Goal: Task Accomplishment & Management: Manage account settings

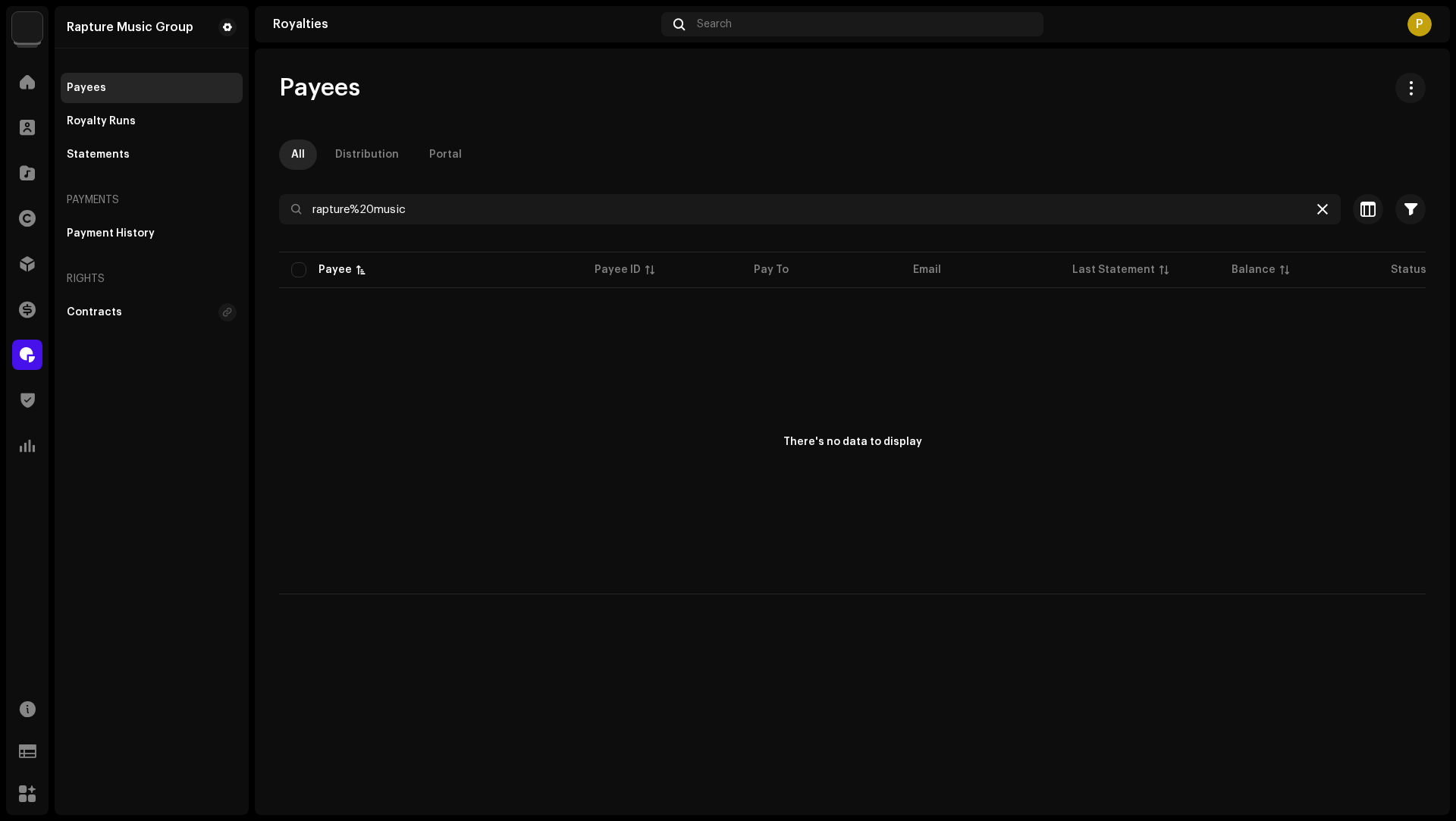
drag, startPoint x: 1326, startPoint y: 209, endPoint x: 1317, endPoint y: 210, distance: 9.1
click at [1326, 210] on icon at bounding box center [1322, 209] width 11 height 13
click at [26, 273] on div at bounding box center [28, 263] width 30 height 30
click at [28, 73] on div at bounding box center [28, 82] width 30 height 30
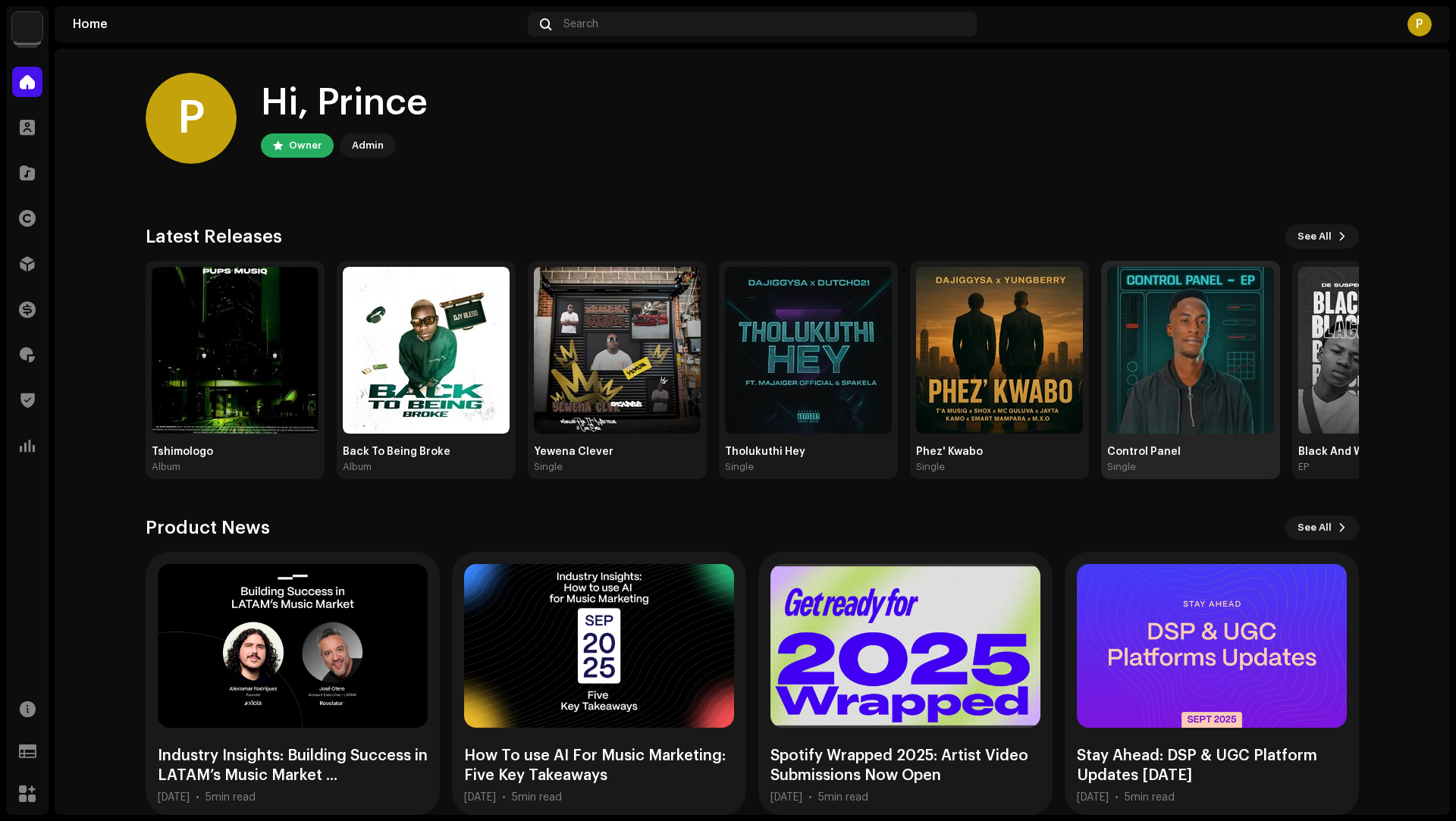
click at [1211, 313] on img at bounding box center [1190, 350] width 167 height 167
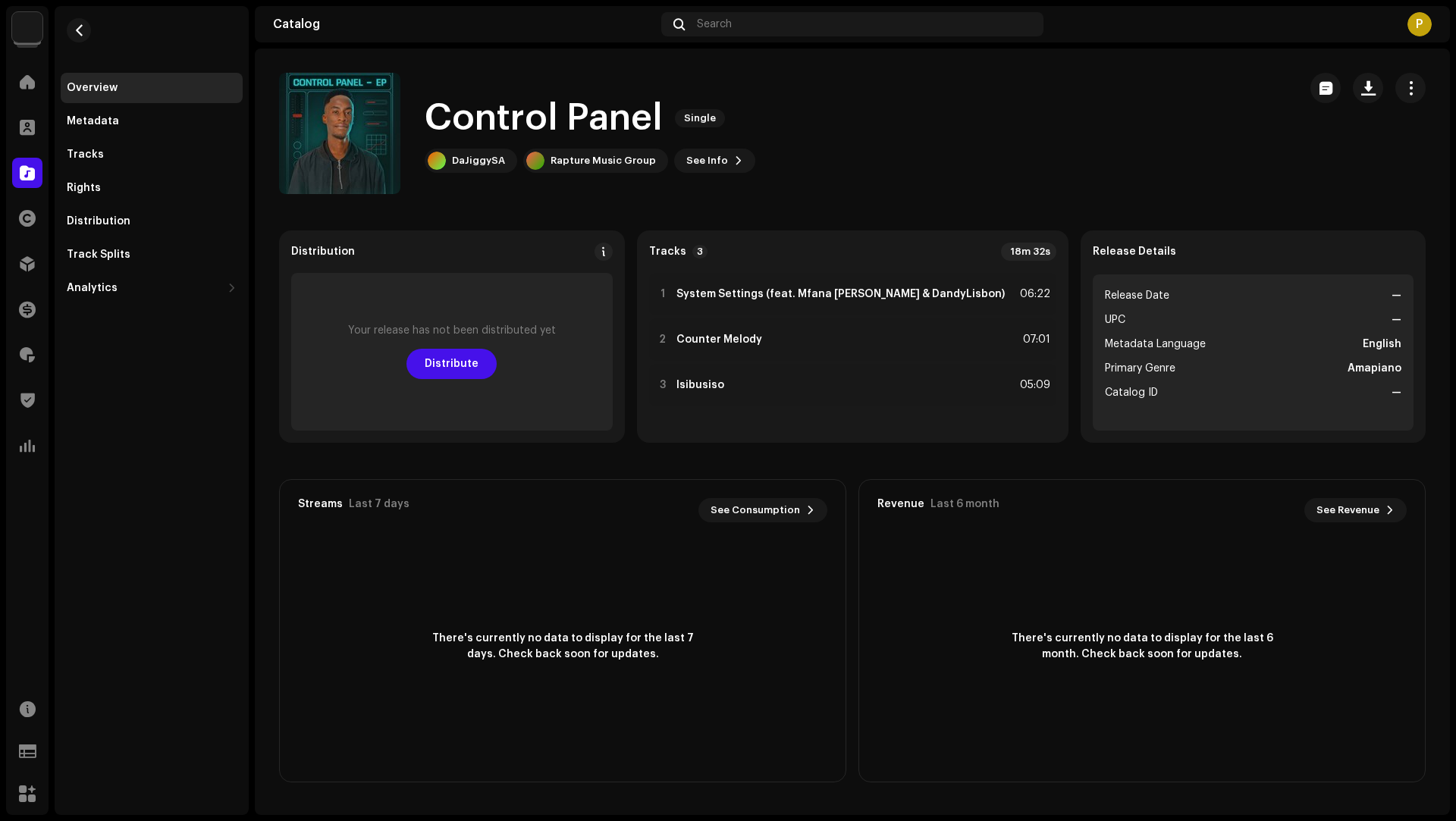
click at [1395, 93] on re-m-actions-button at bounding box center [1410, 88] width 30 height 30
click at [1403, 89] on span "button" at bounding box center [1410, 88] width 14 height 13
click at [1302, 154] on div "Edit" at bounding box center [1342, 155] width 141 height 13
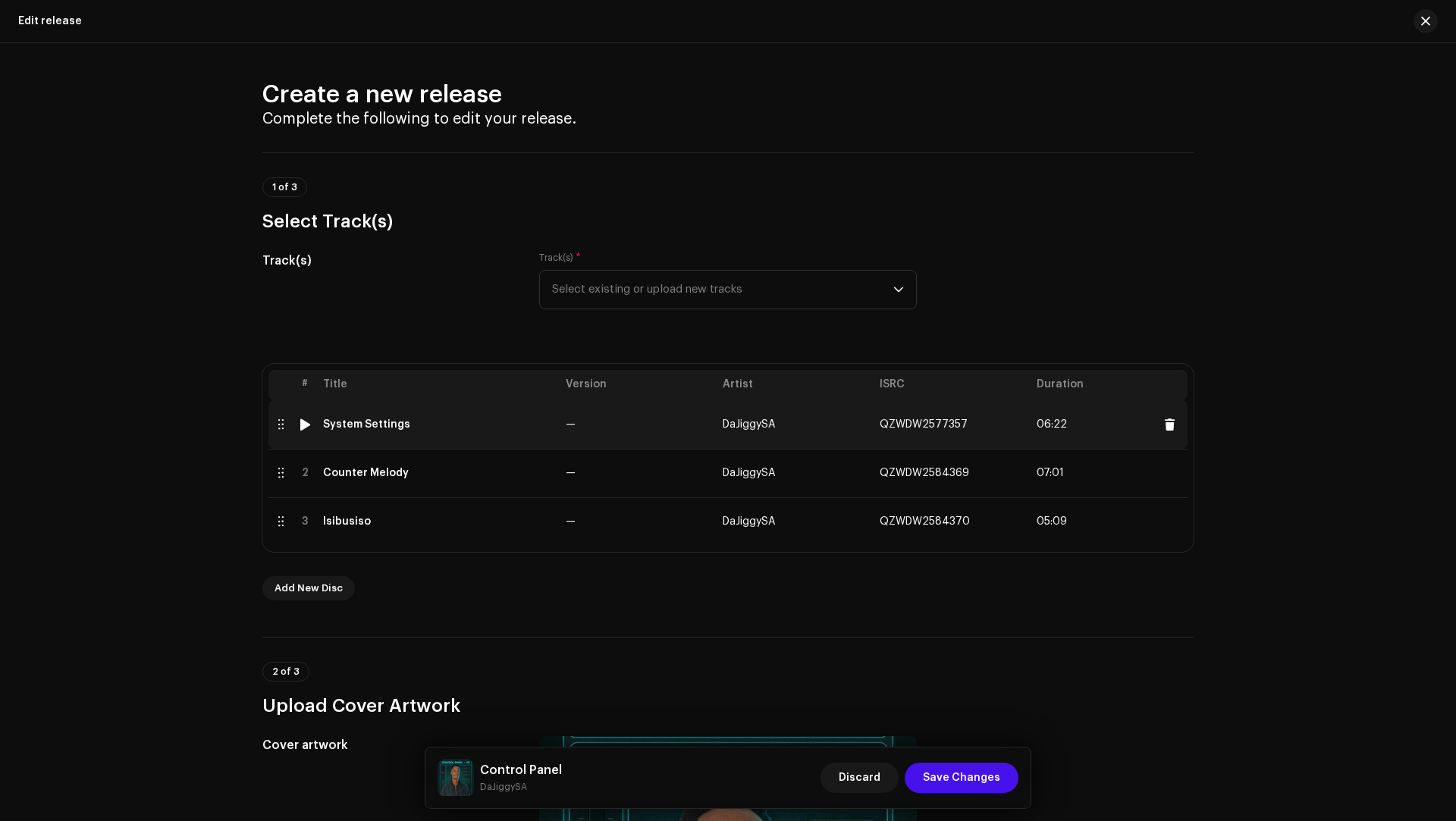
click at [665, 443] on td "—" at bounding box center [638, 424] width 157 height 48
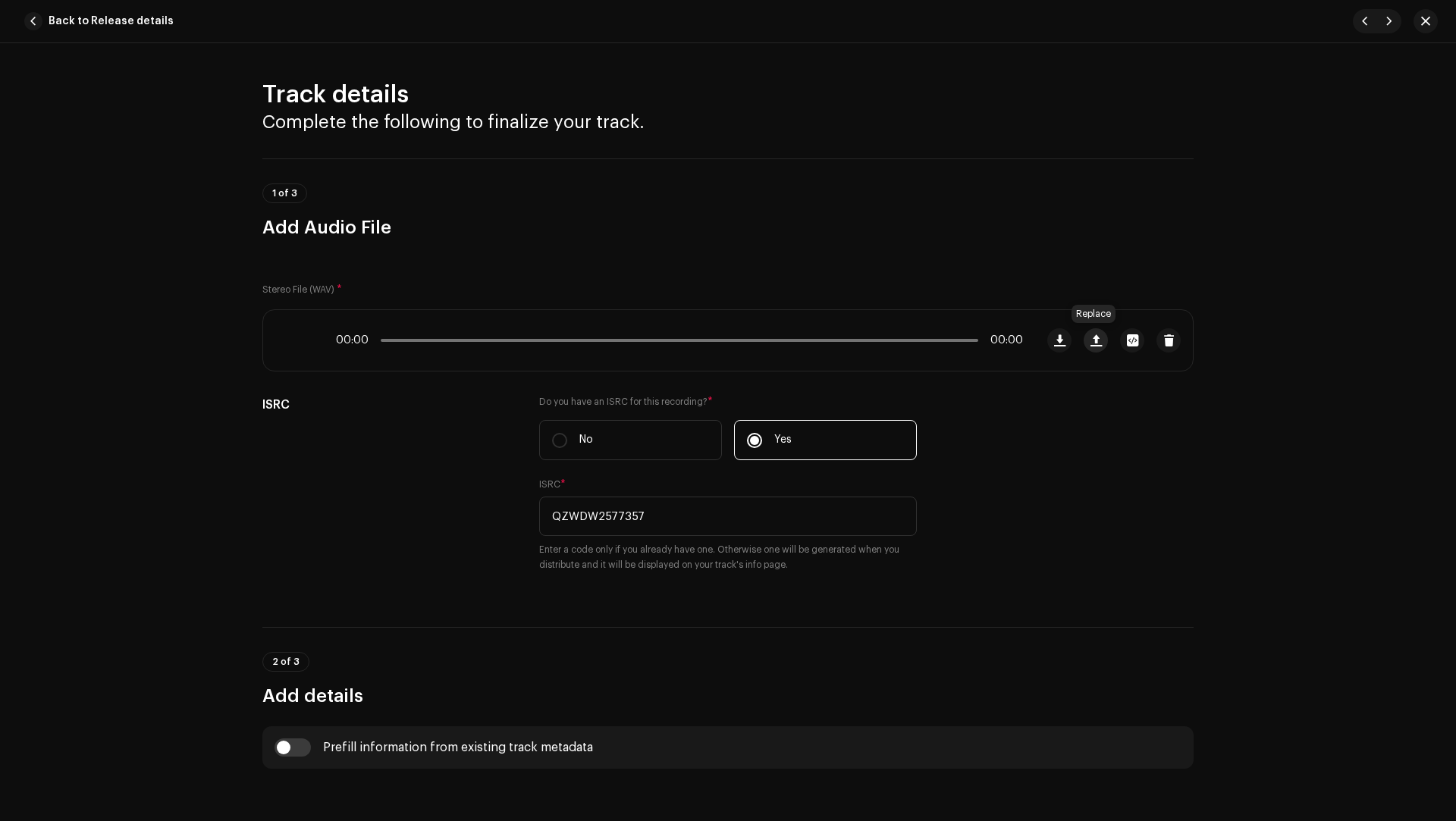
click at [1091, 336] on span "button" at bounding box center [1096, 340] width 12 height 13
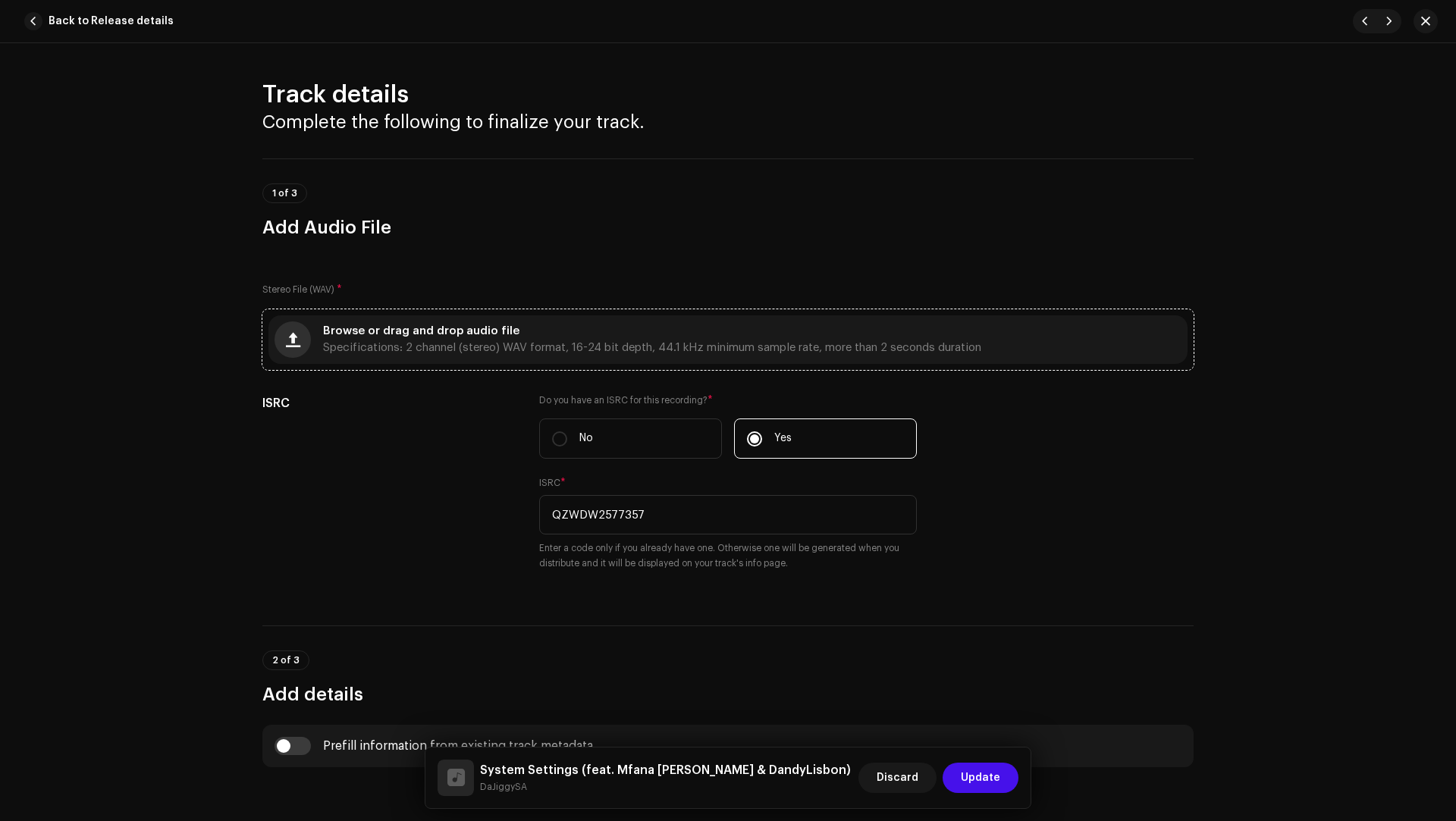
click at [301, 353] on button "button" at bounding box center [293, 340] width 37 height 37
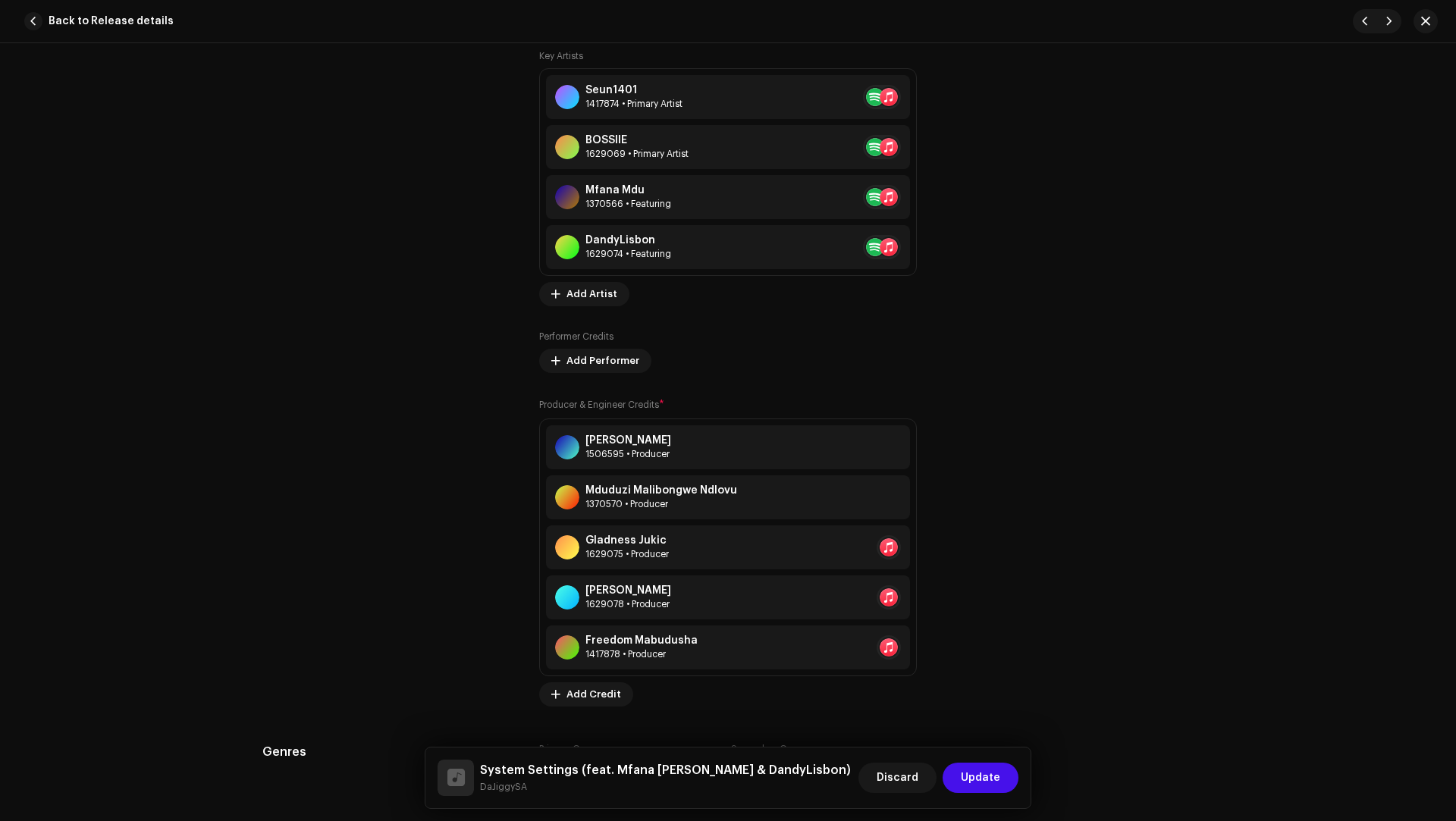
scroll to position [907, 0]
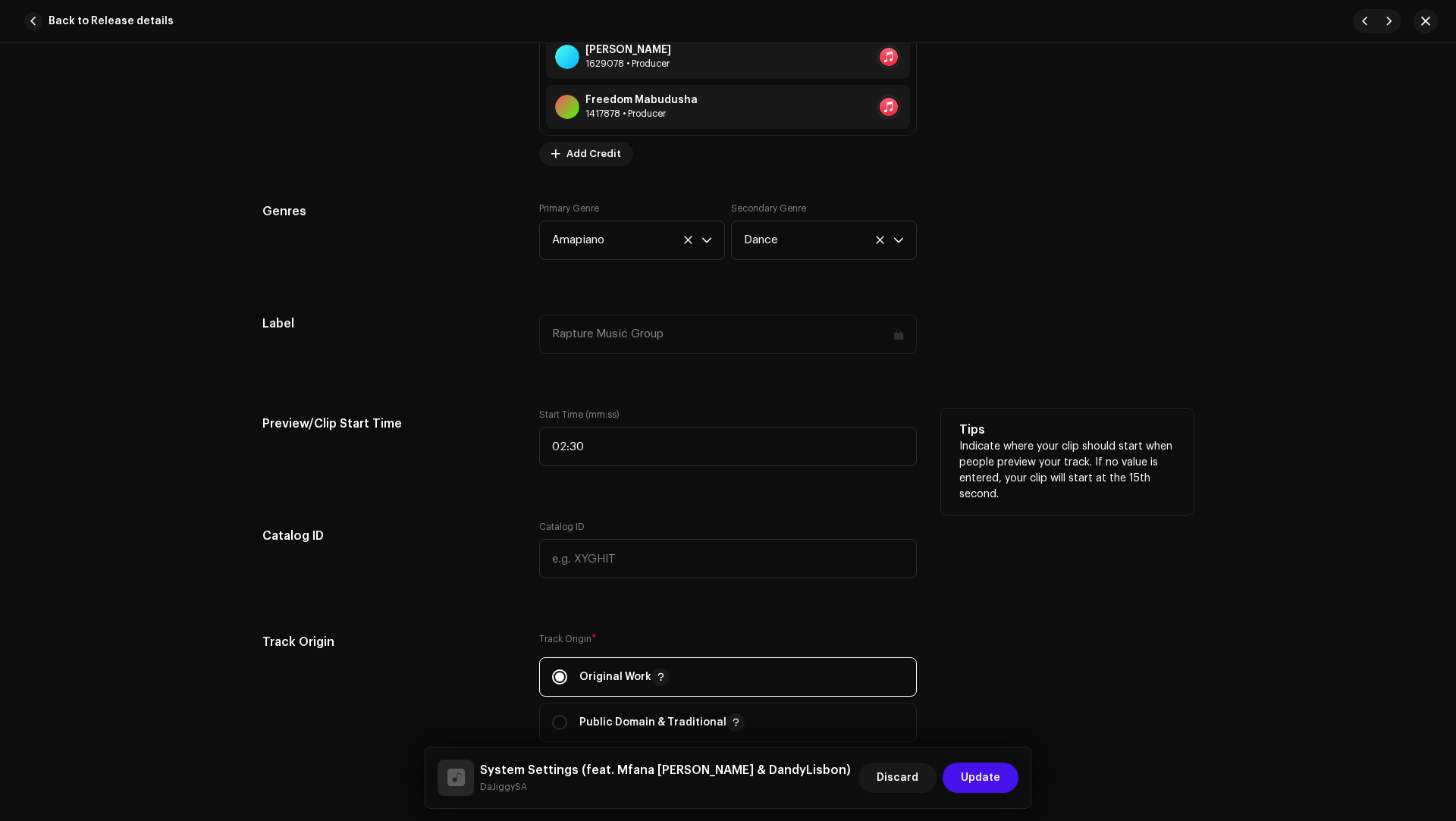
type input "00:00"
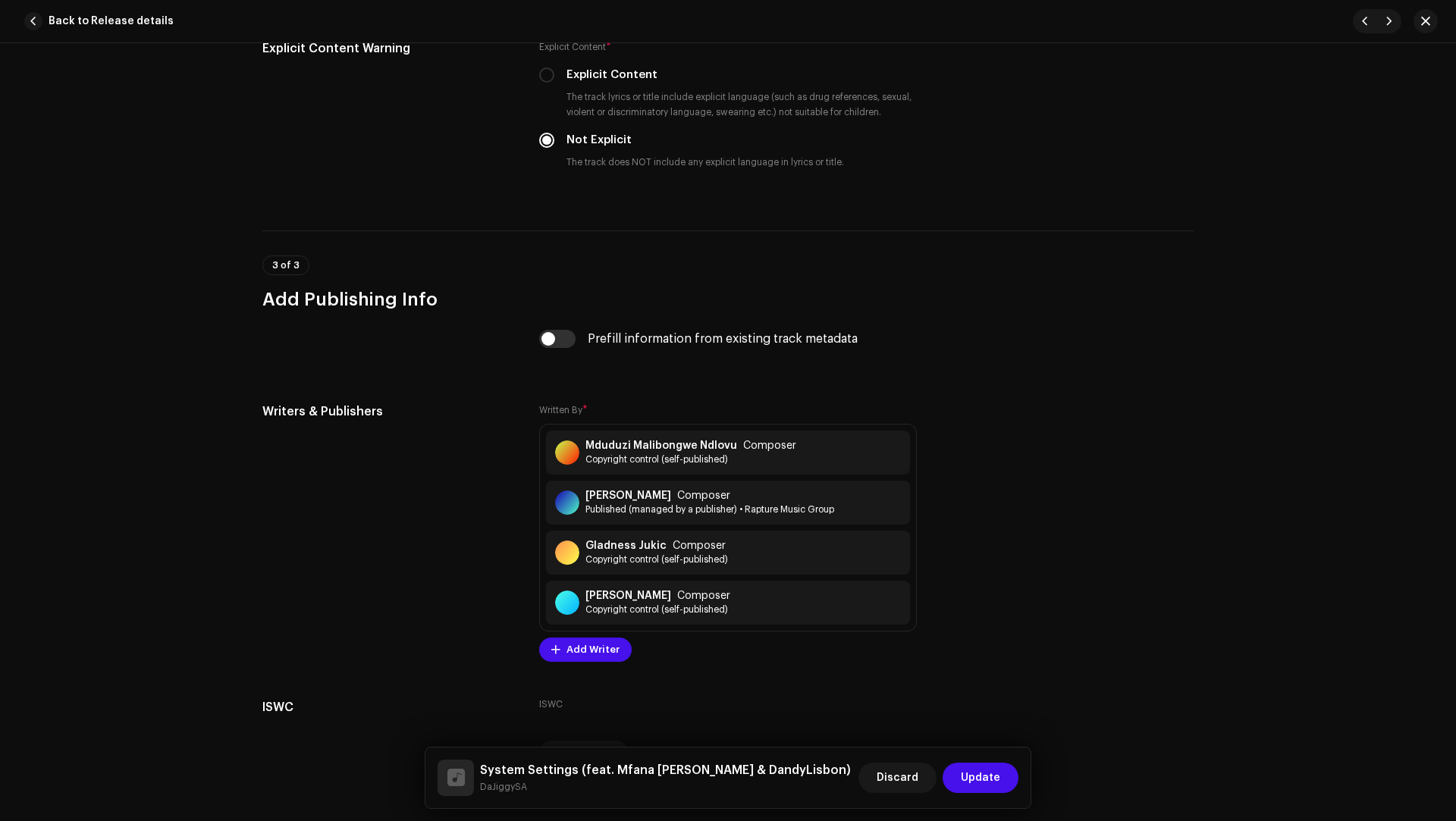
scroll to position [3074, 0]
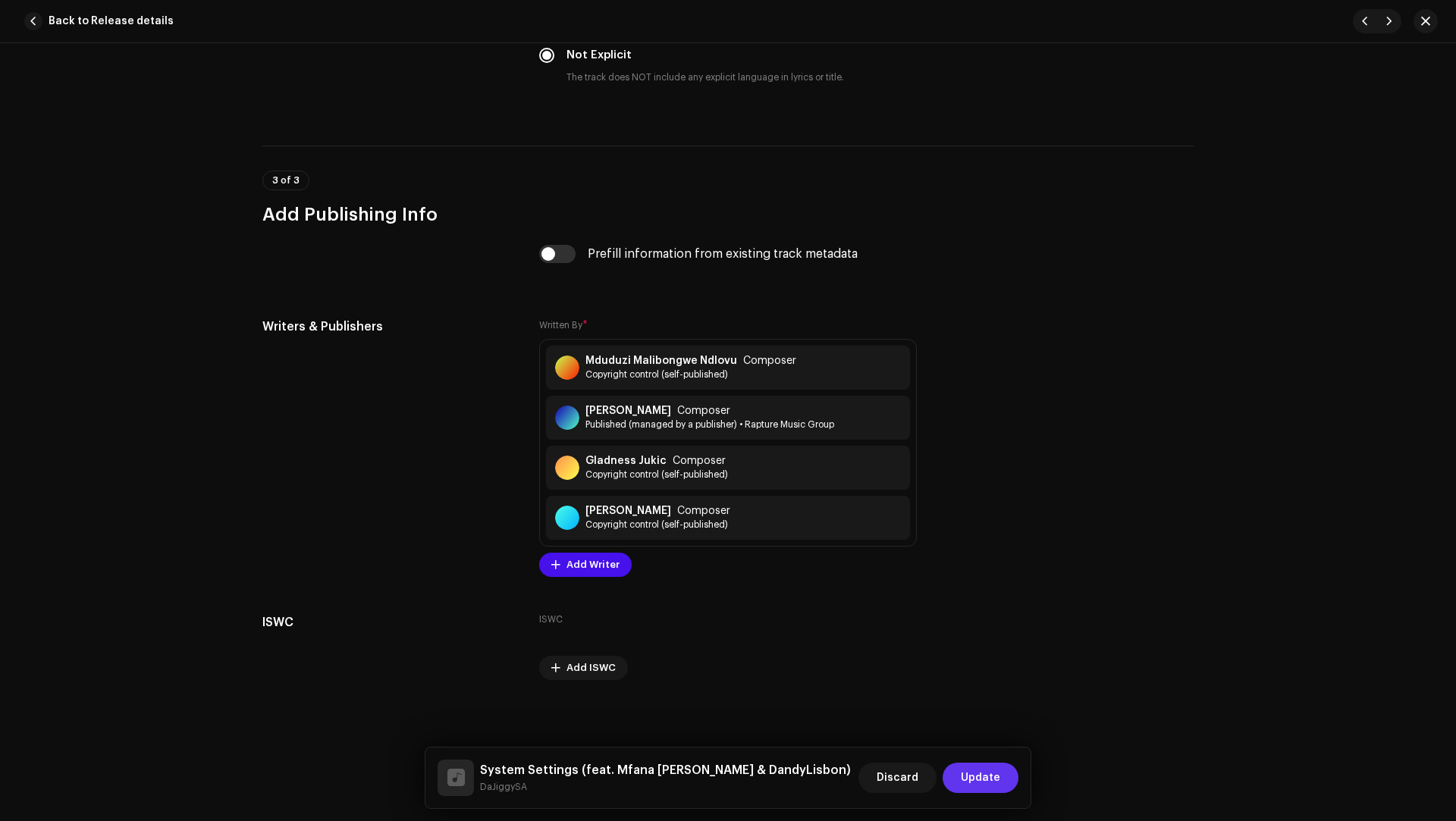
click at [985, 768] on span "Update" at bounding box center [980, 778] width 39 height 30
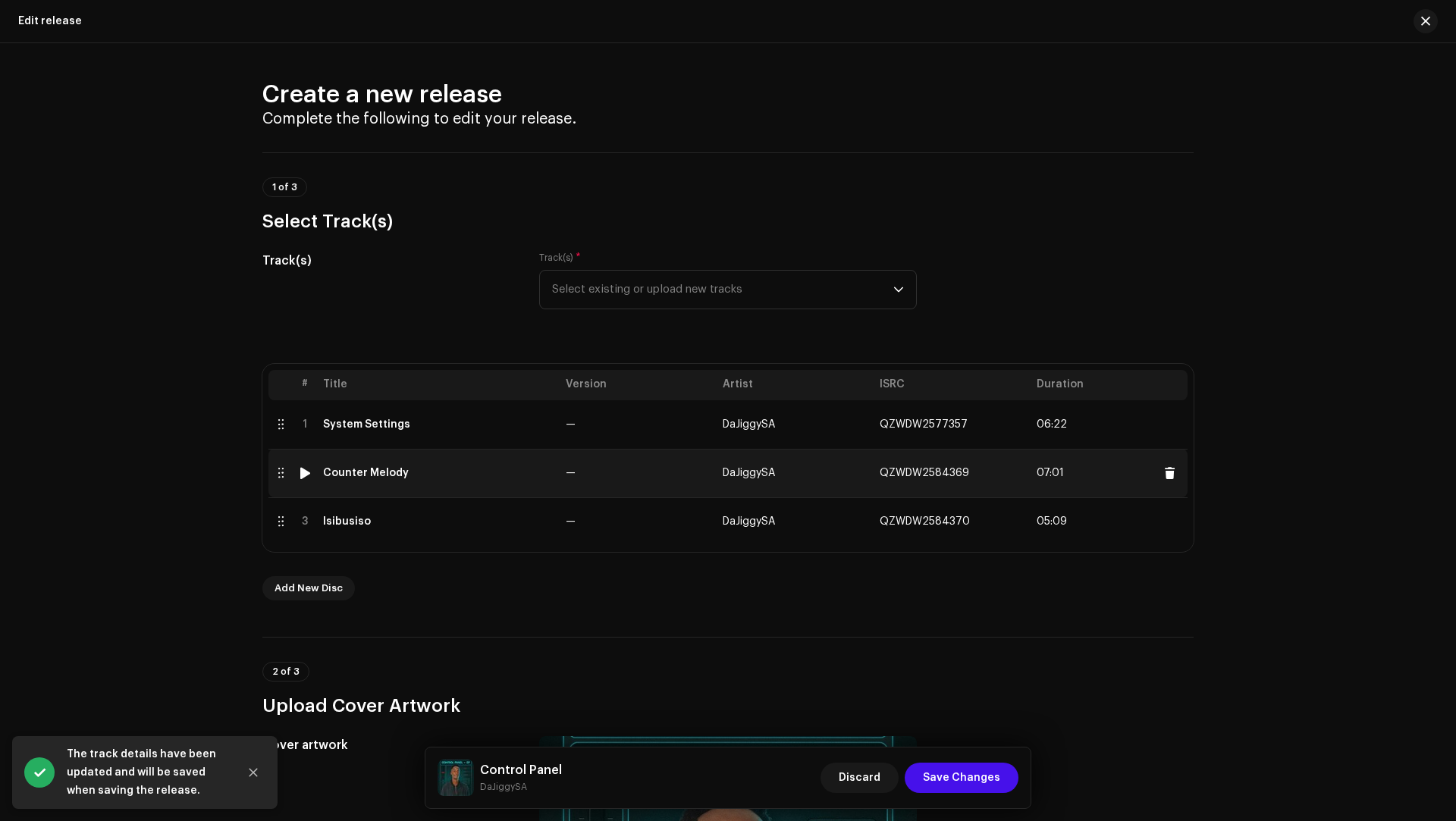
click at [522, 488] on td "Counter Melody" at bounding box center [438, 473] width 243 height 48
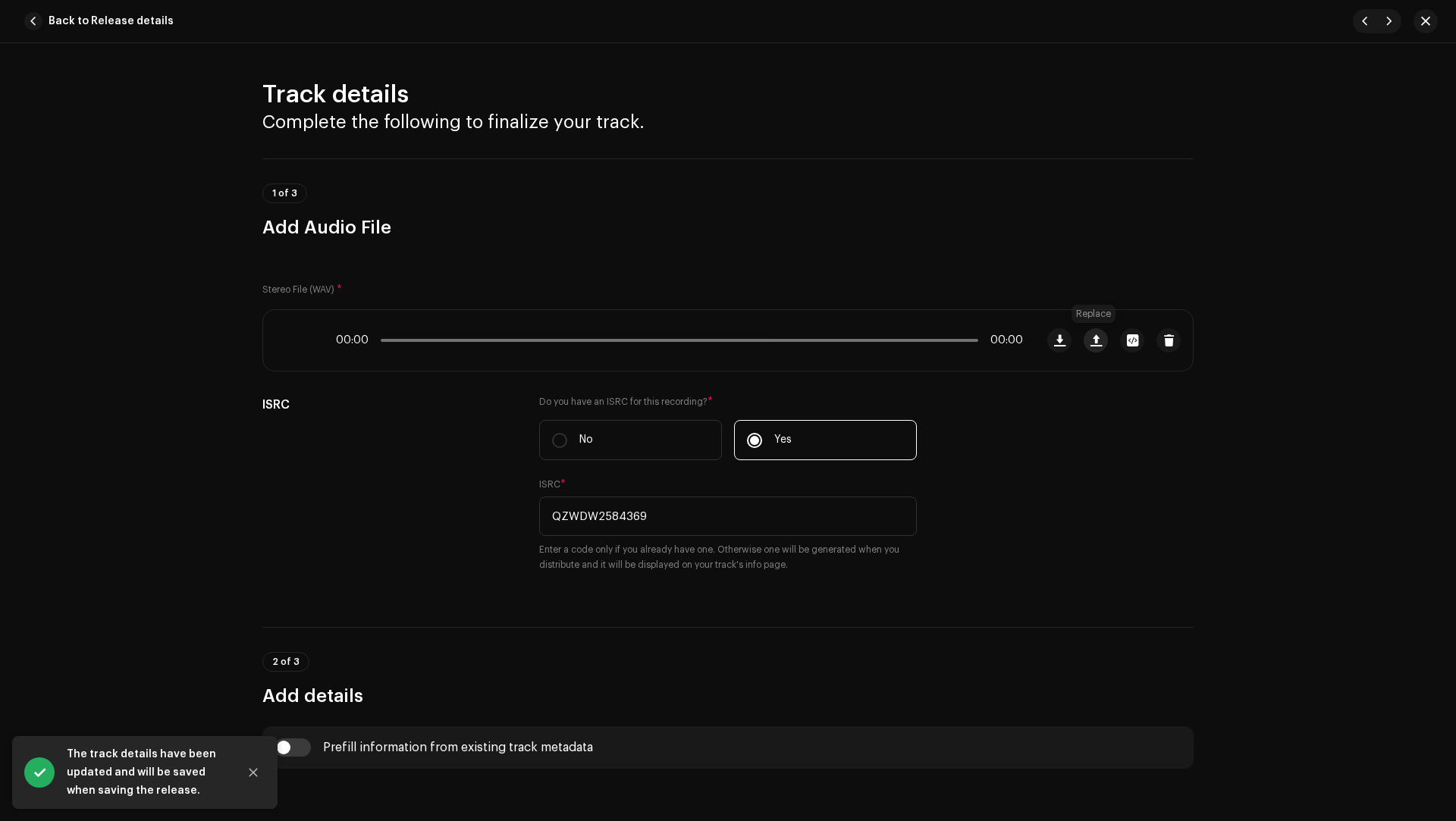
click at [1097, 343] on span "button" at bounding box center [1096, 340] width 12 height 13
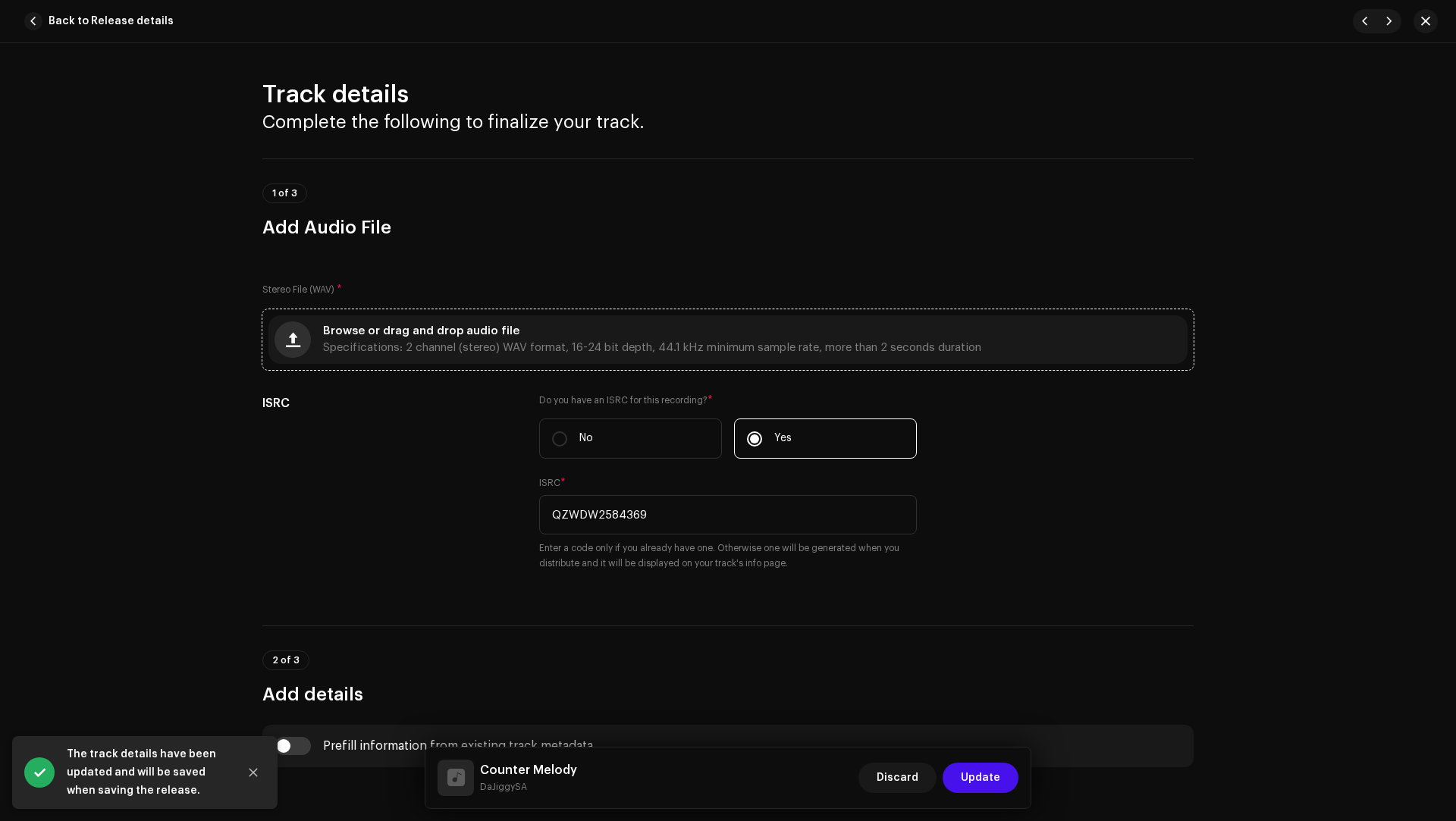
click at [279, 336] on button "button" at bounding box center [293, 340] width 37 height 37
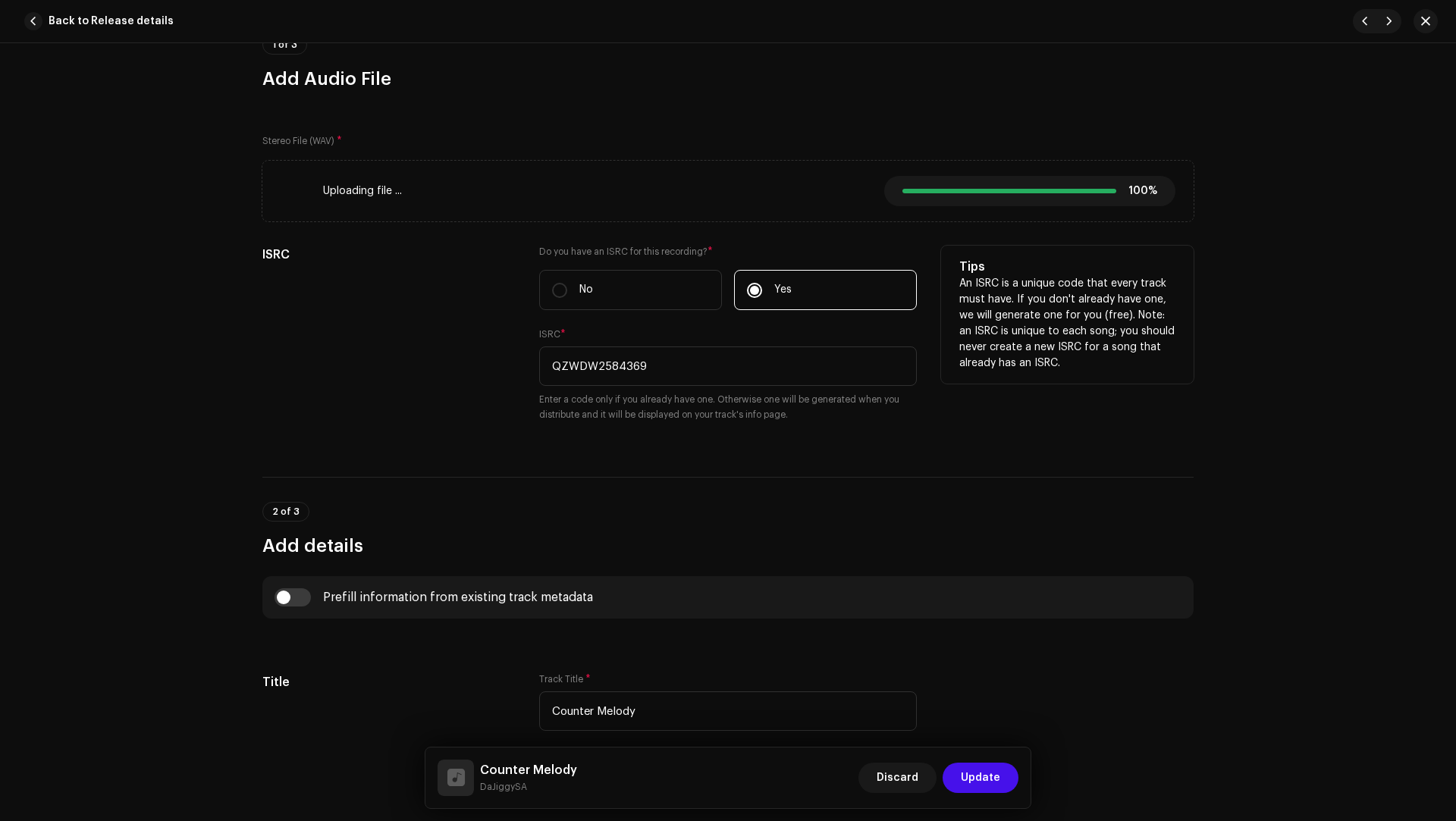
type input "00:00"
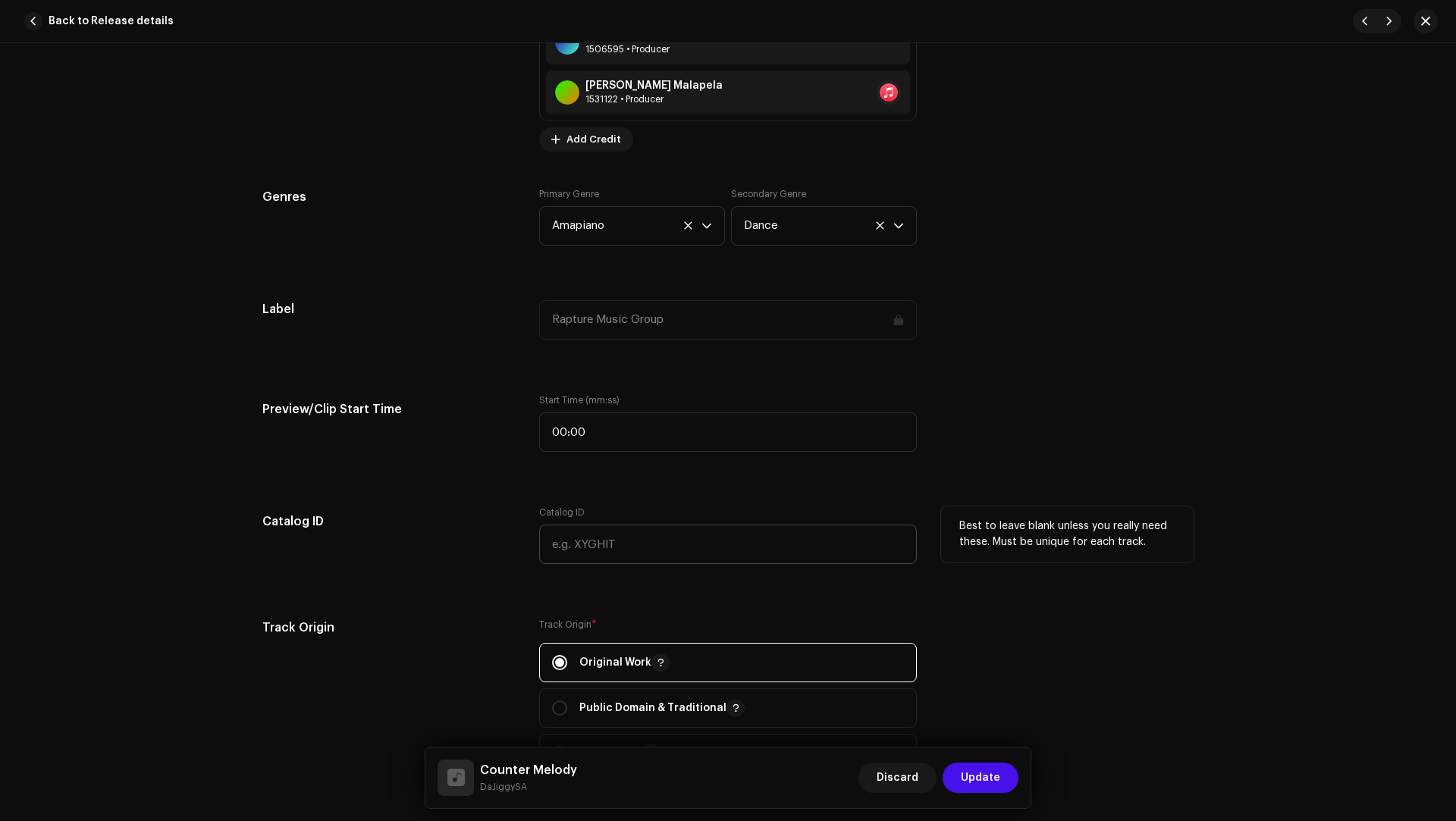
scroll to position [1439, 0]
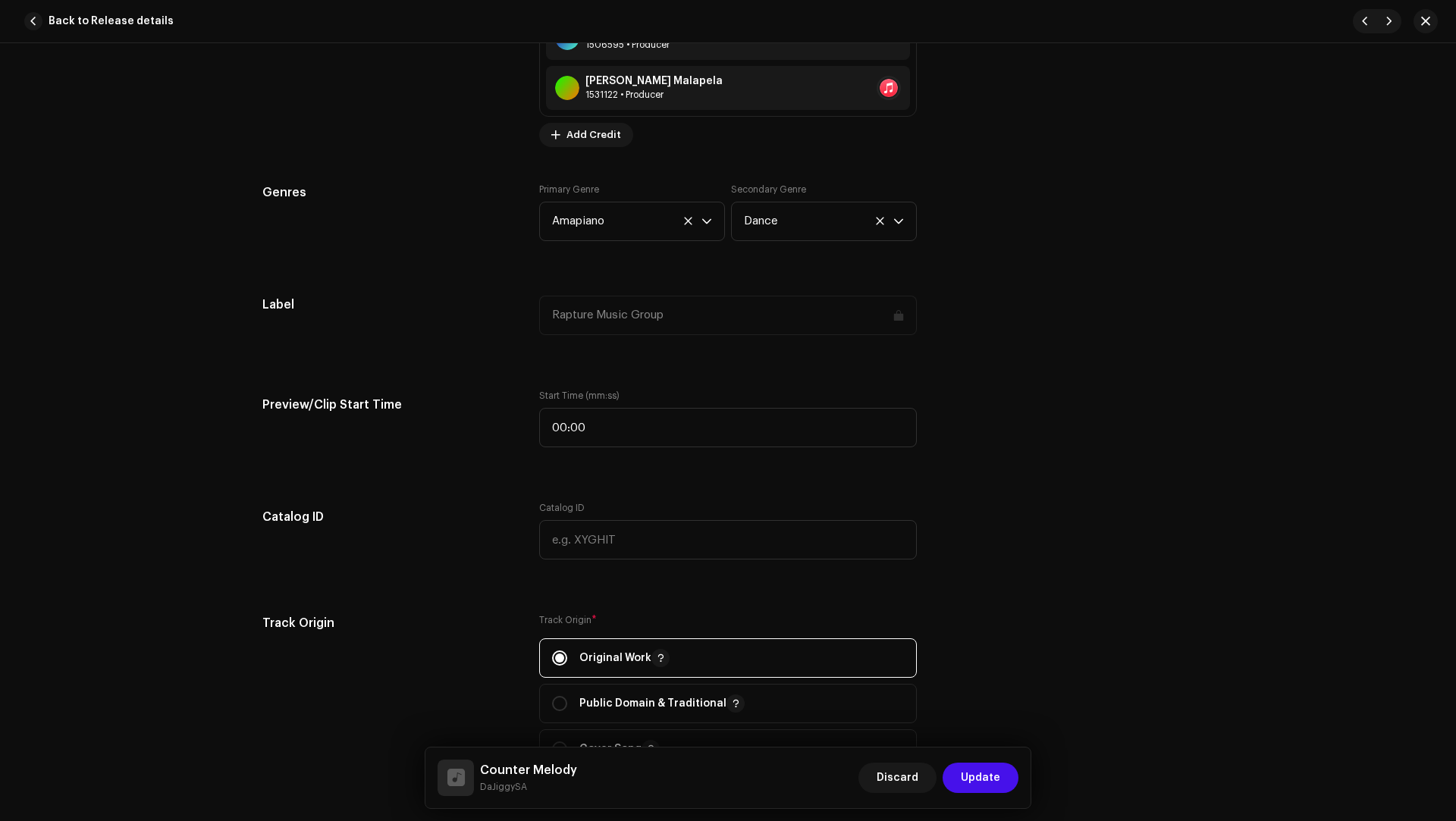
click at [1002, 779] on button "Update" at bounding box center [980, 778] width 76 height 30
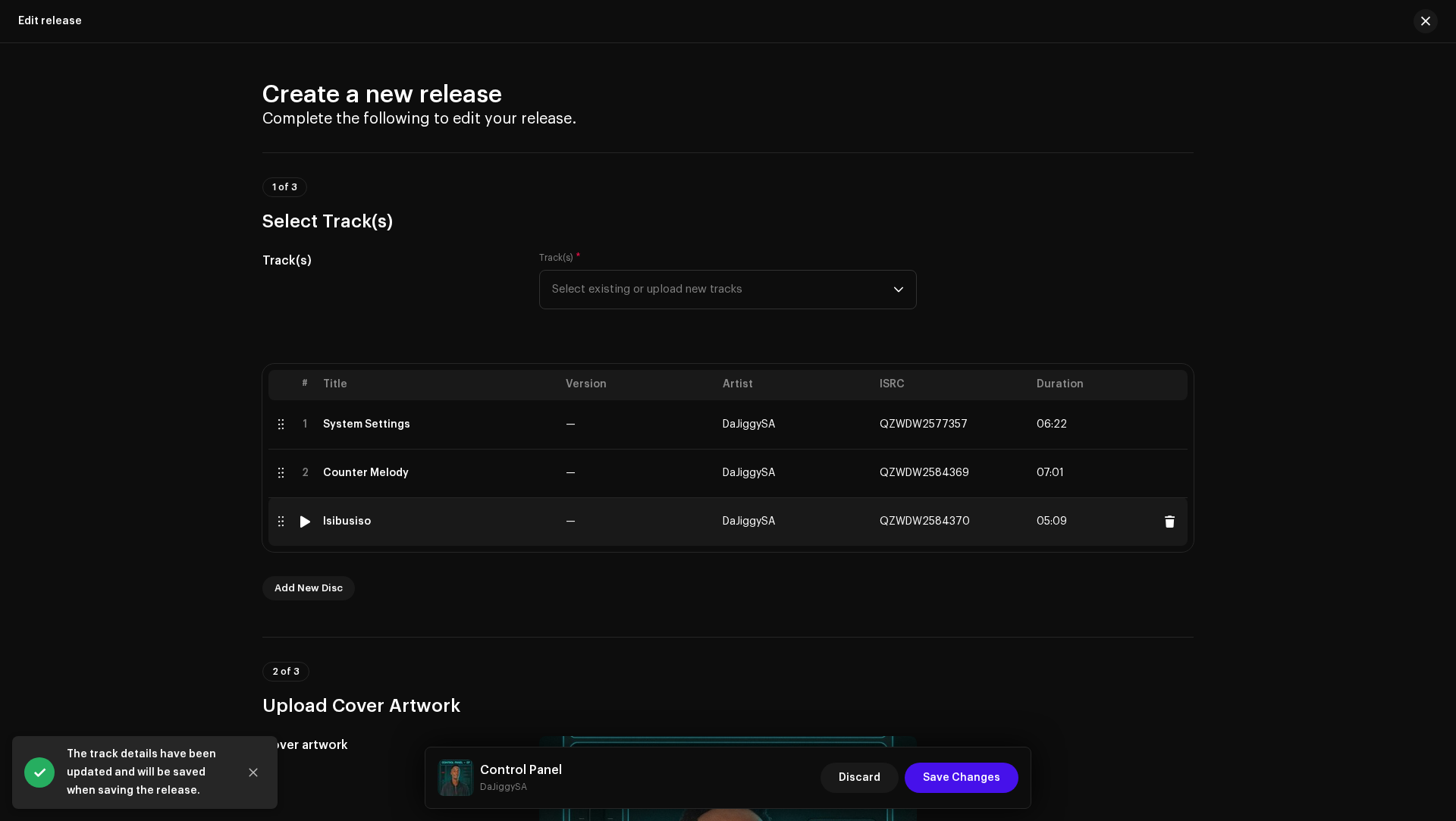
click at [509, 528] on td "Isibusiso" at bounding box center [438, 521] width 243 height 48
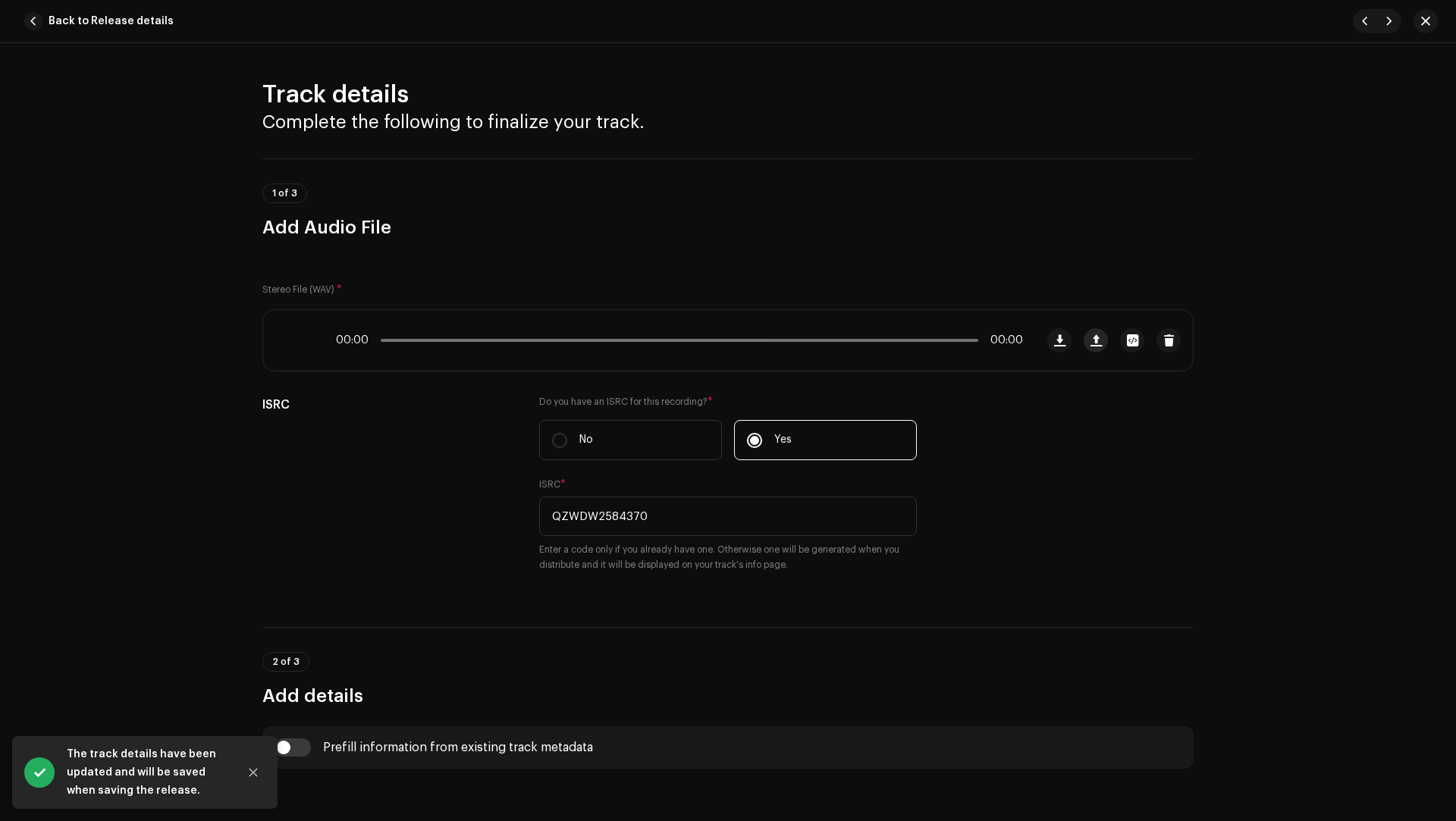
click at [1093, 343] on span "button" at bounding box center [1096, 340] width 12 height 13
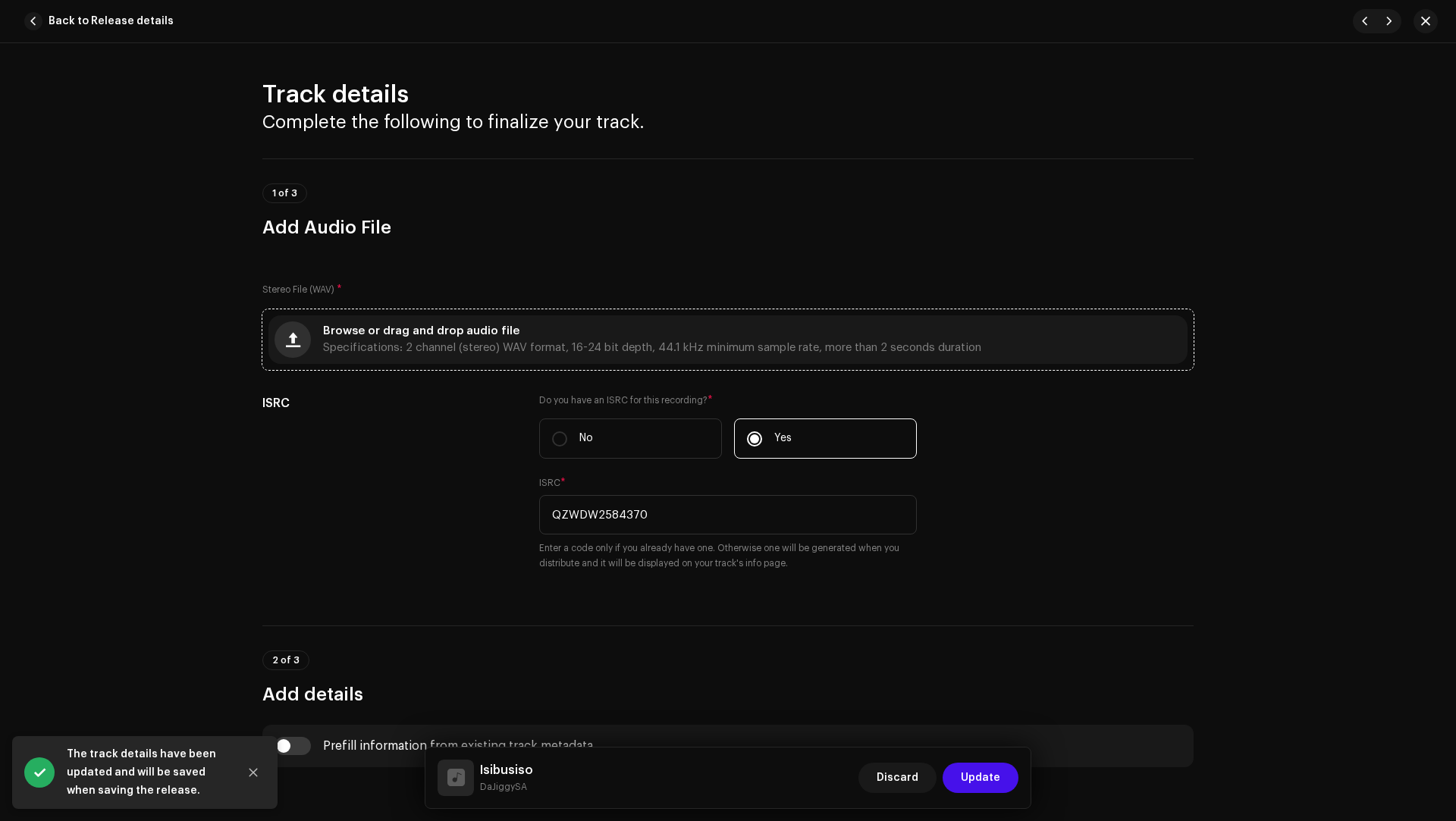
click at [298, 340] on button "button" at bounding box center [293, 340] width 37 height 37
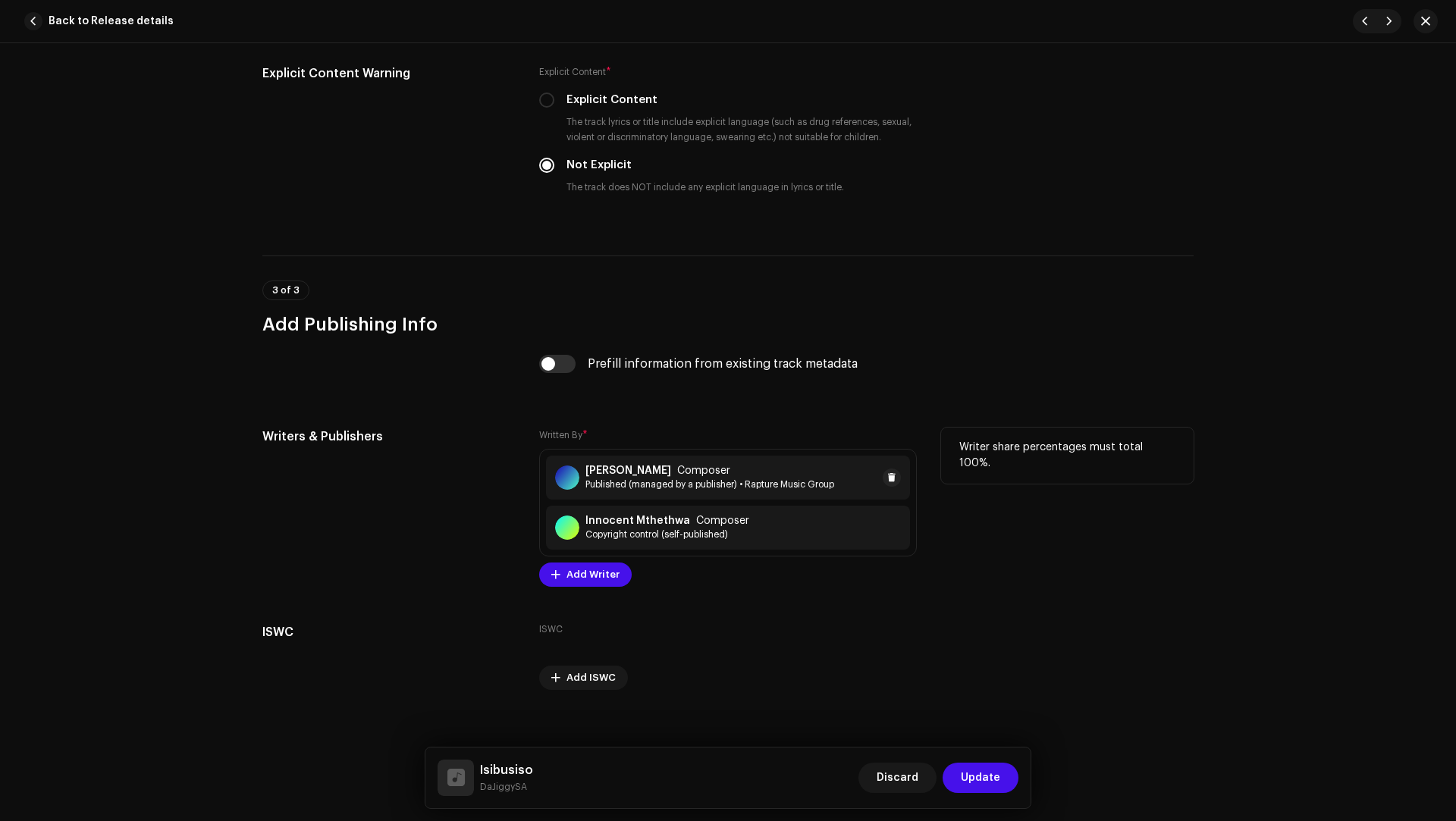
scroll to position [2674, 0]
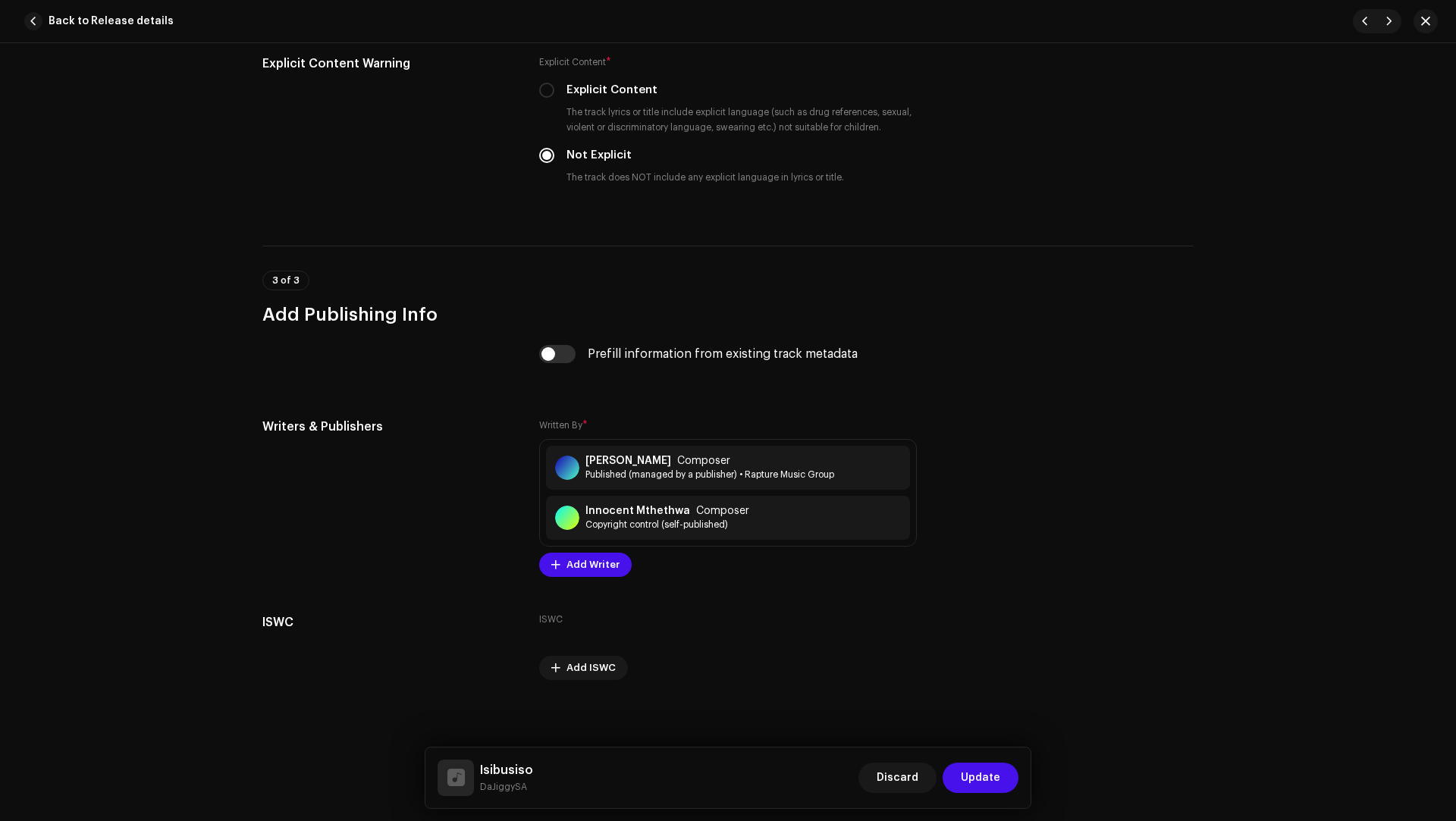
click at [990, 773] on span "Update" at bounding box center [980, 778] width 39 height 30
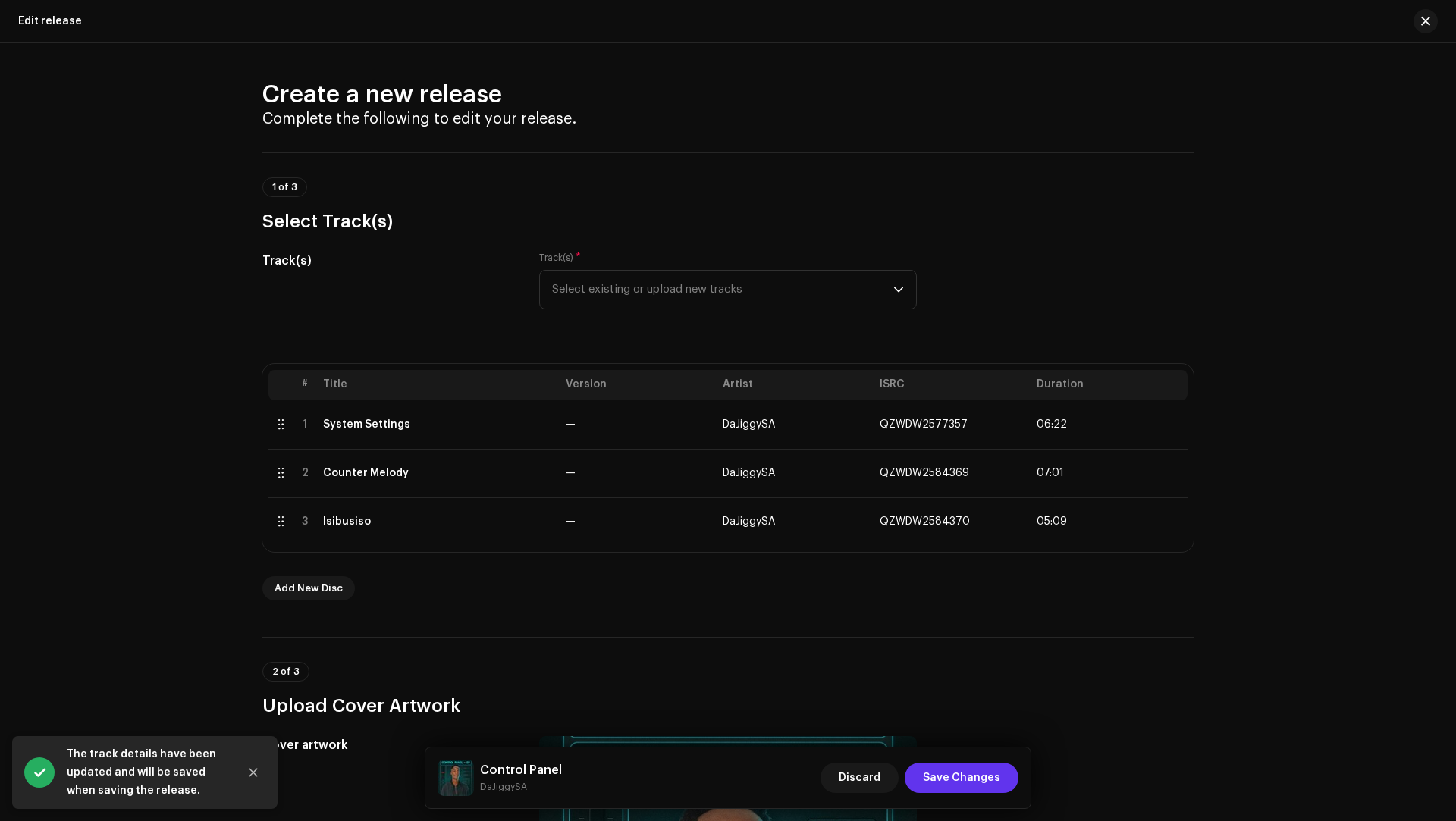
click at [990, 777] on span "Save Changes" at bounding box center [961, 778] width 78 height 30
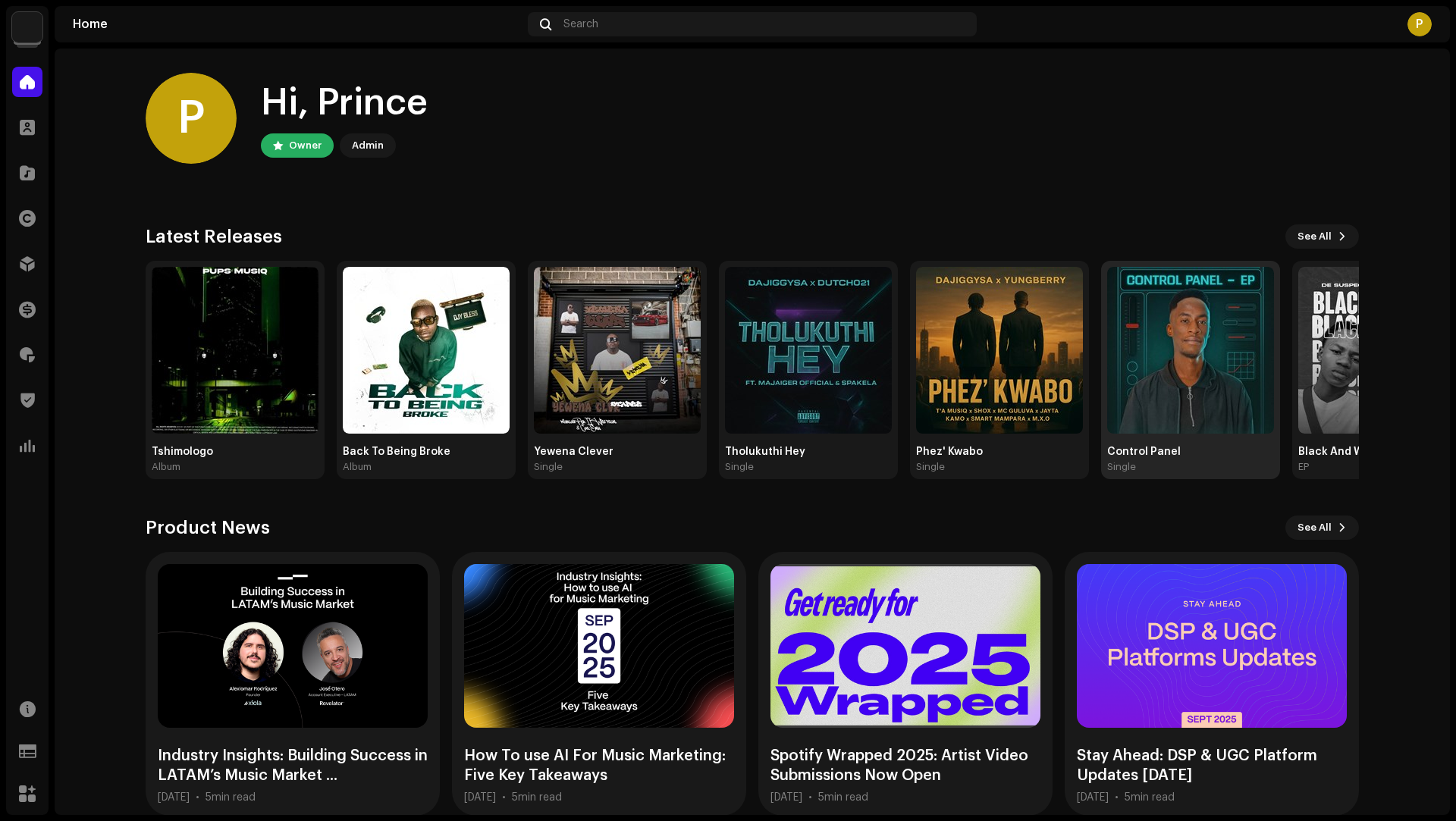
click at [1155, 348] on img at bounding box center [1190, 350] width 167 height 167
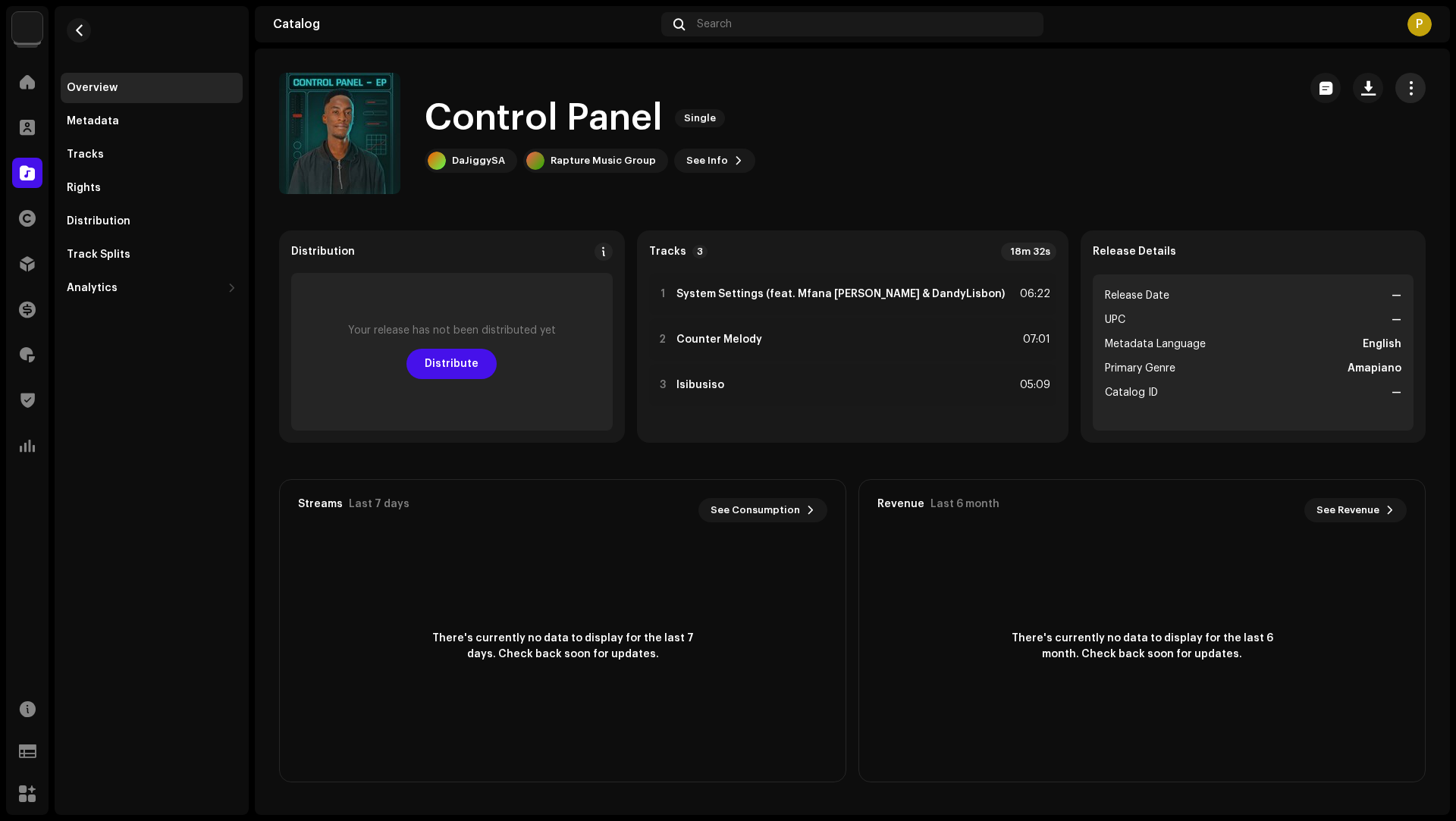
click at [1408, 84] on span "button" at bounding box center [1410, 88] width 14 height 13
click at [1304, 160] on div "Edit" at bounding box center [1342, 155] width 141 height 13
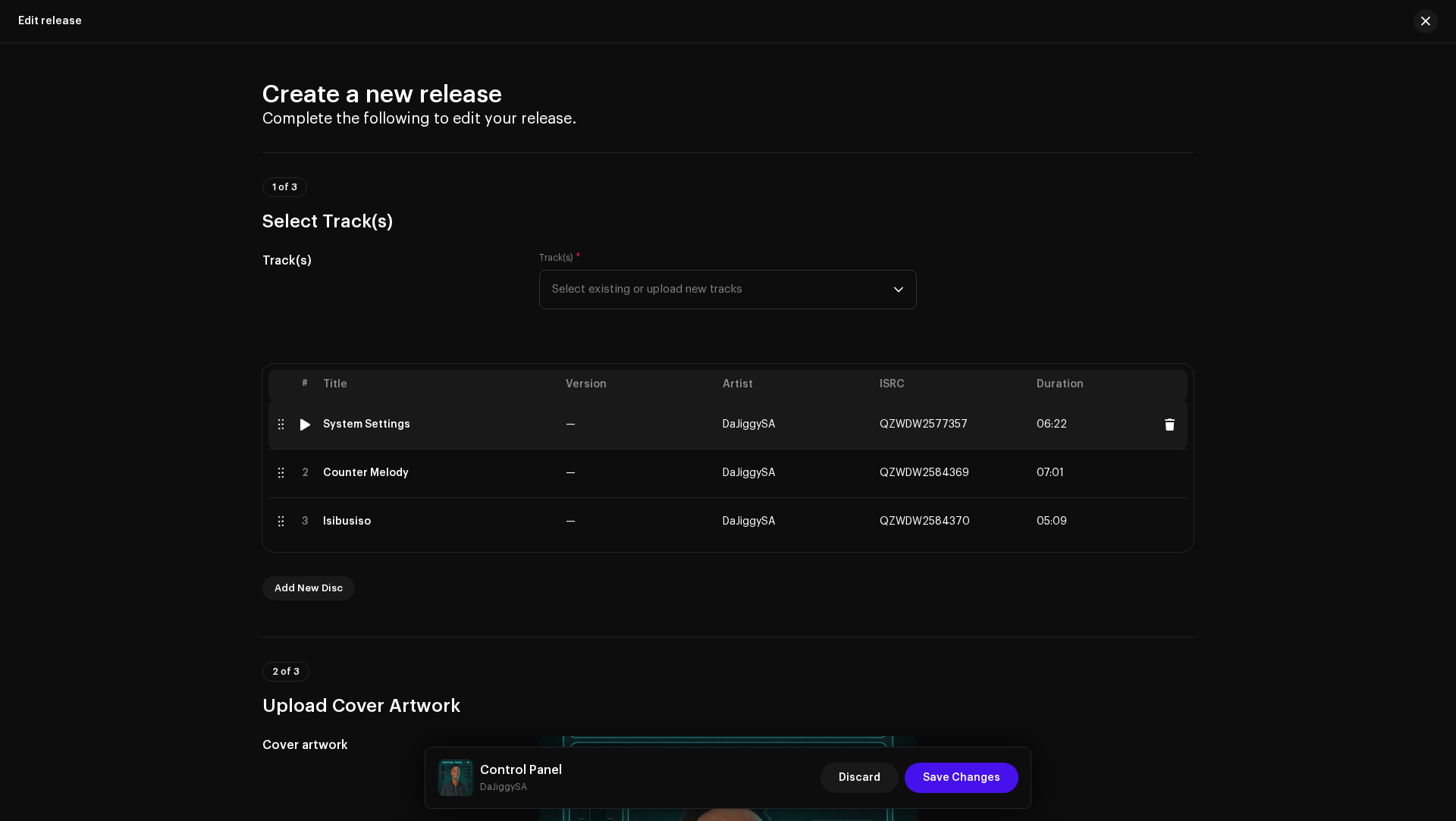
click at [750, 422] on span "DaJiggySA" at bounding box center [748, 424] width 53 height 11
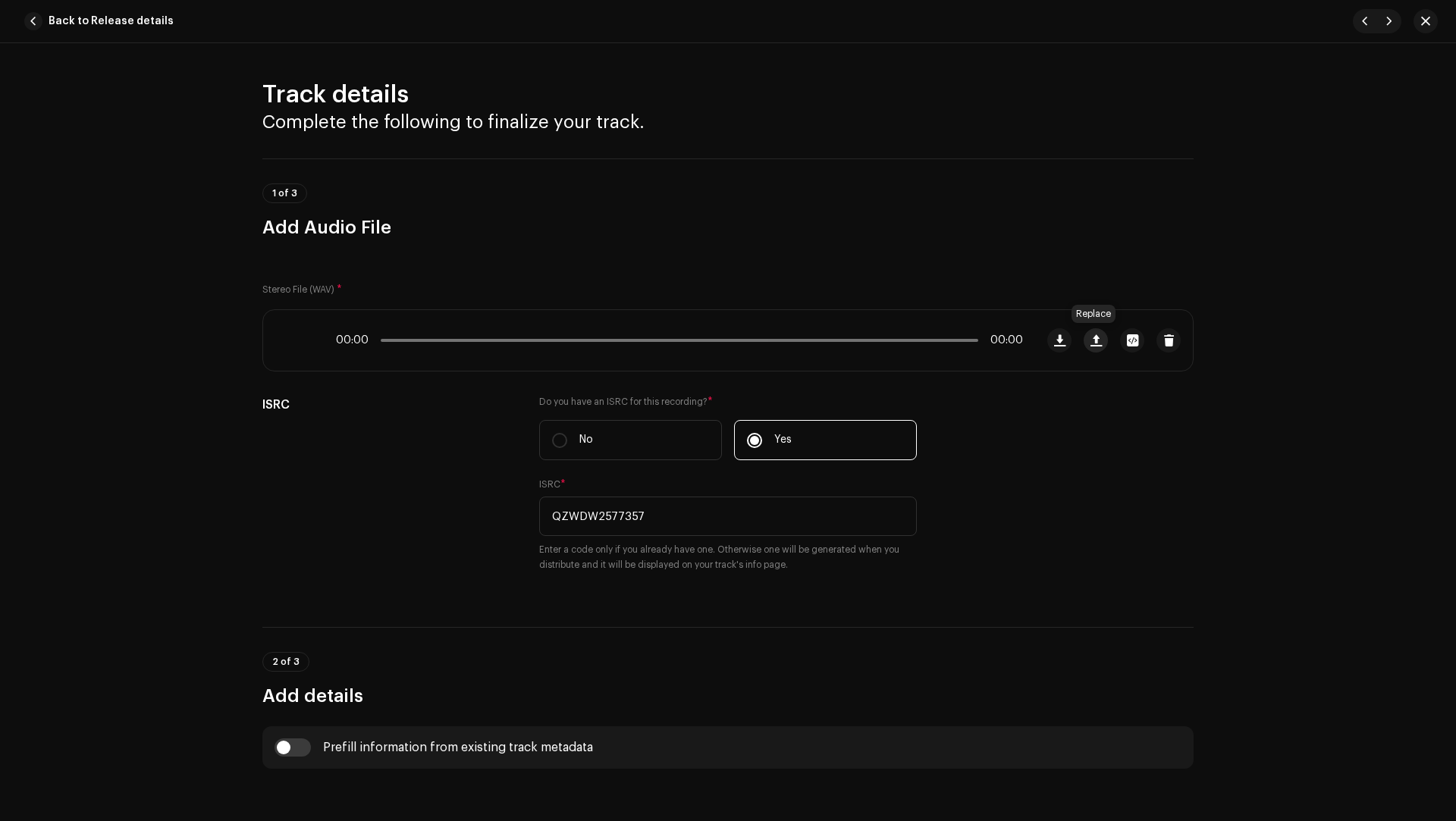
click at [1090, 334] on span "button" at bounding box center [1096, 340] width 12 height 13
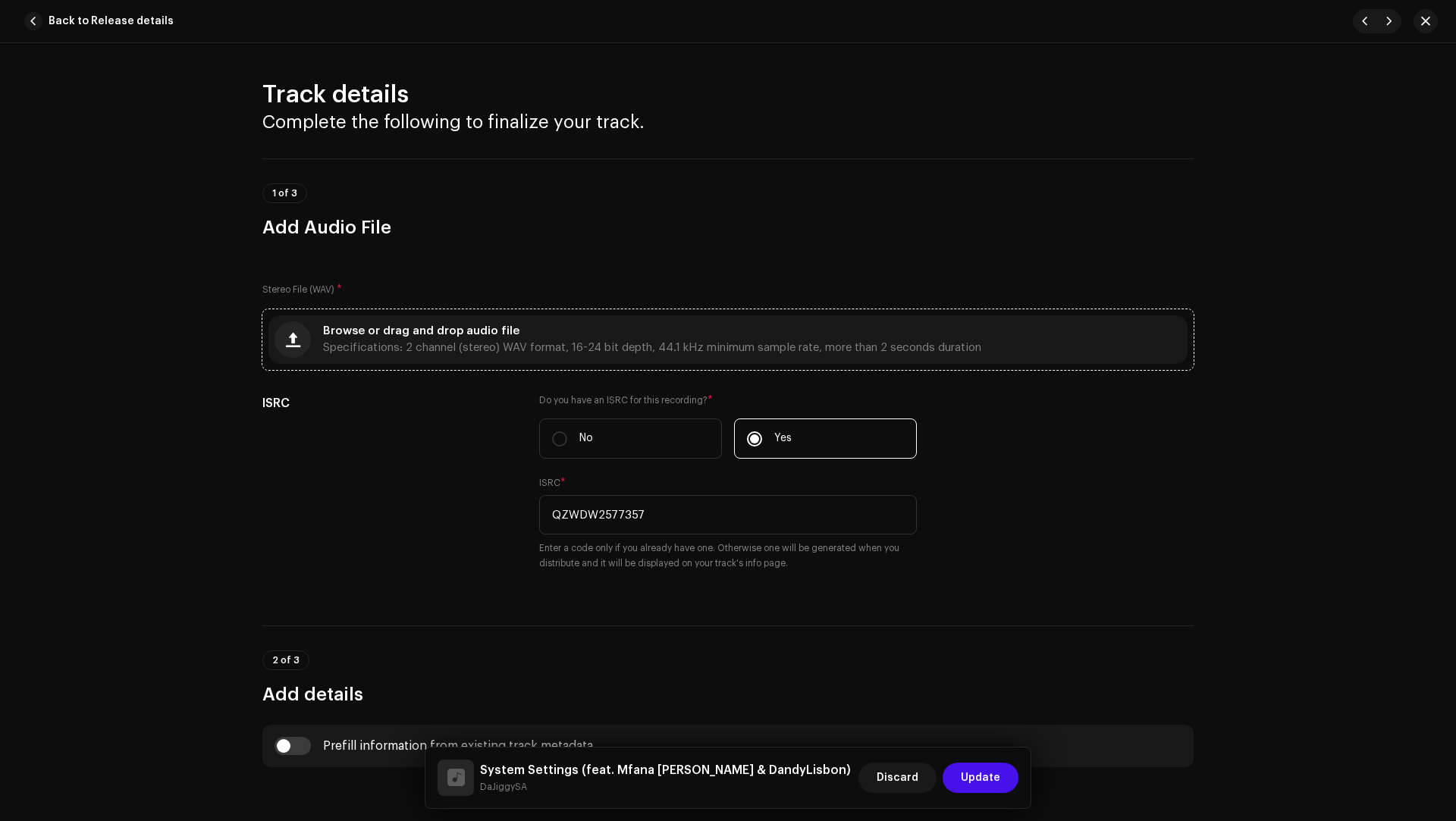
click at [639, 361] on div "Browse or drag and drop audio file Specifications: 2 channel (stereo) WAV forma…" at bounding box center [728, 339] width 919 height 48
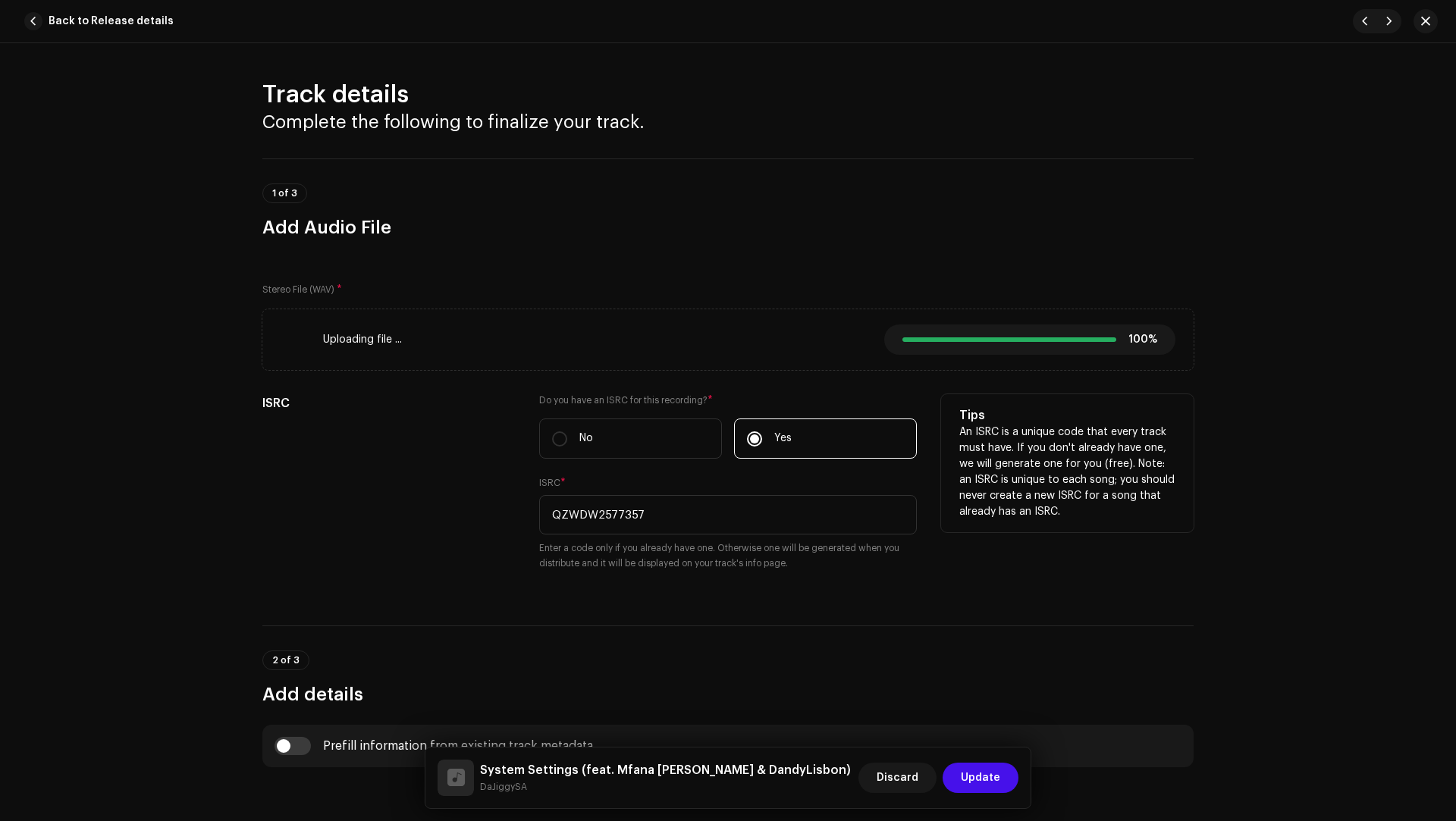
type input "00:00"
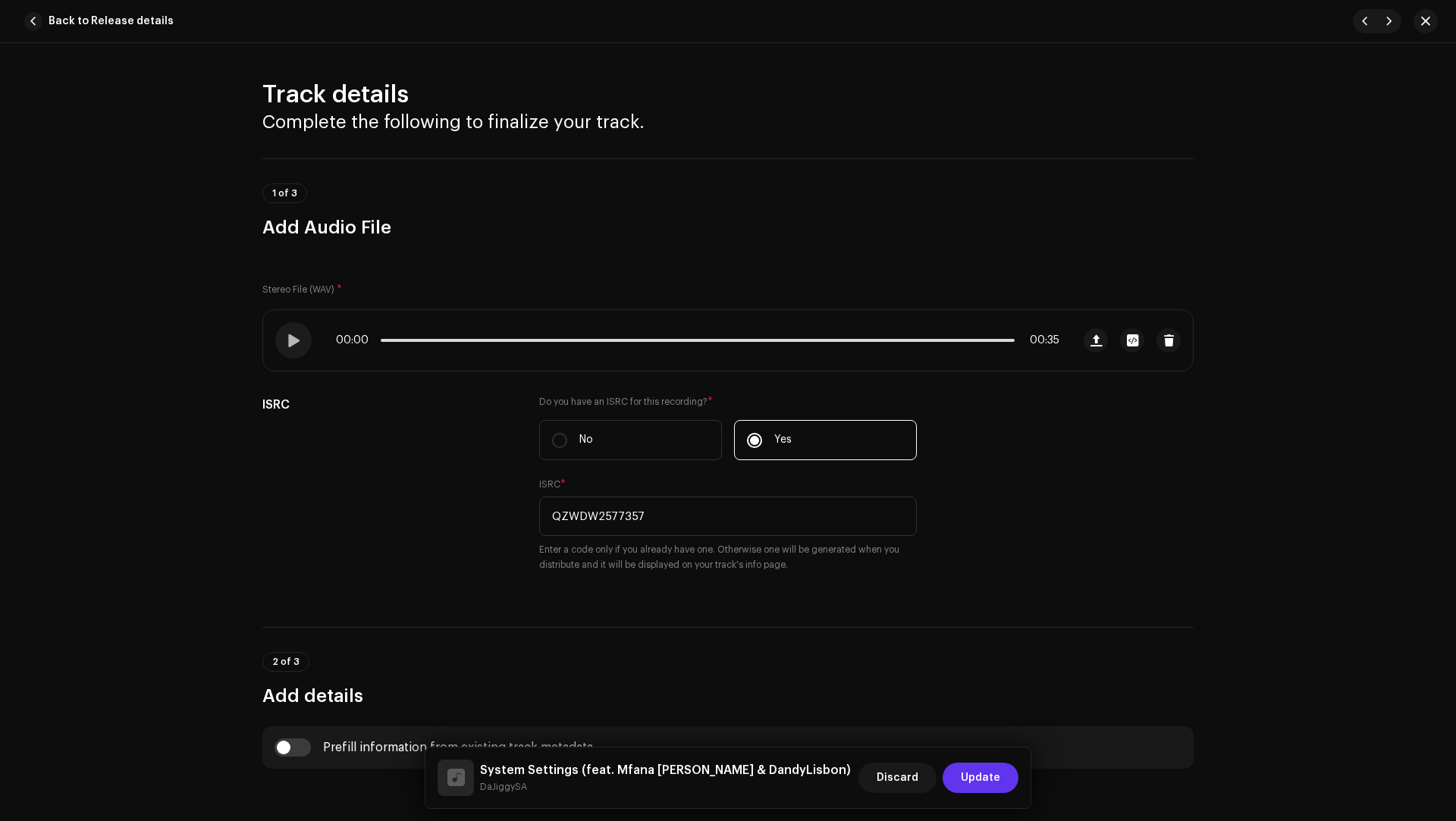
click at [992, 778] on span "Update" at bounding box center [980, 778] width 39 height 30
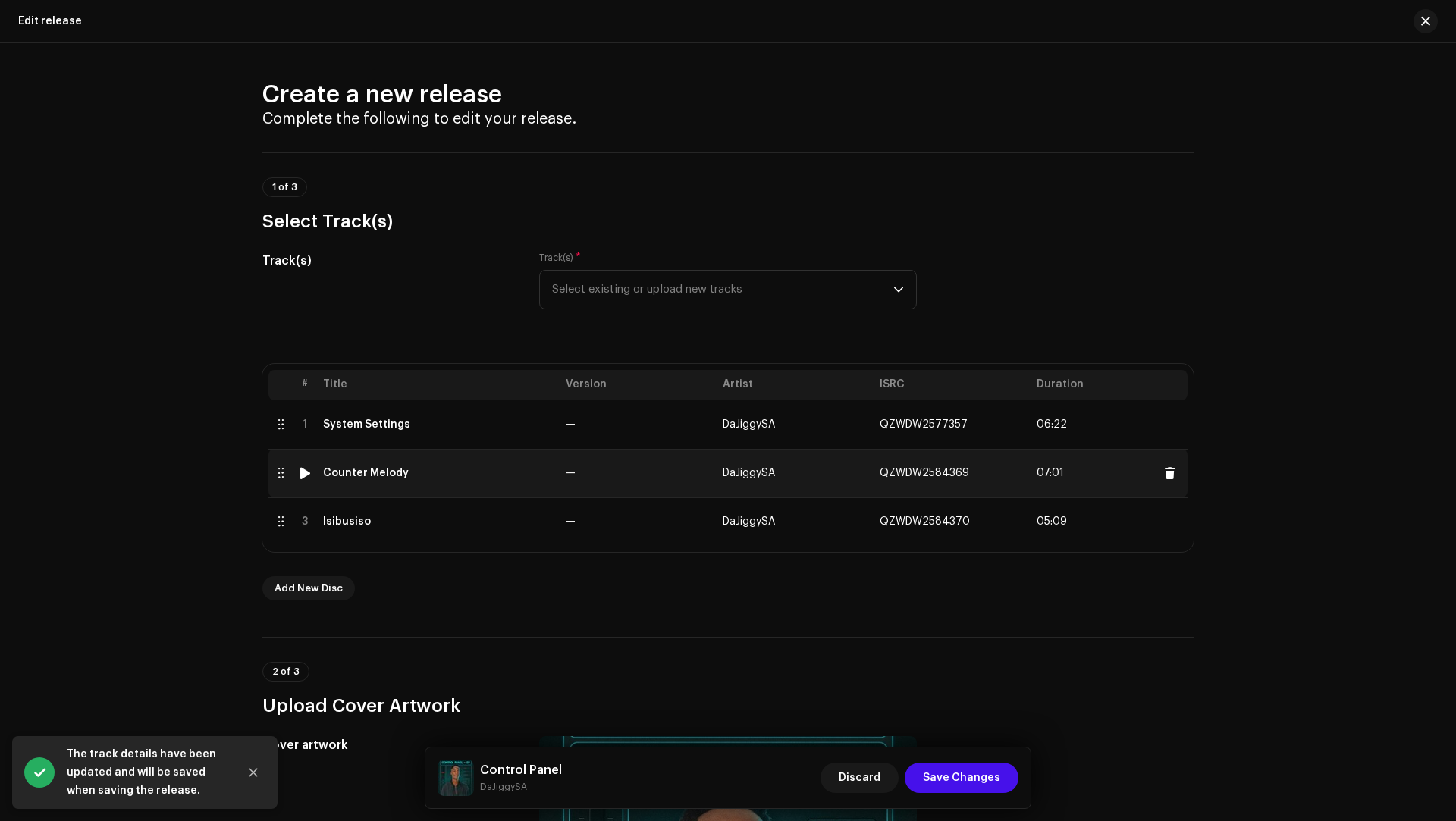
click at [455, 479] on td "Counter Melody" at bounding box center [438, 473] width 243 height 48
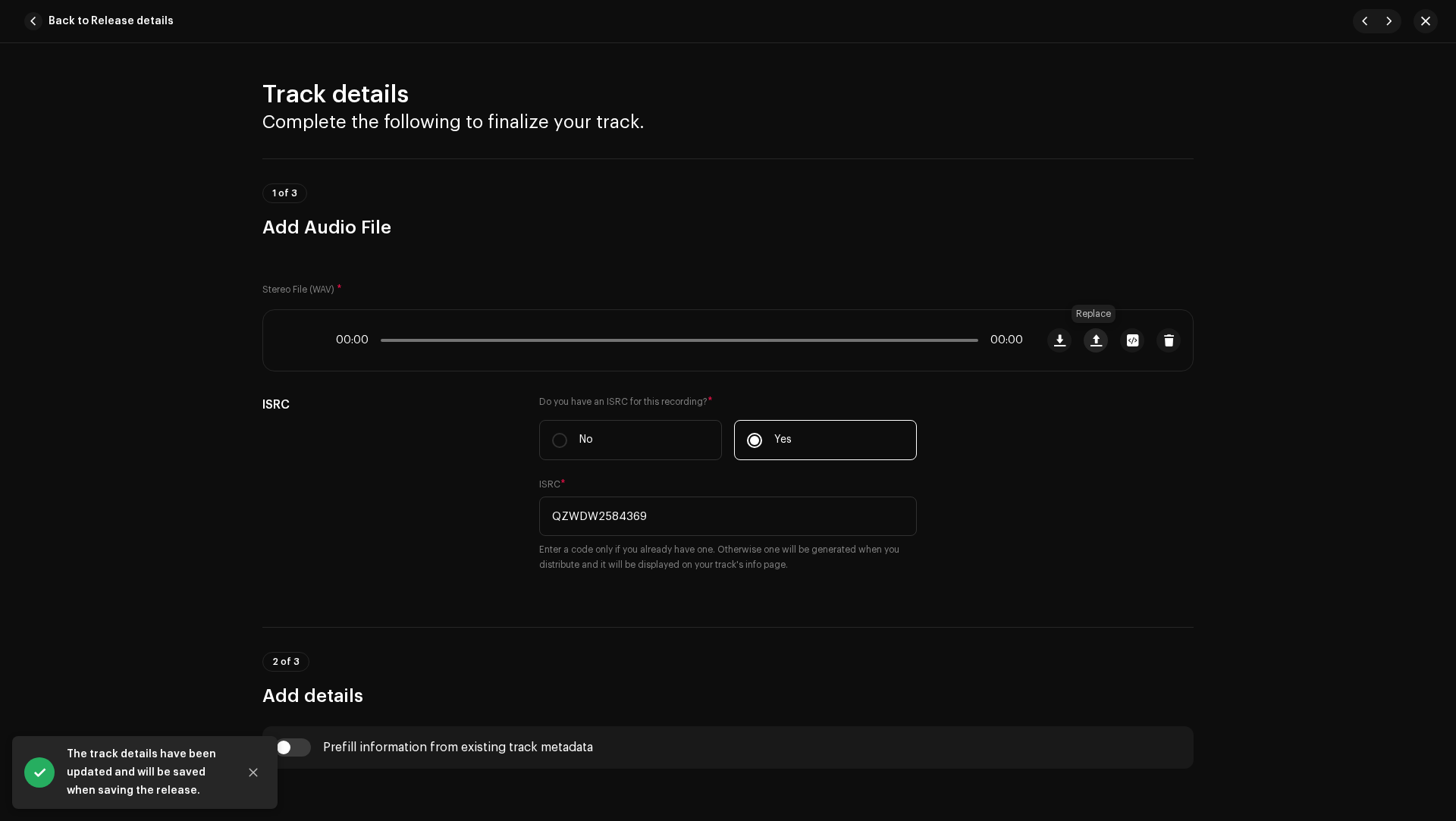
click at [1091, 340] on span "button" at bounding box center [1096, 340] width 12 height 13
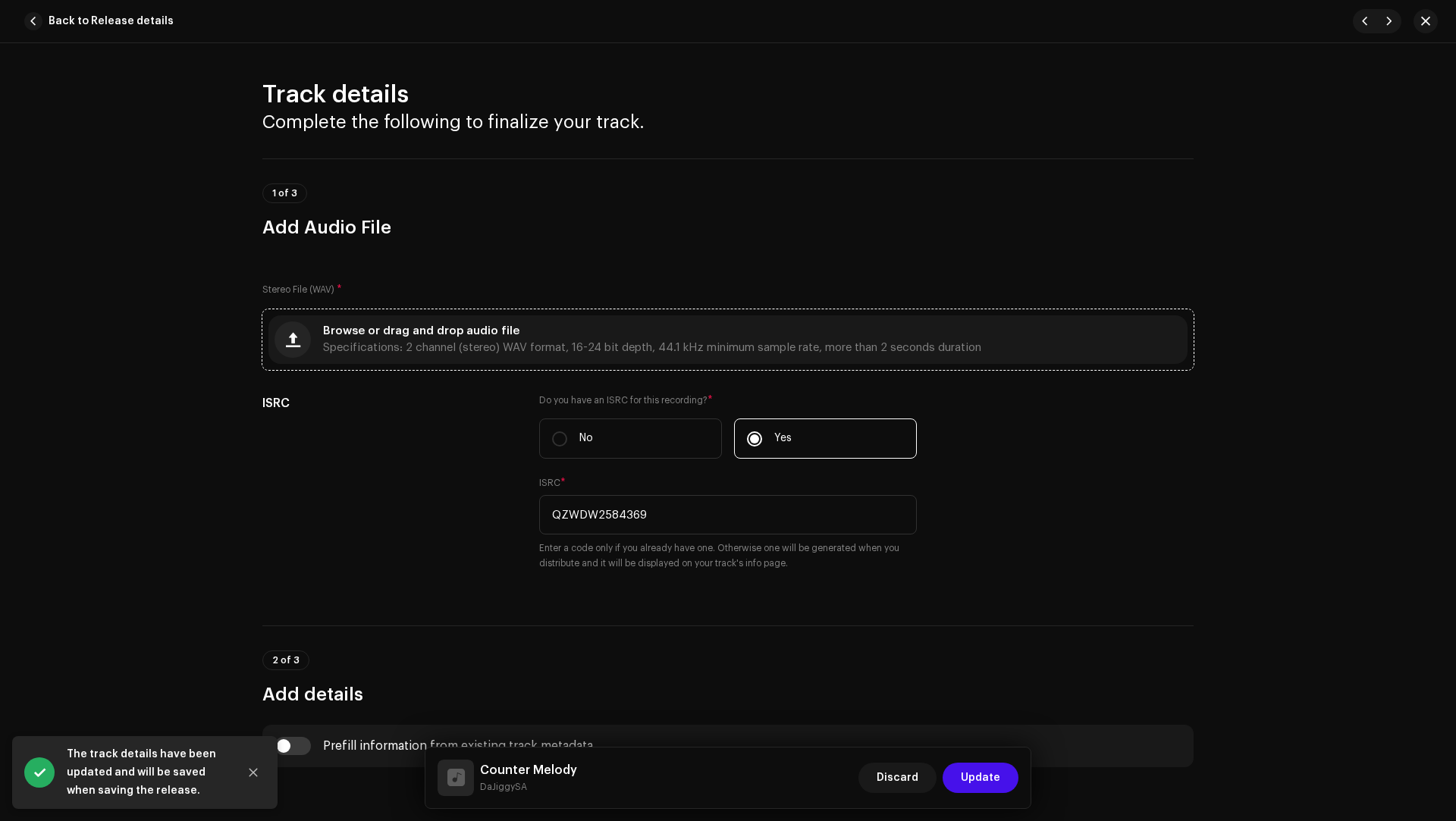
click at [329, 333] on span "Browse or drag and drop audio file" at bounding box center [420, 331] width 196 height 11
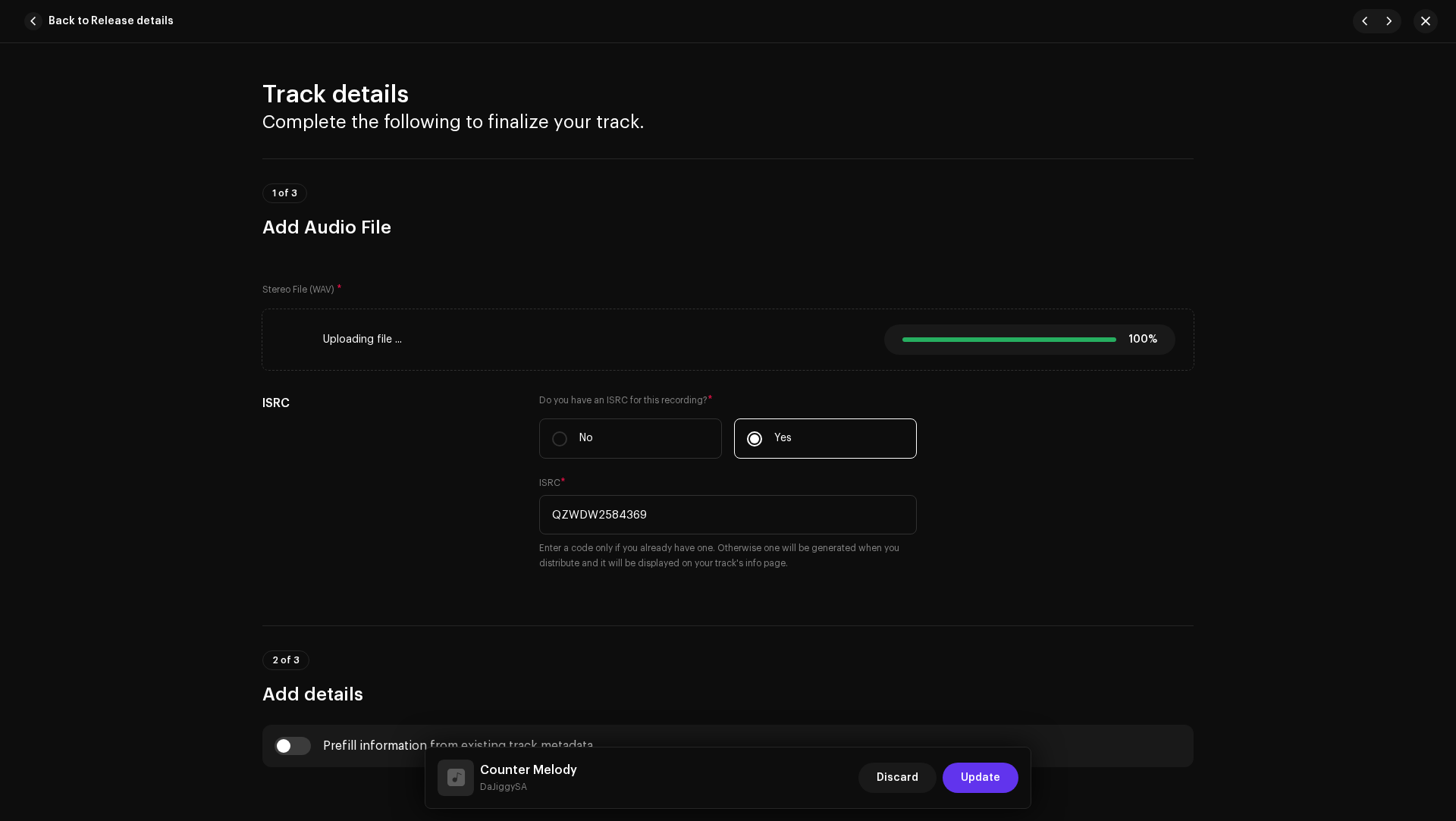
type input "00:00"
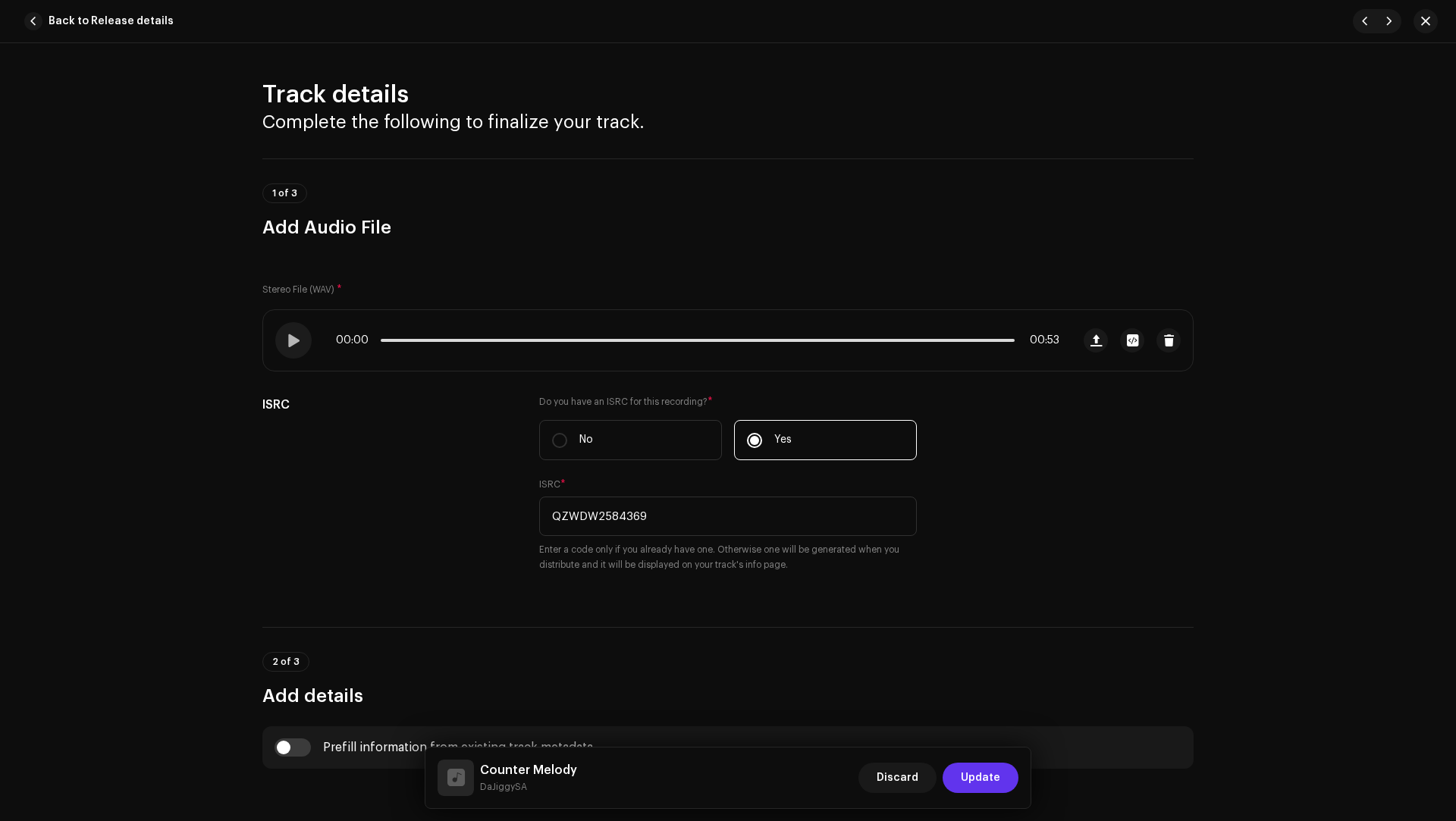
click at [993, 778] on span "Update" at bounding box center [980, 778] width 39 height 30
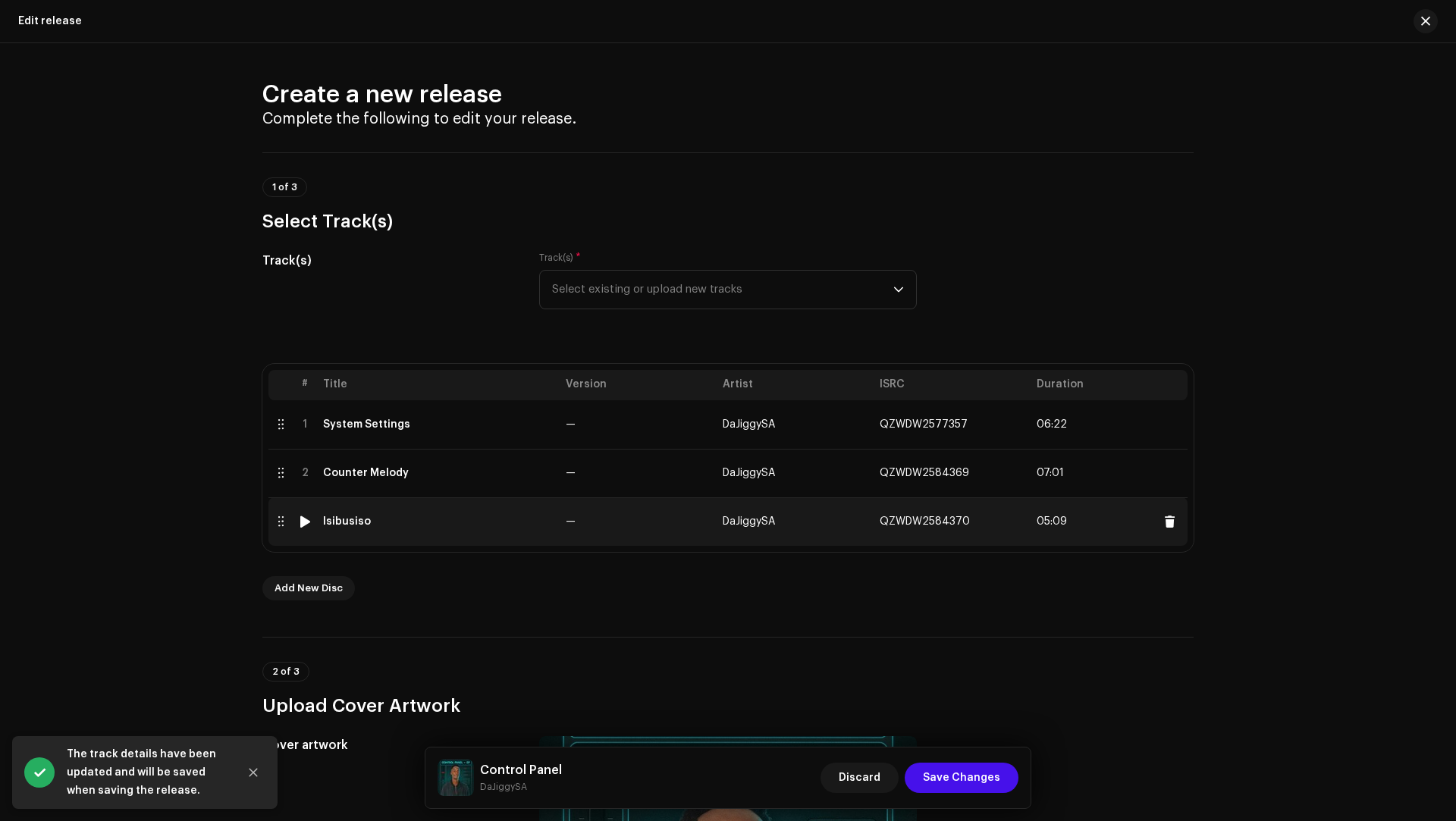
click at [553, 511] on td "Isibusiso" at bounding box center [438, 521] width 243 height 48
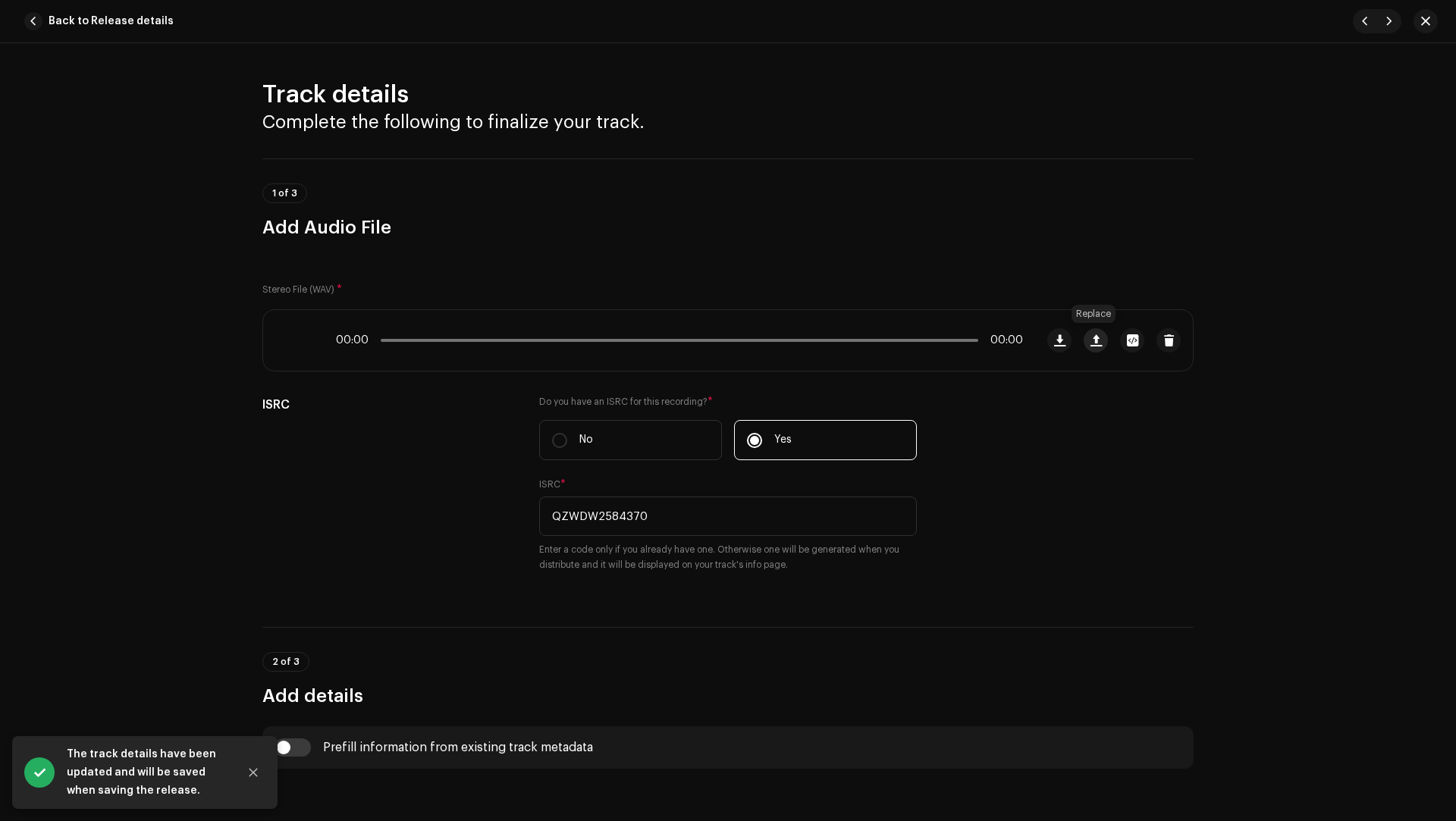
click at [1091, 338] on span "button" at bounding box center [1096, 340] width 12 height 13
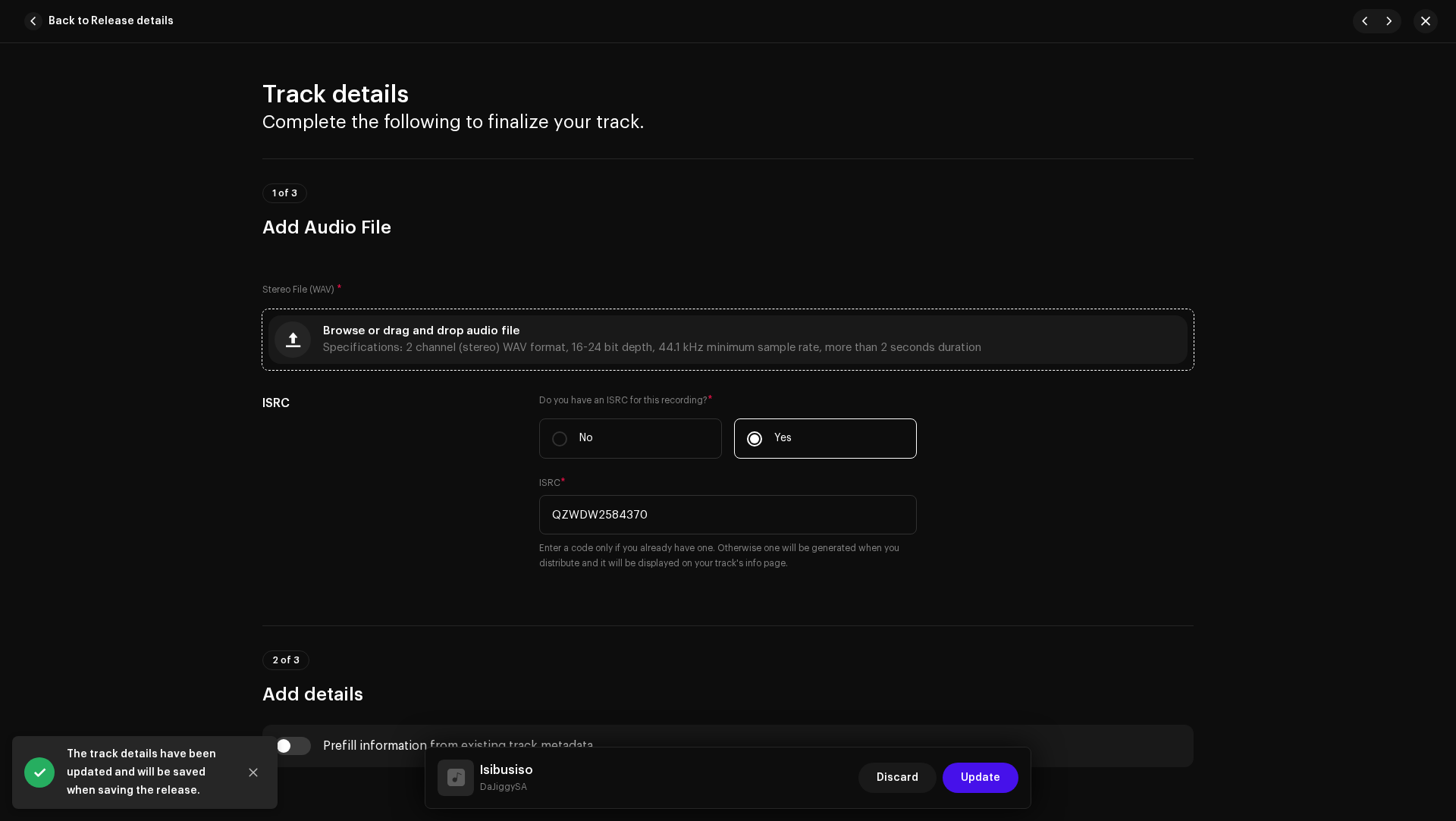
click at [574, 357] on div "Browse or drag and drop audio file Specifications: 2 channel (stereo) WAV forma…" at bounding box center [728, 339] width 919 height 48
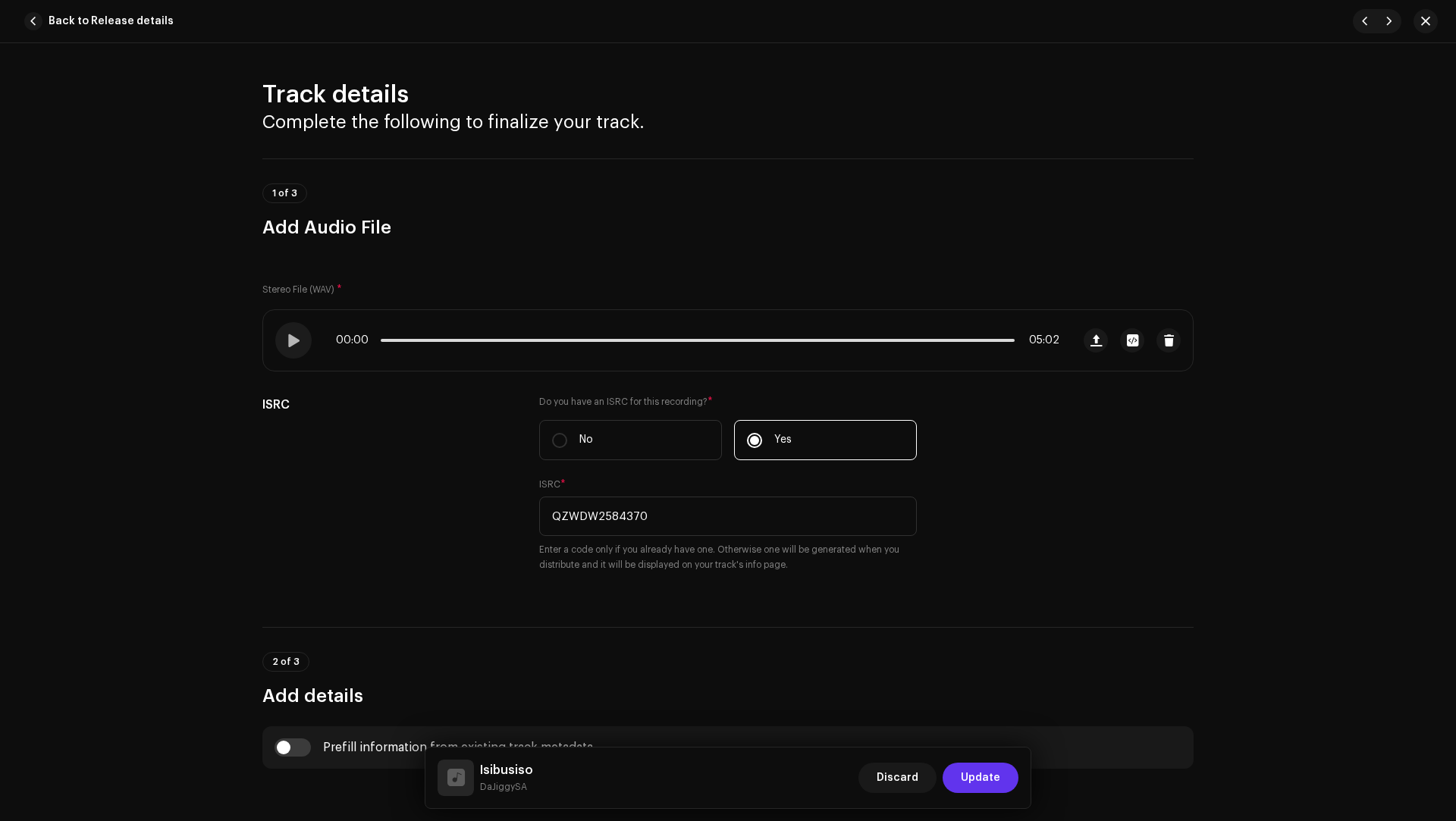
click at [982, 776] on span "Update" at bounding box center [980, 778] width 39 height 30
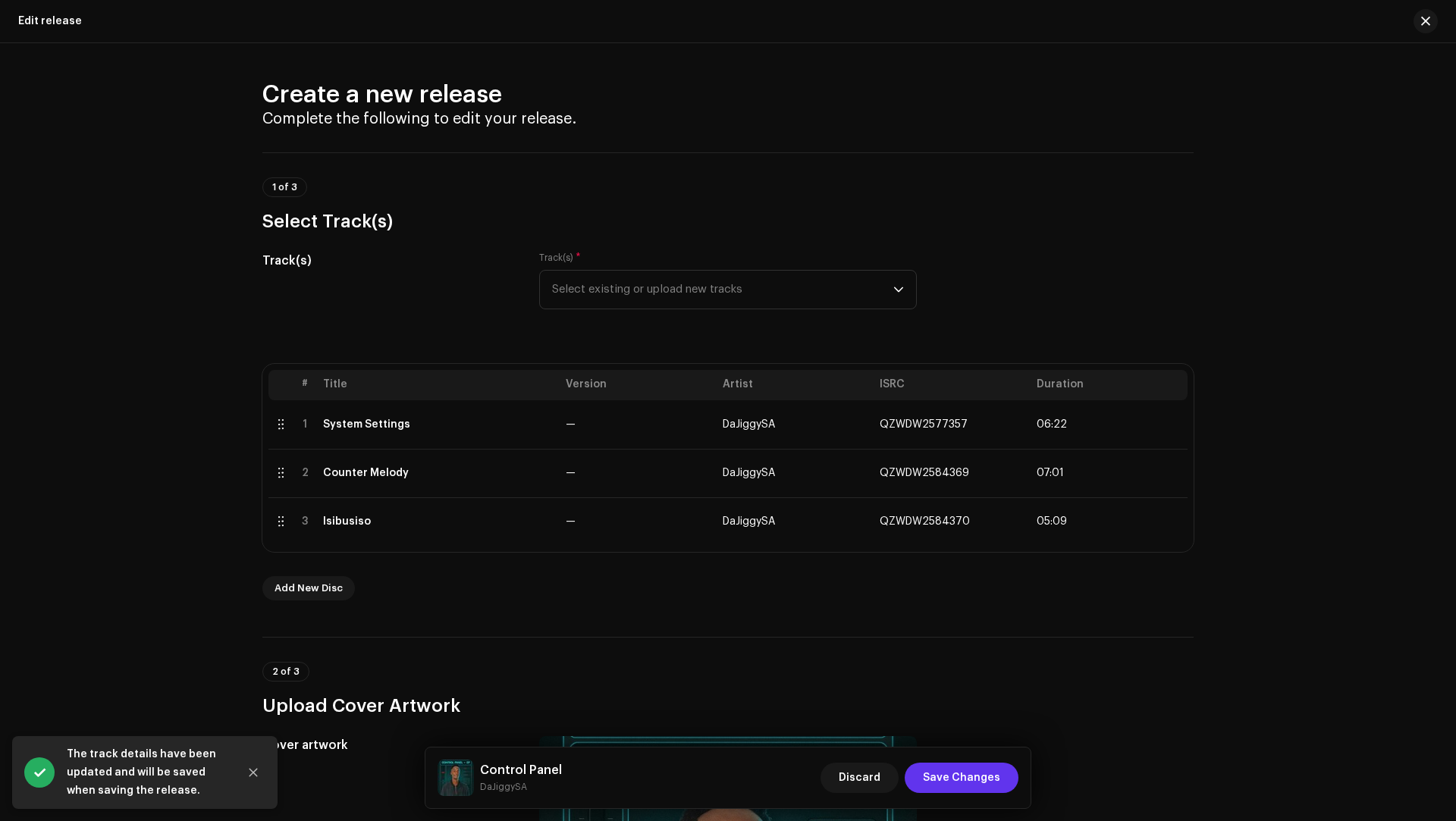
click at [988, 772] on span "Save Changes" at bounding box center [961, 778] width 78 height 30
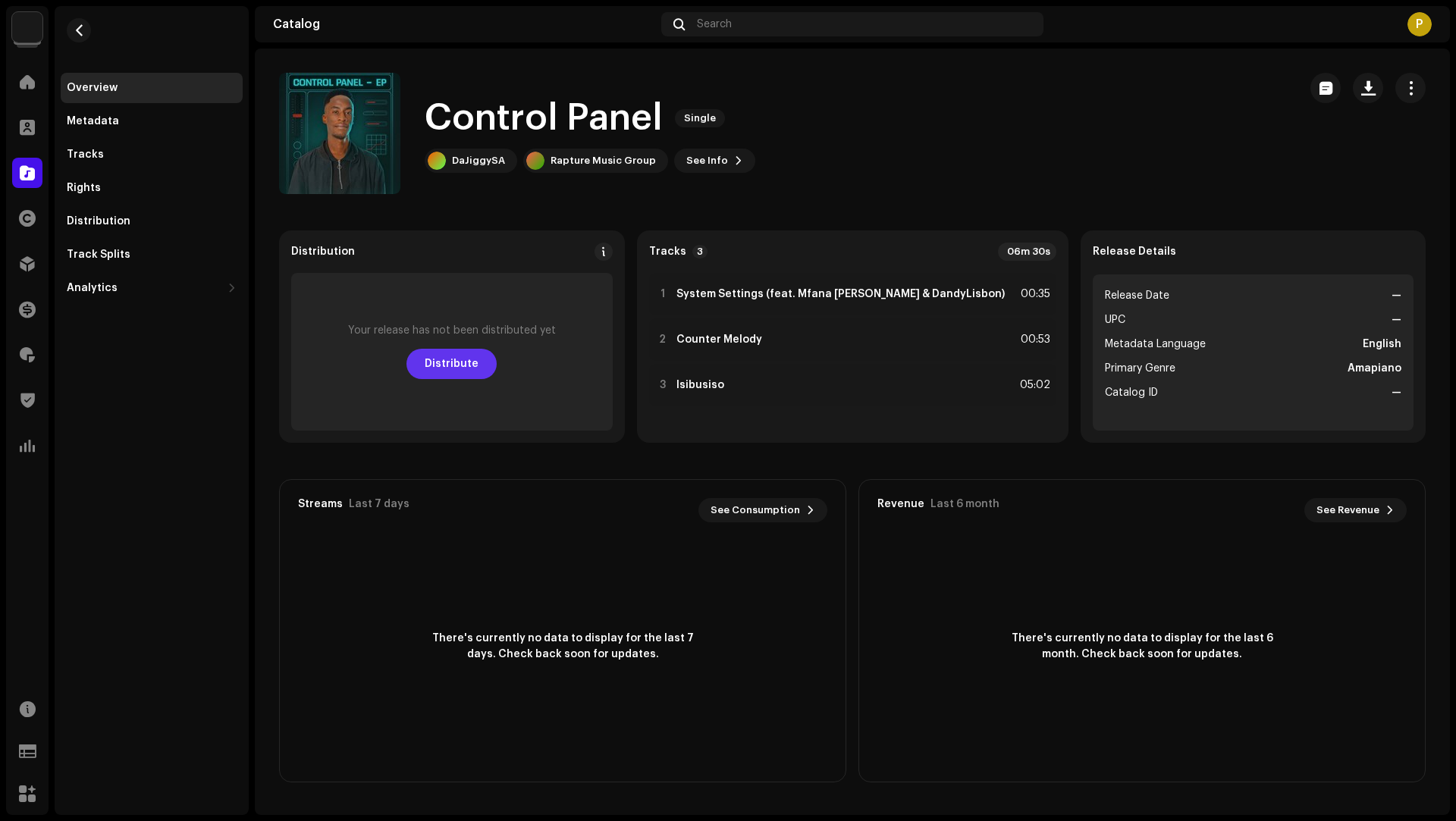
click at [436, 363] on button "Distribute" at bounding box center [451, 363] width 90 height 30
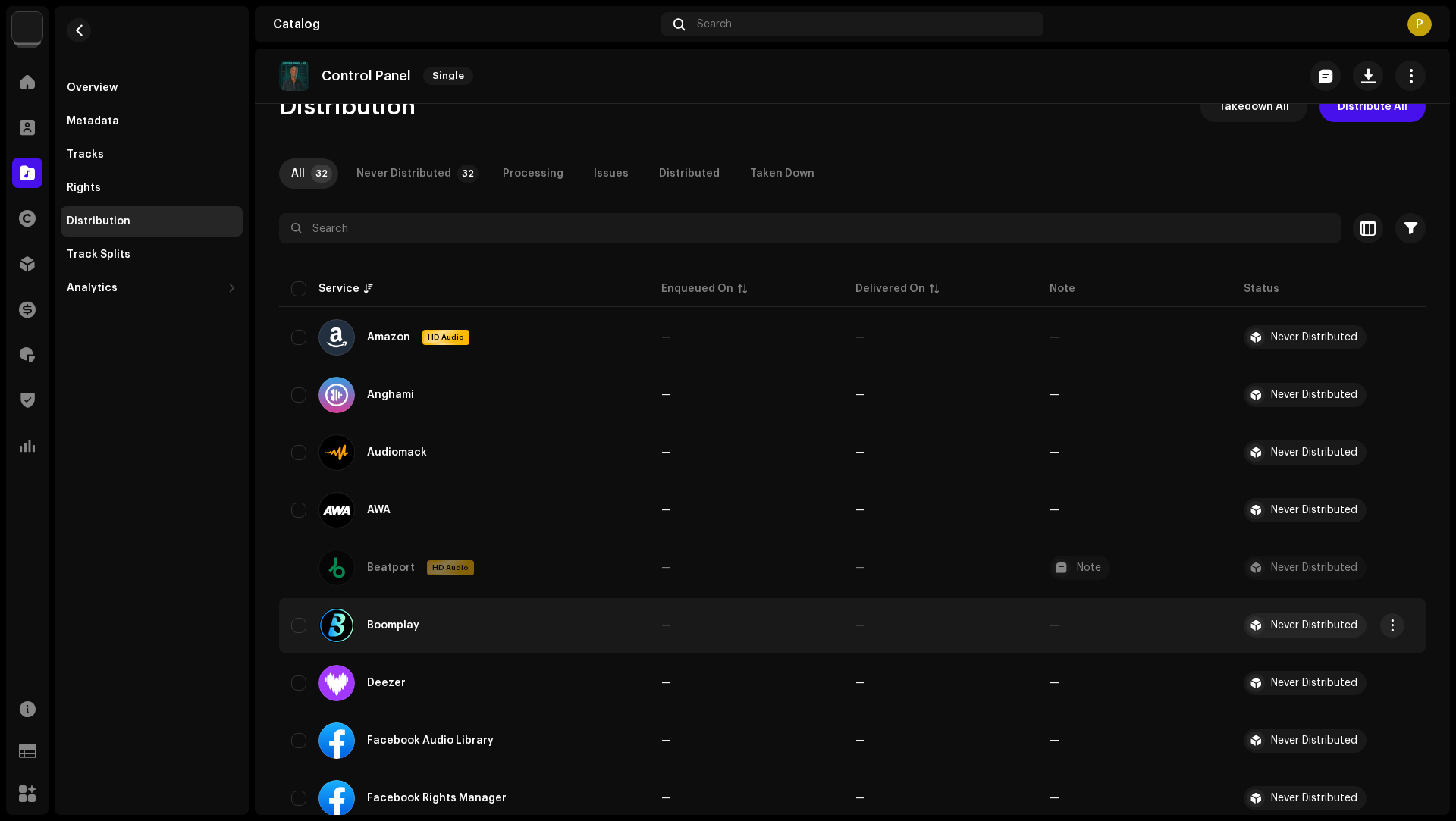
scroll to position [129, 0]
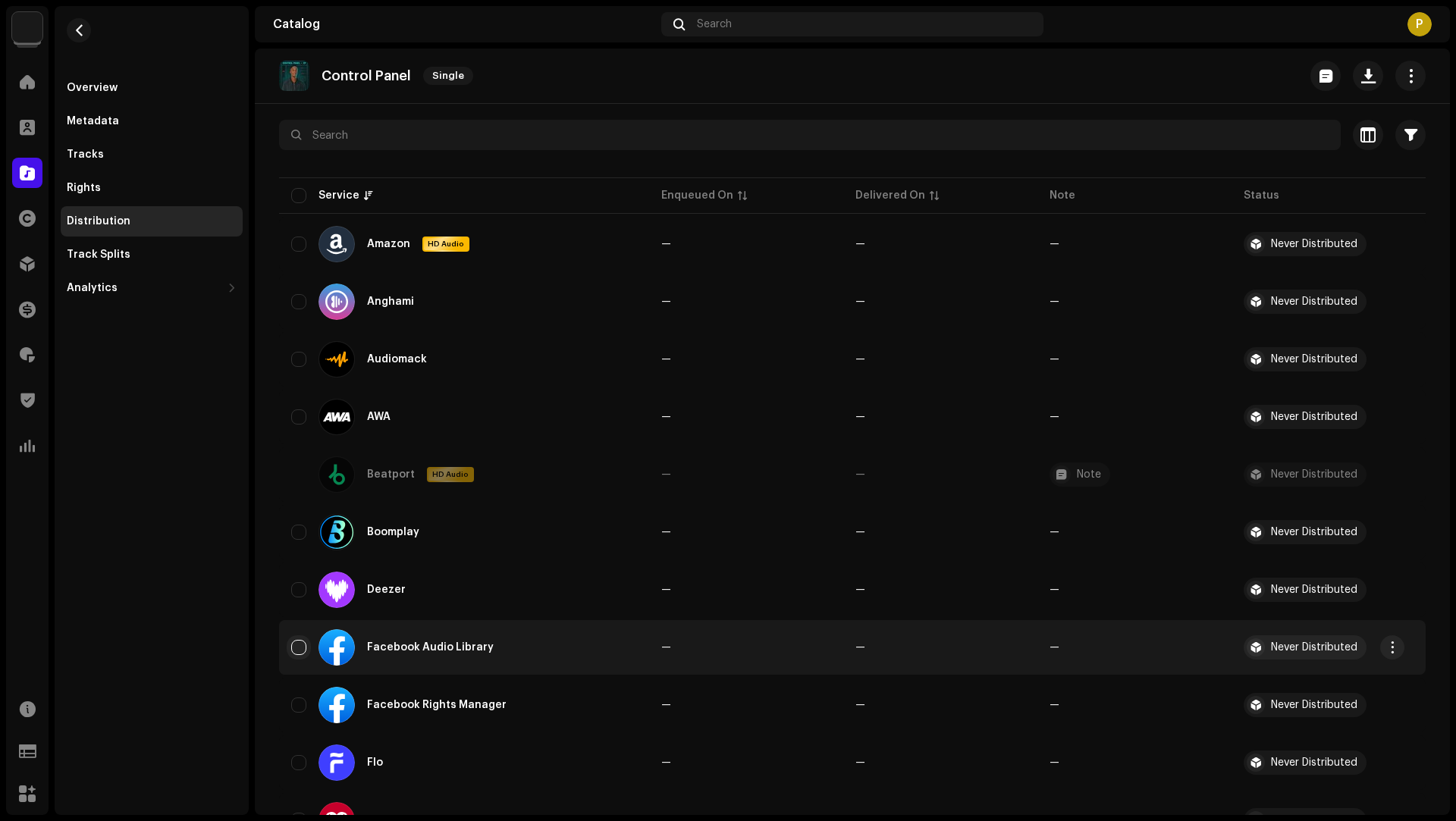
click at [296, 648] on input "checkbox" at bounding box center [299, 647] width 15 height 15
checkbox input "true"
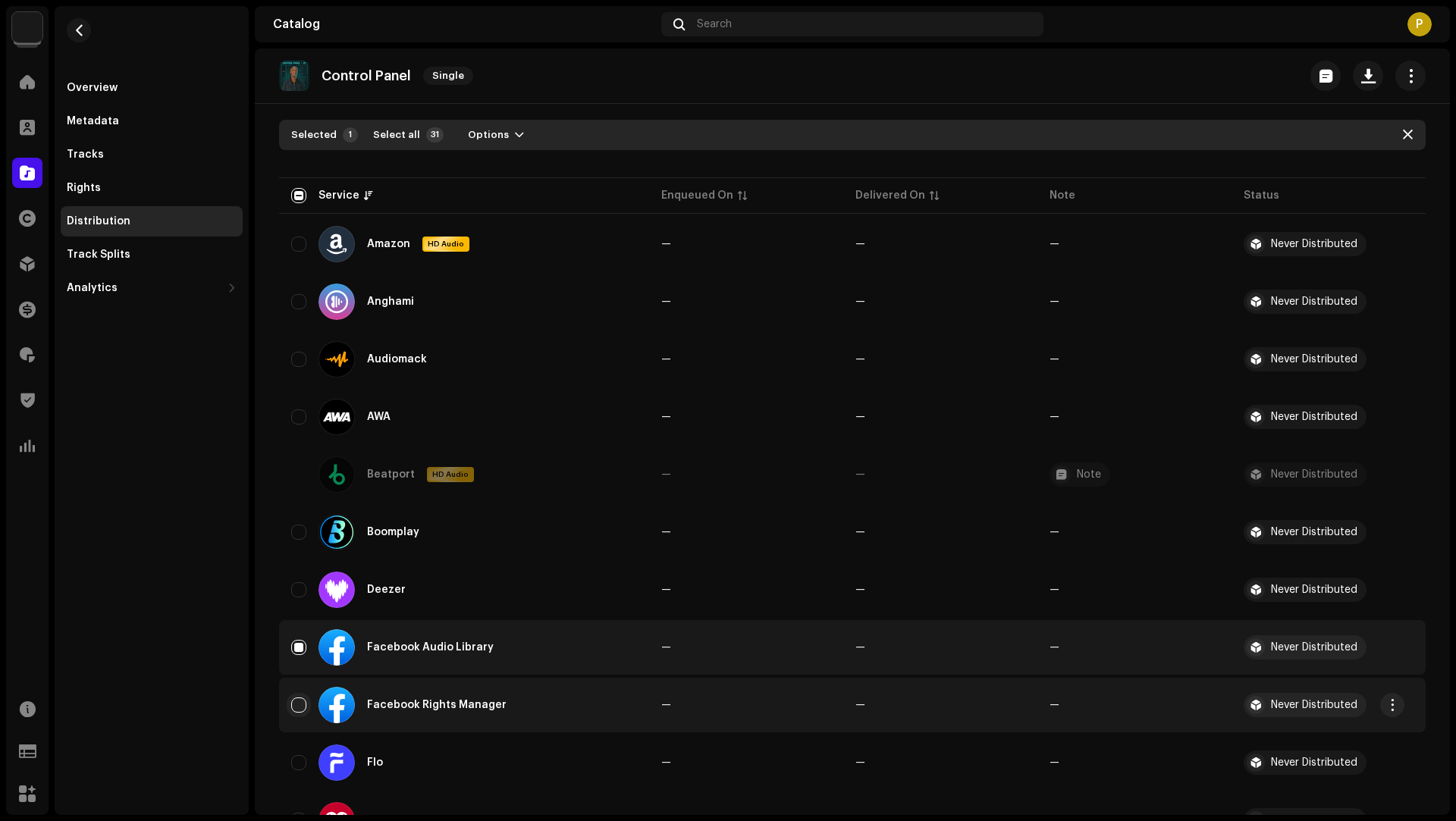
click at [297, 705] on input "Row Unselected" at bounding box center [299, 704] width 15 height 15
checkbox input "true"
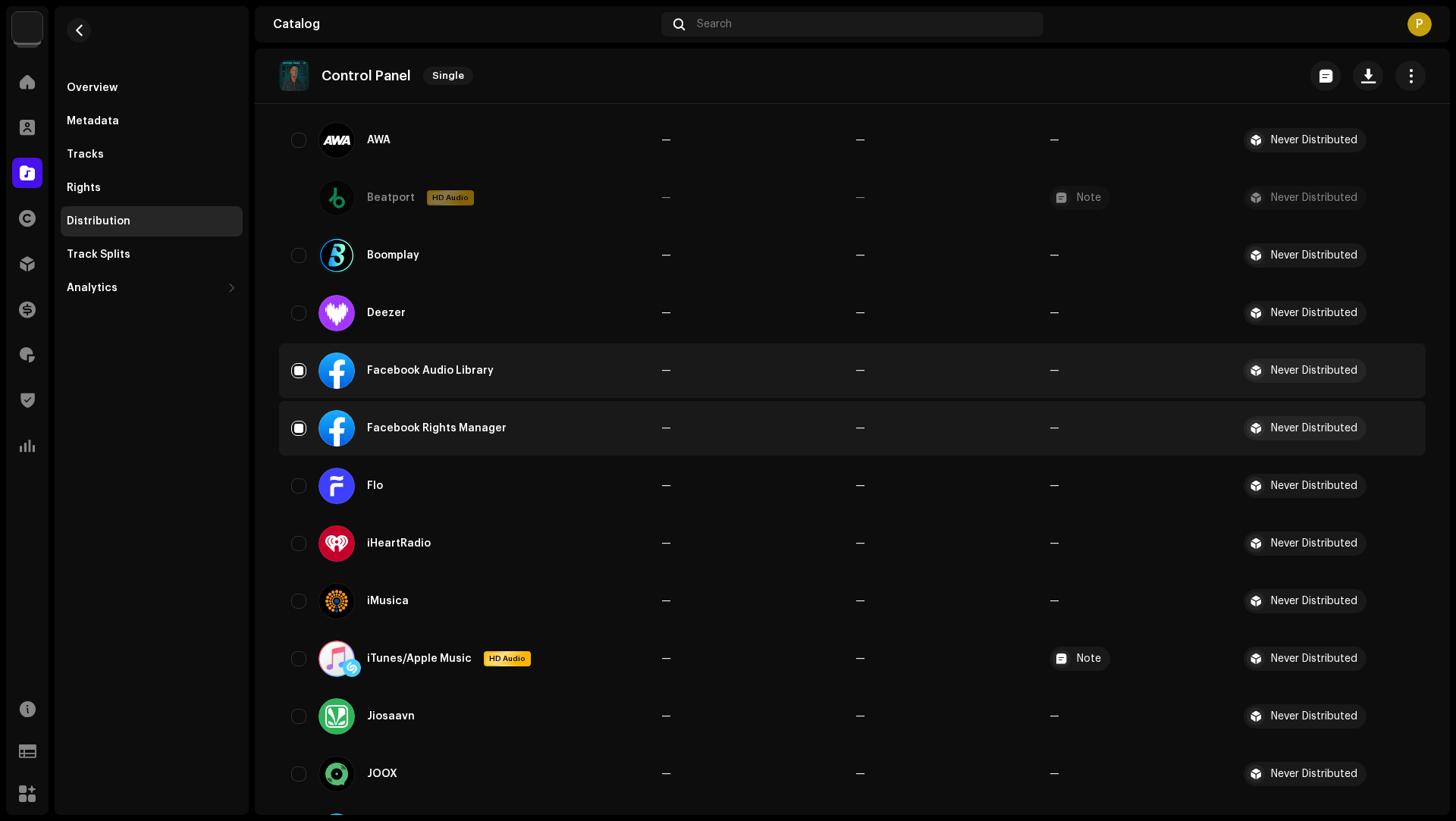
scroll to position [1006, 0]
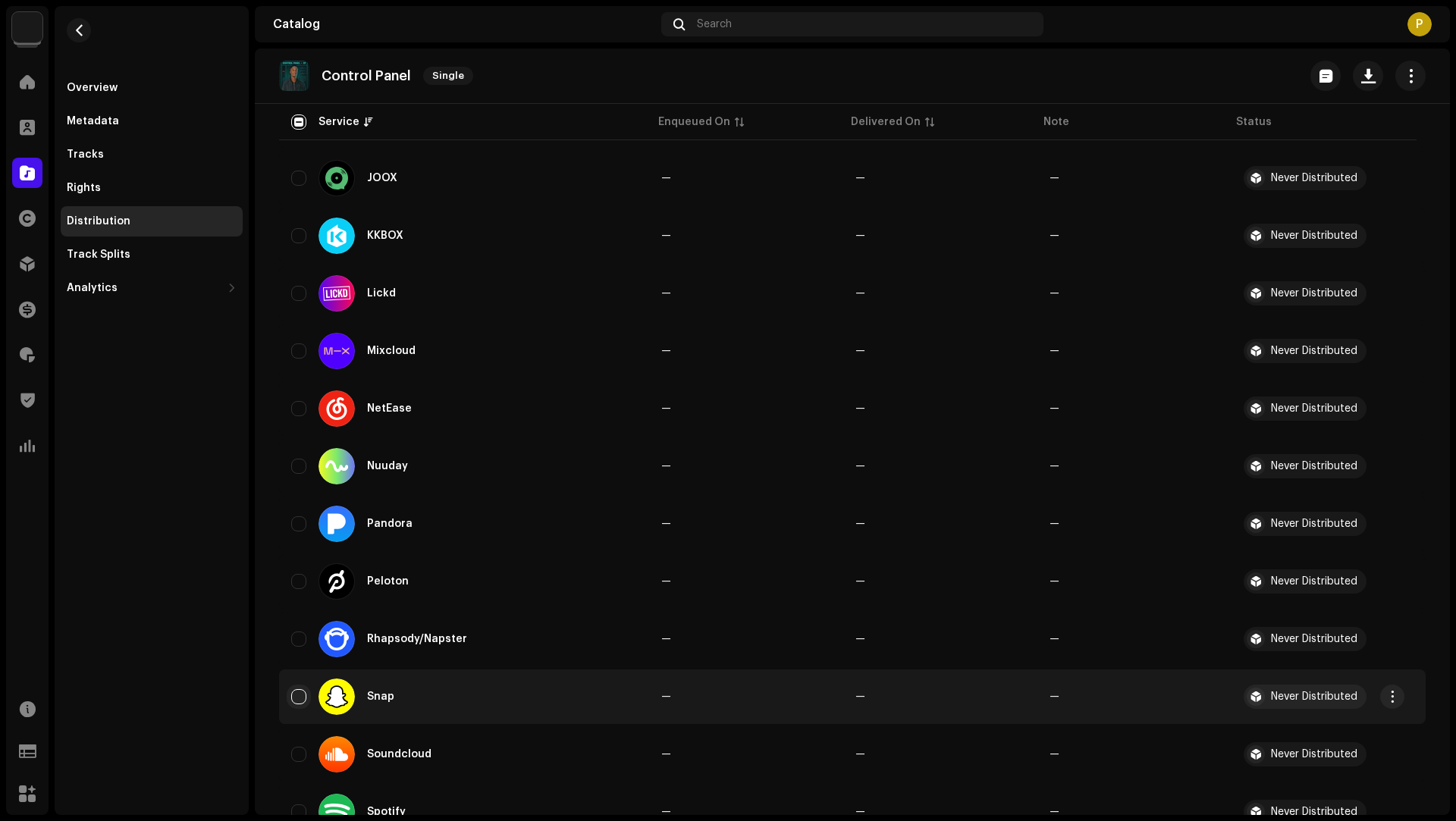
click at [302, 697] on input "Row Unselected" at bounding box center [299, 696] width 15 height 15
checkbox input "true"
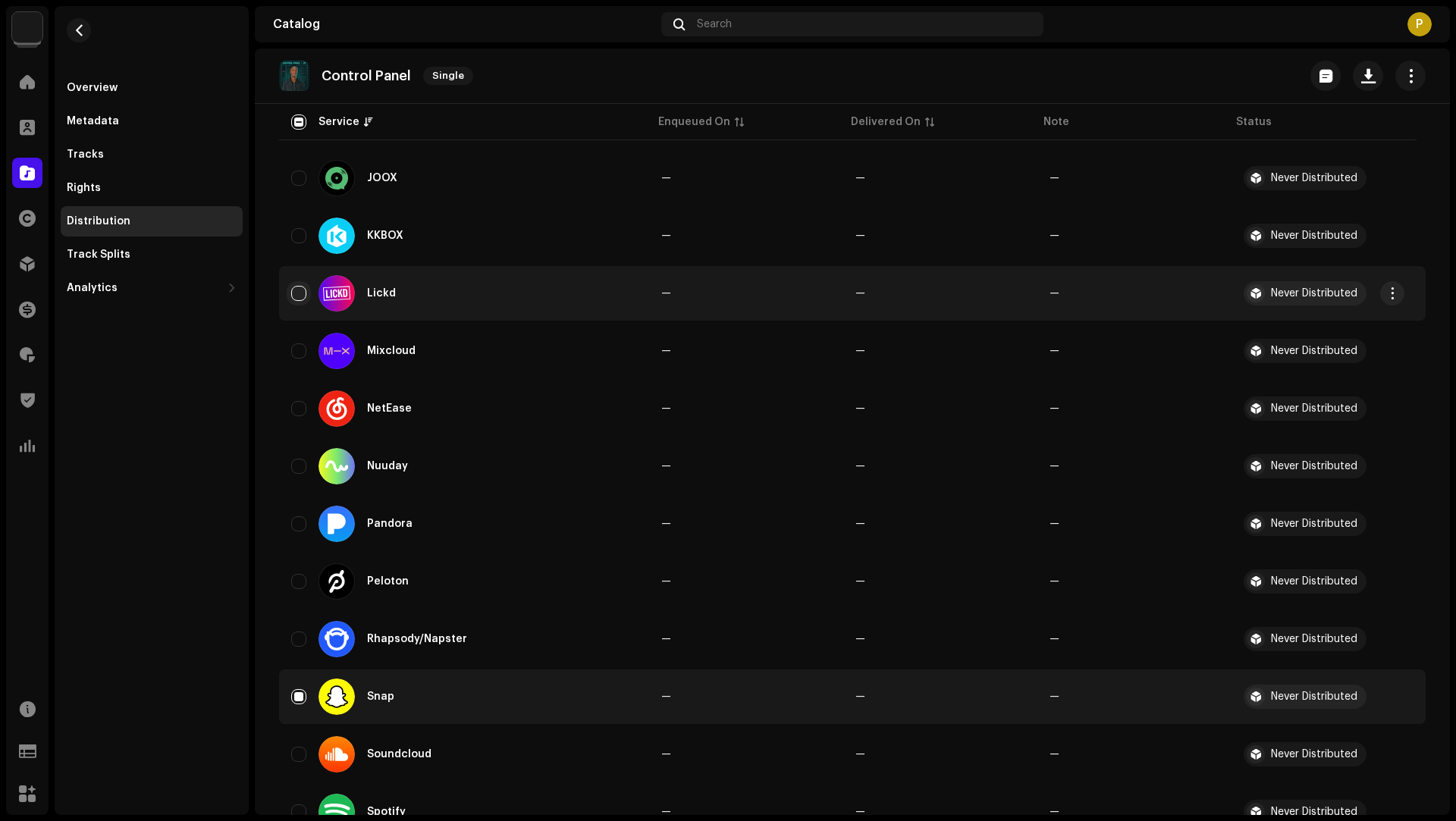
click at [297, 297] on input "Row Unselected" at bounding box center [299, 293] width 15 height 15
checkbox input "true"
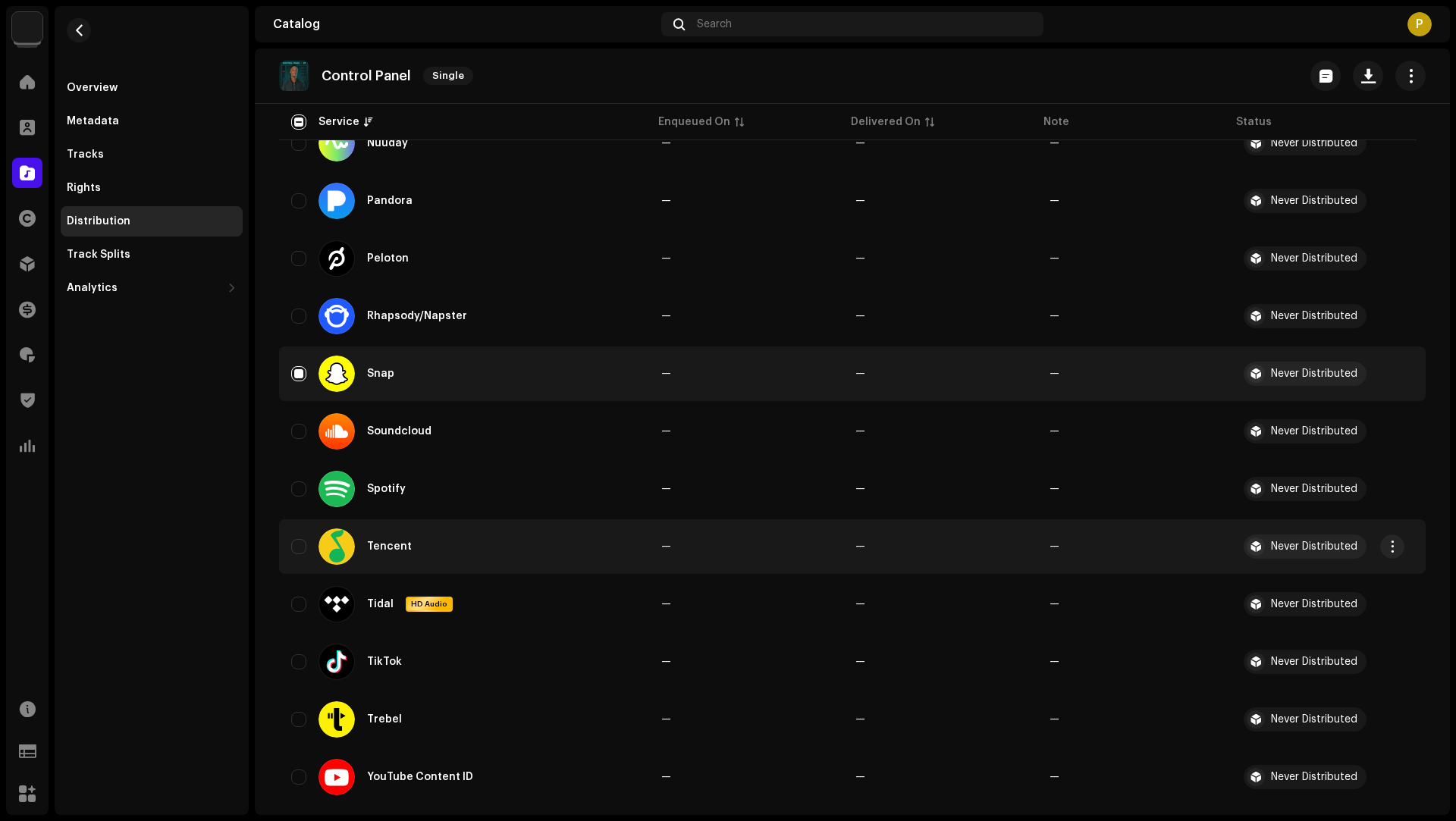
scroll to position [1406, 0]
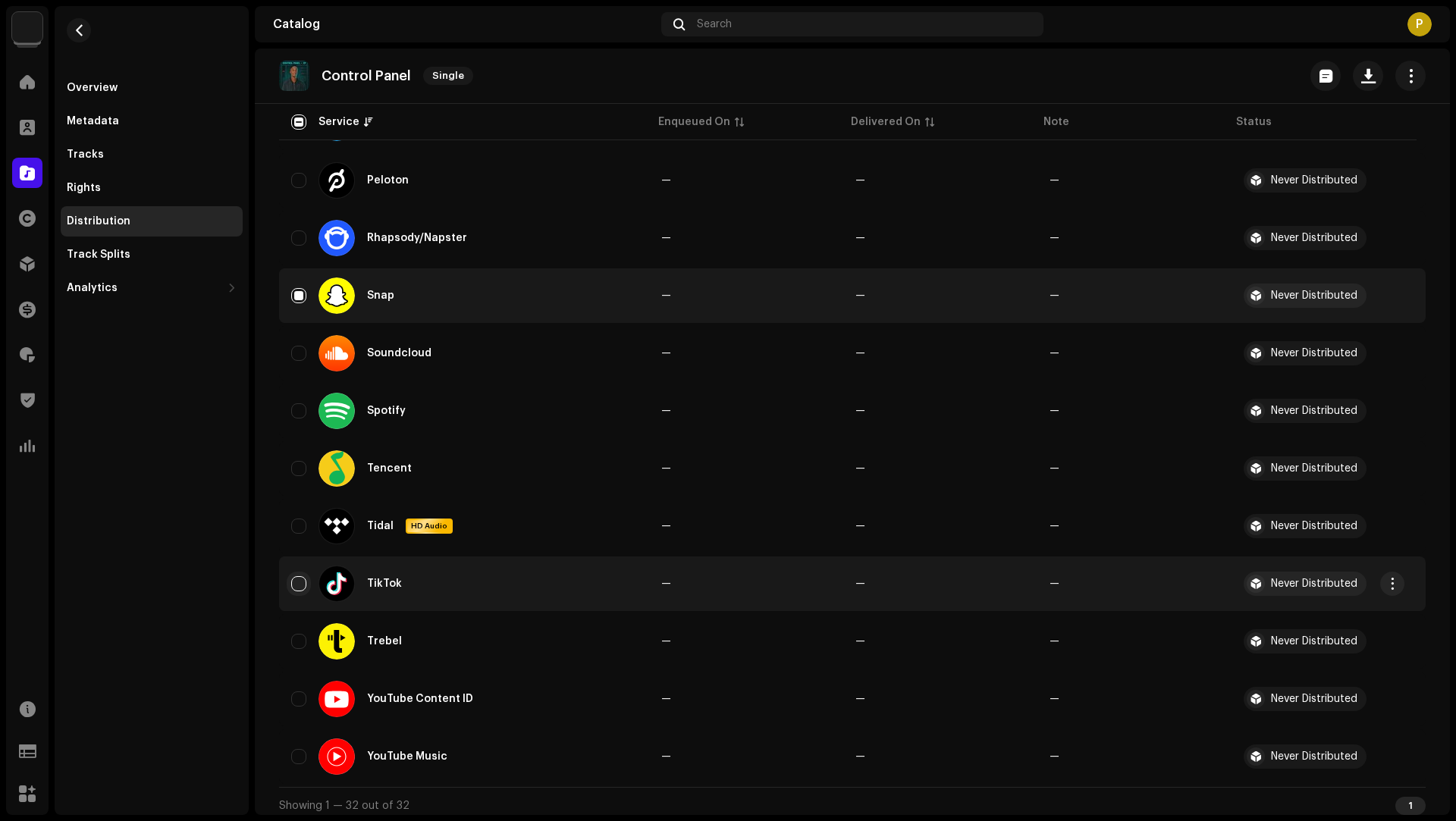
click at [304, 582] on input "Row Unselected" at bounding box center [299, 583] width 15 height 15
checkbox input "true"
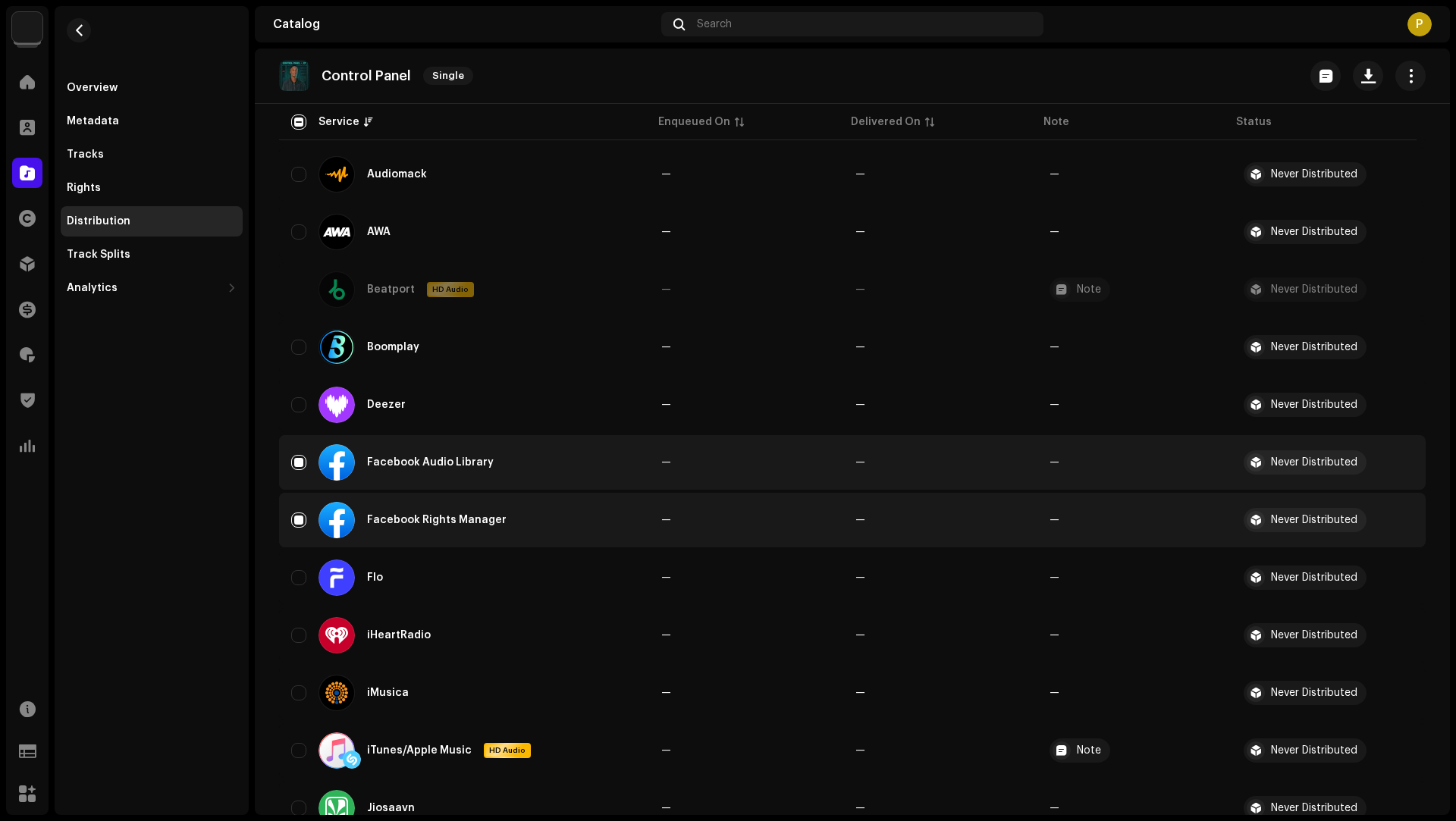
scroll to position [0, 0]
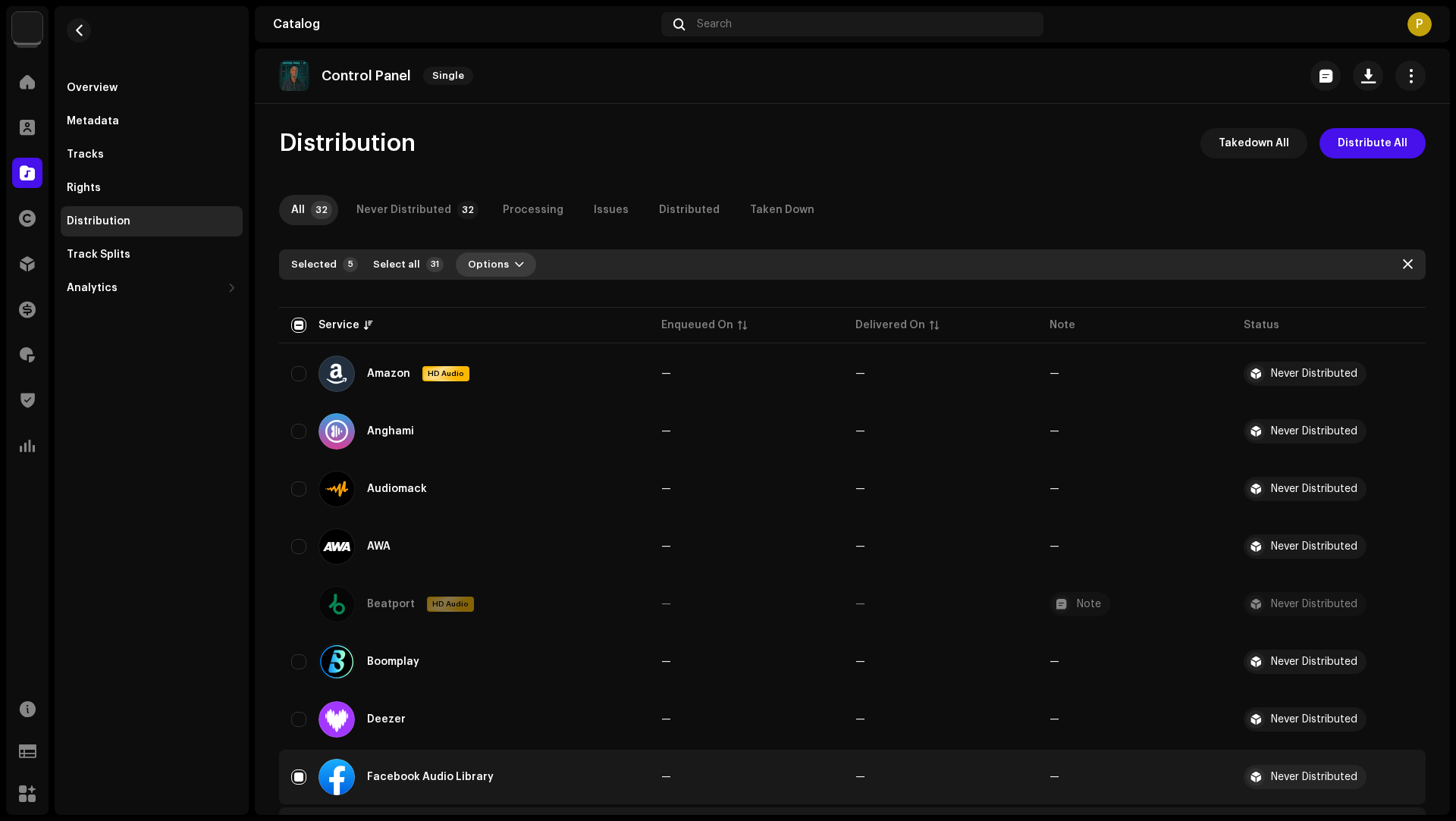
click at [477, 263] on span "Options" at bounding box center [488, 264] width 41 height 30
click at [498, 293] on span "Distribute" at bounding box center [488, 298] width 54 height 13
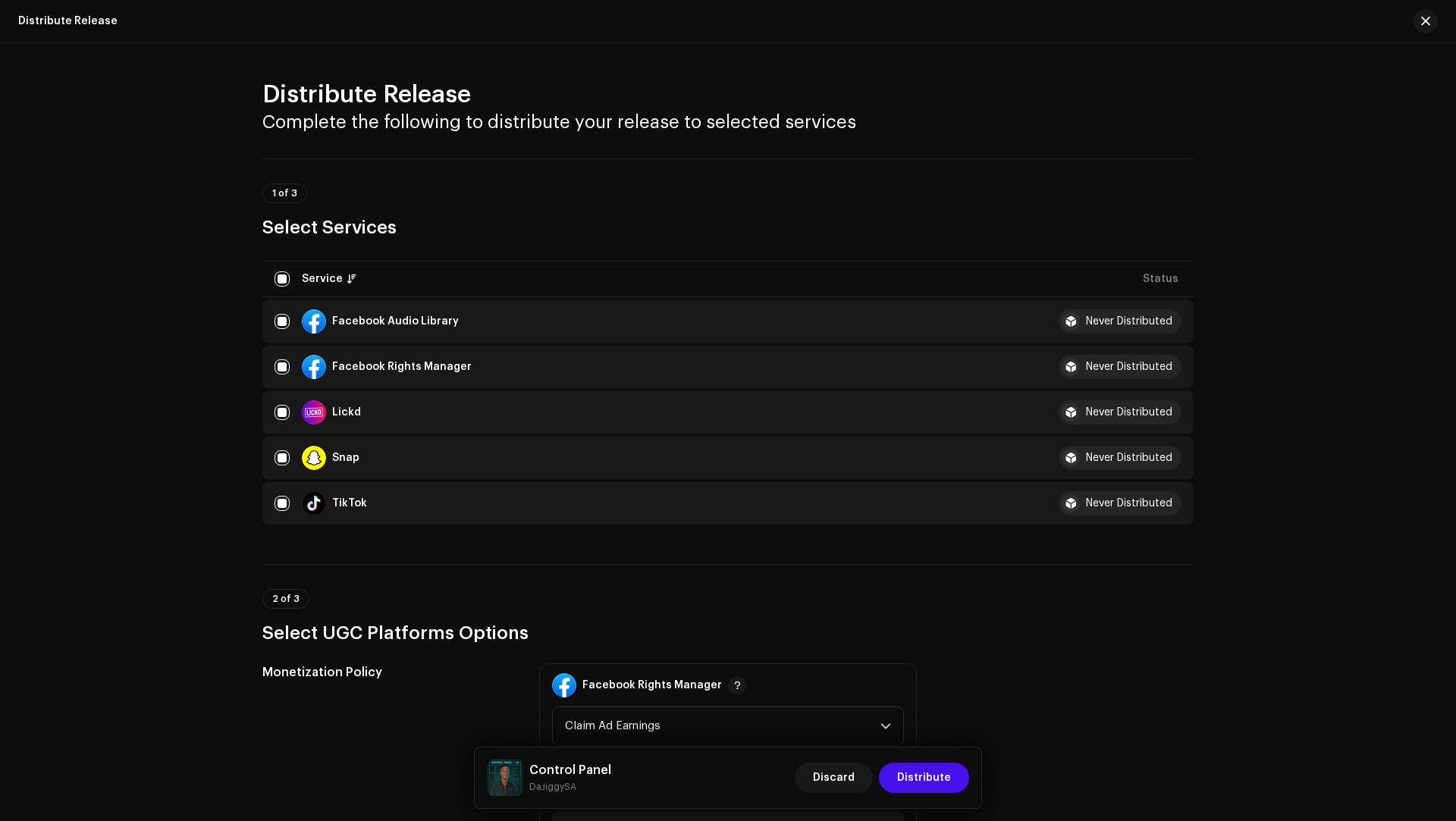
scroll to position [365, 0]
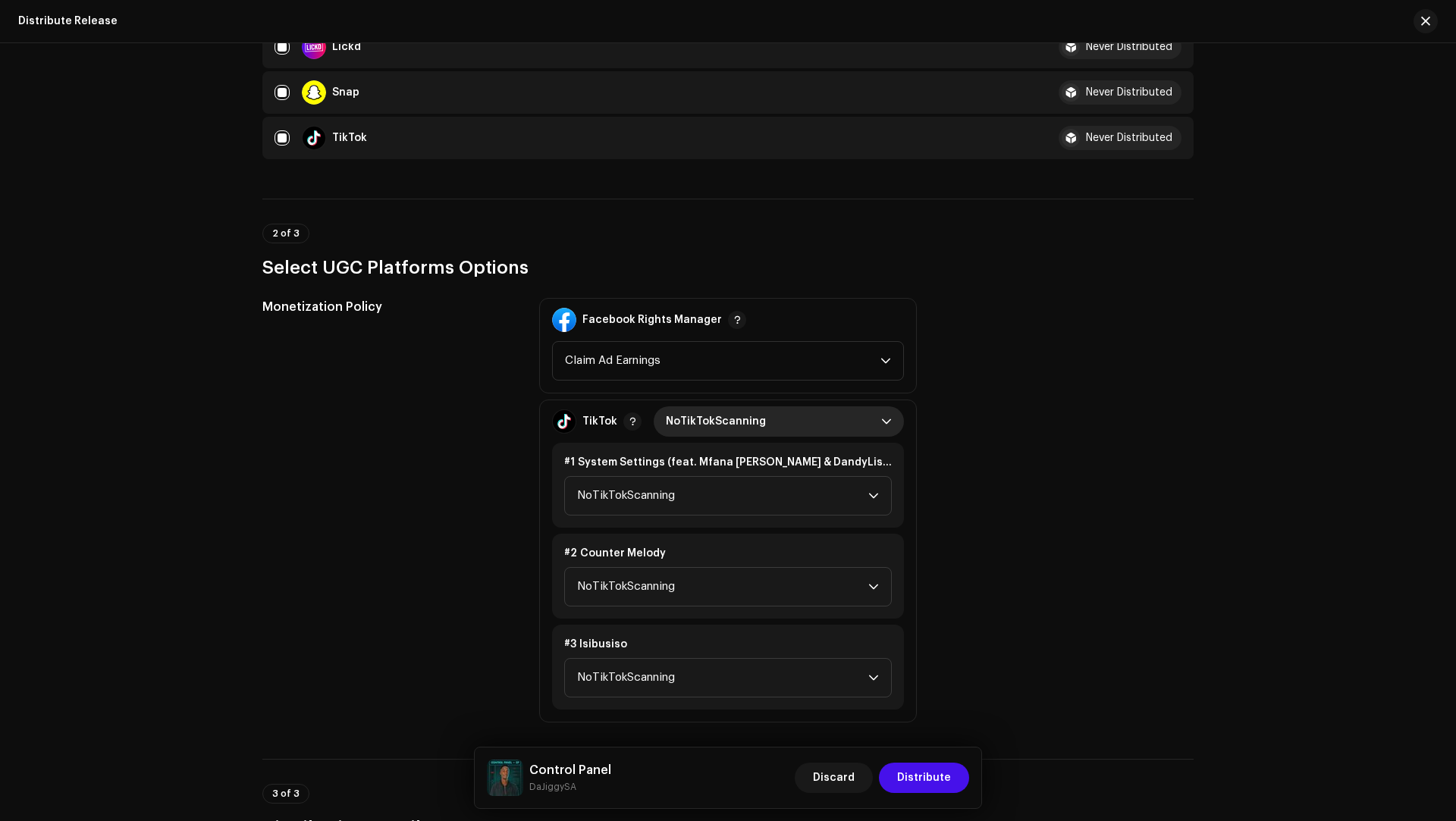
click at [695, 426] on span "NoTikTokScanning" at bounding box center [773, 421] width 215 height 30
click at [687, 515] on span "Monetize" at bounding box center [690, 519] width 50 height 15
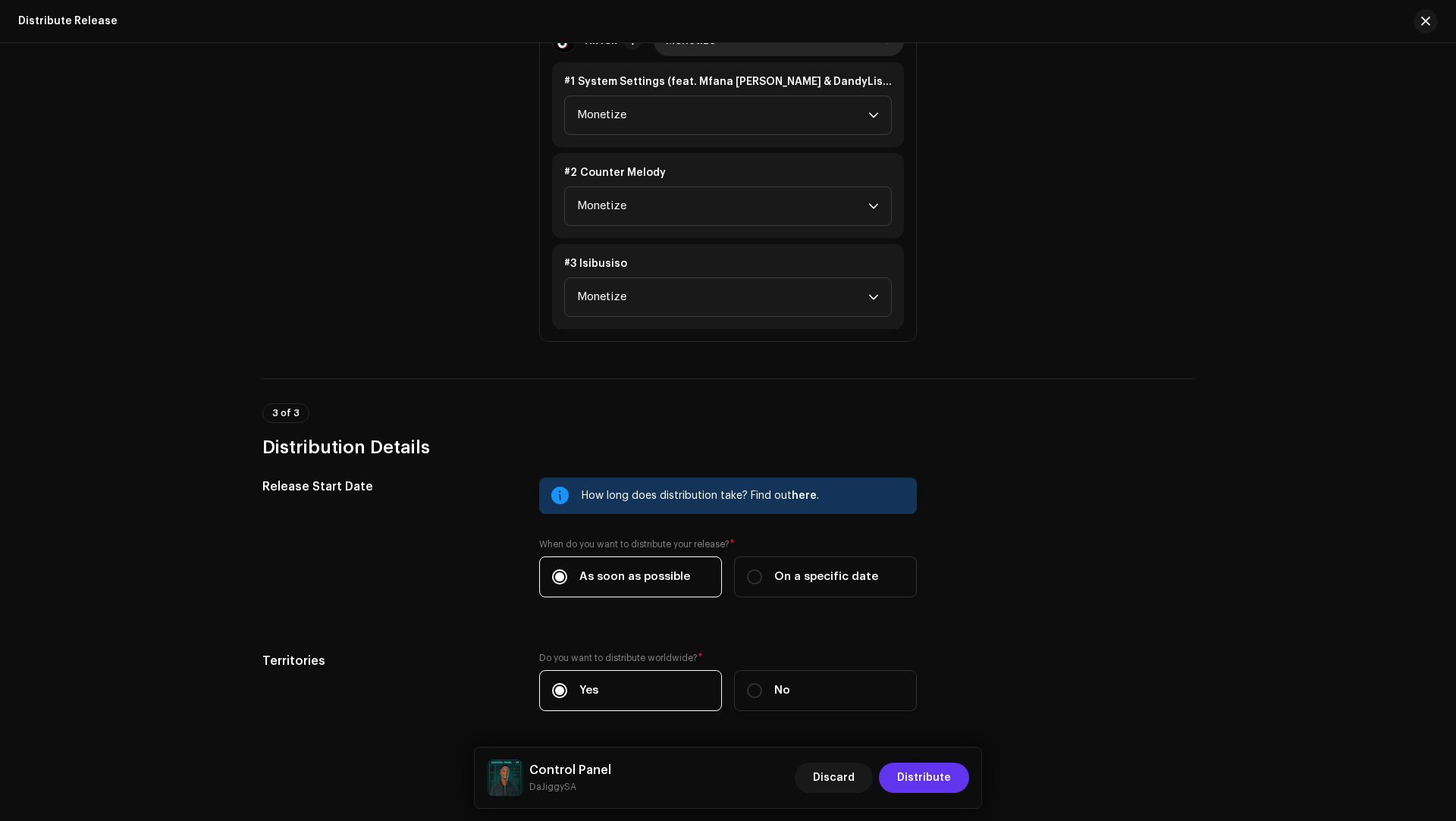
click at [936, 774] on span "Distribute" at bounding box center [924, 778] width 54 height 30
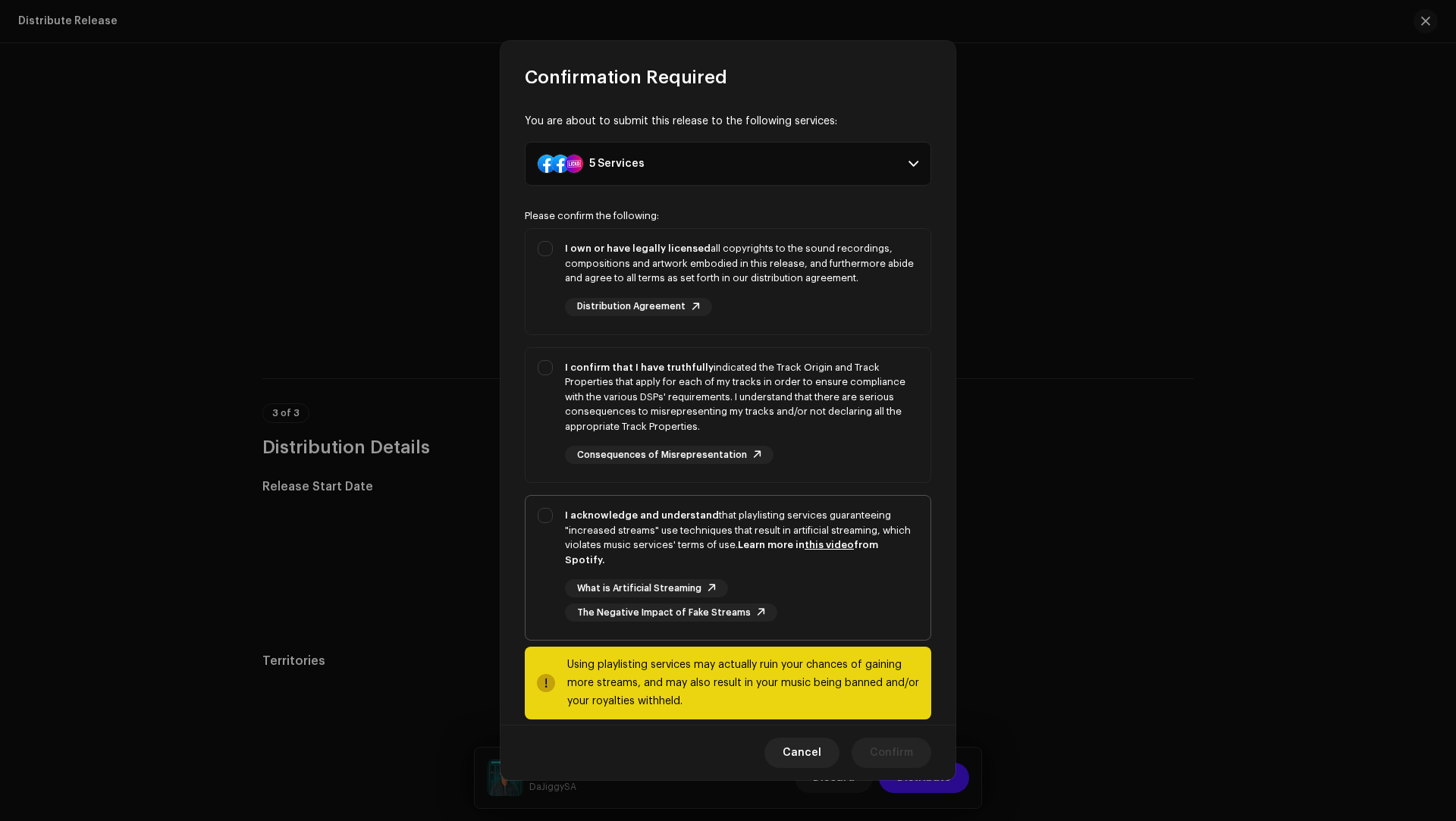
click at [681, 515] on strong "I acknowledge and understand" at bounding box center [641, 515] width 154 height 10
checkbox input "true"
click at [880, 420] on div "I confirm that I have truthfully indicated the Track Origin and Track Propertie…" at bounding box center [741, 397] width 354 height 74
checkbox input "true"
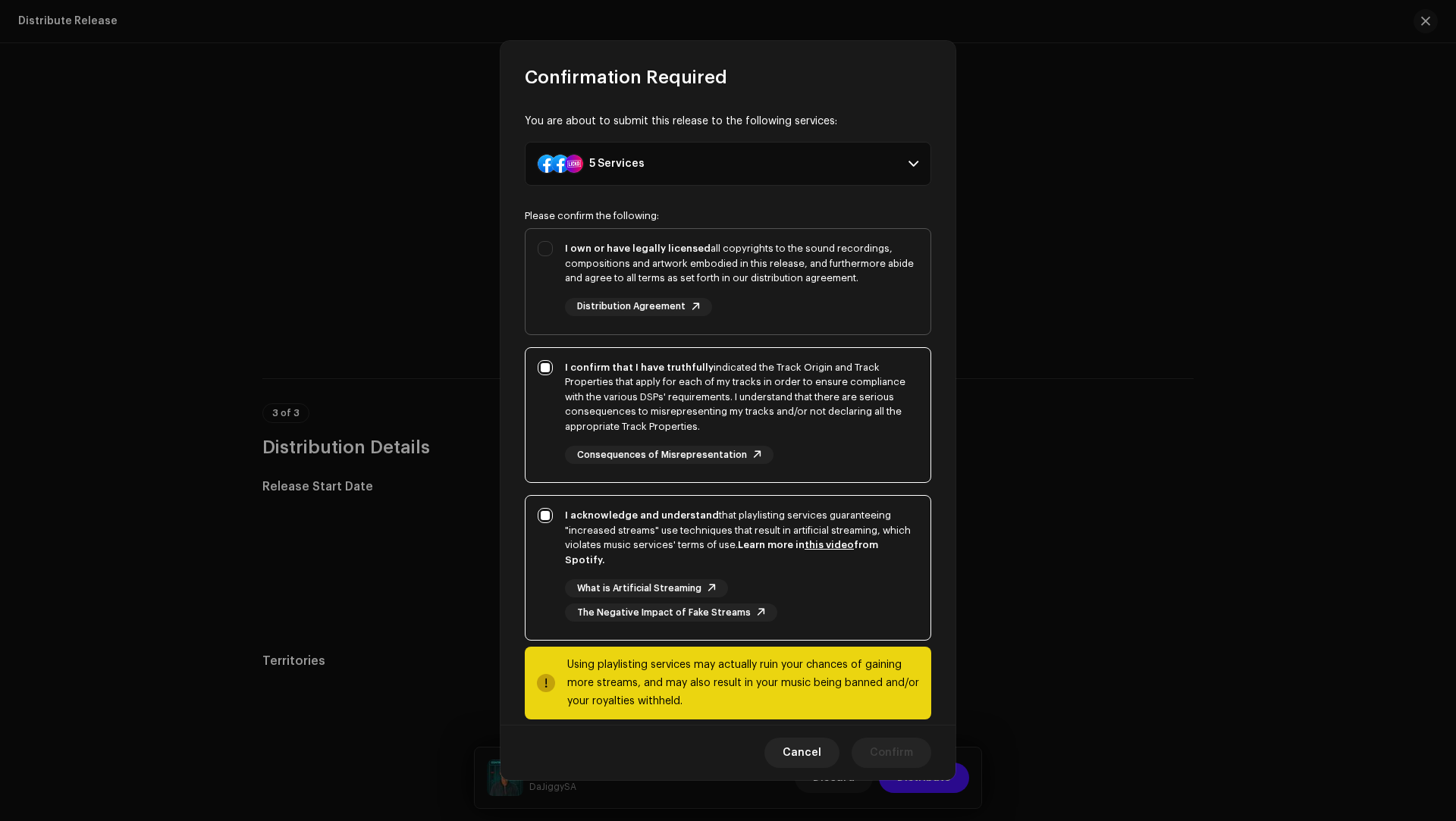
click at [792, 297] on div "I own or have legally licensed all copyrights to the sound recordings, composit…" at bounding box center [741, 278] width 354 height 75
checkbox input "true"
click at [882, 757] on span "Confirm" at bounding box center [891, 753] width 43 height 30
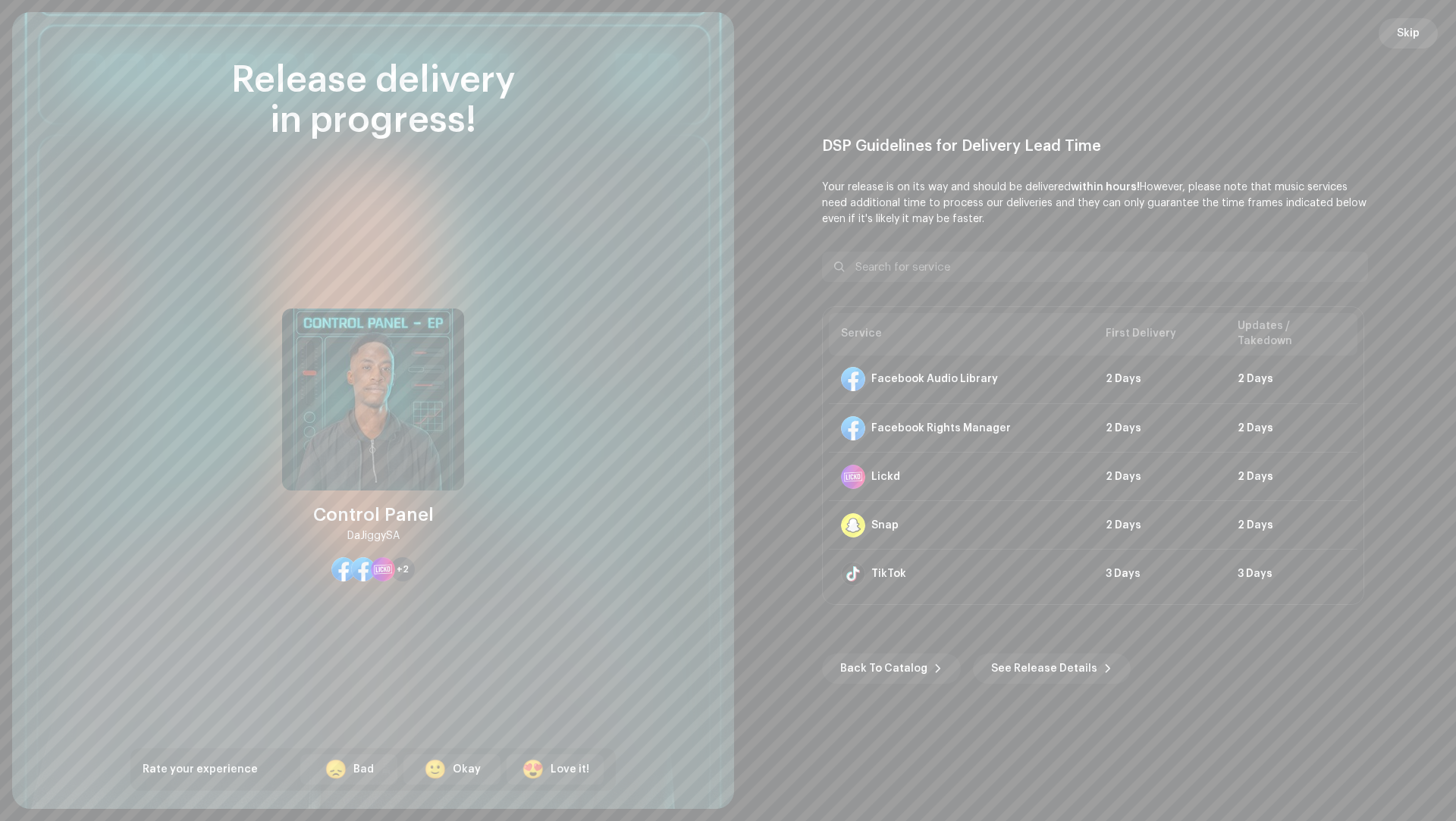
click at [1418, 27] on span "Skip" at bounding box center [1408, 33] width 23 height 30
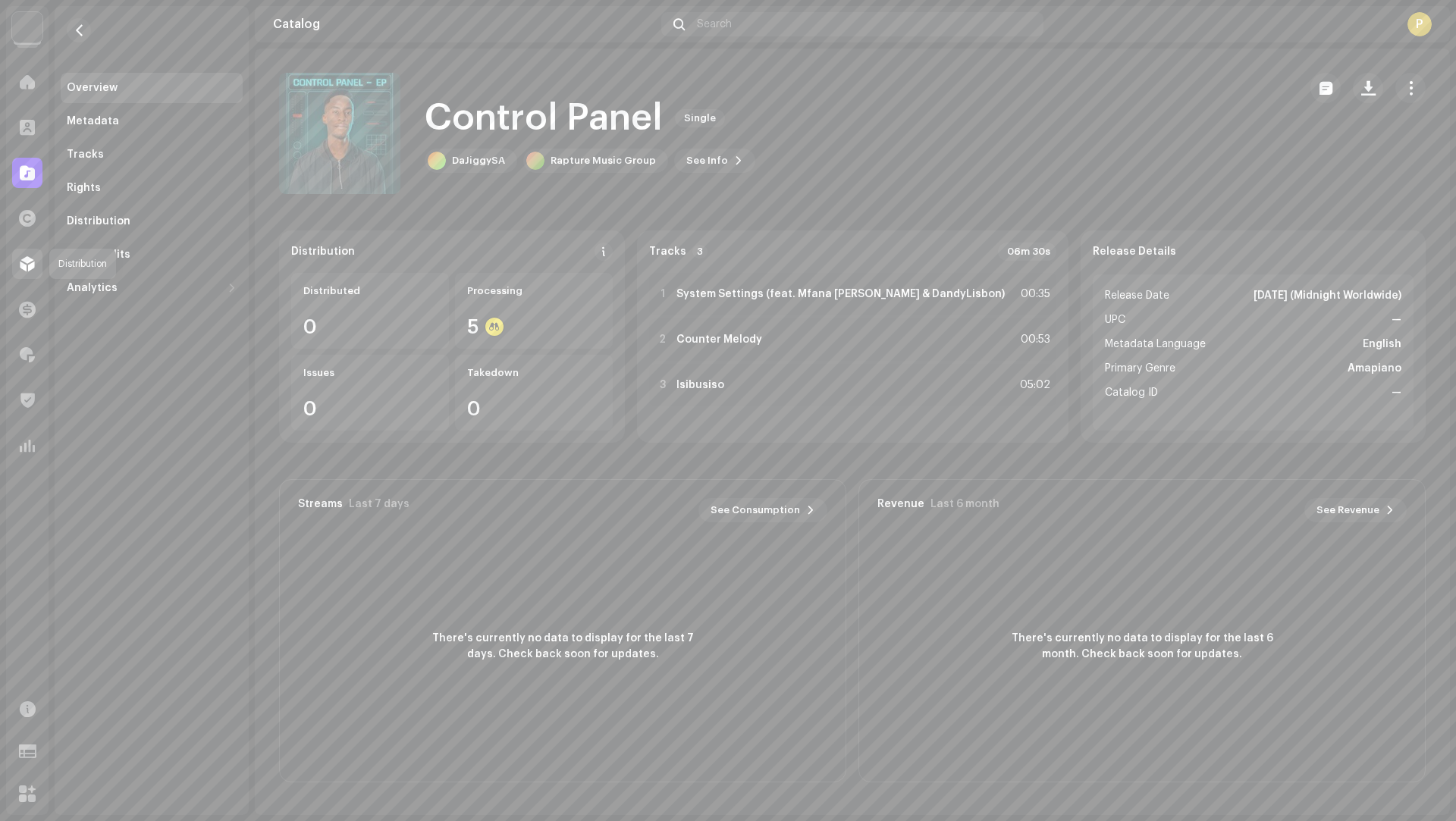
click at [19, 266] on div at bounding box center [28, 263] width 30 height 30
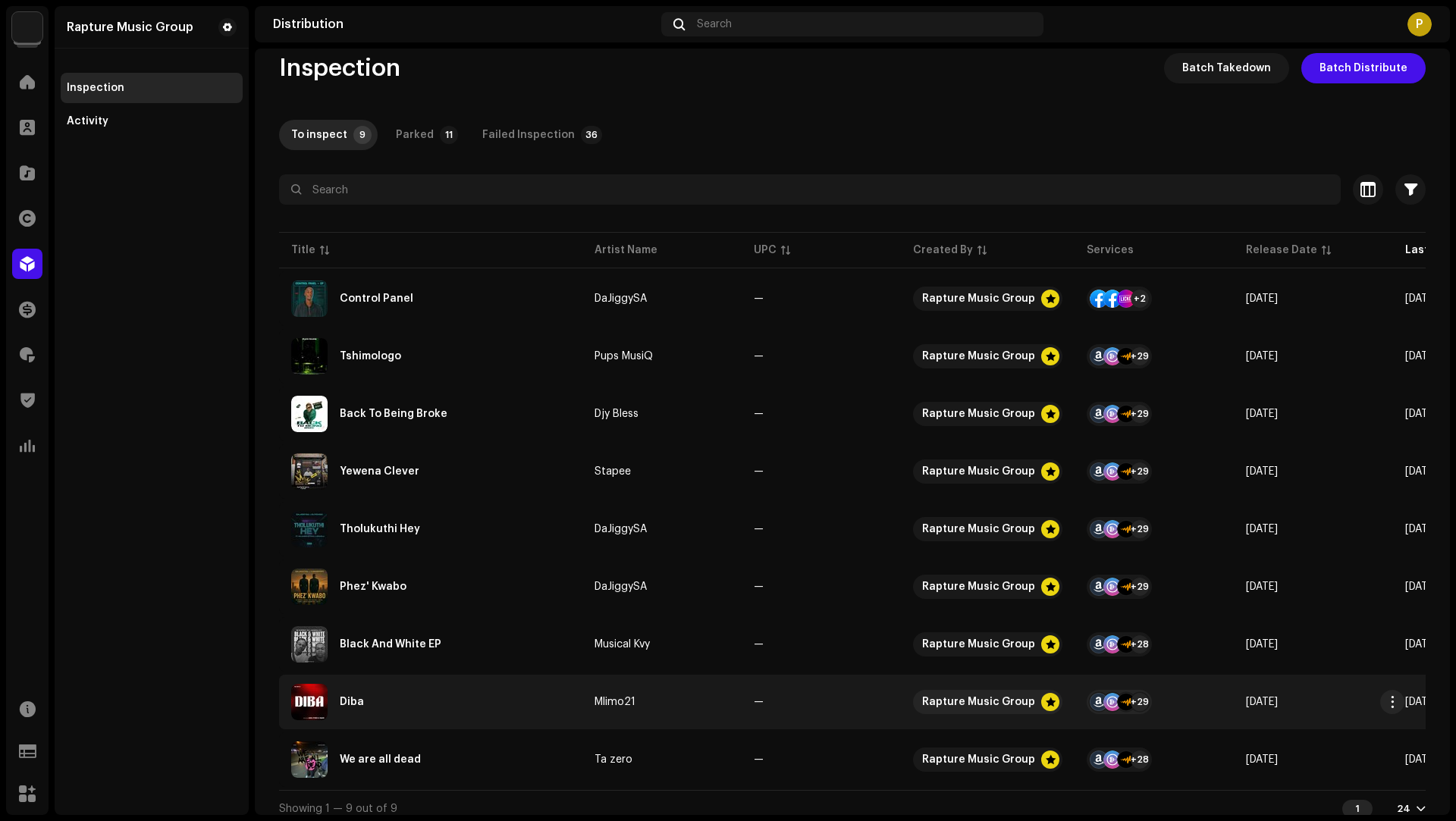
scroll to position [37, 0]
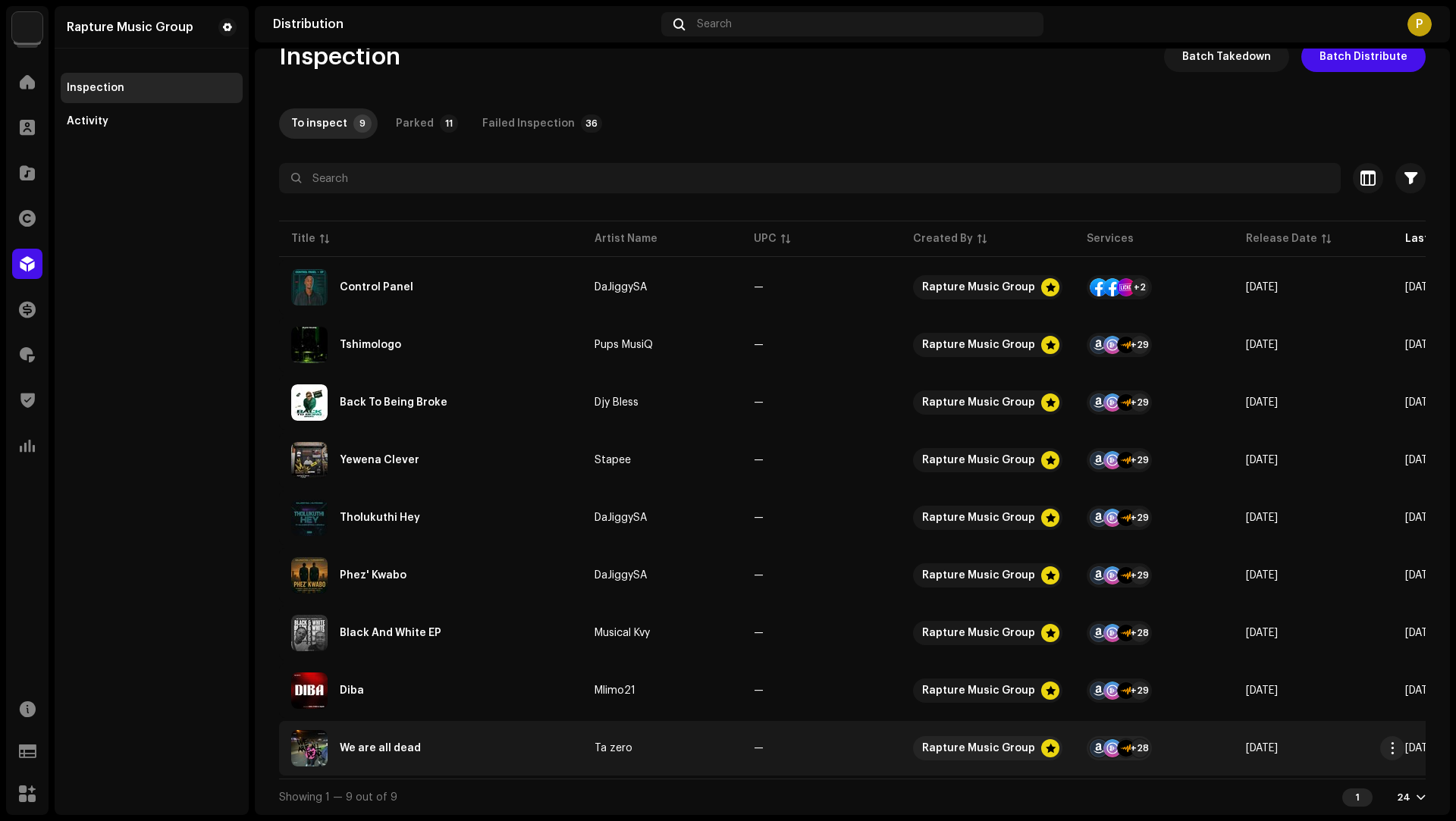
click at [518, 722] on td "We are all dead" at bounding box center [431, 748] width 304 height 54
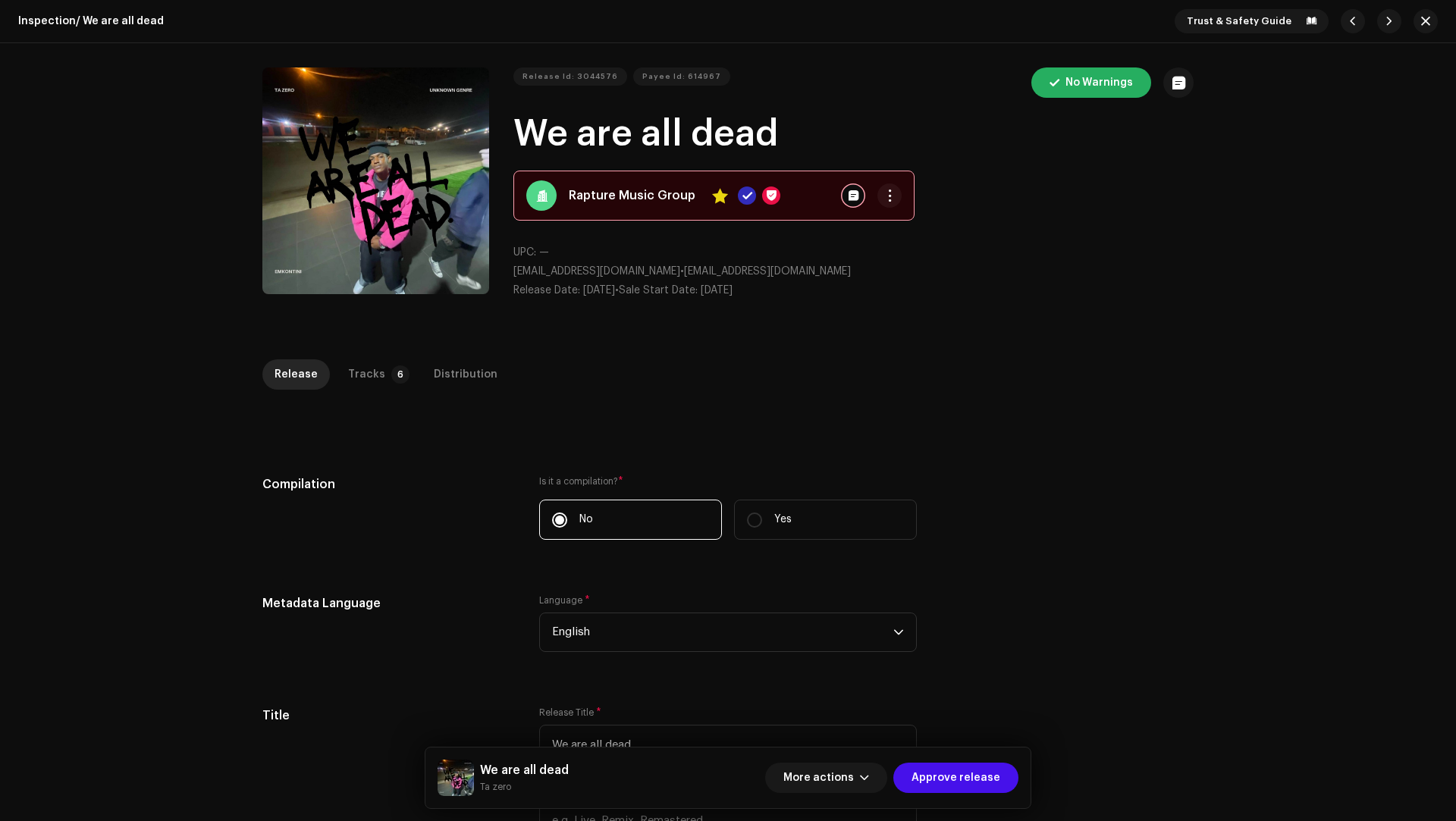
click at [500, 785] on small "Ta zero" at bounding box center [525, 787] width 88 height 15
drag, startPoint x: 500, startPoint y: 785, endPoint x: 485, endPoint y: 775, distance: 18.0
click at [485, 775] on div "We are all dead Ta zero" at bounding box center [525, 778] width 88 height 33
copy div "We are all dead Ta zero"
click at [488, 397] on div "Release Tracks 6 Distribution" at bounding box center [728, 381] width 931 height 43
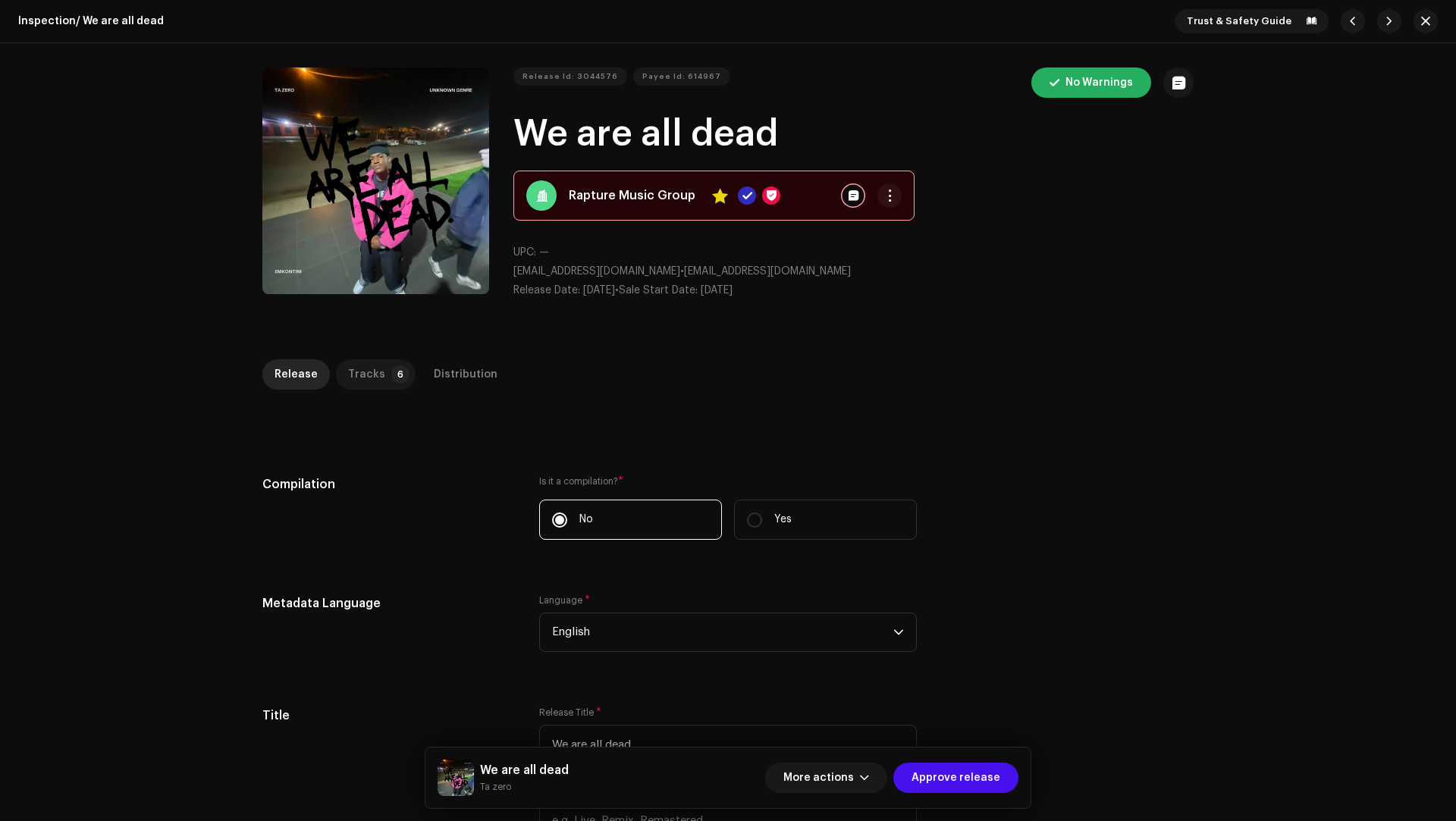
click at [373, 377] on p-tab "Tracks 6" at bounding box center [375, 374] width 79 height 30
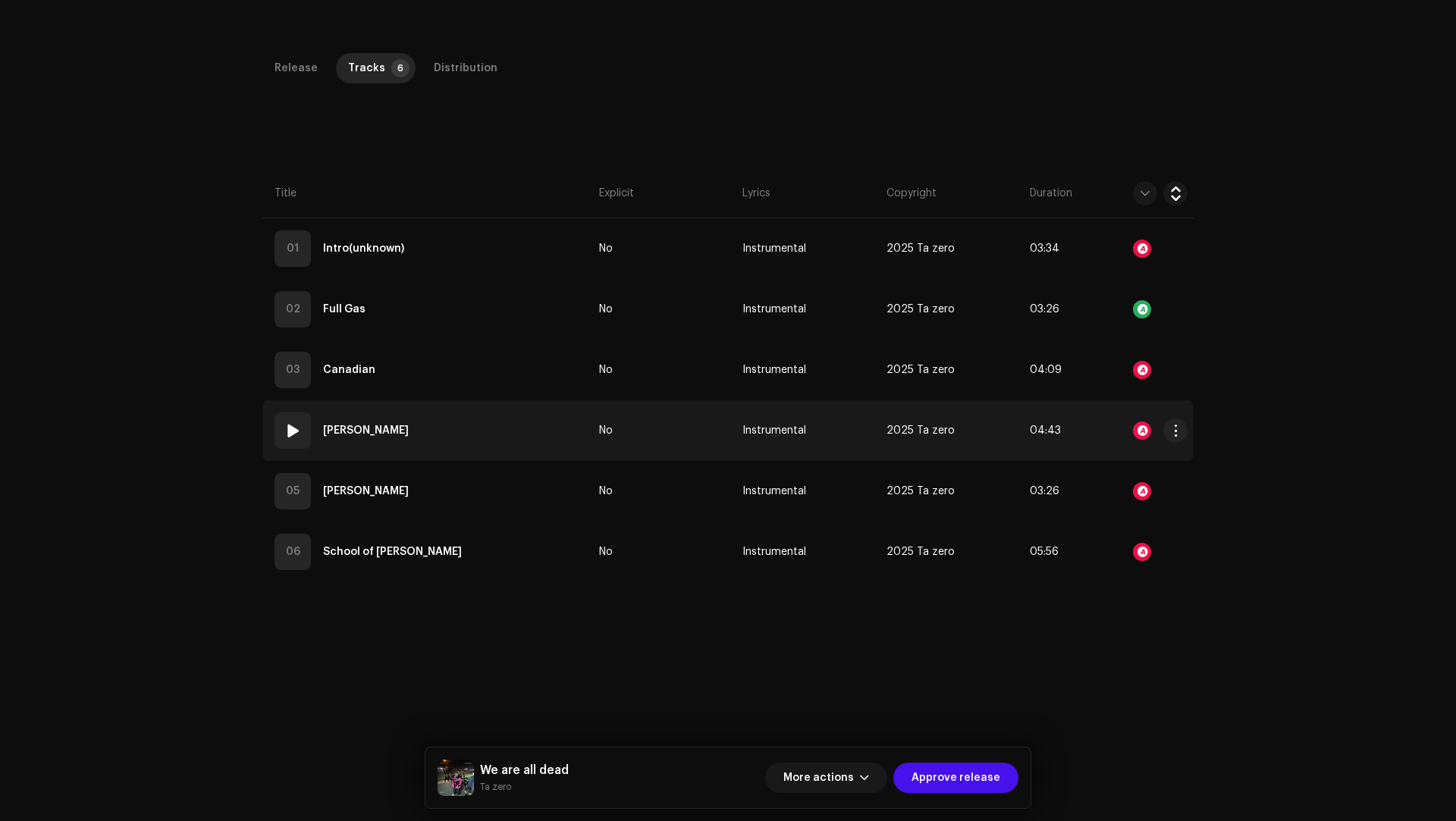
scroll to position [308, 0]
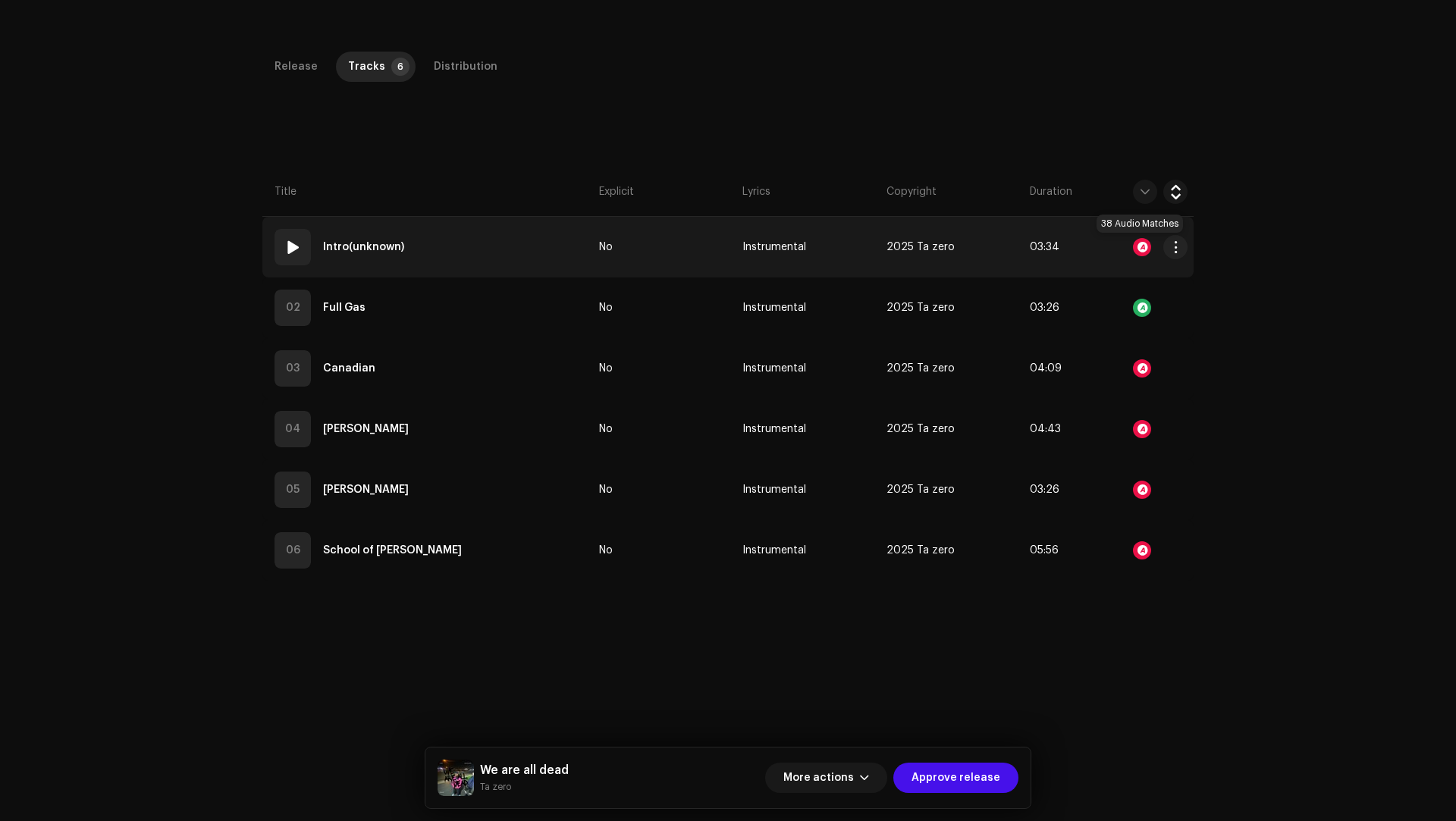
click at [1138, 239] on div at bounding box center [1142, 247] width 18 height 18
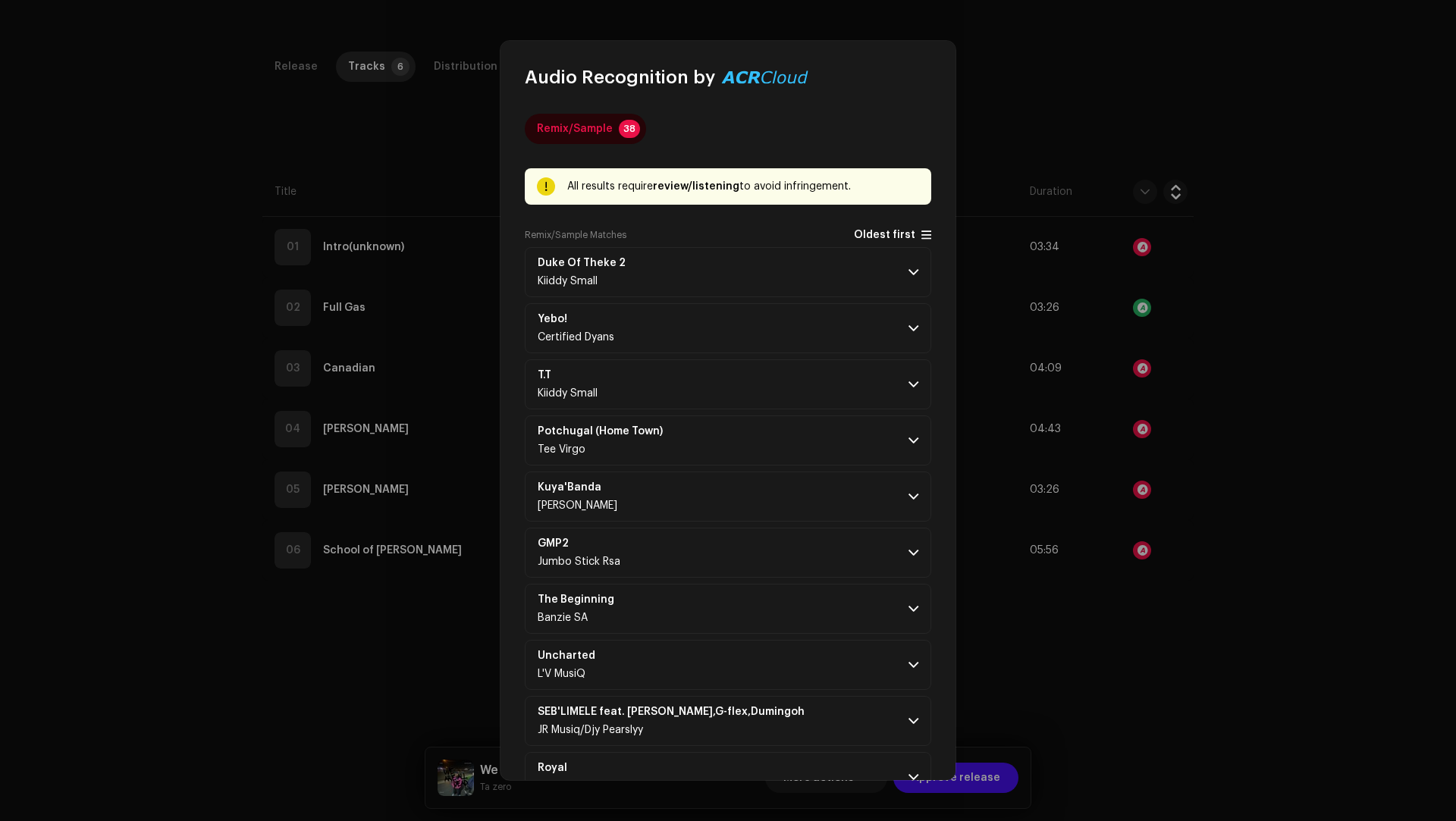
click at [868, 233] on span "Oldest first" at bounding box center [885, 235] width 62 height 12
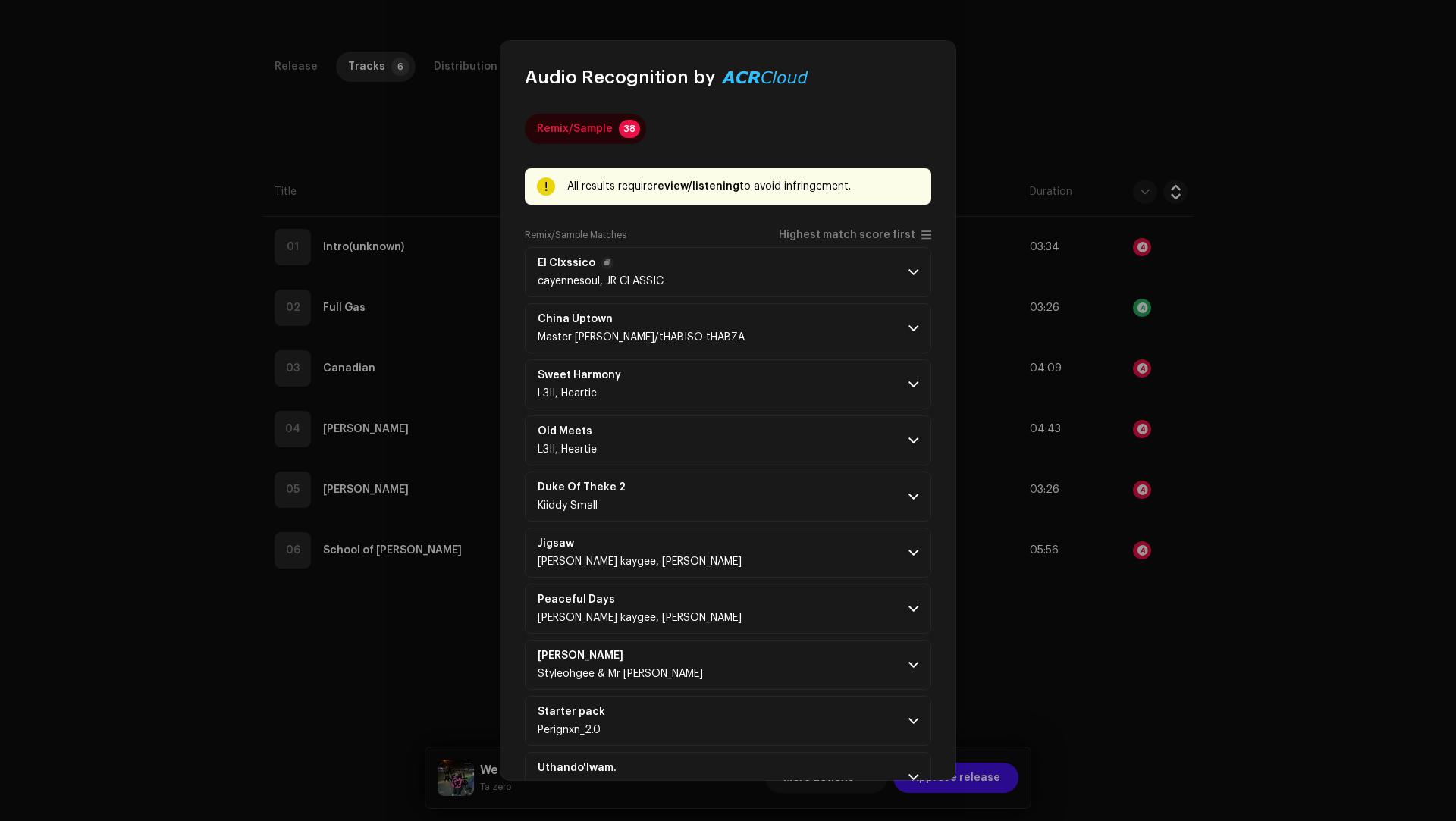
click at [841, 274] on p-accordion-header "El Clxssico cayennesoul, JR CLASSIC" at bounding box center [727, 272] width 406 height 50
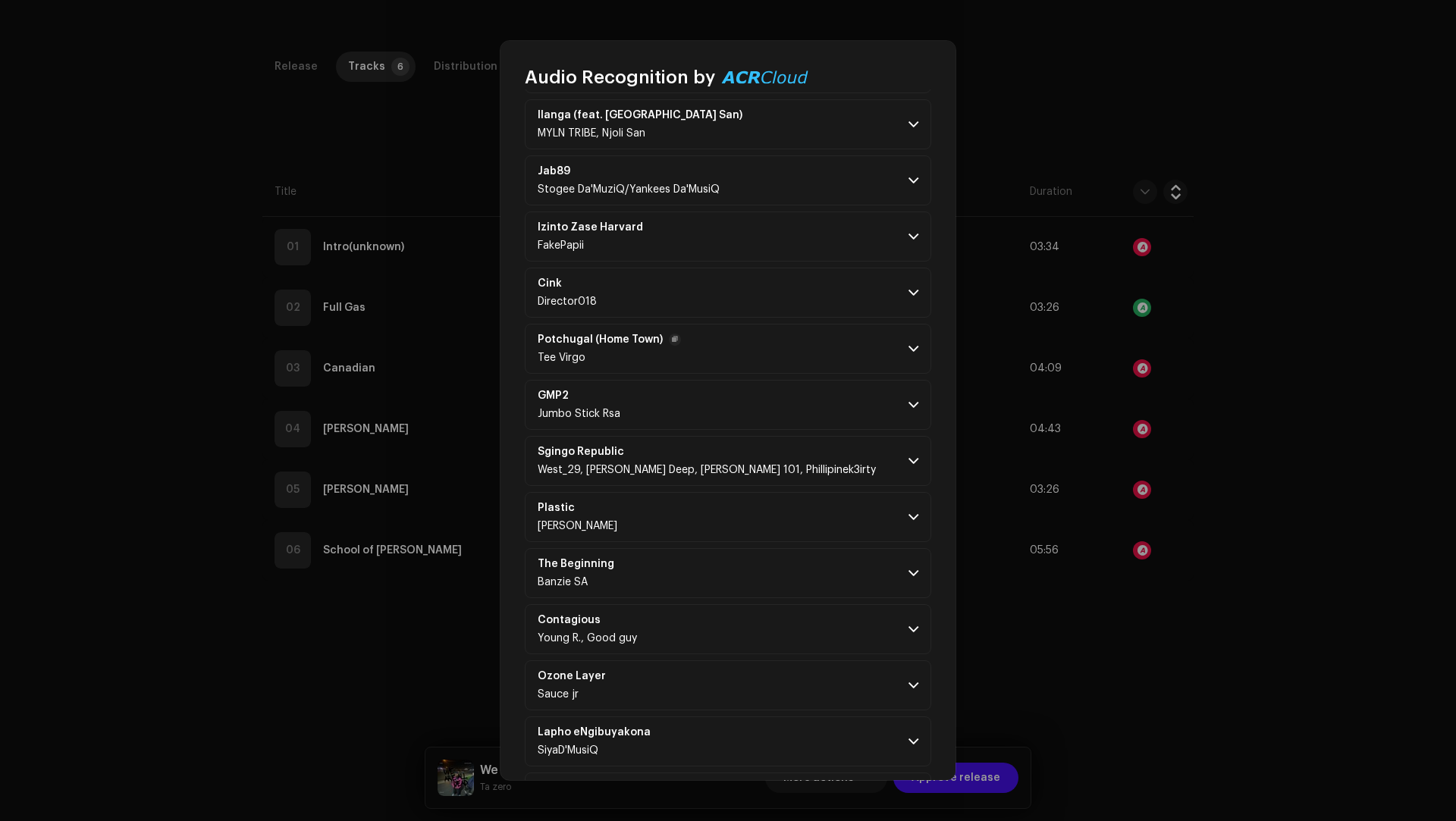
click at [814, 342] on p-accordion-header "Potchugal (Home Town) Tee Virgo" at bounding box center [727, 348] width 406 height 50
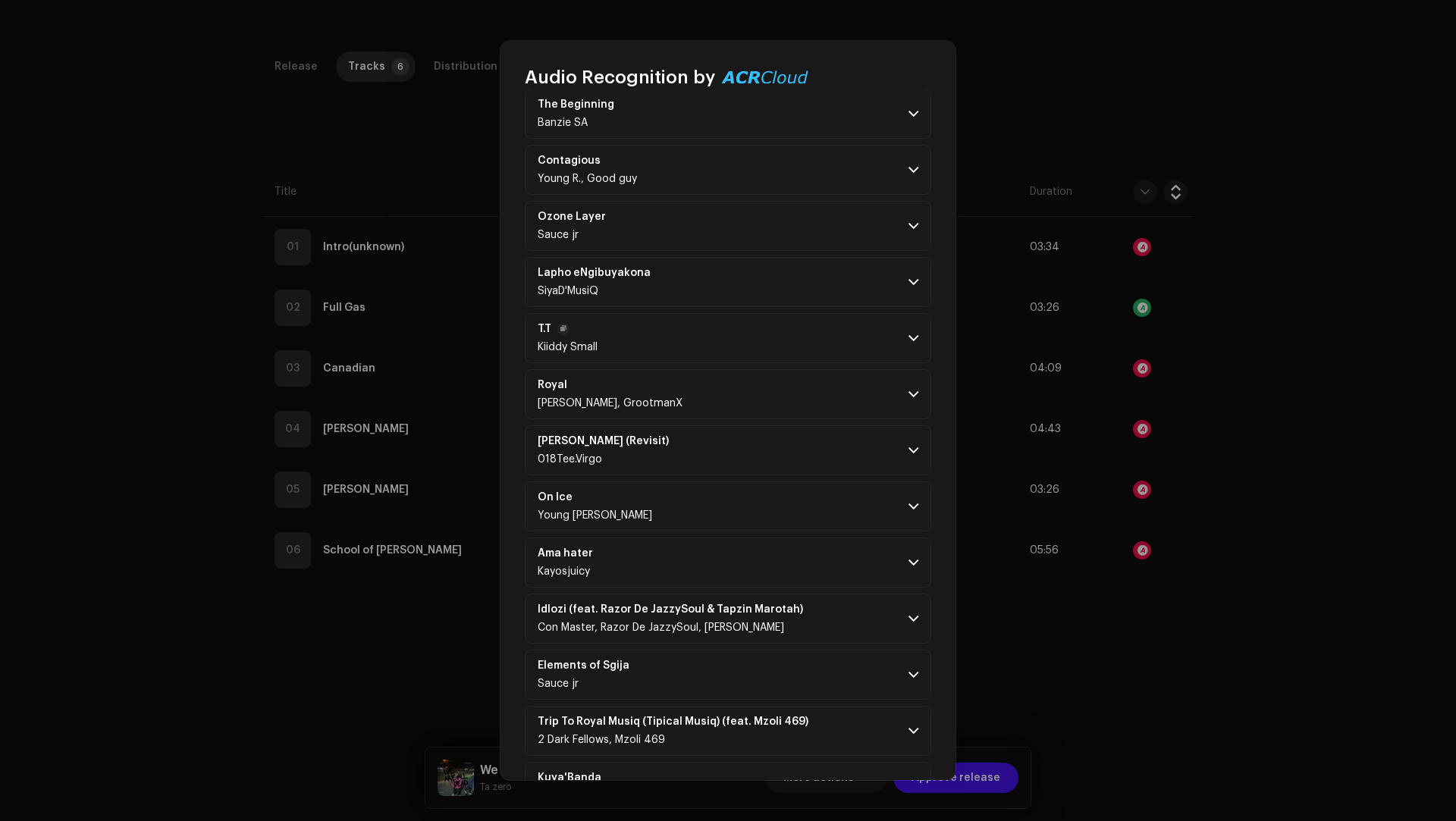
scroll to position [1925, 0]
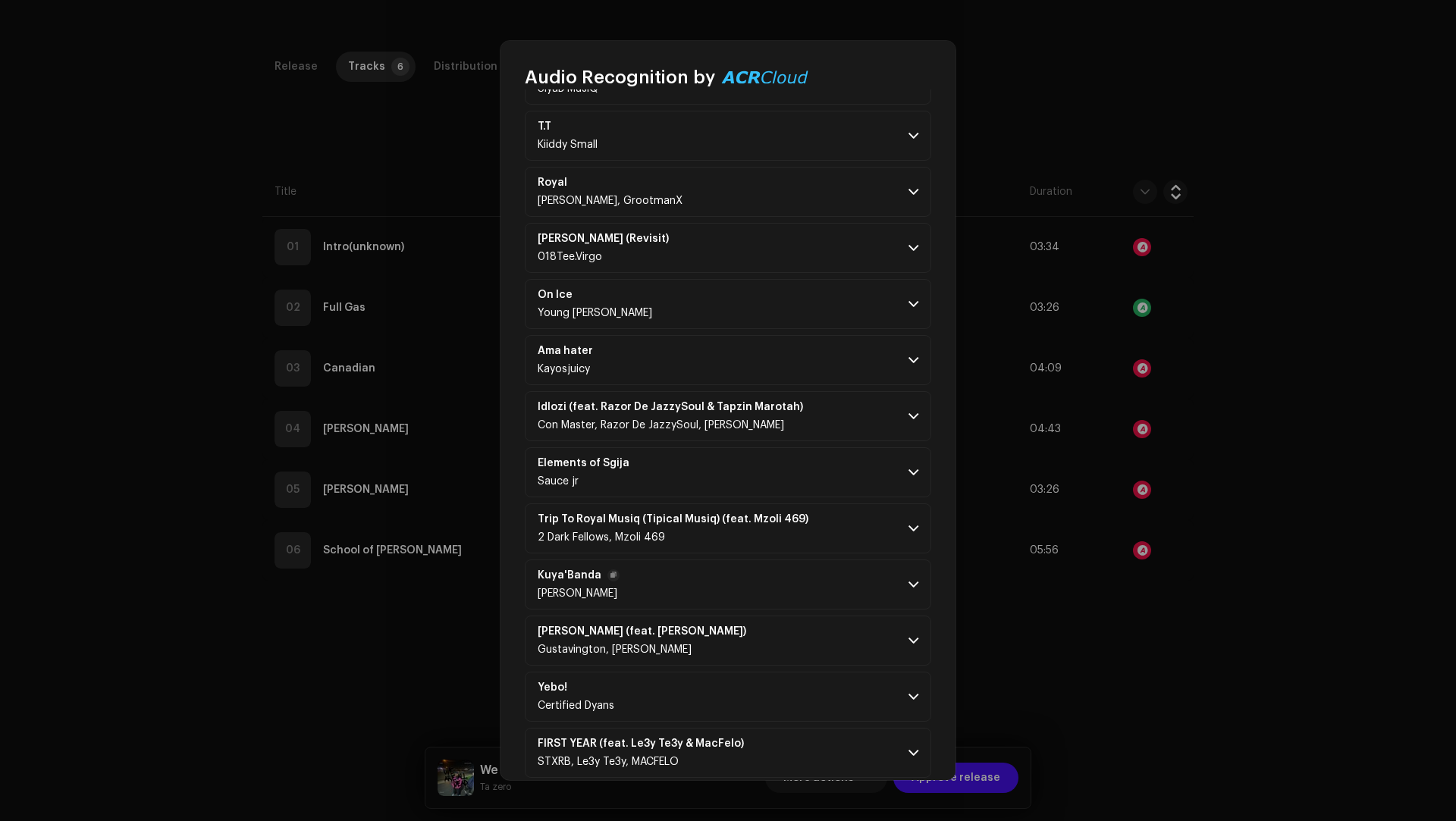
click at [814, 559] on p-accordion-header "Kuya'[PERSON_NAME] forg" at bounding box center [727, 584] width 406 height 50
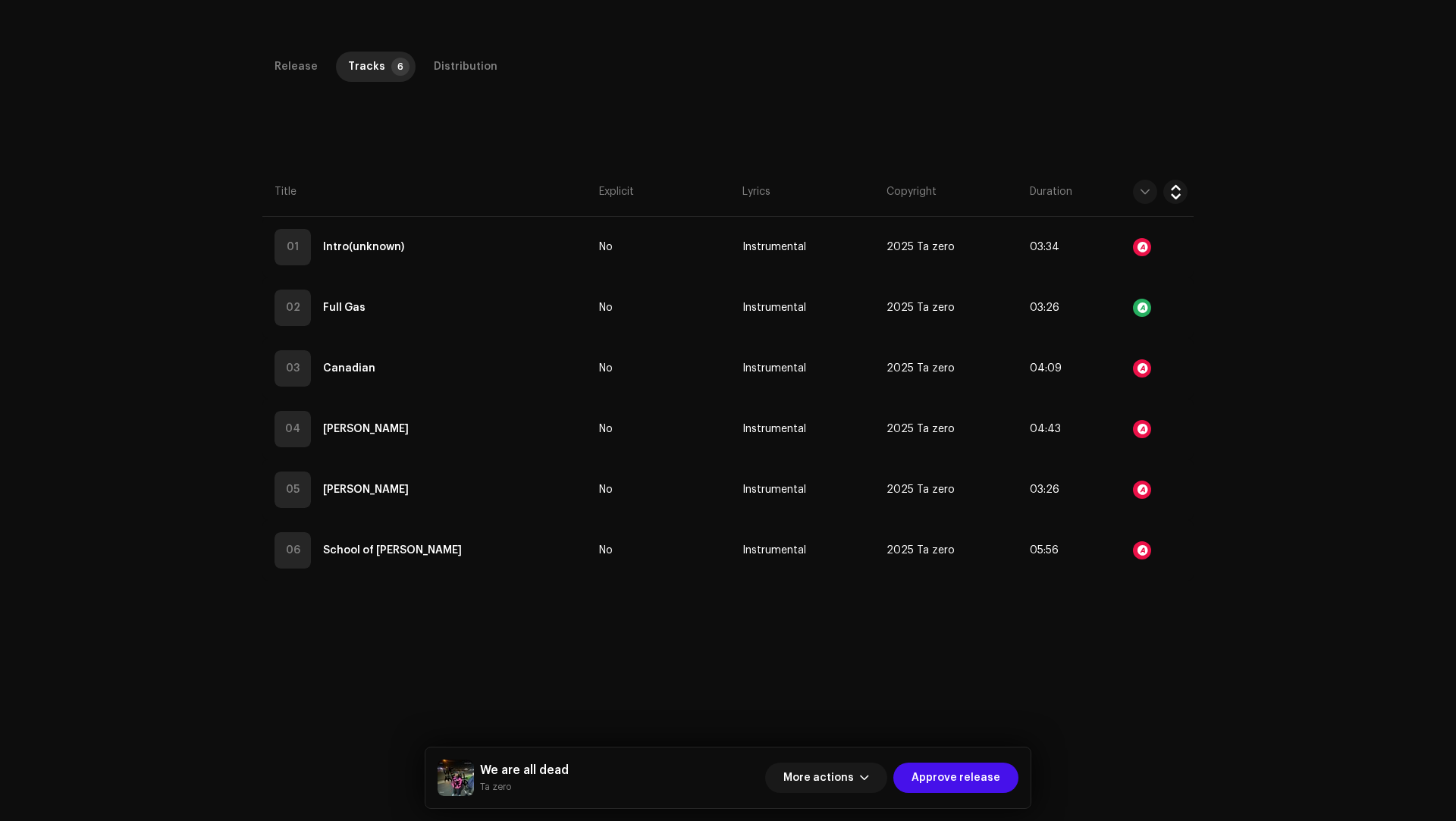
click at [1166, 634] on div "Audio Recognition by Remix/Sample 38 All results require review/listening to av…" at bounding box center [728, 410] width 1456 height 821
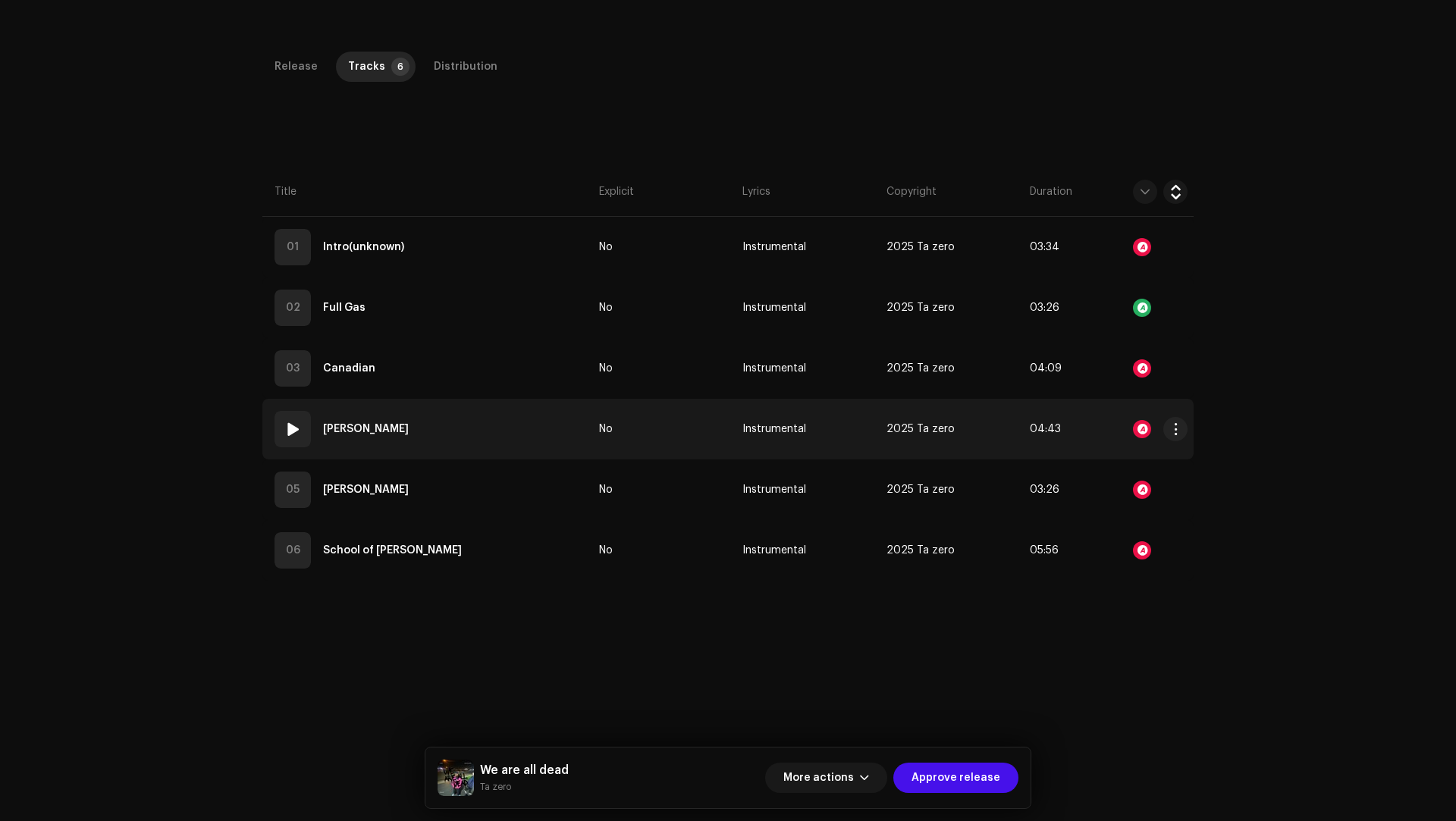
scroll to position [8058, 0]
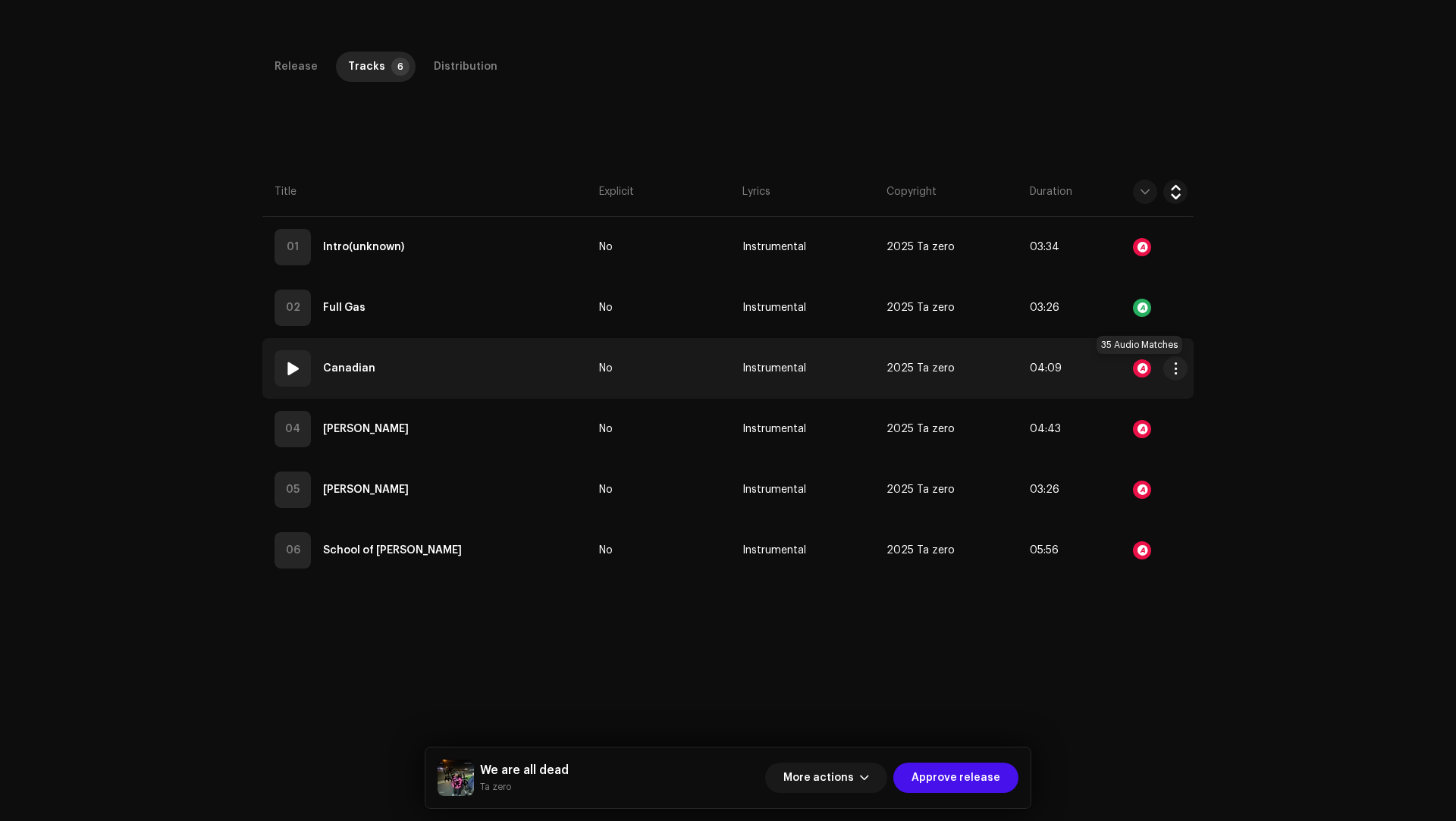
click at [1140, 366] on div at bounding box center [1142, 368] width 18 height 18
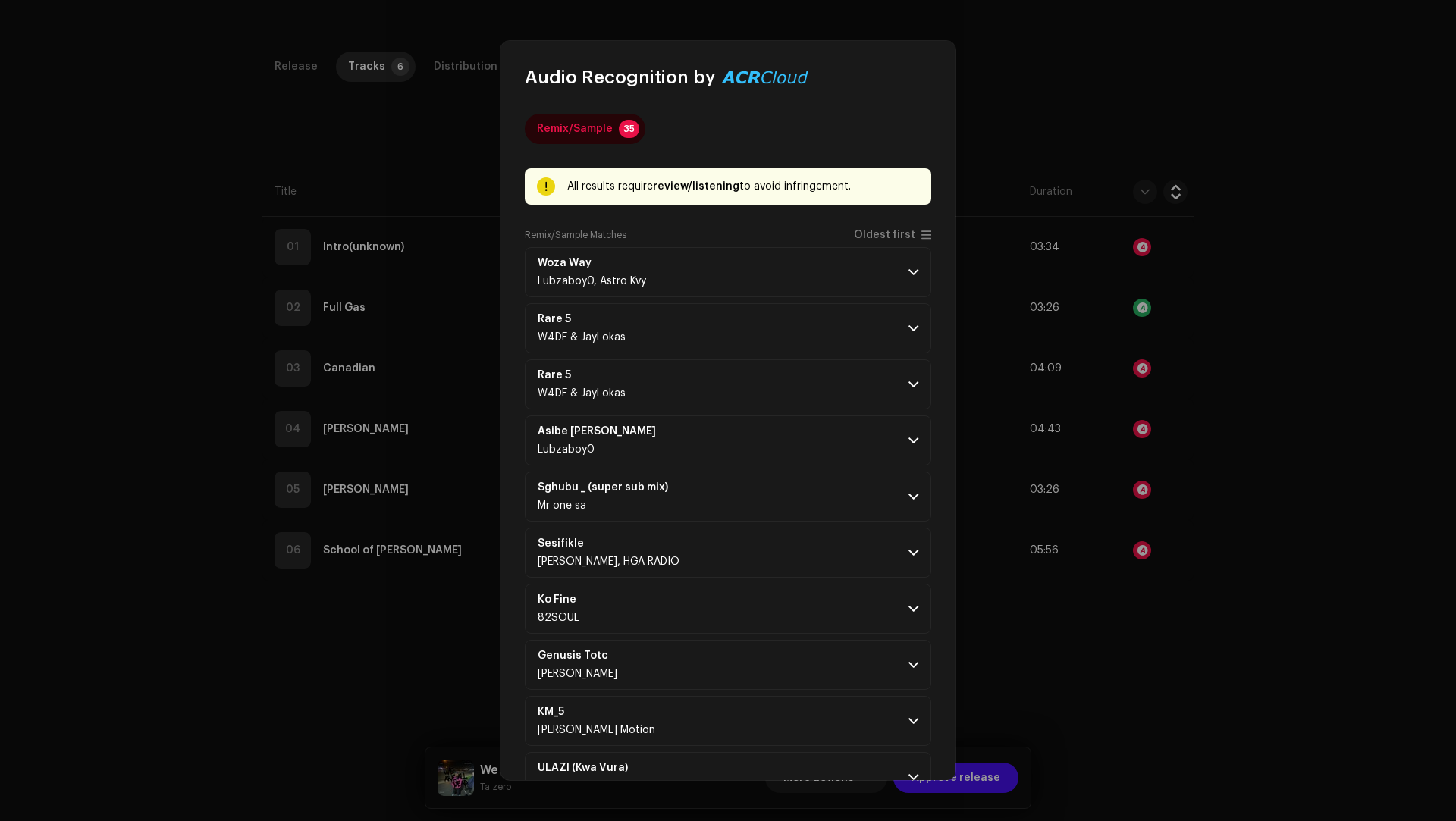
click at [877, 242] on div "Remix/Sample Matches Oldest first" at bounding box center [727, 238] width 406 height 18
click at [866, 236] on span "Oldest first" at bounding box center [885, 235] width 62 height 12
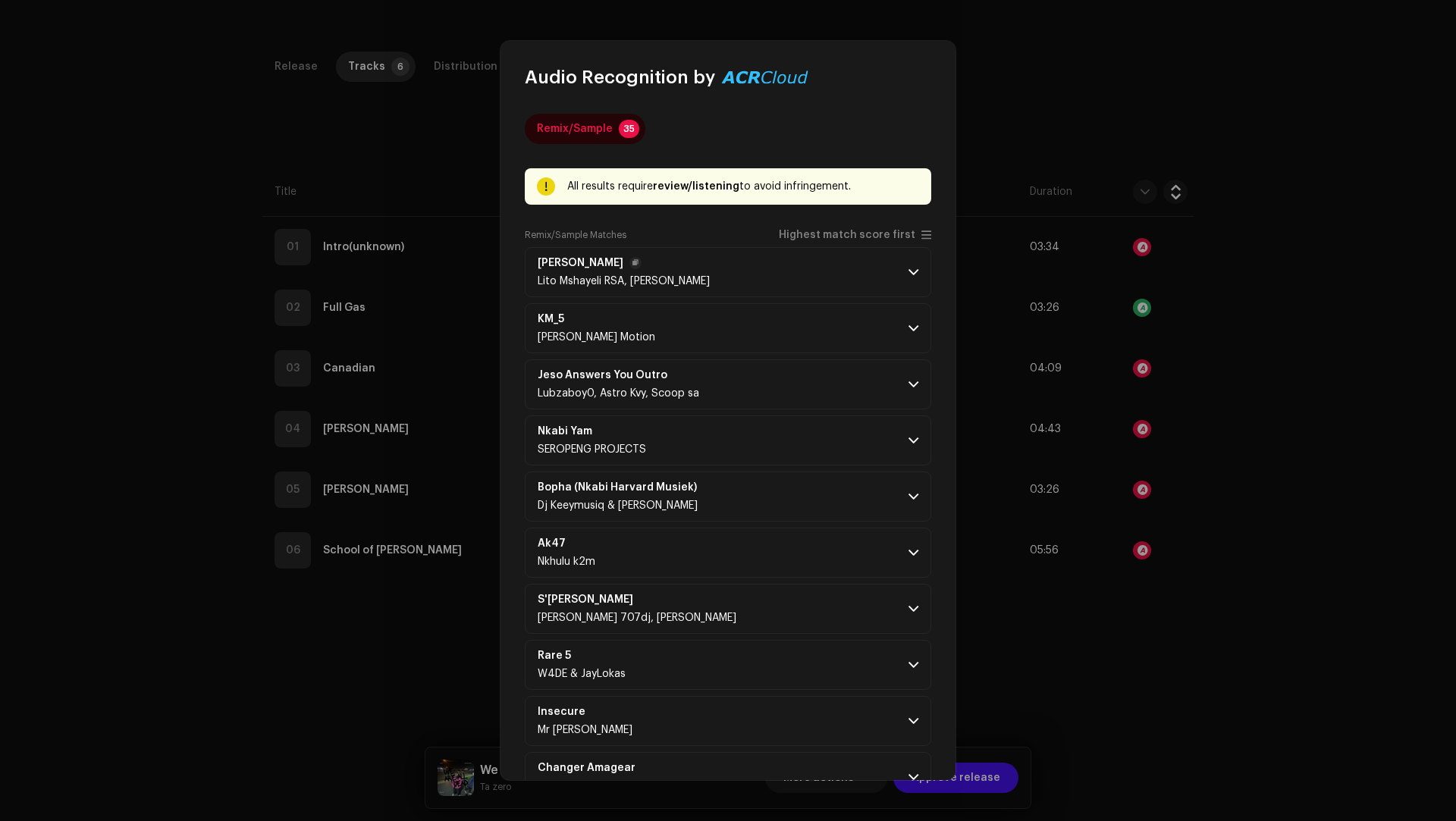
click at [859, 270] on p-accordion-header "[PERSON_NAME] RSA, [PERSON_NAME]" at bounding box center [727, 272] width 406 height 50
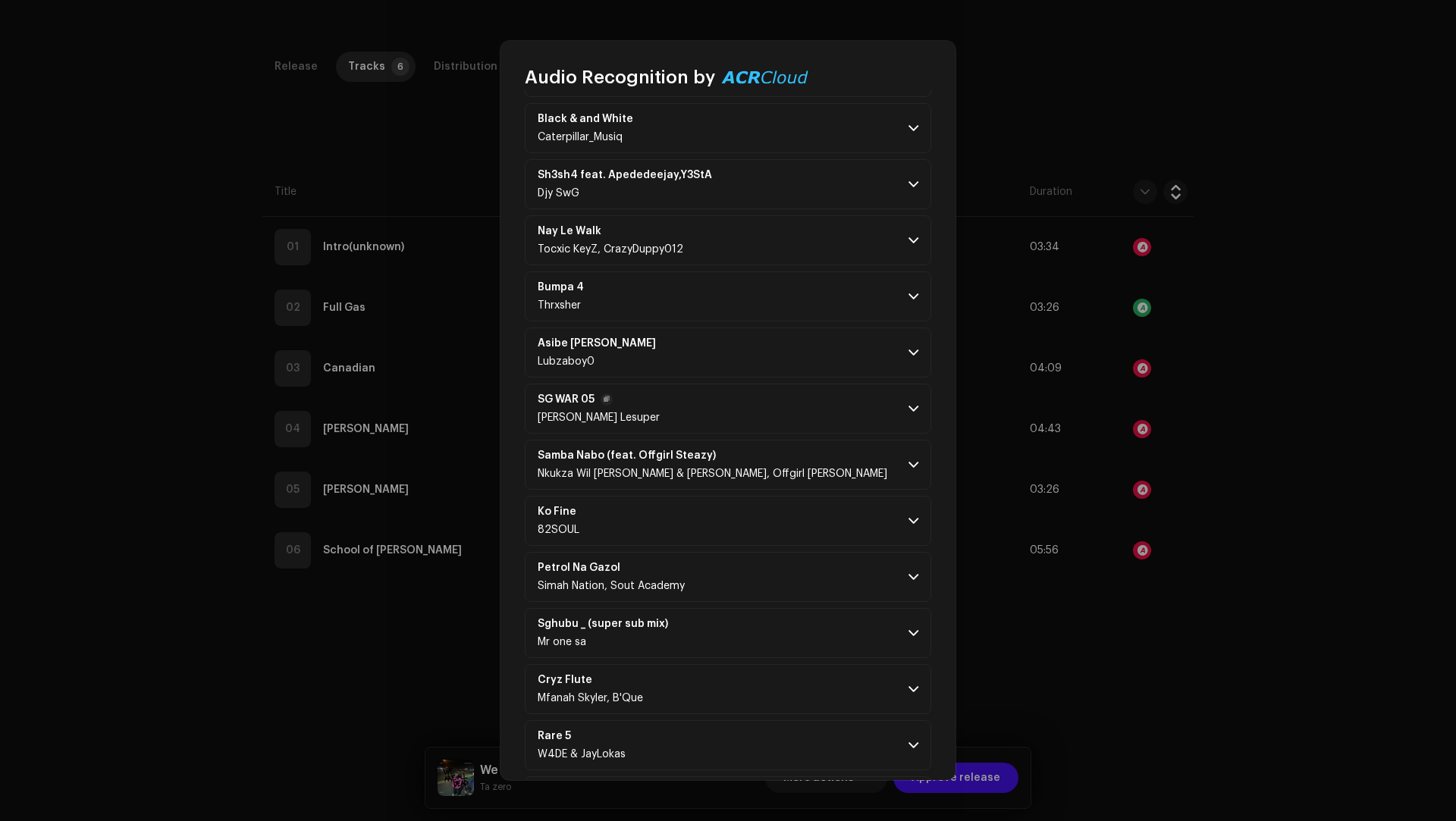
click at [765, 383] on p-accordion-header "SG WAR 05 [PERSON_NAME] Lesuper" at bounding box center [727, 408] width 406 height 50
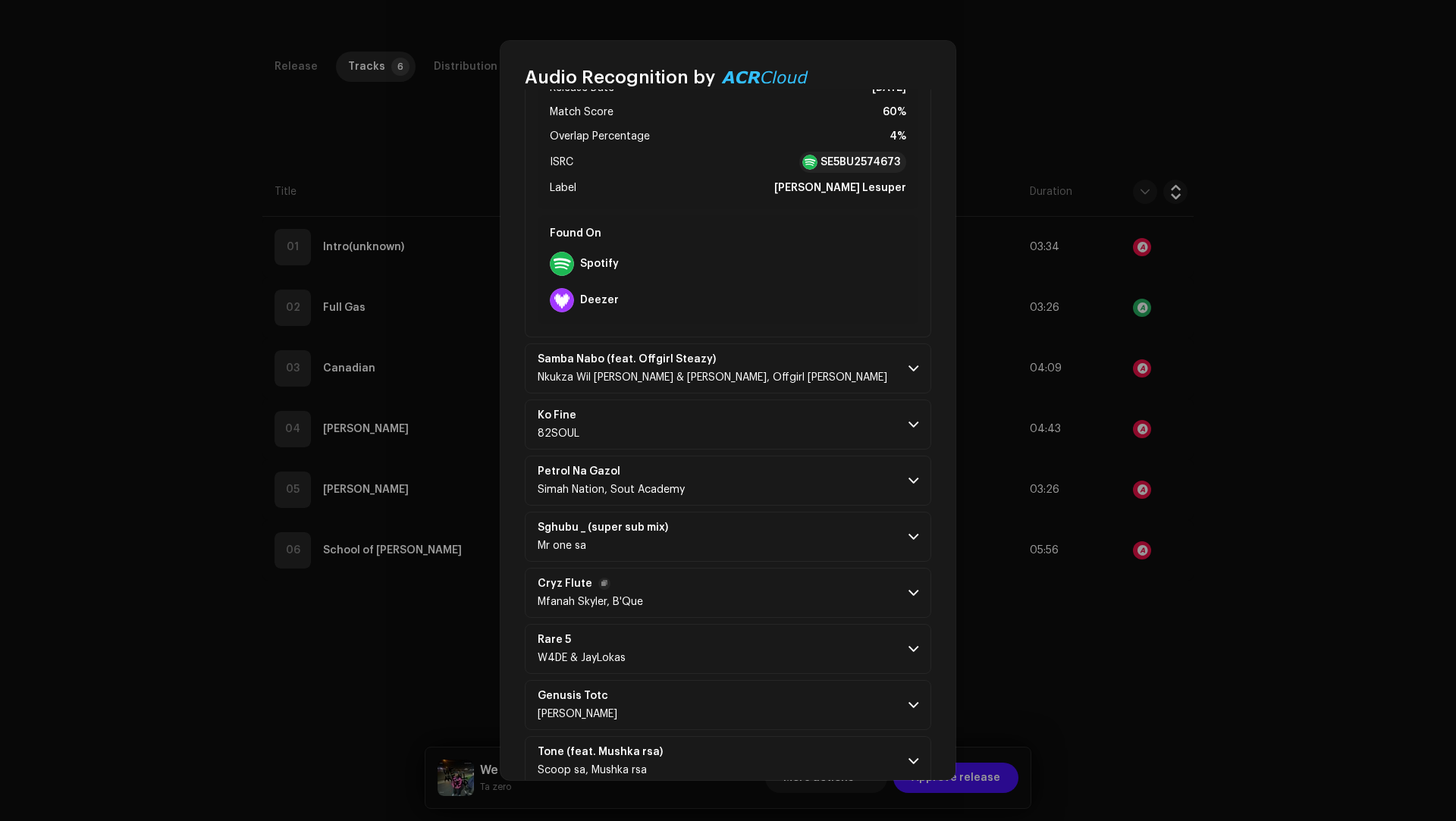
scroll to position [1929, 0]
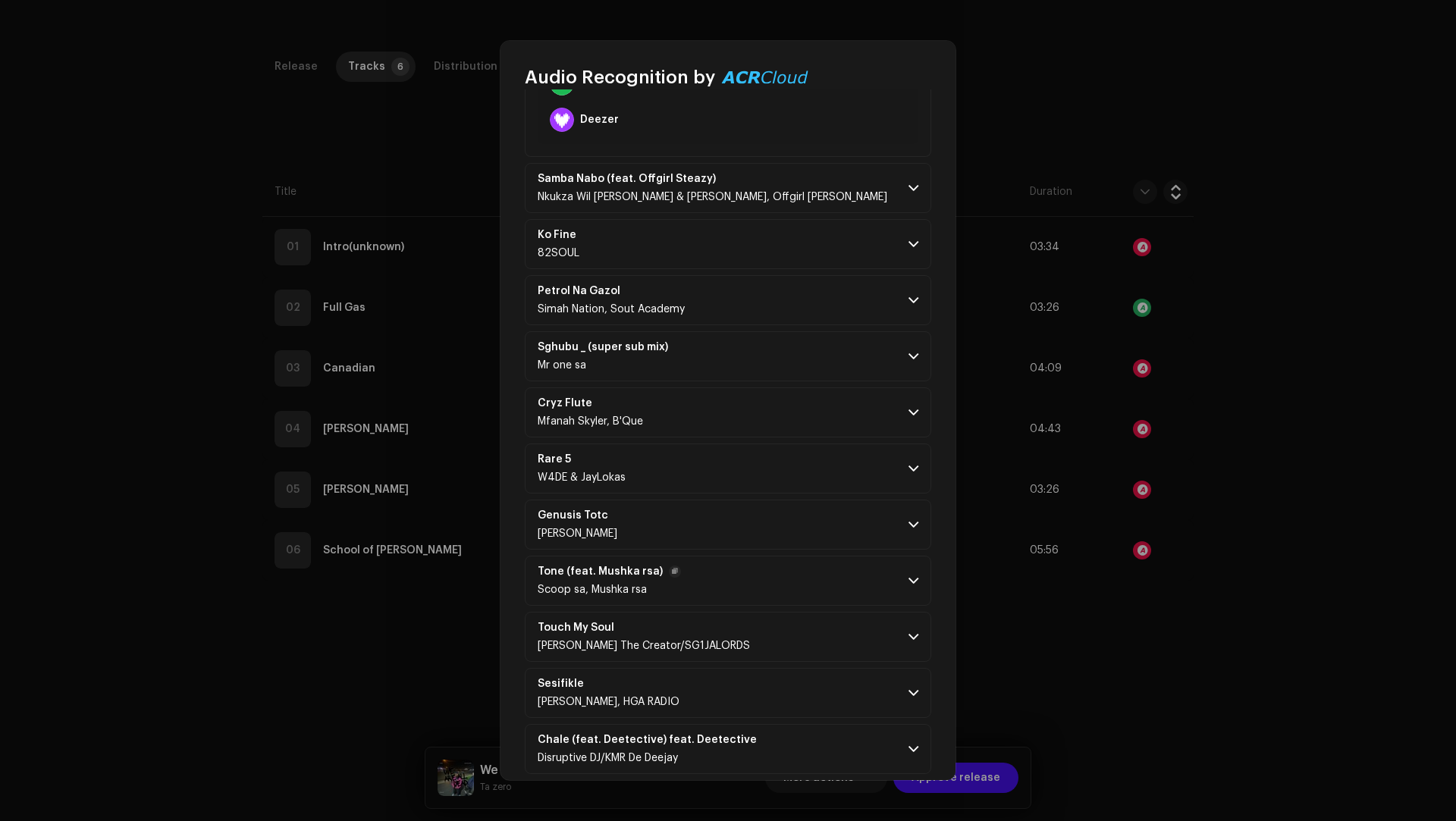
click at [773, 555] on p-accordion-header "Tone (feat. Mushka rsa) Scoop sa, Mushka rsa" at bounding box center [727, 580] width 406 height 50
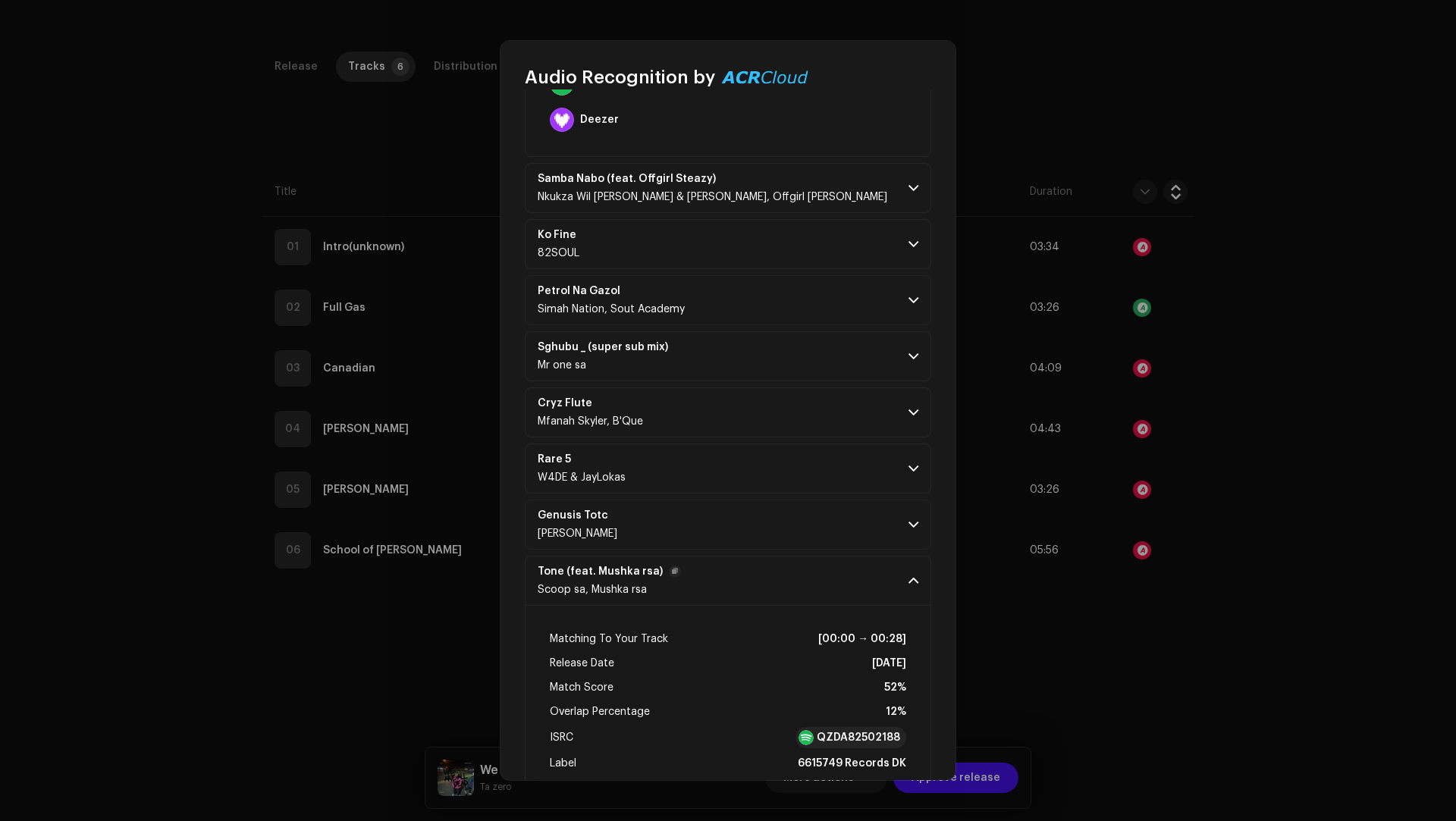
scroll to position [2199, 0]
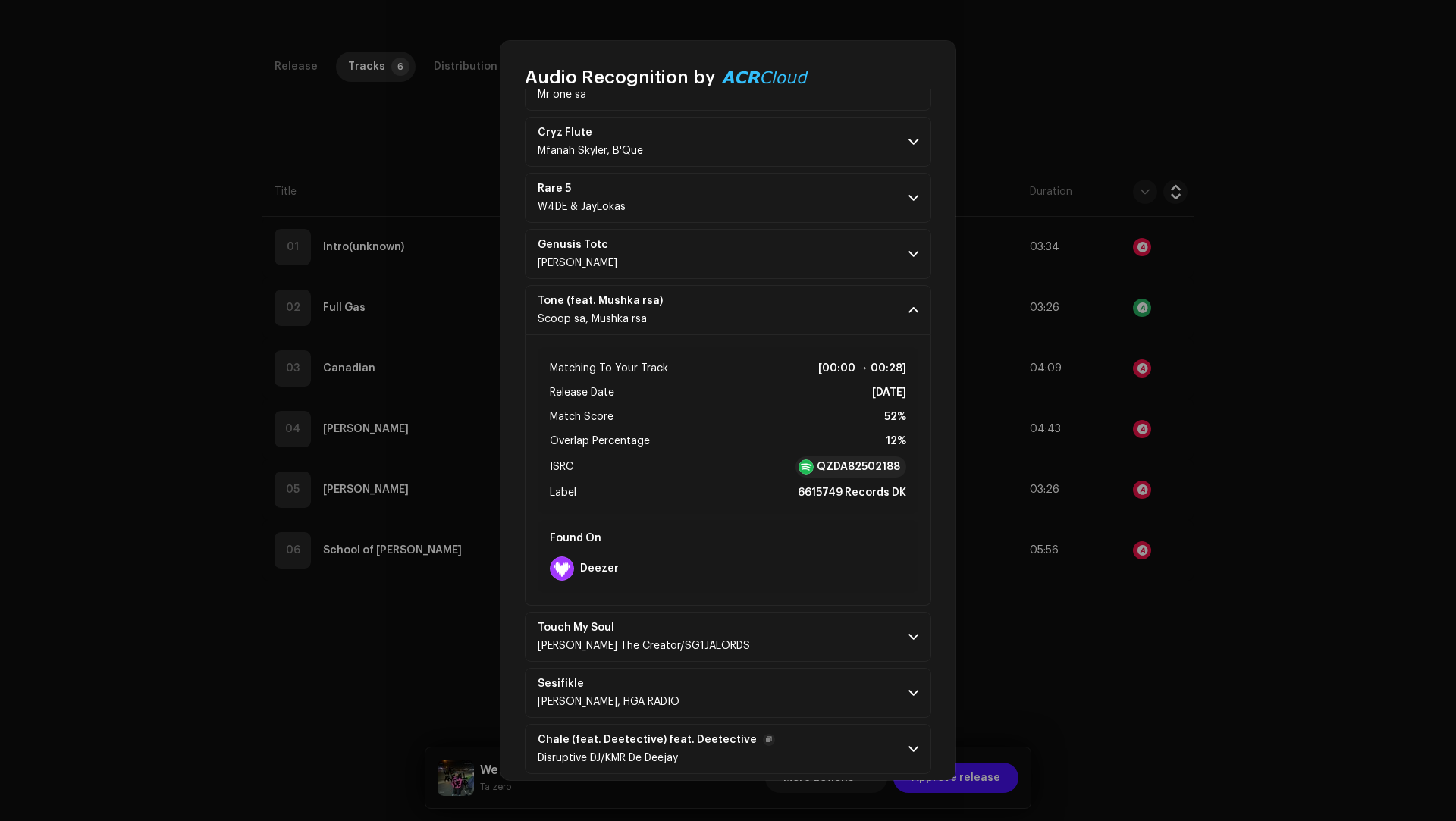
click at [778, 723] on p-accordion-header "Chale (feat. Deetective) feat. Deetective Disruptive DJ/KMR De Deejay" at bounding box center [727, 748] width 406 height 50
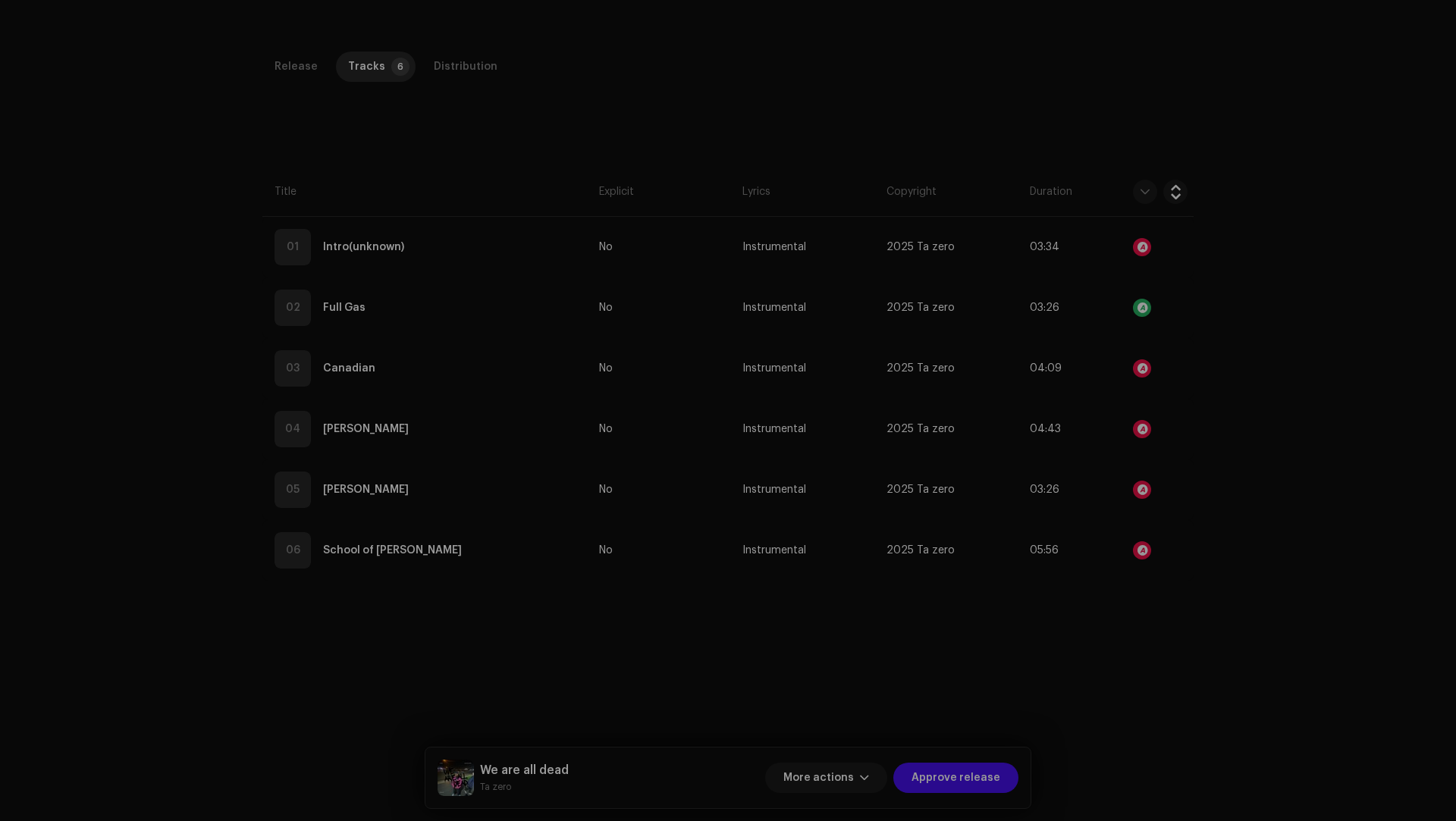
click at [1265, 628] on div "Audio Recognition by Remix/Sample 35 All results require review/listening to av…" at bounding box center [728, 410] width 1456 height 821
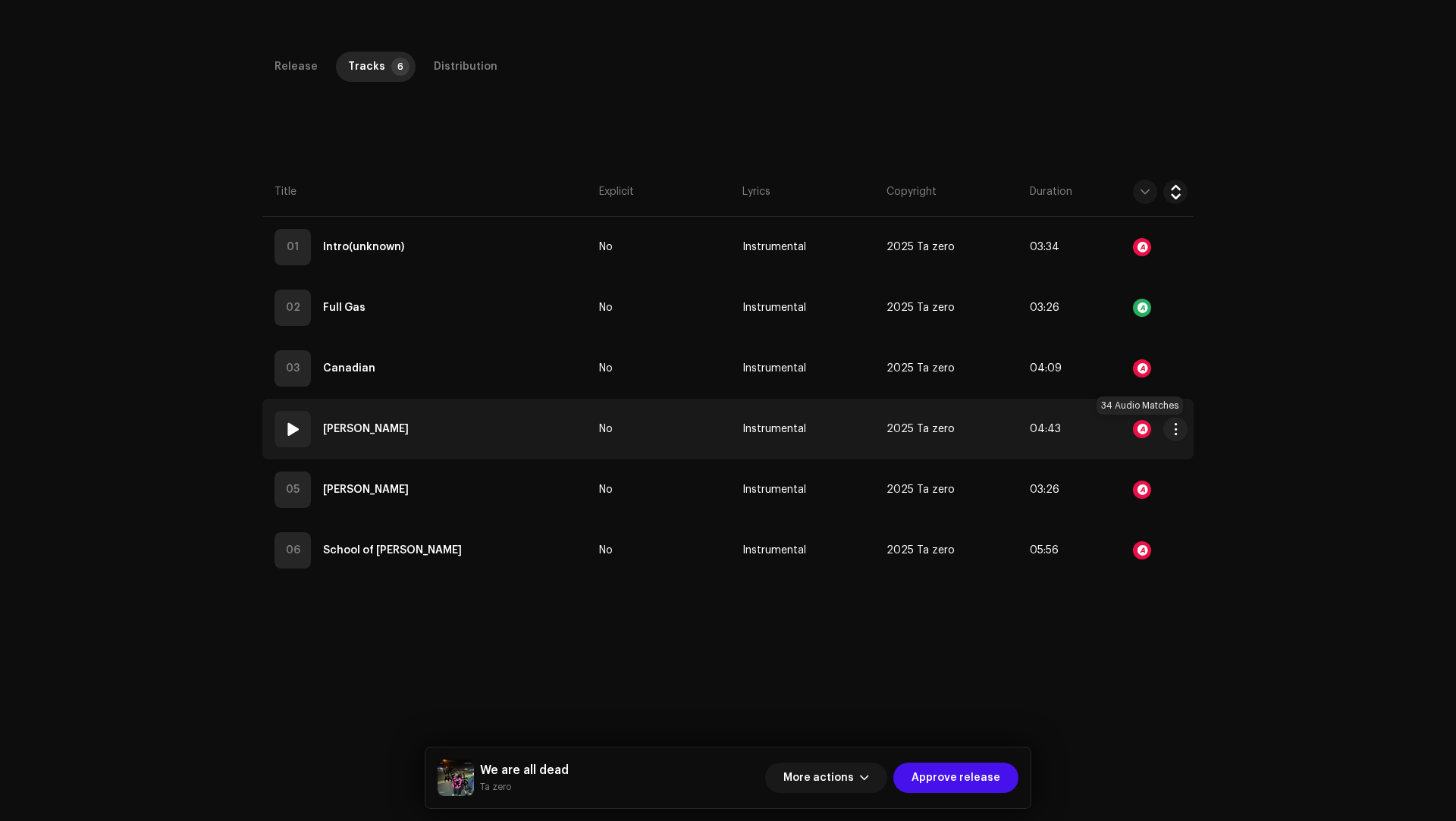
click at [1140, 428] on div at bounding box center [1142, 429] width 18 height 18
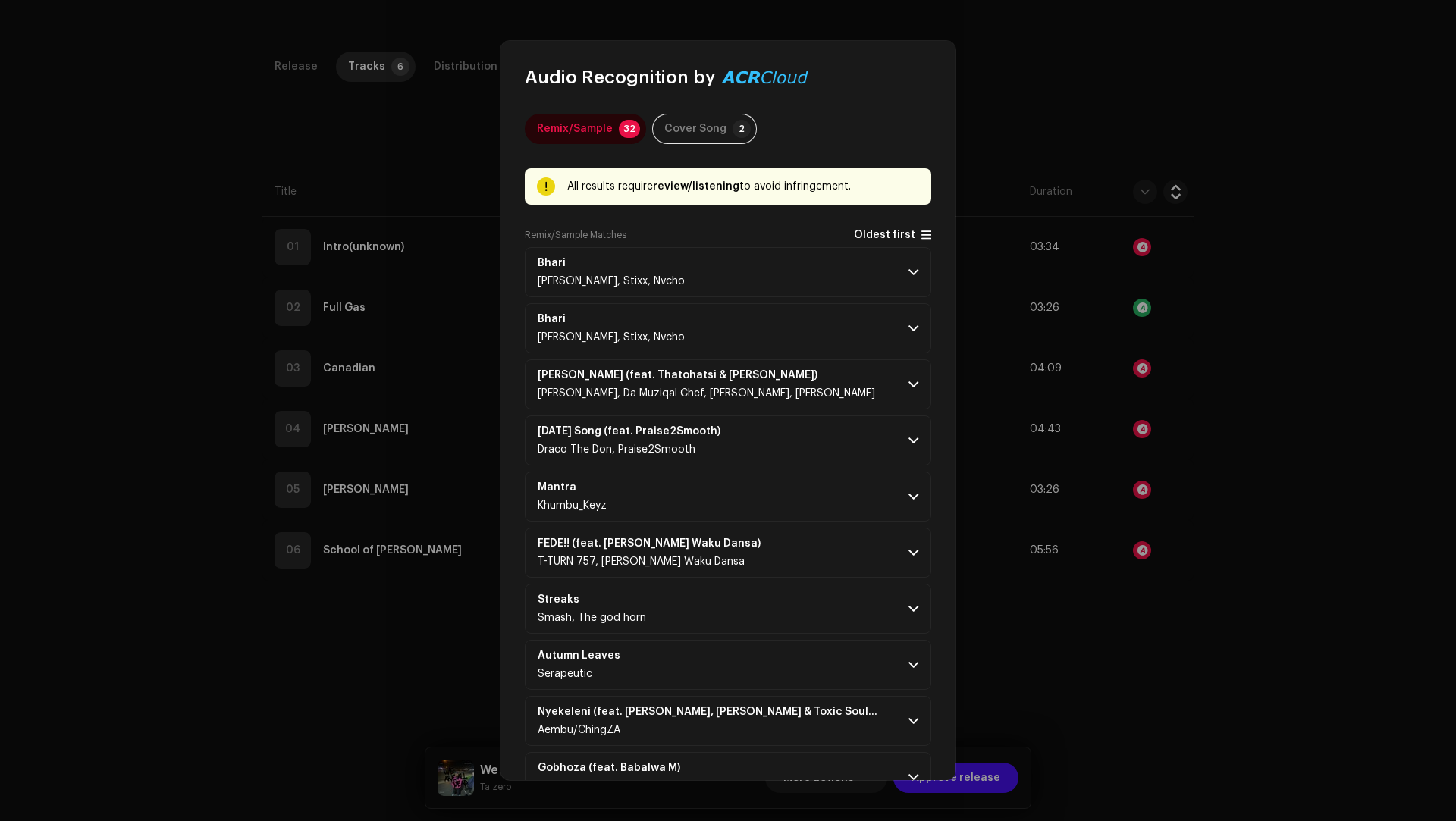
click at [879, 234] on span "Oldest first" at bounding box center [885, 235] width 62 height 12
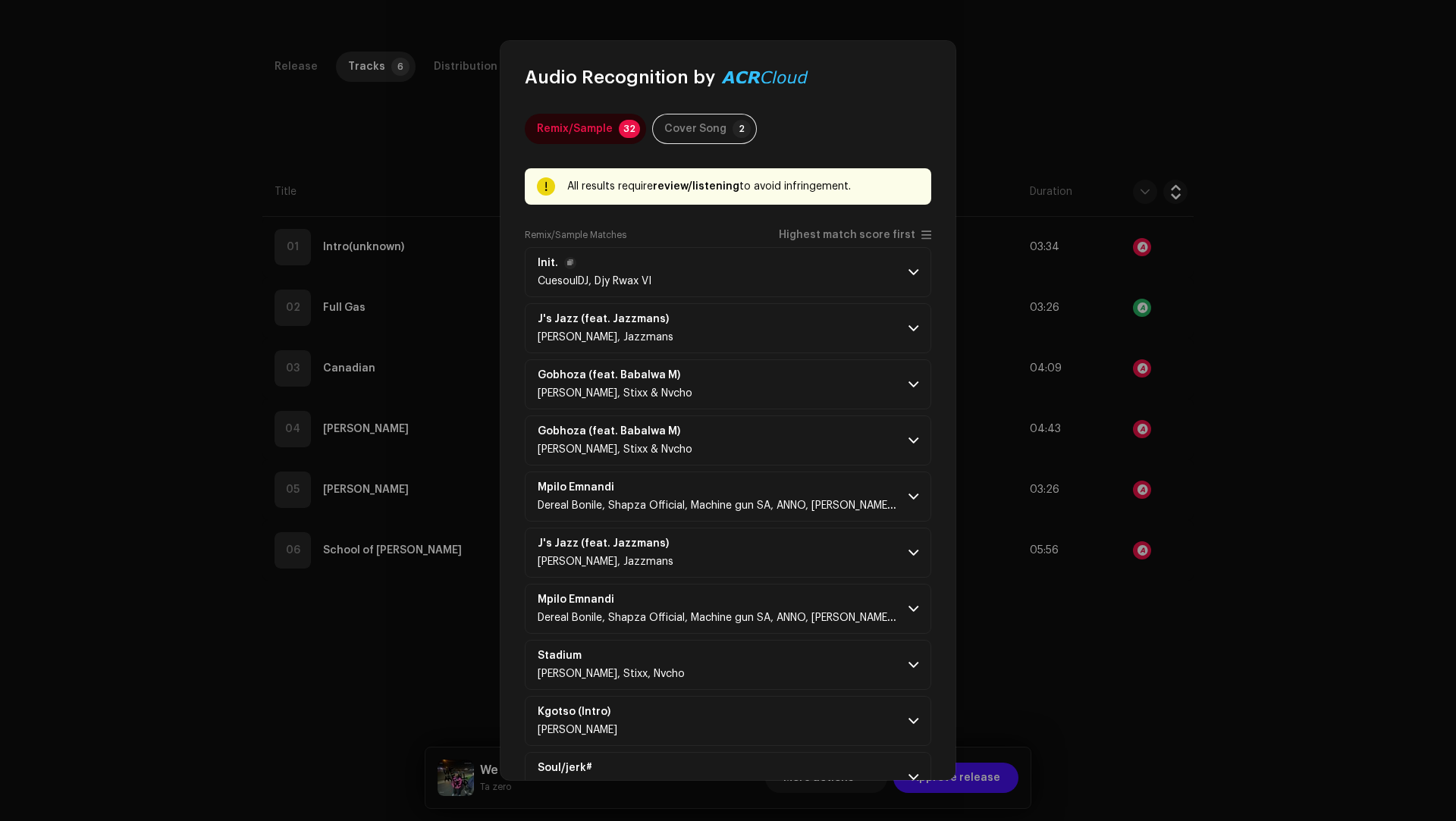
click at [821, 270] on p-accordion-header "Init. CuesoulDJ, Djy Rwax VI" at bounding box center [727, 272] width 406 height 50
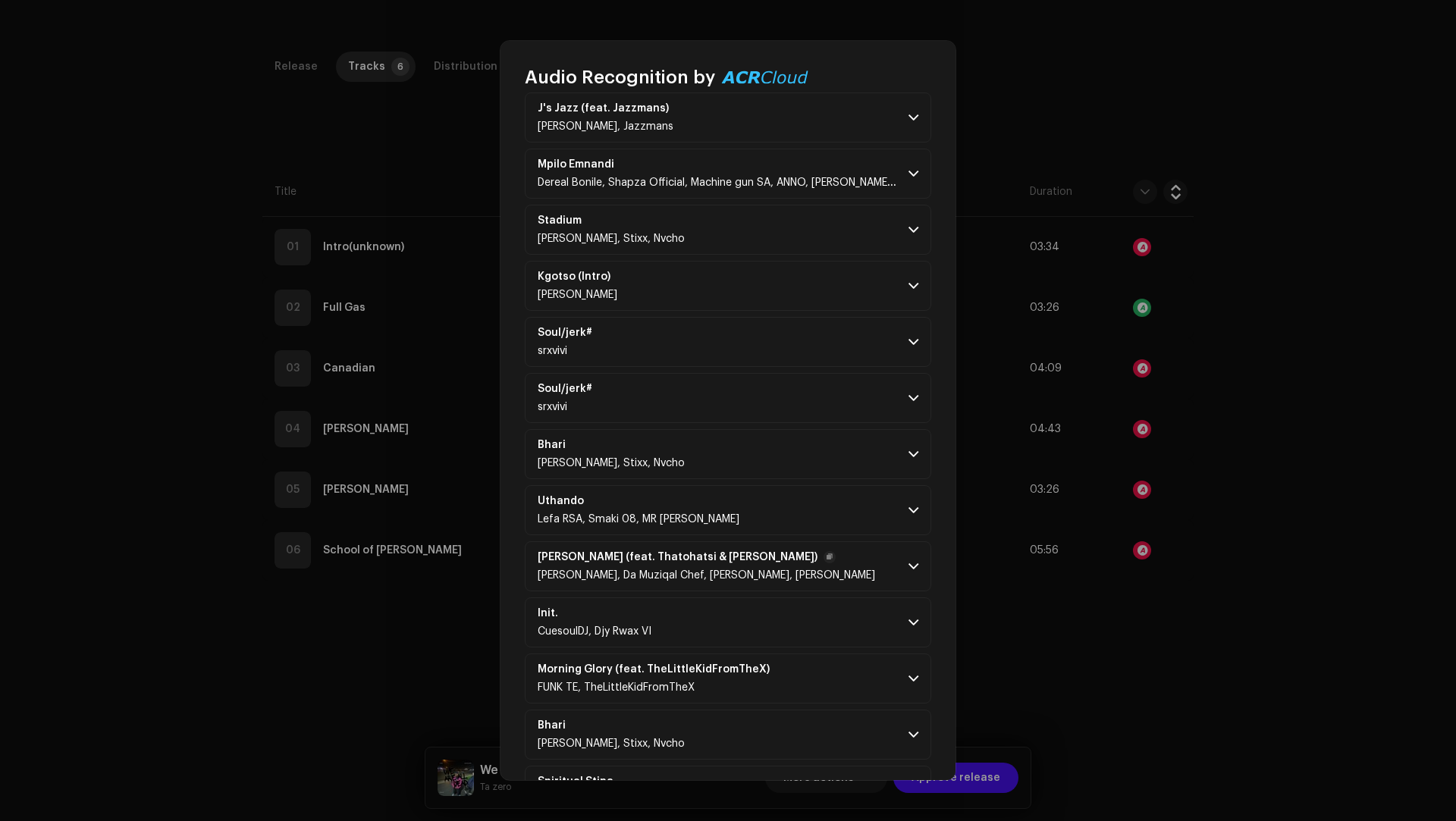
scroll to position [978, 0]
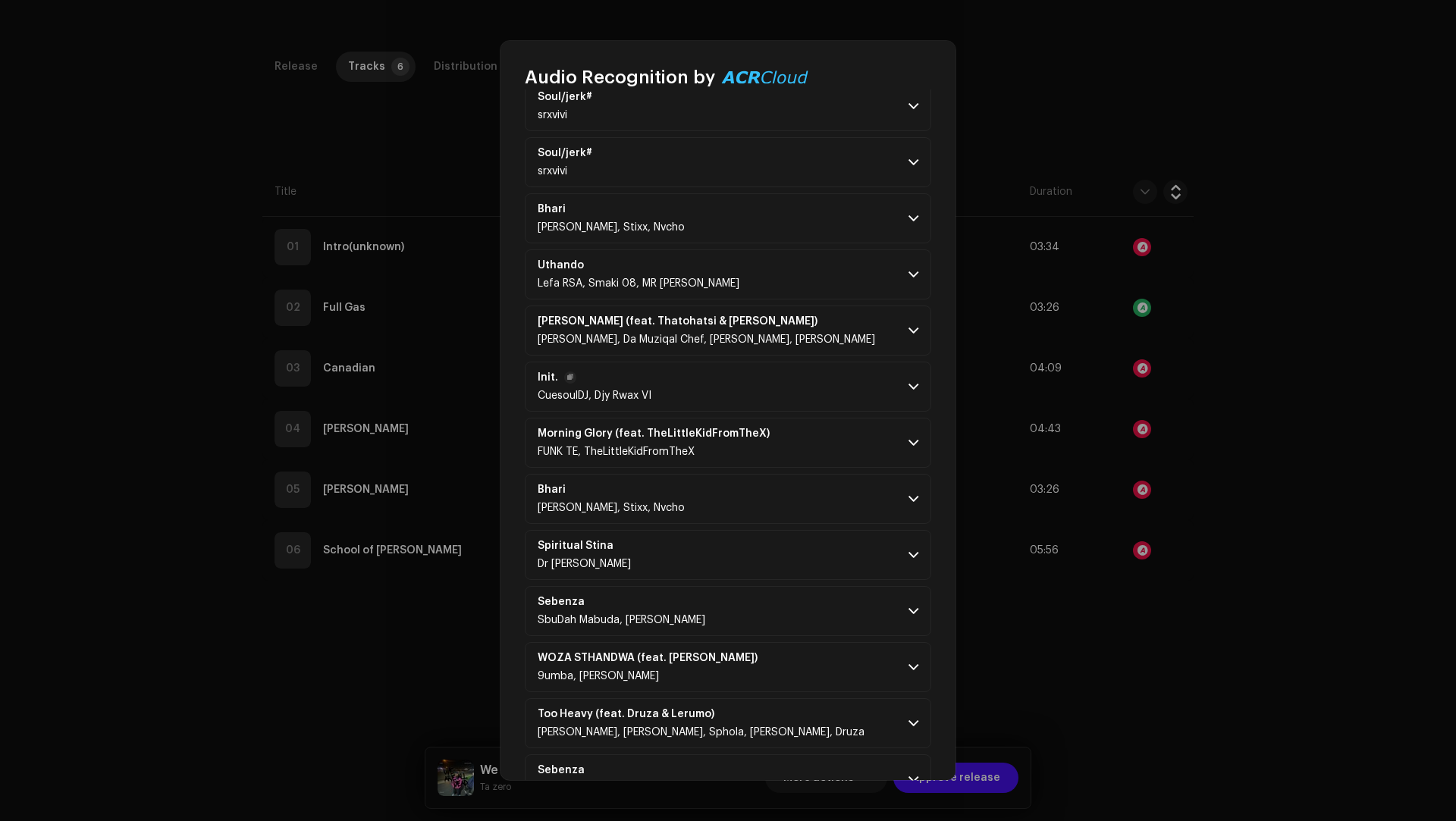
click at [829, 383] on p-accordion-header "Init. CuesoulDJ, Djy Rwax VI" at bounding box center [727, 387] width 406 height 50
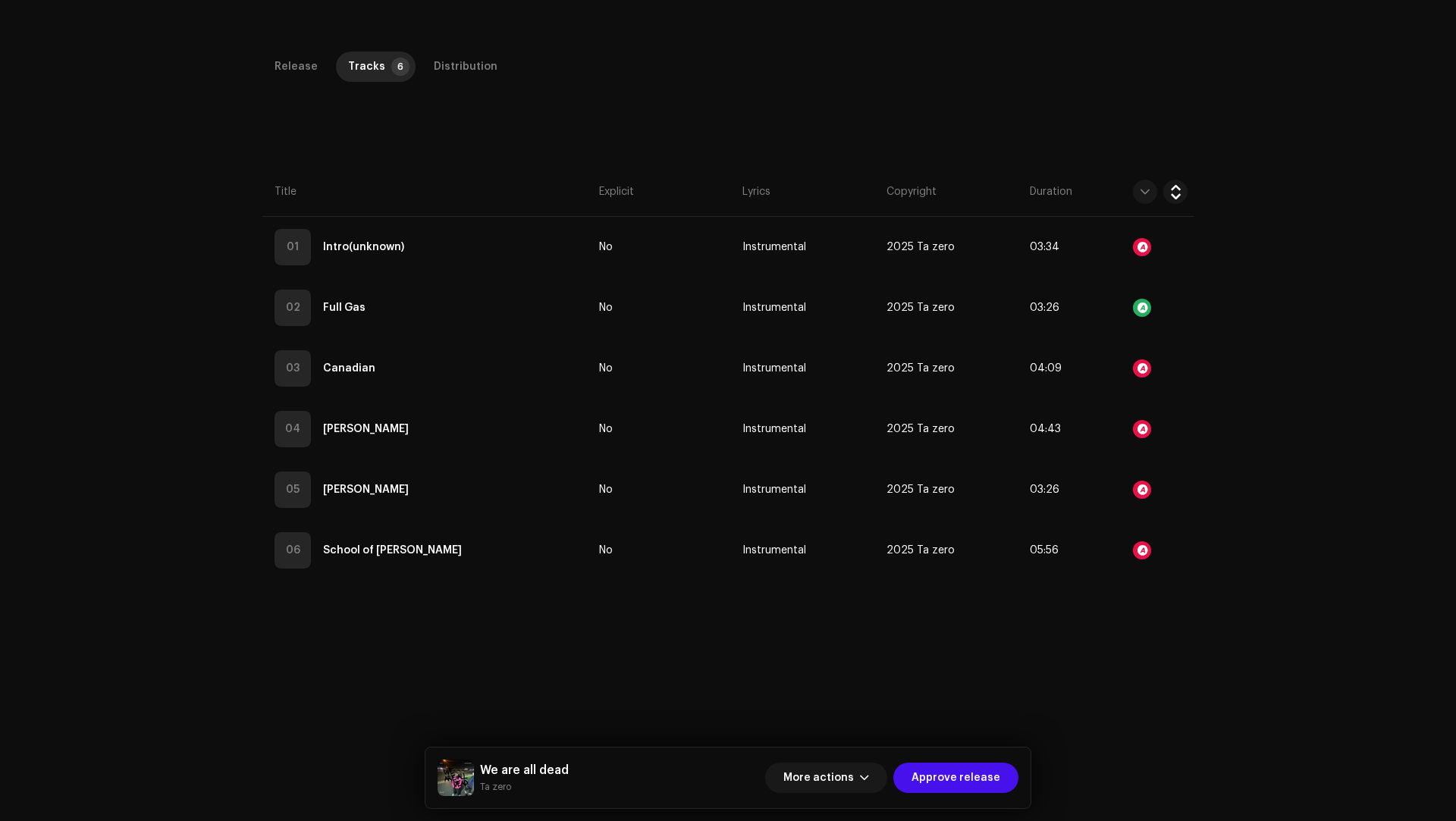
scroll to position [4682, 0]
click at [1220, 396] on div "Audio Recognition by Remix/Sample 32 Cover Song 2 All results require review/li…" at bounding box center [728, 410] width 1456 height 821
click at [444, 71] on div "Distribution" at bounding box center [465, 67] width 63 height 30
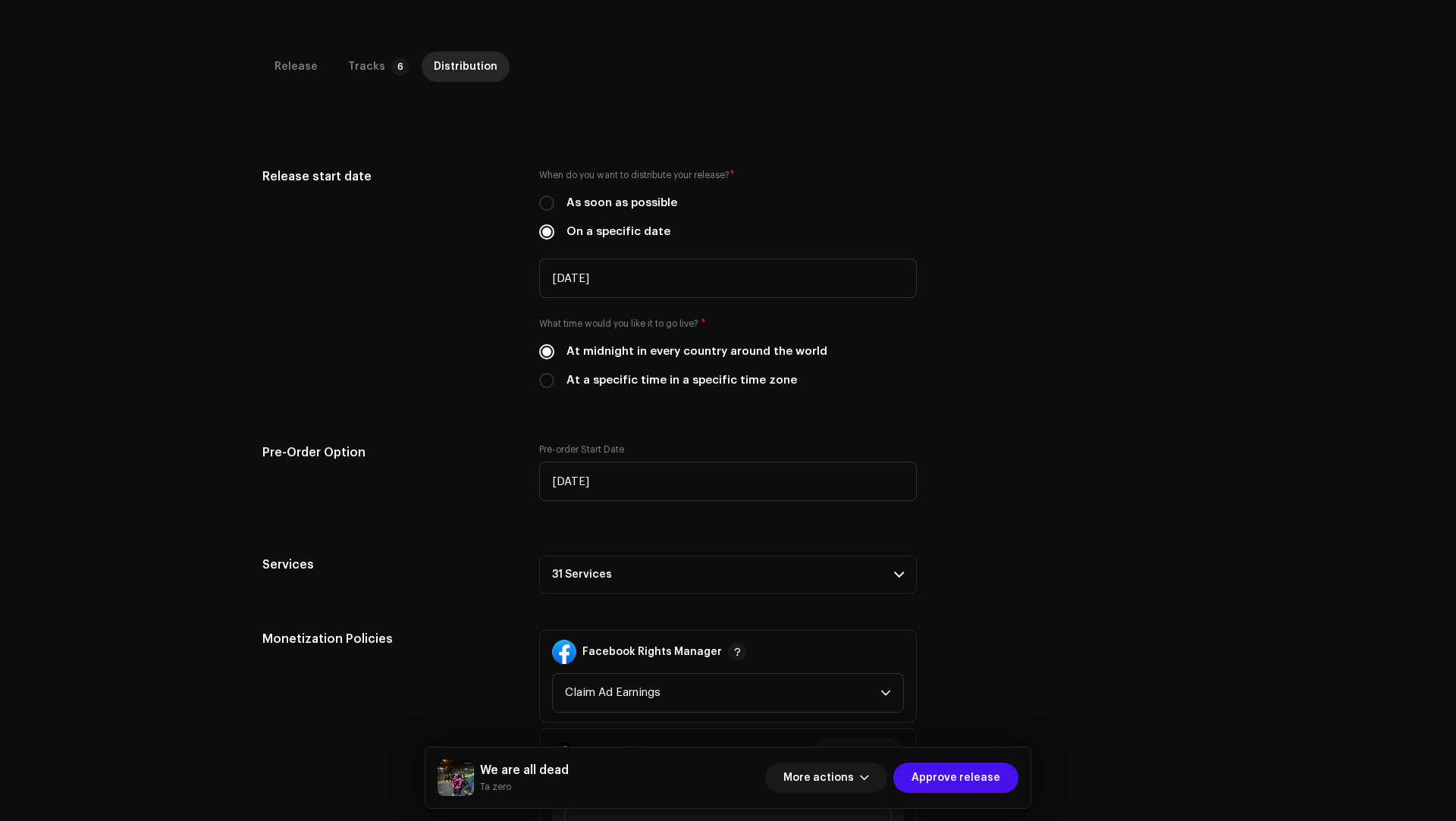
scroll to position [677, 0]
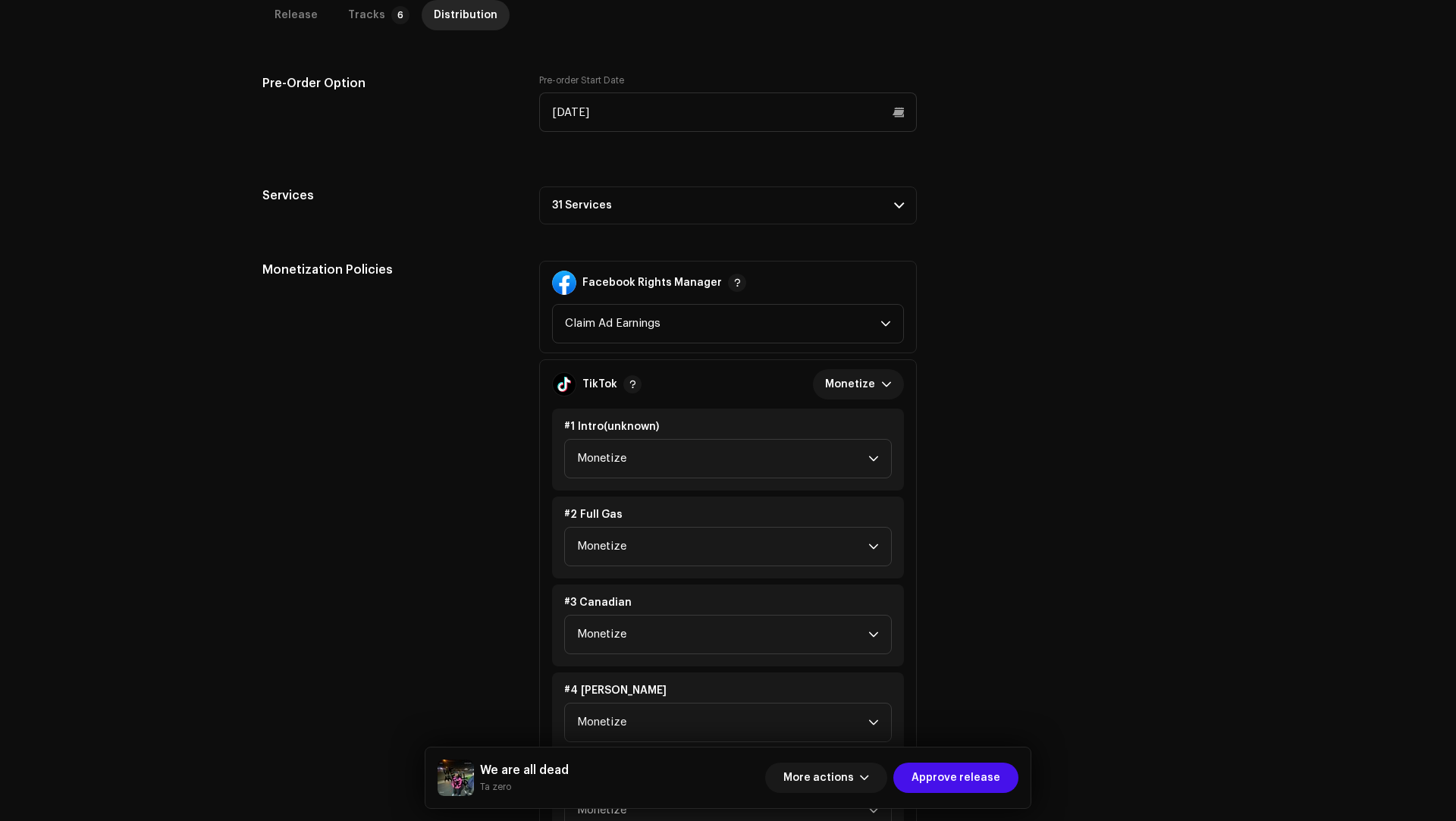
click at [565, 199] on p-accordion-header "31 Services" at bounding box center [727, 205] width 378 height 38
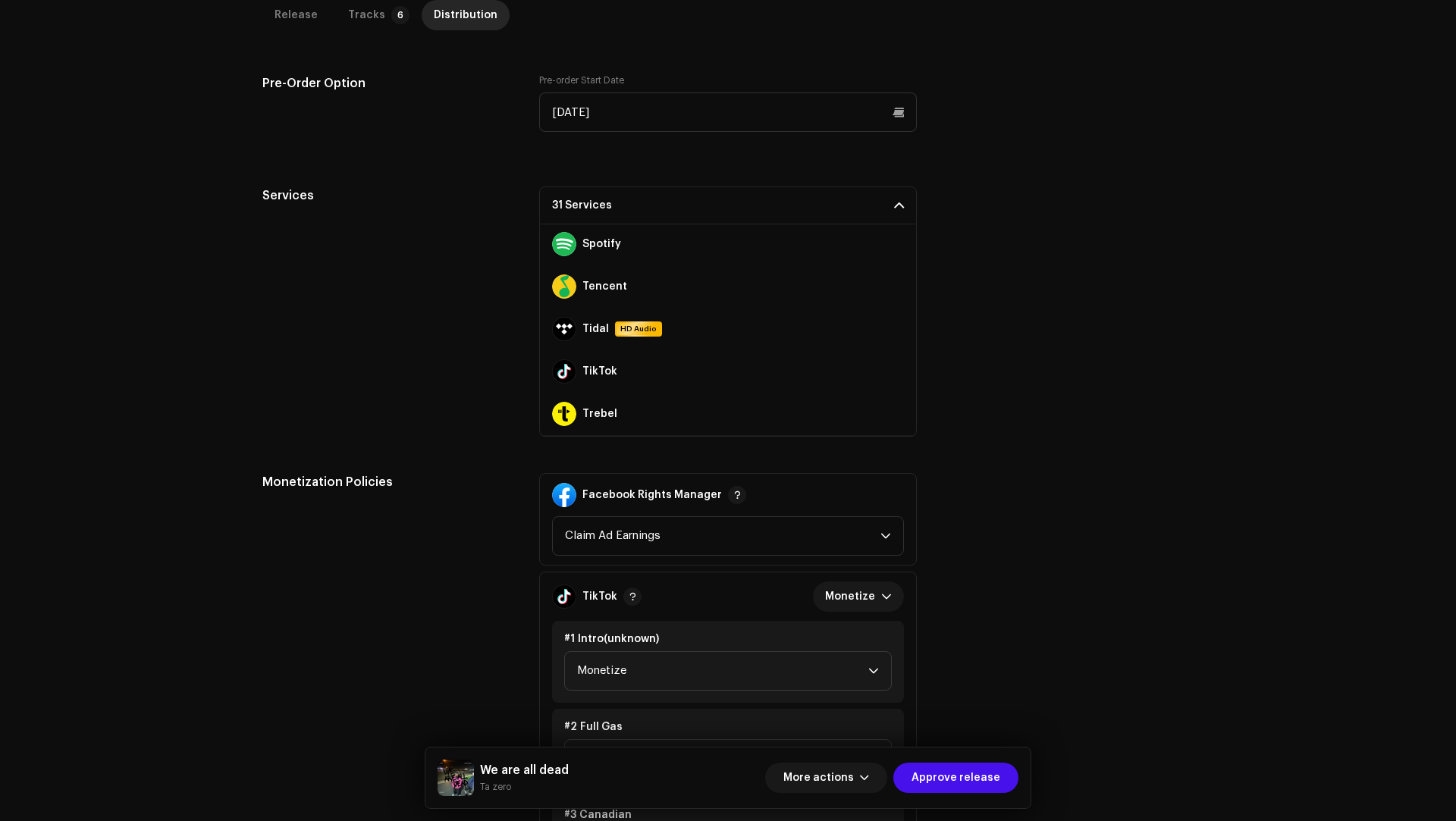
scroll to position [1104, 0]
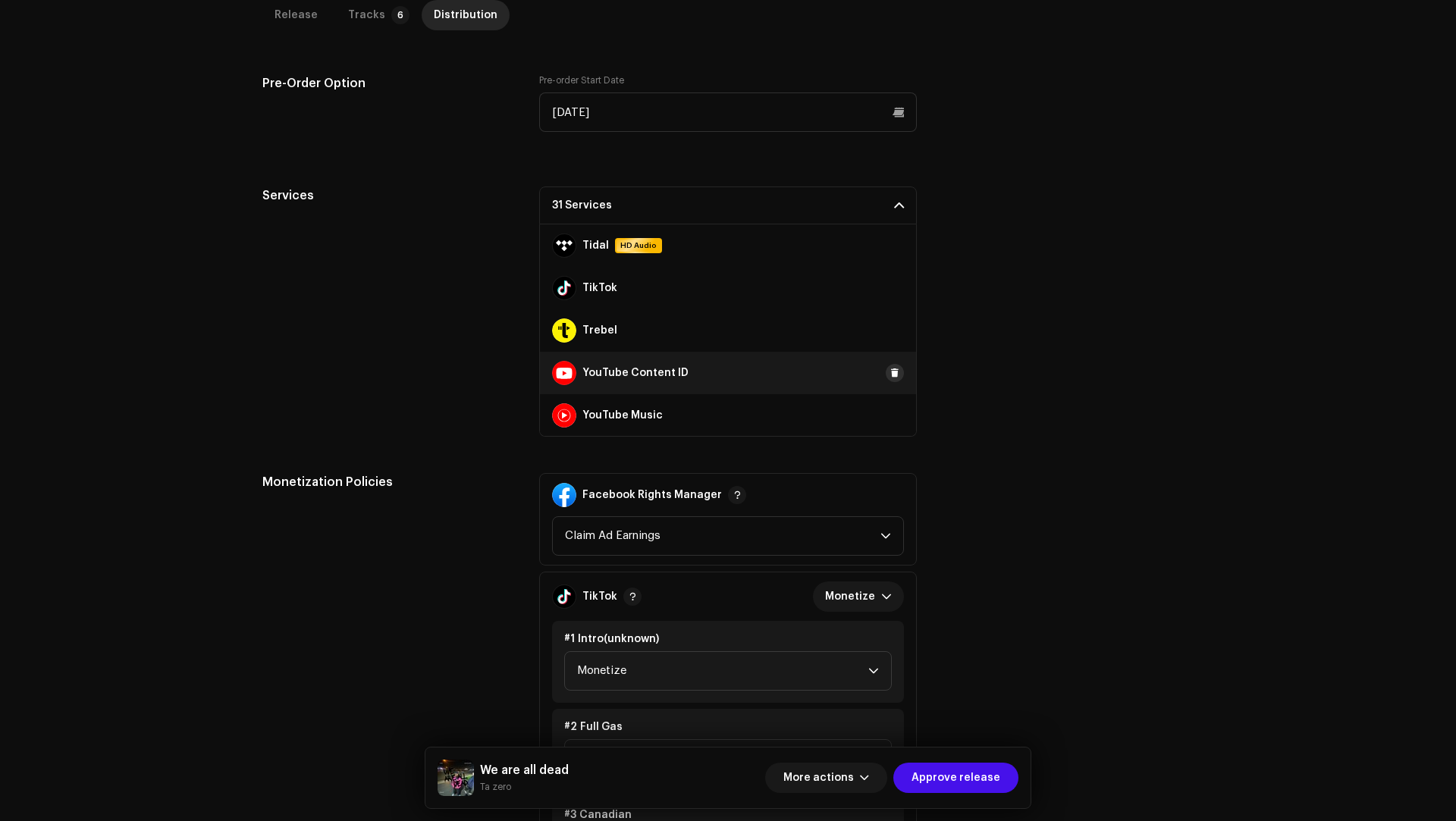
click at [890, 367] on span at bounding box center [894, 373] width 9 height 13
click at [890, 283] on span at bounding box center [894, 288] width 9 height 13
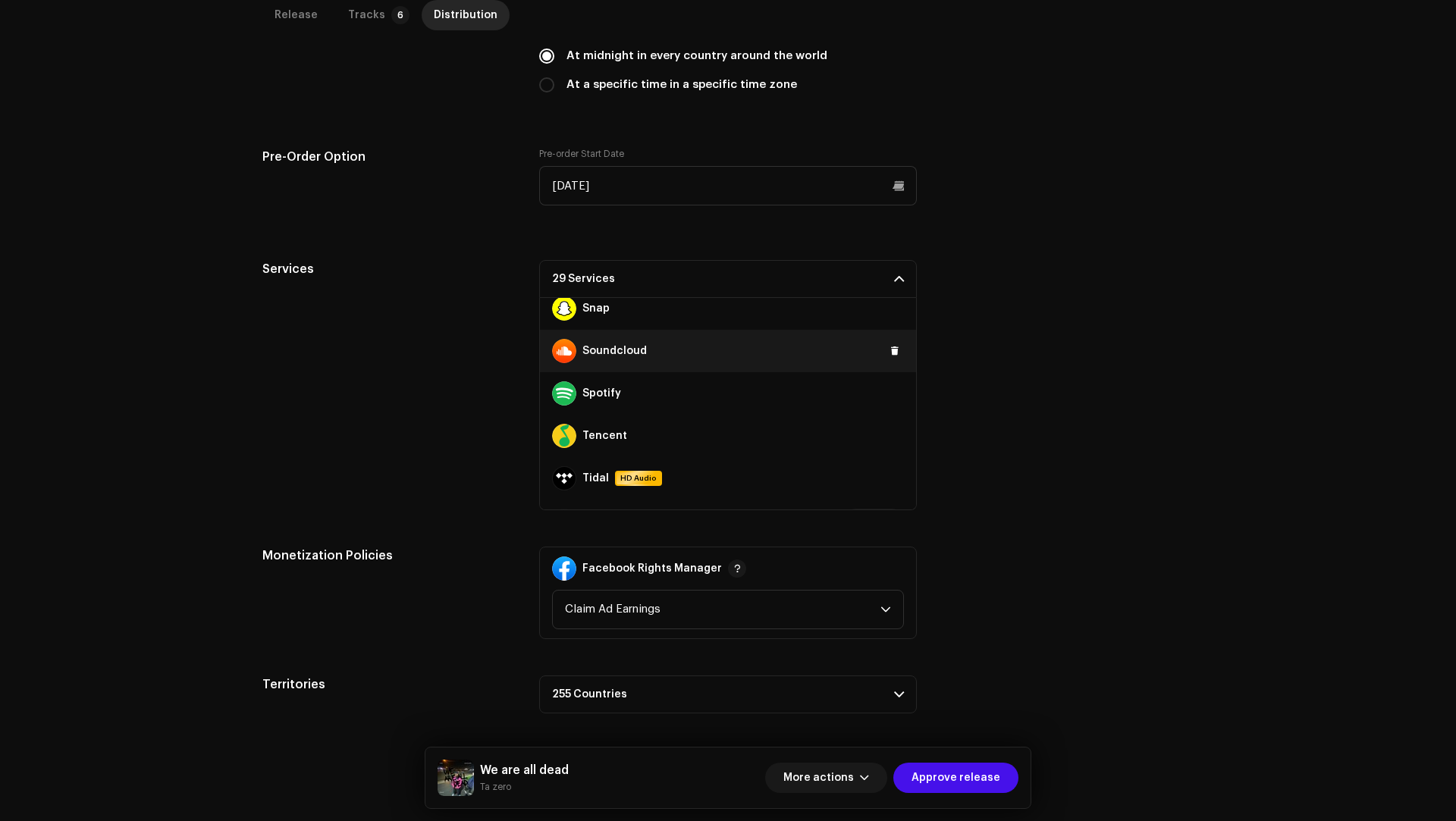
scroll to position [913, 0]
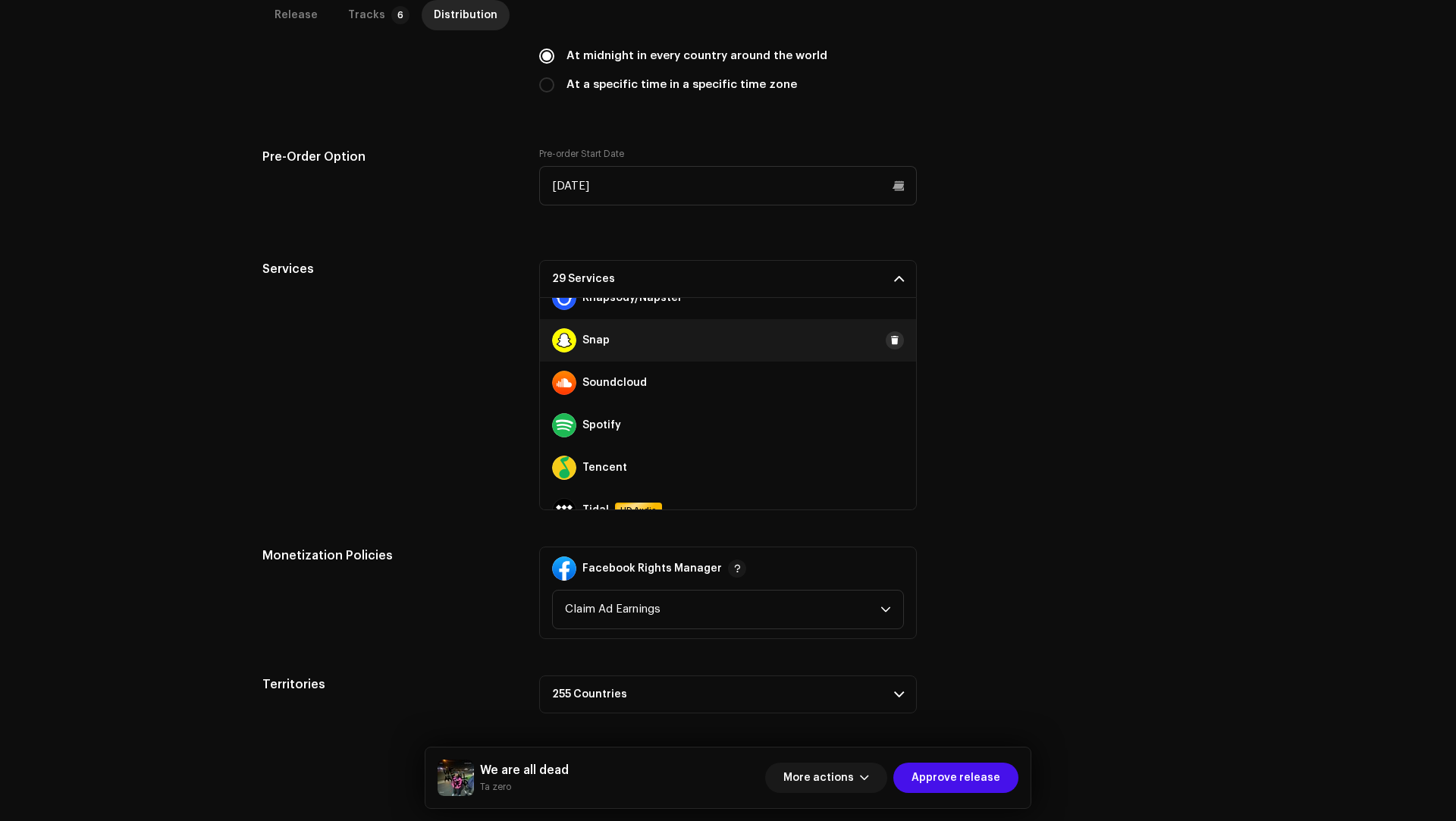
click at [890, 338] on span at bounding box center [894, 340] width 9 height 13
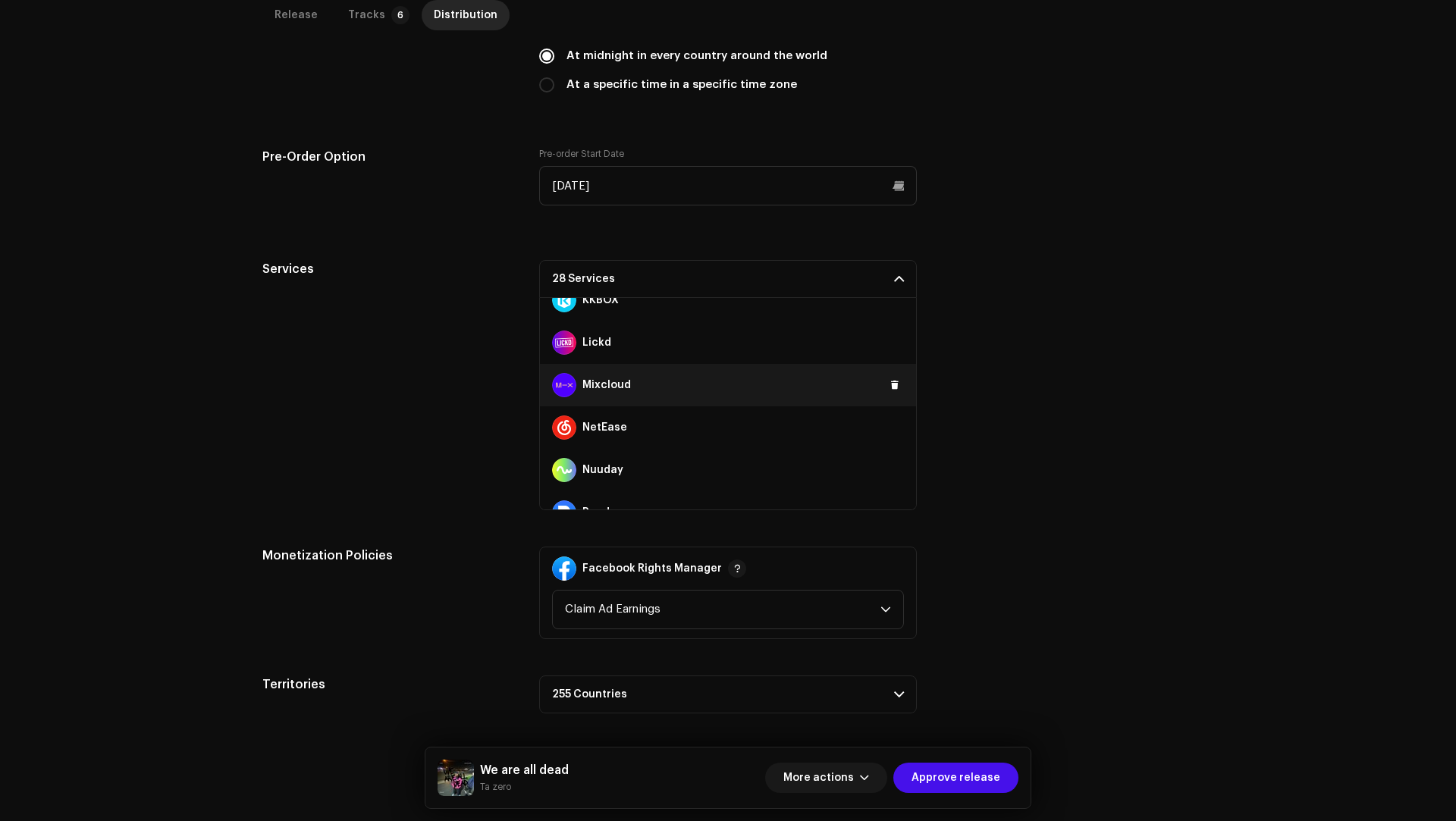
scroll to position [613, 0]
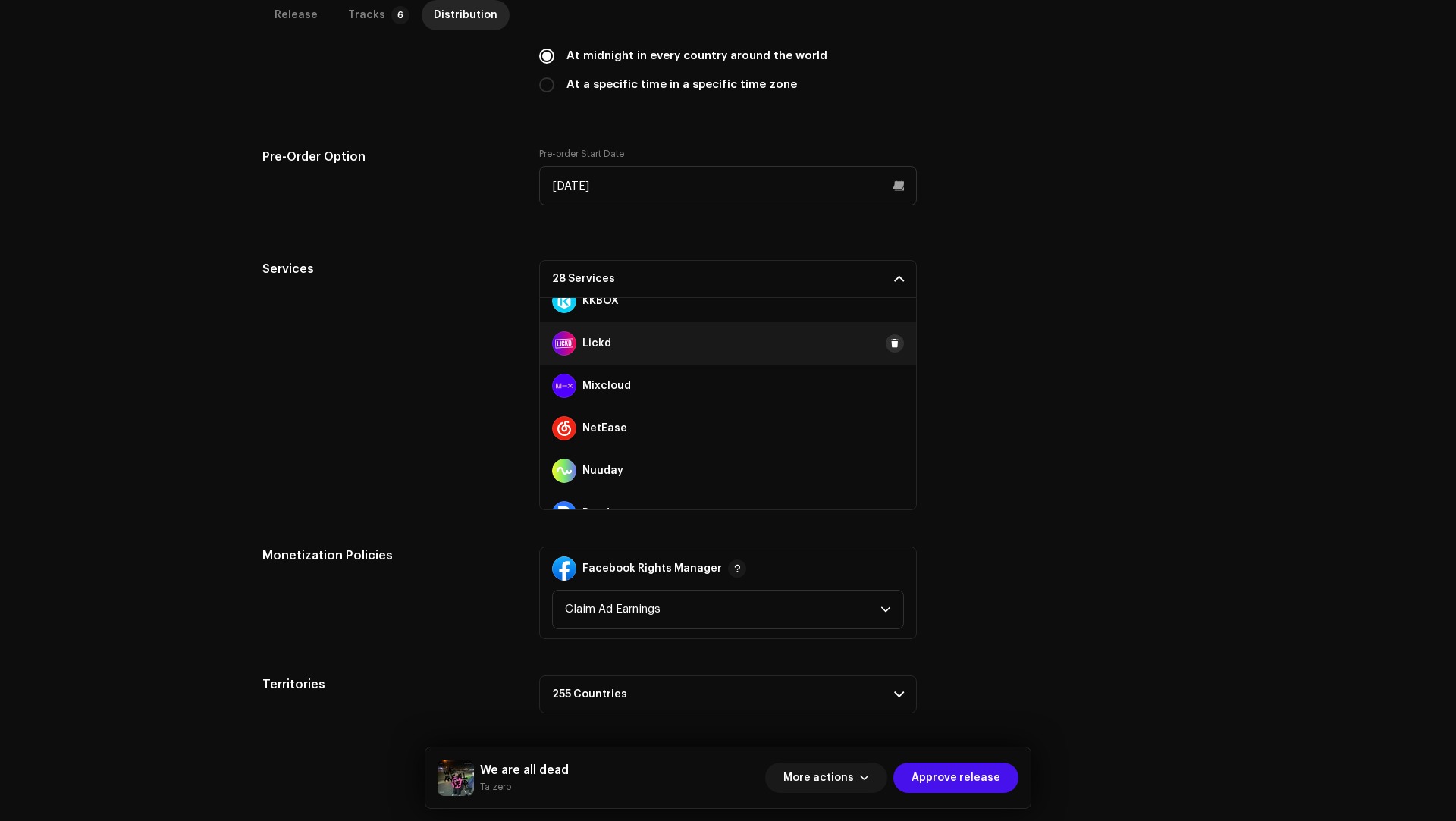
click at [891, 338] on button at bounding box center [895, 343] width 18 height 18
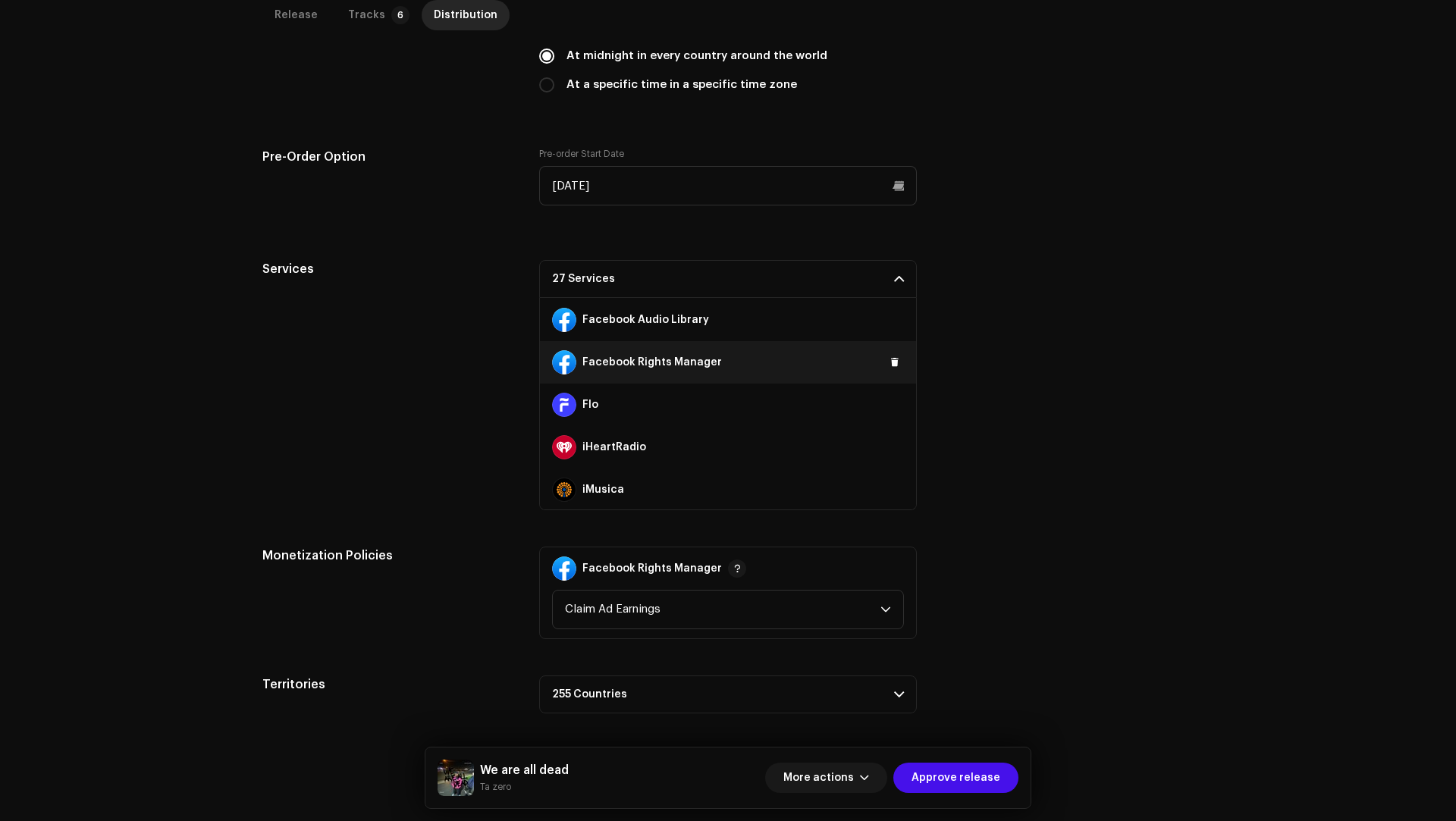
scroll to position [154, 0]
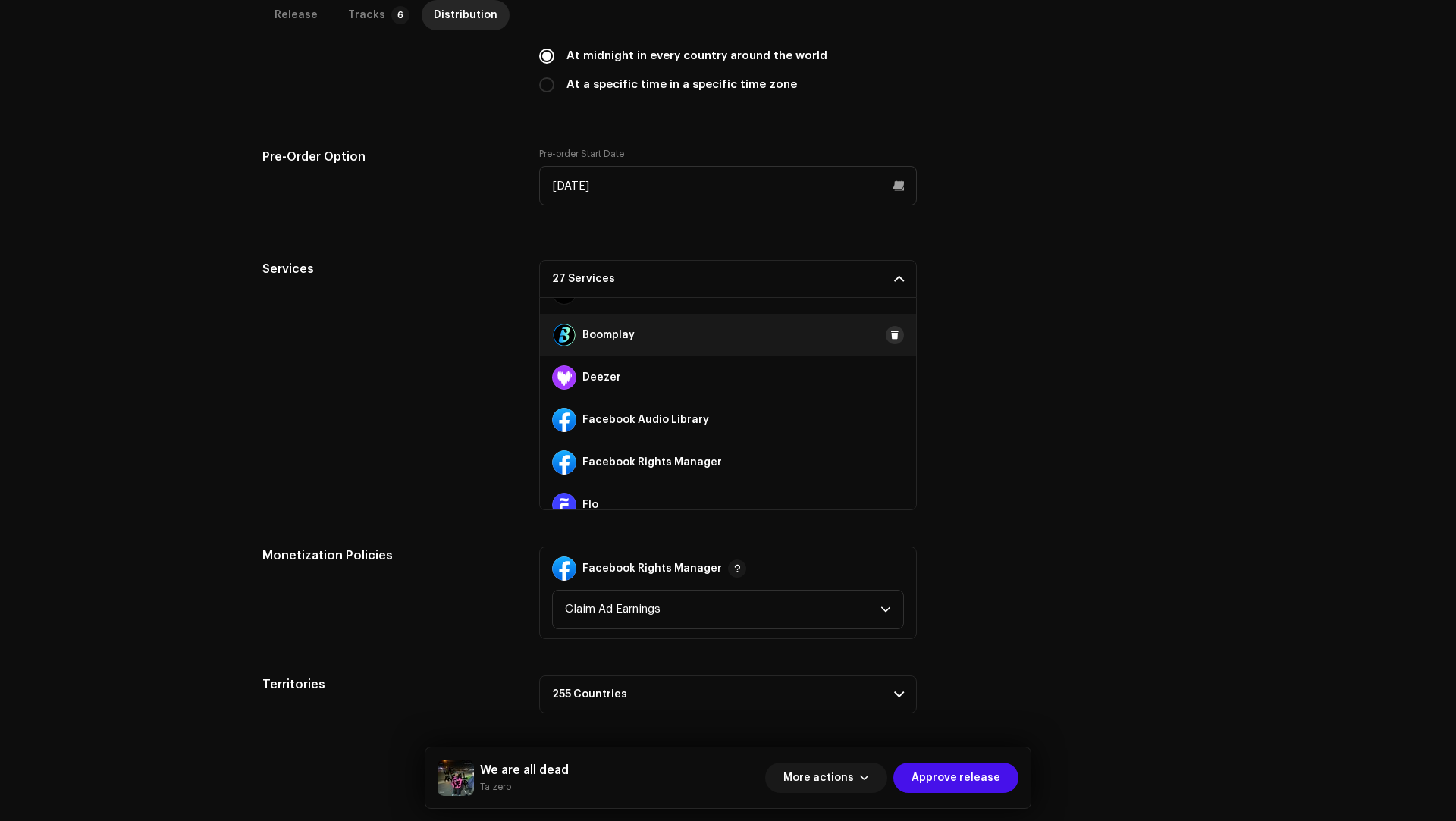
click at [0, 0] on span at bounding box center [0, 0] width 0 height 0
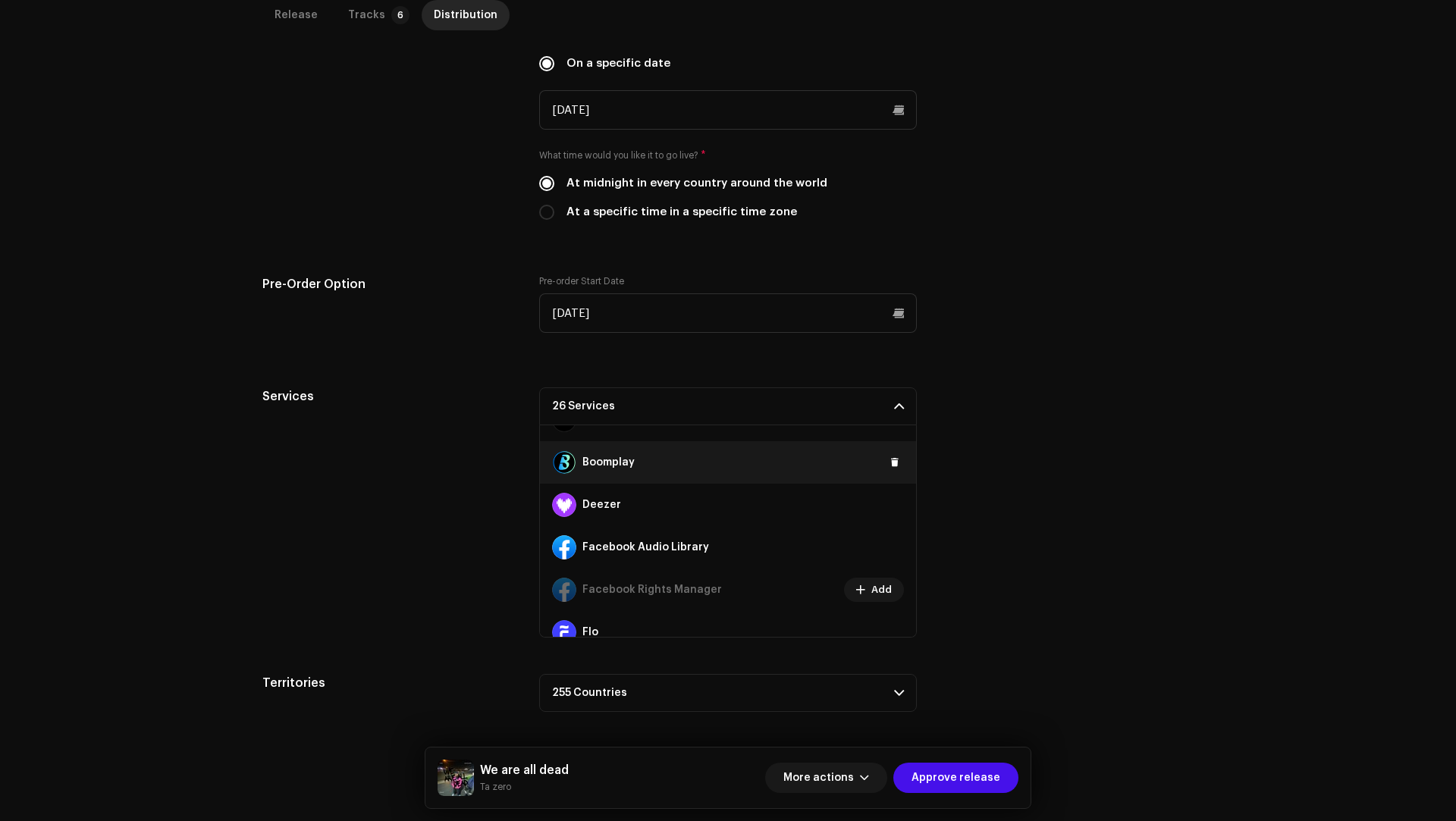
scroll to position [474, 0]
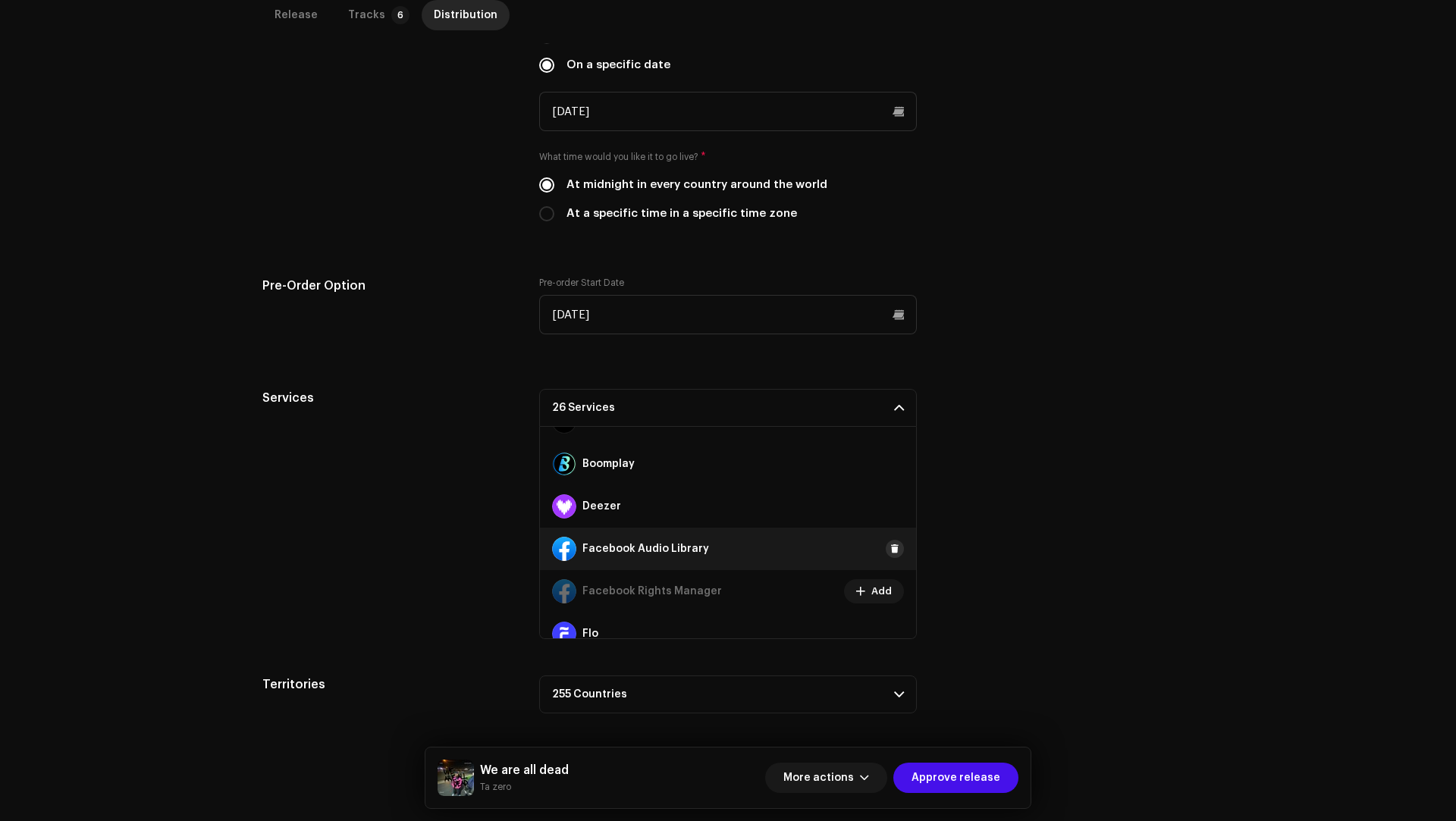
click at [890, 543] on span at bounding box center [894, 548] width 9 height 13
click at [405, 455] on div "Services" at bounding box center [389, 513] width 253 height 250
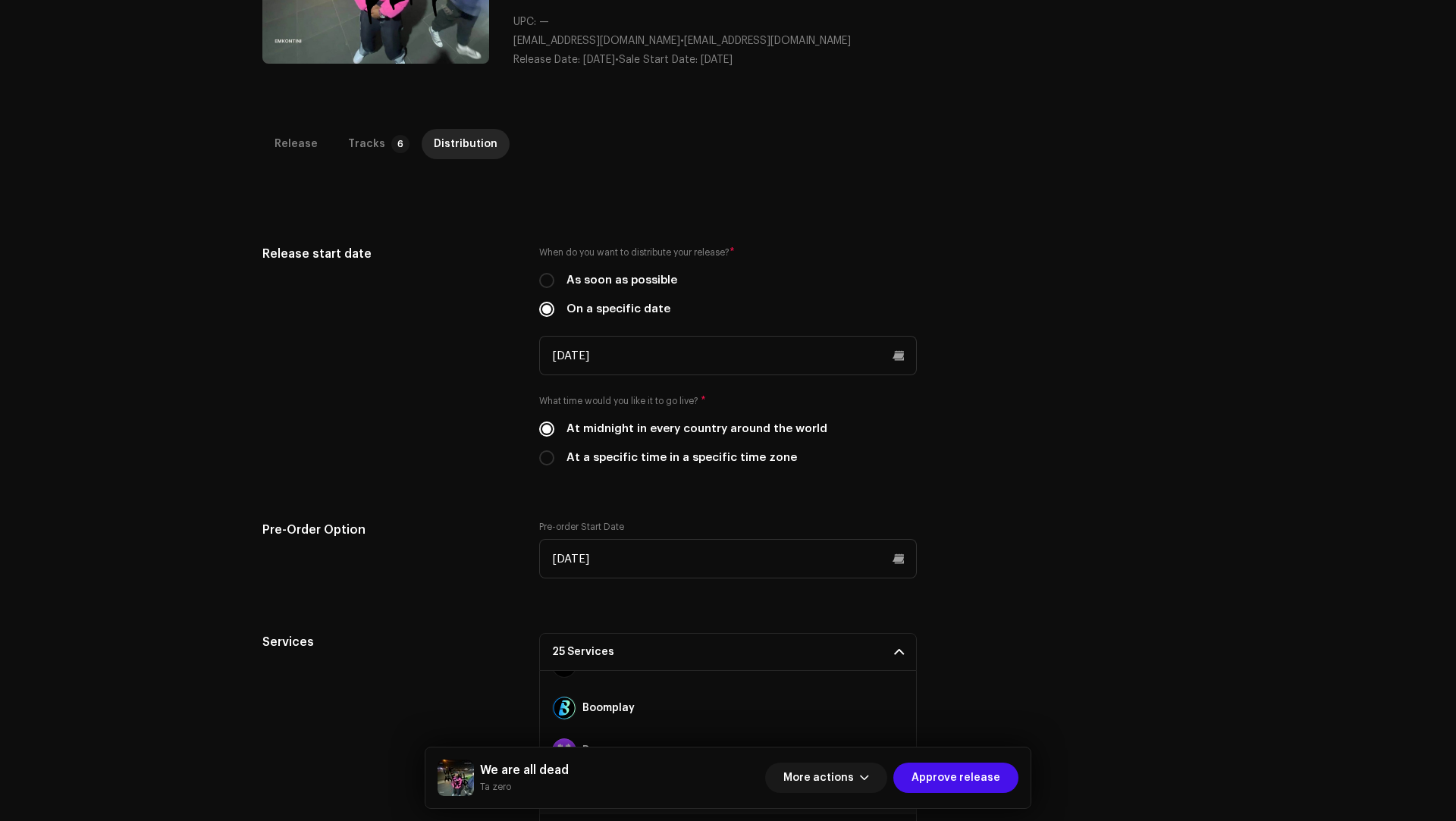
scroll to position [208, 0]
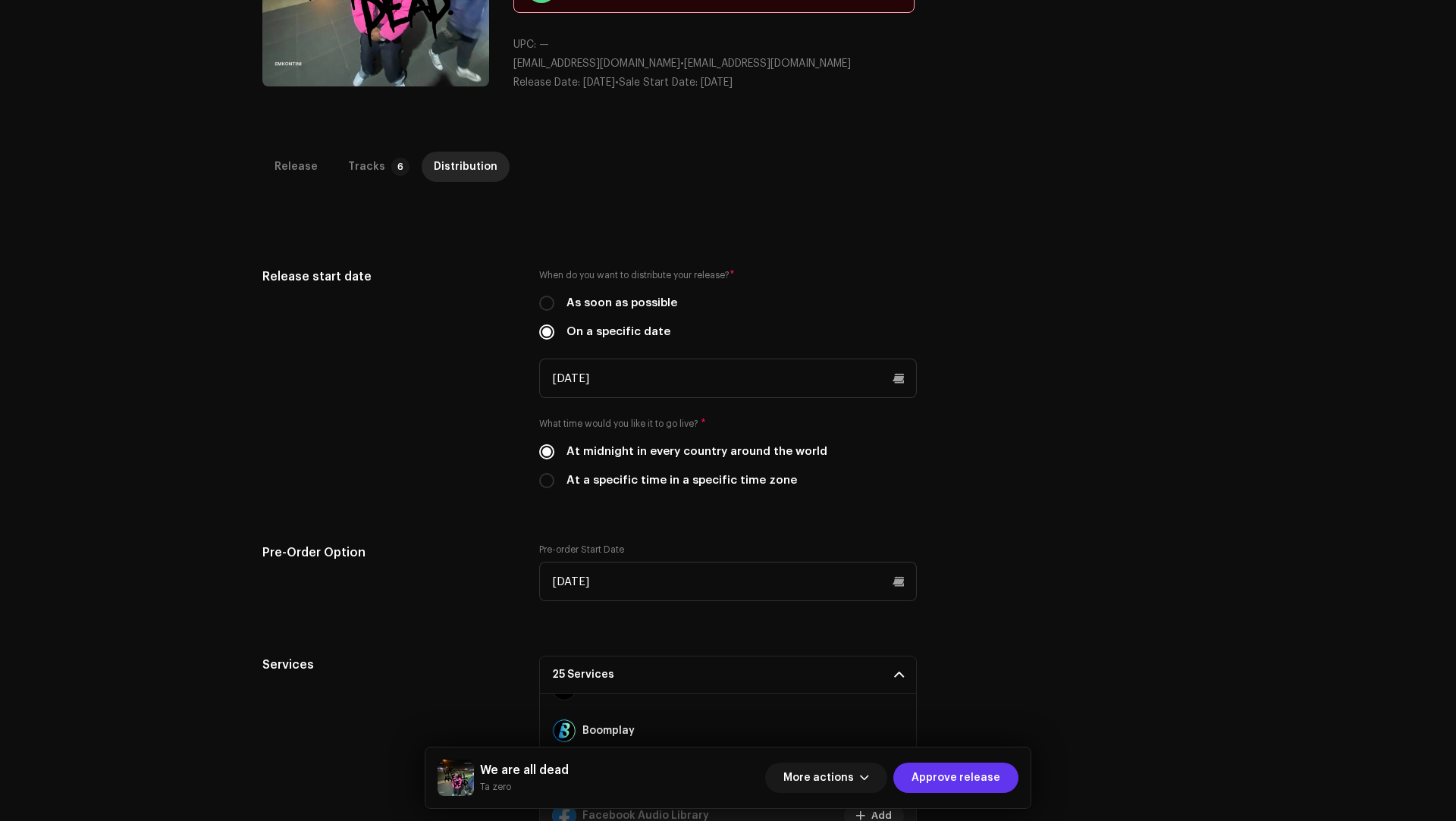
click at [956, 772] on span "Approve release" at bounding box center [956, 778] width 88 height 30
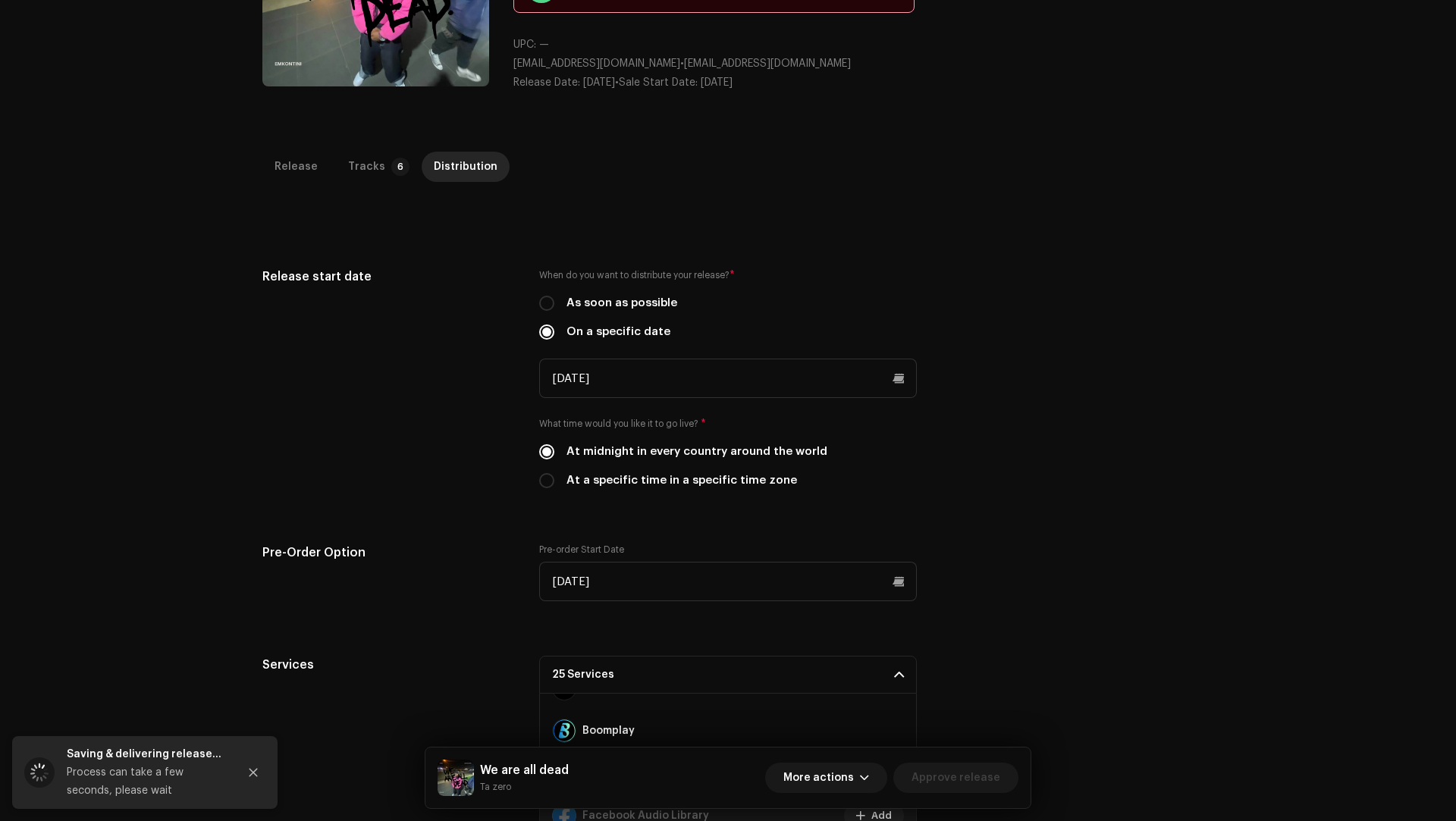
scroll to position [52, 0]
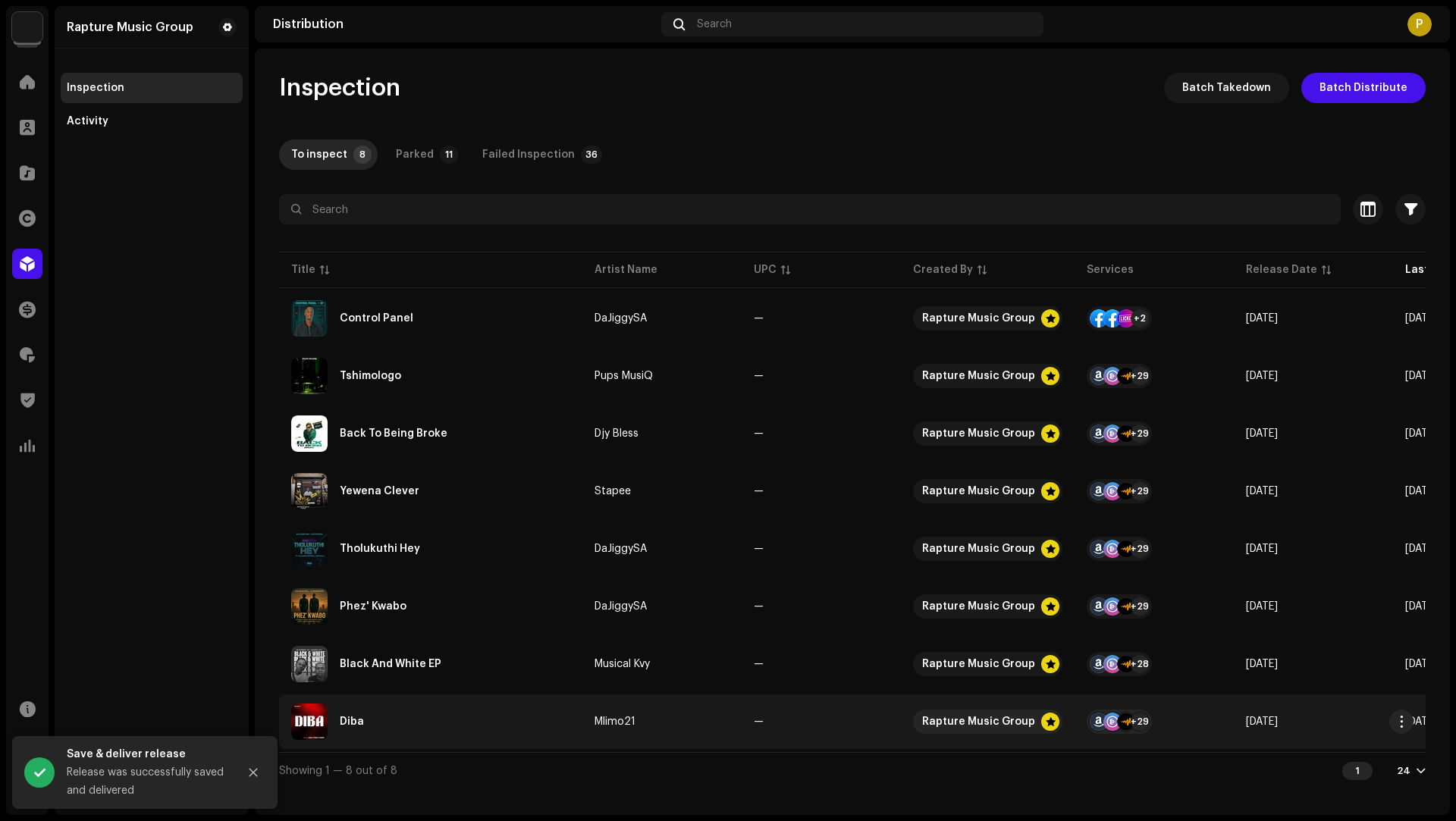
click at [556, 717] on div "Diba" at bounding box center [430, 722] width 279 height 37
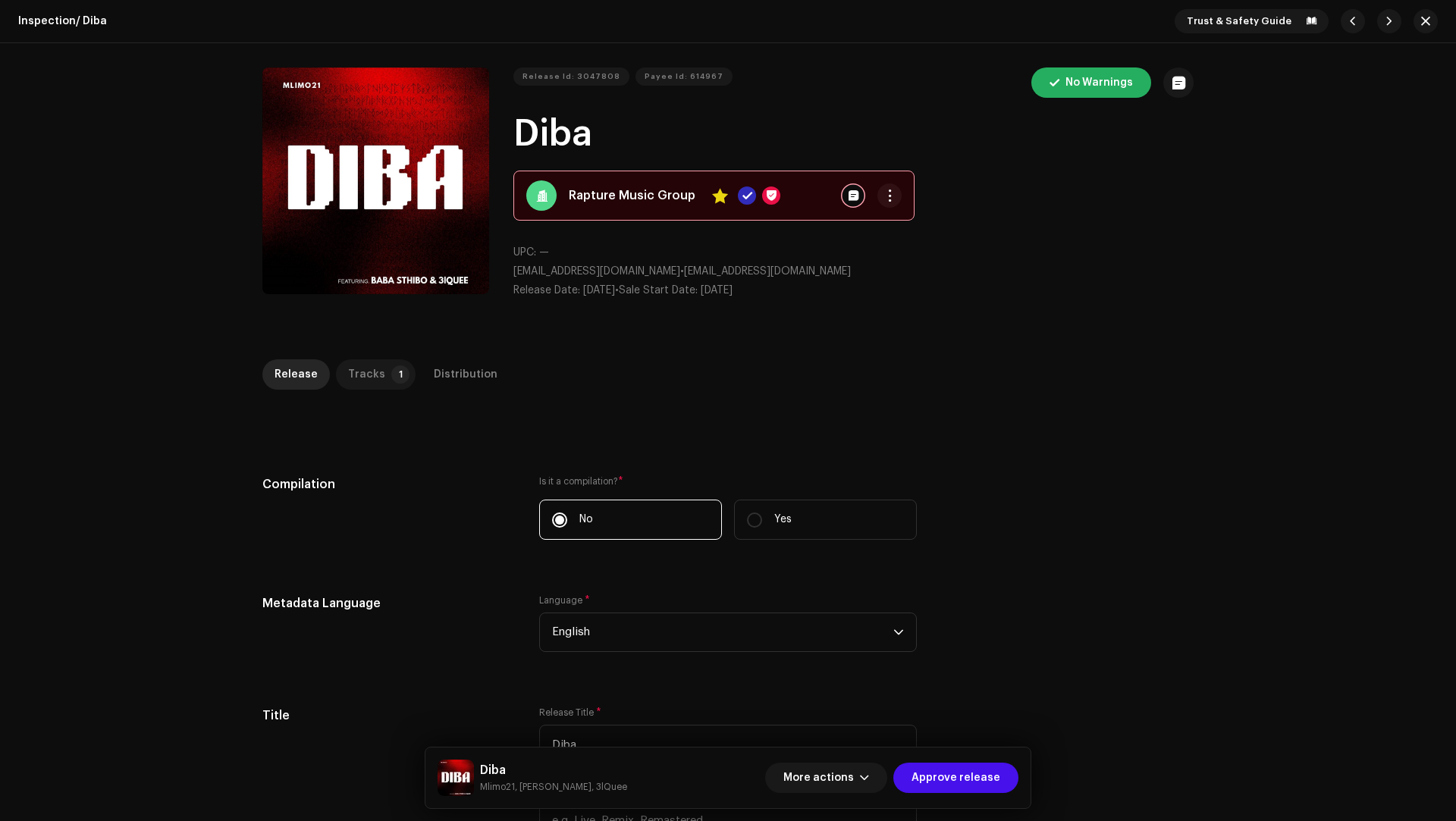
click at [348, 366] on div "Tracks" at bounding box center [366, 374] width 38 height 30
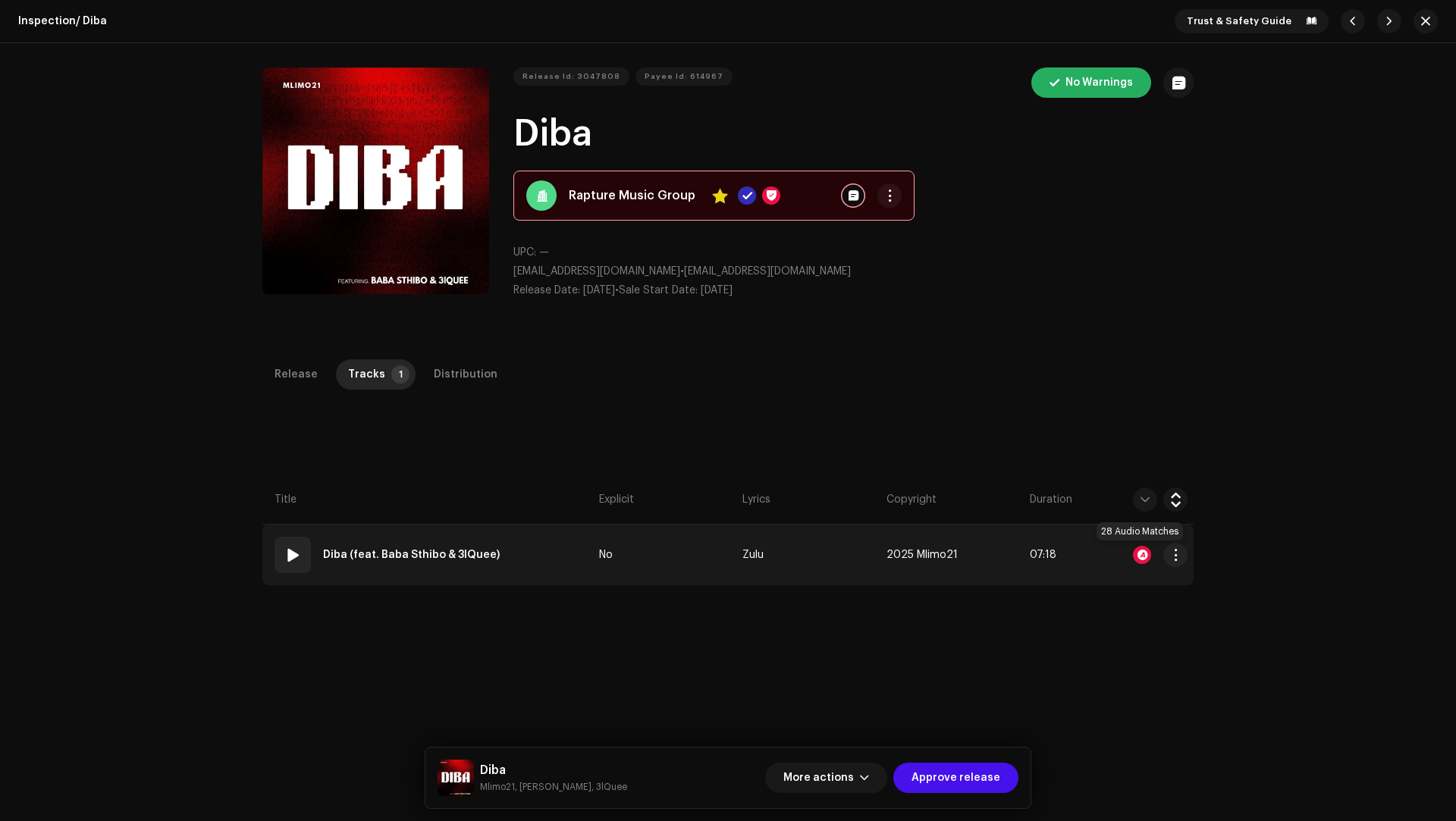
click at [1138, 554] on div at bounding box center [1142, 555] width 18 height 18
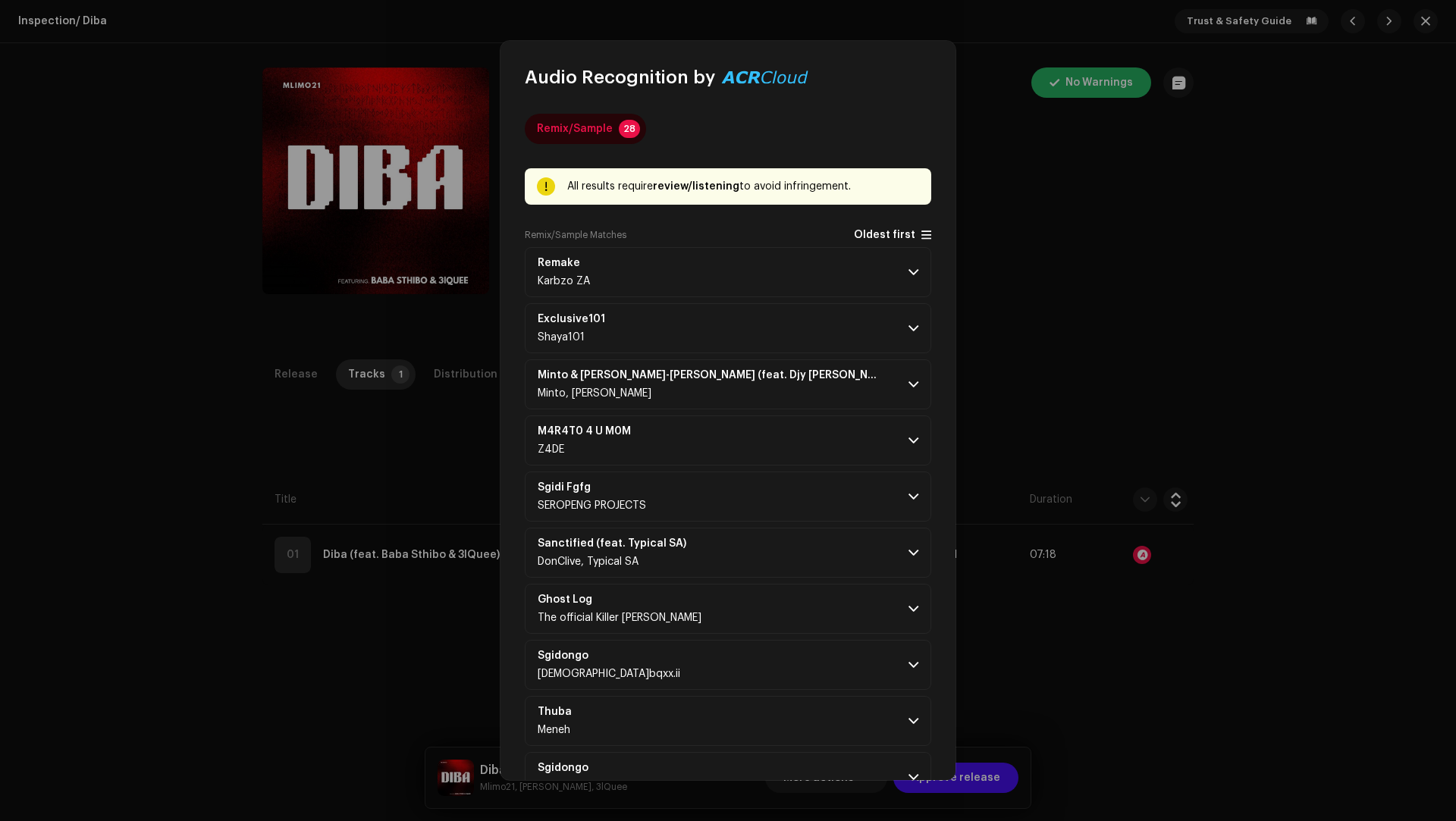
click at [883, 238] on span "Oldest first" at bounding box center [885, 235] width 62 height 12
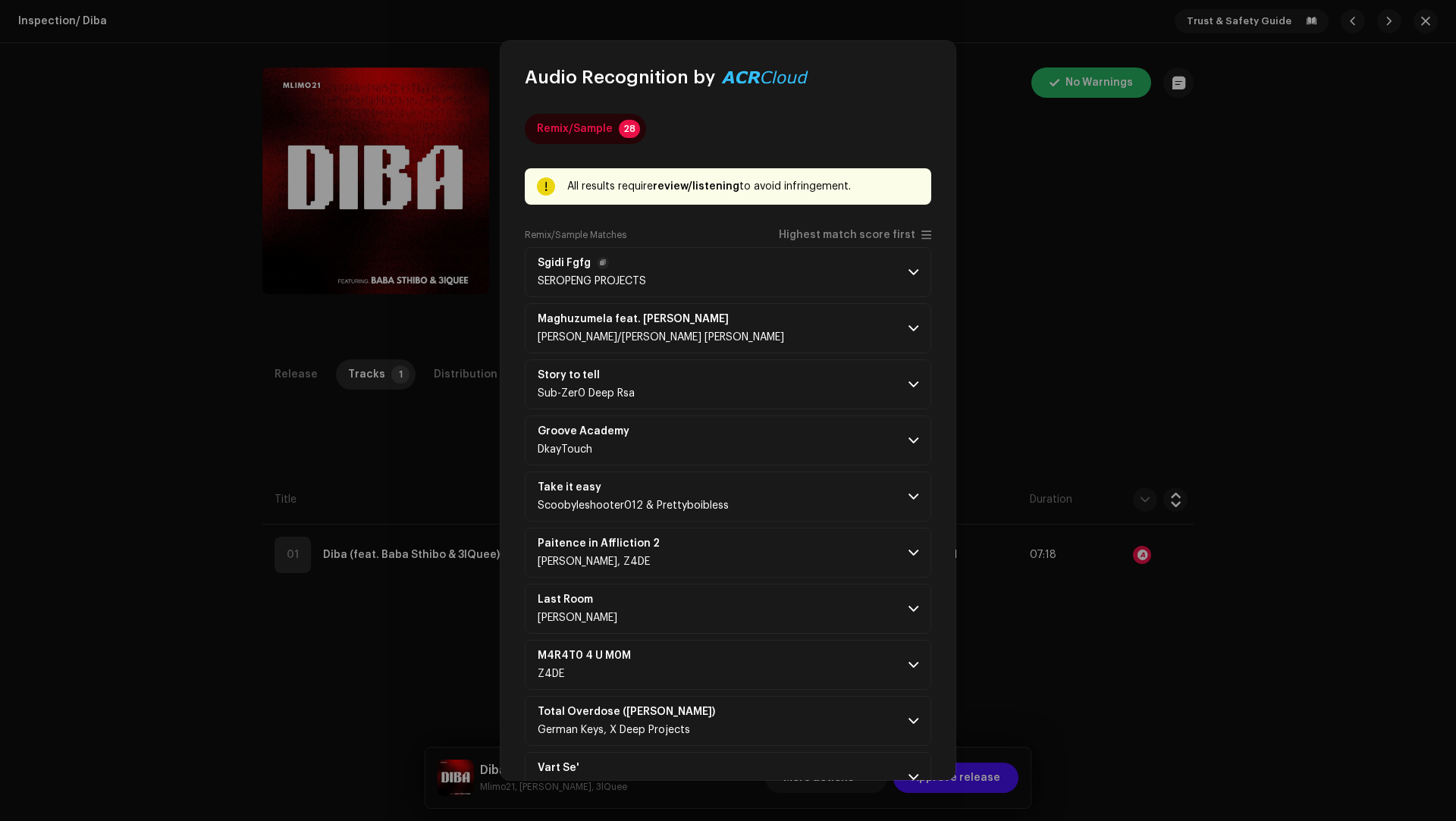
click at [847, 264] on p-accordion-header "Sgidi Fgfg SEROPENG PROJECTS" at bounding box center [727, 272] width 406 height 50
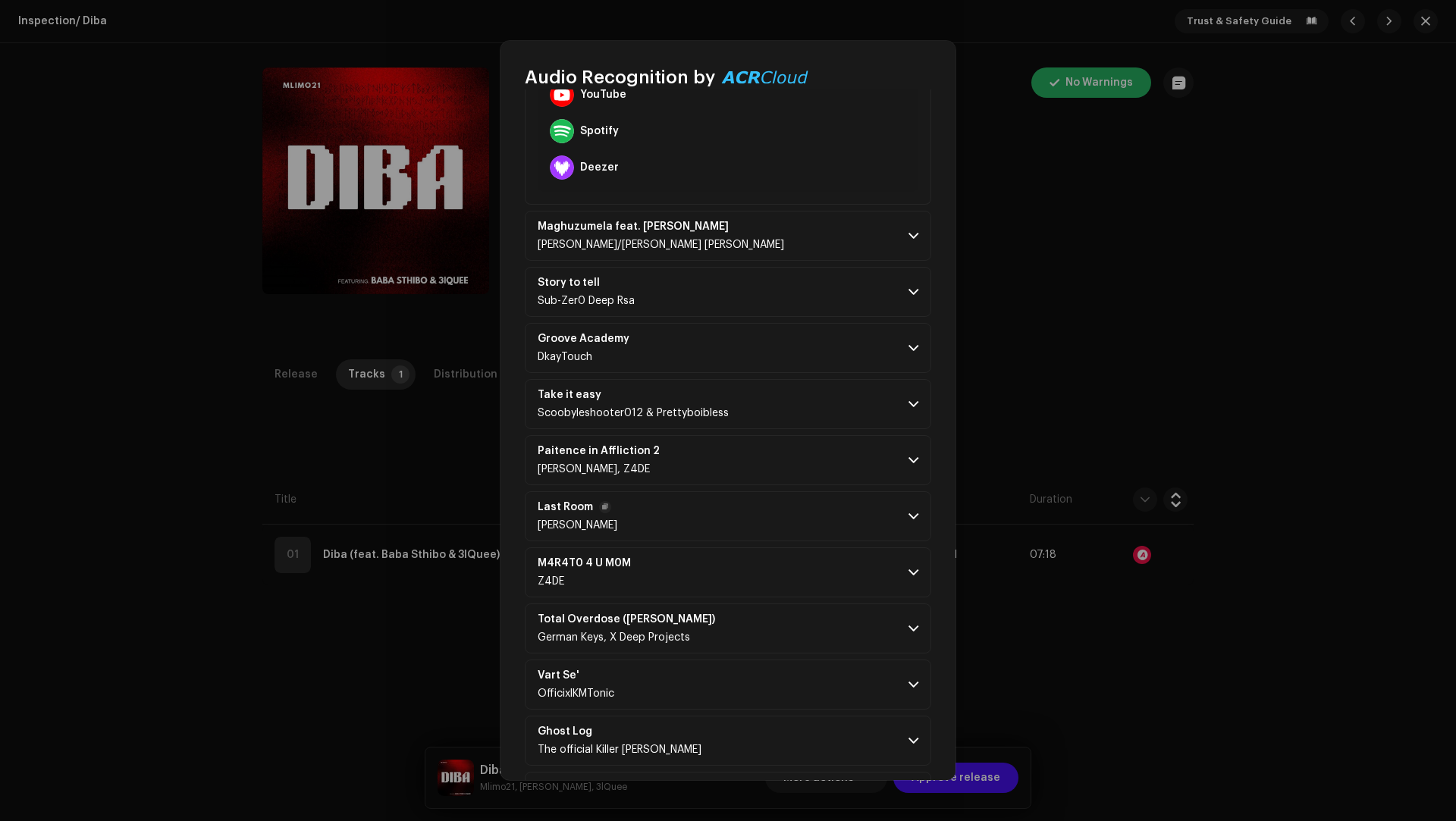
click at [766, 508] on p-accordion-header "Last Room [PERSON_NAME]" at bounding box center [727, 516] width 406 height 50
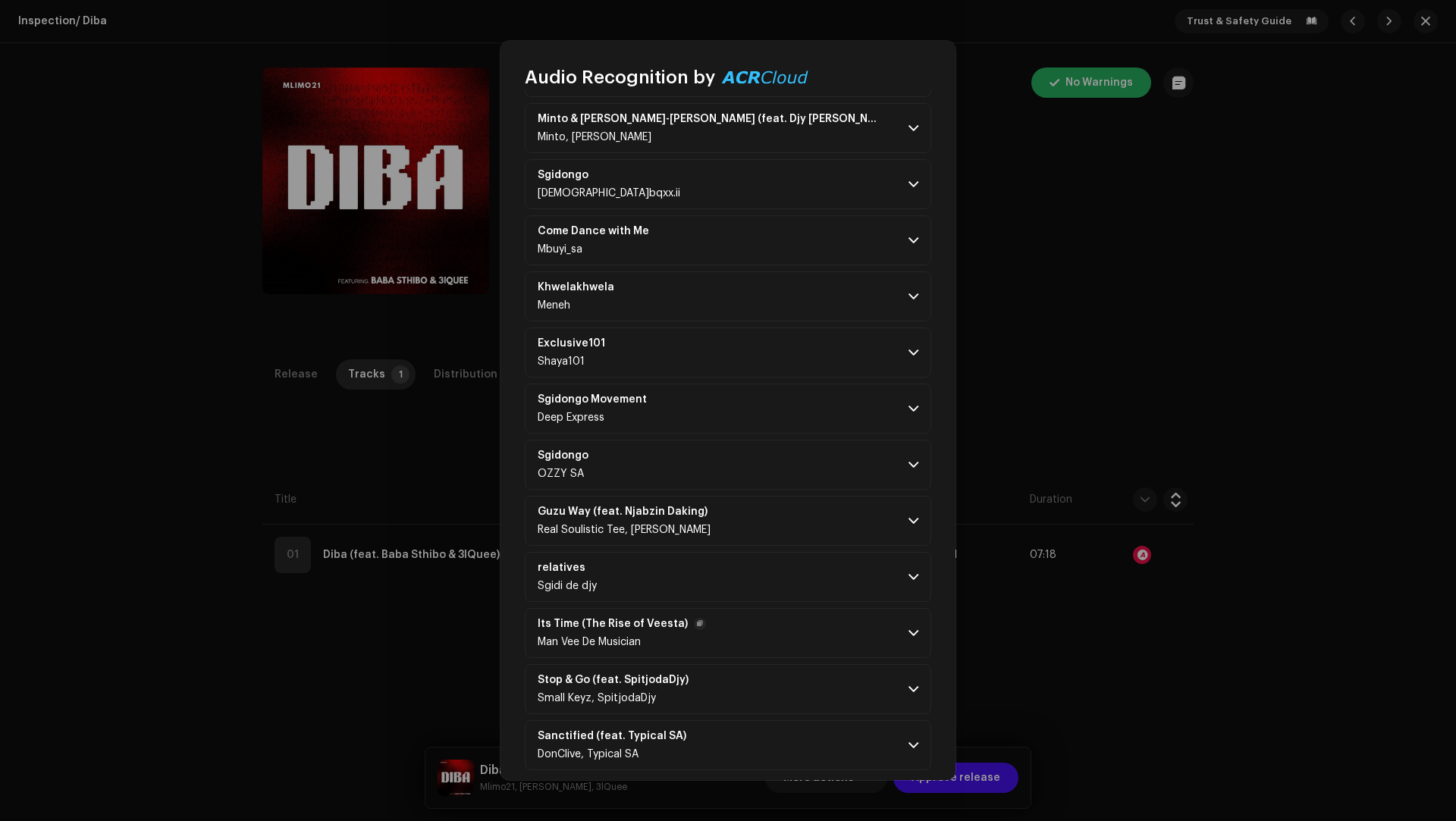
click at [792, 623] on p-accordion-header "Its Time (The Rise of Veesta) Man Vee De Musician" at bounding box center [727, 633] width 406 height 50
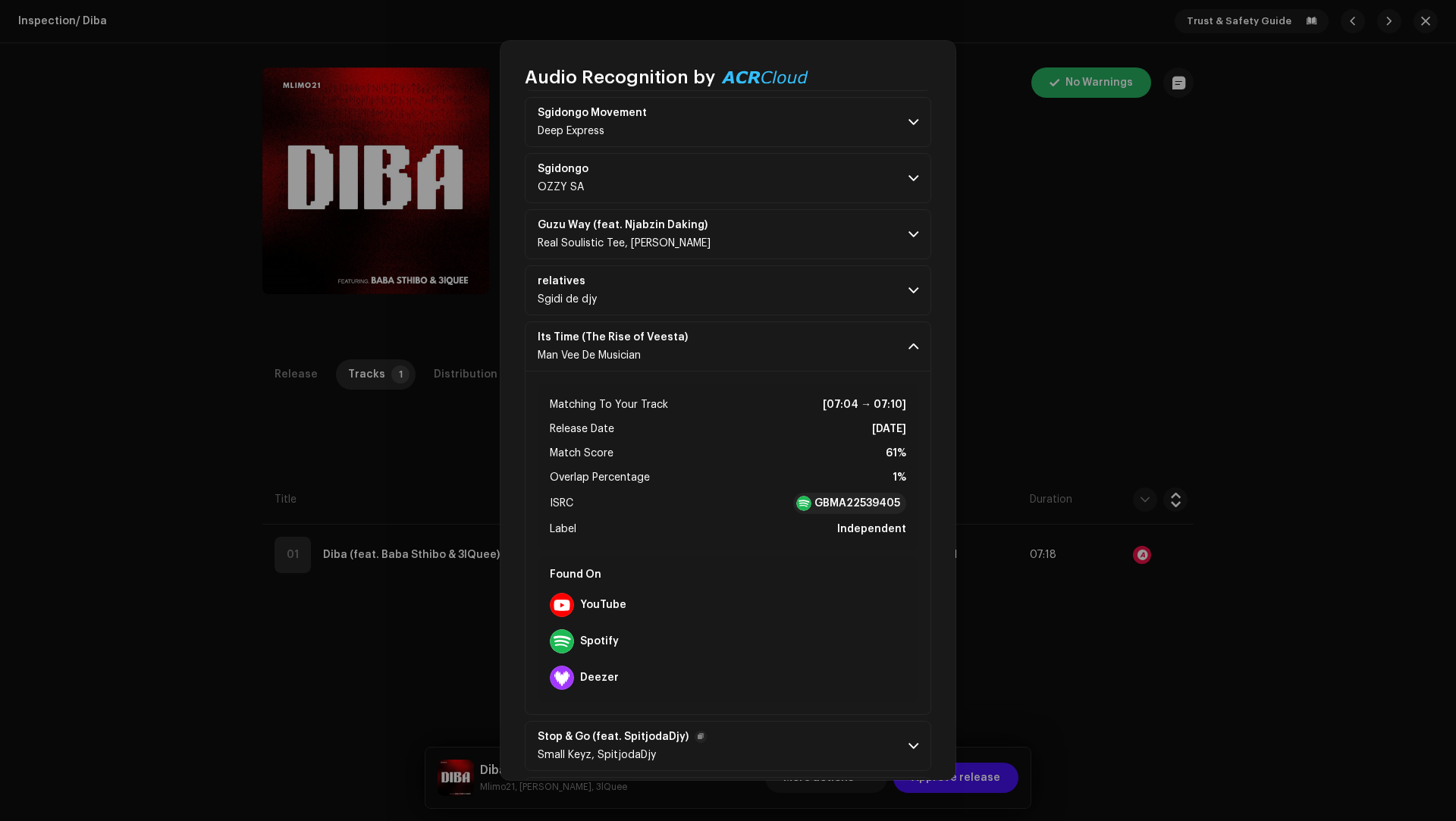
scroll to position [2034, 0]
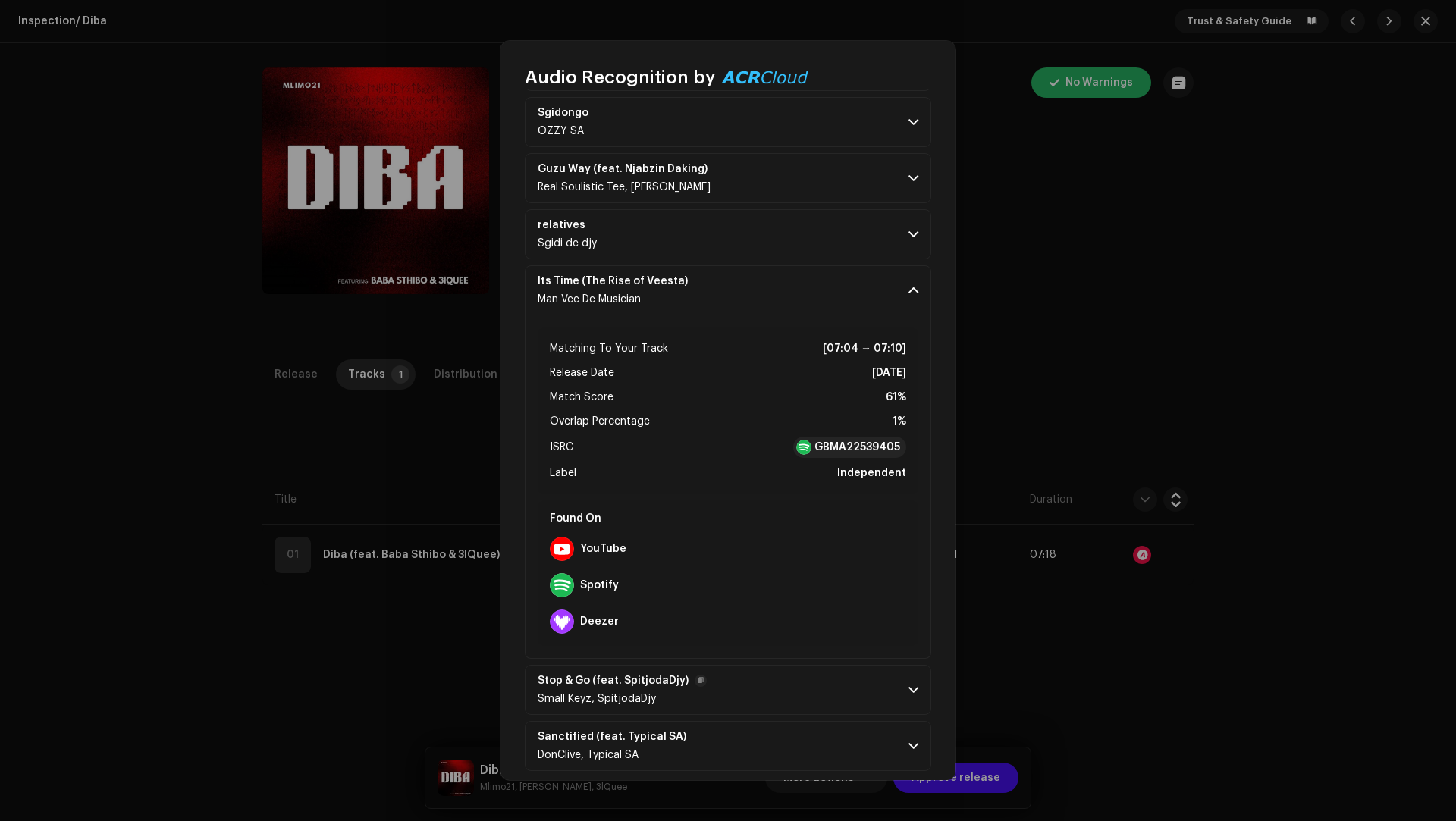
click at [792, 686] on p-accordion-header "Stop & Go (feat. SpitjodaDjy) Small Keyz, SpitjodaDjy" at bounding box center [727, 689] width 406 height 50
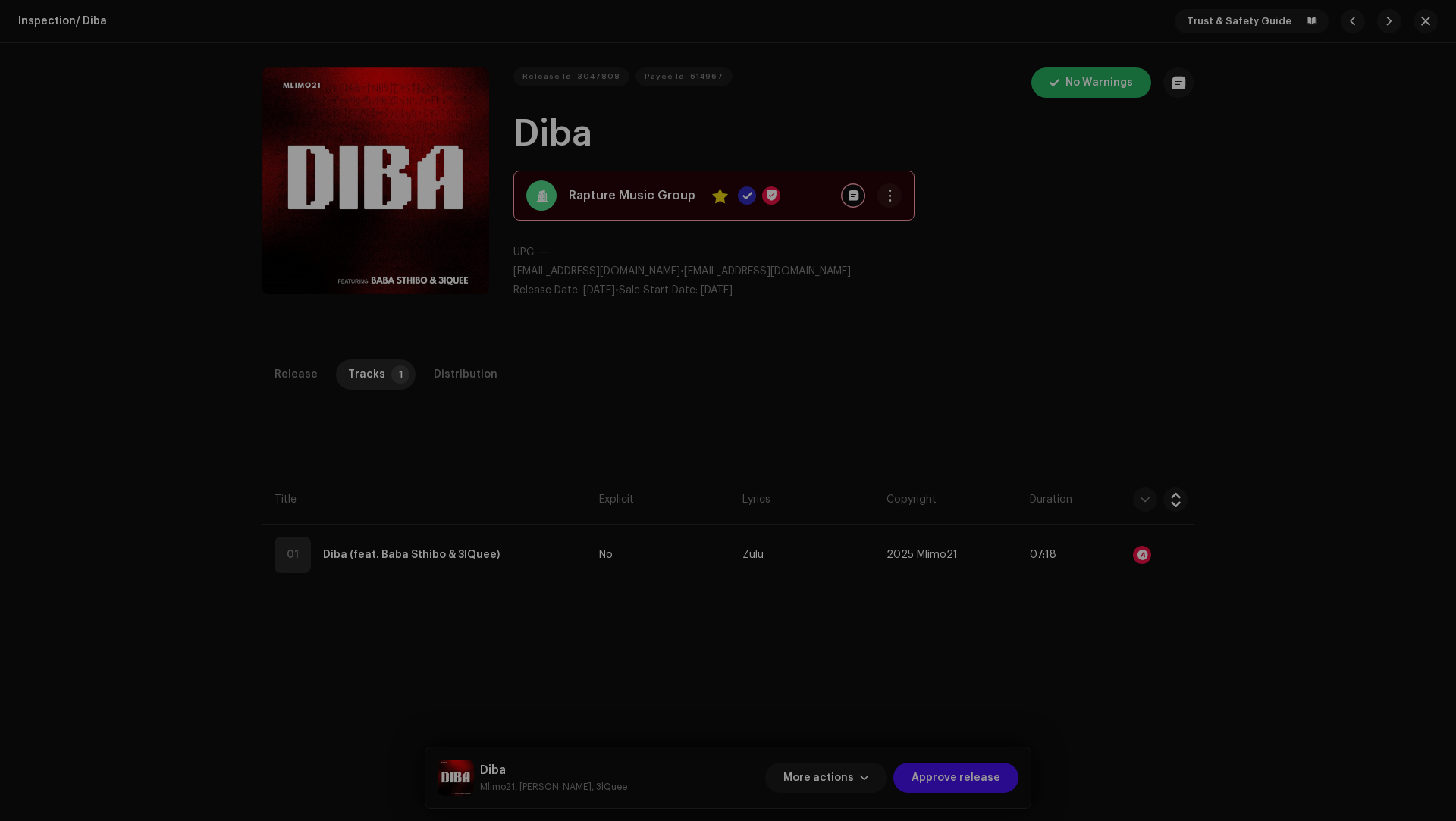
click at [1164, 674] on div "Audio Recognition by Remix/Sample 28 All results require review/listening to av…" at bounding box center [728, 410] width 1456 height 821
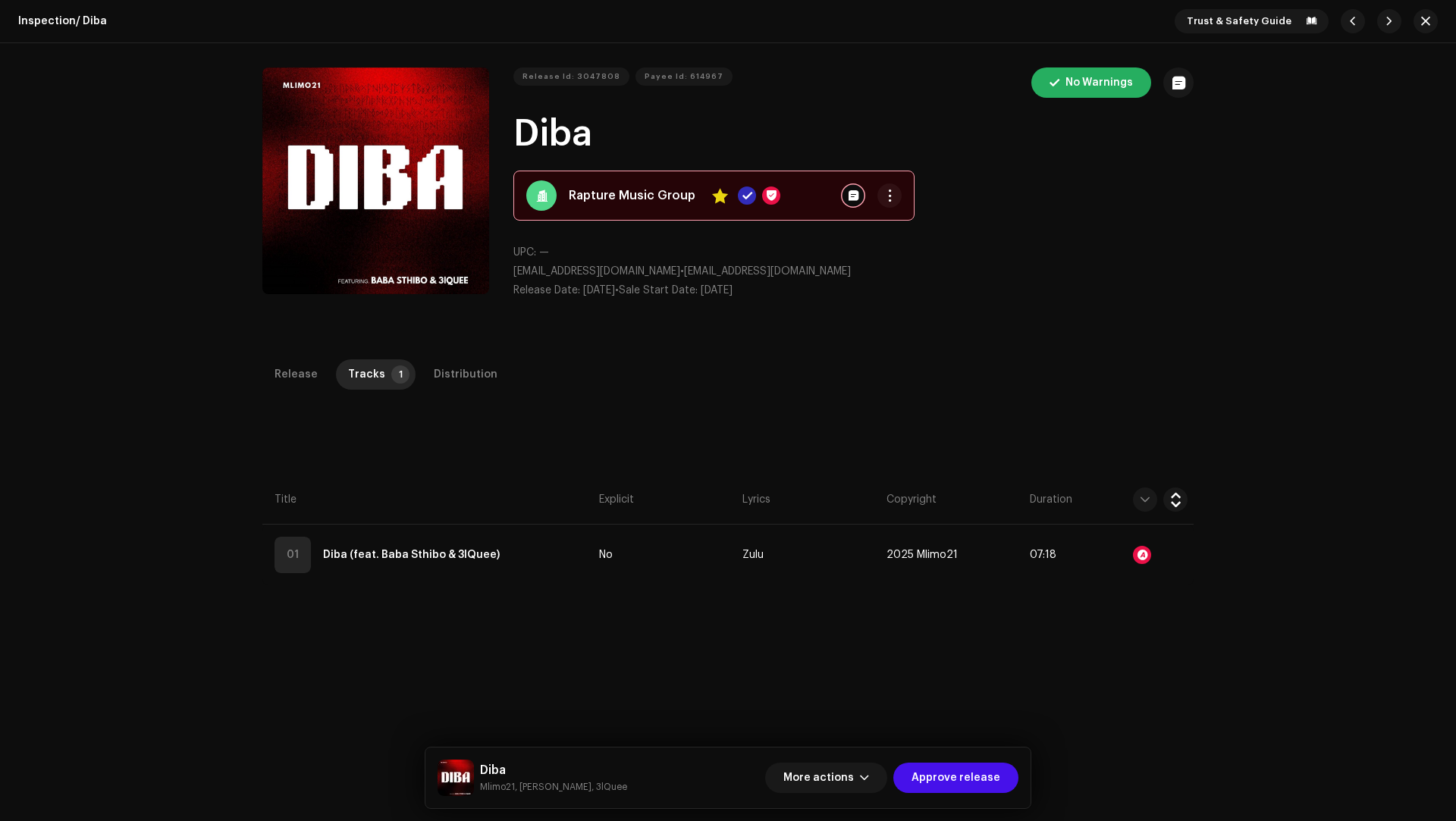
click at [490, 787] on small "Mlimo21, [PERSON_NAME], 3lQuee" at bounding box center [554, 787] width 147 height 15
copy small "Mlimo21"
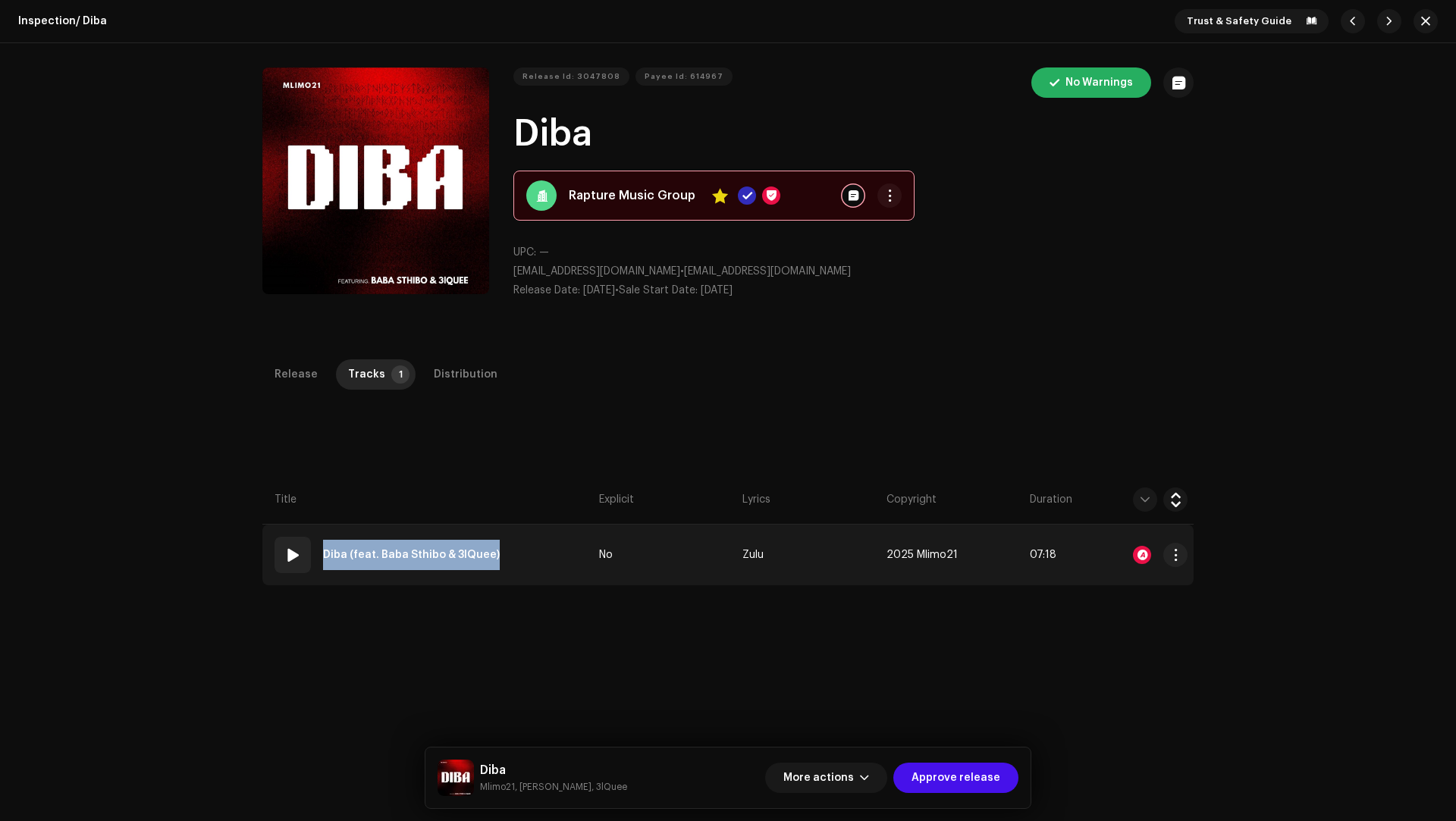
drag, startPoint x: 507, startPoint y: 549, endPoint x: 283, endPoint y: 551, distance: 224.0
click at [283, 551] on td "01 Diba (feat. Baba Sthibo & 3lQuee)" at bounding box center [428, 554] width 330 height 61
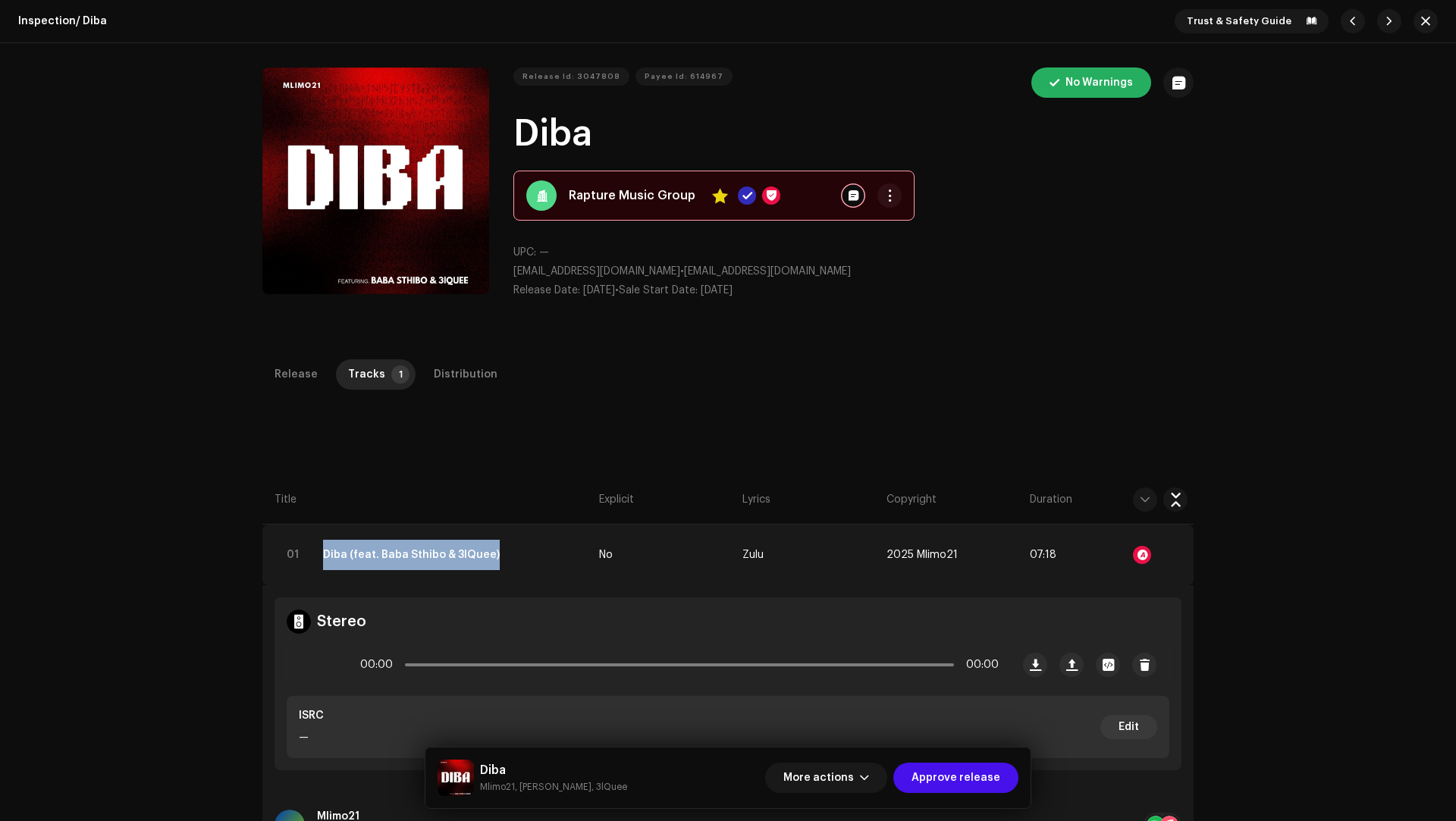
copy div "Diba (feat. Baba Sthibo & 3lQuee)"
drag, startPoint x: 943, startPoint y: 772, endPoint x: 939, endPoint y: 743, distance: 29.3
click at [943, 772] on span "Approve release" at bounding box center [956, 778] width 88 height 30
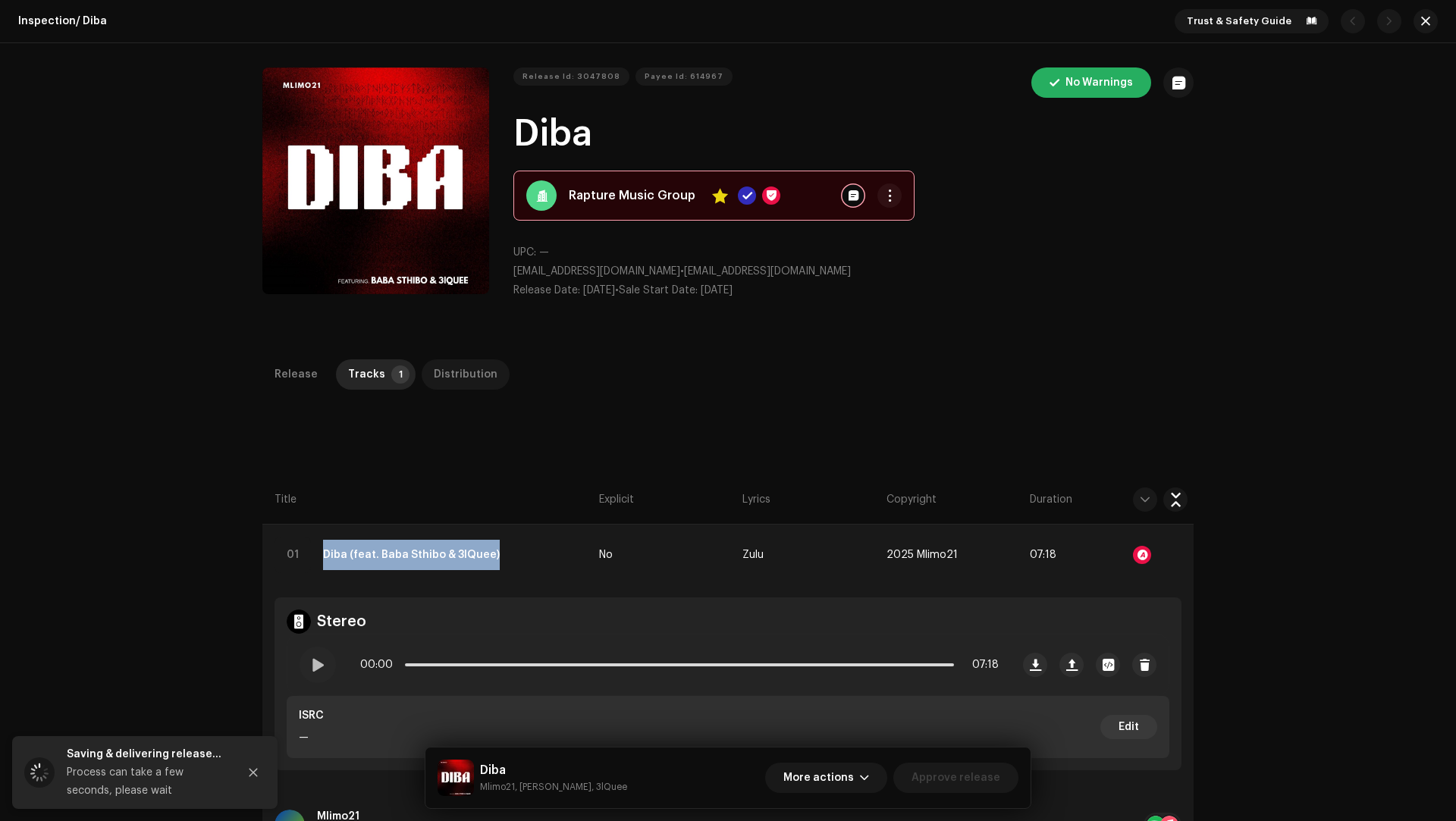
click at [439, 380] on div "Distribution" at bounding box center [465, 374] width 63 height 30
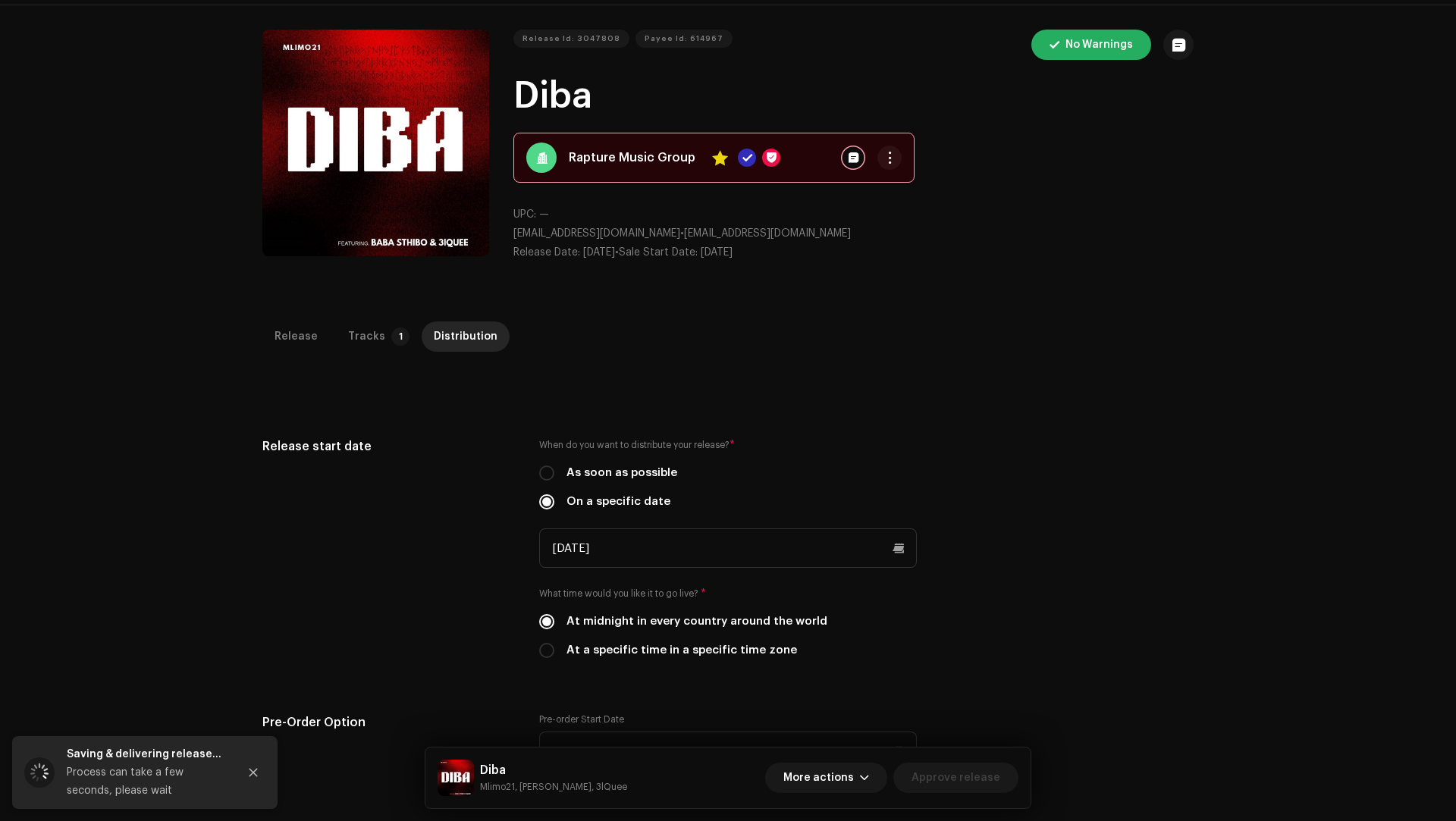
scroll to position [0, 0]
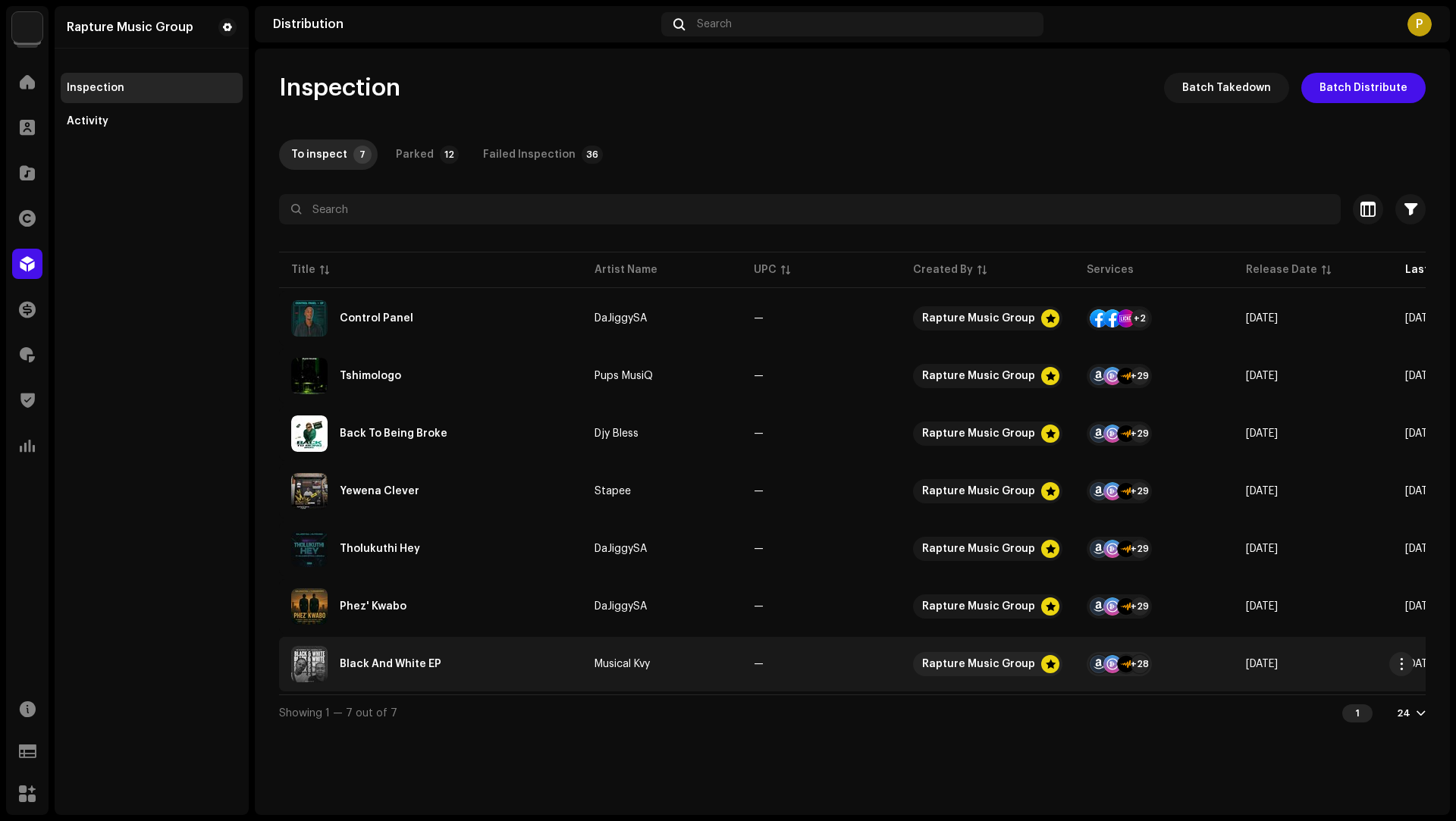
click at [505, 674] on div "Black And White EP" at bounding box center [430, 664] width 279 height 37
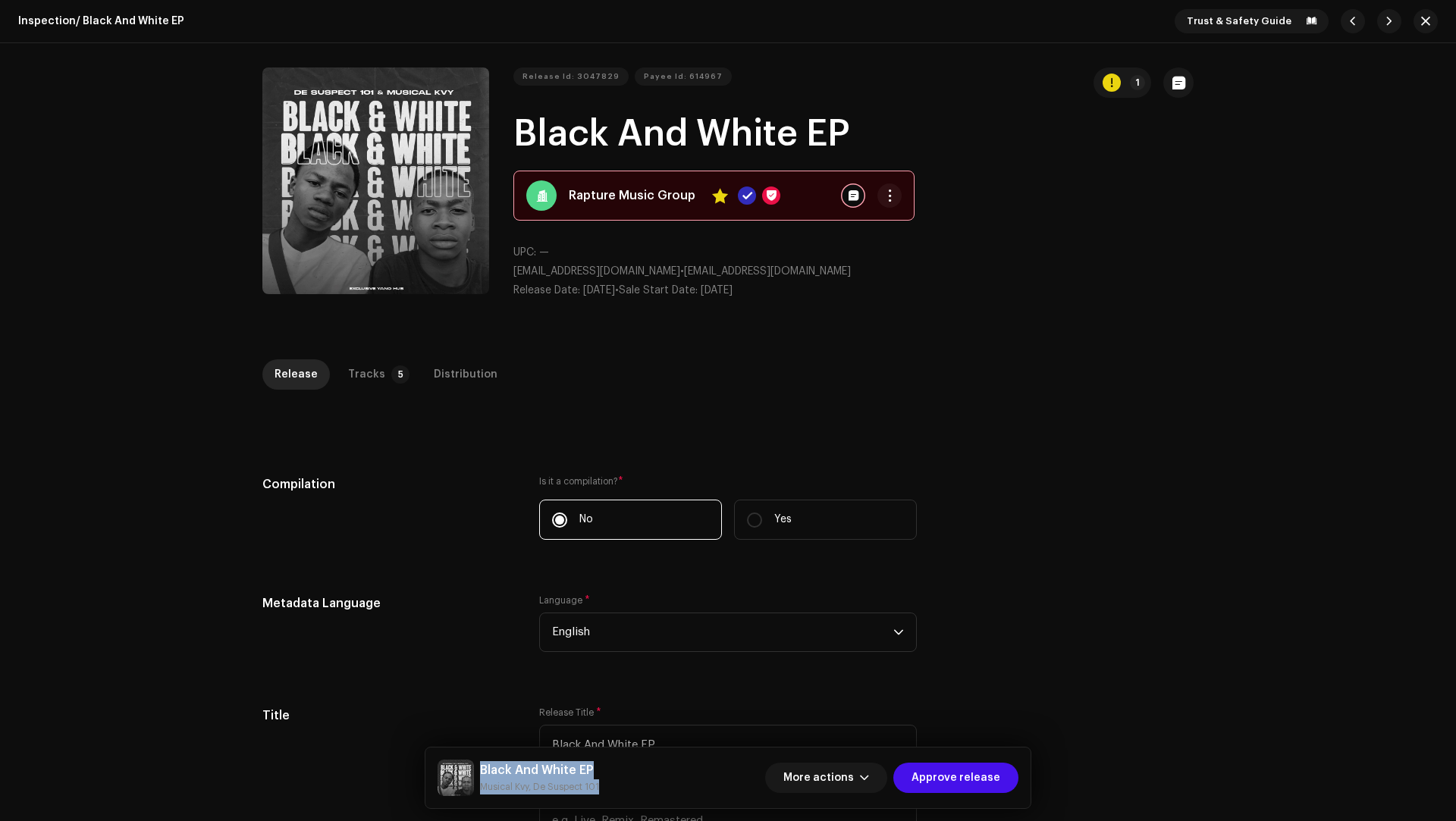
drag, startPoint x: 615, startPoint y: 788, endPoint x: 480, endPoint y: 775, distance: 135.6
click at [480, 775] on div "Black And White EP Musical Kvy, De Suspect 101 More actions Approve release" at bounding box center [728, 778] width 580 height 37
copy div "Black And White EP Musical Kvy, De Suspect 101"
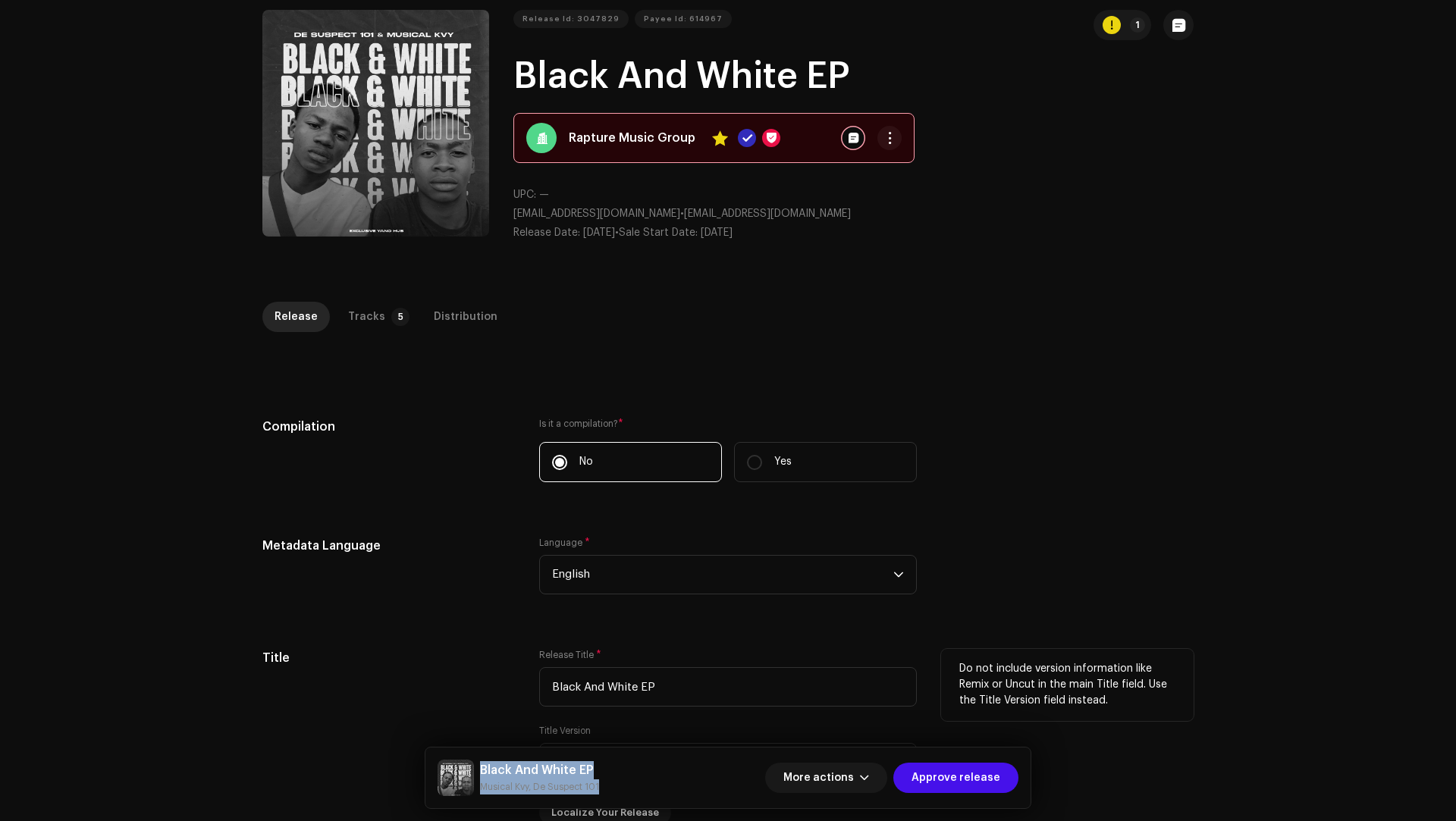
scroll to position [135, 0]
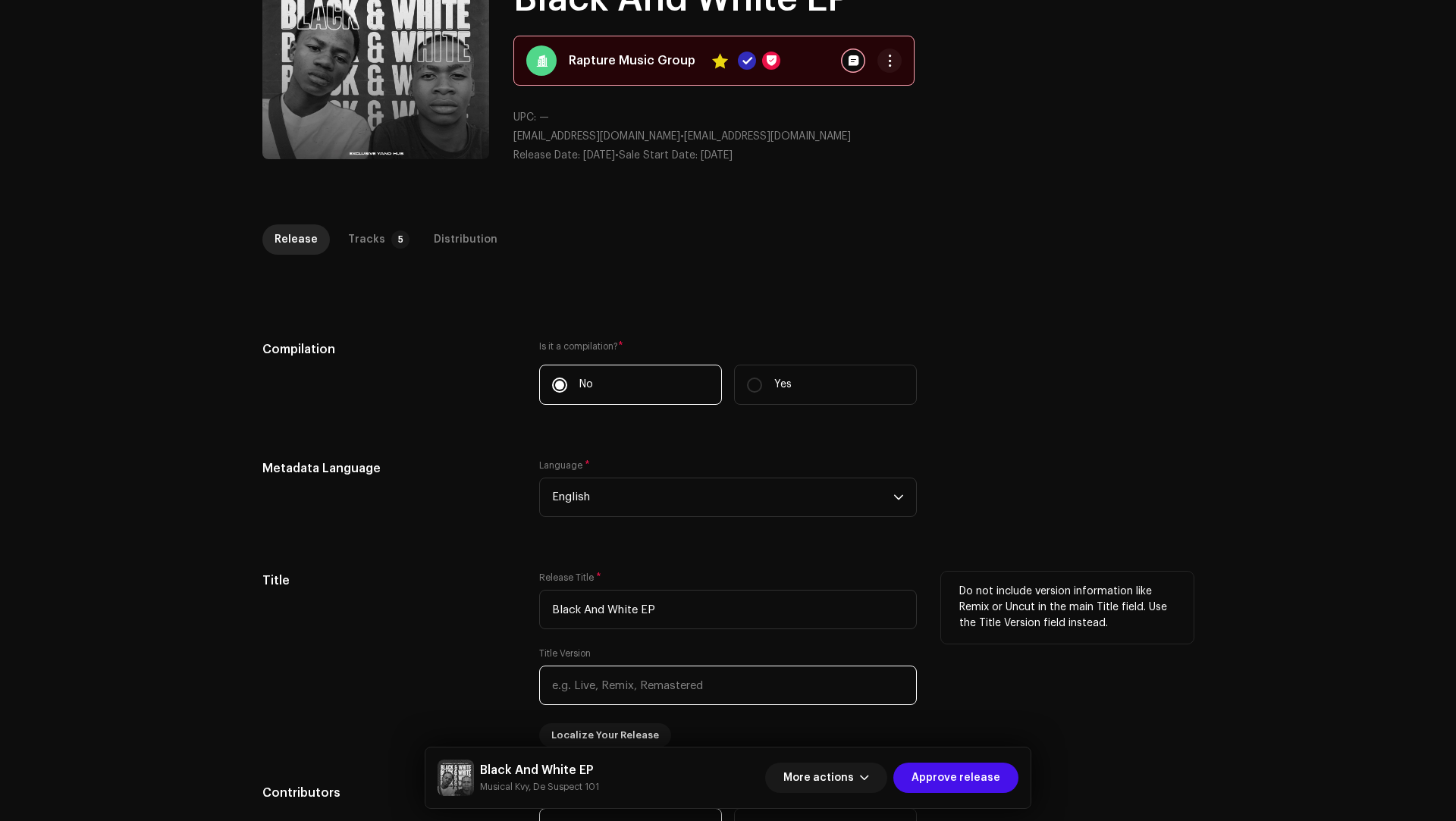
click at [608, 682] on input "text" at bounding box center [727, 684] width 378 height 39
type input "EP"
click at [673, 602] on input "Black And White EP" at bounding box center [727, 608] width 378 height 39
type input "Black And White"
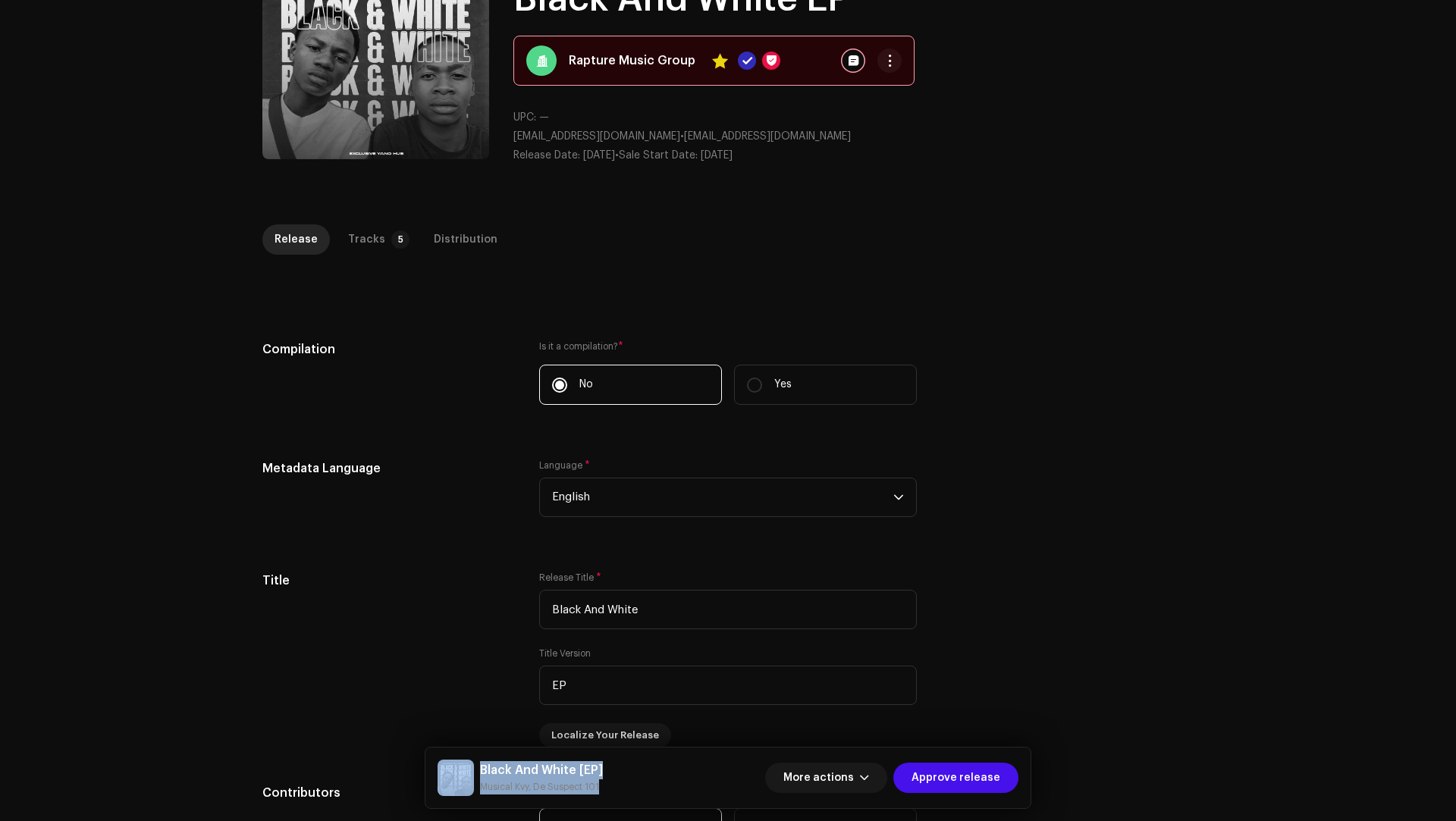
drag, startPoint x: 606, startPoint y: 789, endPoint x: 462, endPoint y: 767, distance: 145.7
click at [462, 767] on div "Black And White [EP] Musical Kvy, De Suspect 101 More actions Approve release" at bounding box center [728, 778] width 580 height 37
copy div "Black And White [EP] Musical Kvy, De Suspect 101"
click at [379, 229] on p-tab "Tracks 5" at bounding box center [375, 239] width 79 height 30
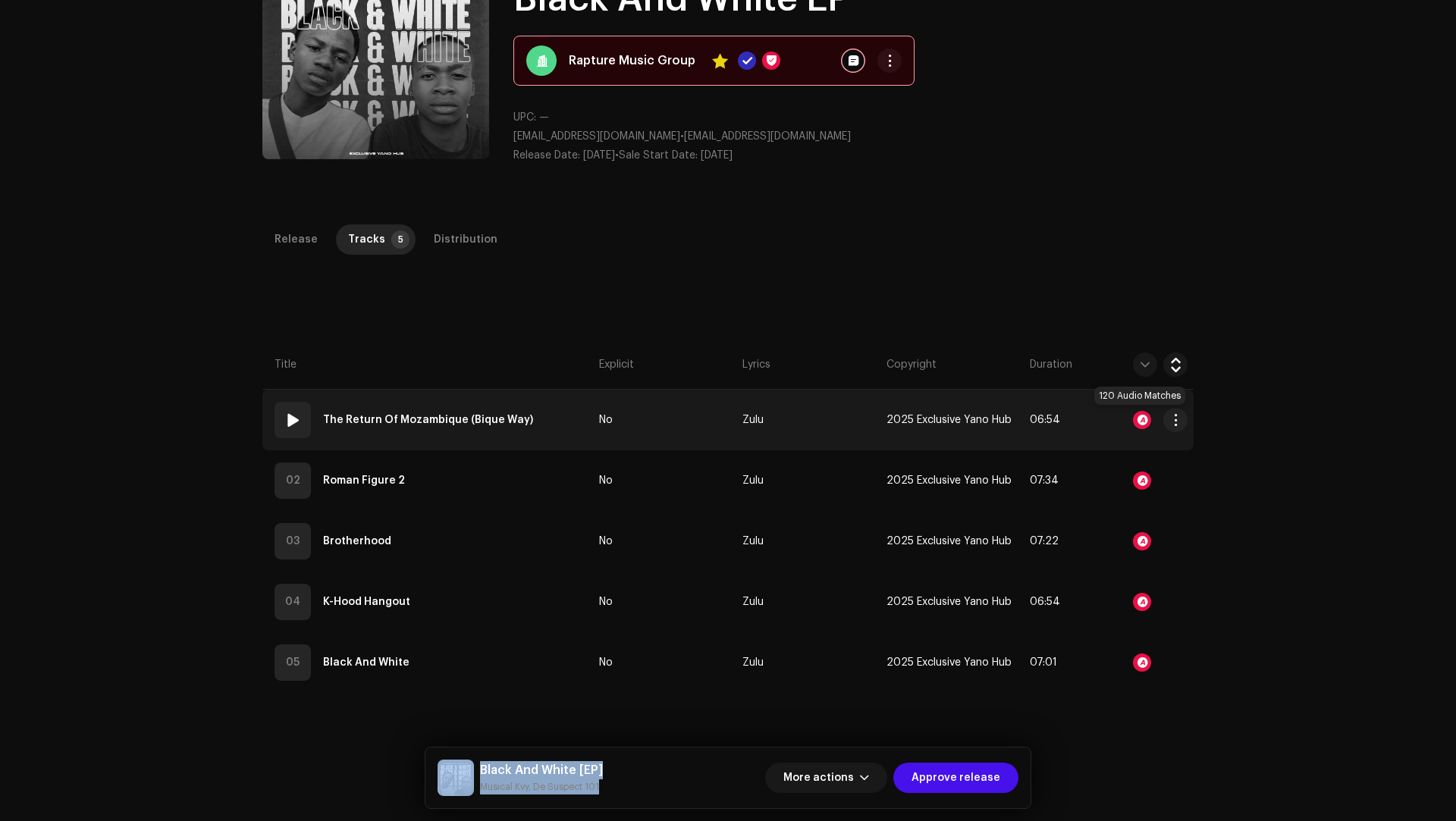
click at [1140, 414] on div at bounding box center [1142, 420] width 18 height 18
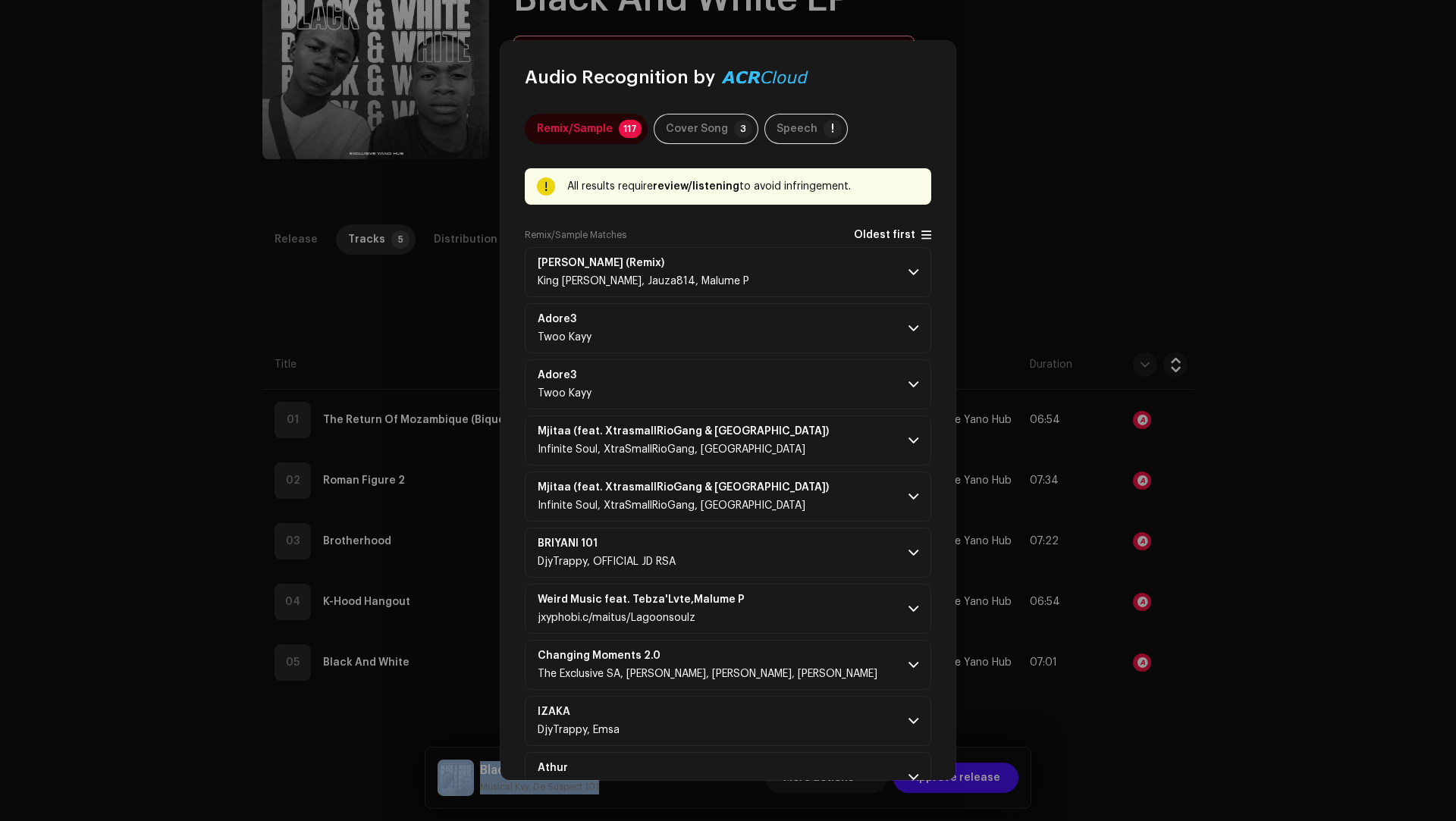
click at [881, 233] on span "Oldest first" at bounding box center [885, 235] width 62 height 12
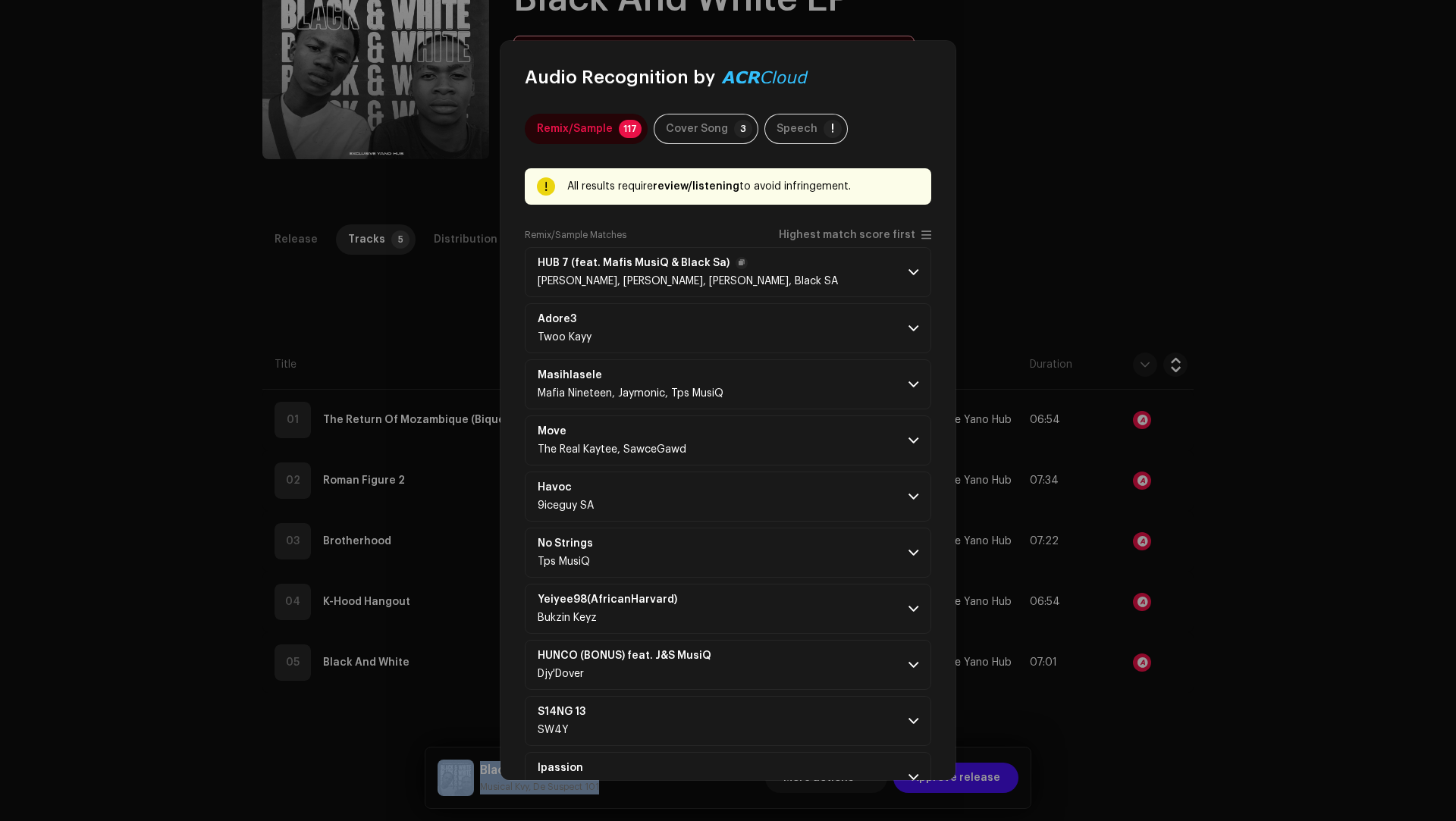
click at [848, 263] on p-accordion-header "HUB 7 (feat. Mafis [PERSON_NAME] & Black Sa) [PERSON_NAME], [PERSON_NAME], [PER…" at bounding box center [727, 272] width 406 height 50
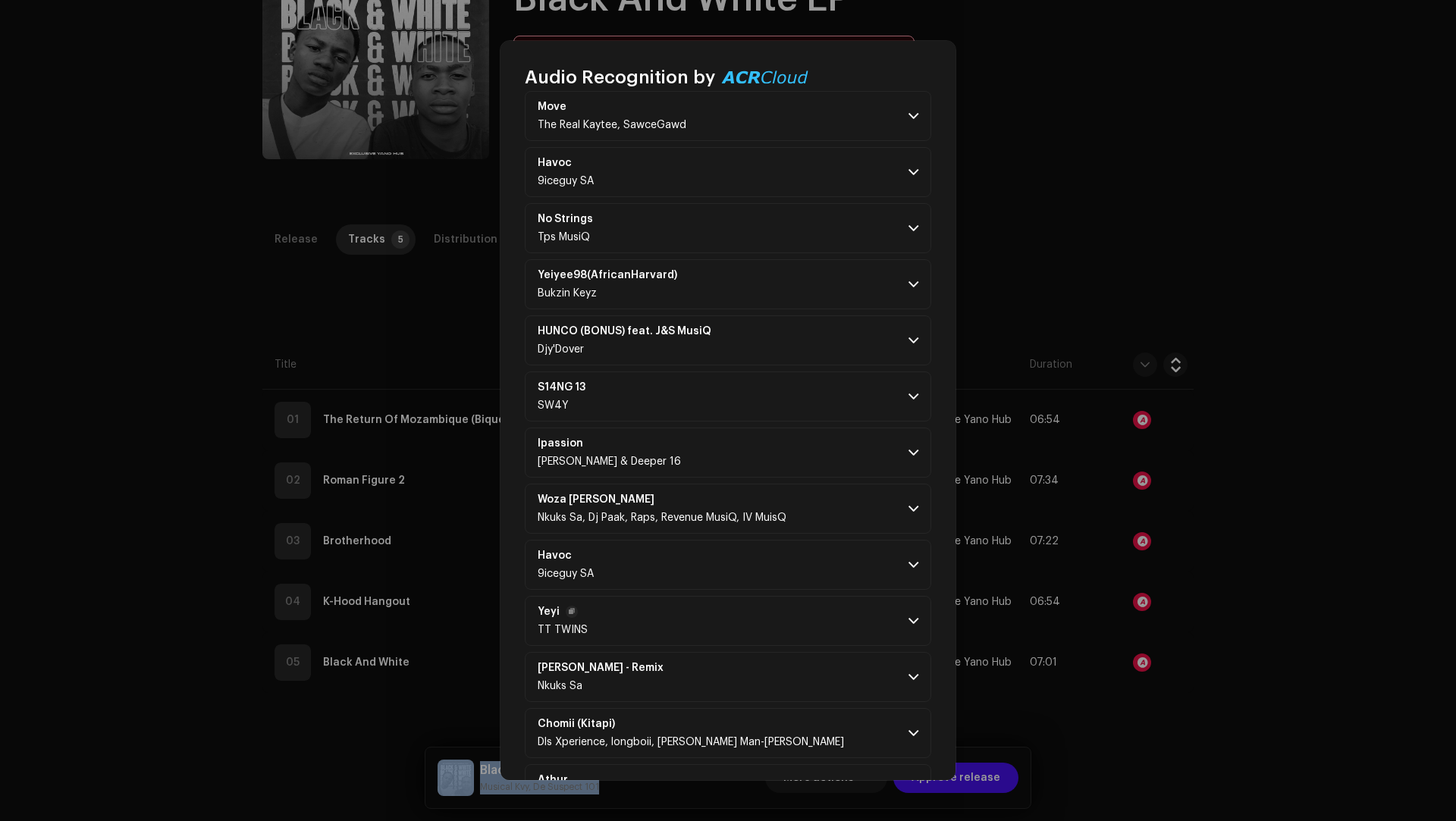
scroll to position [947, 0]
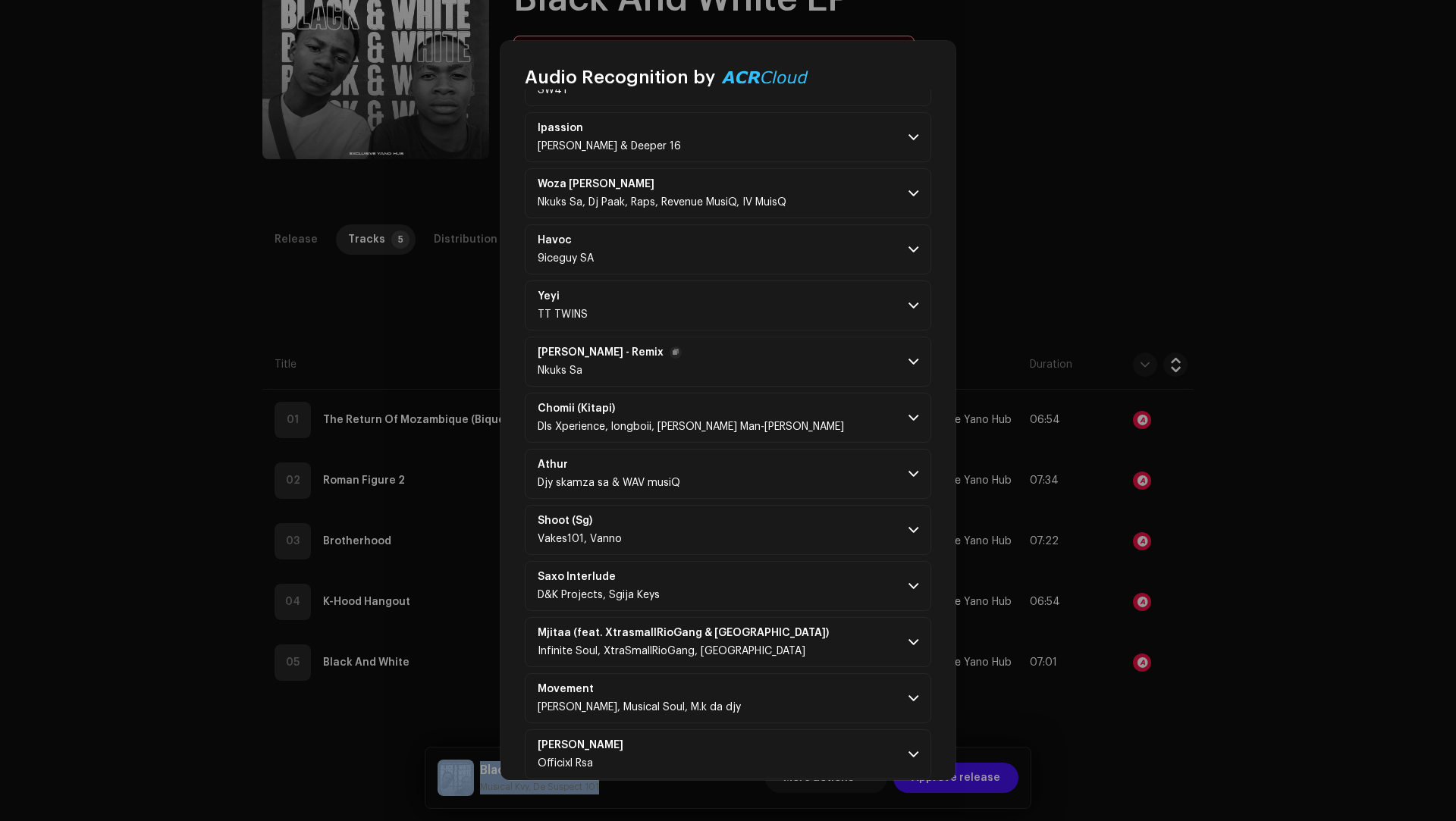
click at [831, 361] on p-accordion-header "Yebo Yebo - Remix Nkuks Sa" at bounding box center [727, 362] width 406 height 50
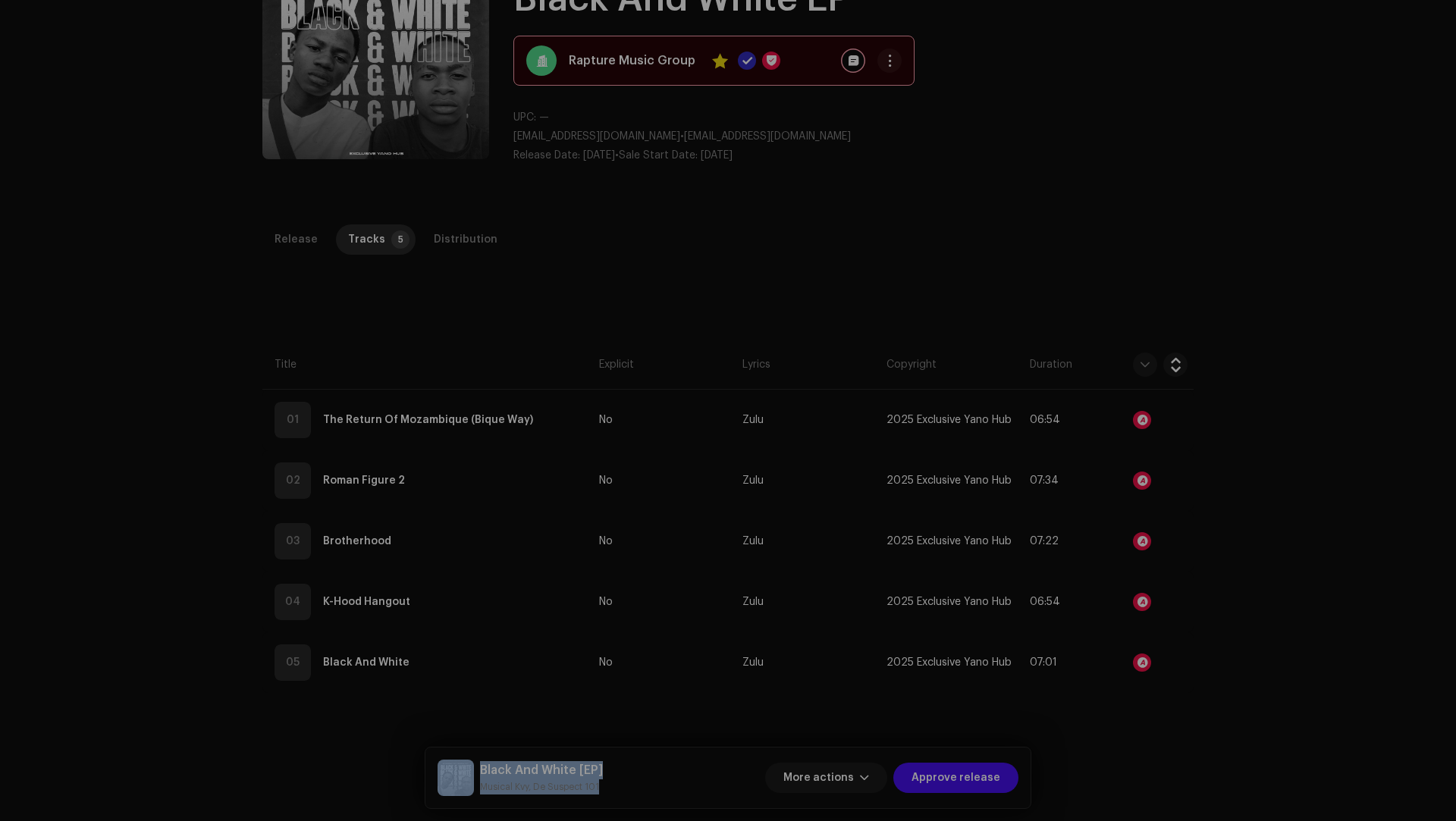
click at [1170, 591] on div "Audio Recognition by Remix/Sample 117 Cover Song 3 Speech ! All results require…" at bounding box center [728, 410] width 1456 height 821
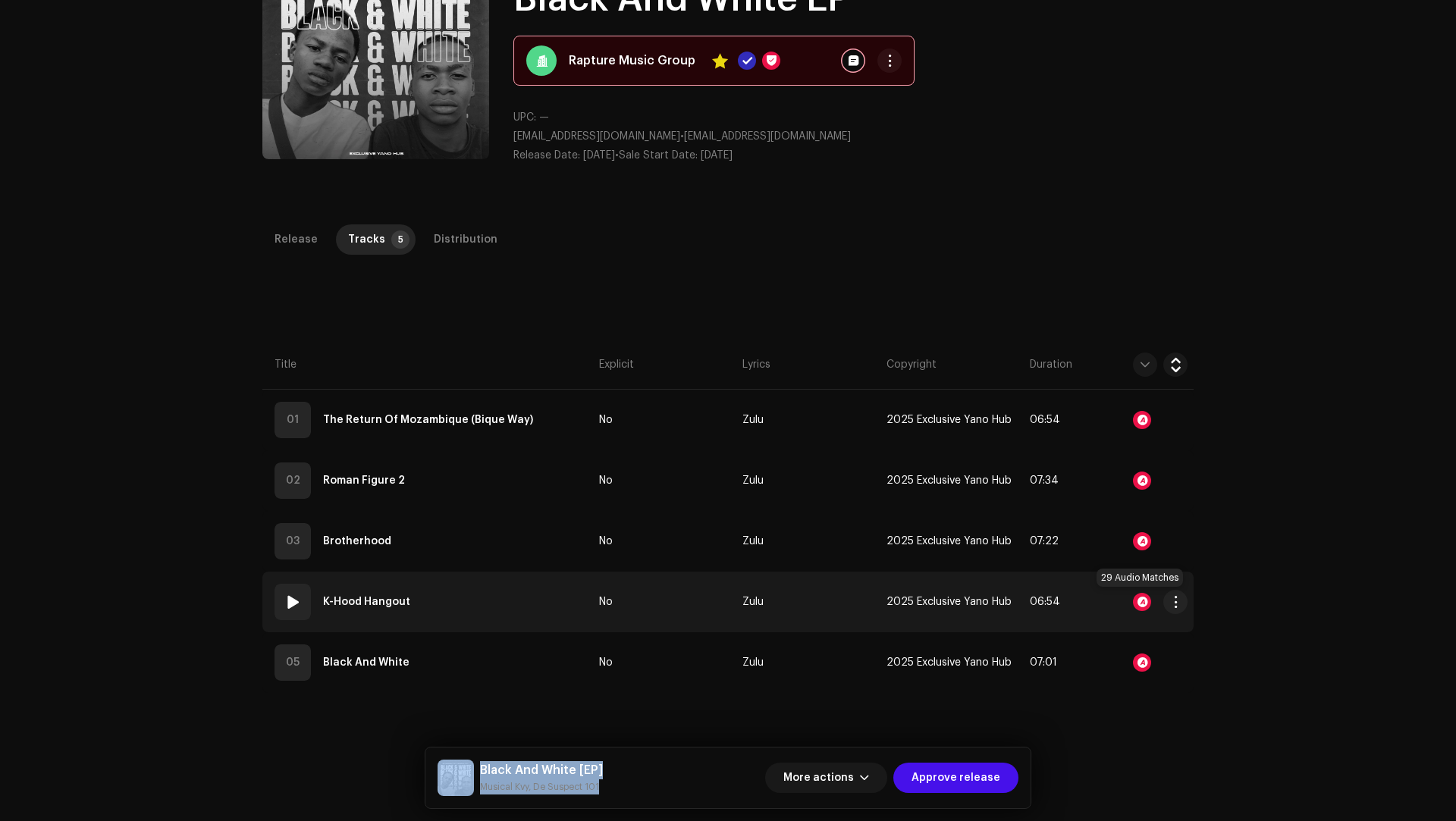
click at [1135, 597] on div at bounding box center [1142, 602] width 18 height 18
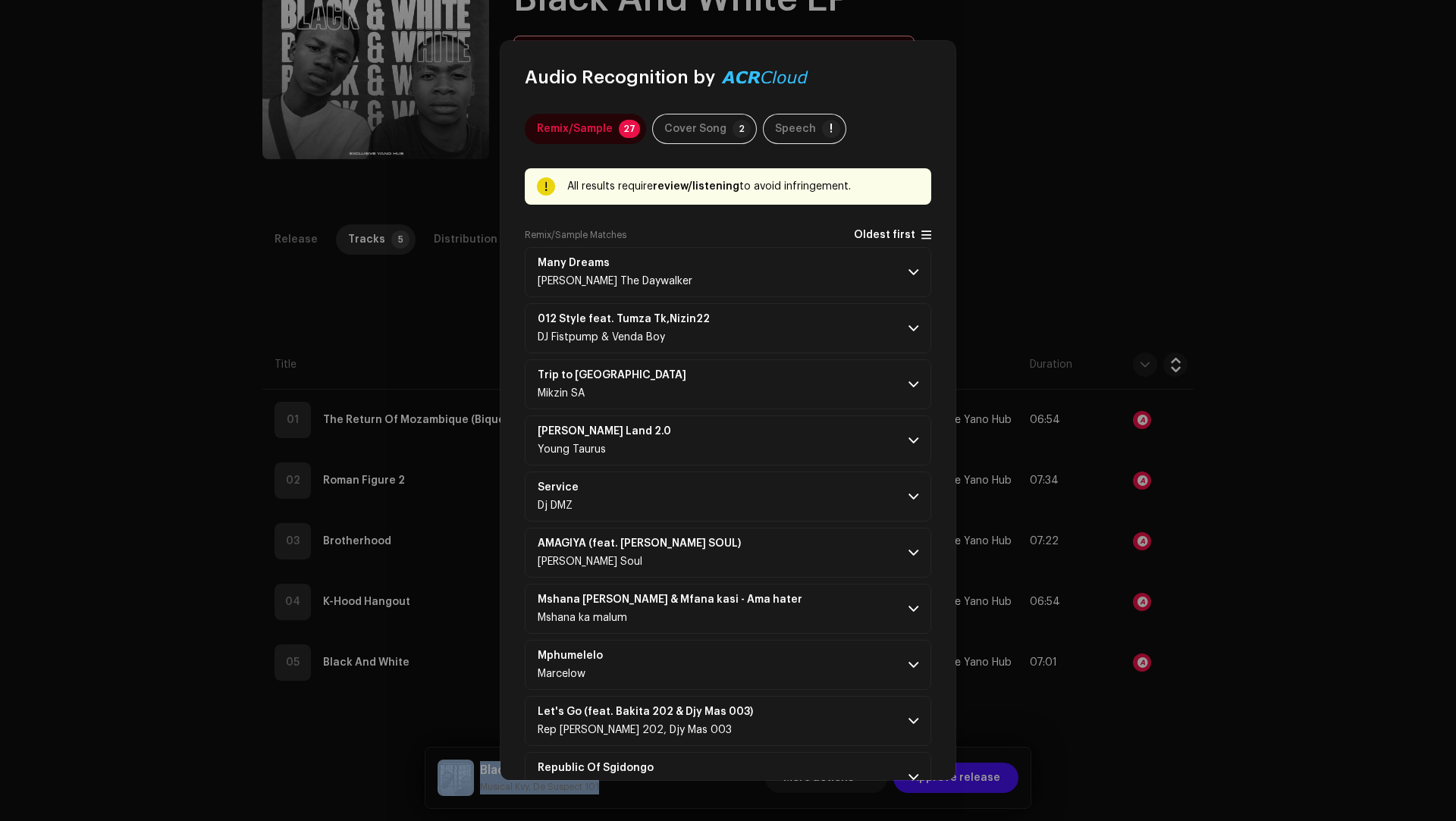
click at [856, 238] on span "Oldest first" at bounding box center [885, 235] width 62 height 12
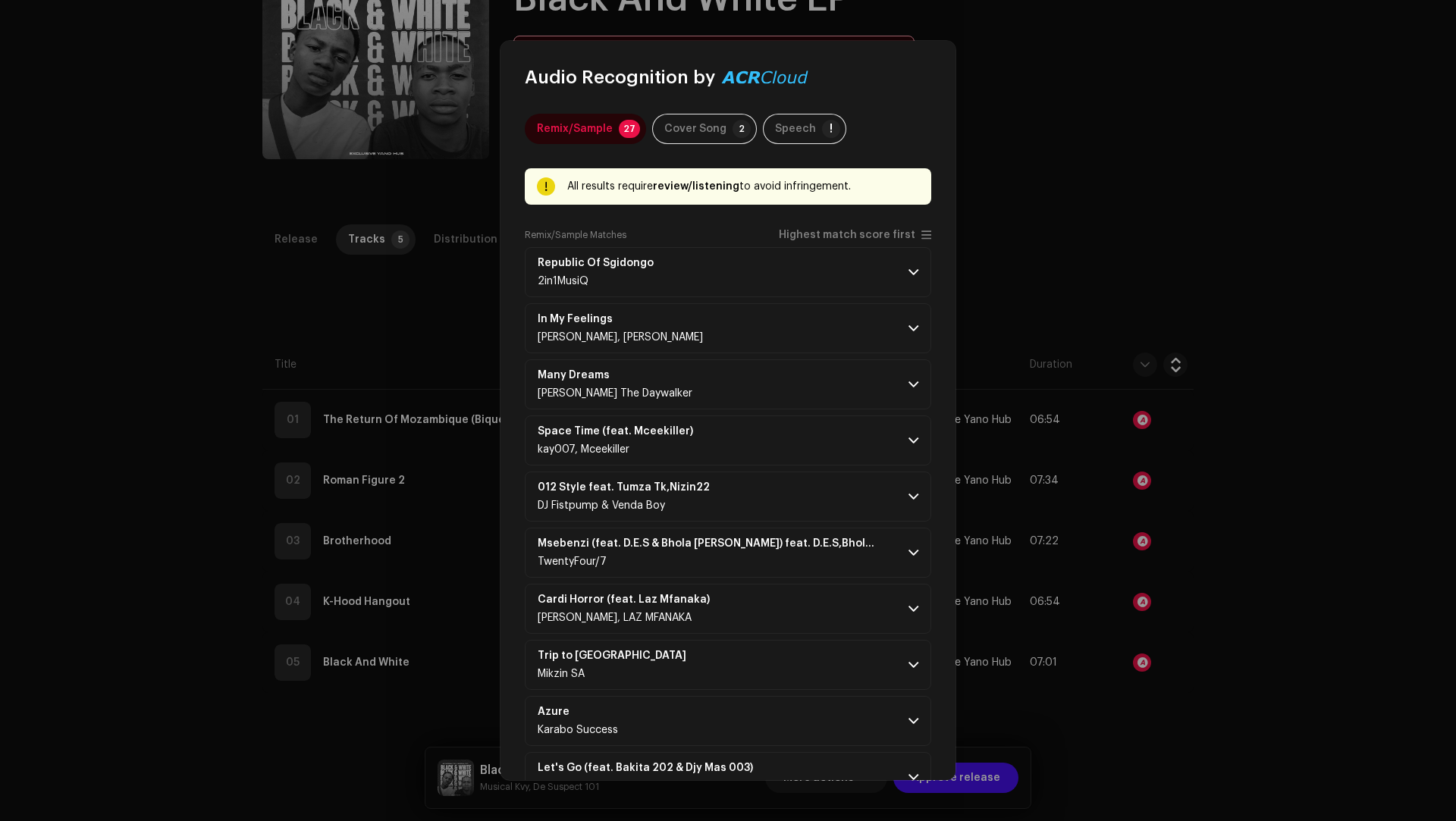
click at [819, 347] on p-accordion-header "In My Feelings [PERSON_NAME], [PERSON_NAME]" at bounding box center [727, 328] width 406 height 50
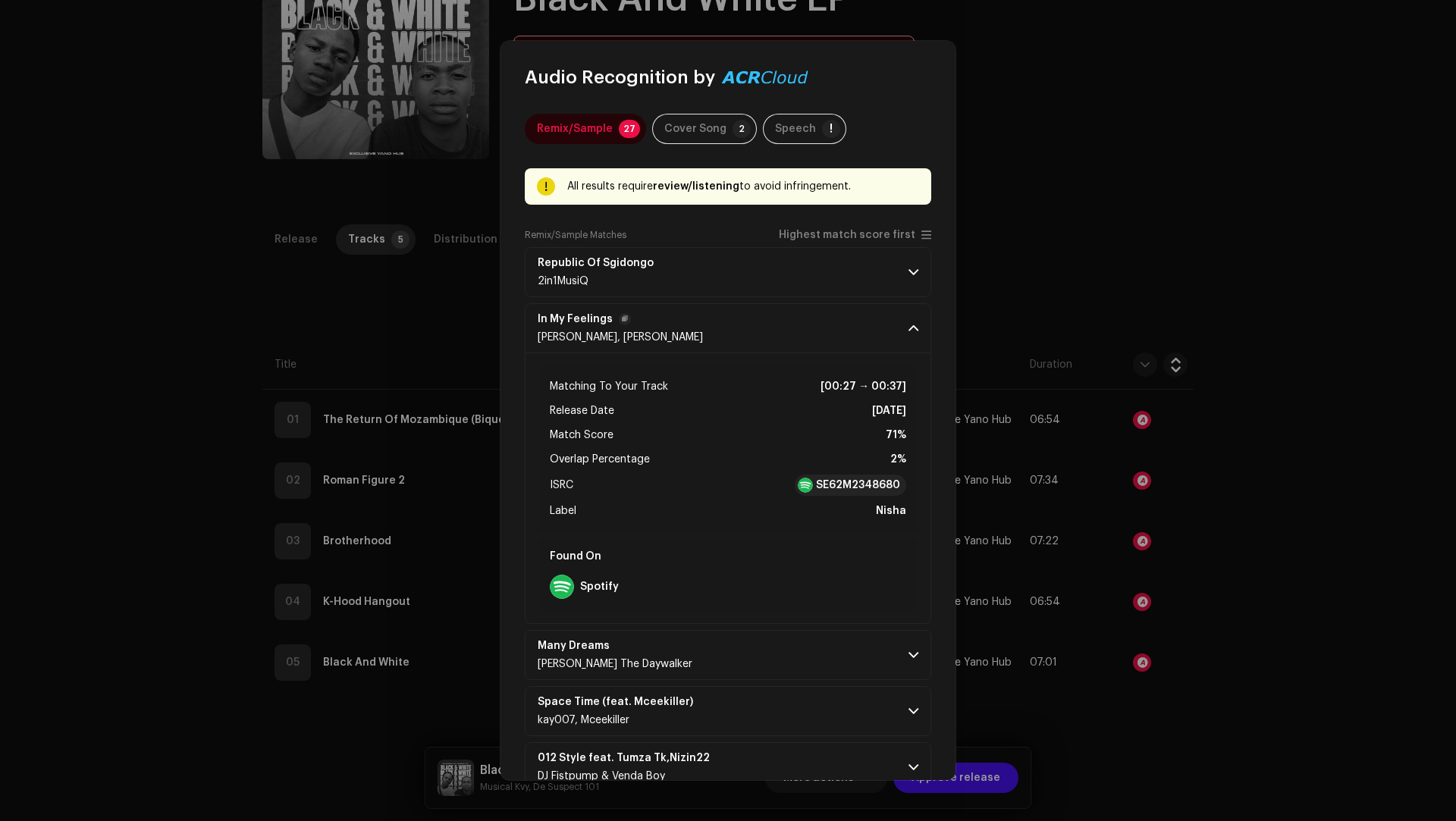
scroll to position [1256, 0]
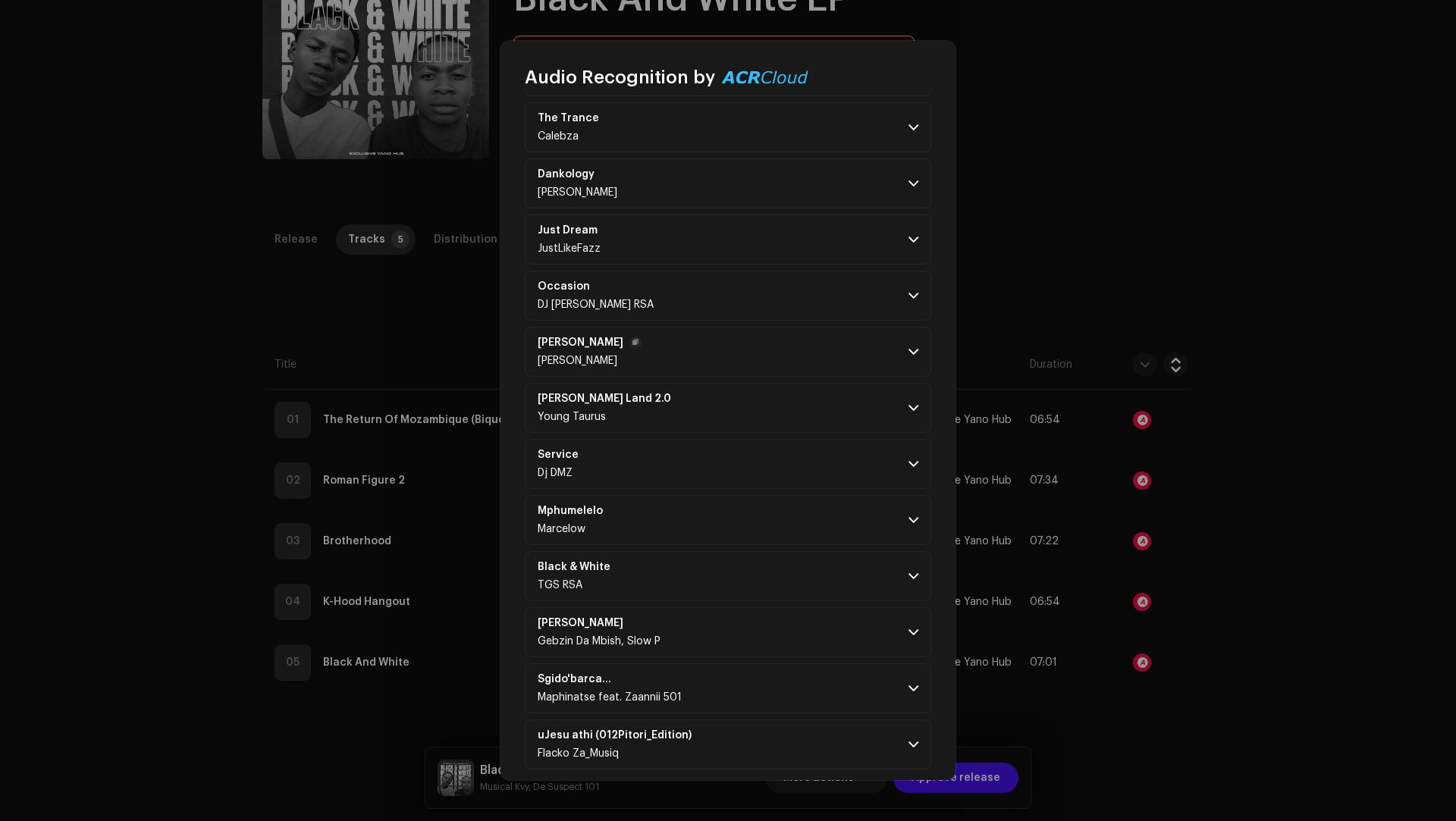
click at [816, 349] on p-accordion-header "[PERSON_NAME]" at bounding box center [727, 352] width 406 height 50
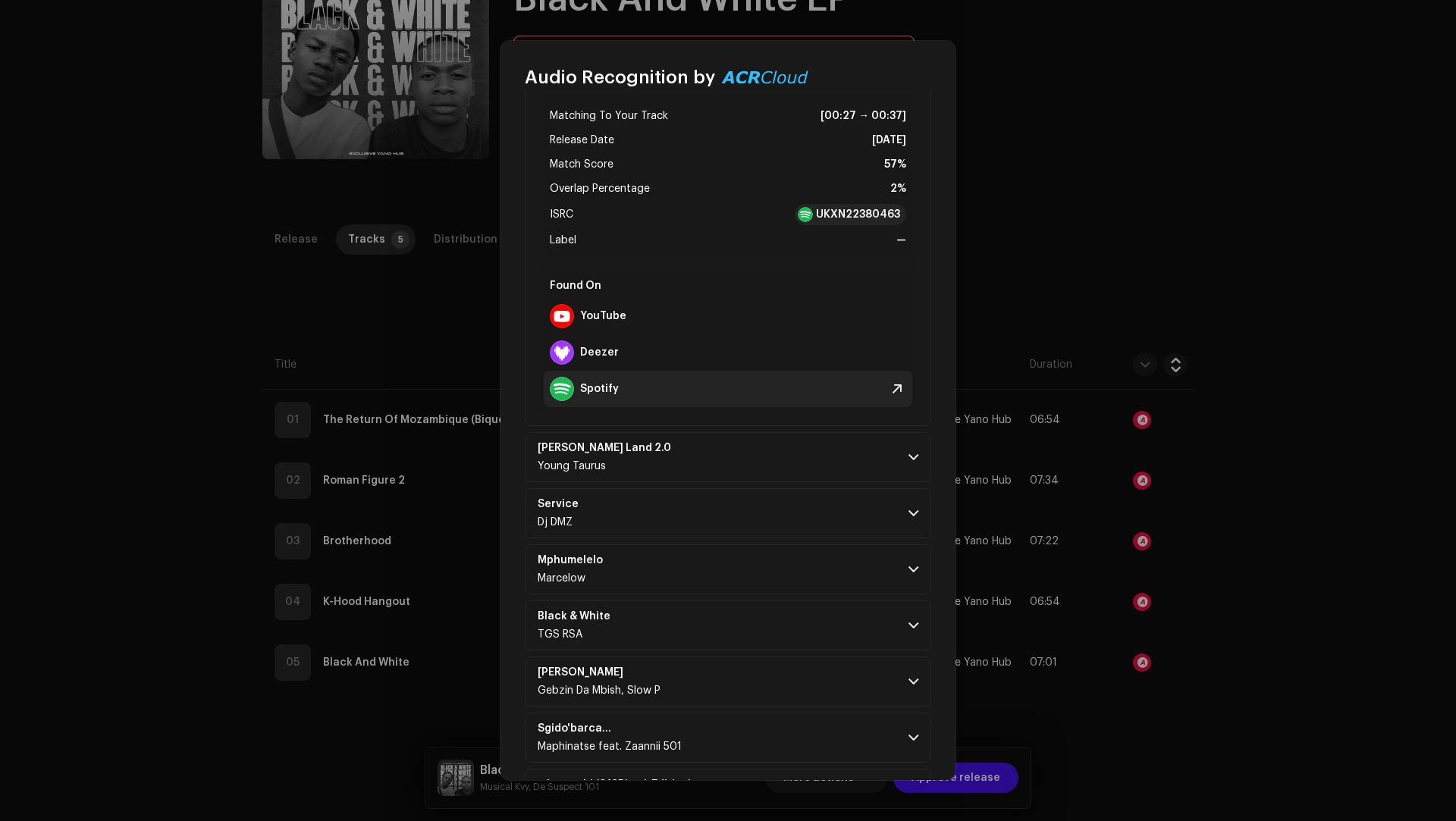
scroll to position [1599, 0]
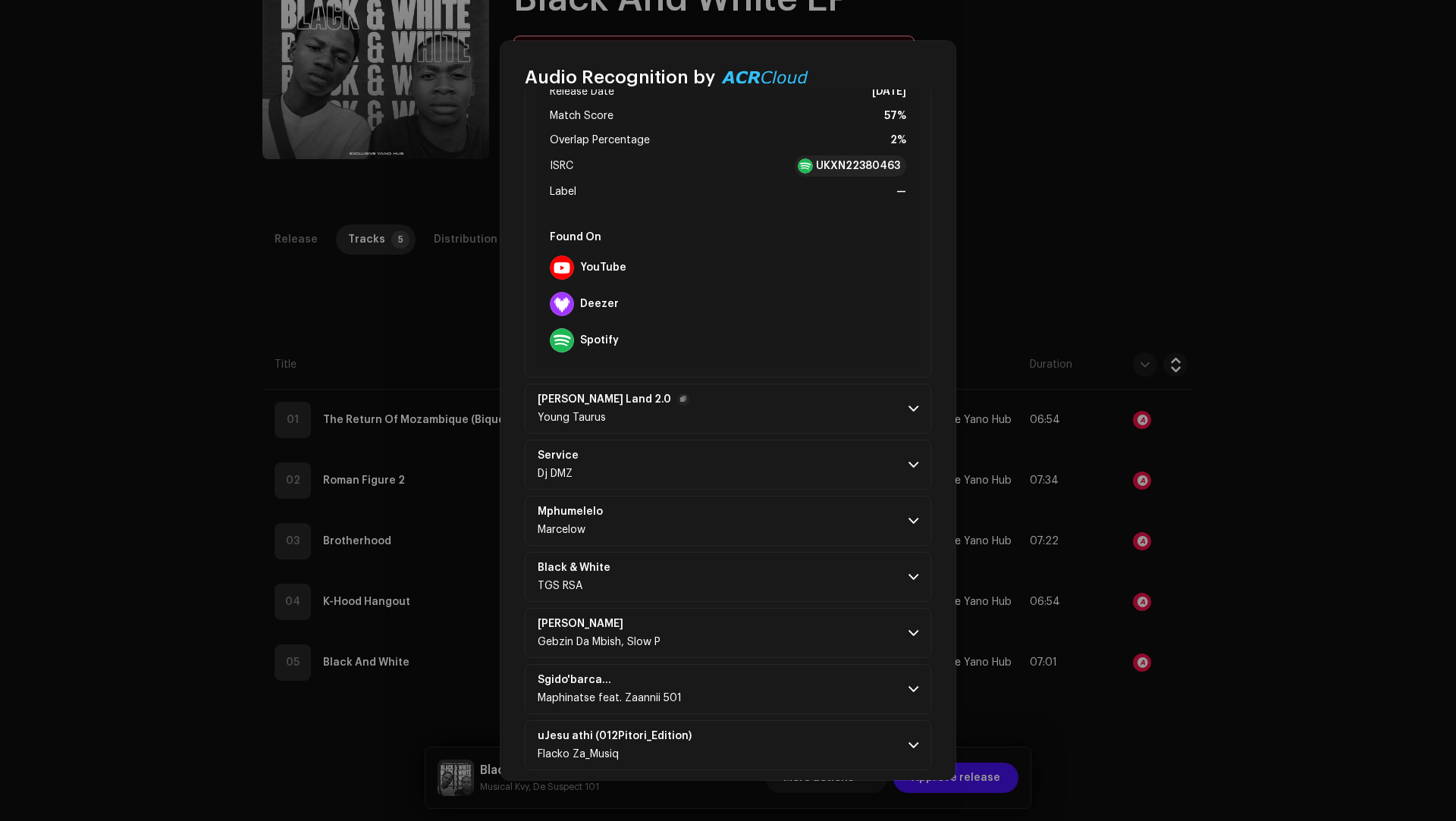
click at [811, 420] on p-accordion-header "[PERSON_NAME] Land 2.0 Young Taurus" at bounding box center [727, 408] width 406 height 50
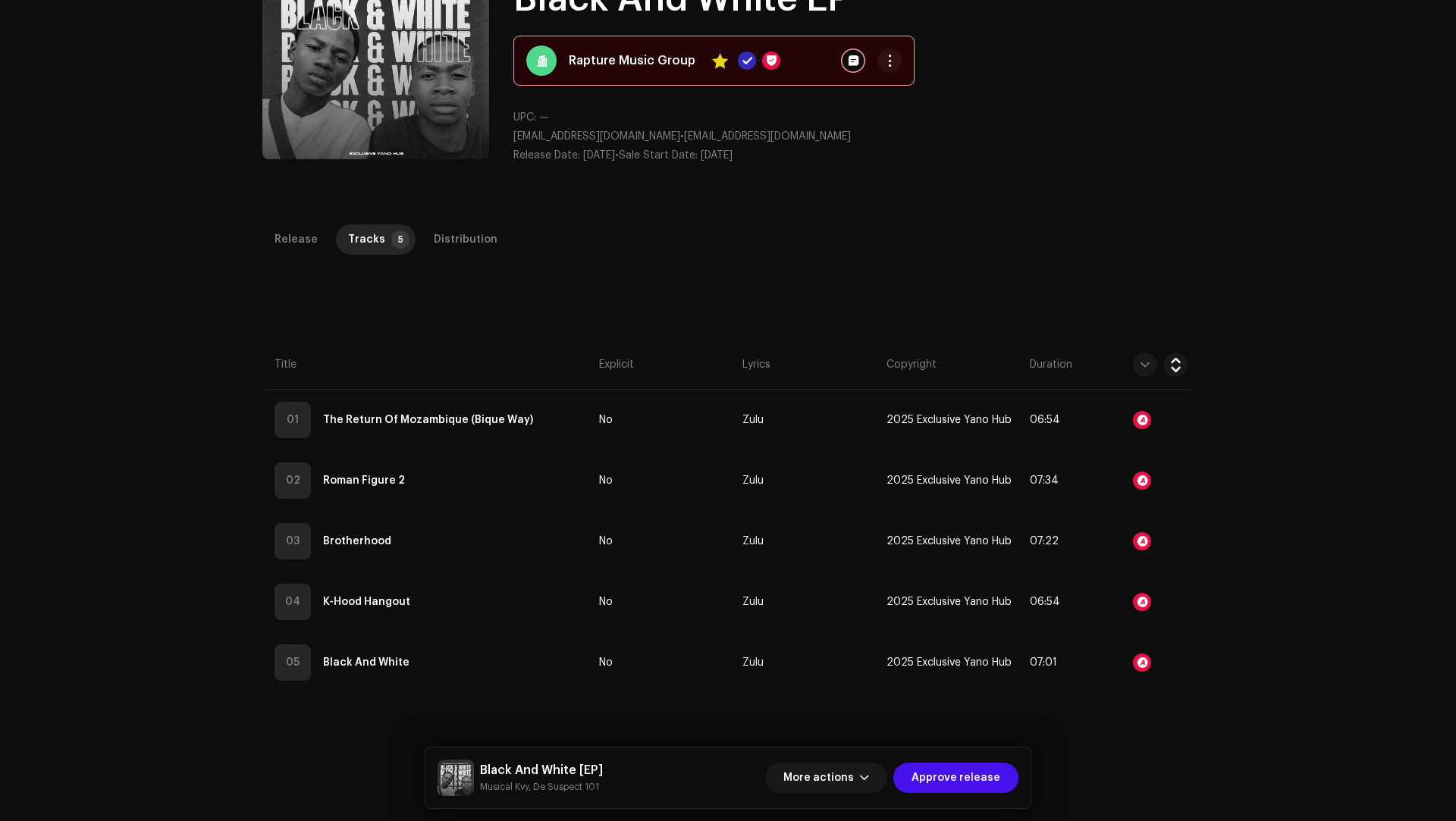
click at [1183, 710] on div "Audio Recognition by Remix/Sample 27 Cover Song 2 Speech ! All results require …" at bounding box center [728, 410] width 1456 height 821
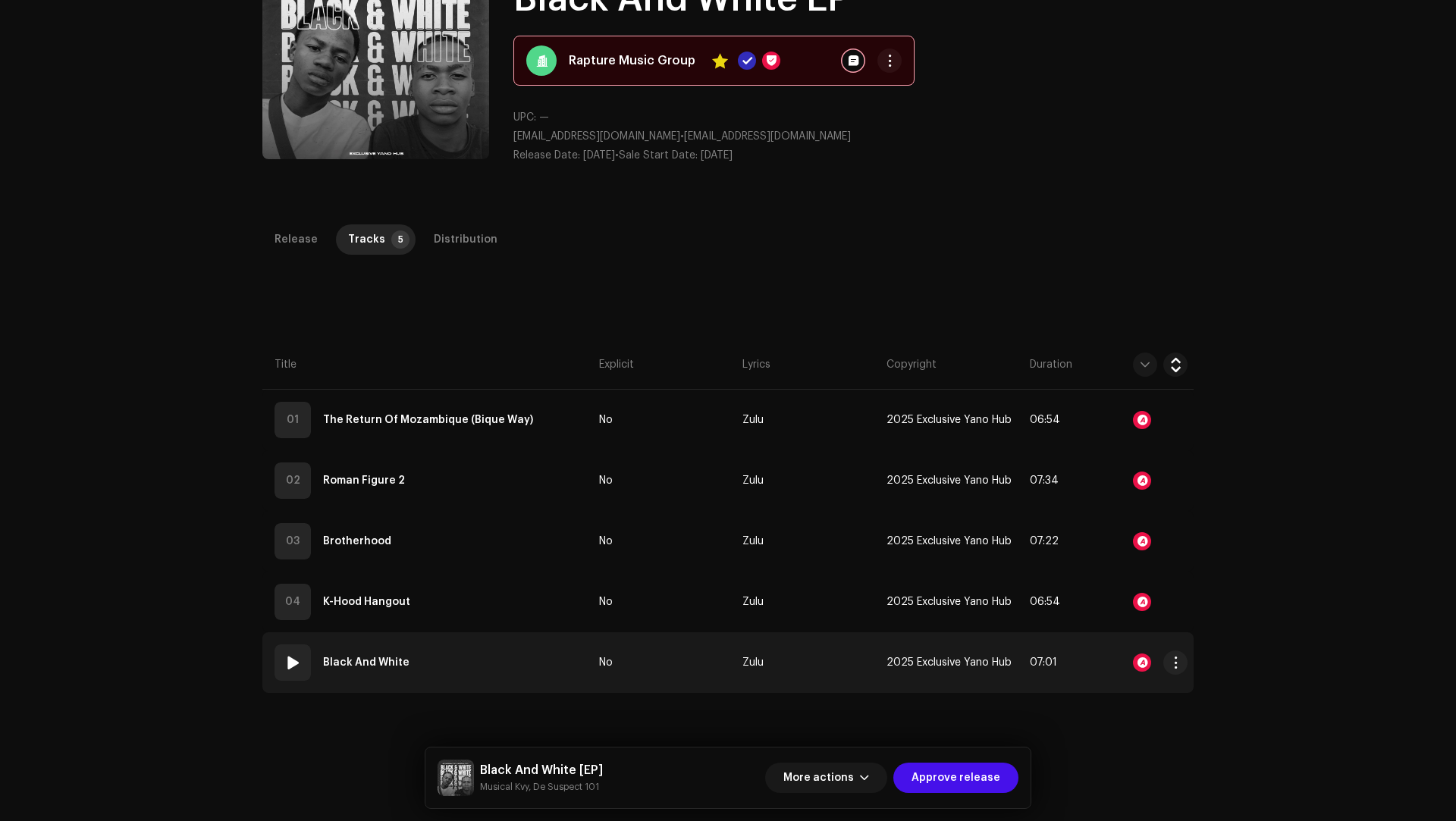
scroll to position [7341, 0]
click at [1143, 659] on div at bounding box center [1142, 663] width 18 height 18
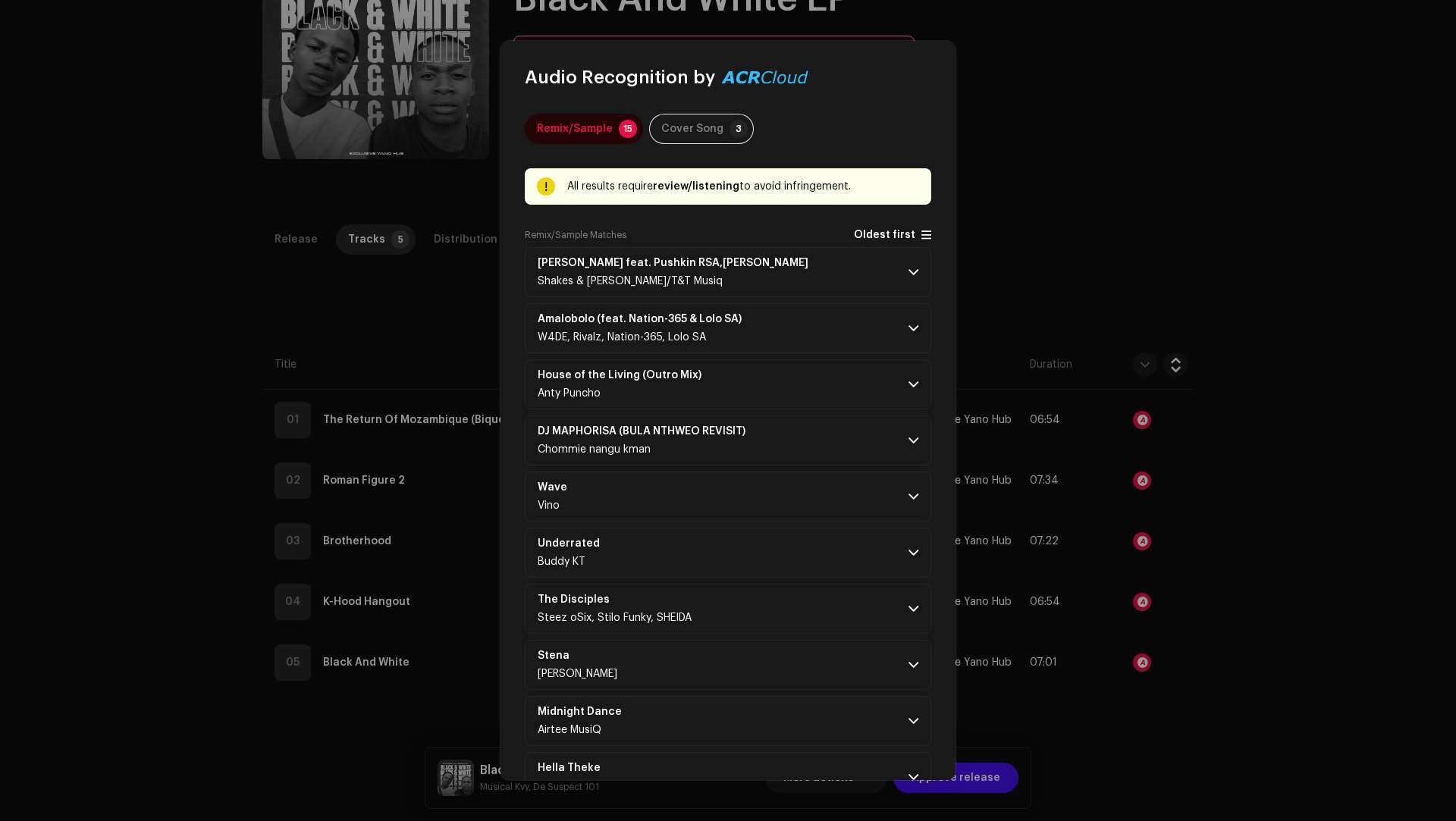
drag, startPoint x: 881, startPoint y: 233, endPoint x: 873, endPoint y: 232, distance: 8.1
click at [881, 233] on span "Oldest first" at bounding box center [885, 235] width 62 height 12
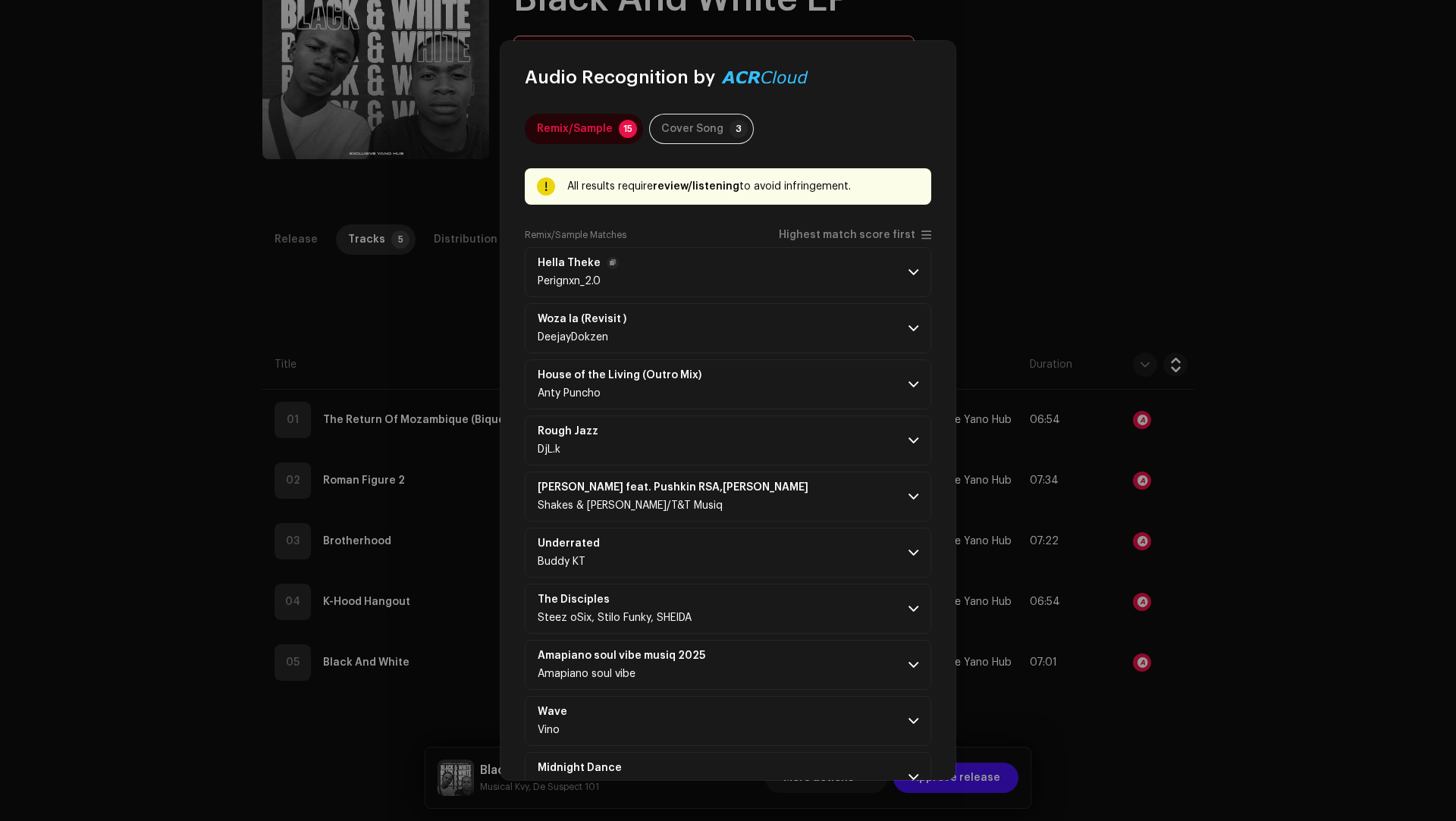
click at [805, 268] on p-accordion-header "Hella Theke Perignxn_2.0" at bounding box center [727, 272] width 406 height 50
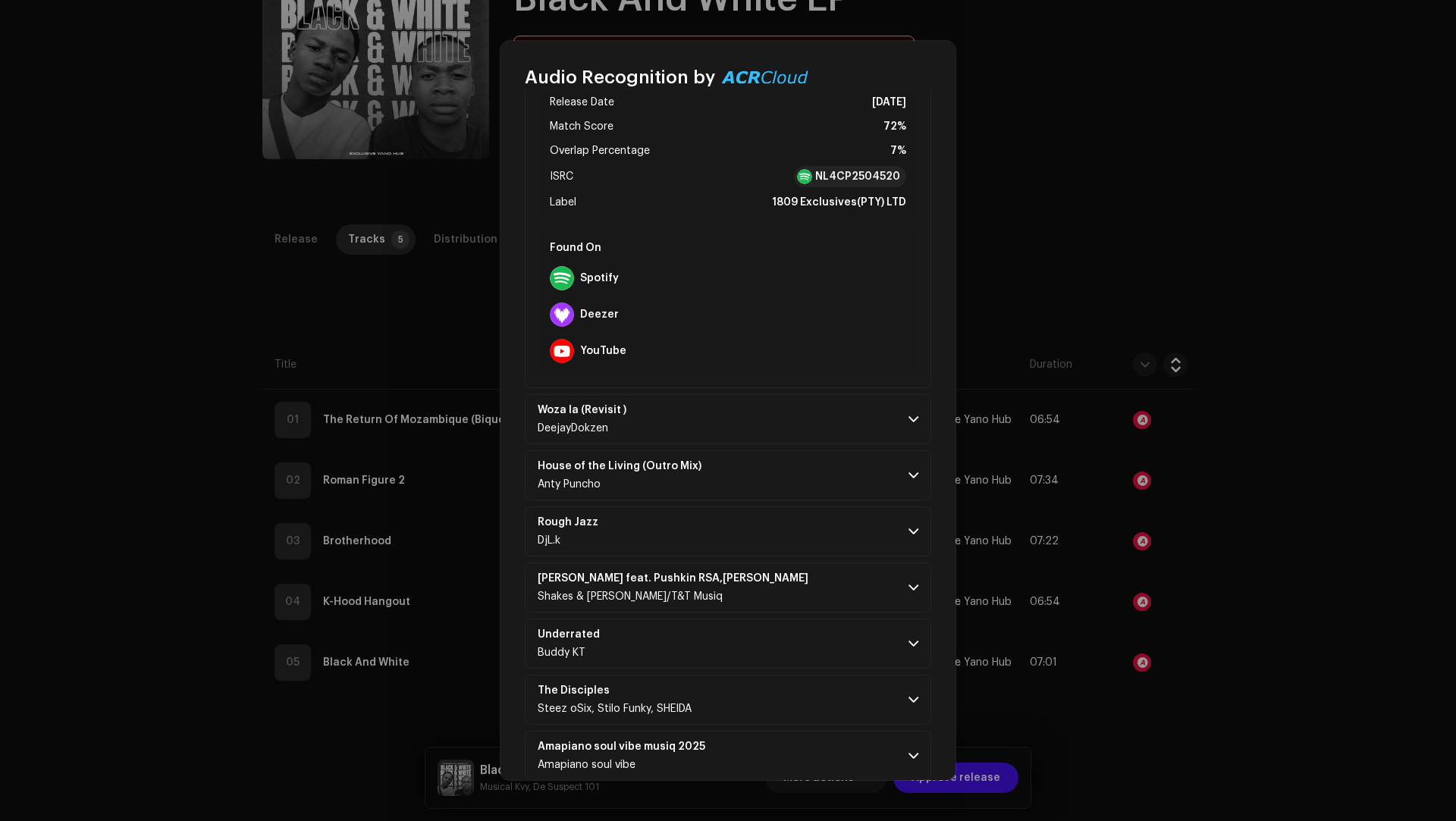
scroll to position [650, 0]
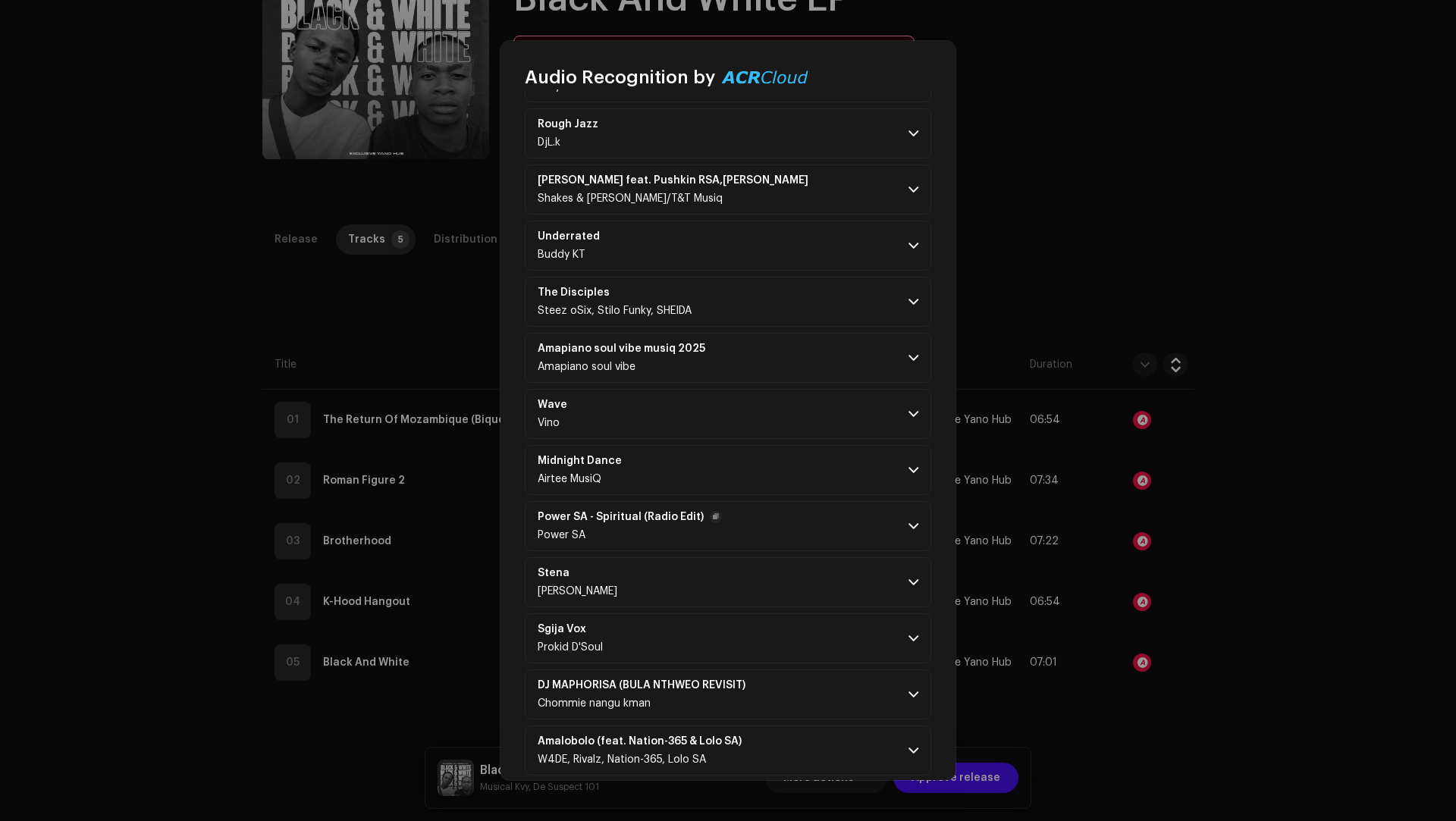
click at [807, 527] on p-accordion-header "Power SA - Spiritual (Radio Edit) Power SA" at bounding box center [727, 526] width 406 height 50
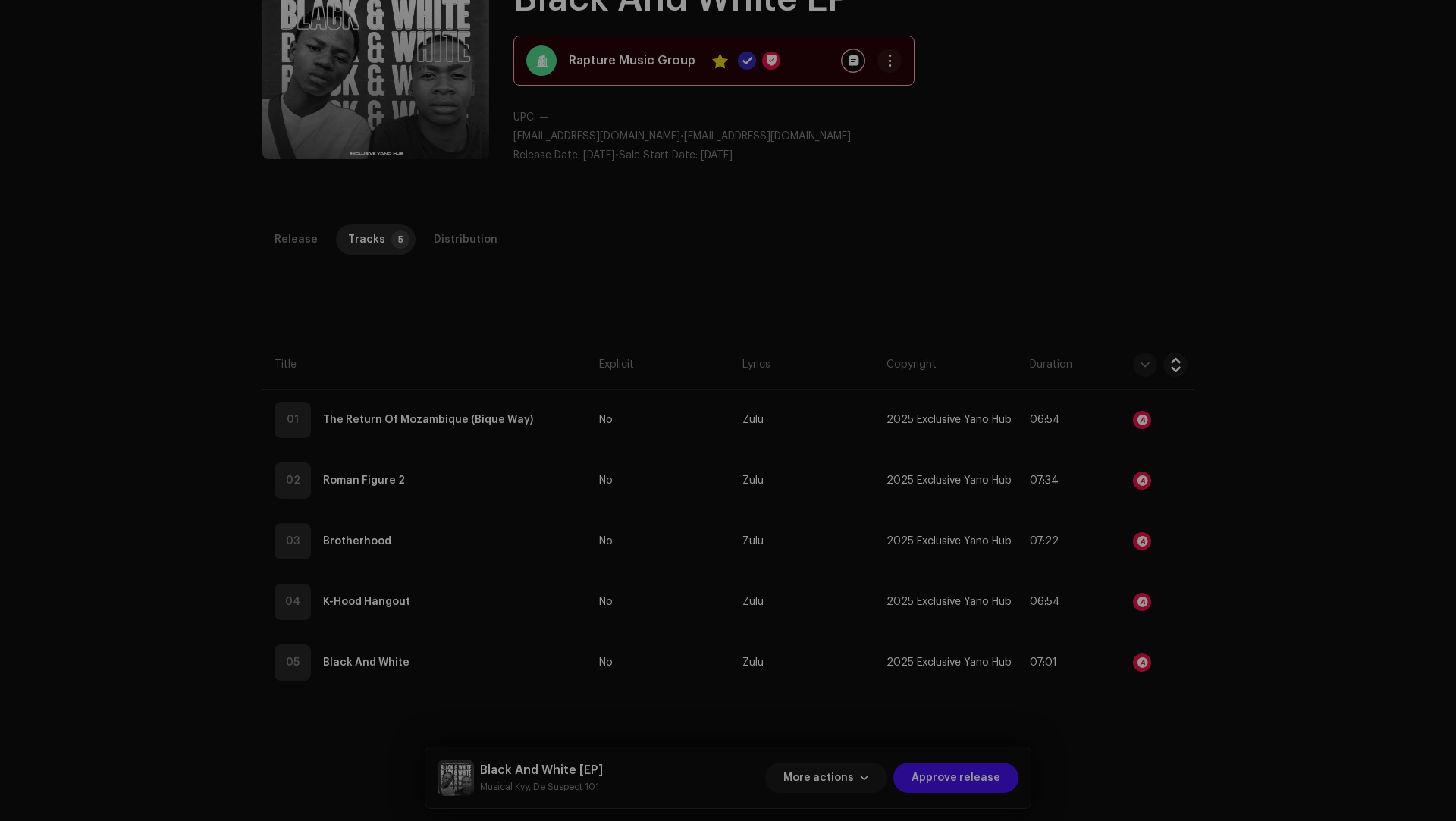
click at [1250, 754] on div "Audio Recognition by Remix/Sample 15 Cover Song 3 All results require review/li…" at bounding box center [728, 410] width 1456 height 821
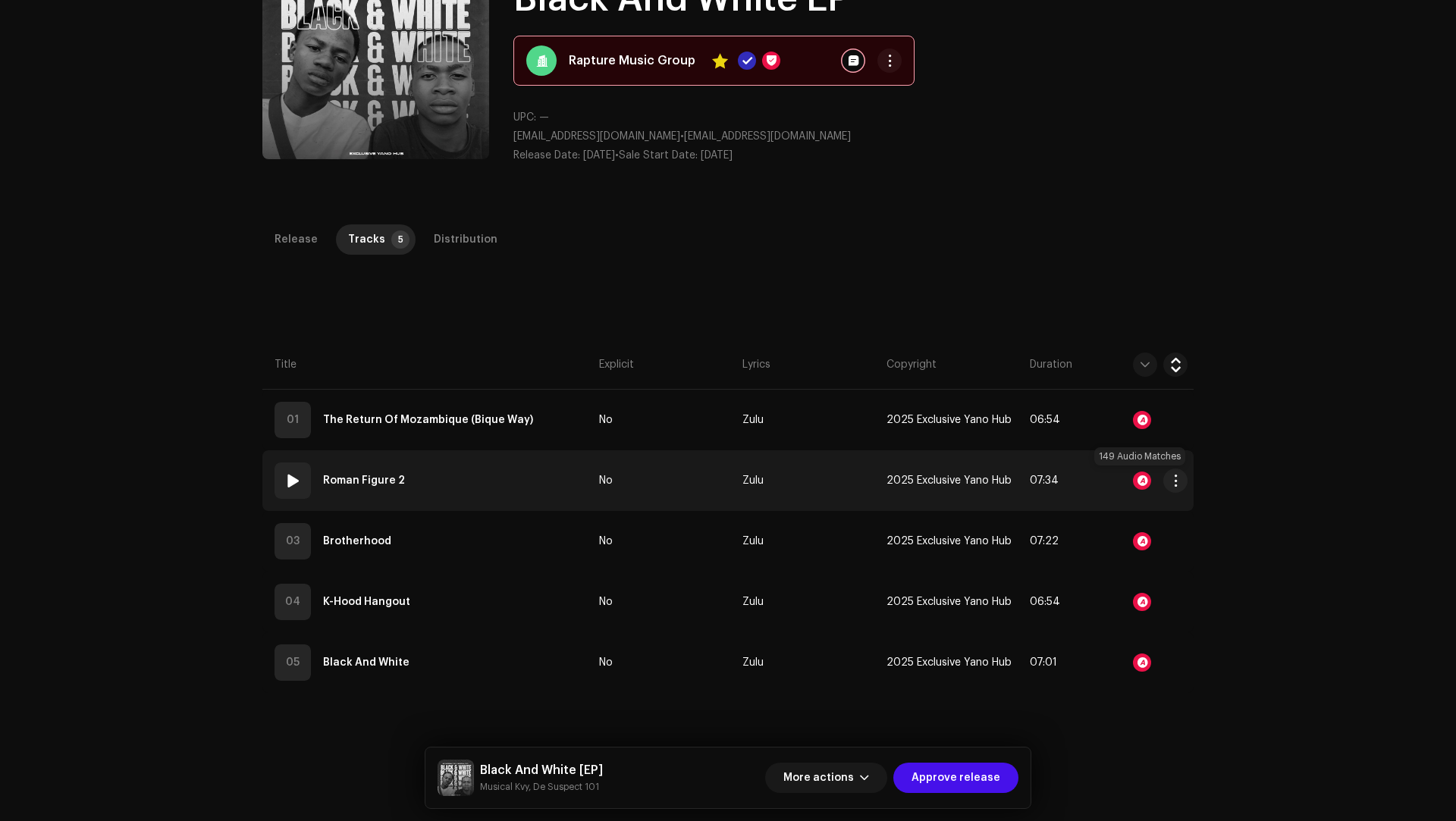
click at [1136, 475] on div at bounding box center [1142, 481] width 18 height 18
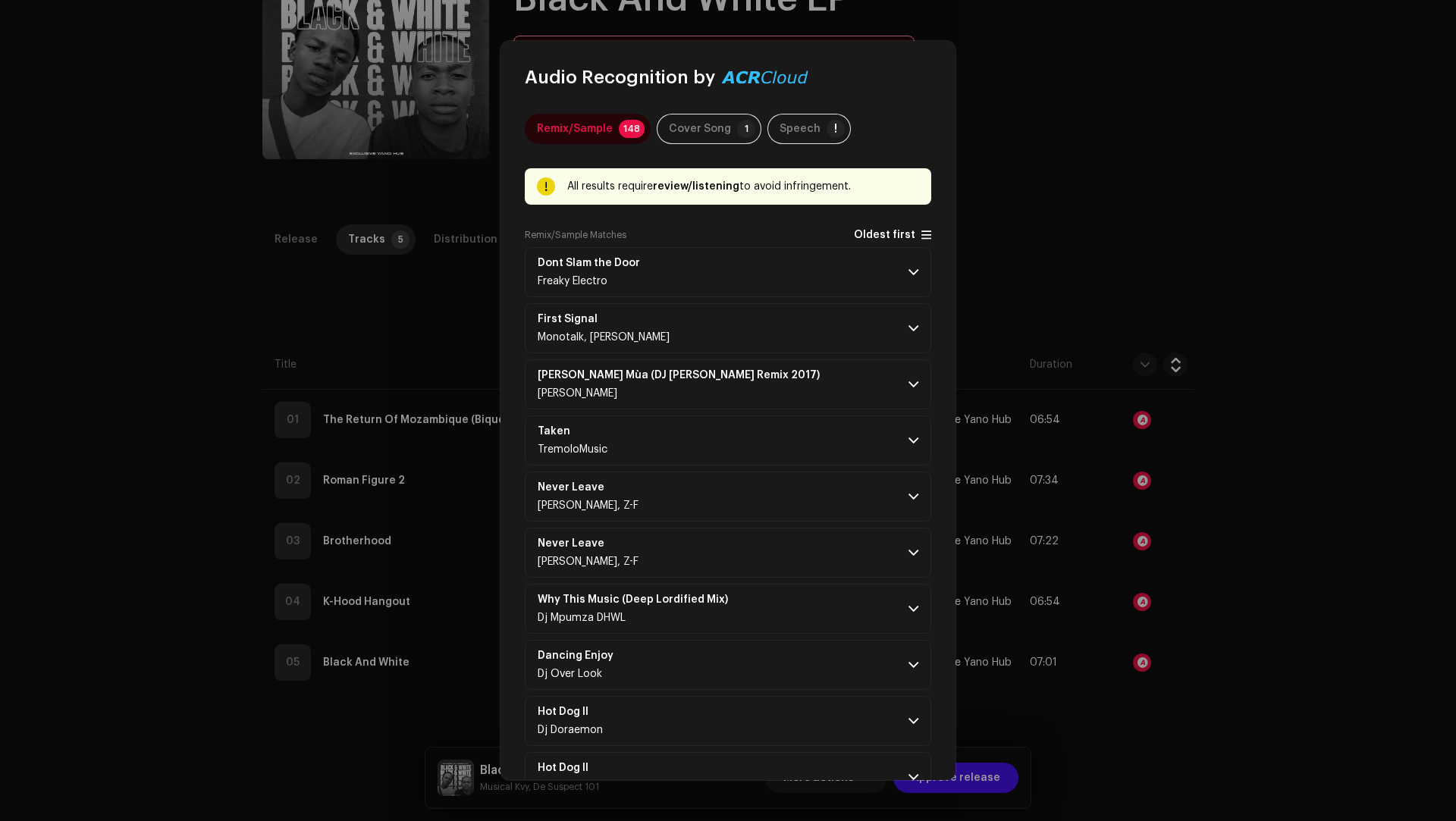
click at [875, 229] on span "Oldest first" at bounding box center [892, 235] width 78 height 13
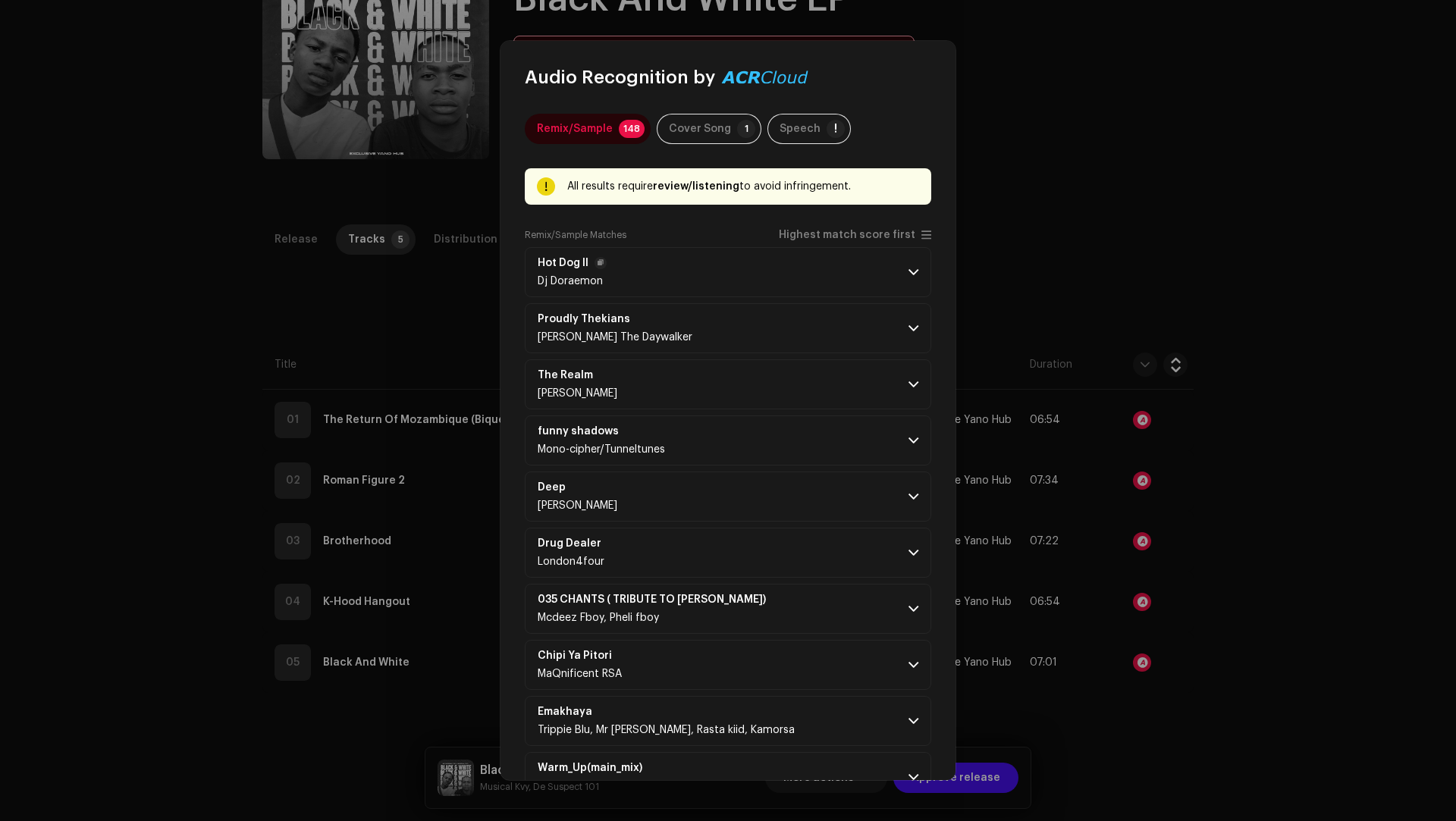
click at [806, 260] on p-accordion-header "Hot Dog II Dj [PERSON_NAME]" at bounding box center [727, 272] width 406 height 50
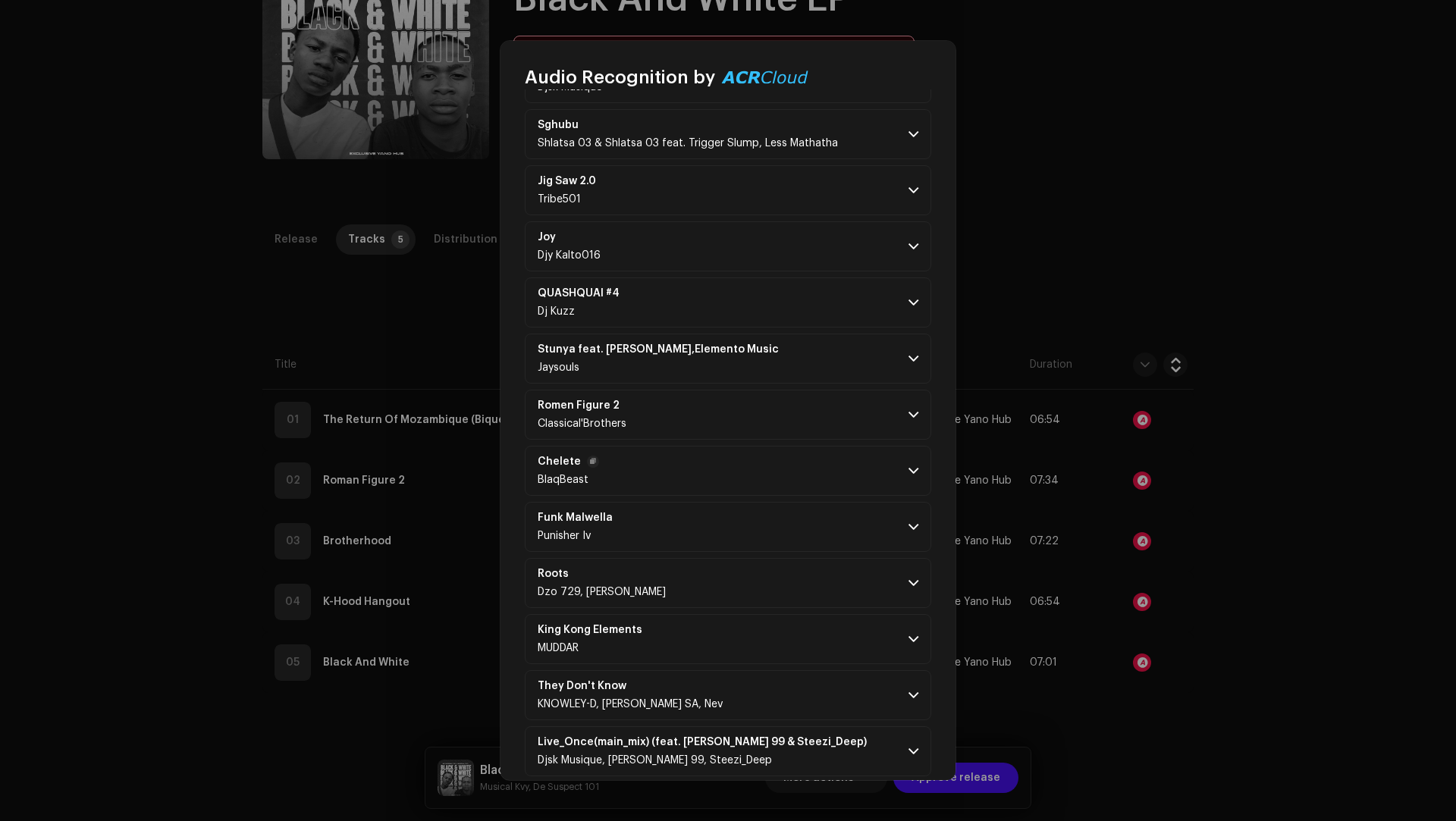
click at [775, 446] on p-accordion-header "Chelete BlaqBeast" at bounding box center [727, 471] width 406 height 50
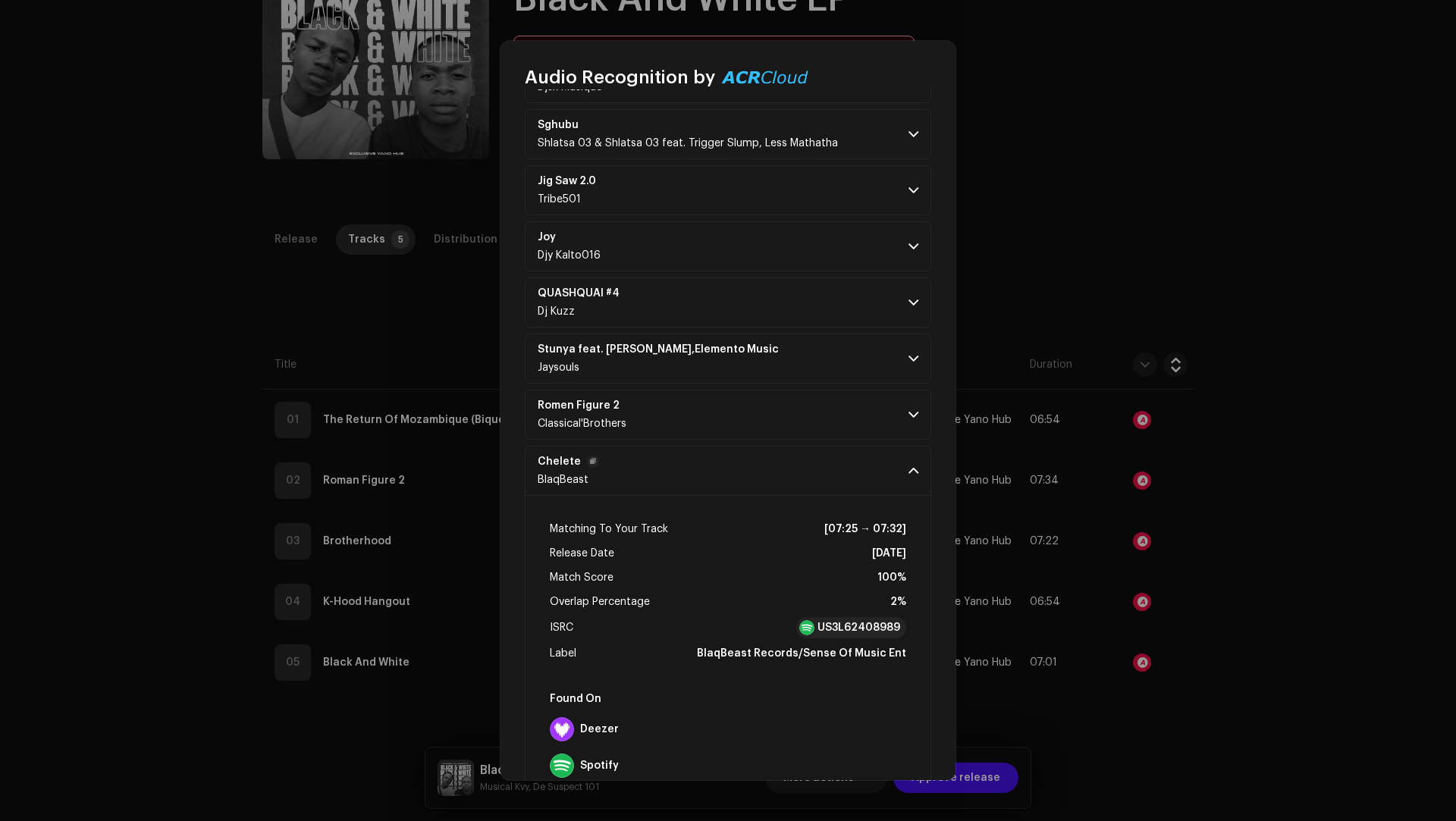
scroll to position [2216, 0]
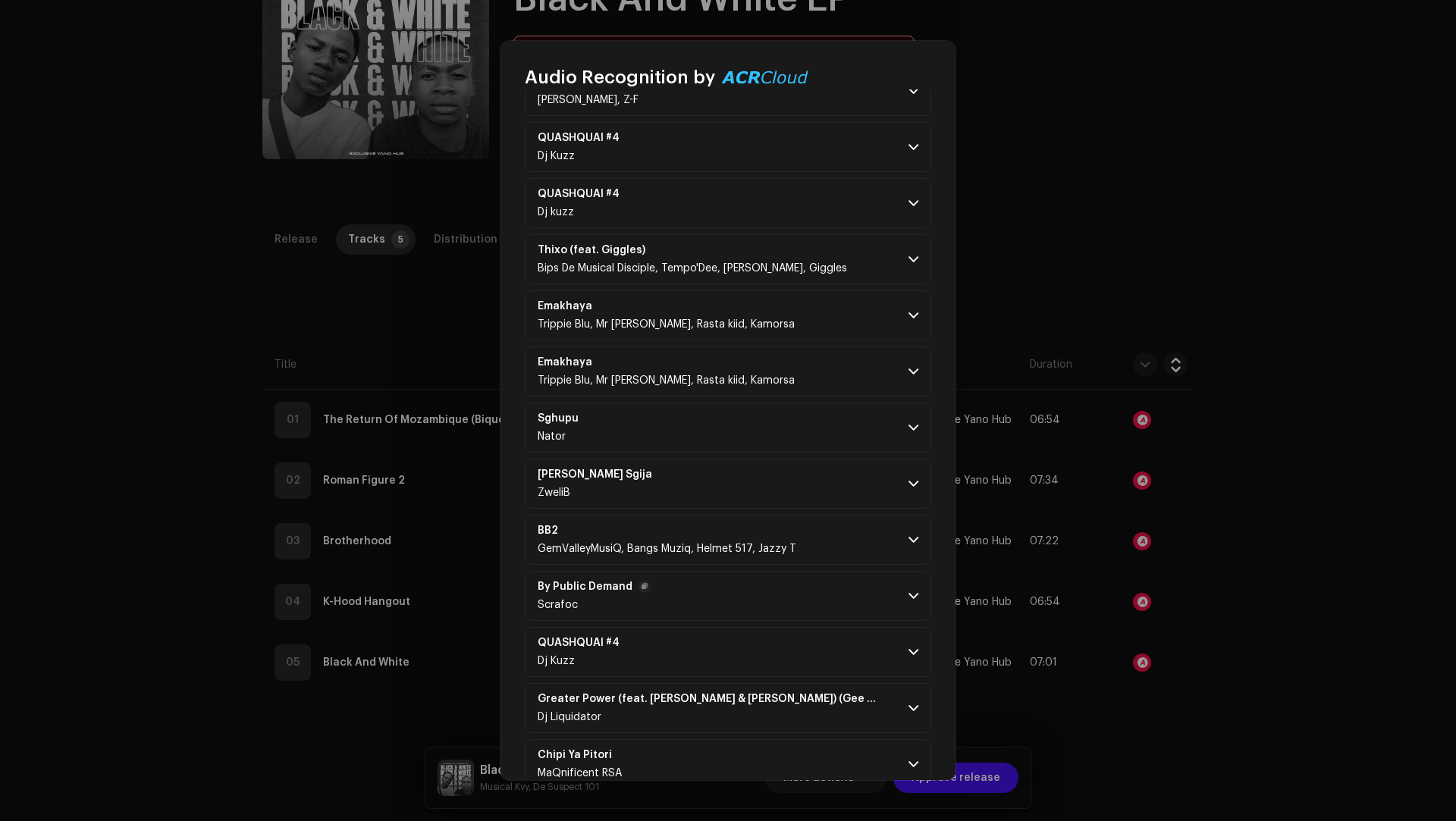
click at [788, 571] on p-accordion-header "By Public [PERSON_NAME]" at bounding box center [727, 596] width 406 height 50
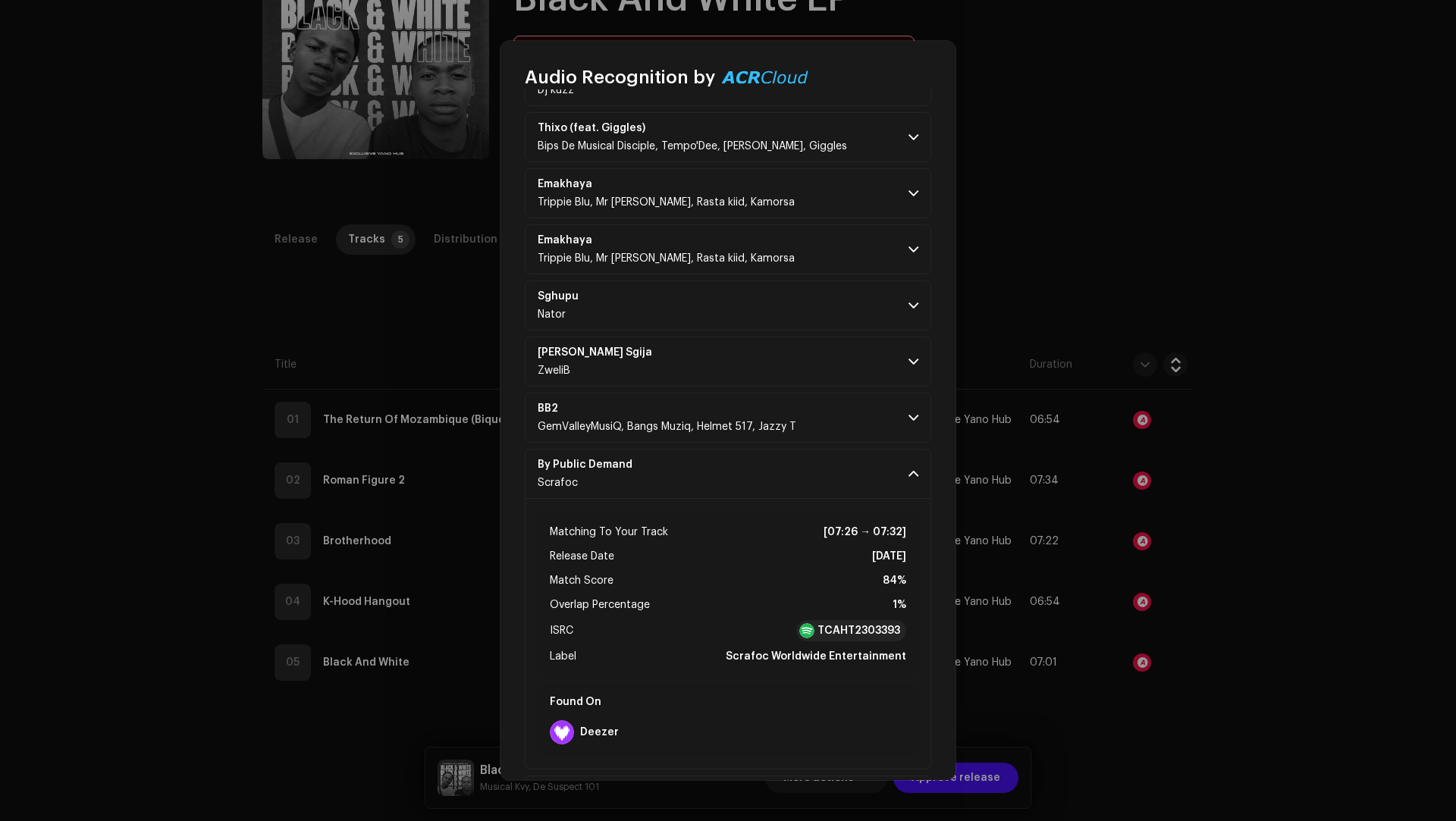
scroll to position [3156, 0]
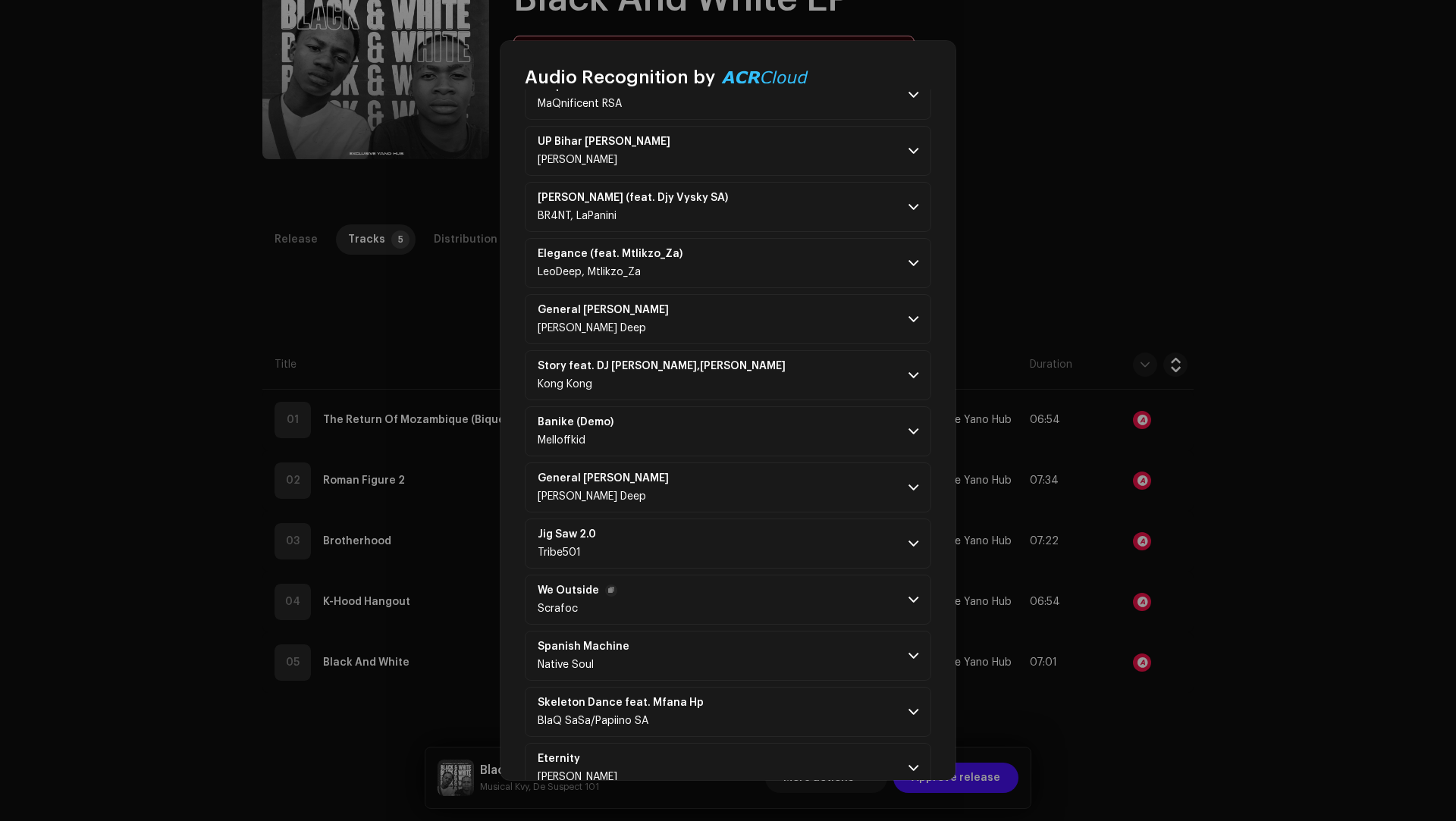
click at [789, 594] on p-accordion-header "We Outside Scrafoc" at bounding box center [727, 599] width 406 height 50
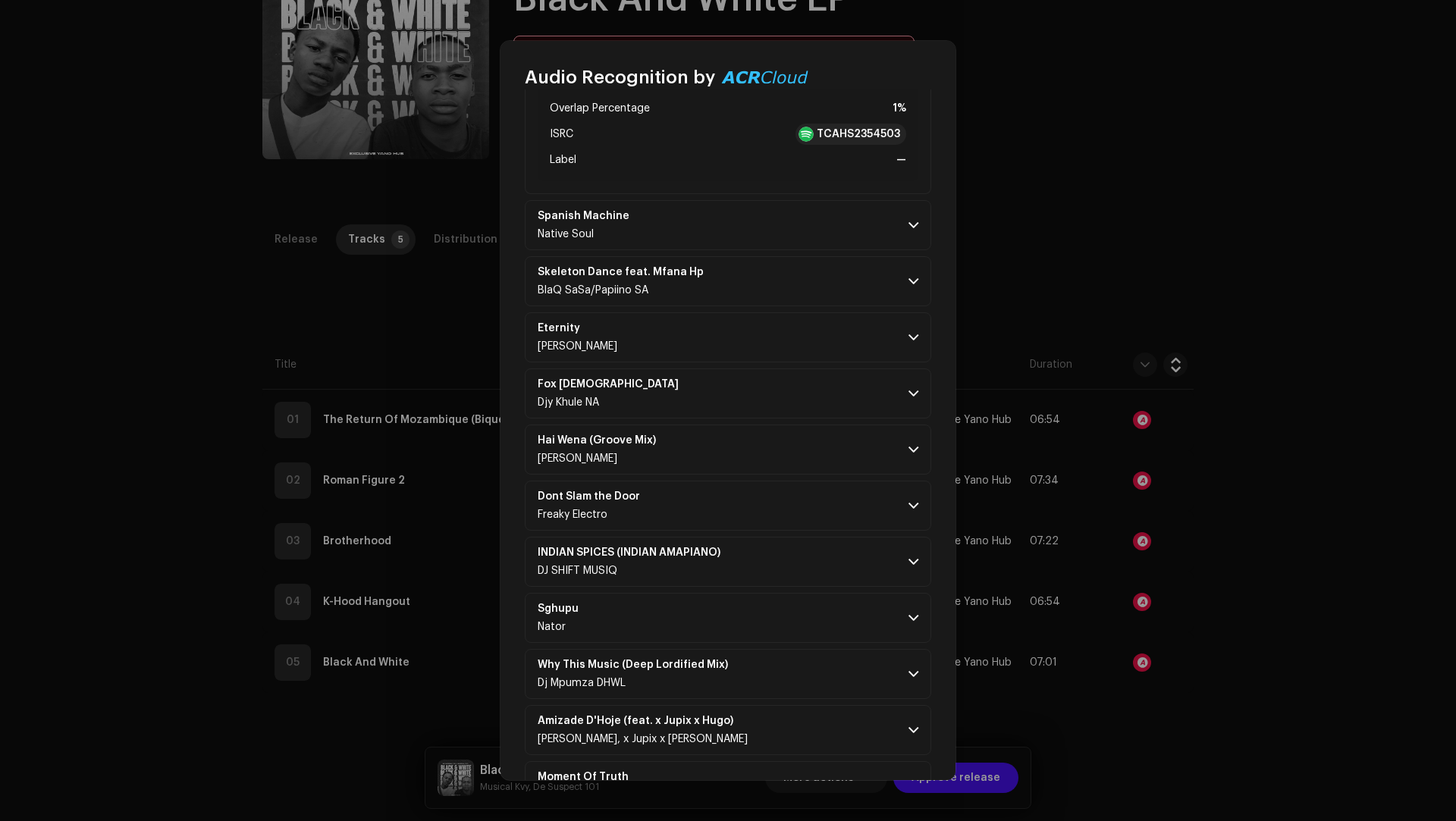
scroll to position [4417, 0]
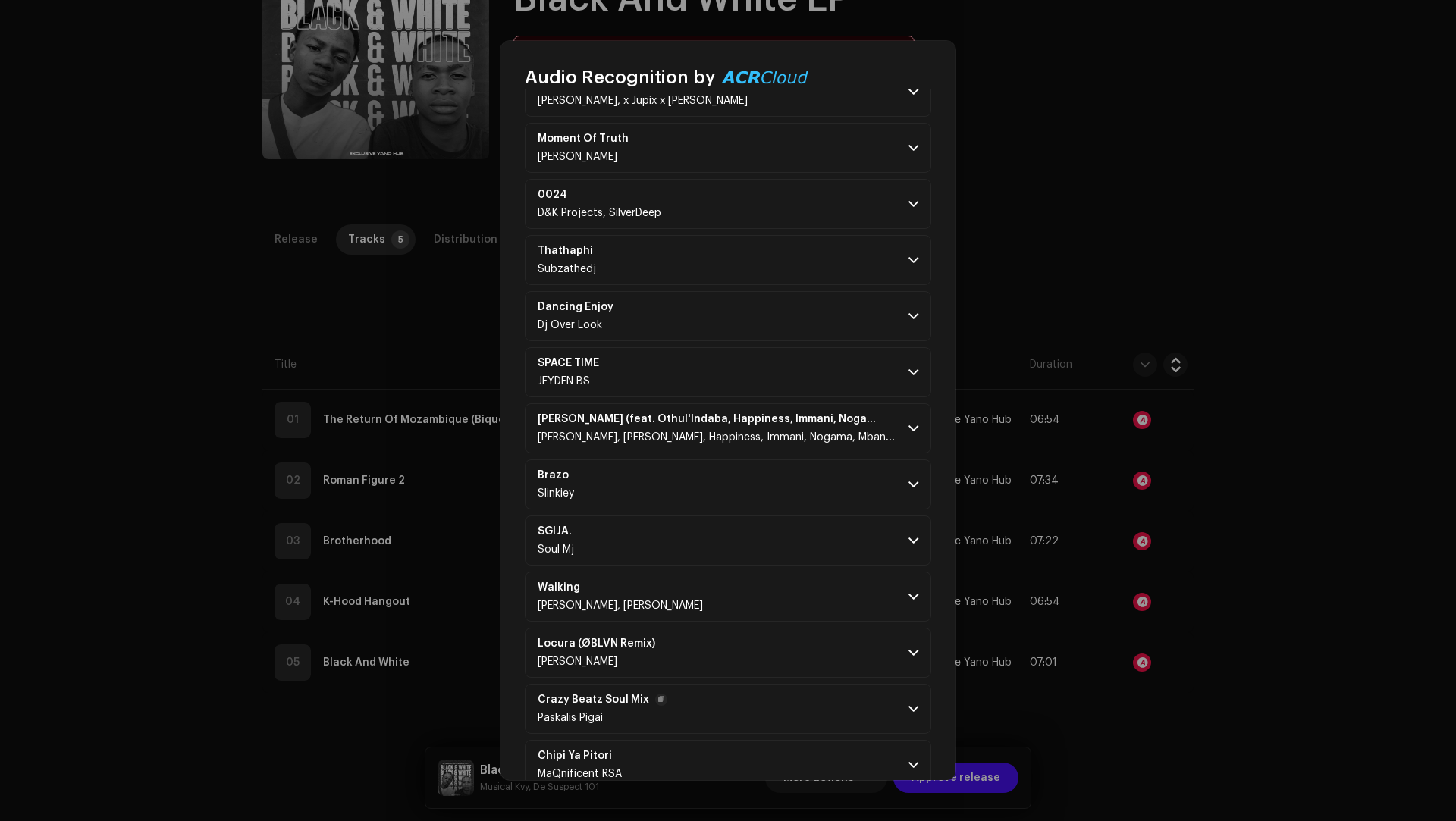
click at [786, 683] on p-accordion-header "Crazy Beatz Soul Mix Paskalis Pigai" at bounding box center [727, 708] width 406 height 50
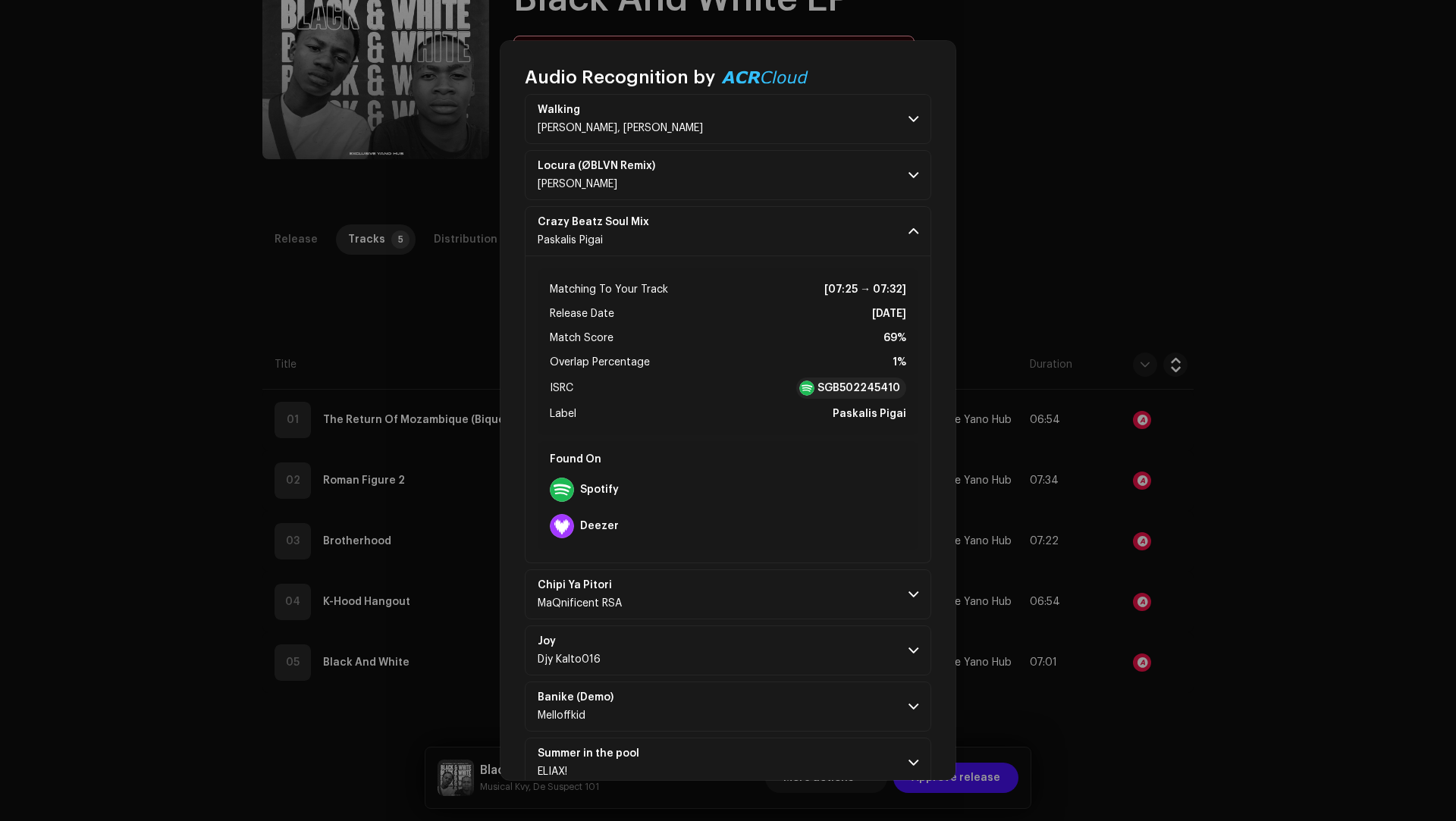
scroll to position [5340, 0]
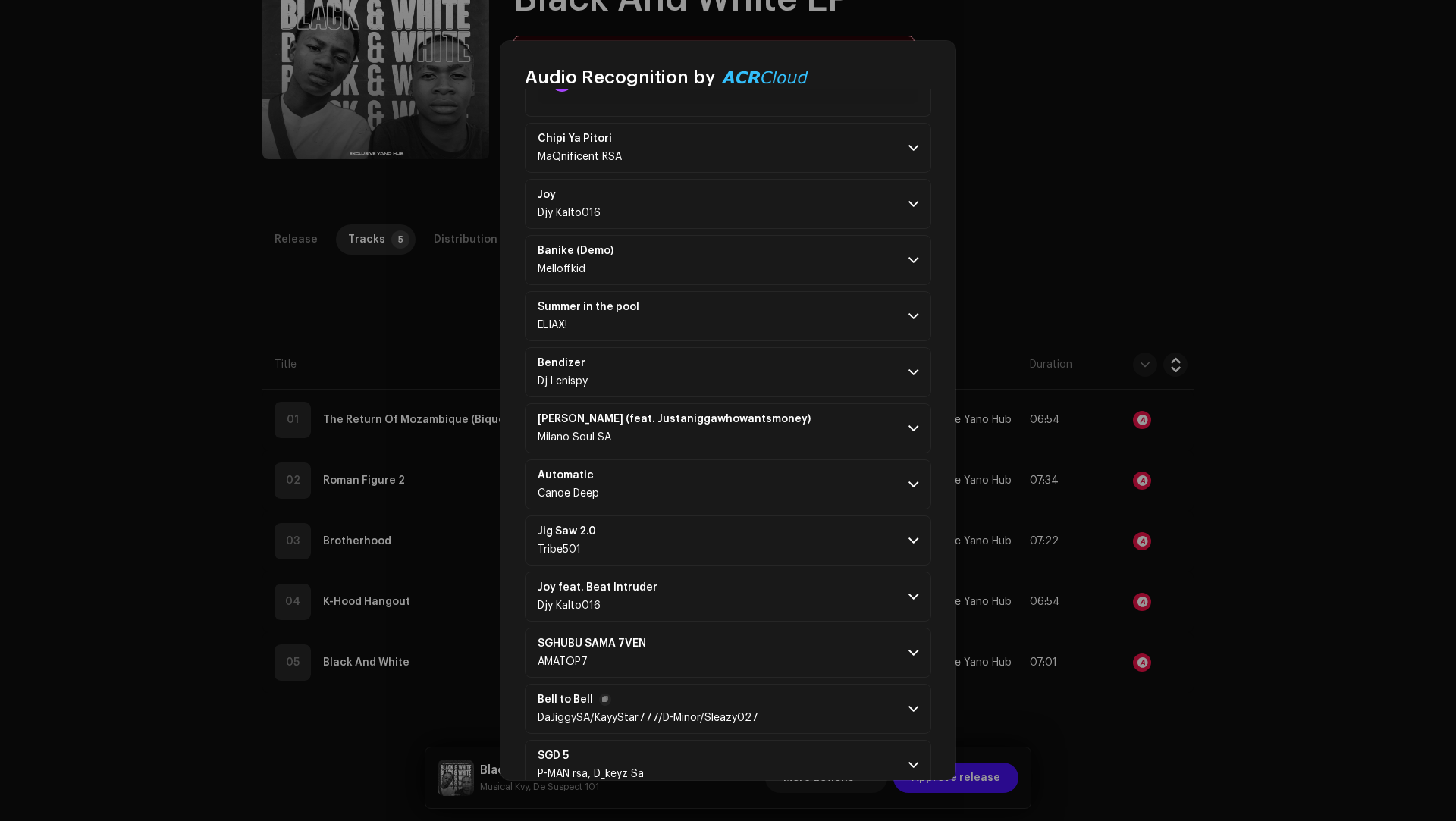
click at [807, 683] on p-accordion-header "Bell to Bell DaJiggySA/KayyStar777/D-Minor/Sleazy027" at bounding box center [727, 708] width 406 height 50
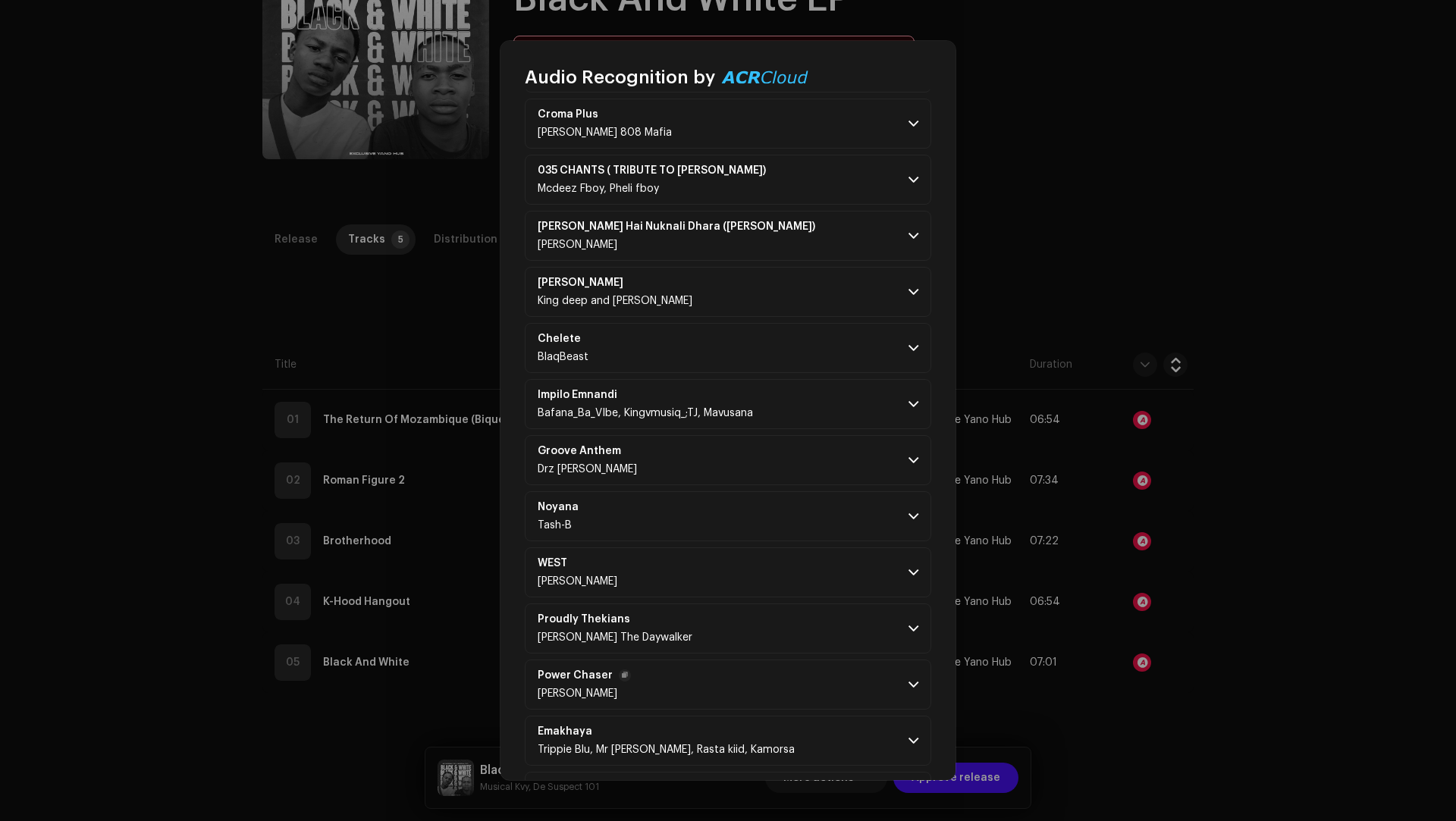
click at [800, 659] on p-accordion-header "Power Chaser [PERSON_NAME]" at bounding box center [727, 684] width 406 height 50
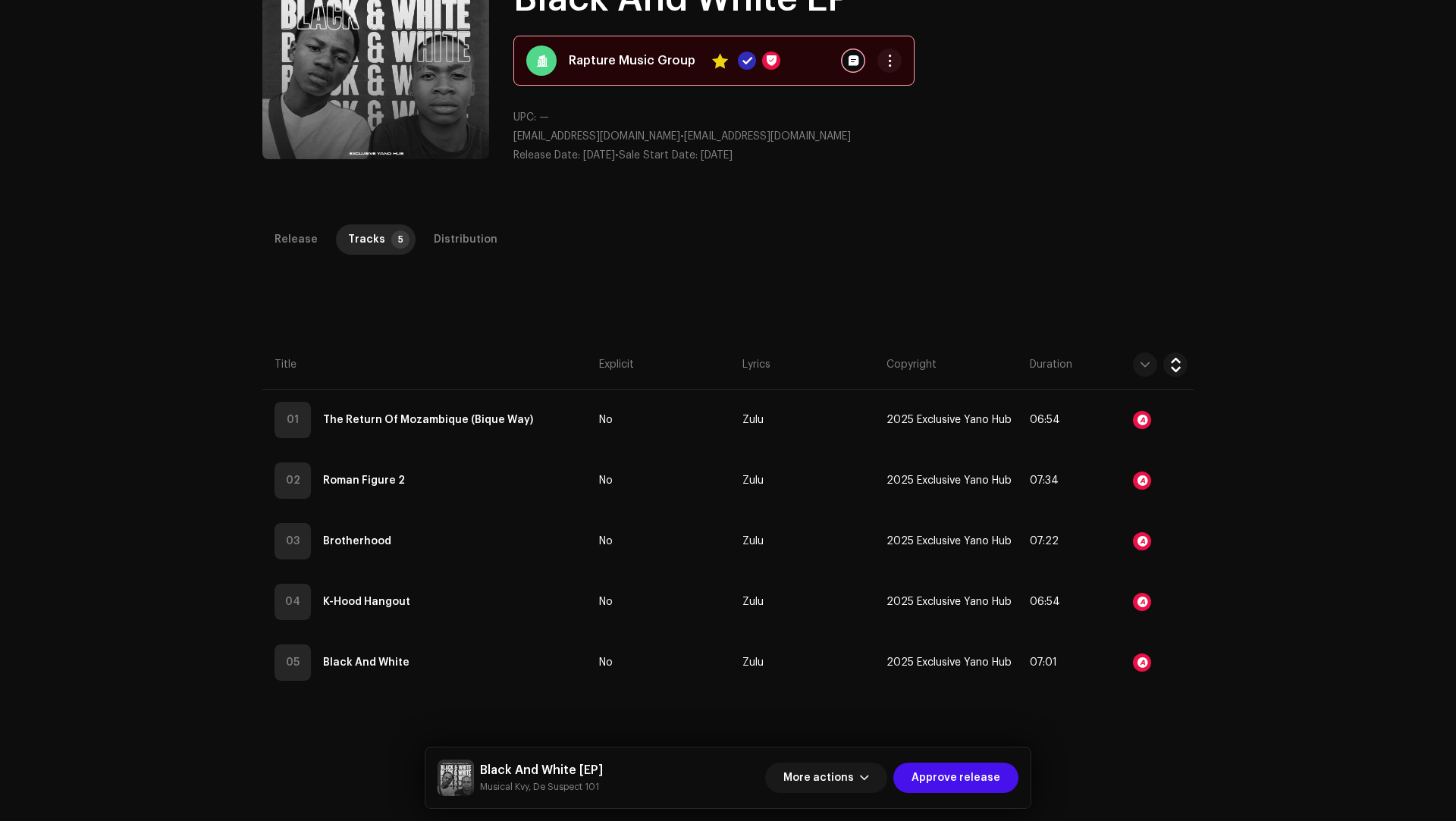
click at [1186, 706] on div "Audio Recognition by Remix/Sample 148 Cover Song 1 Speech ! All results require…" at bounding box center [728, 410] width 1456 height 821
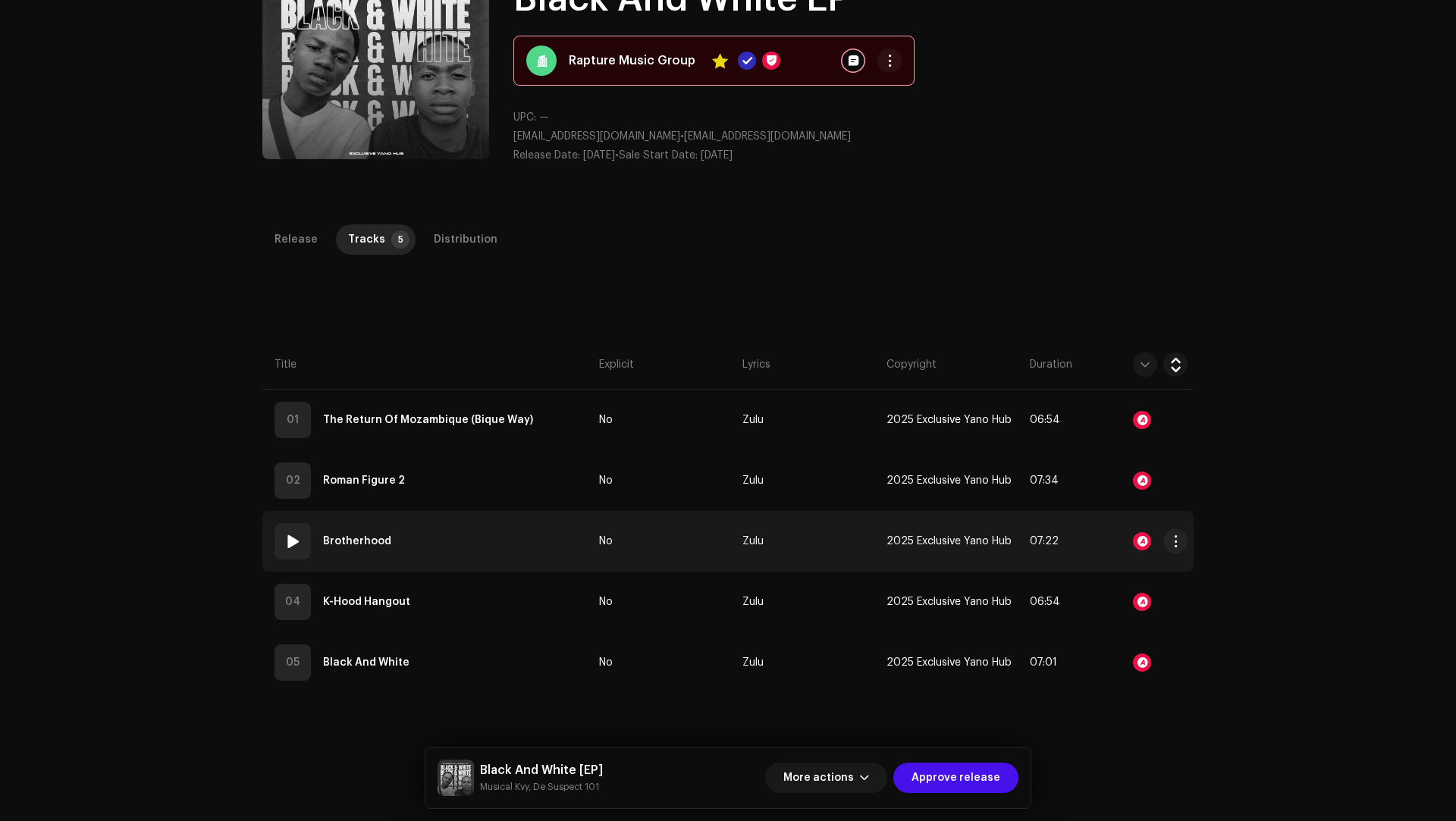
scroll to position [32562, 0]
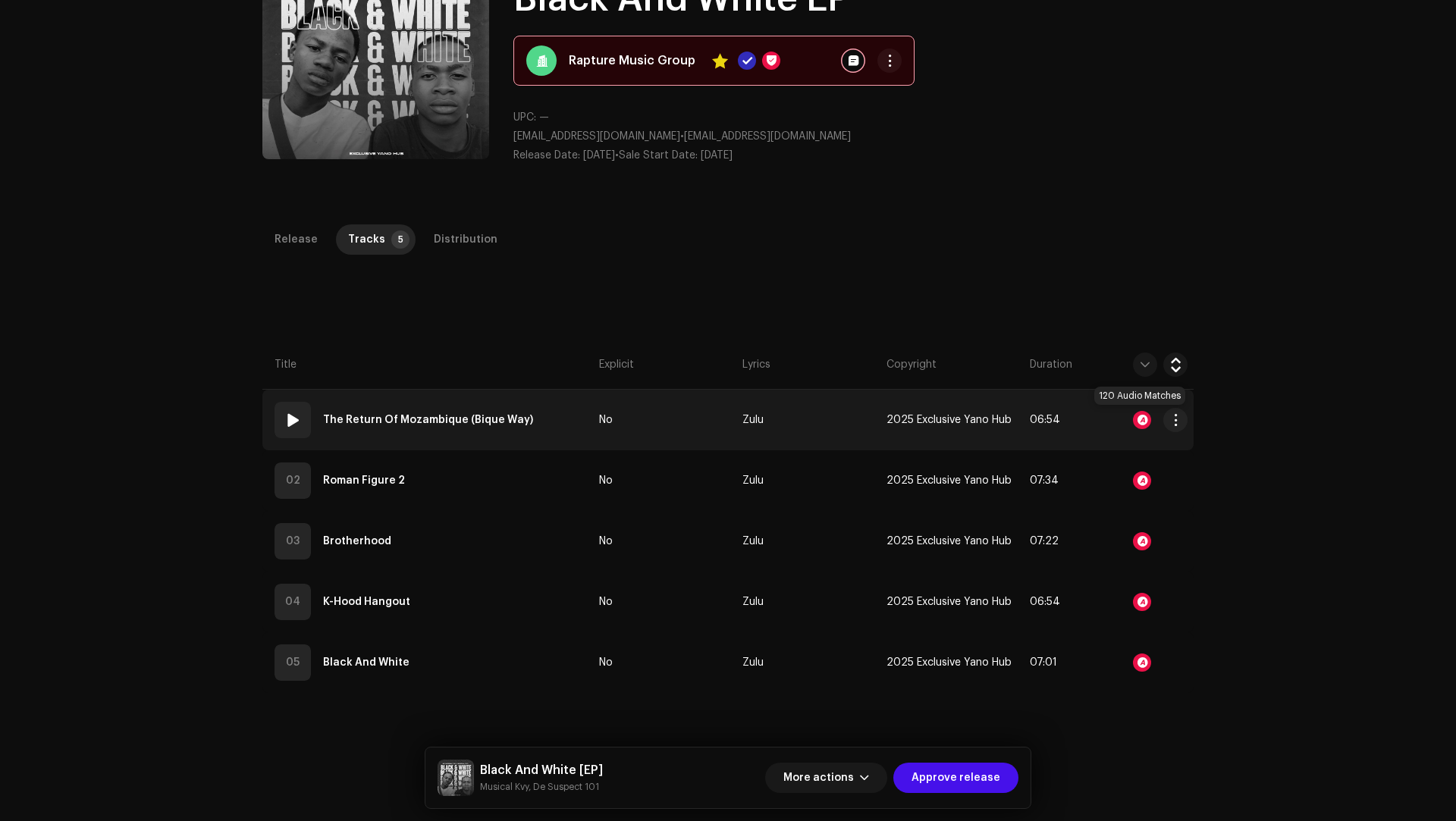
click at [1137, 421] on div at bounding box center [1142, 420] width 18 height 18
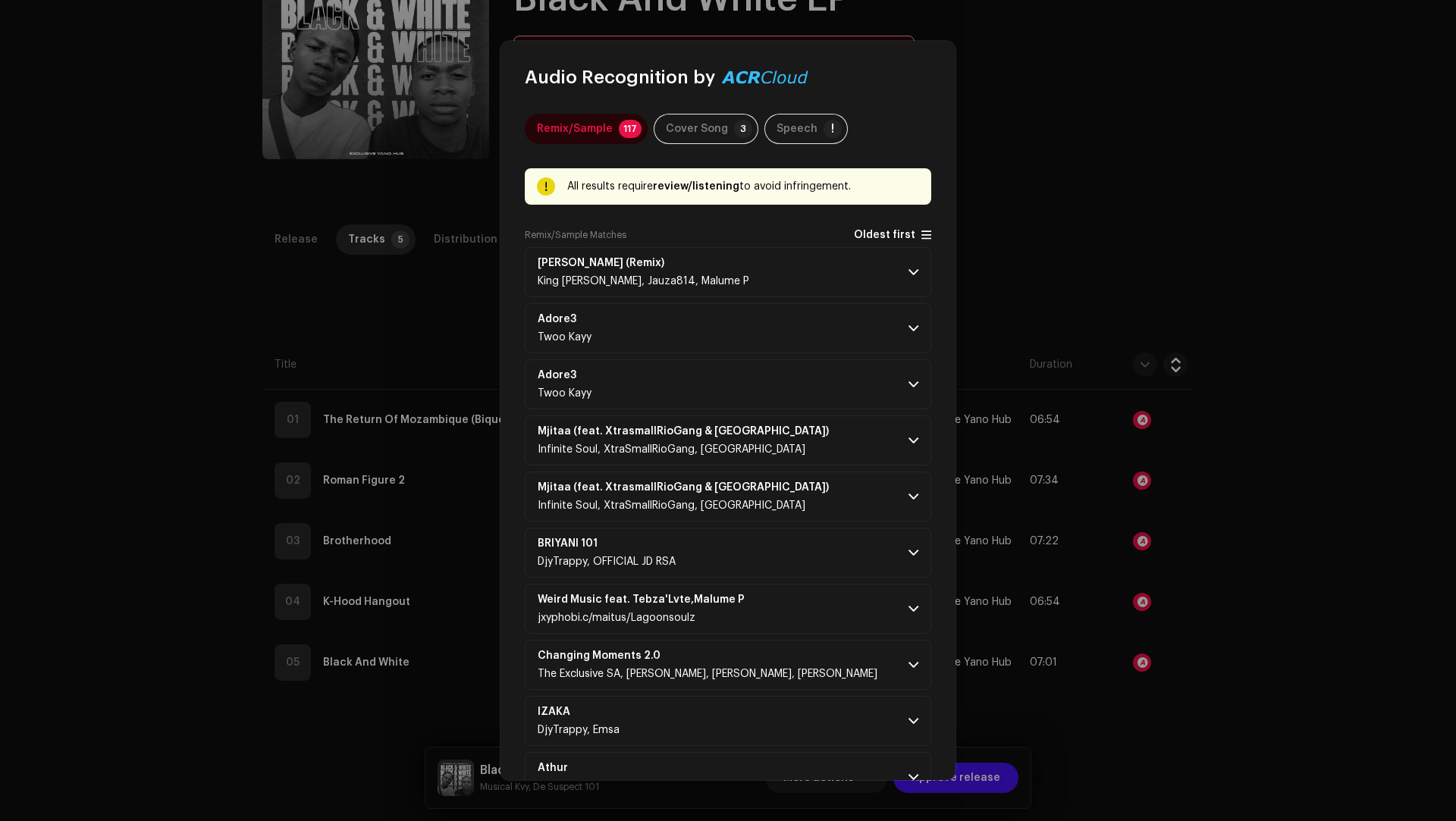
click at [886, 230] on span "Oldest first" at bounding box center [885, 235] width 62 height 12
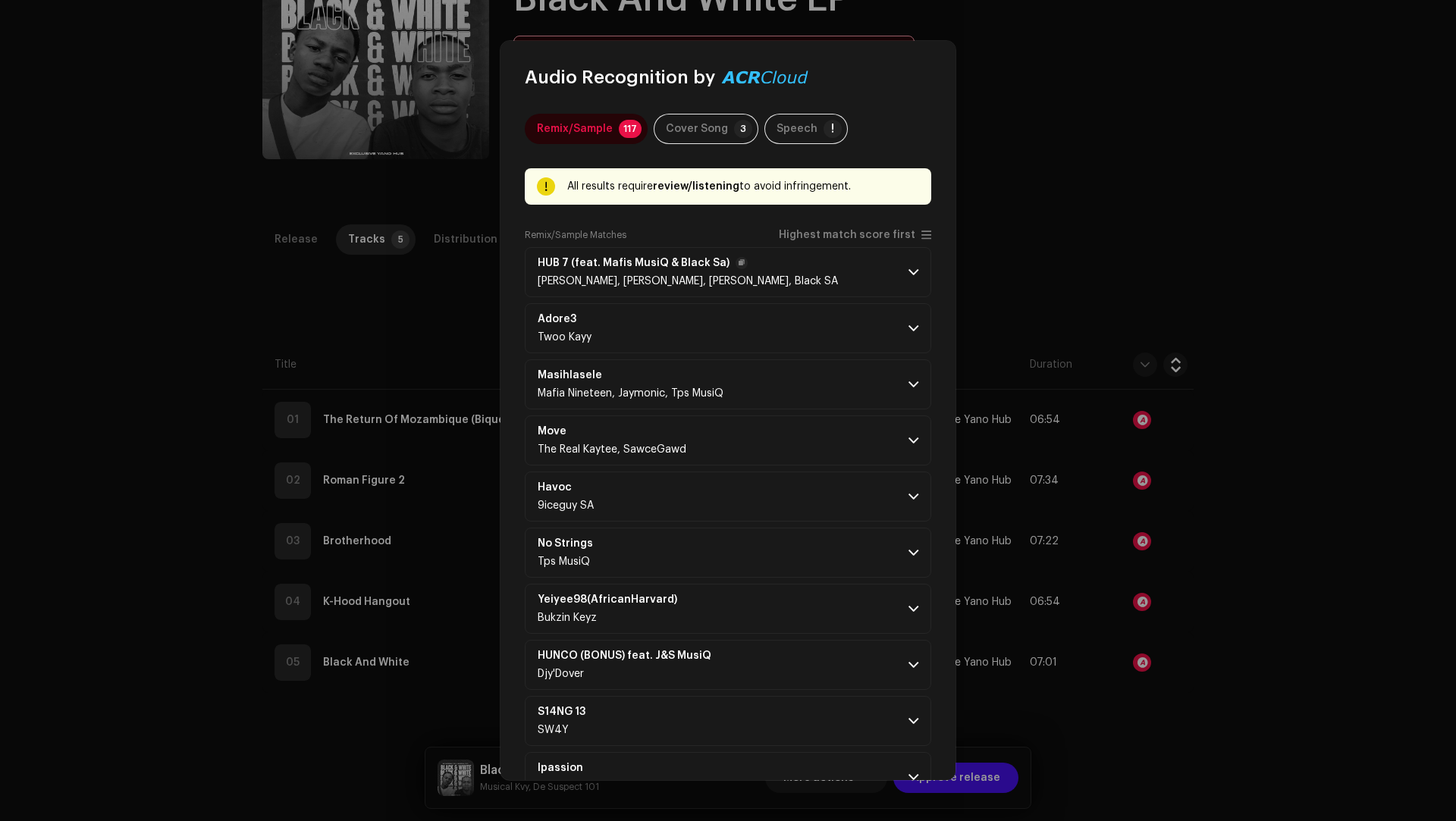
click at [829, 278] on p-accordion-header "HUB 7 (feat. Mafis [PERSON_NAME] & Black Sa) [PERSON_NAME], [PERSON_NAME], [PER…" at bounding box center [727, 272] width 406 height 50
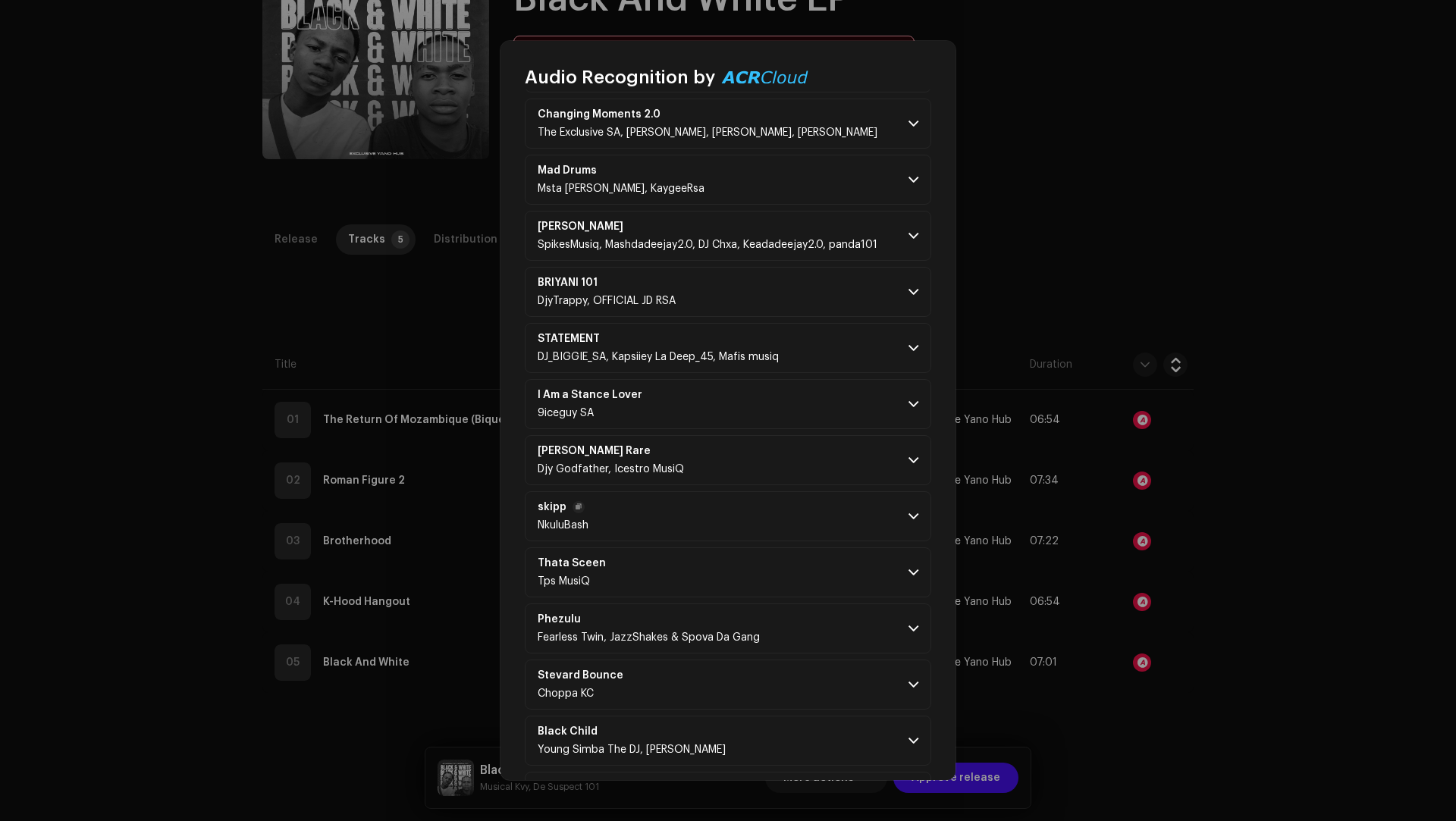
scroll to position [1693, 0]
click at [786, 505] on p-accordion-header "[PERSON_NAME]" at bounding box center [727, 513] width 406 height 50
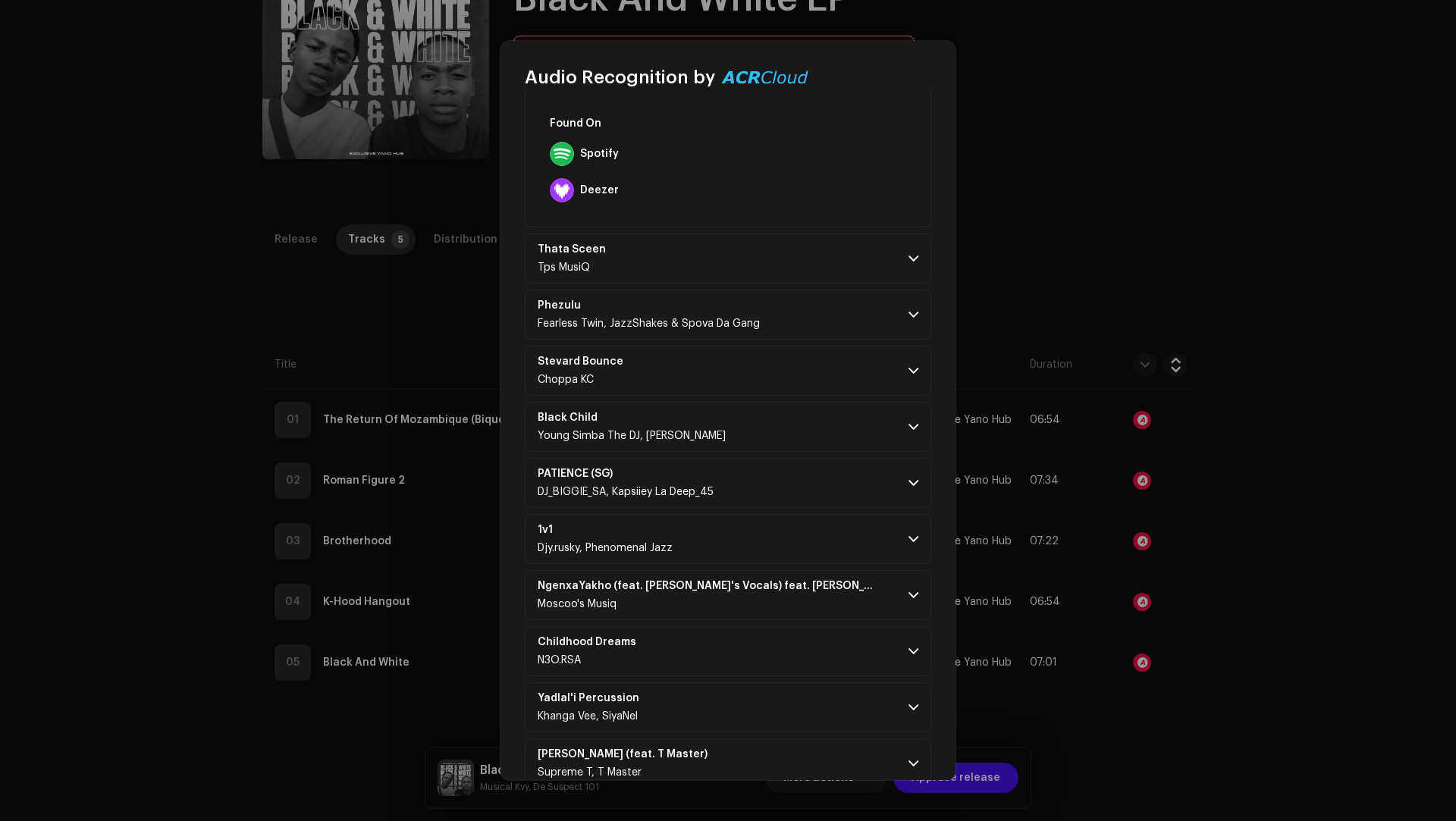
scroll to position [2983, 0]
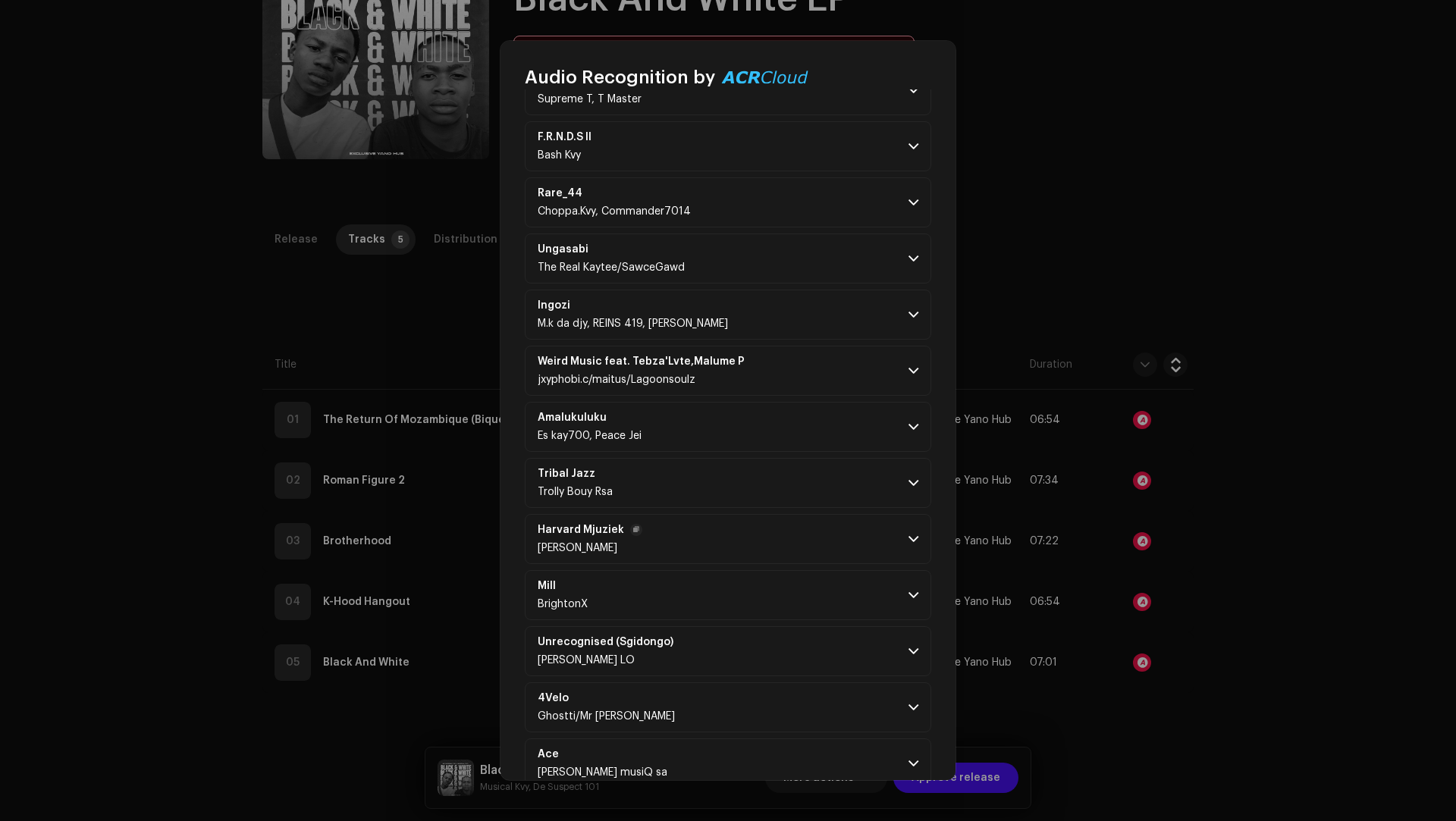
click at [783, 513] on p-accordion-header "Harvard Mjuziek [PERSON_NAME]" at bounding box center [727, 538] width 406 height 50
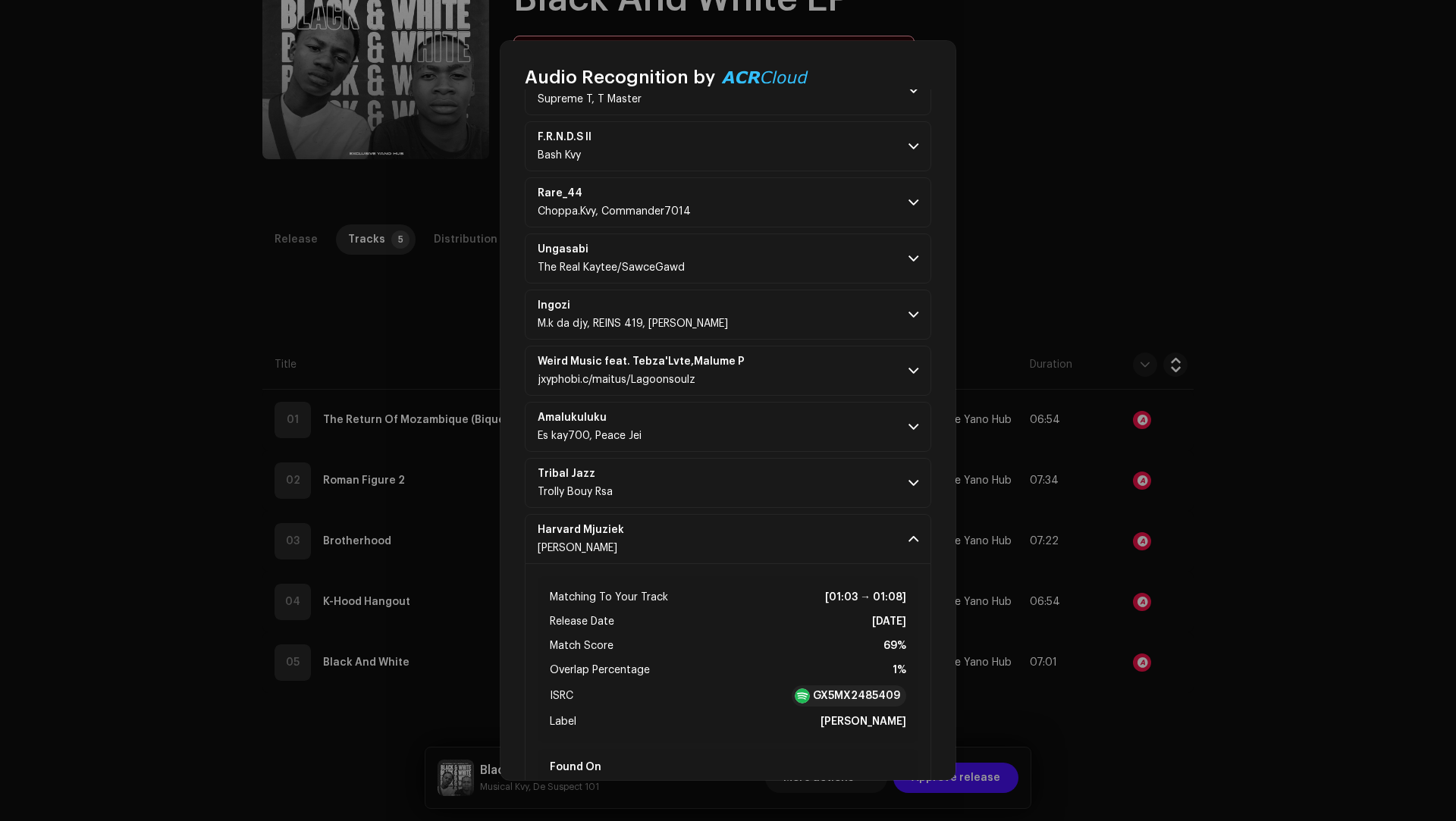
scroll to position [4291, 0]
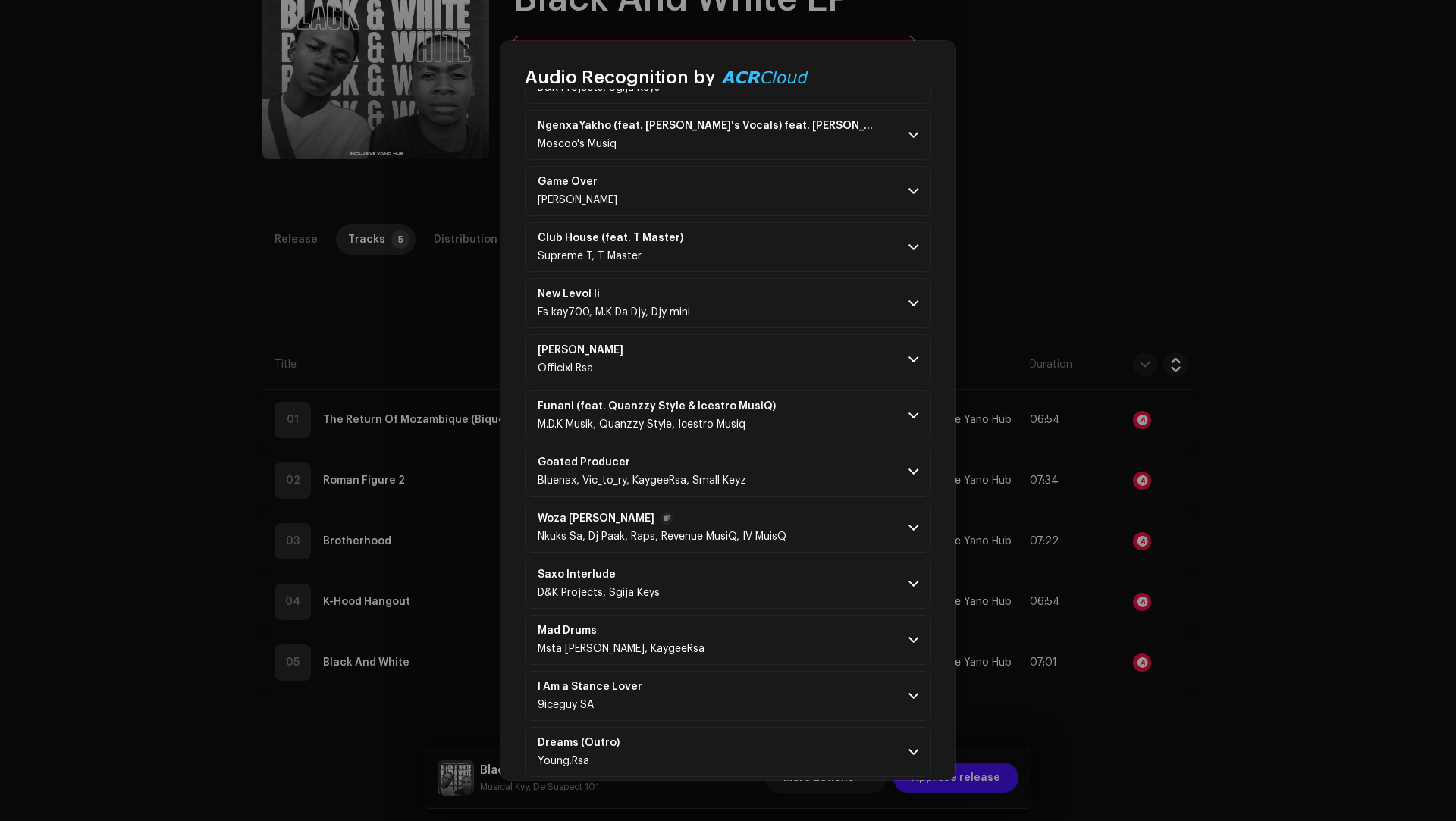
click at [782, 513] on p-accordion-header "Woza [PERSON_NAME] Nkuks Sa, Dj Paak, Raps, Revenue MusiQ, IV MuisQ" at bounding box center [727, 528] width 406 height 50
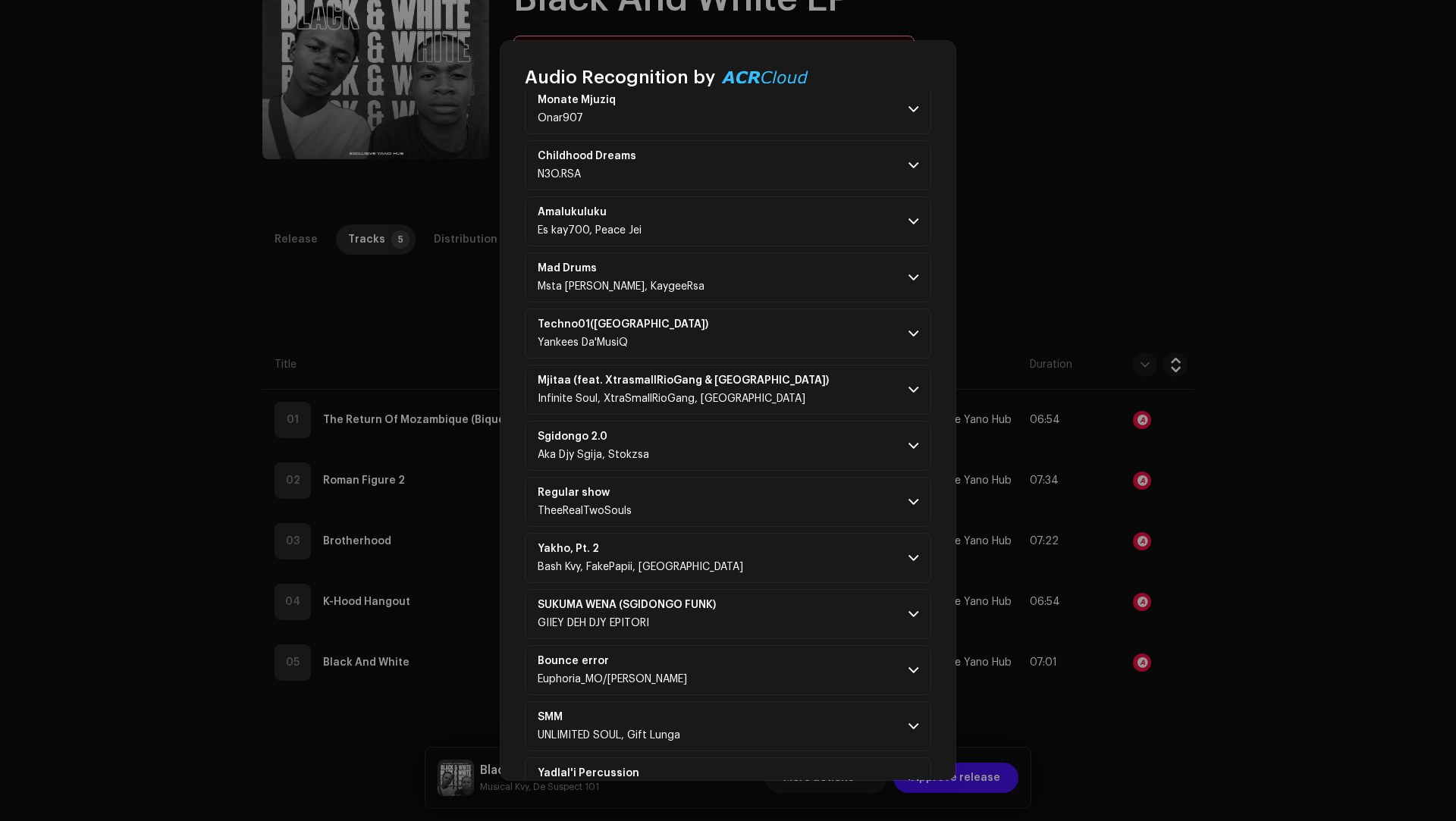
scroll to position [6563, 0]
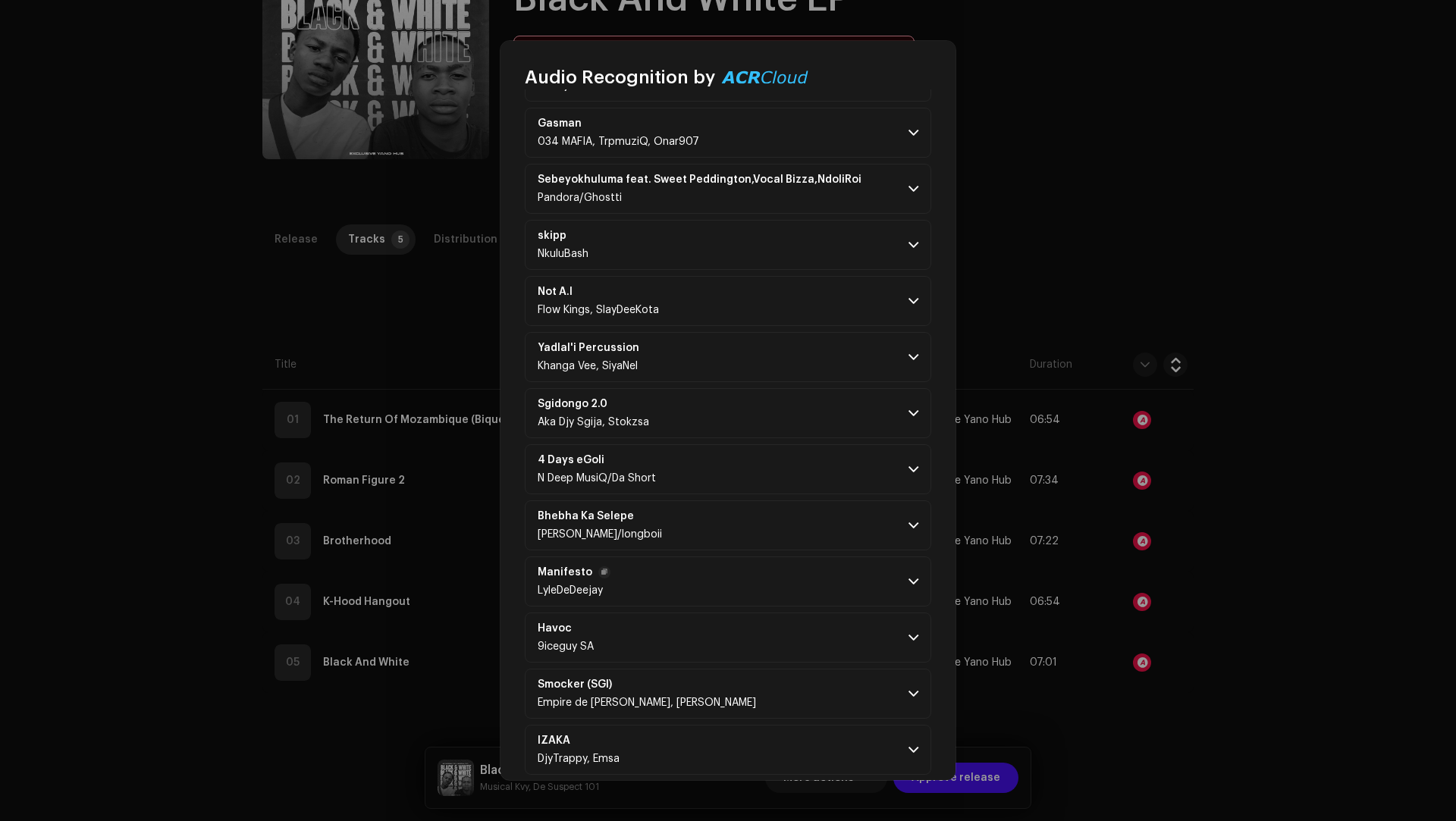
click at [783, 556] on p-accordion-header "Manifesto LyleDeDeejay" at bounding box center [727, 581] width 406 height 50
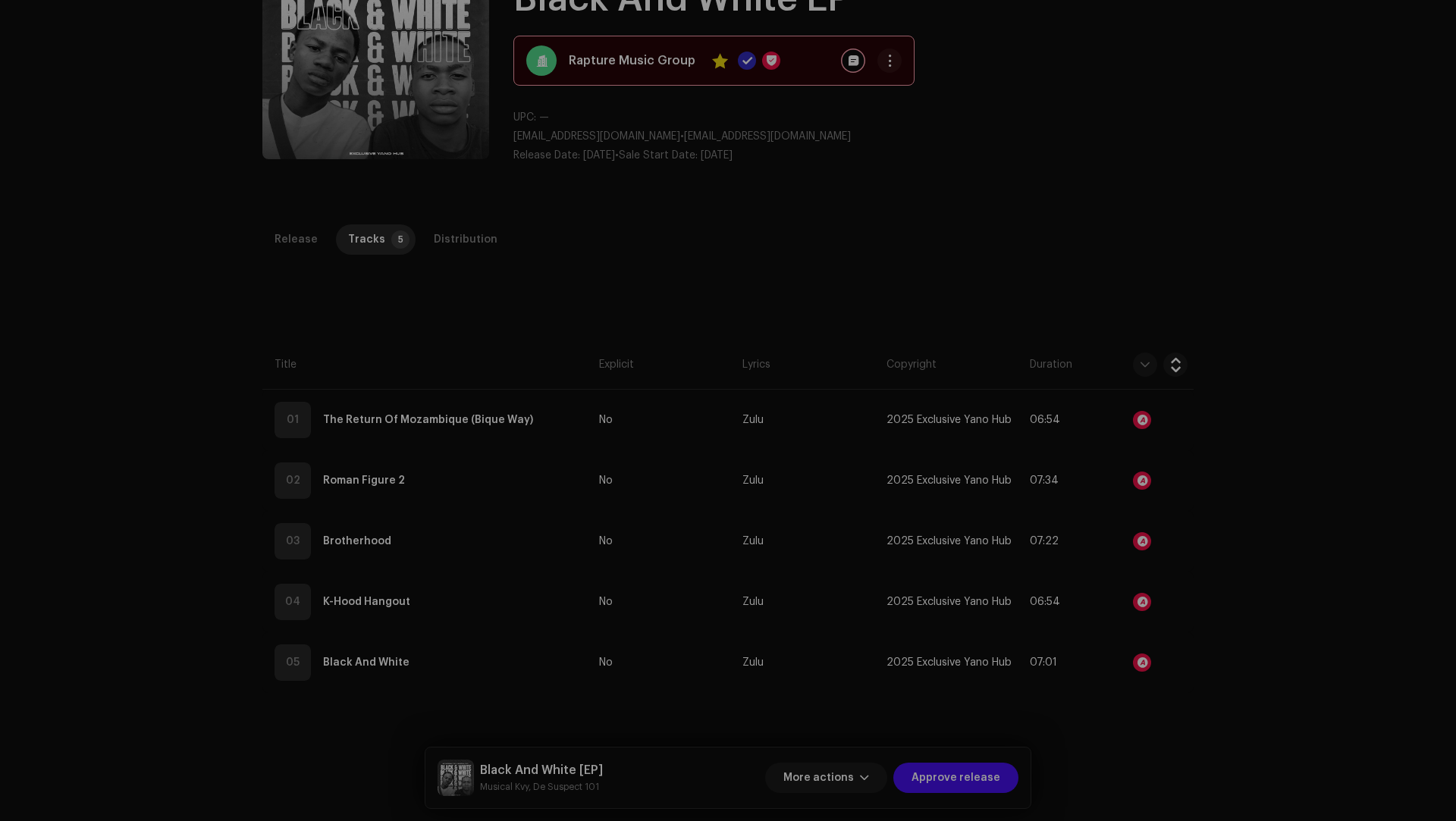
click at [1297, 586] on div "Audio Recognition by Remix/Sample 117 Cover Song 3 Speech ! All results require…" at bounding box center [728, 410] width 1456 height 821
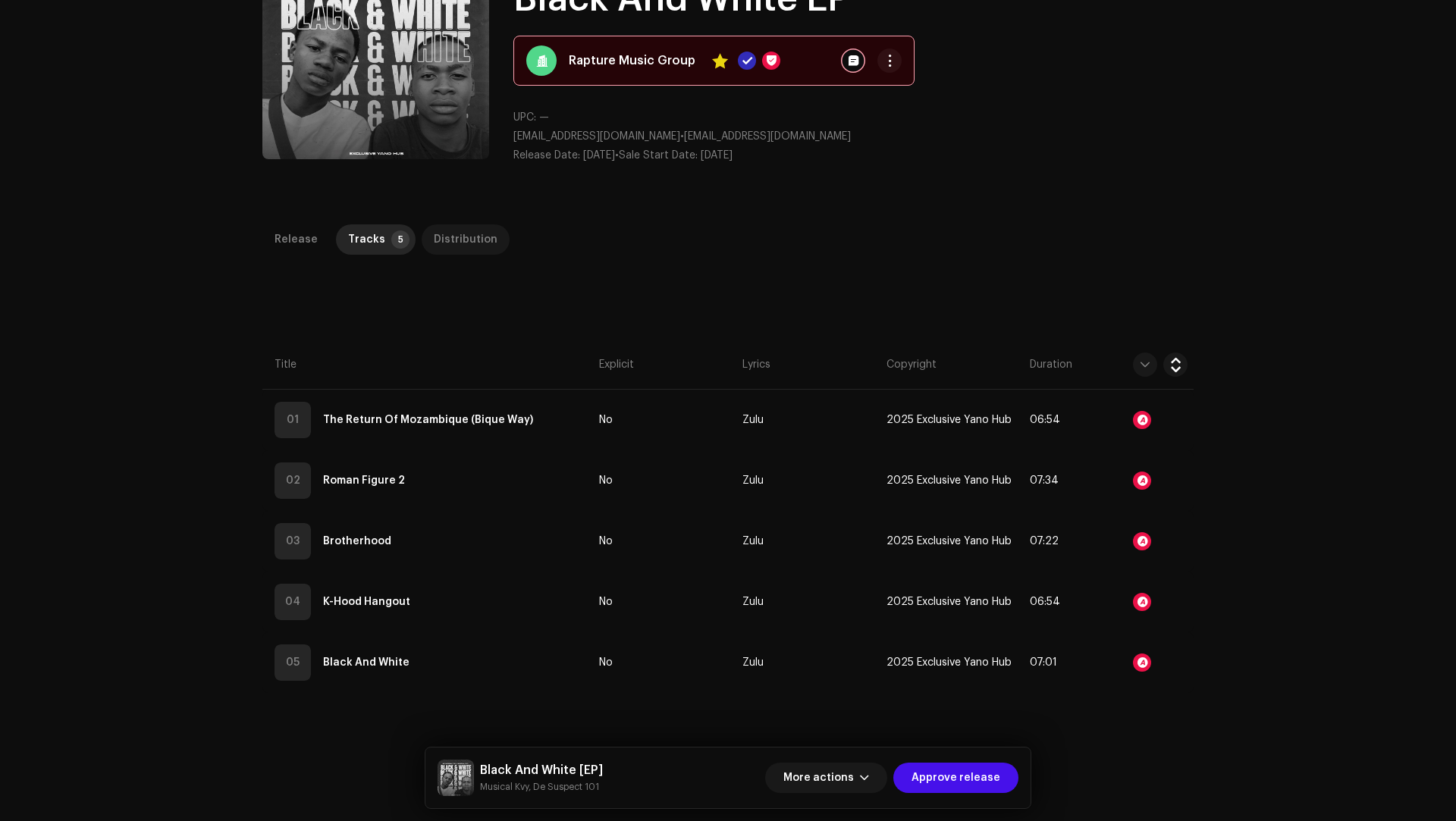
click at [449, 238] on div "Distribution" at bounding box center [465, 239] width 63 height 30
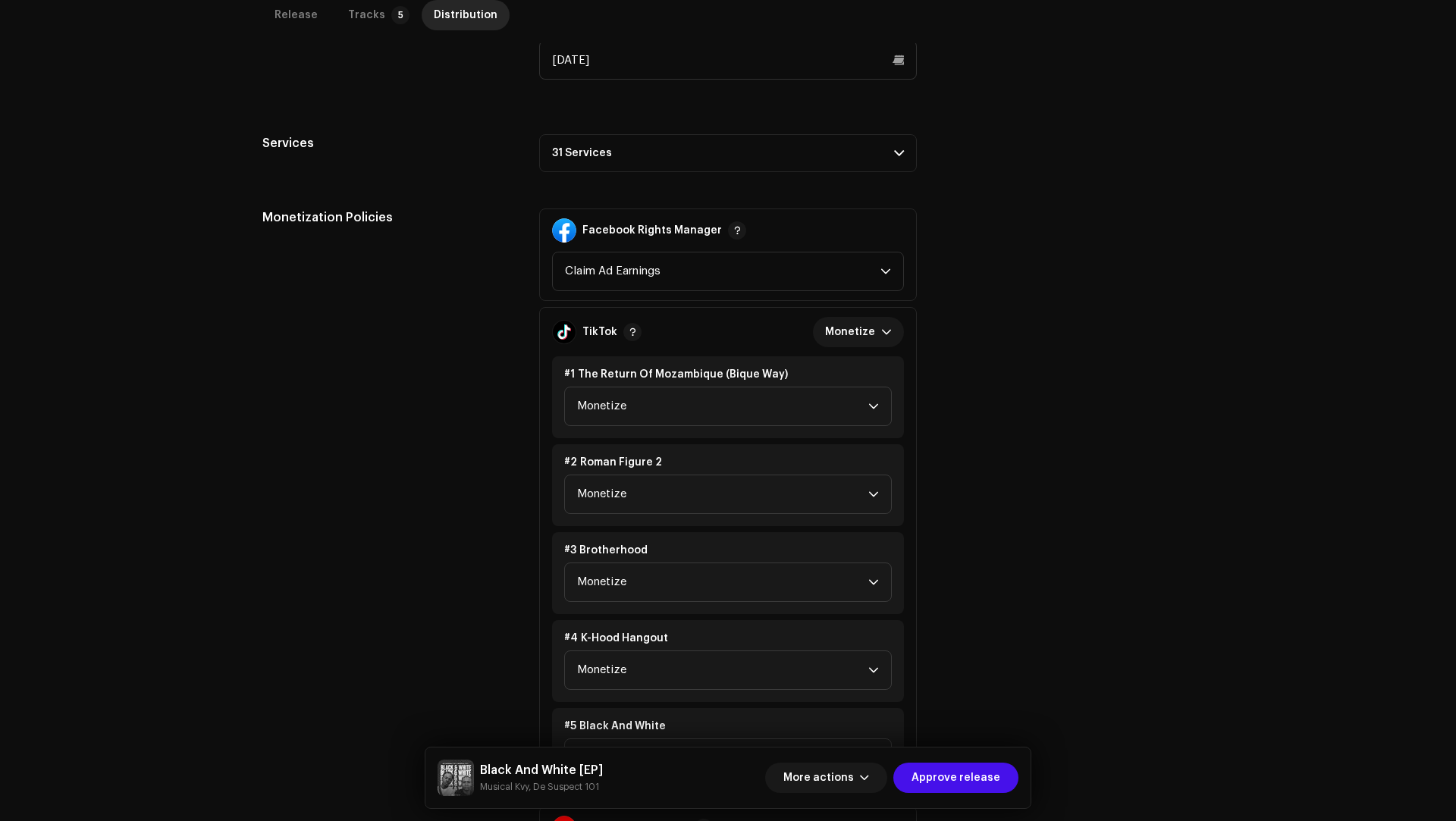
scroll to position [615, 0]
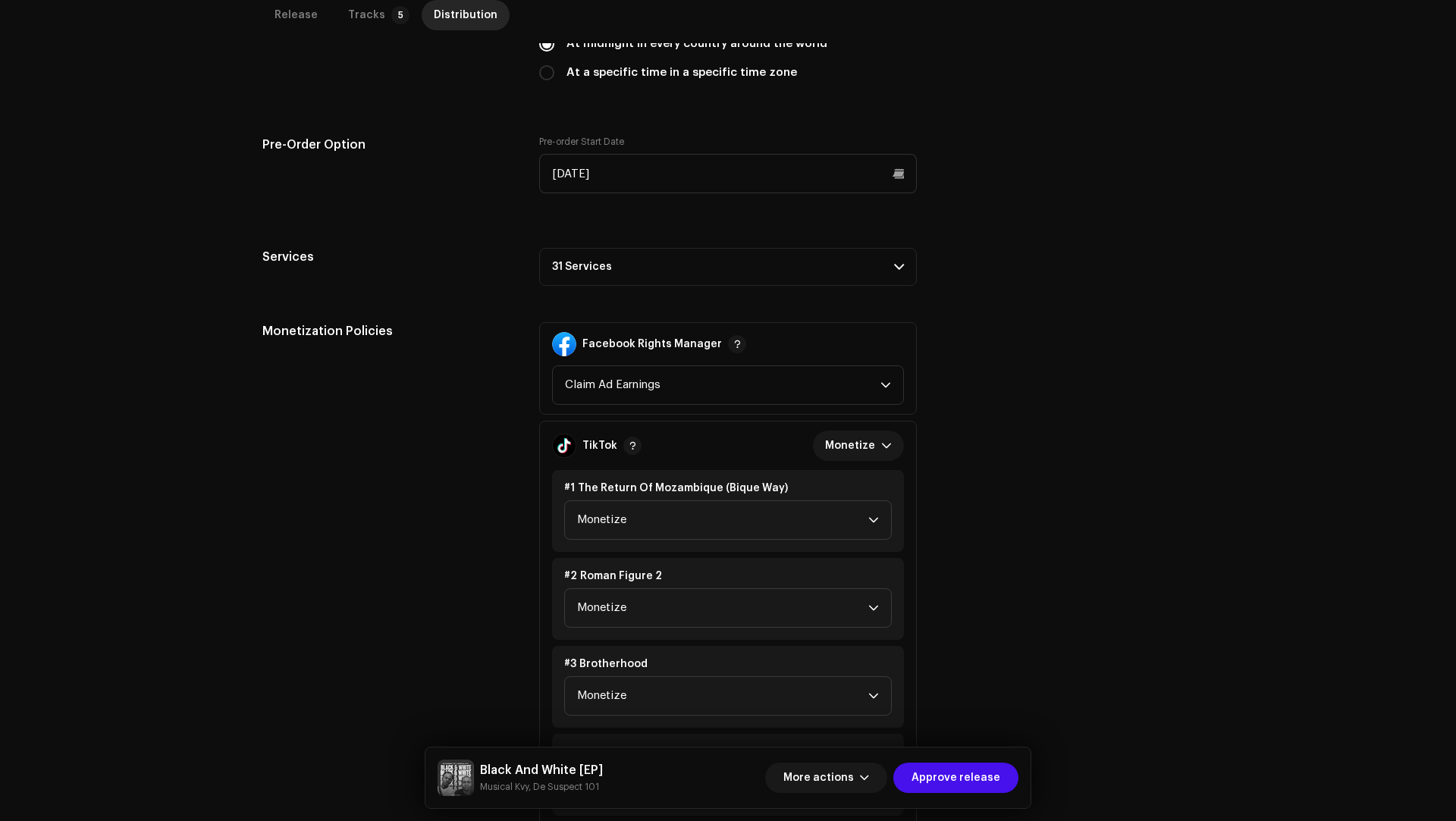
click at [611, 272] on p-accordion-header "31 Services" at bounding box center [727, 266] width 378 height 38
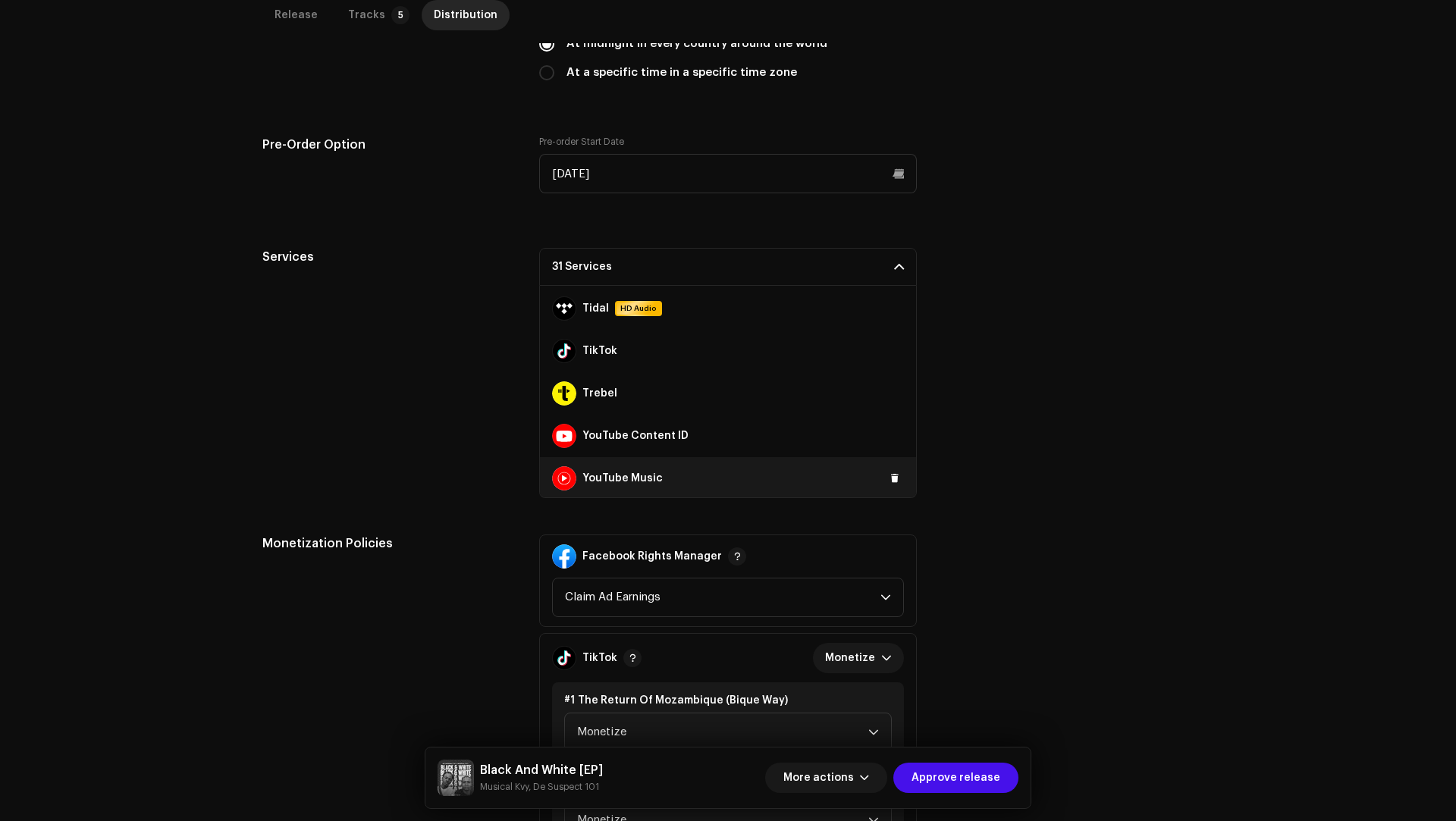
scroll to position [1104, 0]
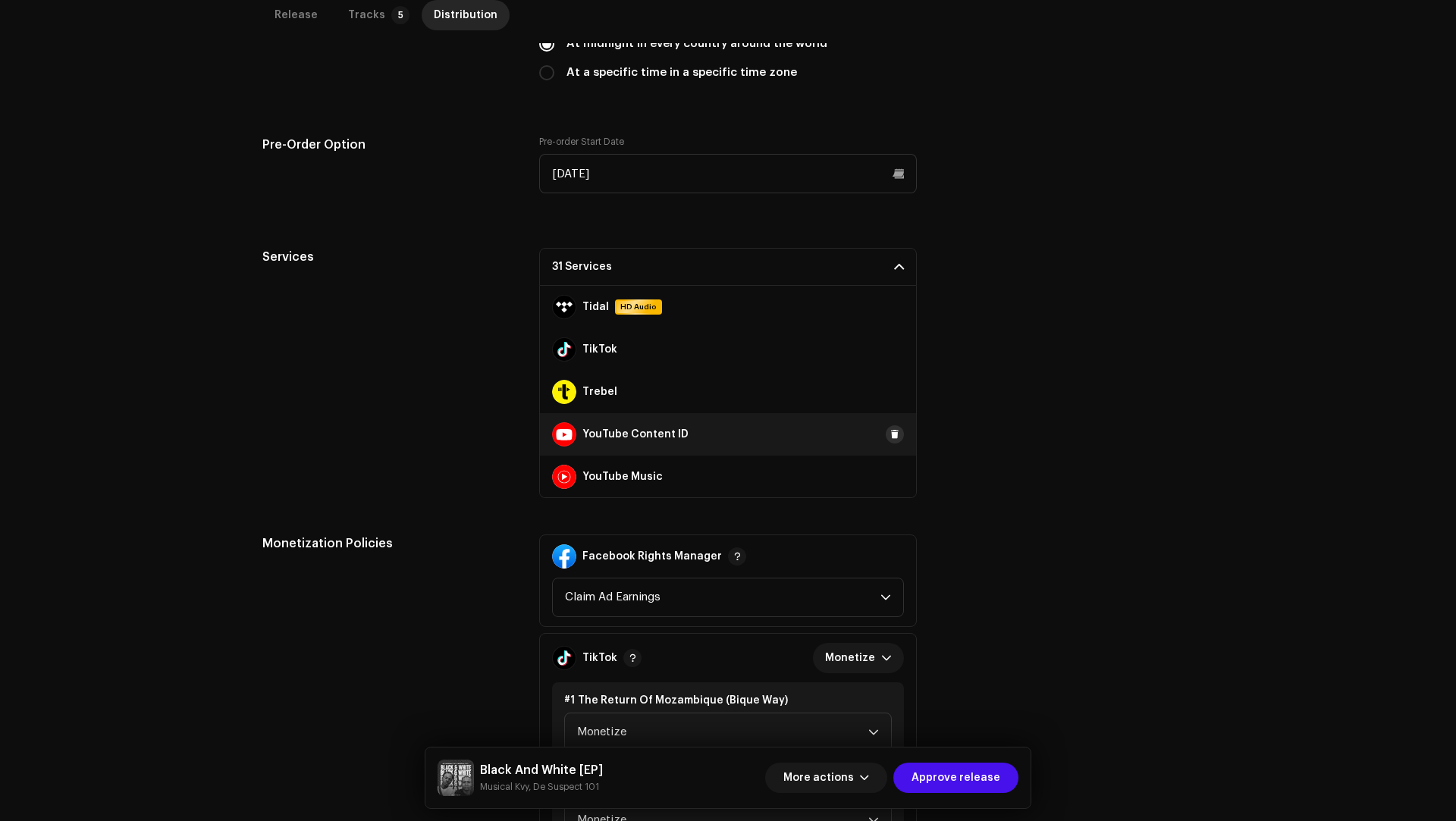
click at [891, 429] on button at bounding box center [895, 434] width 18 height 18
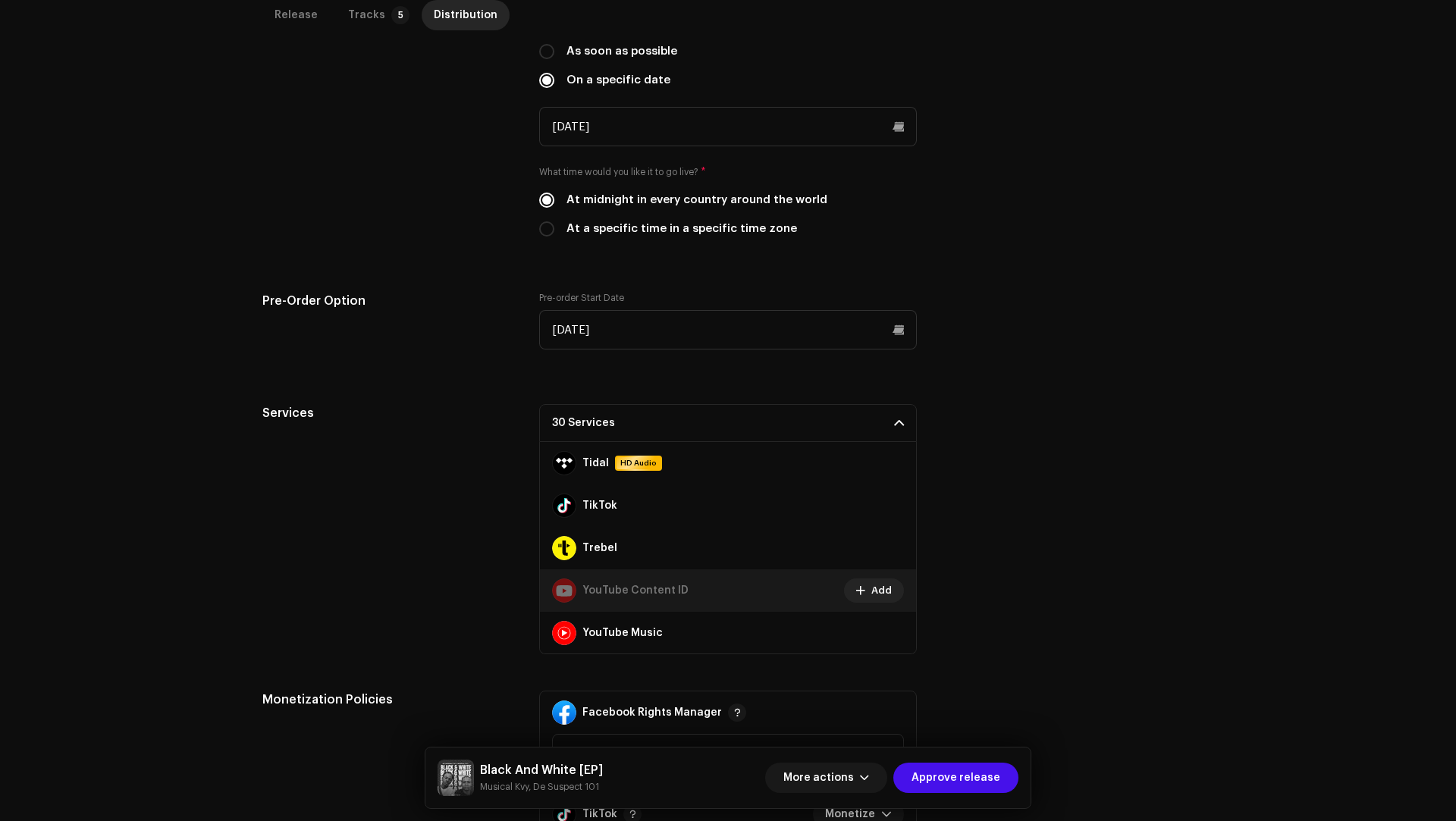
scroll to position [83, 0]
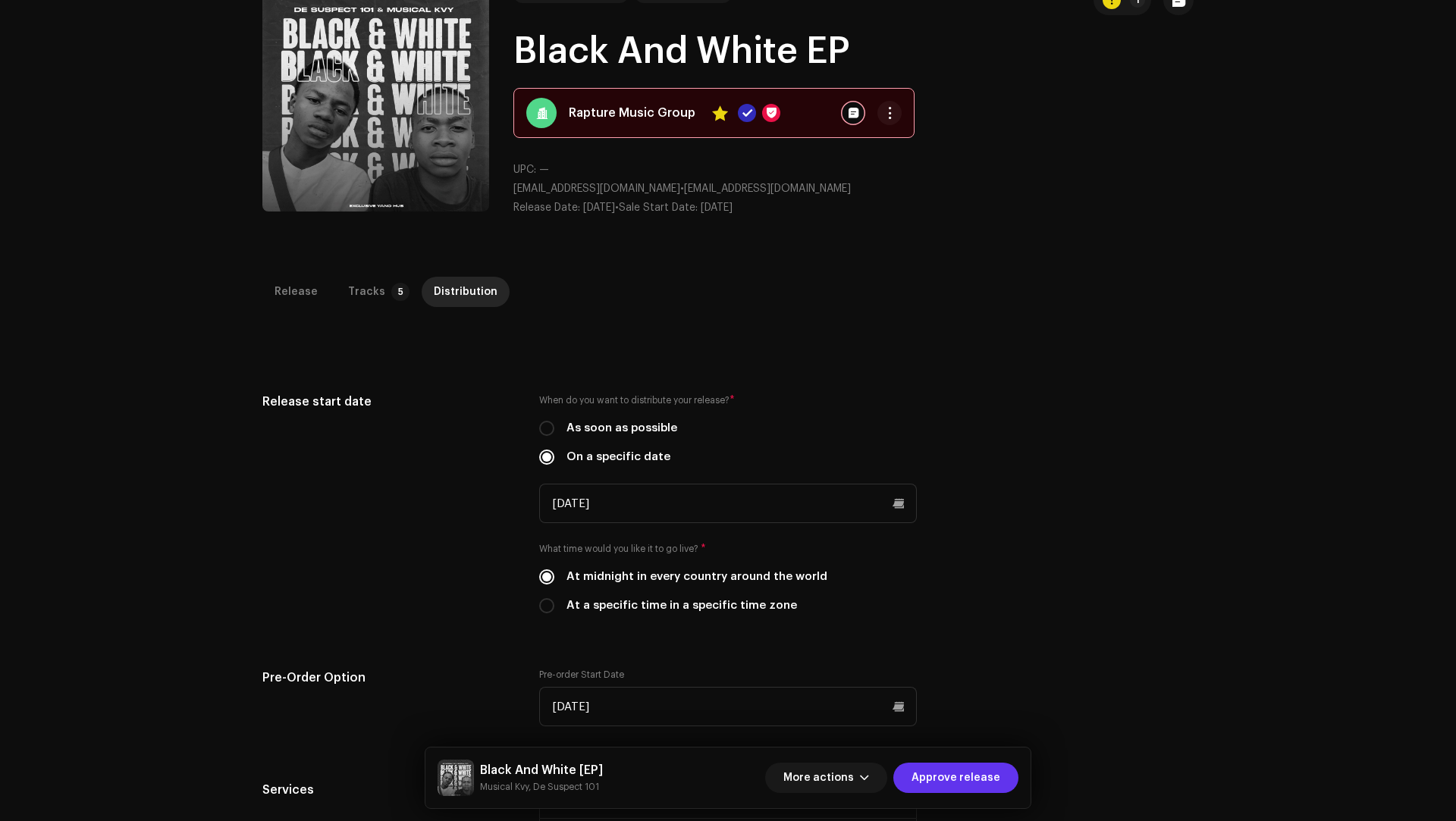
click at [958, 770] on span "Approve release" at bounding box center [956, 778] width 88 height 30
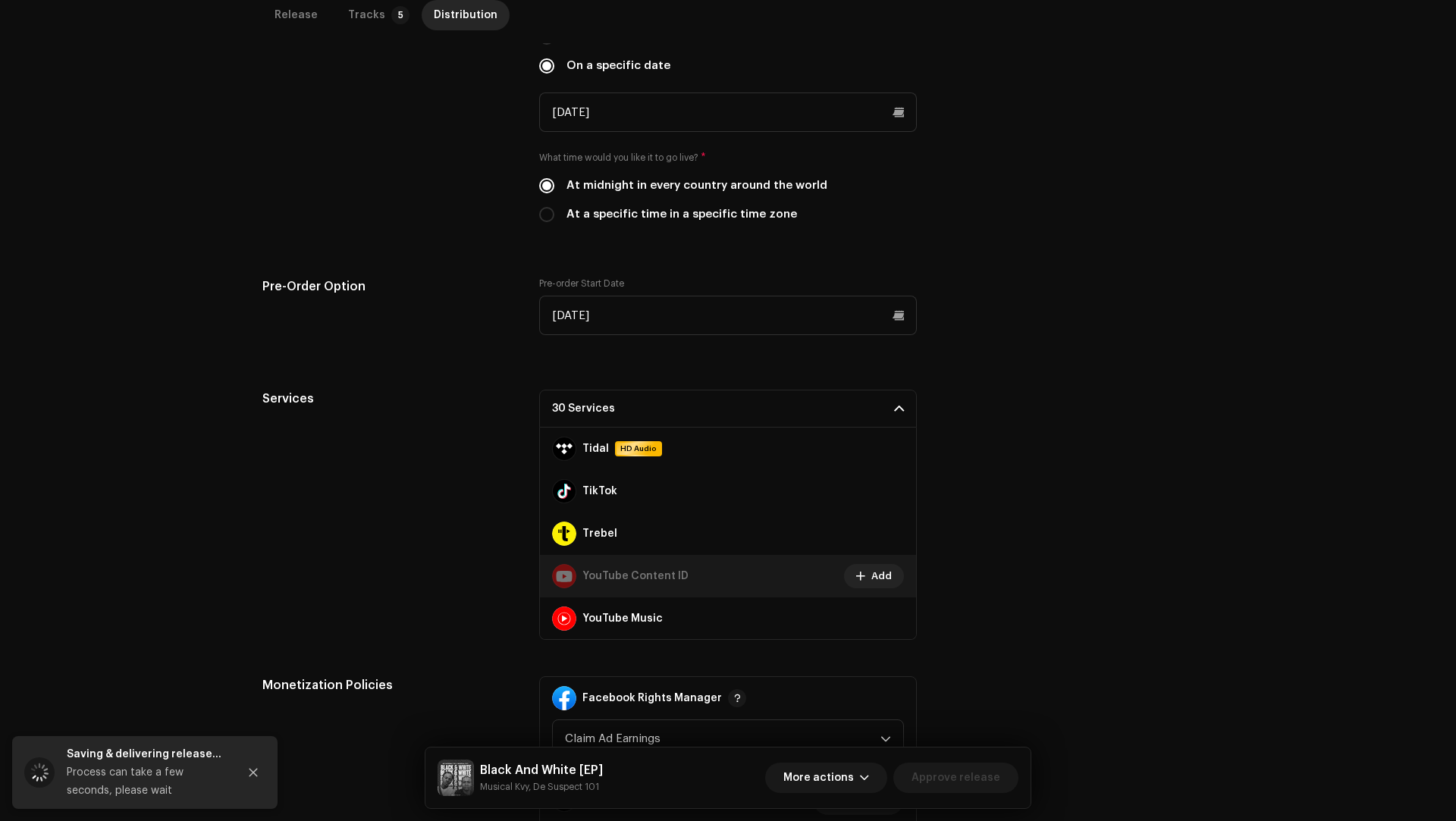
scroll to position [104, 0]
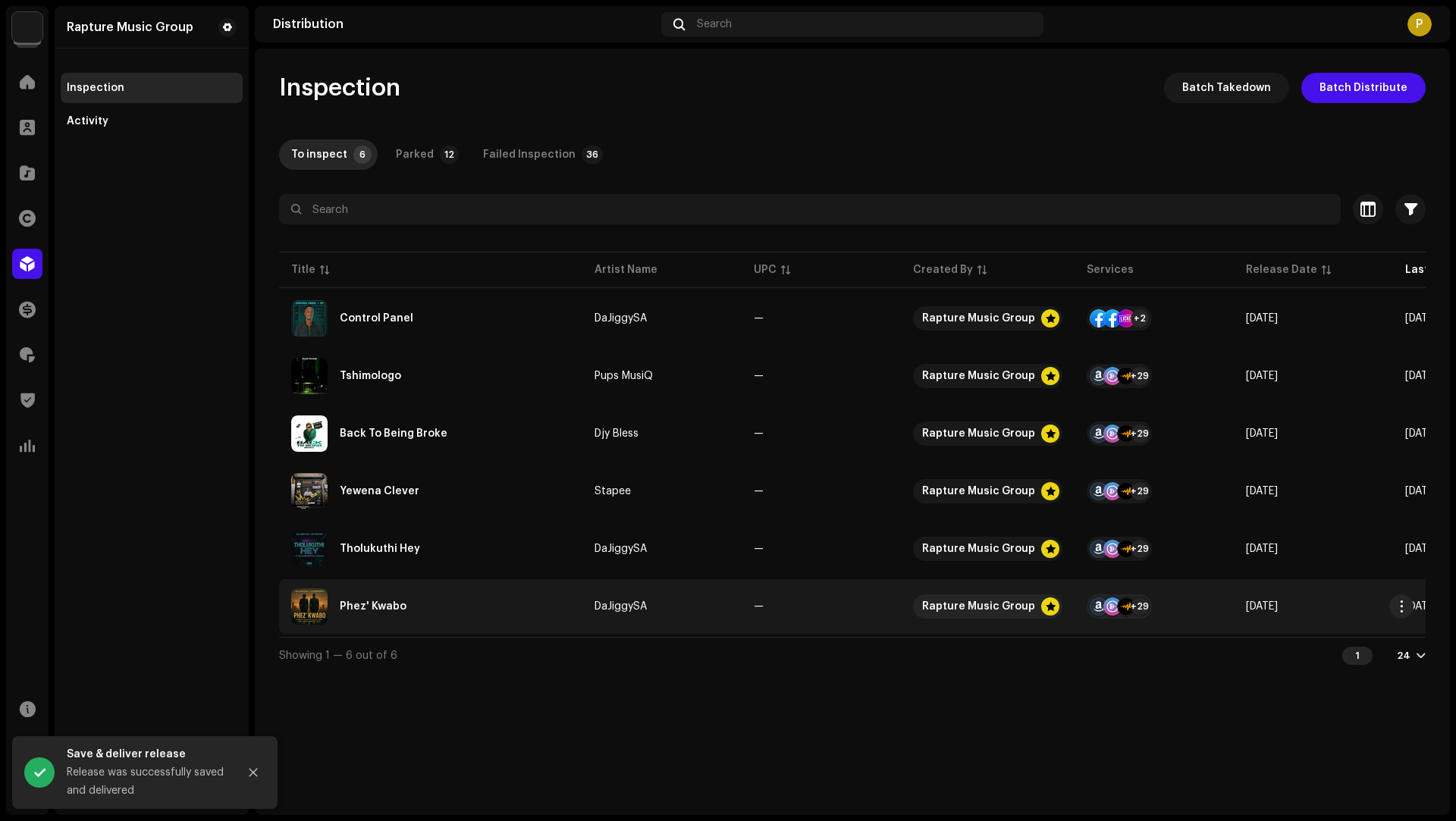
click at [481, 605] on div "Phez' Kwabo" at bounding box center [430, 607] width 279 height 37
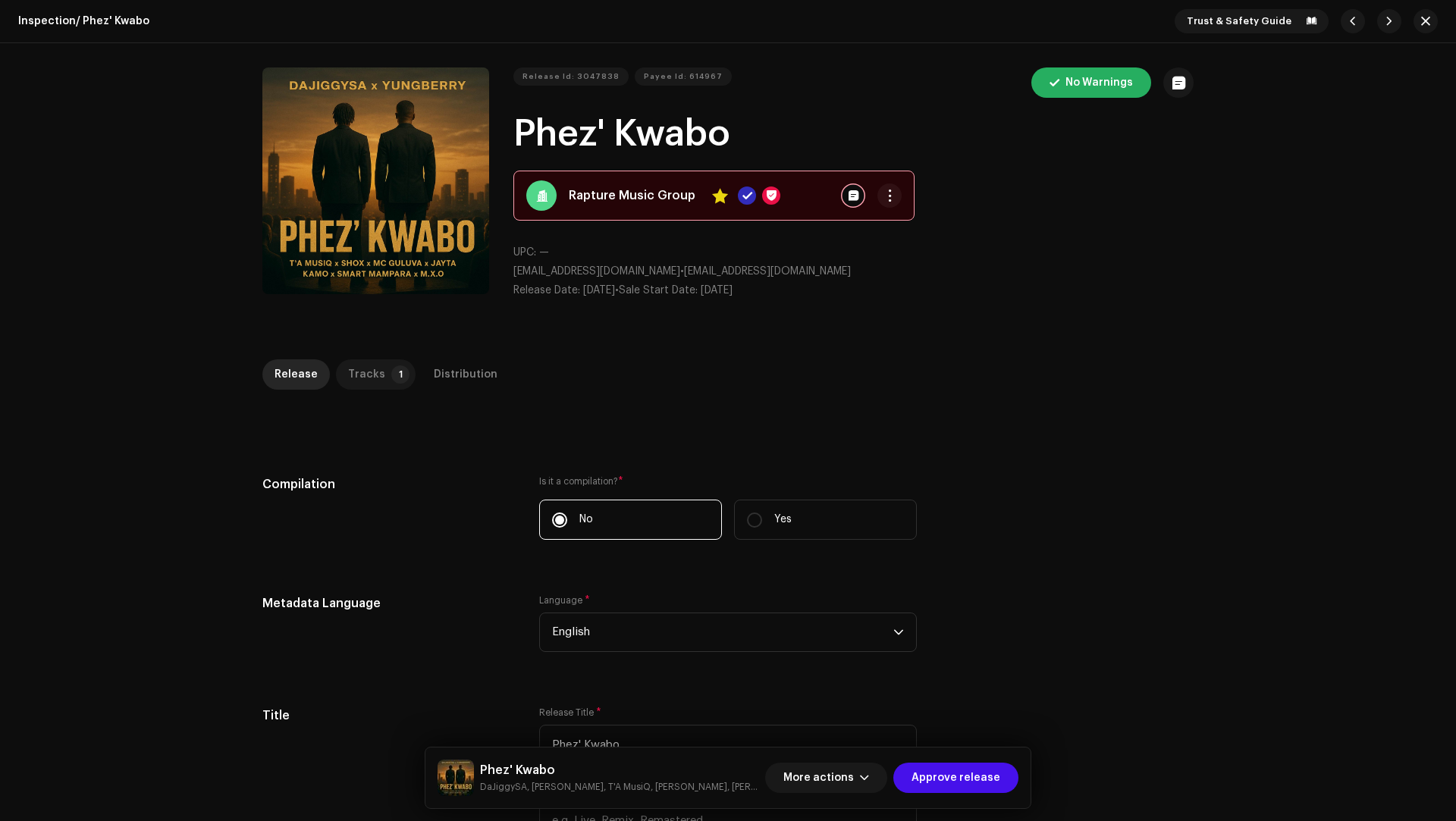
click at [363, 370] on div "Tracks" at bounding box center [366, 374] width 38 height 30
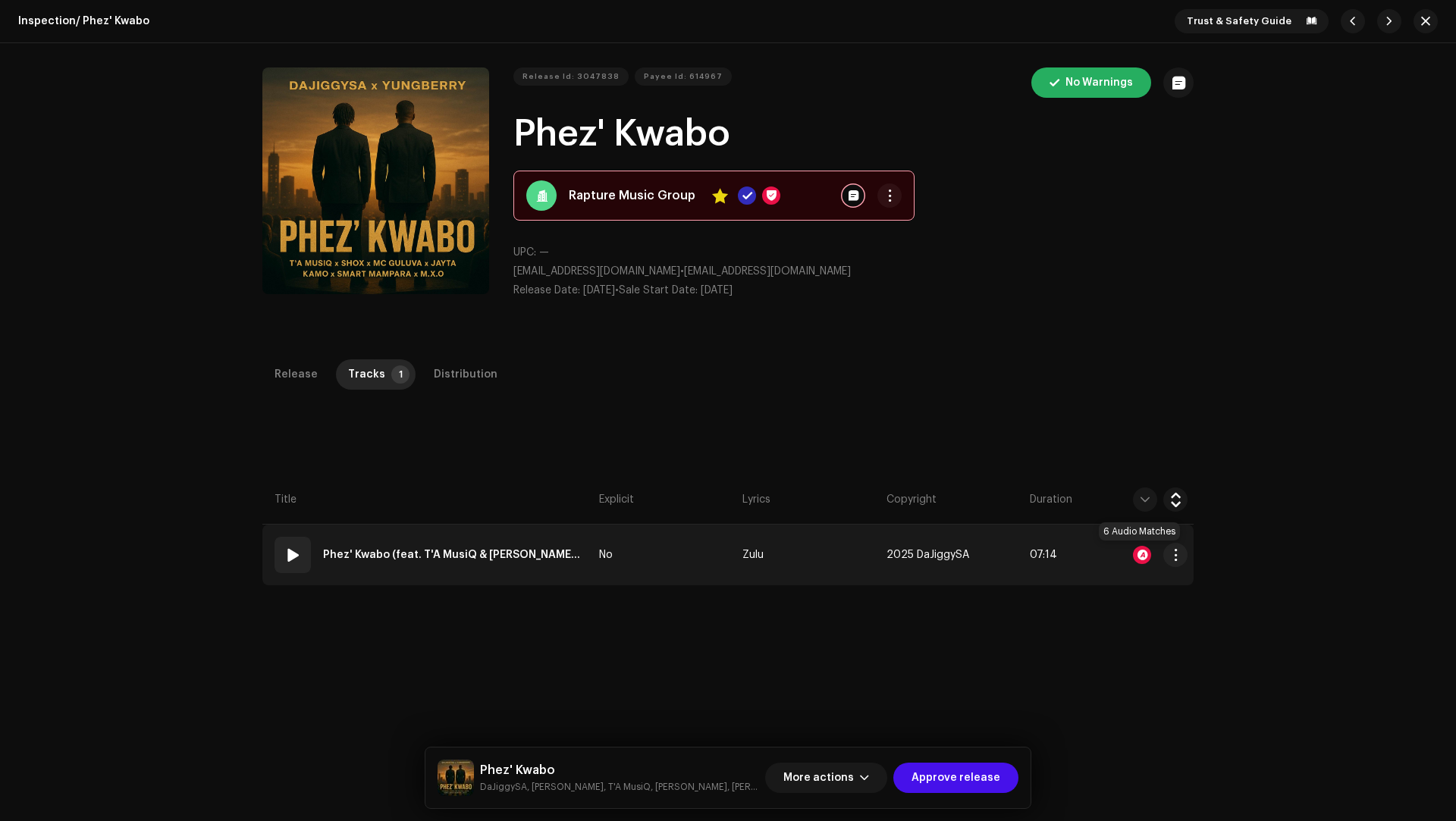
click at [1137, 555] on div at bounding box center [1142, 555] width 18 height 18
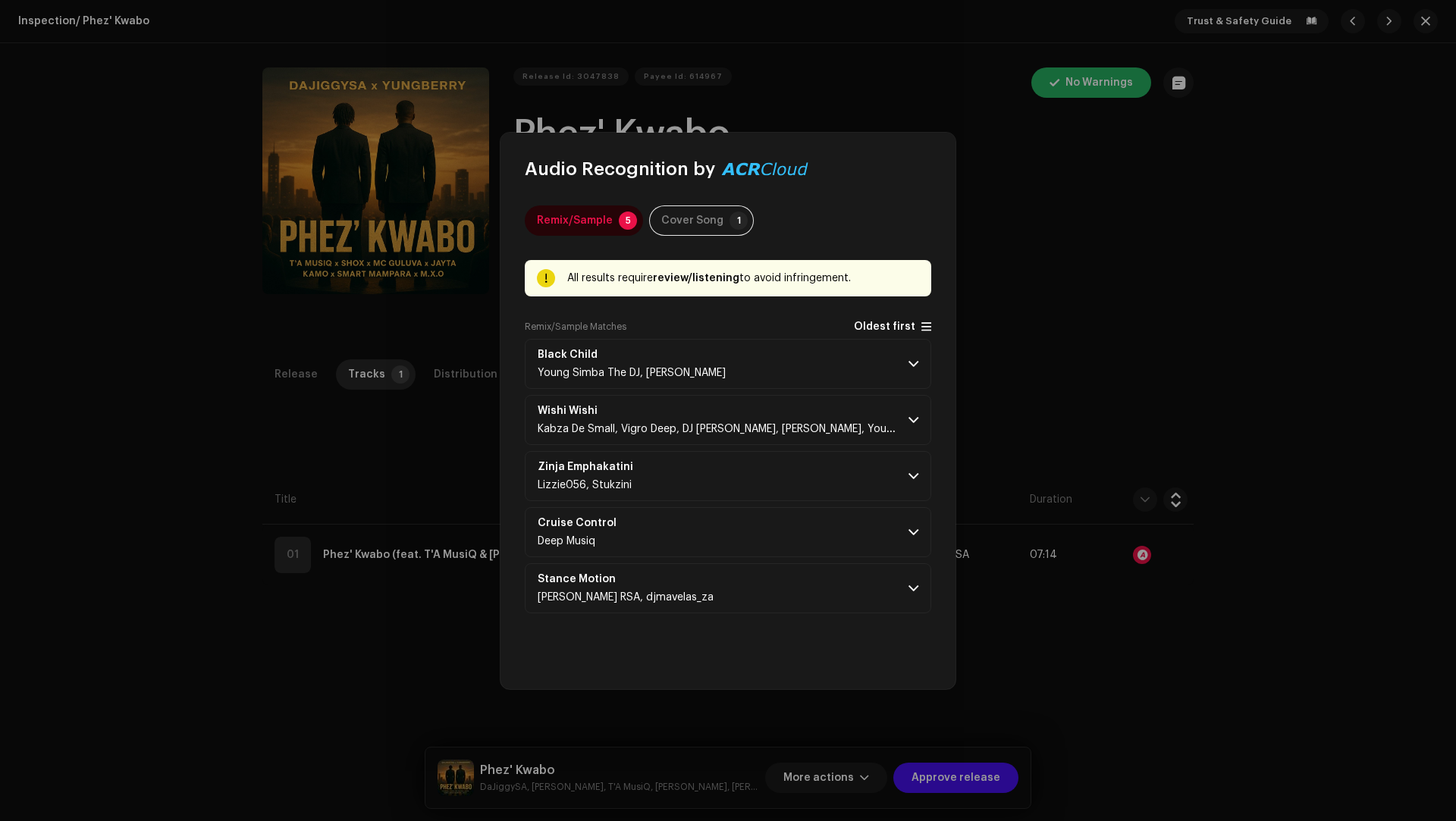
click at [872, 330] on span "Oldest first" at bounding box center [885, 328] width 62 height 12
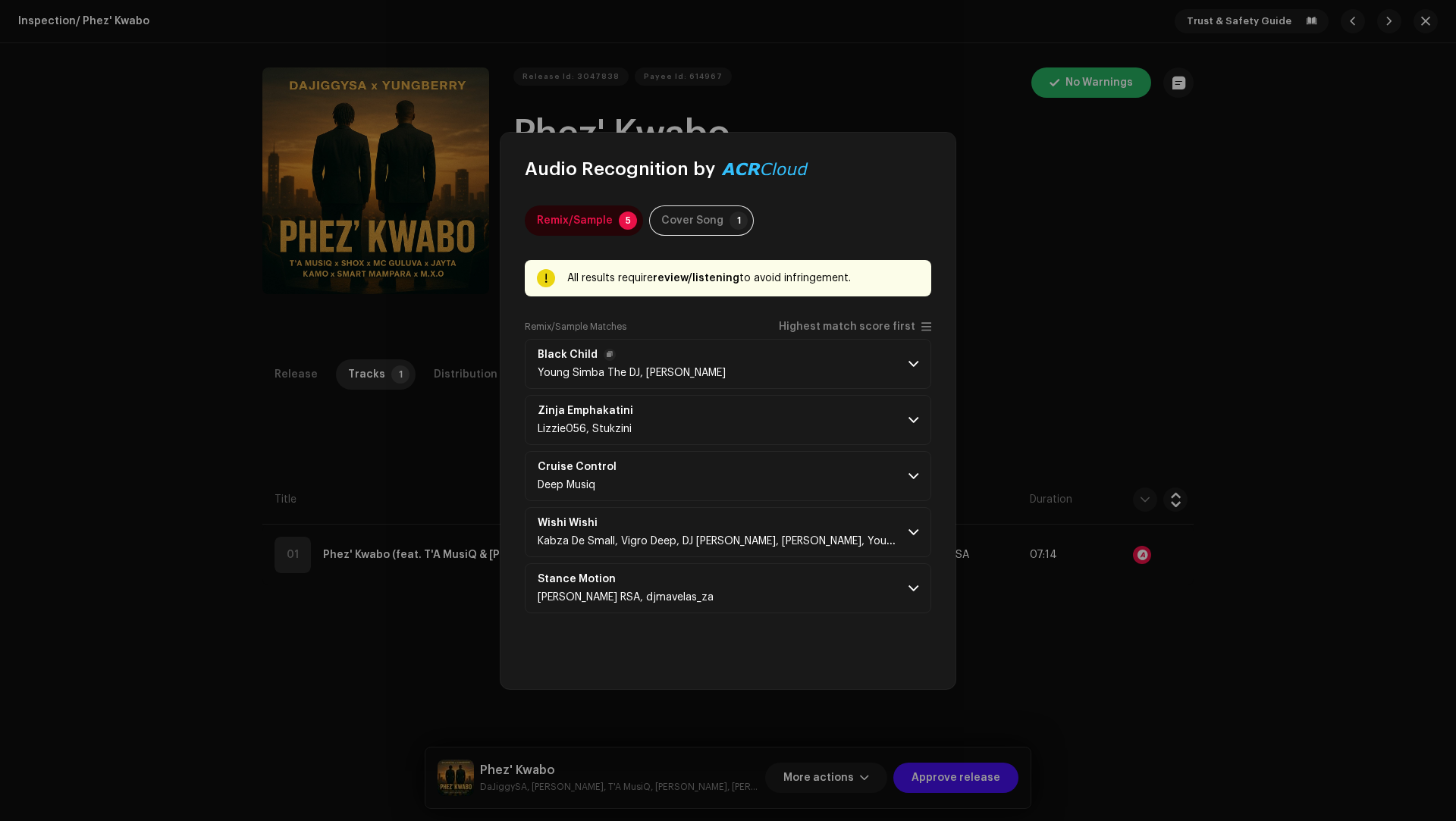
click at [784, 370] on p-accordion-header "Black Child Young Simba The DJ, [PERSON_NAME]" at bounding box center [727, 363] width 406 height 50
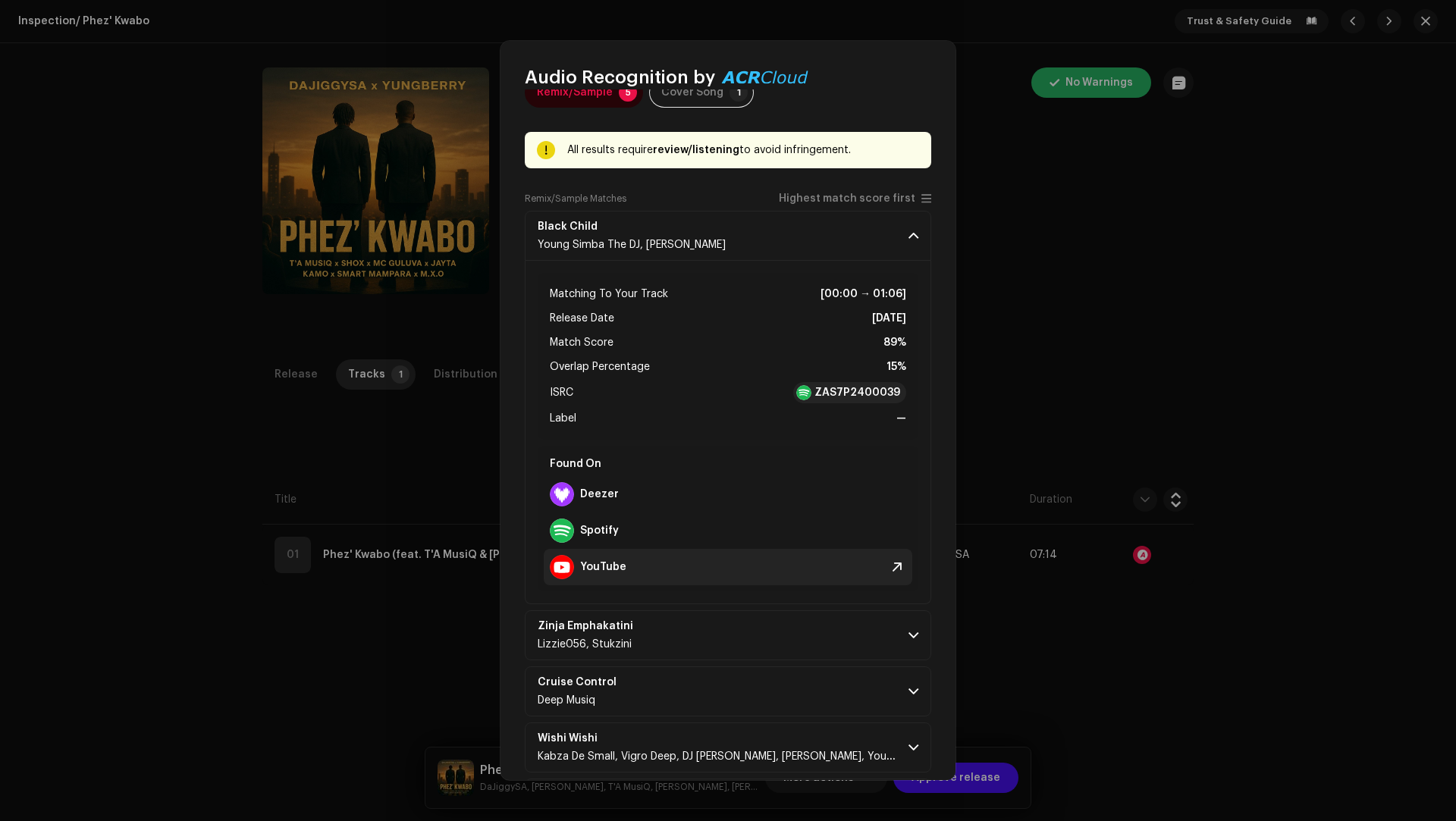
scroll to position [106, 0]
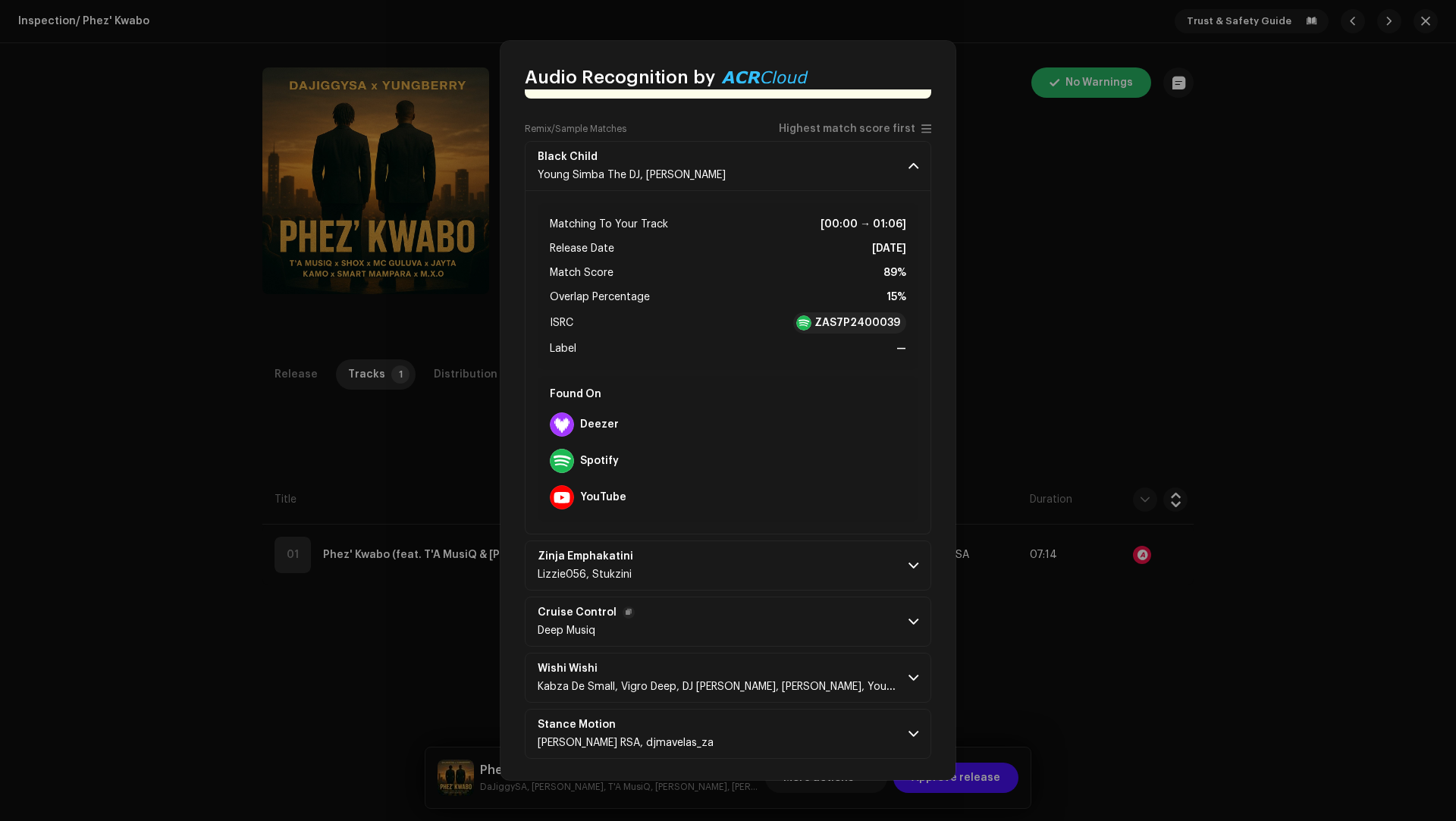
click at [746, 593] on p-accordion "Black Child Young Simba The DJ, Dosco Dee Matching To Your Track [00:00 → 01:06…" at bounding box center [727, 449] width 406 height 618
click at [751, 568] on p-accordion-header "Zinja Emphakatini Lizzie056, Stukzini" at bounding box center [727, 565] width 406 height 50
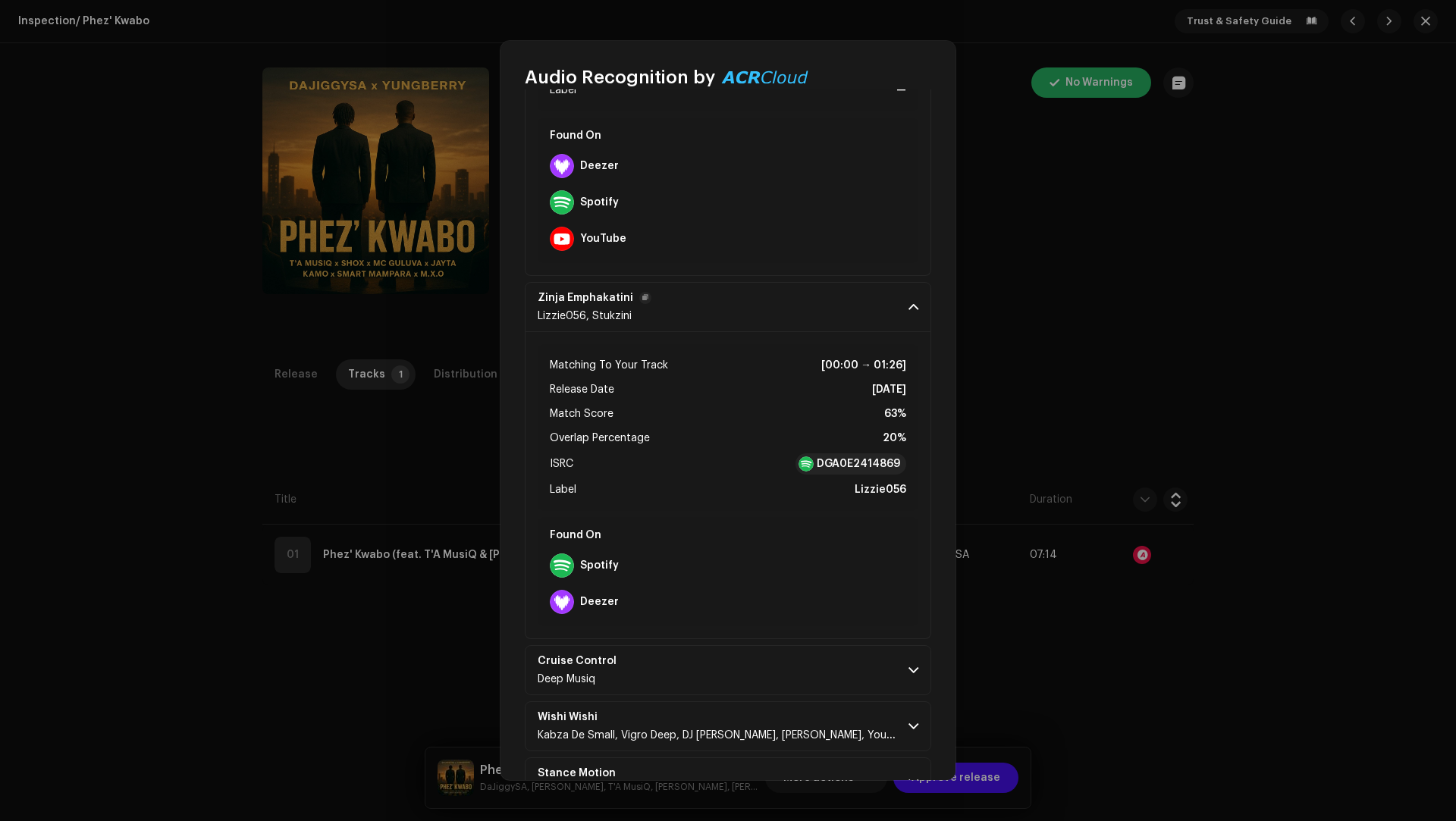
scroll to position [413, 0]
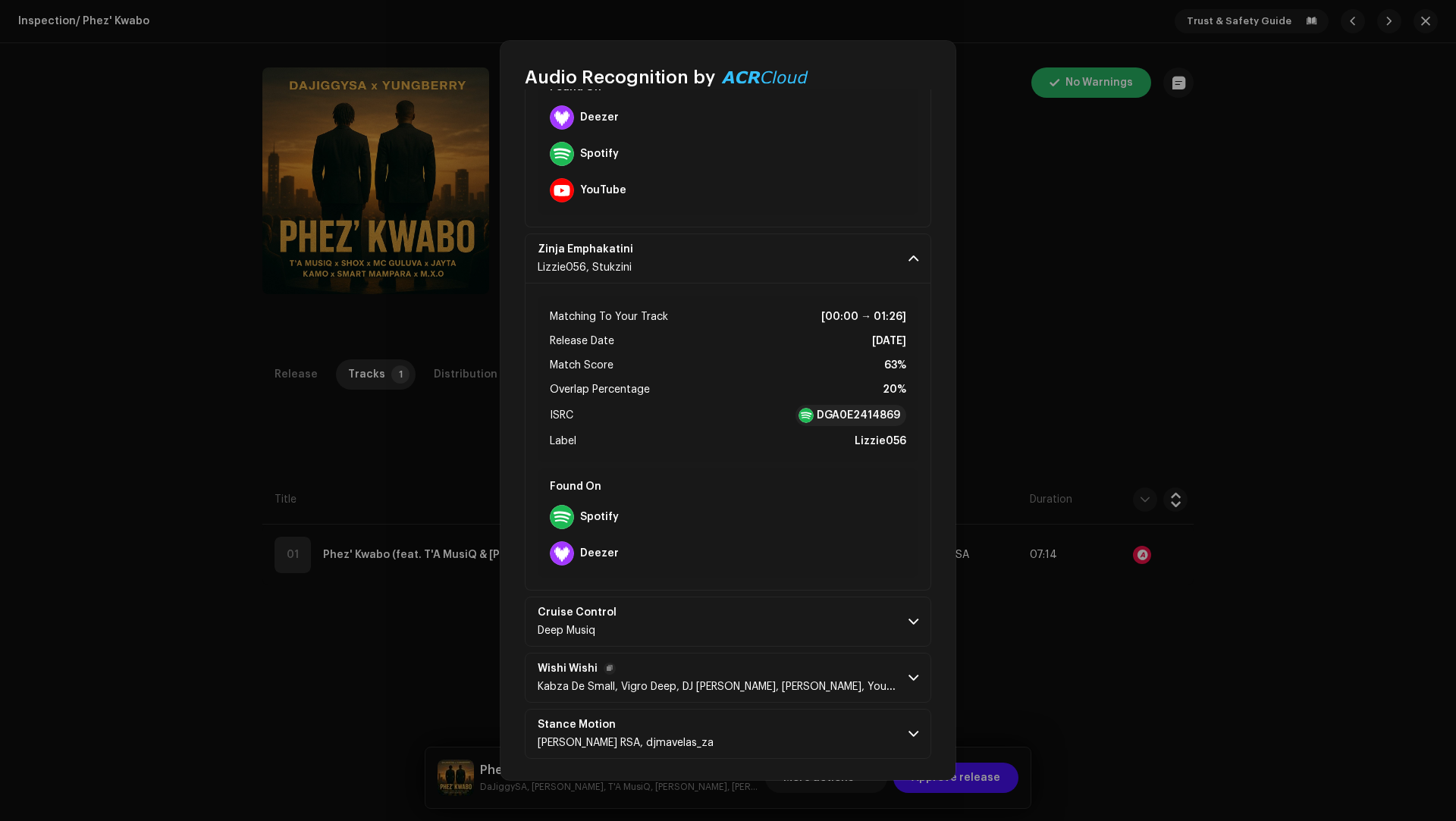
click at [760, 657] on p-accordion-header "Wishi Wishi Kabza De Small, Vigro Deep, [PERSON_NAME], [PERSON_NAME], [GEOGRAPH…" at bounding box center [727, 678] width 406 height 50
click at [763, 623] on p-accordion-header "Cruise Control Deep Musiq" at bounding box center [727, 622] width 406 height 50
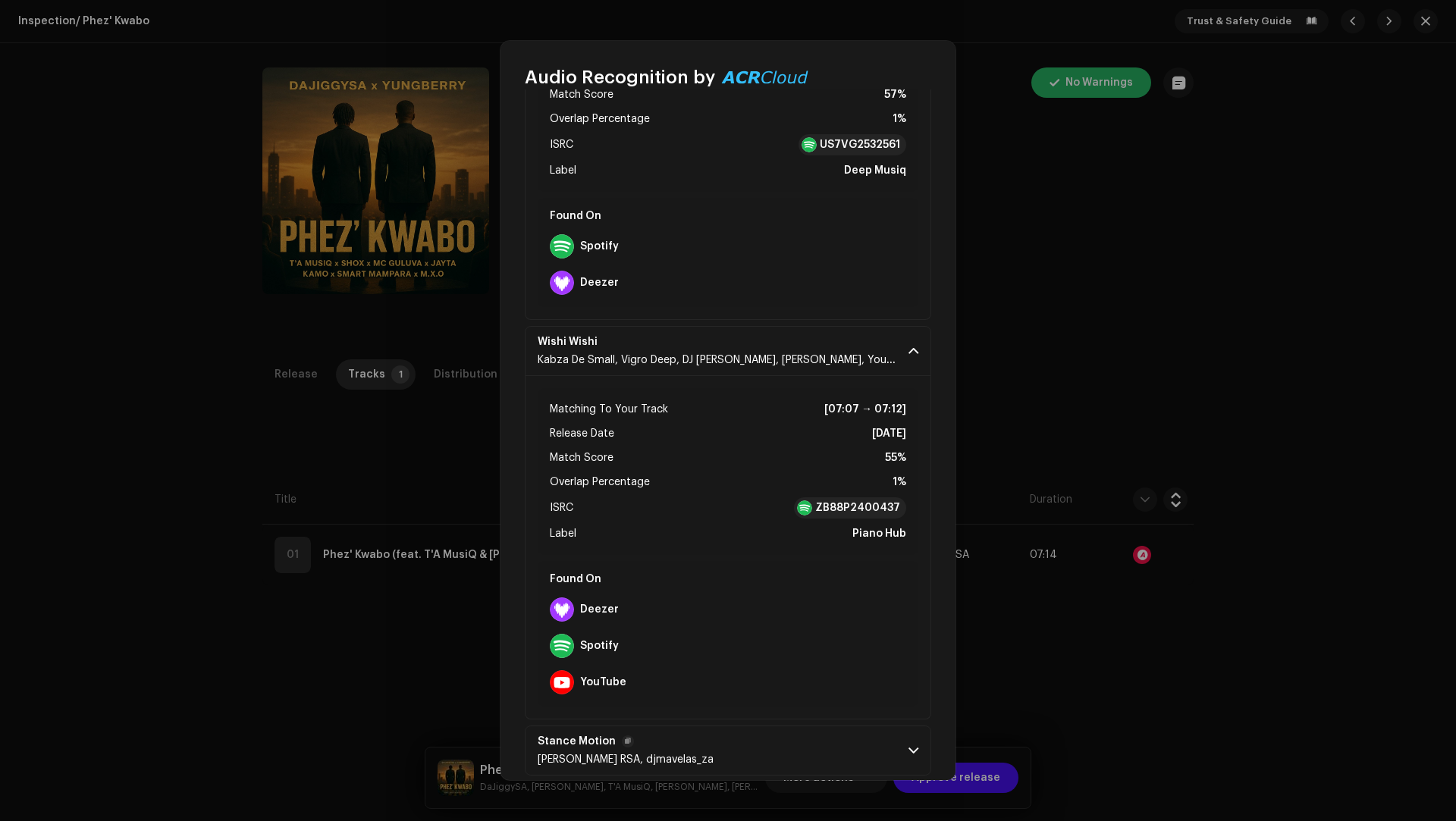
click at [753, 748] on p-accordion-header "Stance Motion [PERSON_NAME] RSA, djmavelas_za" at bounding box center [727, 750] width 406 height 50
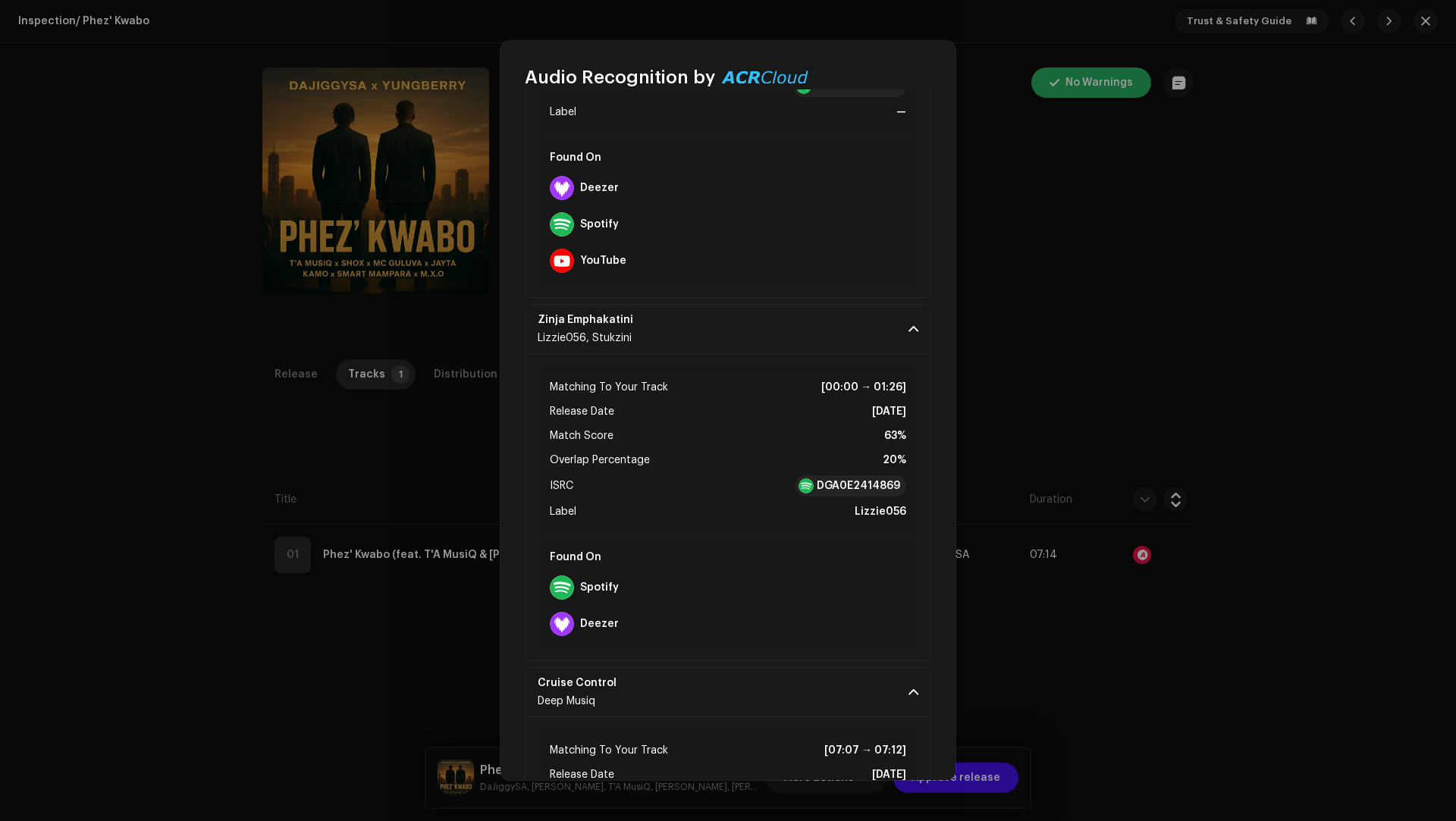
scroll to position [0, 0]
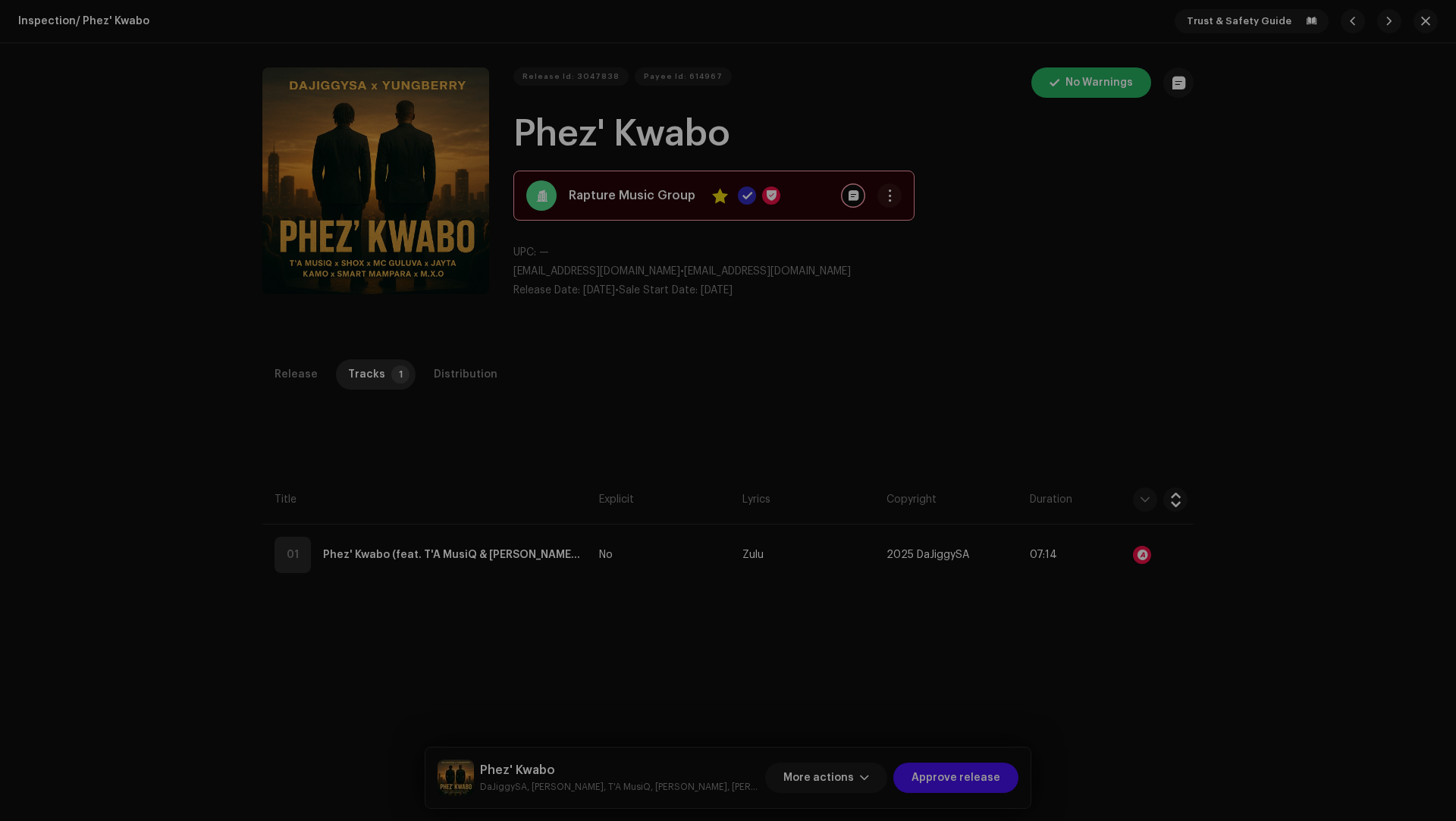
click at [1279, 726] on div "Audio Recognition by Remix/Sample 5 Cover Song 1 All results require review/lis…" at bounding box center [728, 410] width 1456 height 821
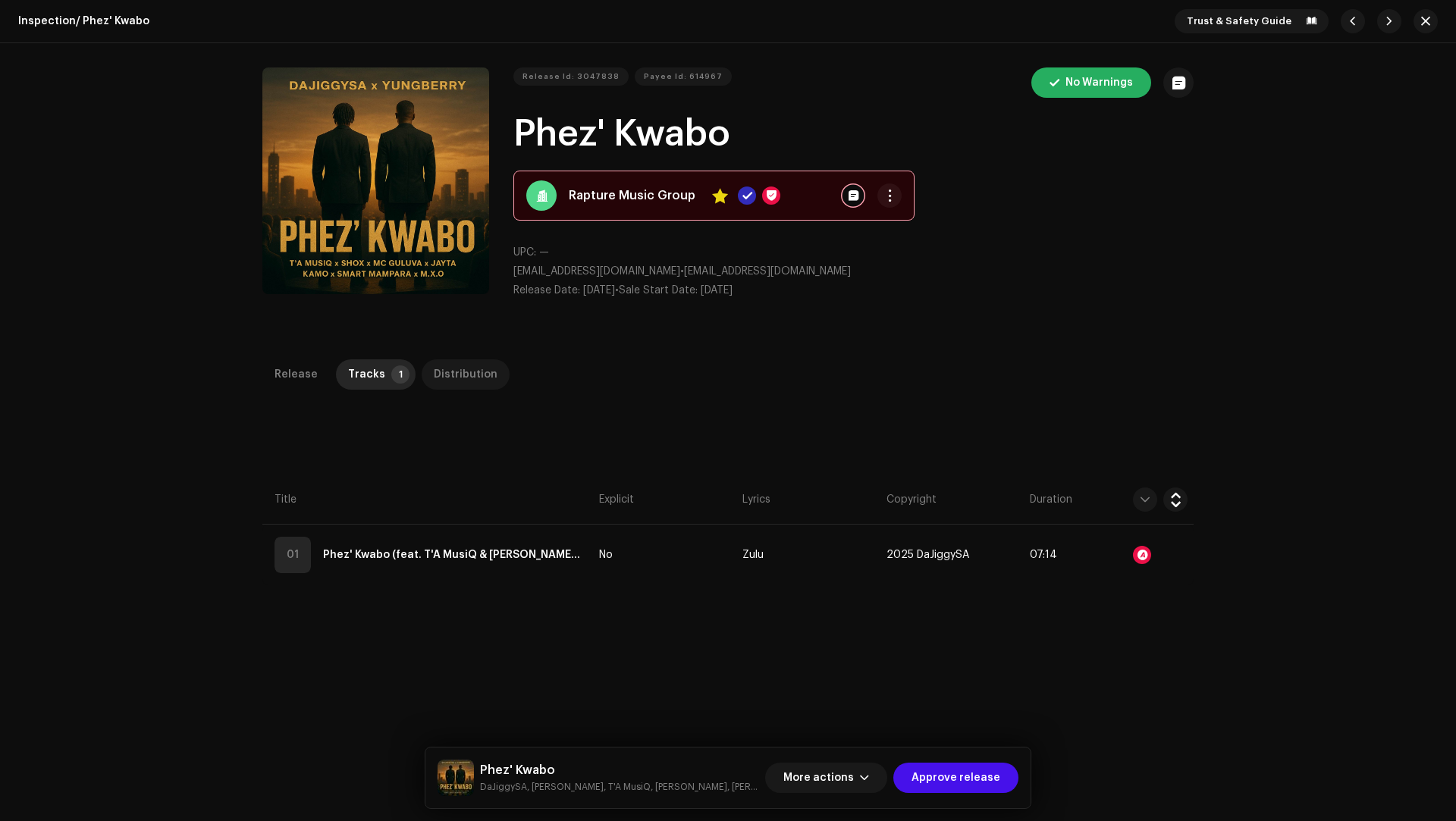
click at [444, 379] on div "Distribution" at bounding box center [465, 374] width 63 height 30
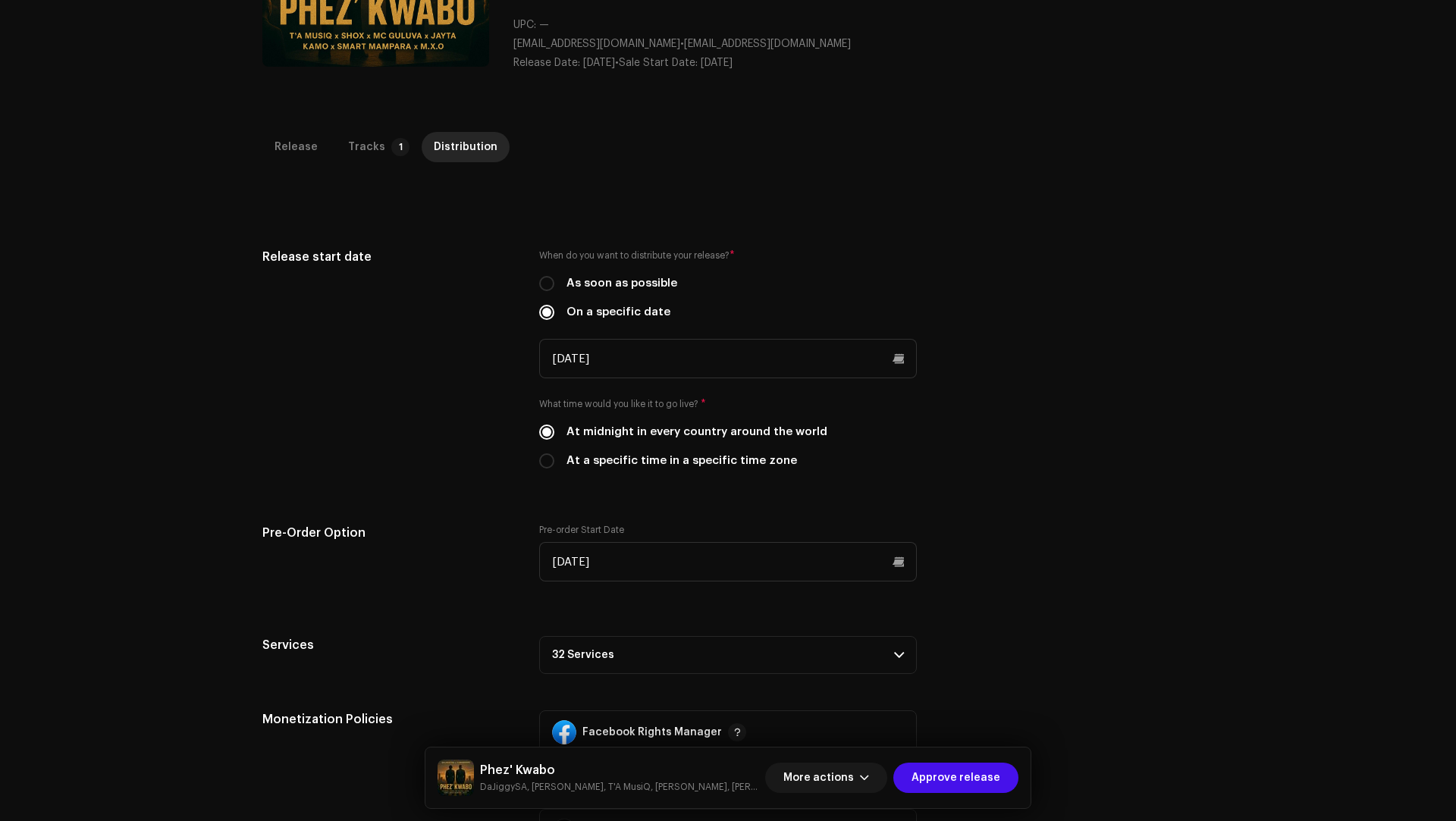
scroll to position [374, 0]
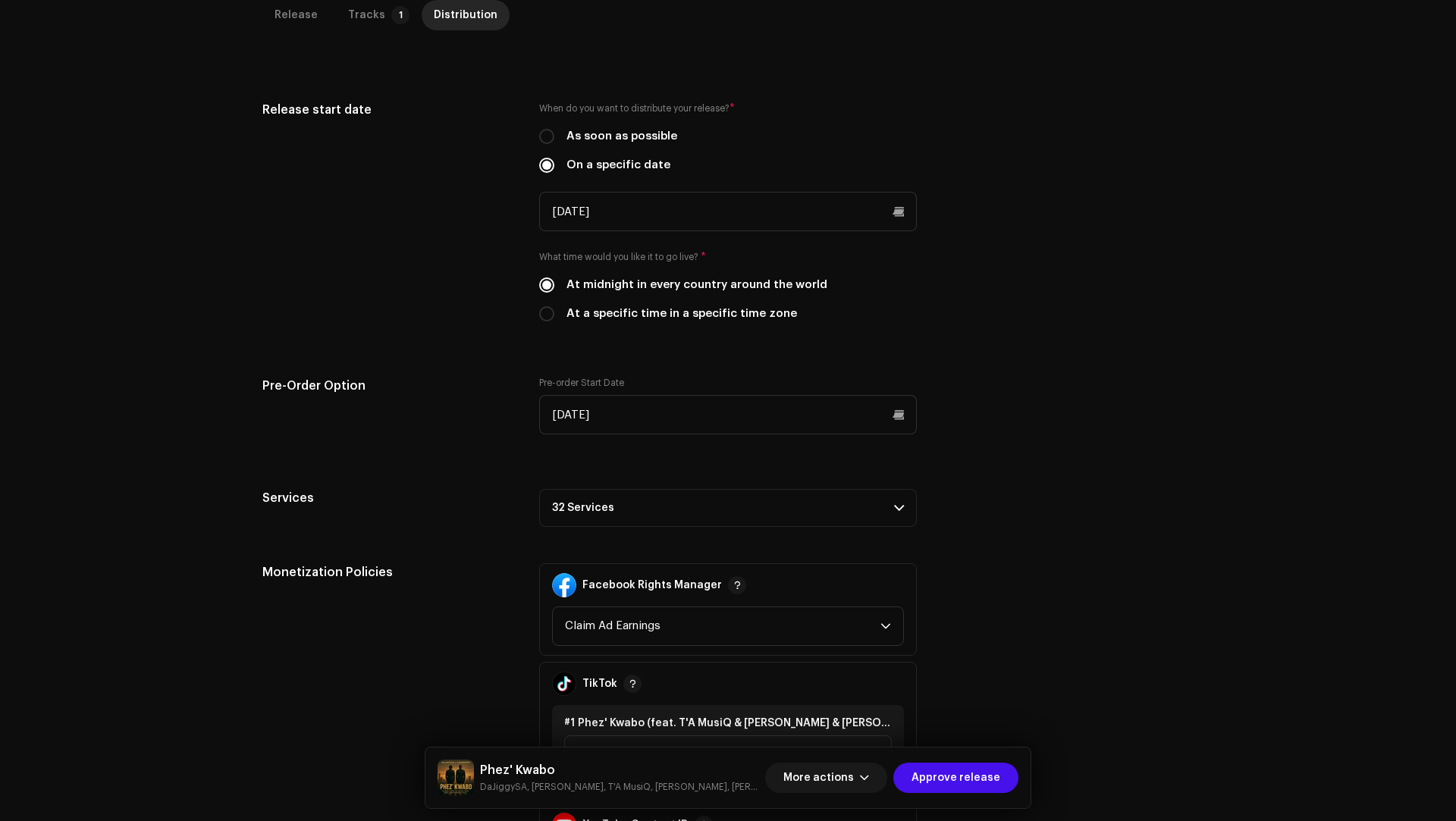
click at [629, 518] on p-accordion-header "32 Services" at bounding box center [727, 507] width 378 height 38
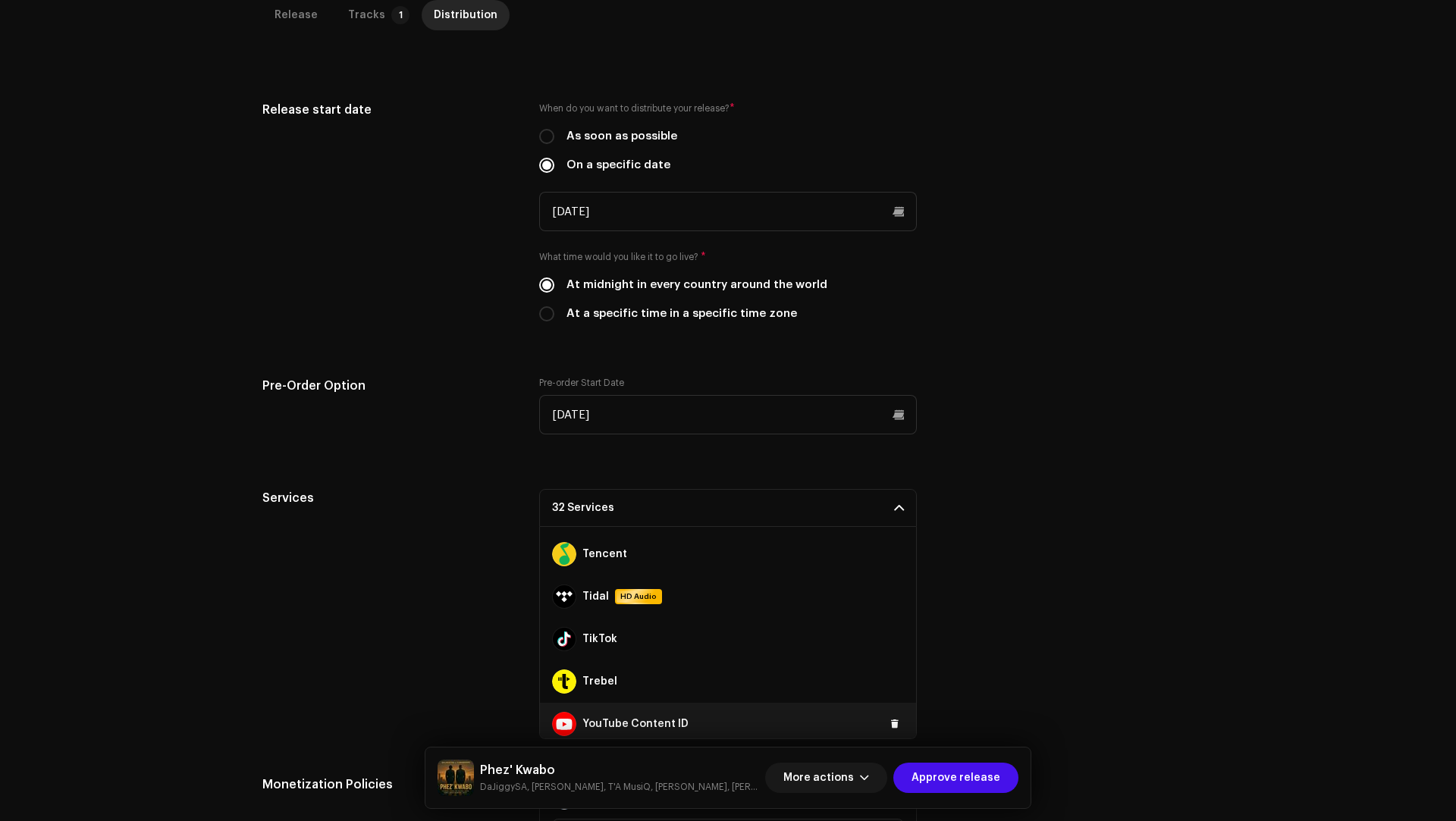
scroll to position [1146, 0]
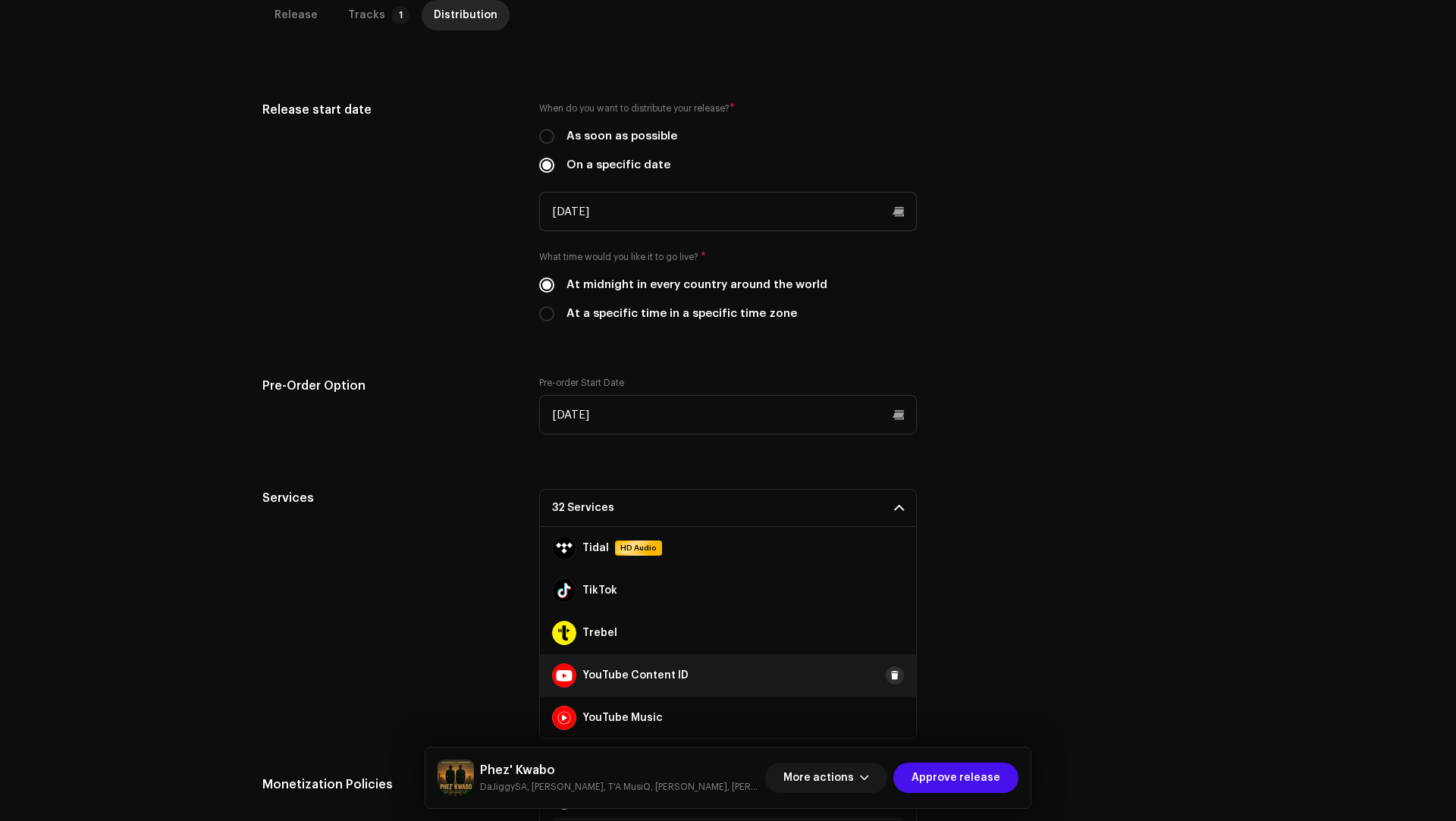
click at [890, 673] on span at bounding box center [894, 675] width 9 height 13
click at [890, 584] on span at bounding box center [894, 590] width 9 height 13
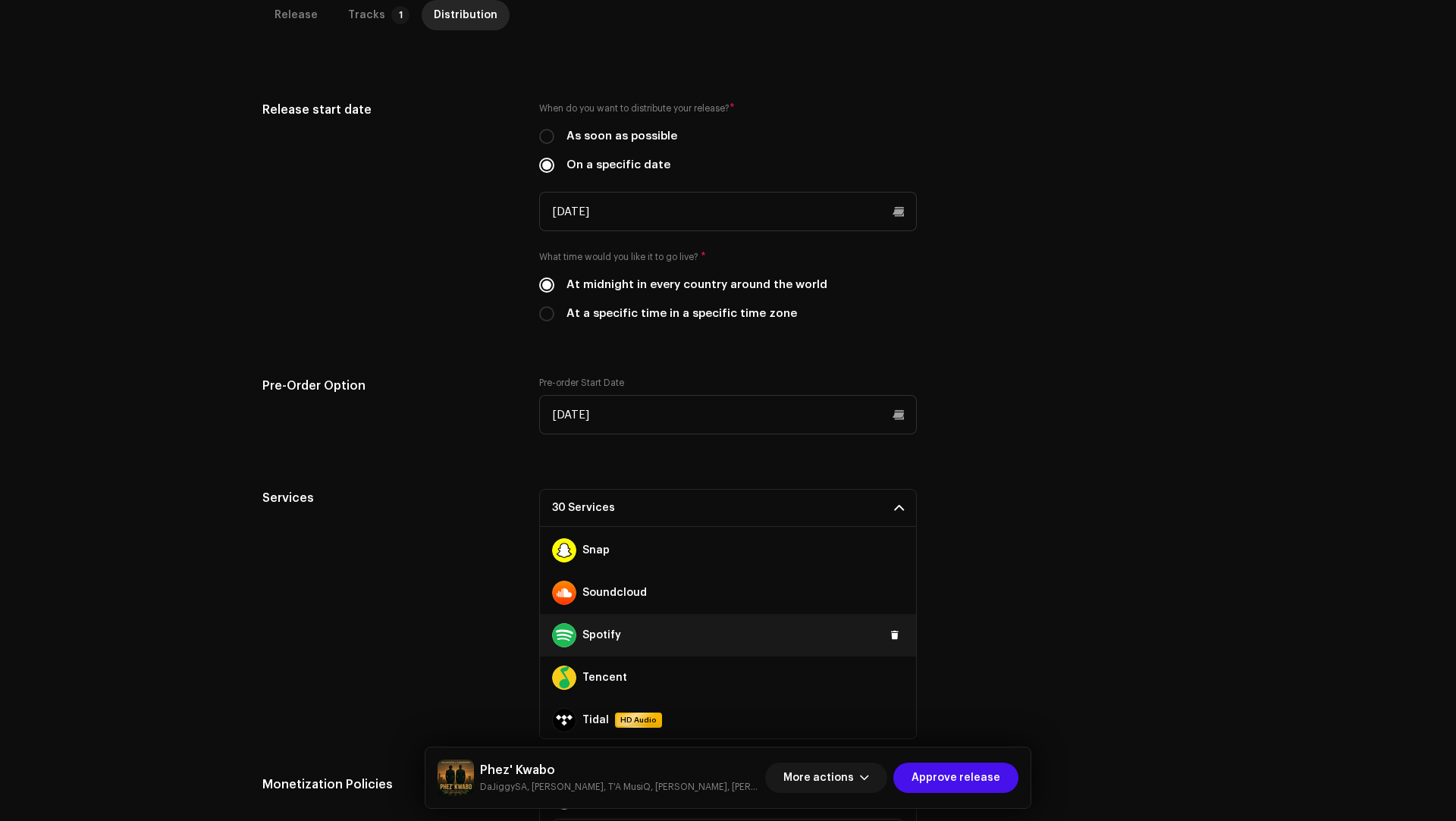
scroll to position [954, 0]
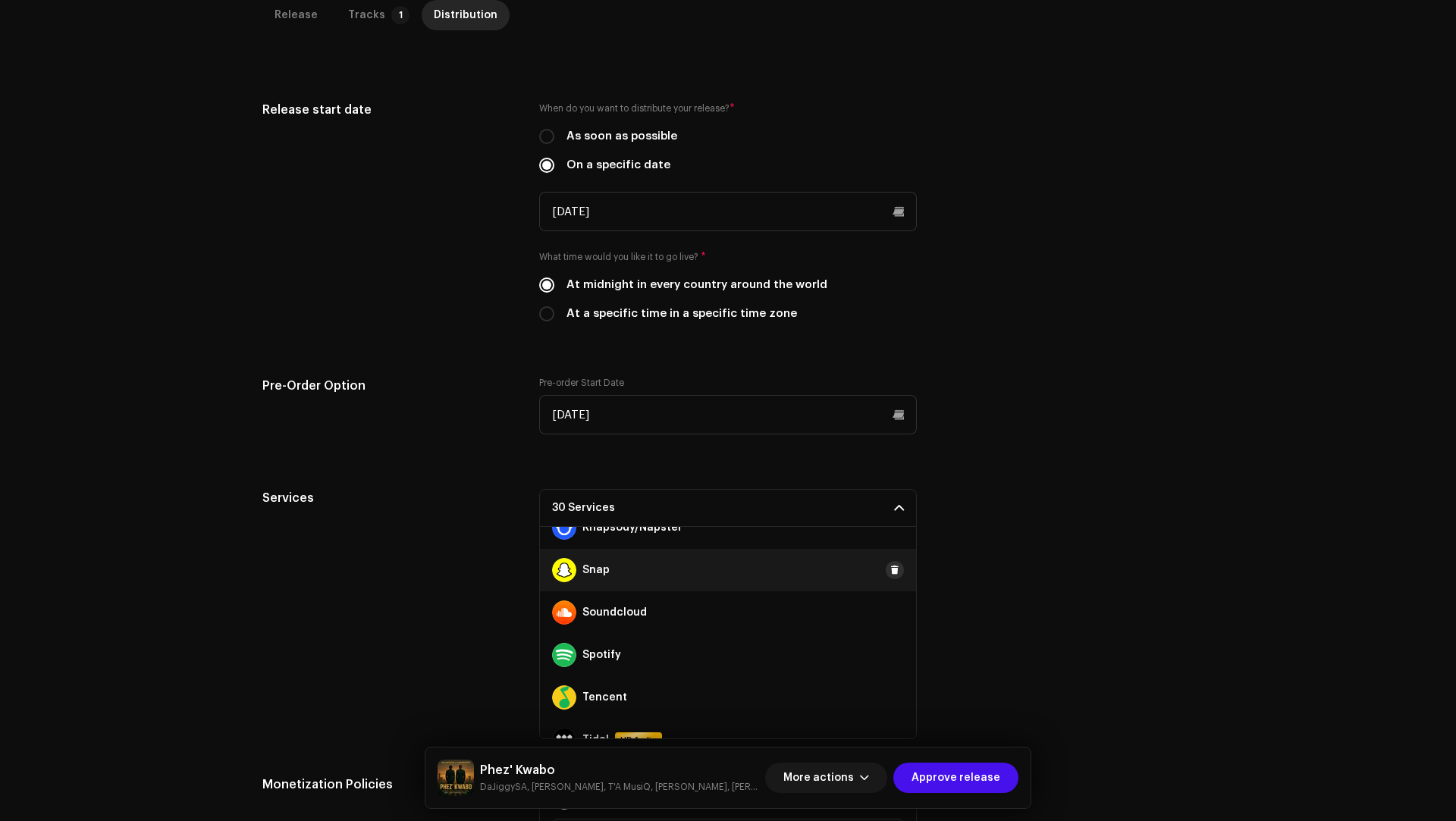
click at [890, 566] on span at bounding box center [894, 569] width 9 height 13
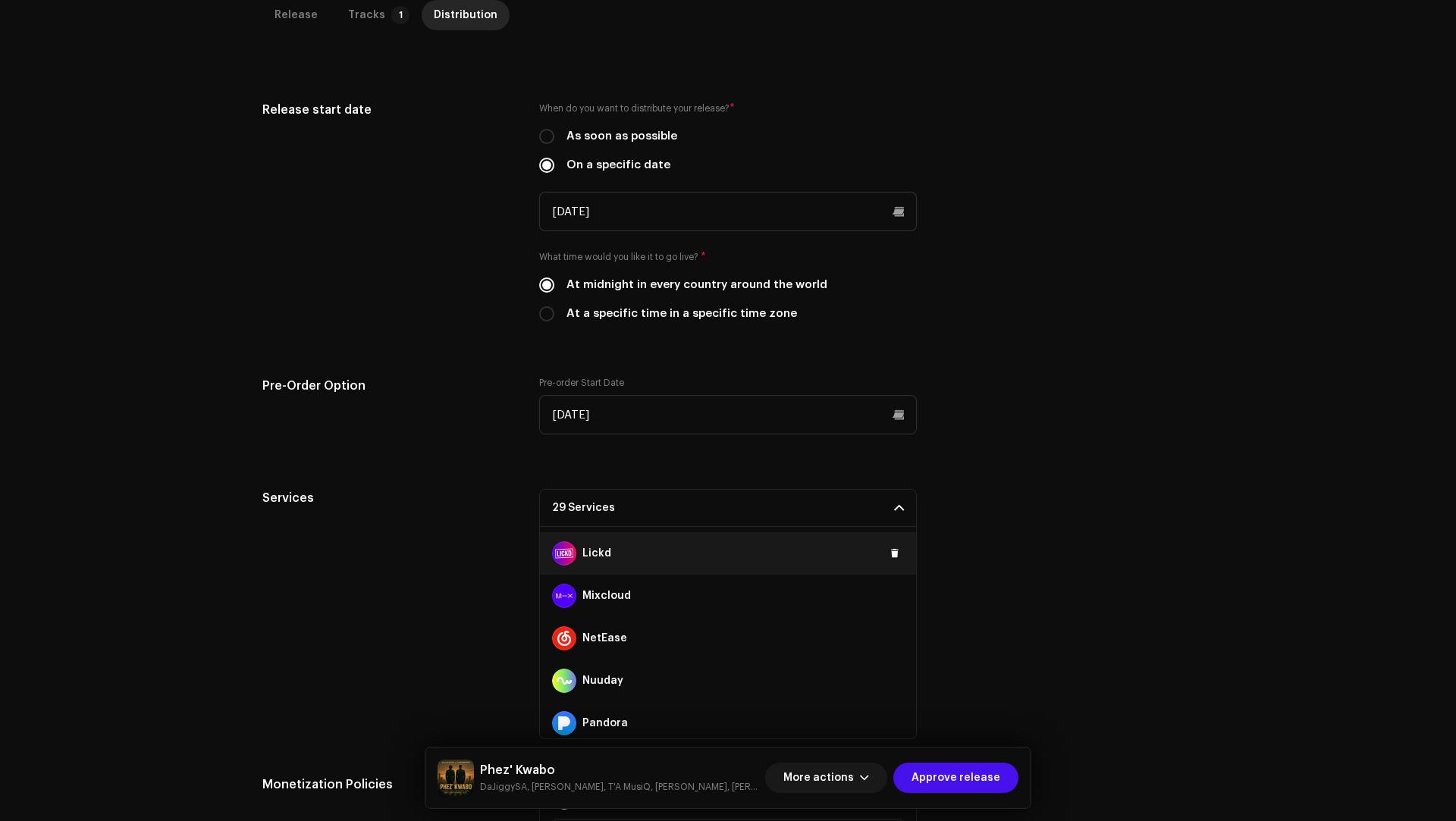
scroll to position [673, 0]
click at [890, 554] on span at bounding box center [894, 553] width 9 height 13
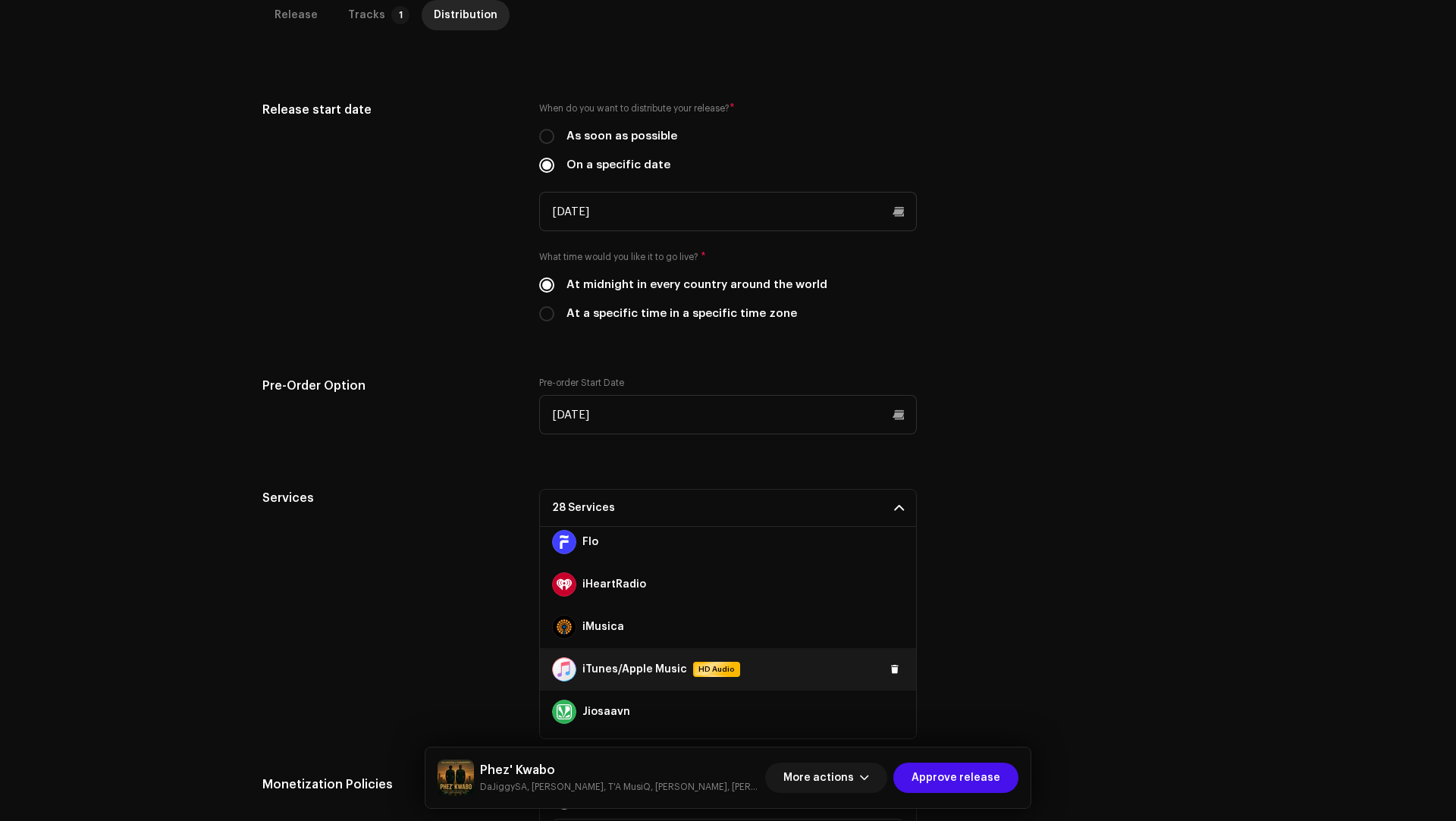
scroll to position [240, 0]
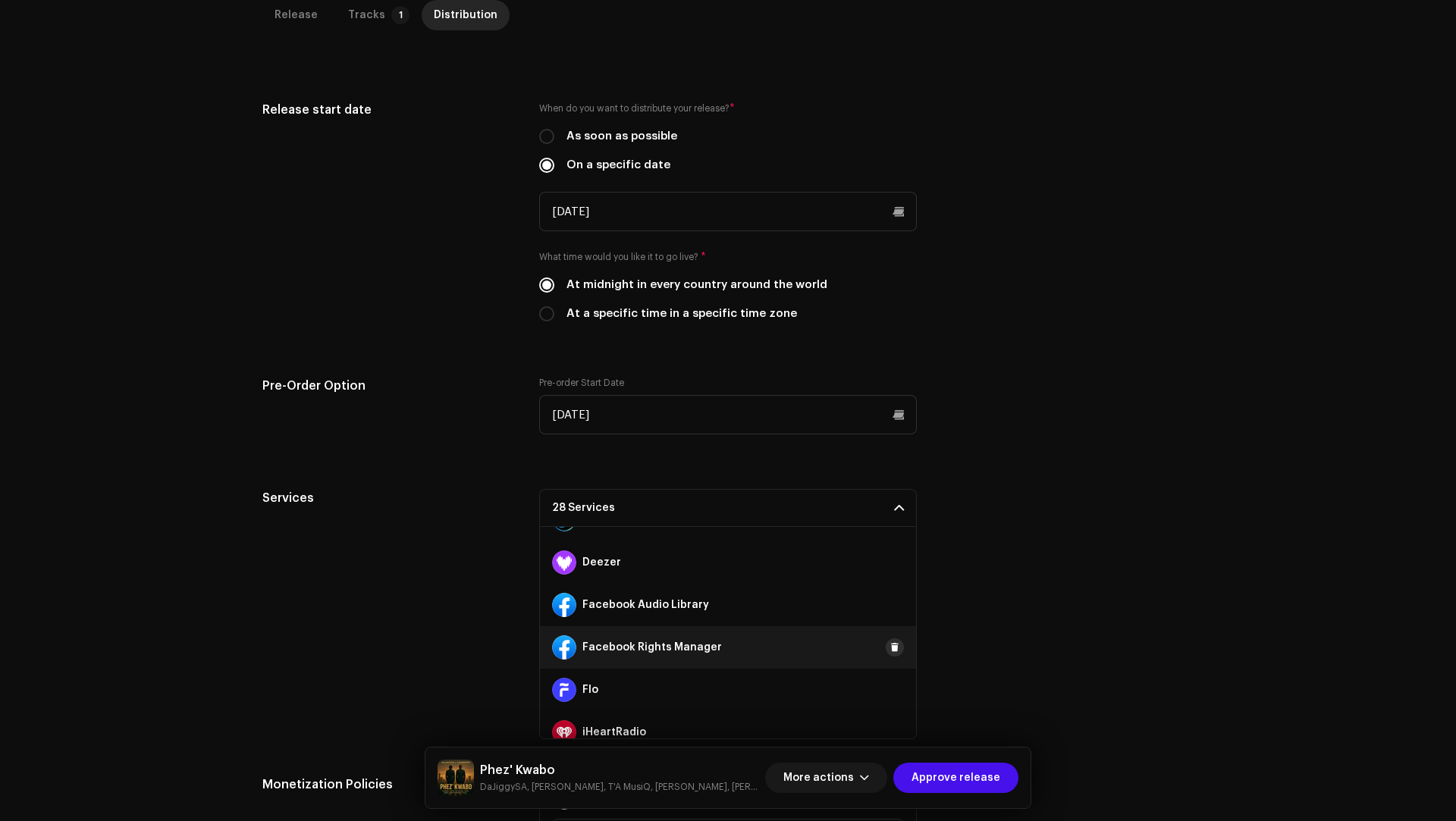
click at [890, 644] on span at bounding box center [894, 647] width 9 height 13
click at [890, 600] on span at bounding box center [894, 604] width 9 height 13
click at [561, 788] on small "DaJiggySA, [PERSON_NAME], T'A MusiQ, [PERSON_NAME], [PERSON_NAME], [PERSON_NAME…" at bounding box center [620, 787] width 279 height 15
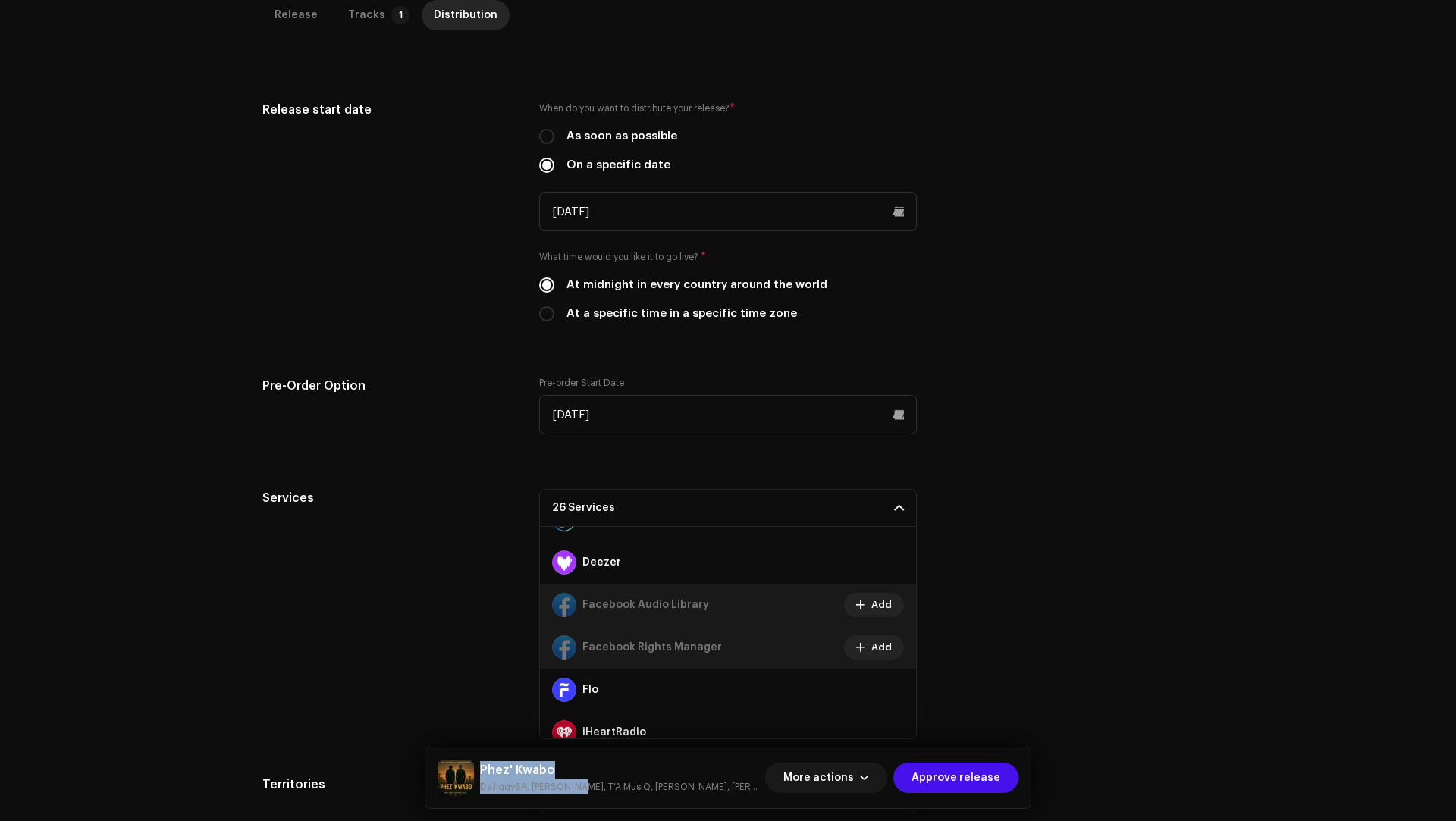
drag, startPoint x: 561, startPoint y: 788, endPoint x: 499, endPoint y: 773, distance: 63.8
click at [499, 773] on div "Phez' Kwabo DaJiggySA, [PERSON_NAME], T'A MusiQ, [PERSON_NAME], [PERSON_NAME], …" at bounding box center [620, 778] width 279 height 33
copy div "Phez' Kwabo DaJiggySA, [PERSON_NAME]"
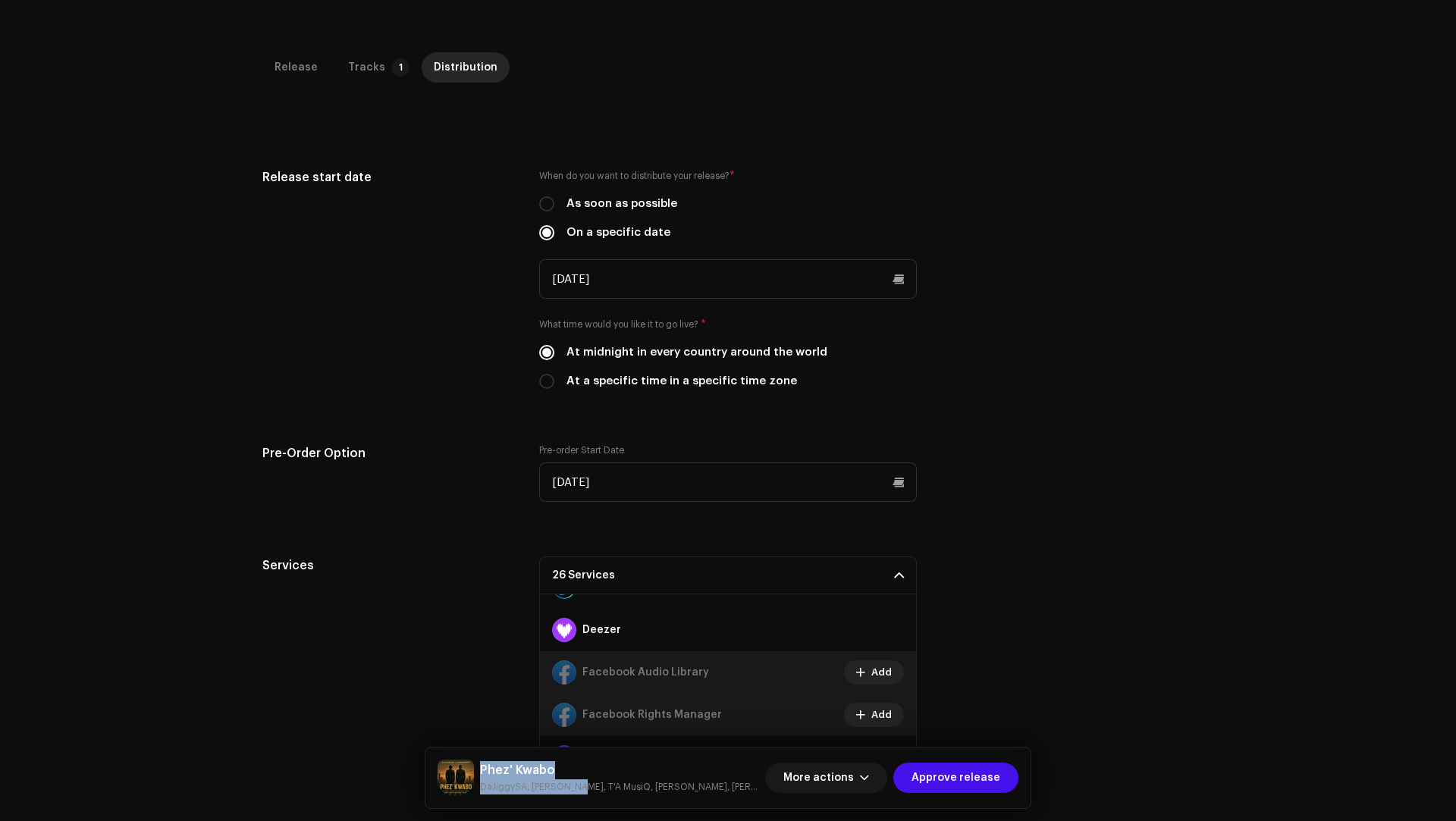
scroll to position [208, 0]
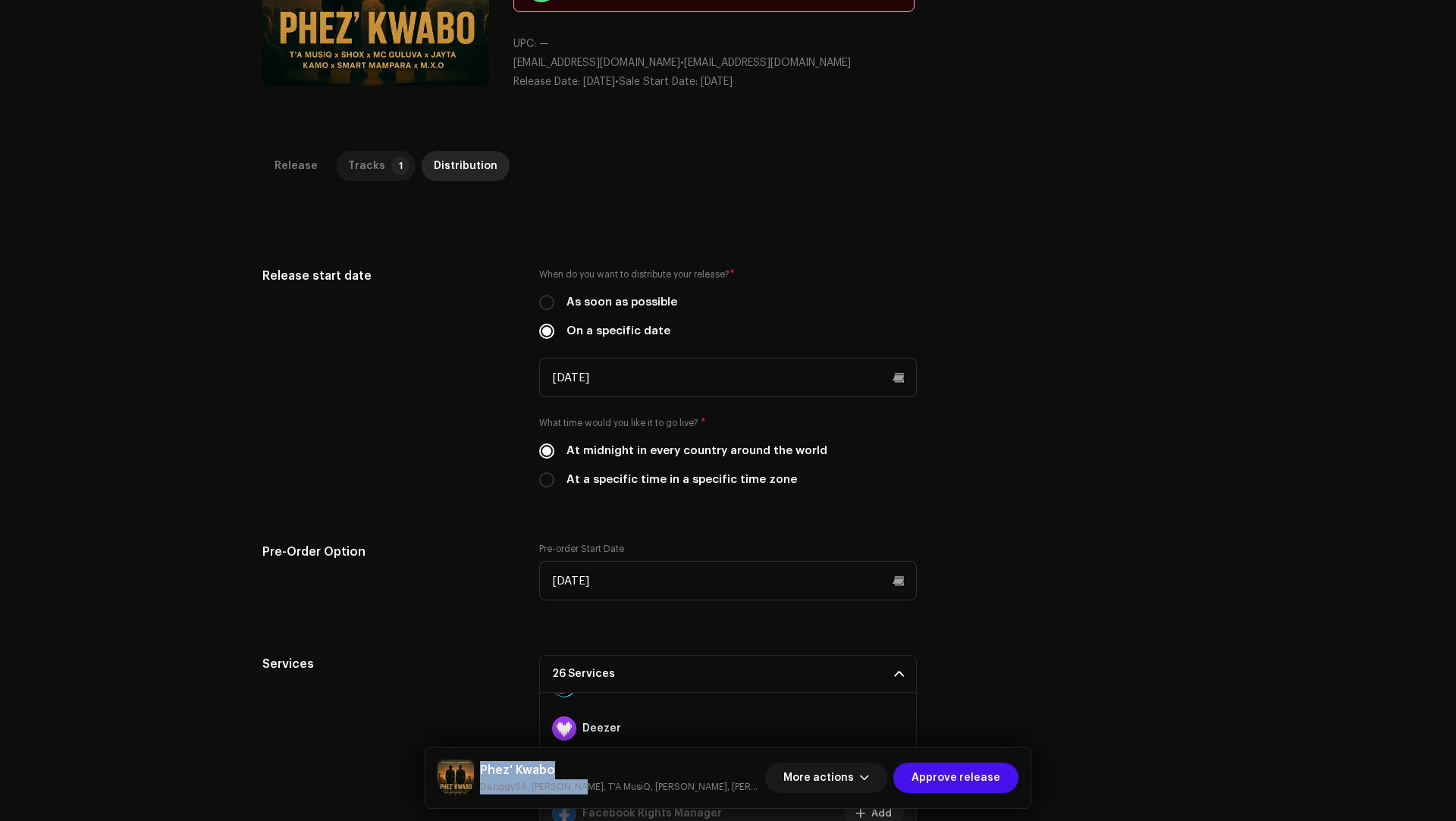
click at [374, 170] on p-tab "Tracks 1" at bounding box center [375, 166] width 79 height 30
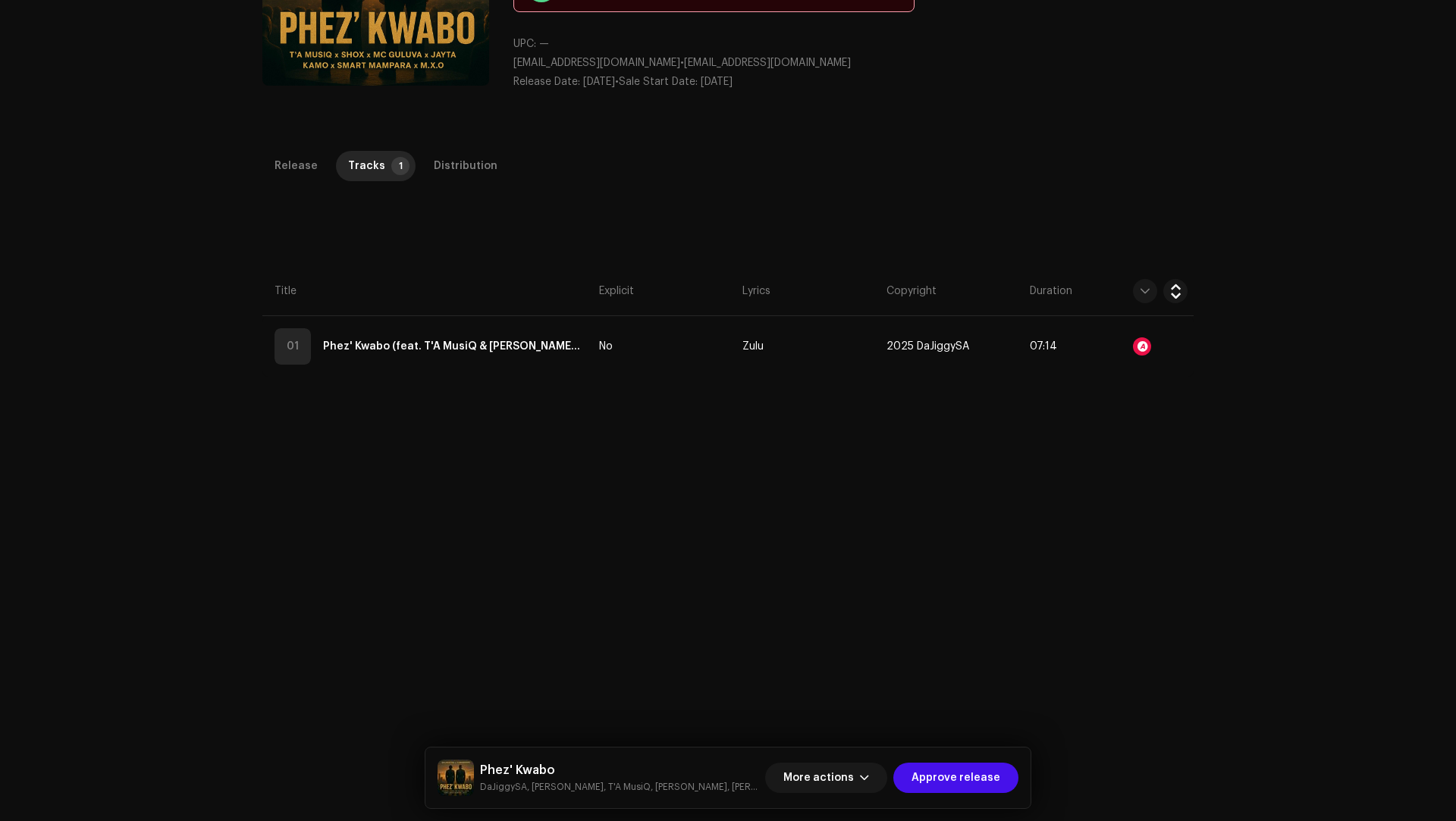
click at [593, 447] on div "Release Tracks 1 Distribution Compilation Is it a compilation? * No Yes Metadat…" at bounding box center [727, 524] width 980 height 748
click at [422, 157] on p-tab "Distribution" at bounding box center [465, 166] width 88 height 30
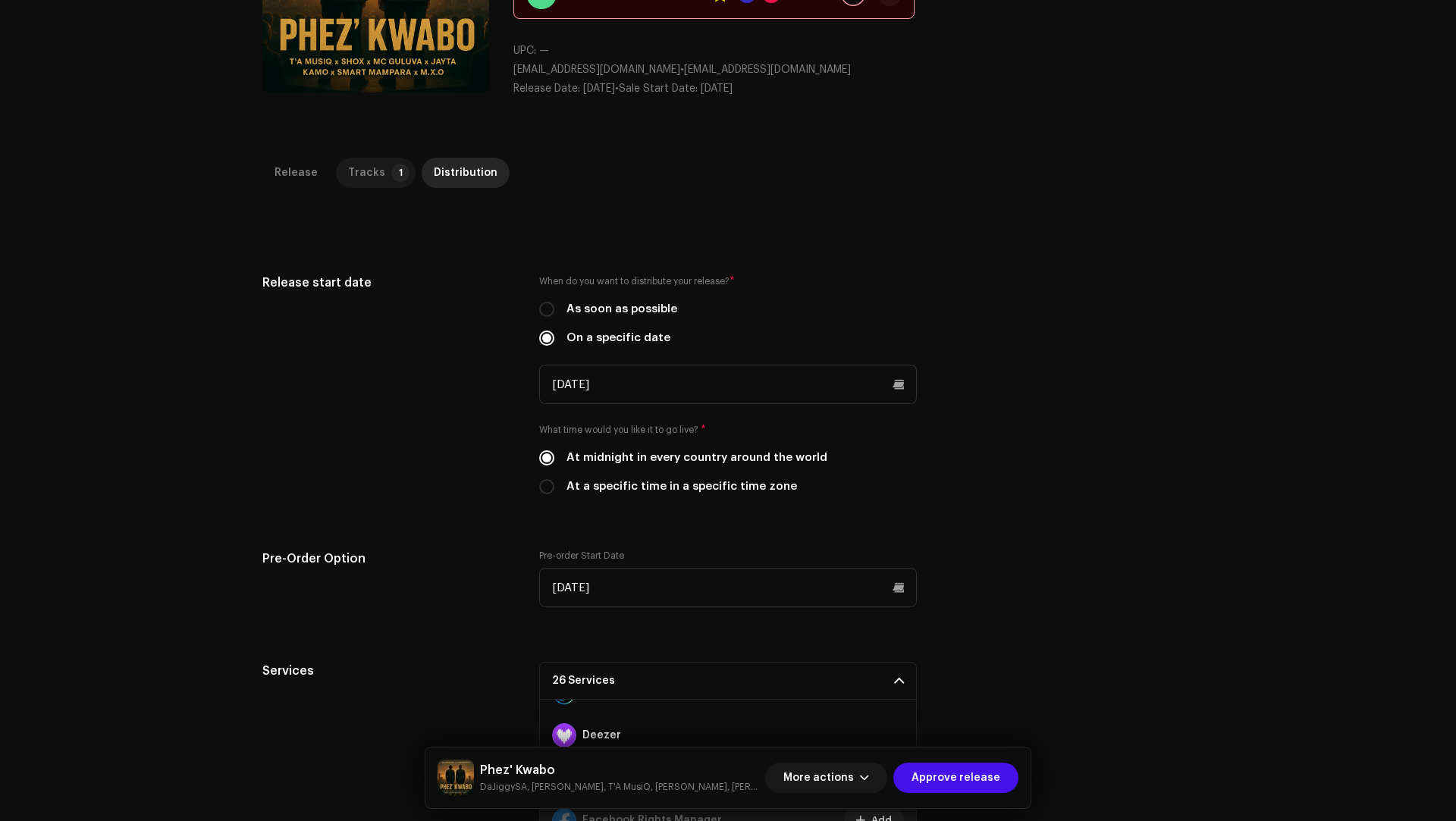
scroll to position [77, 0]
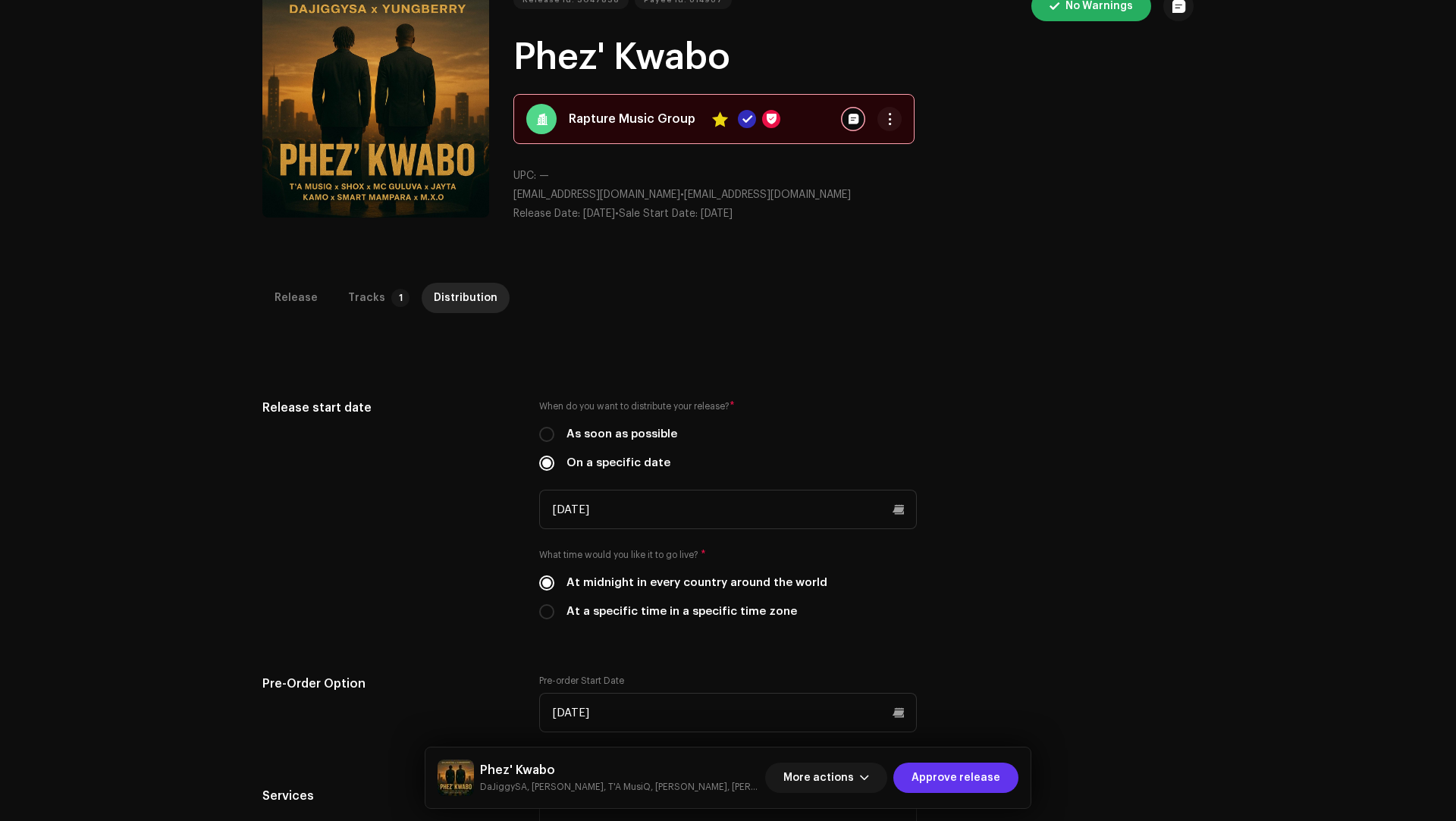
click at [953, 771] on span "Approve release" at bounding box center [956, 778] width 88 height 30
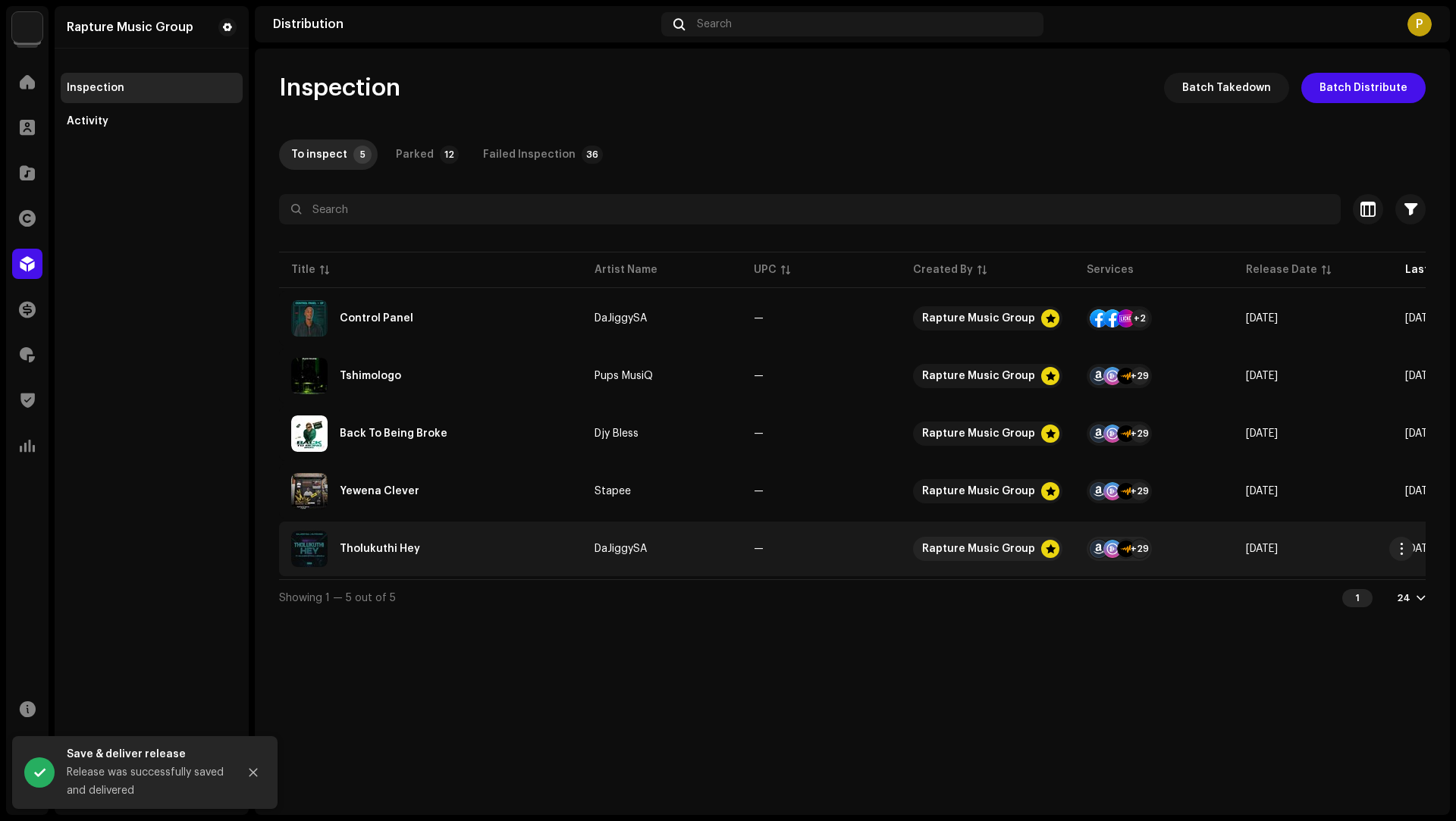
click at [518, 557] on div "Tholukuthi Hey" at bounding box center [430, 548] width 279 height 37
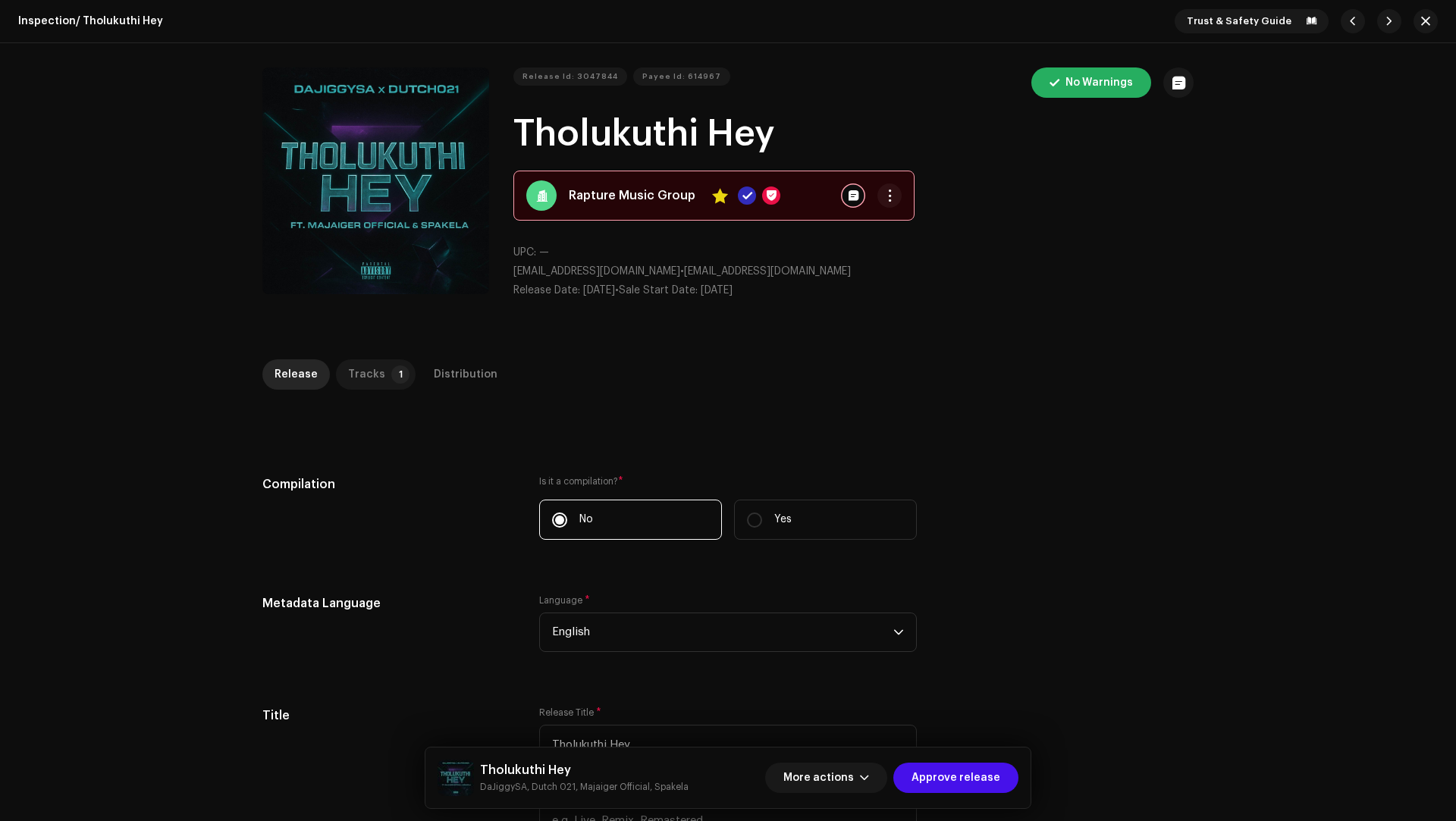
click at [336, 367] on p-tab "Tracks 1" at bounding box center [375, 374] width 79 height 30
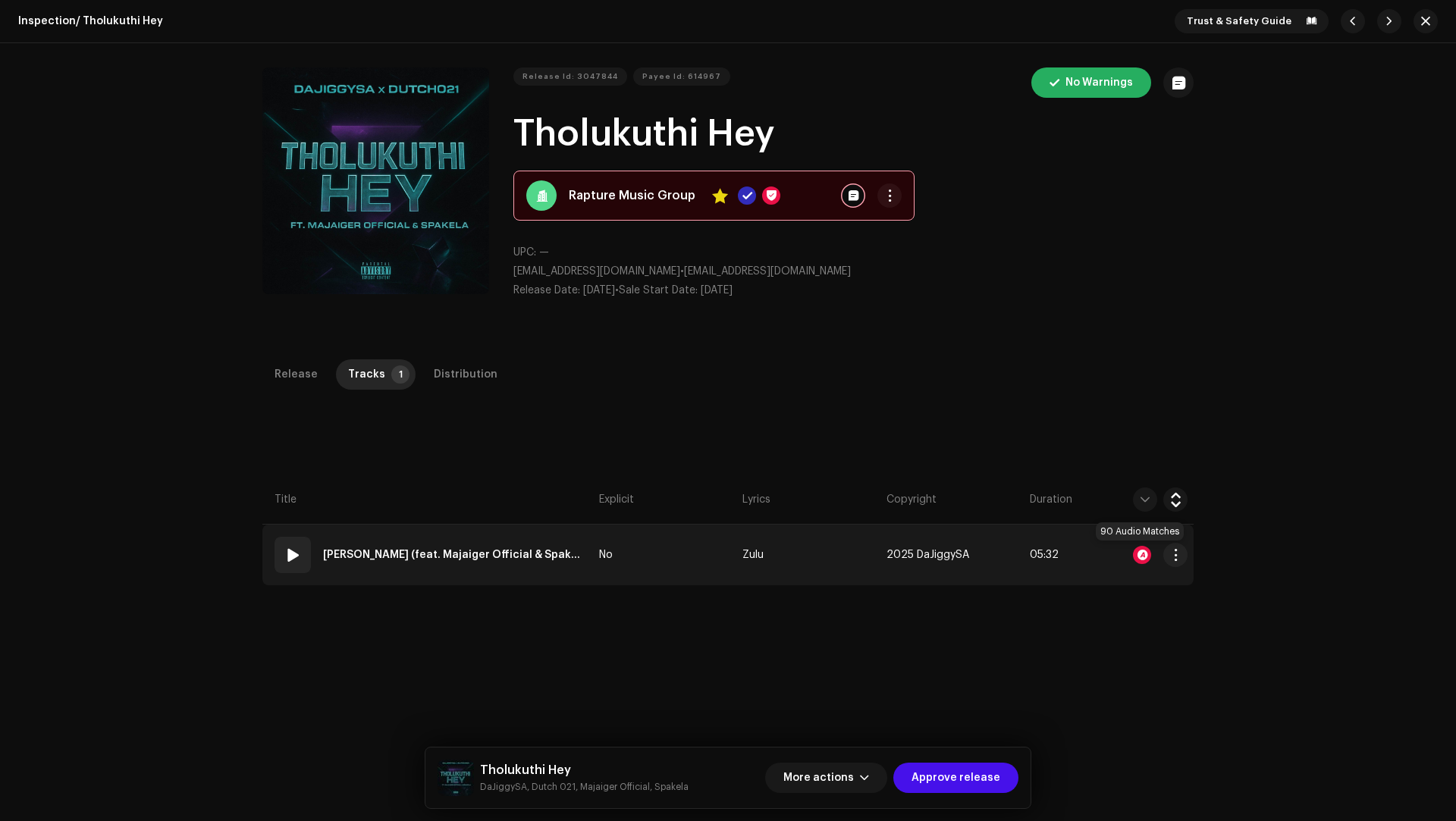
click at [1142, 552] on div at bounding box center [1142, 555] width 18 height 18
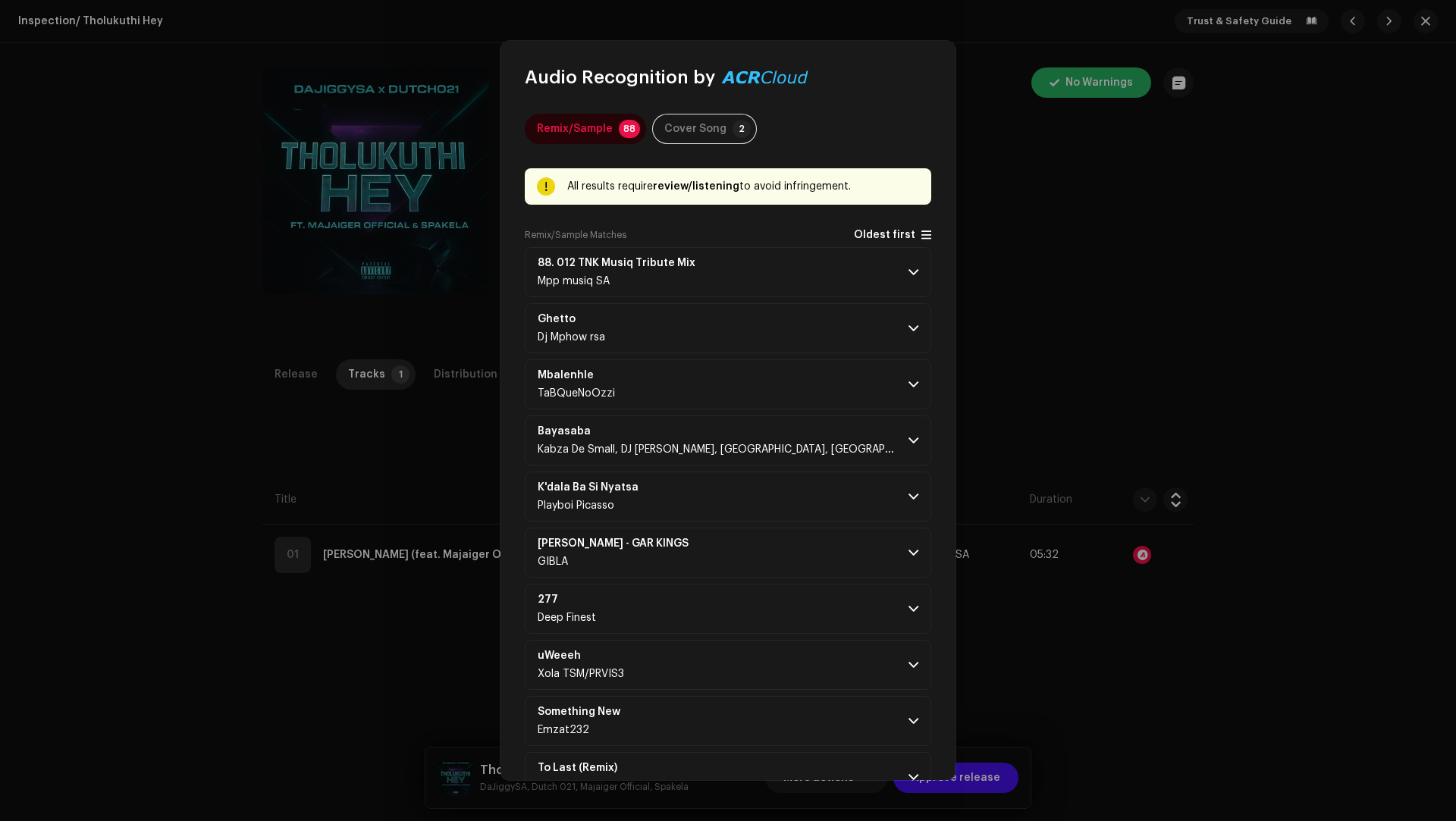
click at [894, 230] on span "Oldest first" at bounding box center [885, 235] width 62 height 12
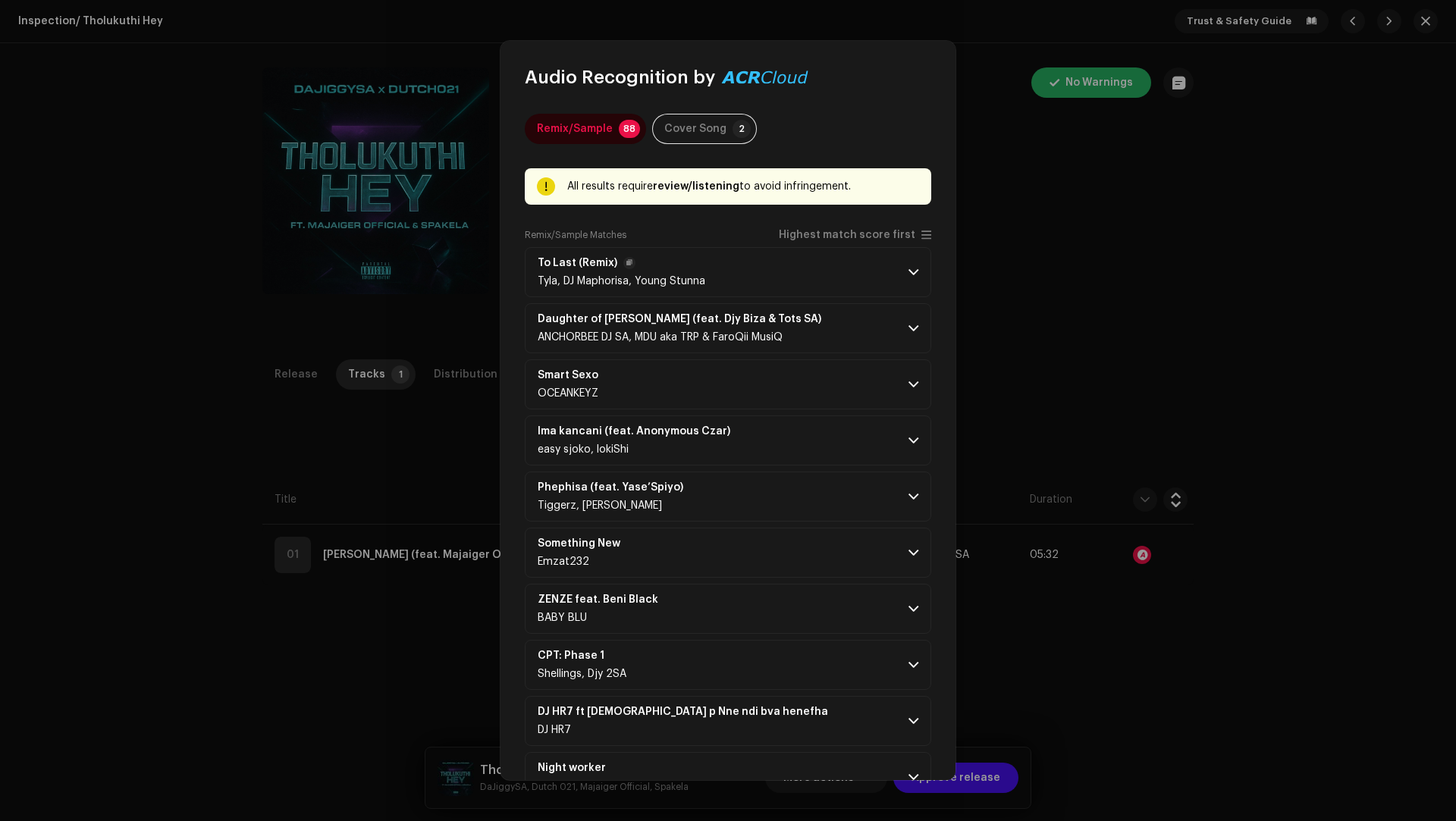
click at [842, 248] on p-accordion-header "To Last (Remix) [PERSON_NAME], DJ [PERSON_NAME], Young Stunna" at bounding box center [727, 272] width 406 height 50
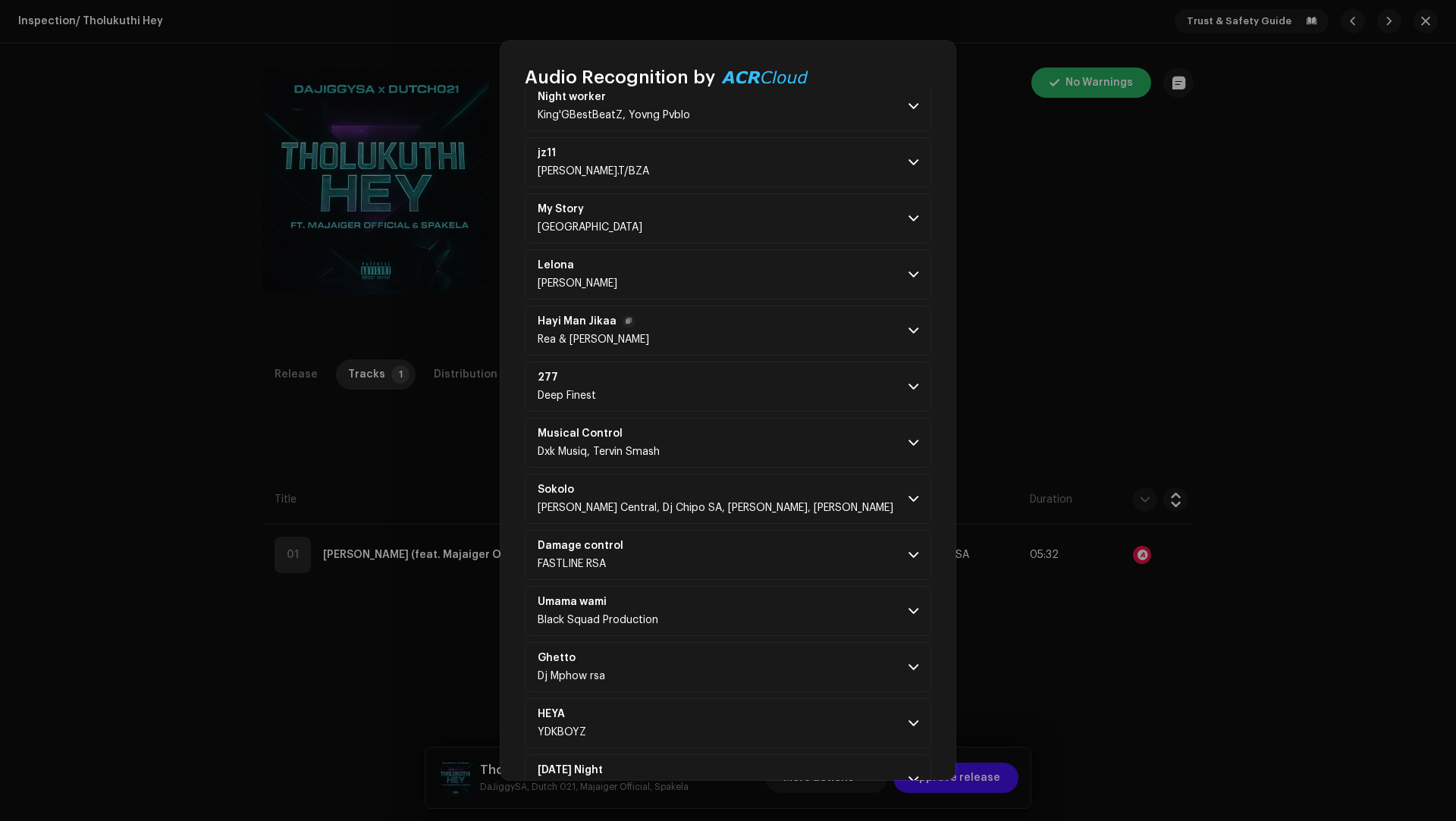
click at [814, 346] on p-accordion-header "Hayi Man Jikaa Rea & [PERSON_NAME]" at bounding box center [727, 330] width 406 height 50
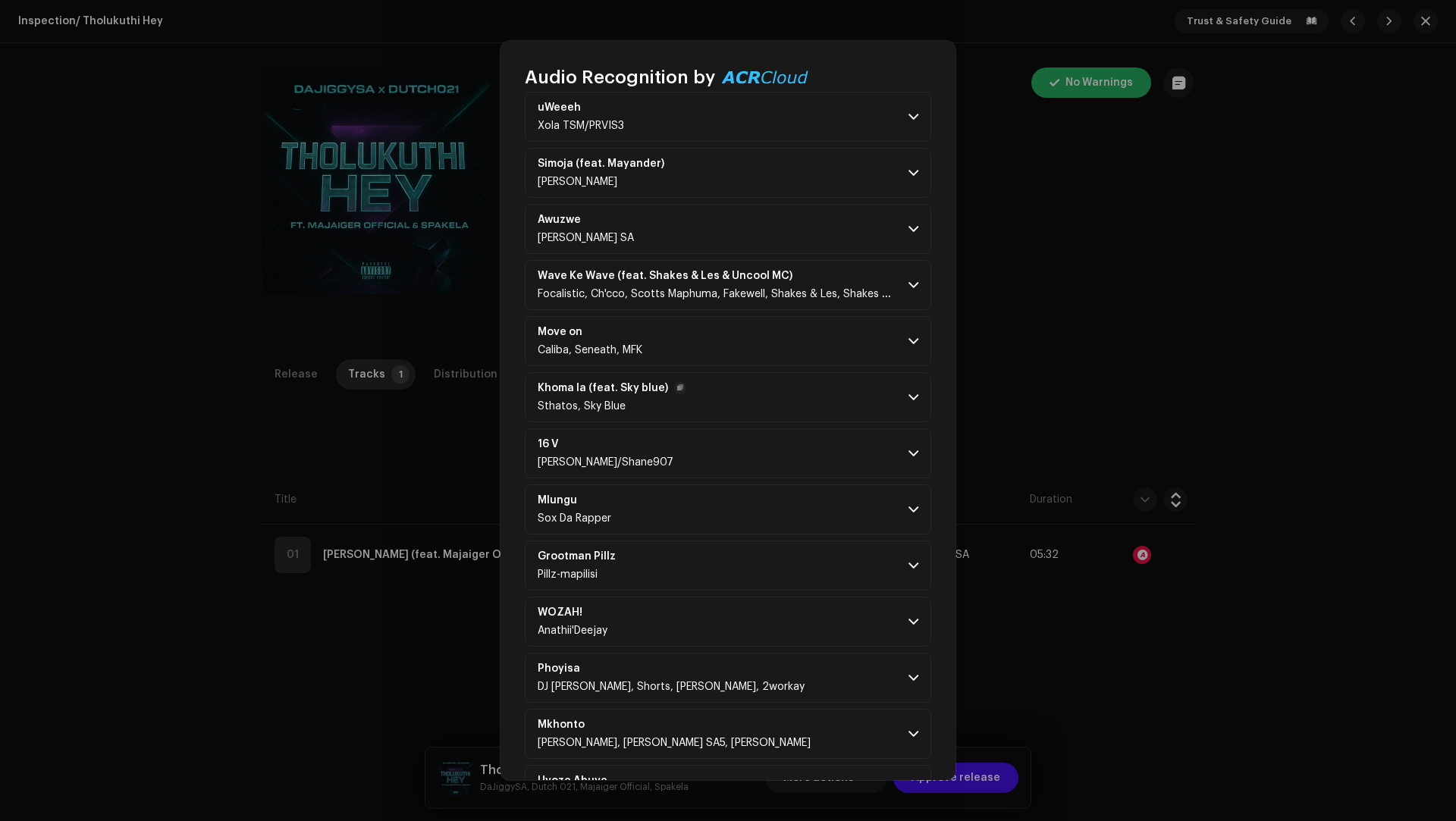
click at [789, 396] on p-accordion-header "Khoma la (feat. Sky blue) Sthatos, Sky Blue" at bounding box center [727, 397] width 406 height 50
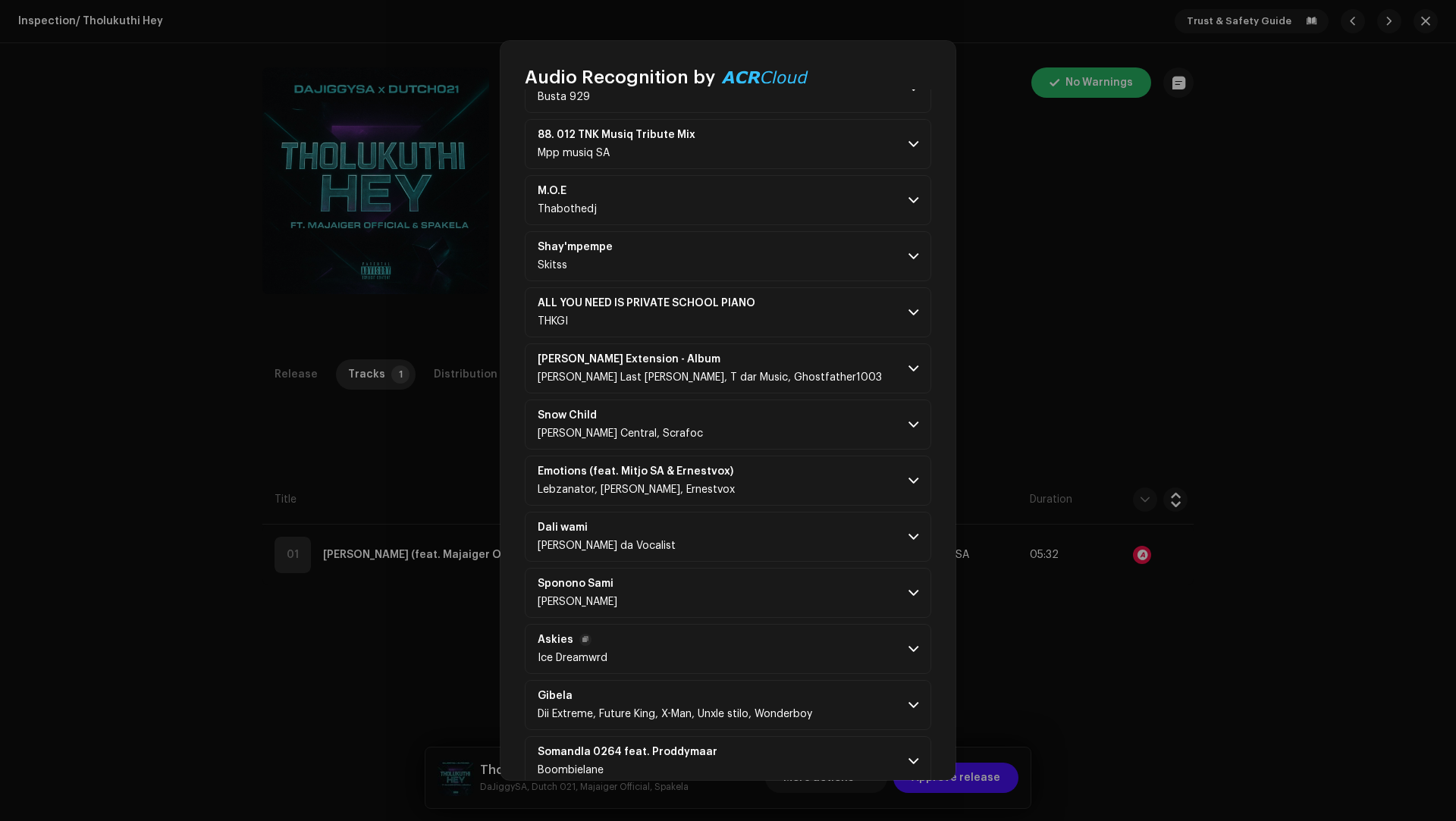
scroll to position [5332, 0]
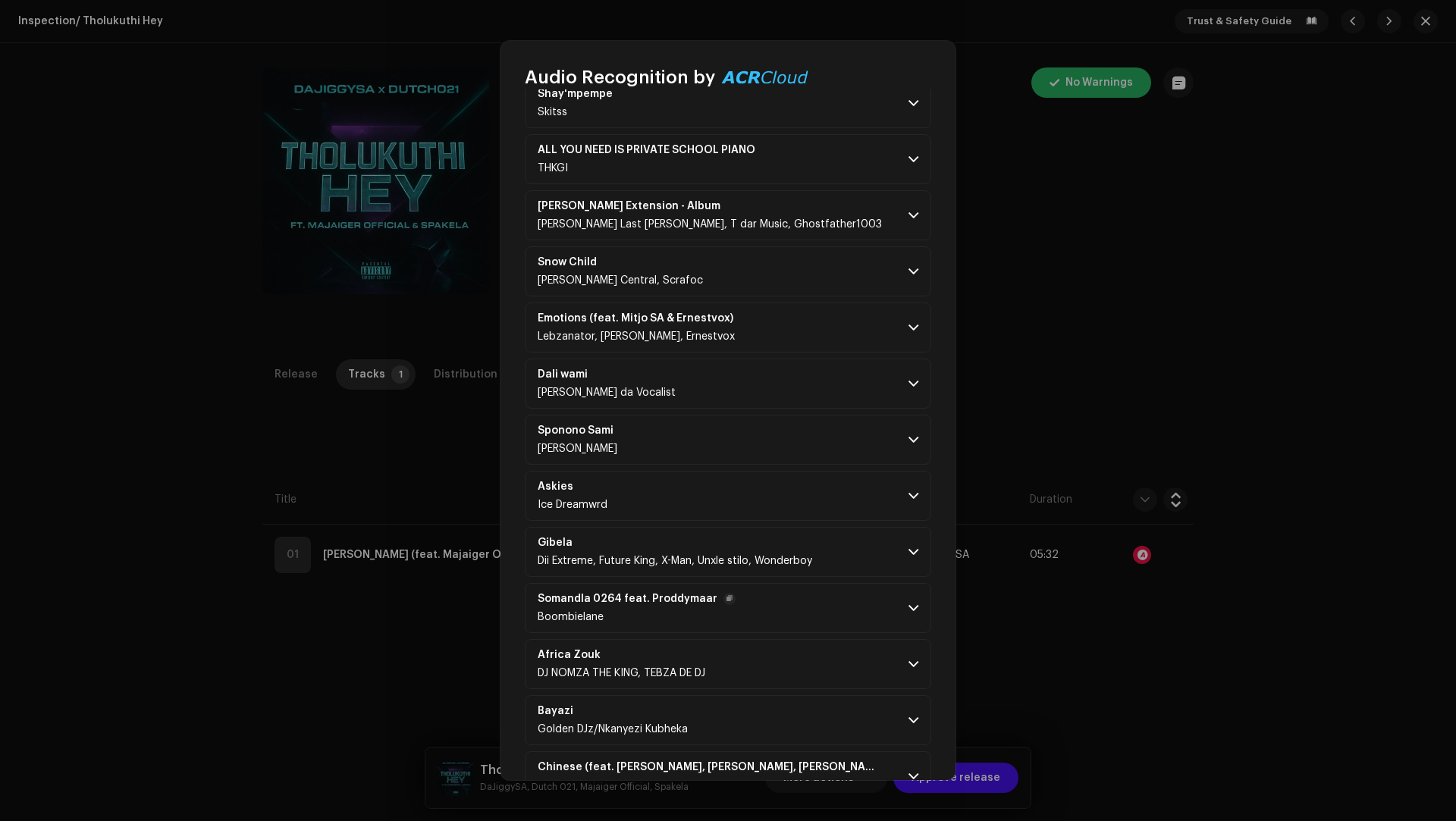
click at [798, 583] on p-accordion-header "Somandla 0264 feat. Proddymaar Boombielane" at bounding box center [727, 608] width 406 height 50
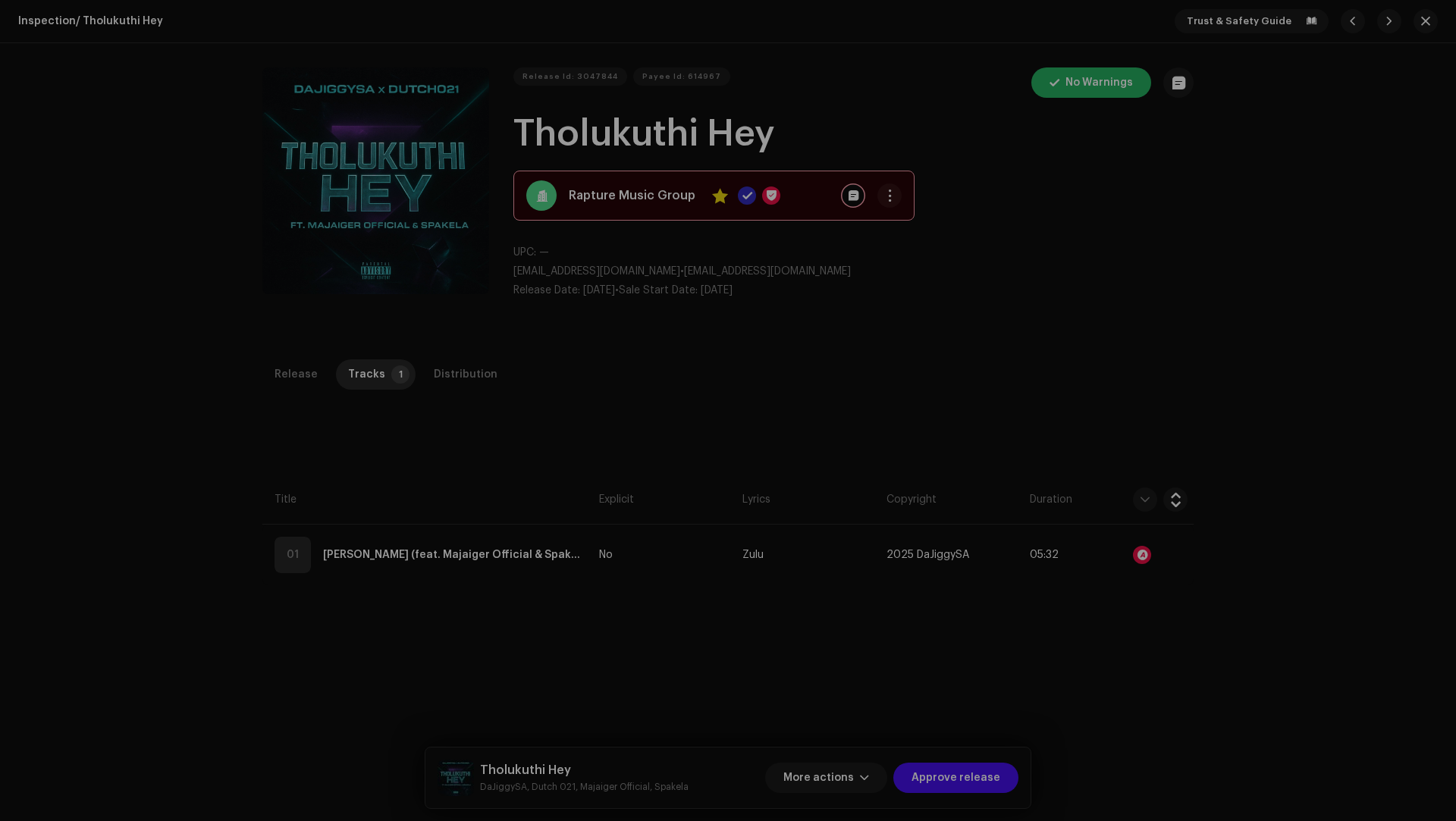
drag, startPoint x: 251, startPoint y: 636, endPoint x: 332, endPoint y: 640, distance: 81.1
click at [253, 636] on div "Audio Recognition by Remix/Sample 88 Cover Song 2 All results require review/li…" at bounding box center [728, 410] width 1456 height 821
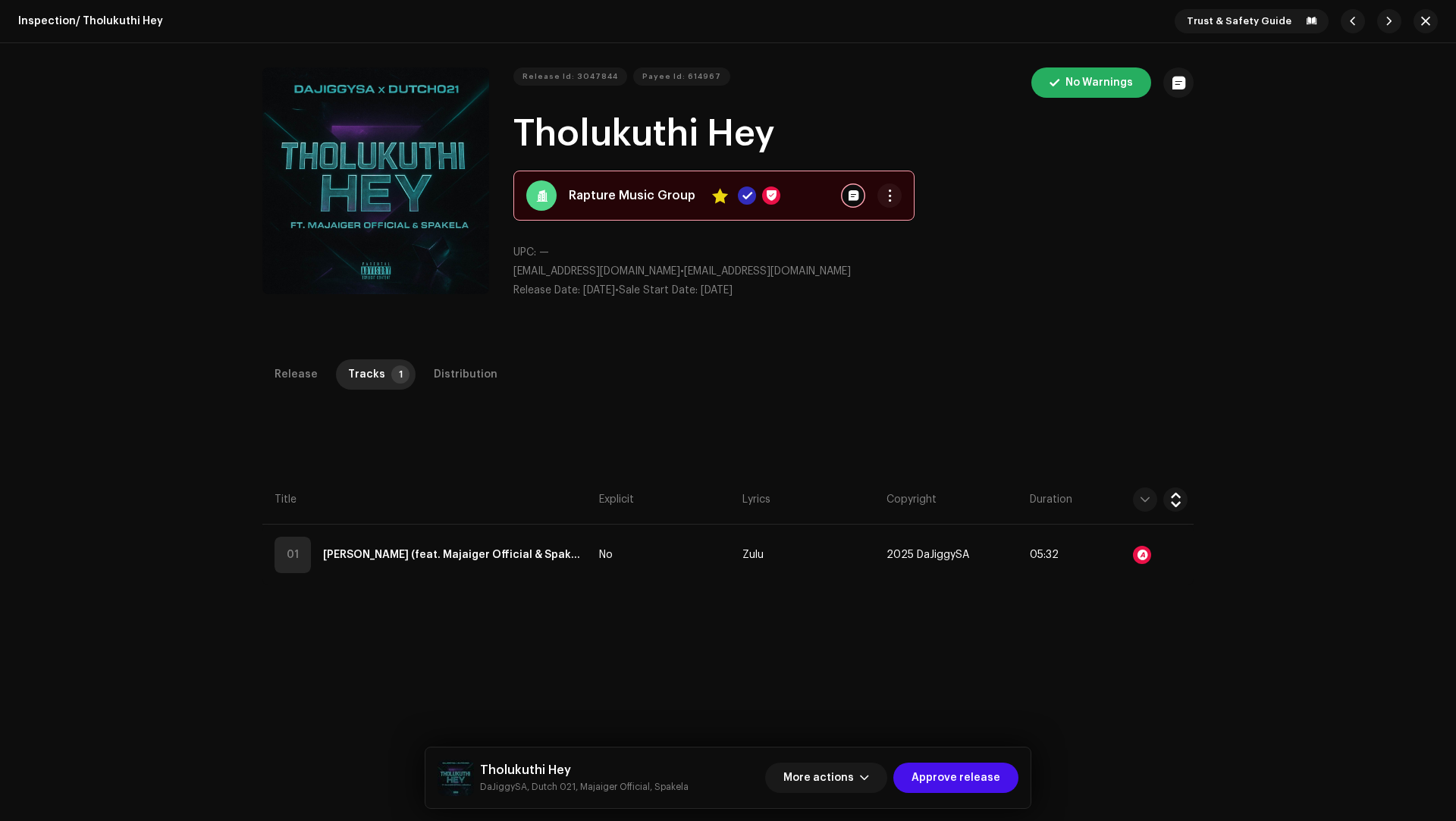
click at [560, 785] on small "DaJiggySA, Dutch 021, Majaiger Official, Spakela" at bounding box center [585, 787] width 208 height 15
drag, startPoint x: 560, startPoint y: 785, endPoint x: 510, endPoint y: 783, distance: 50.0
click at [510, 783] on small "DaJiggySA, Dutch 021, Majaiger Official, Spakela" at bounding box center [585, 787] width 208 height 15
copy small "DaJiggySA, Dutch 021"
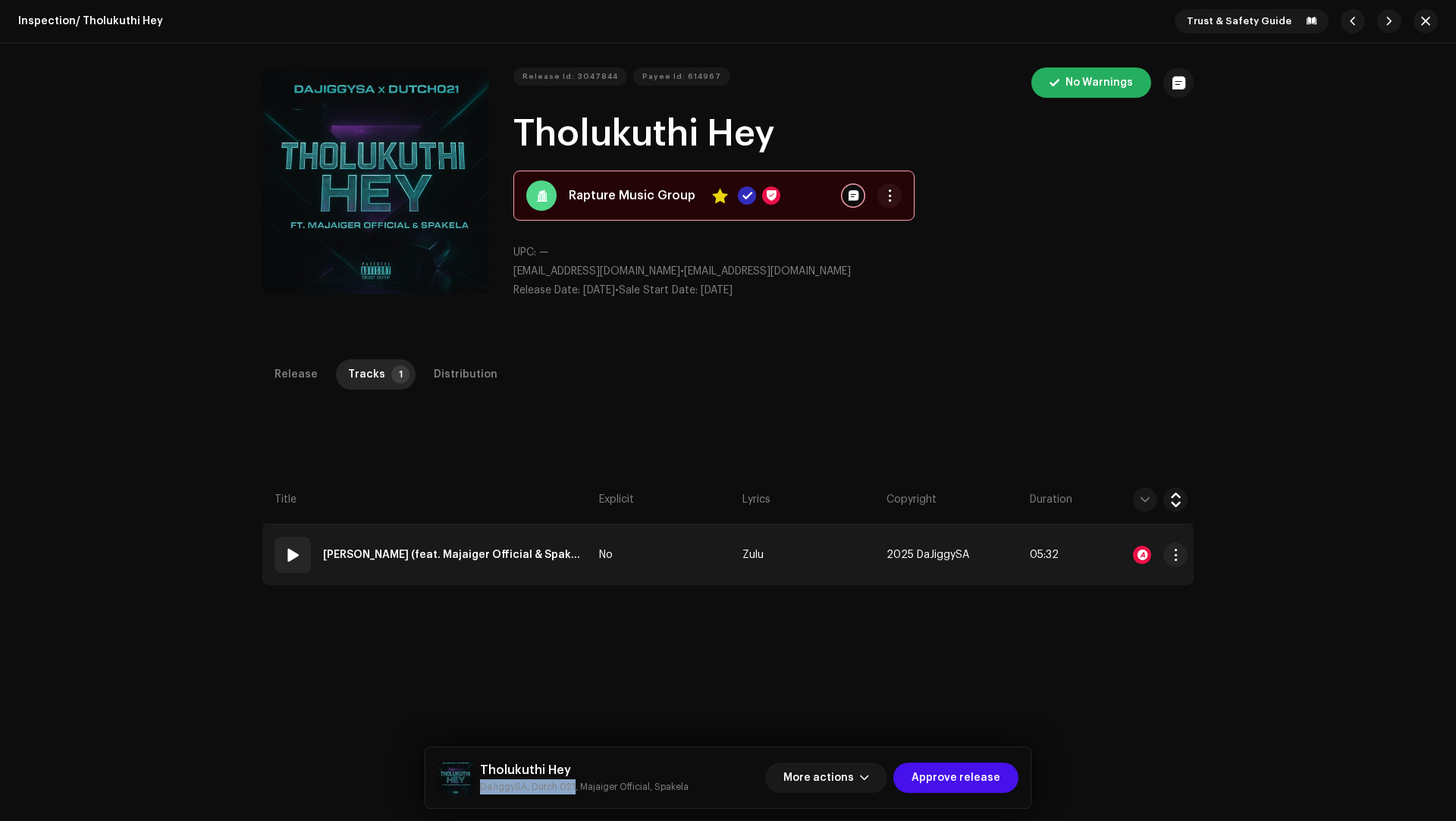
drag, startPoint x: 587, startPoint y: 561, endPoint x: 312, endPoint y: 551, distance: 275.2
click at [312, 551] on td "01 Tholukuthi Hey (feat. Majaiger Official & Spakela)" at bounding box center [428, 554] width 330 height 61
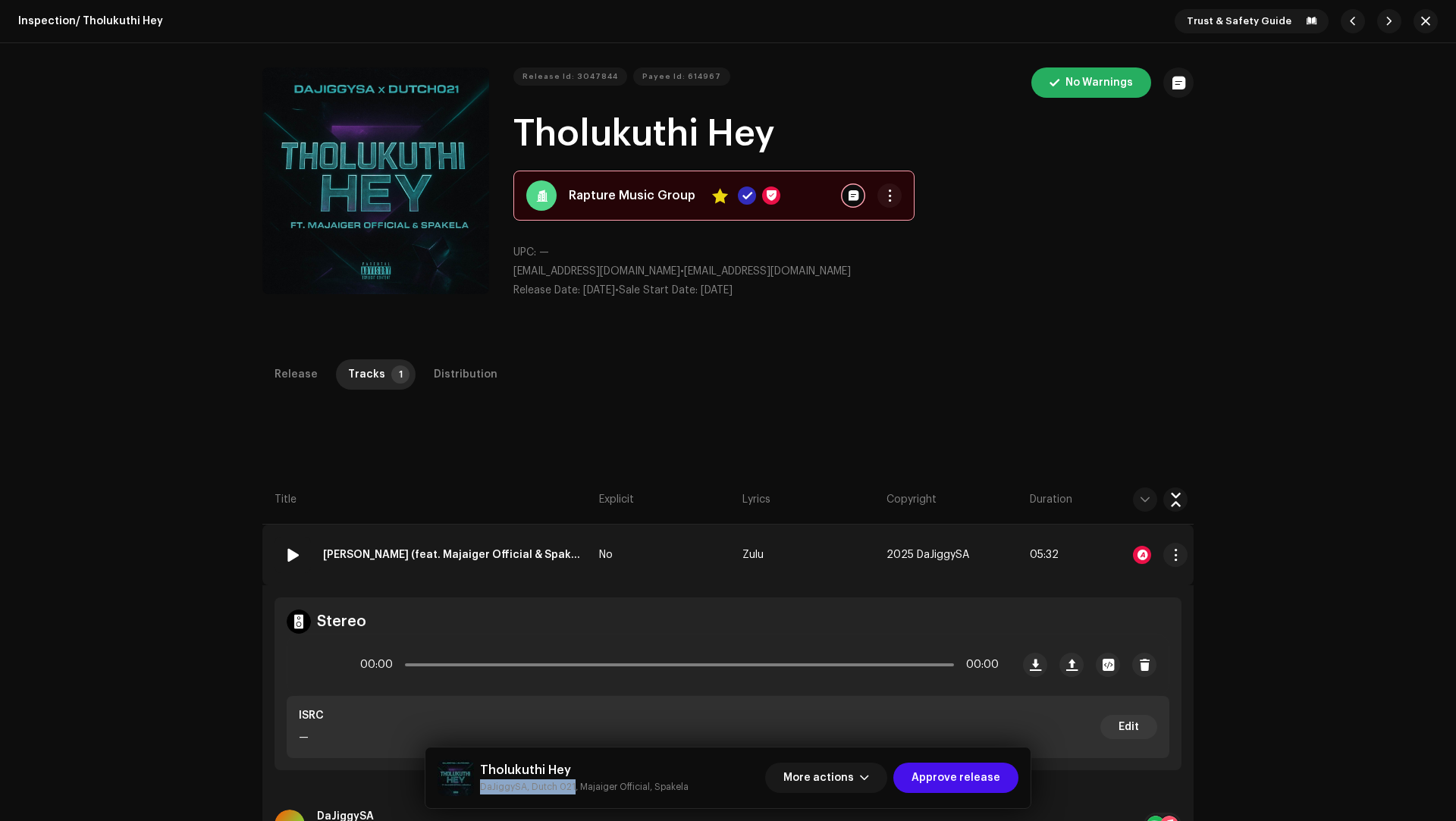
copy div "Tholukuthi Hey (feat. Majaiger Official & Spakela)"
click at [969, 781] on span "Approve release" at bounding box center [956, 778] width 88 height 30
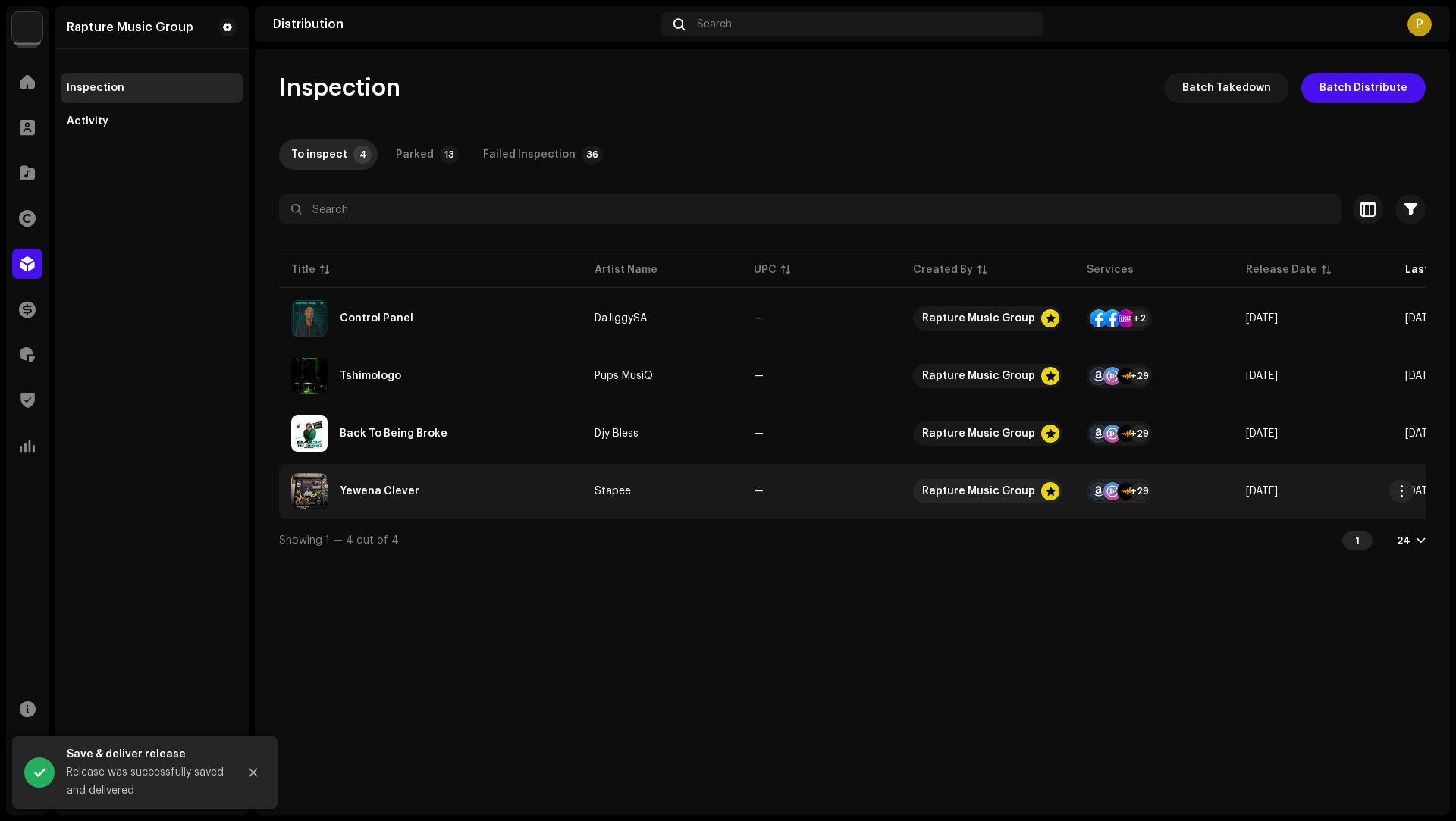
click at [494, 483] on div "Yewena Clever" at bounding box center [430, 491] width 279 height 37
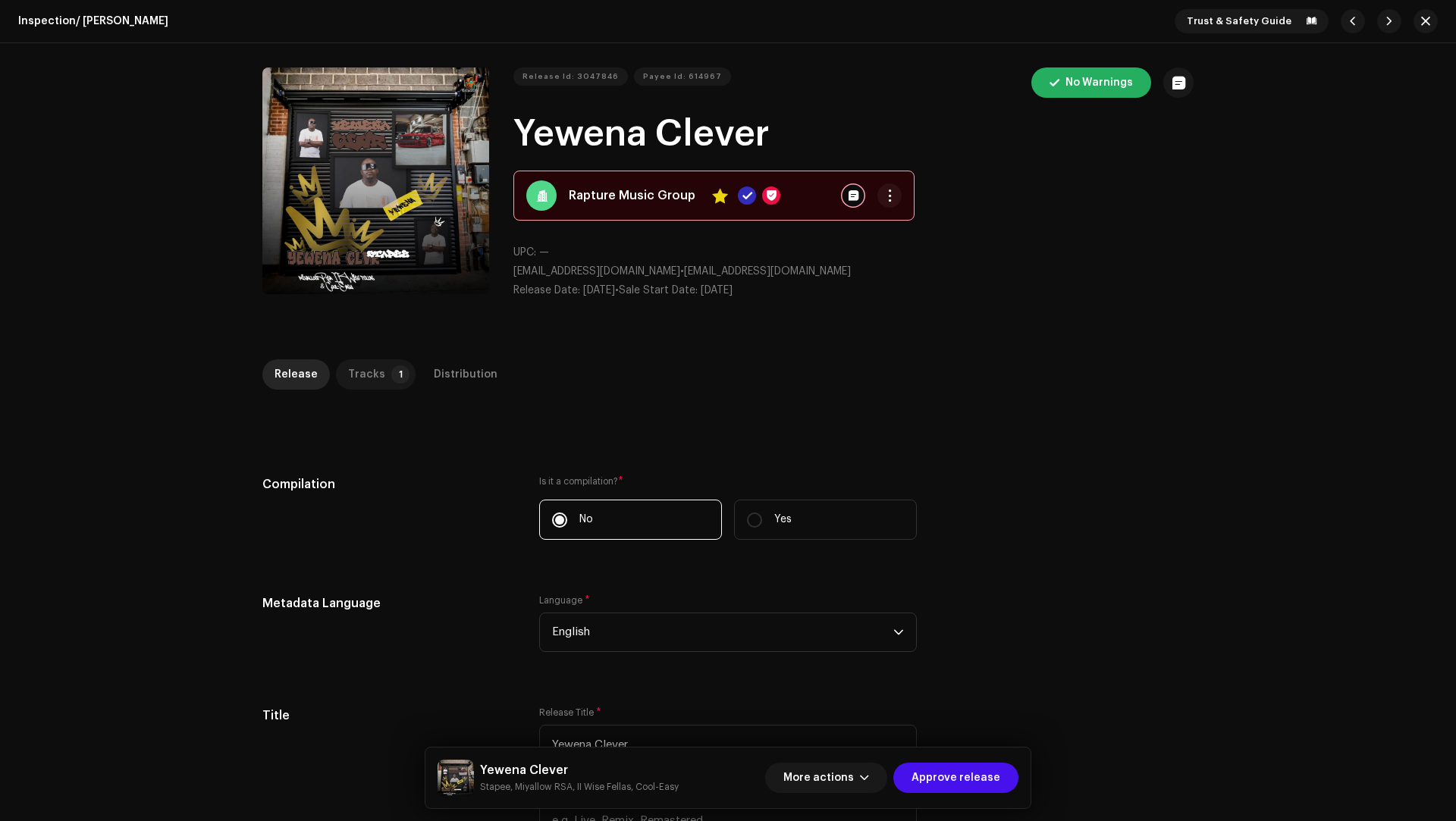
click at [361, 368] on div "Tracks" at bounding box center [366, 374] width 38 height 30
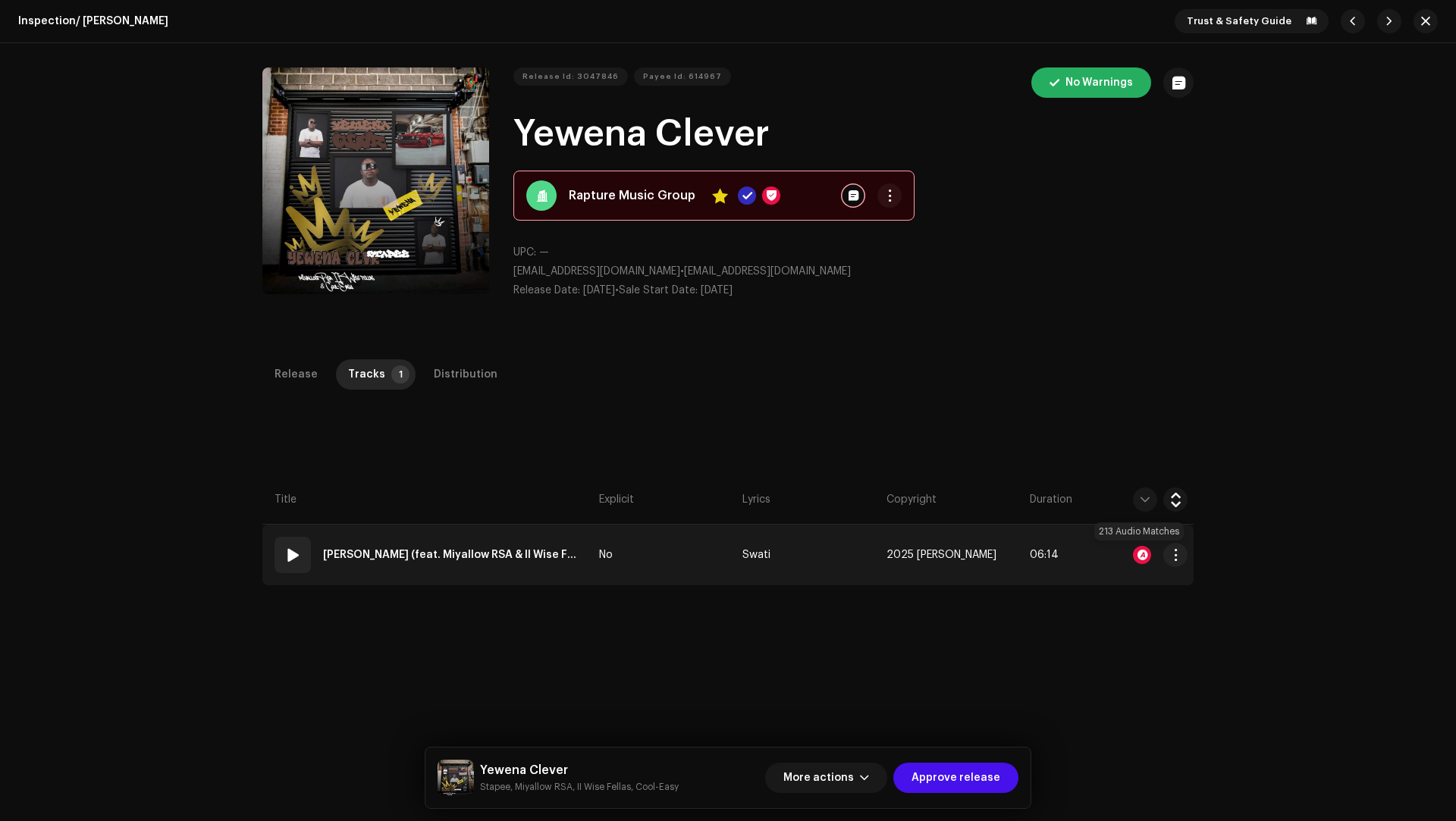
click at [1137, 553] on div at bounding box center [1142, 555] width 18 height 18
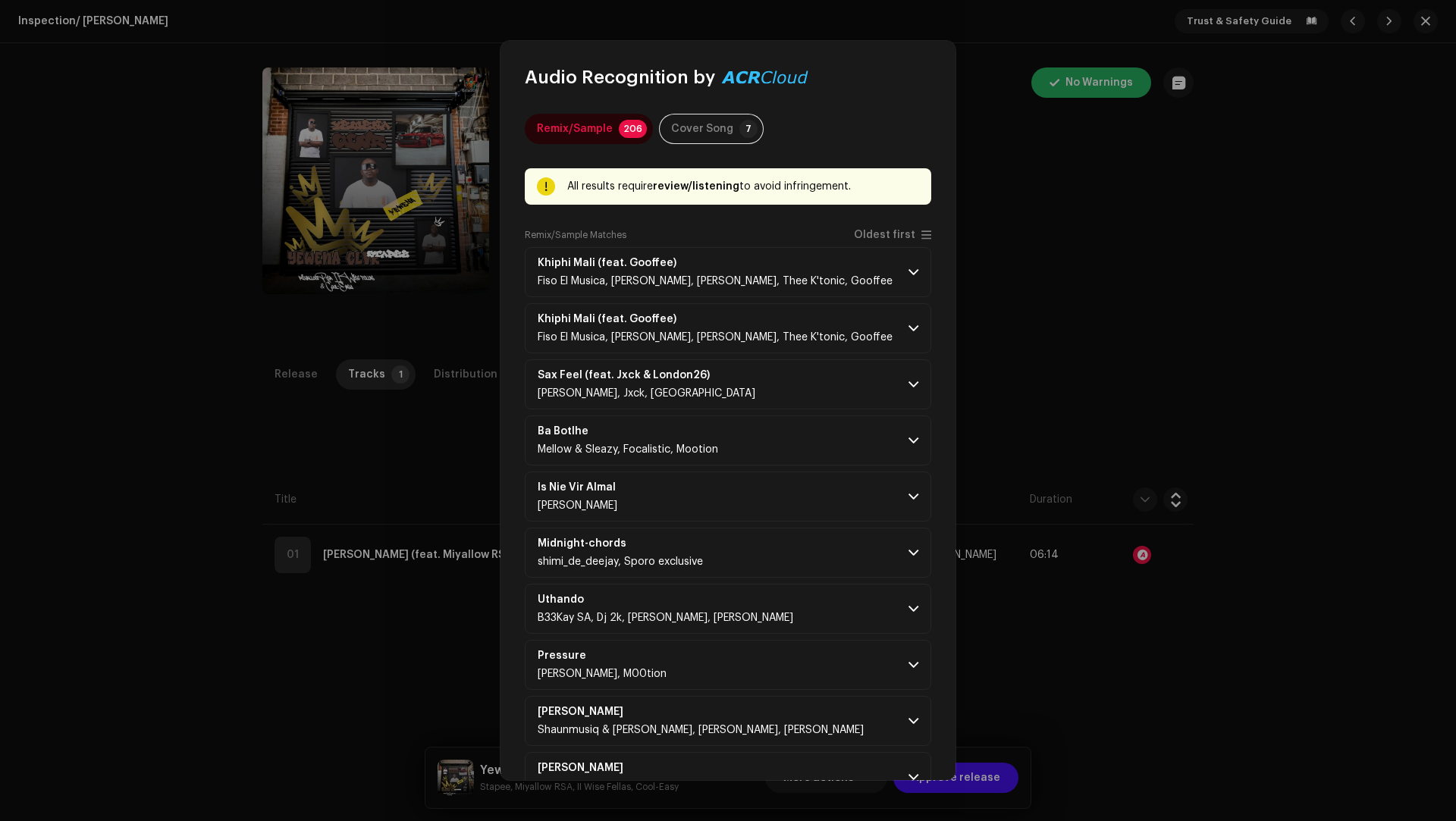
click at [879, 237] on span "Oldest first" at bounding box center [885, 235] width 62 height 12
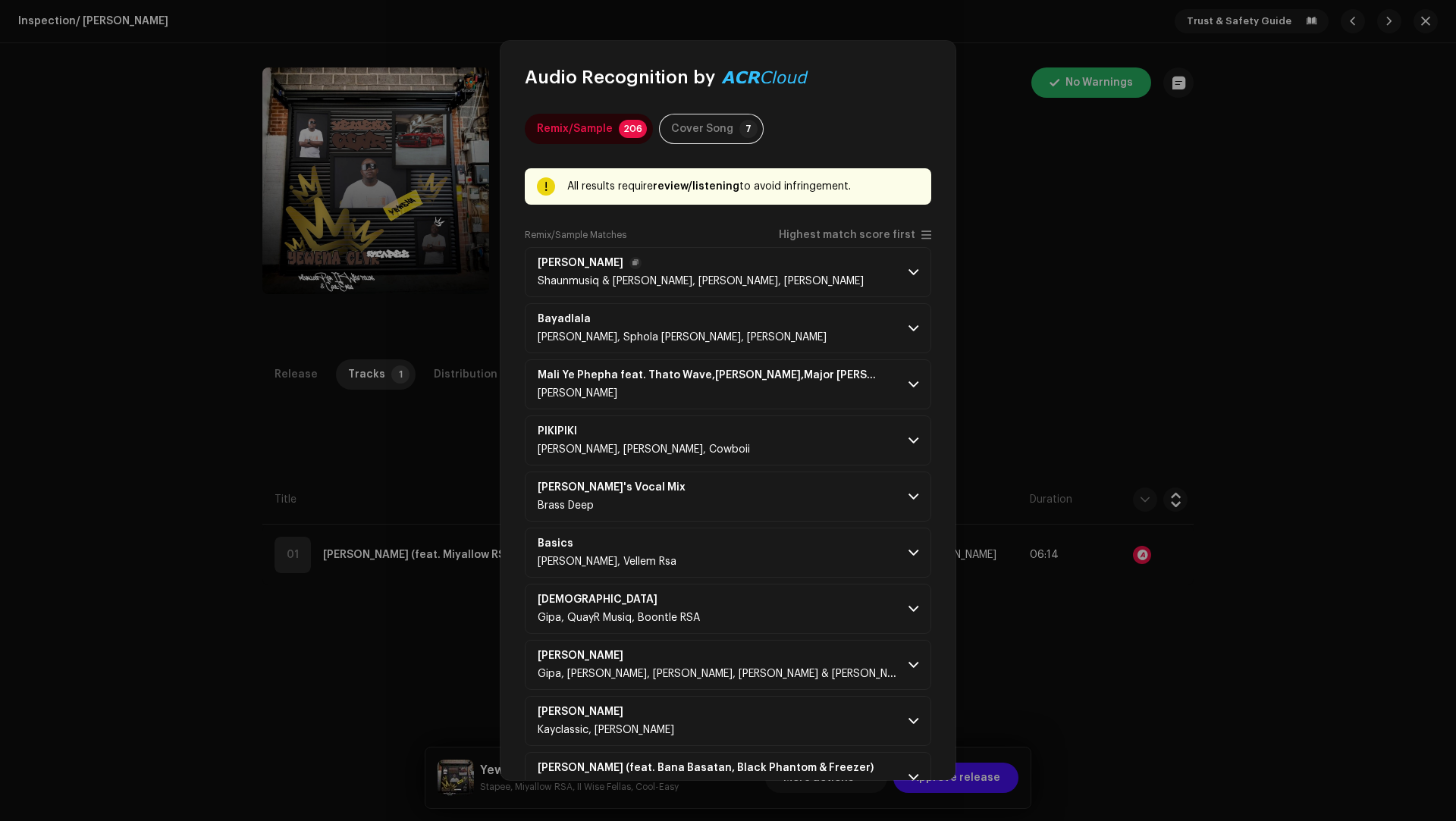
click at [840, 280] on p-accordion-header "Amaphutha Ami Shaunmusiq & Ftears, Thatohatsi, Tracy" at bounding box center [727, 272] width 406 height 50
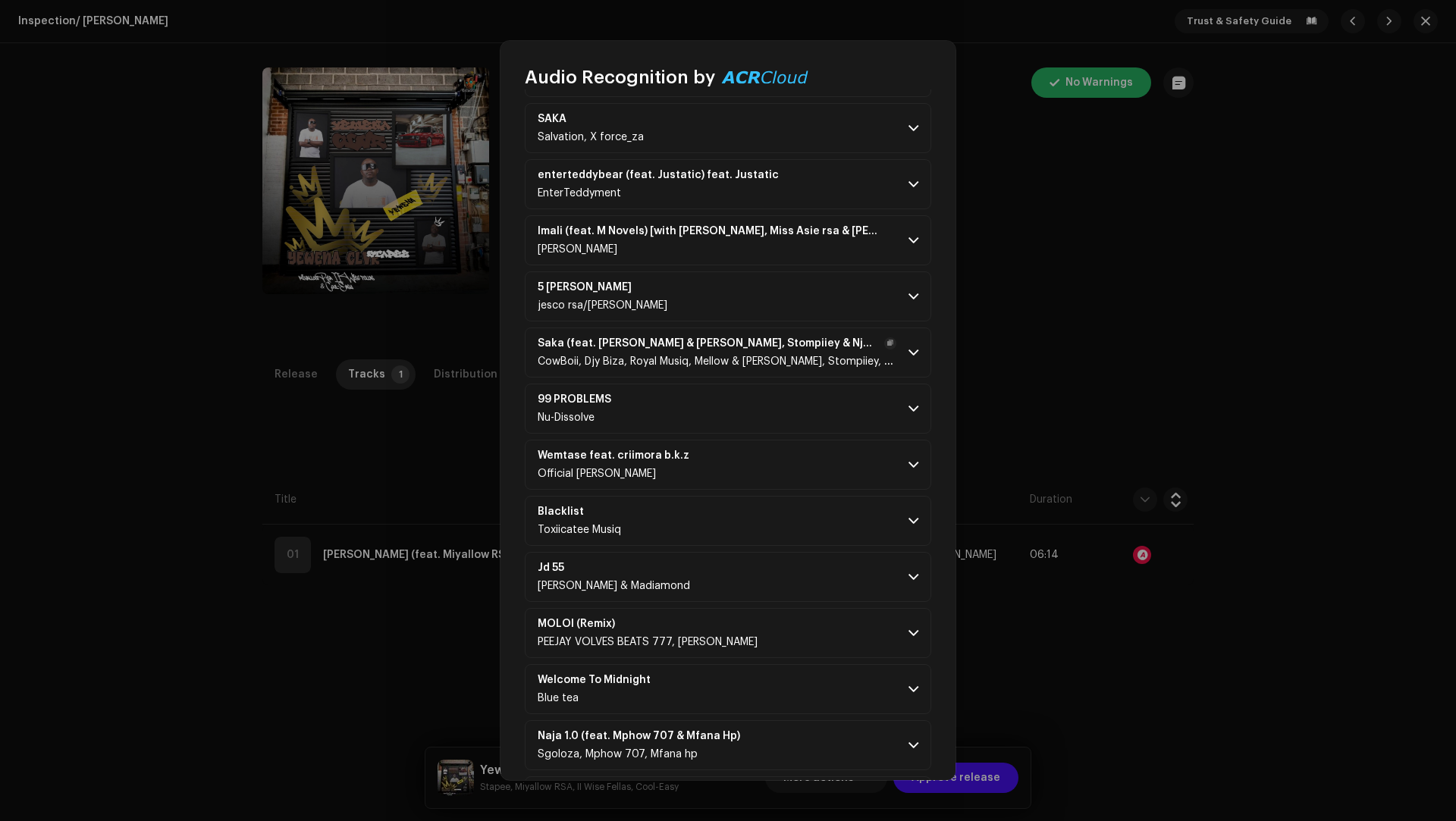
scroll to position [1028, 0]
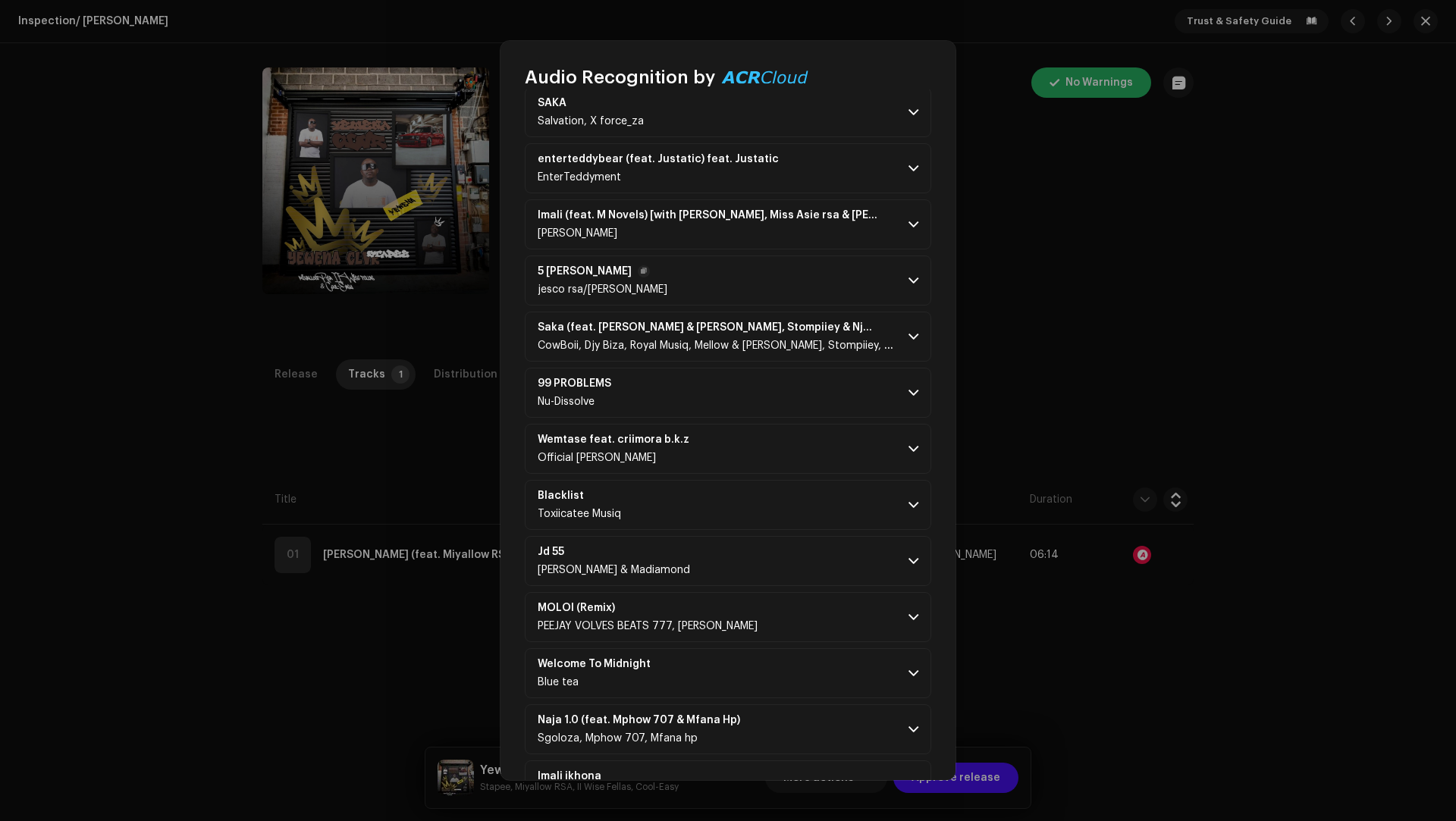
click at [792, 286] on p-accordion-header "5 Bob jesco rsa/Bixman" at bounding box center [727, 280] width 406 height 50
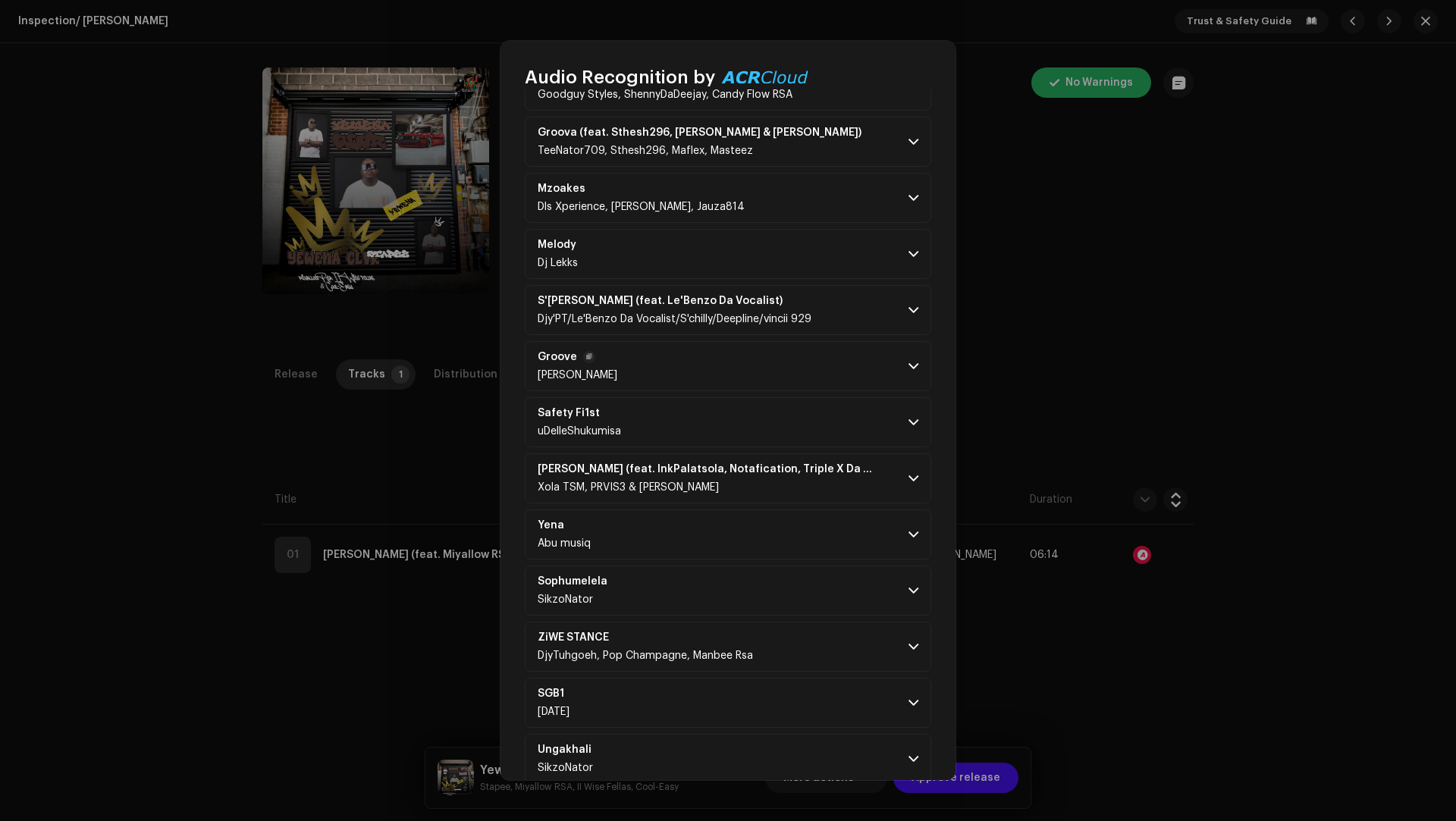
click at [775, 341] on p-accordion-header "Groove BICE" at bounding box center [727, 366] width 406 height 50
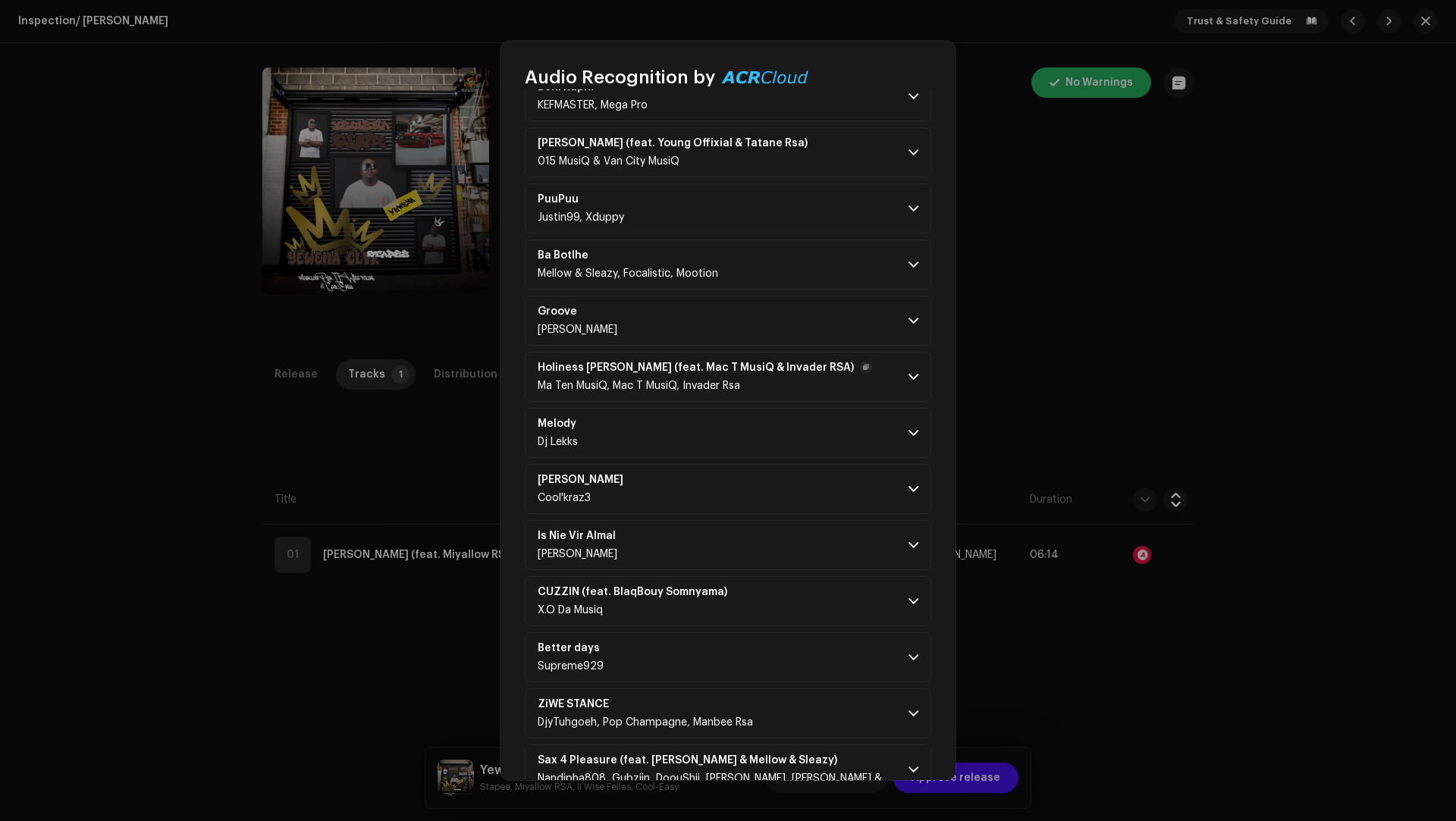
click at [776, 352] on p-accordion-header "Holiness Stance (feat. Mac T MusiQ & Invader RSA) Ma Ten MusiQ, Mac T MusiQ, In…" at bounding box center [727, 377] width 406 height 50
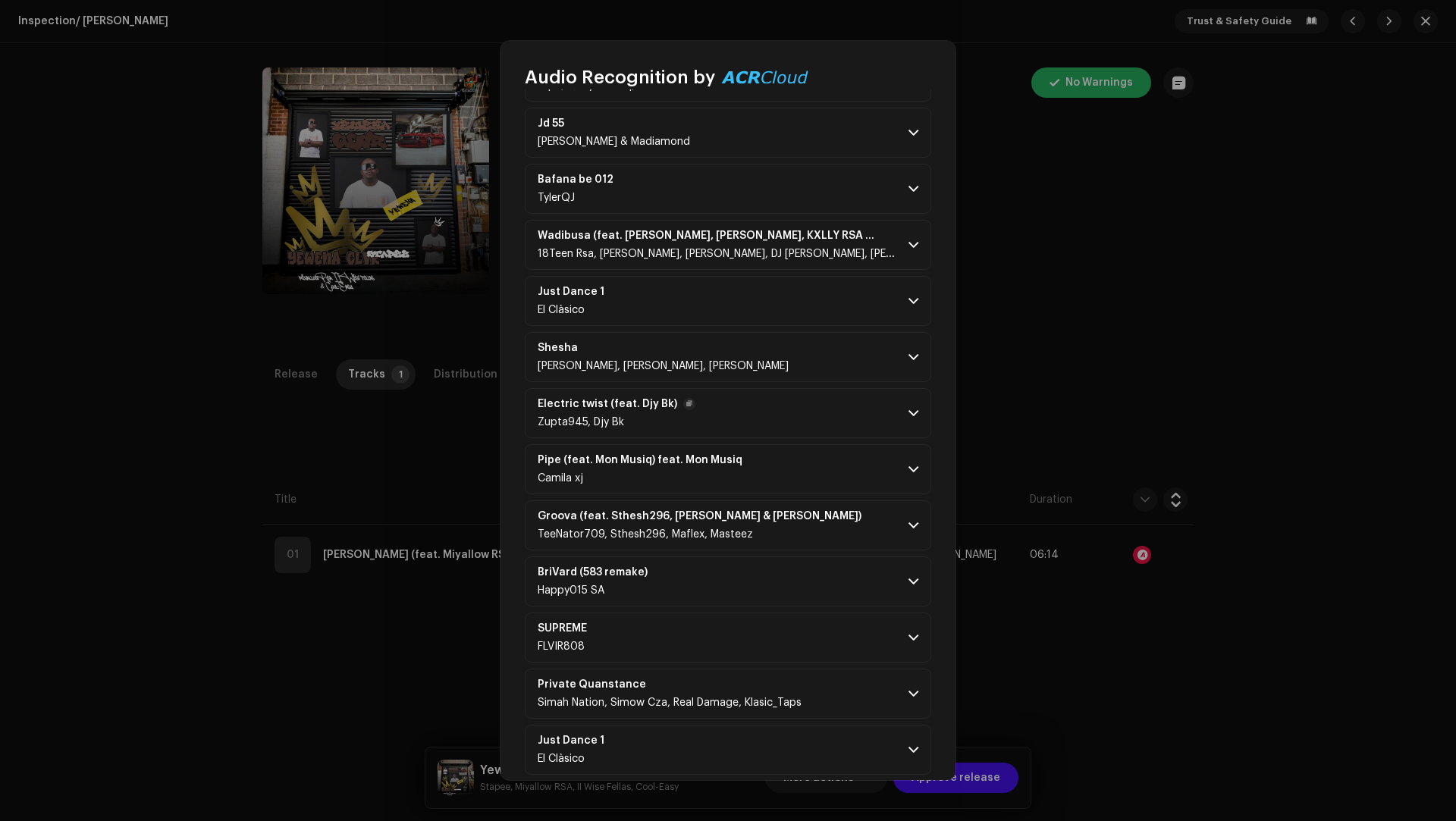
click at [779, 388] on p-accordion-header "Electric twist (feat. Djy Bk) Zupta945, Djy Bk" at bounding box center [727, 413] width 406 height 50
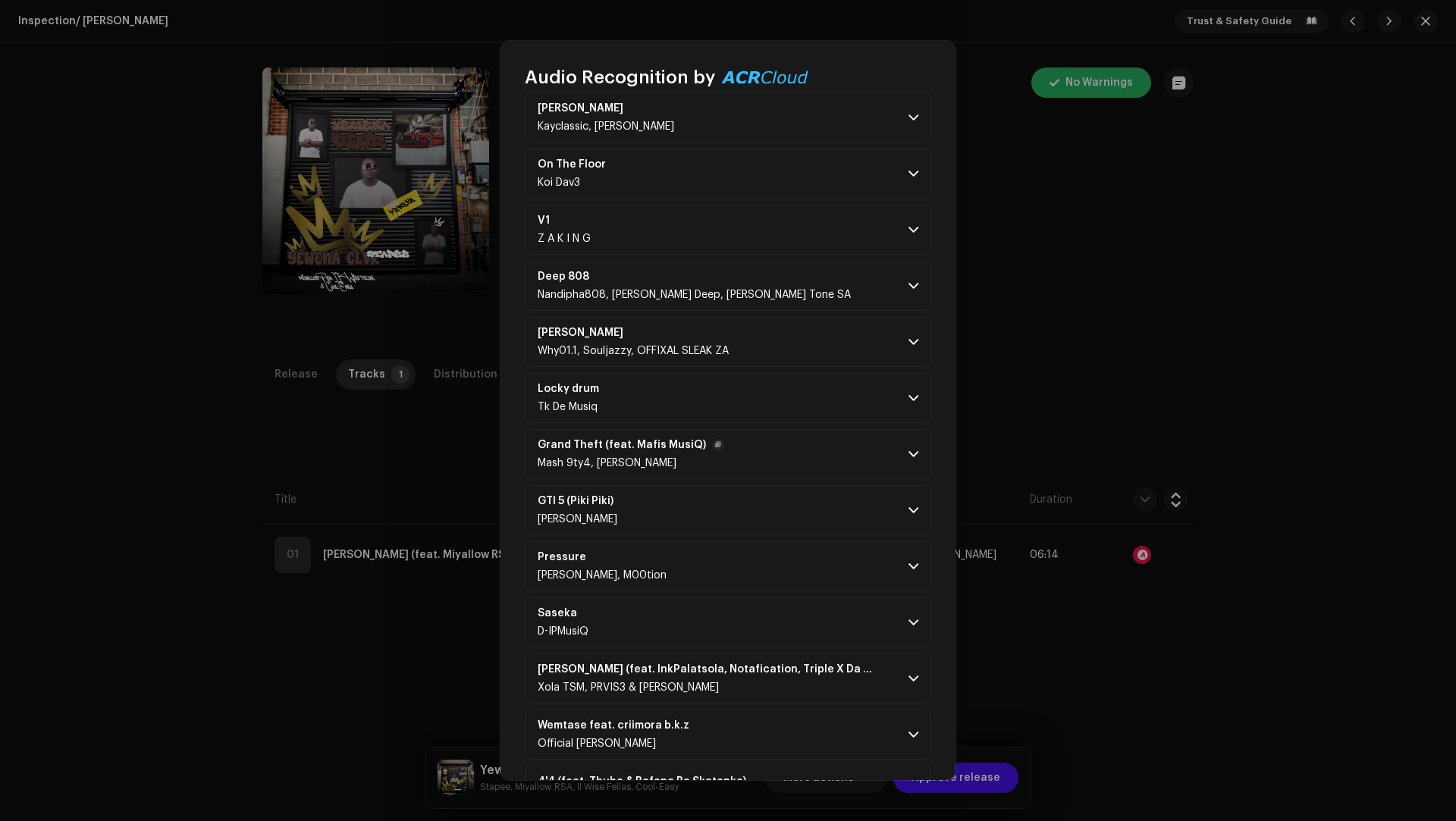
click at [778, 429] on p-accordion-header "Grand Theft (feat. Mafis MusiQ) Mash 9ty4, Mafis Musiq" at bounding box center [727, 454] width 406 height 50
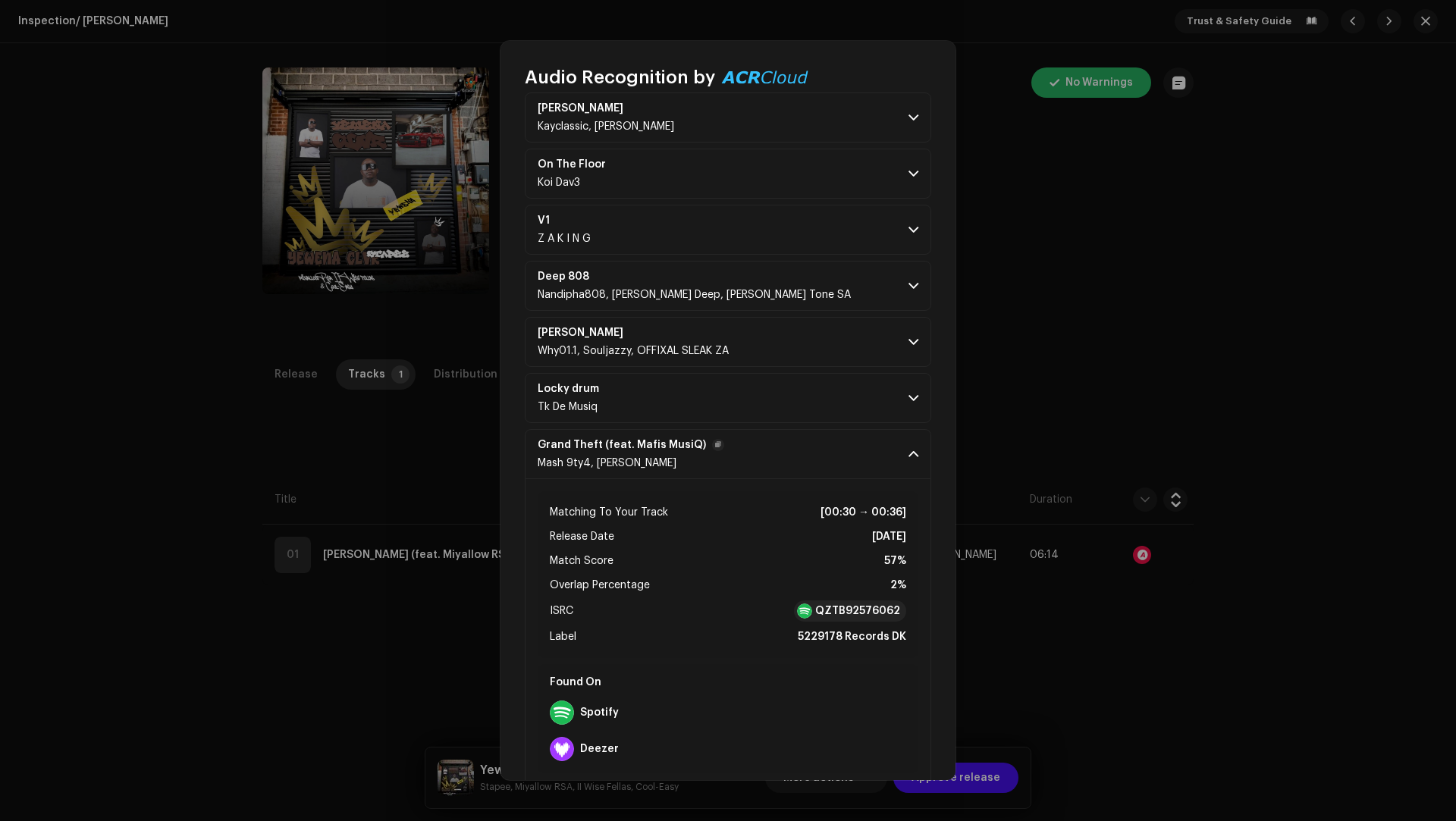
scroll to position [12623, 0]
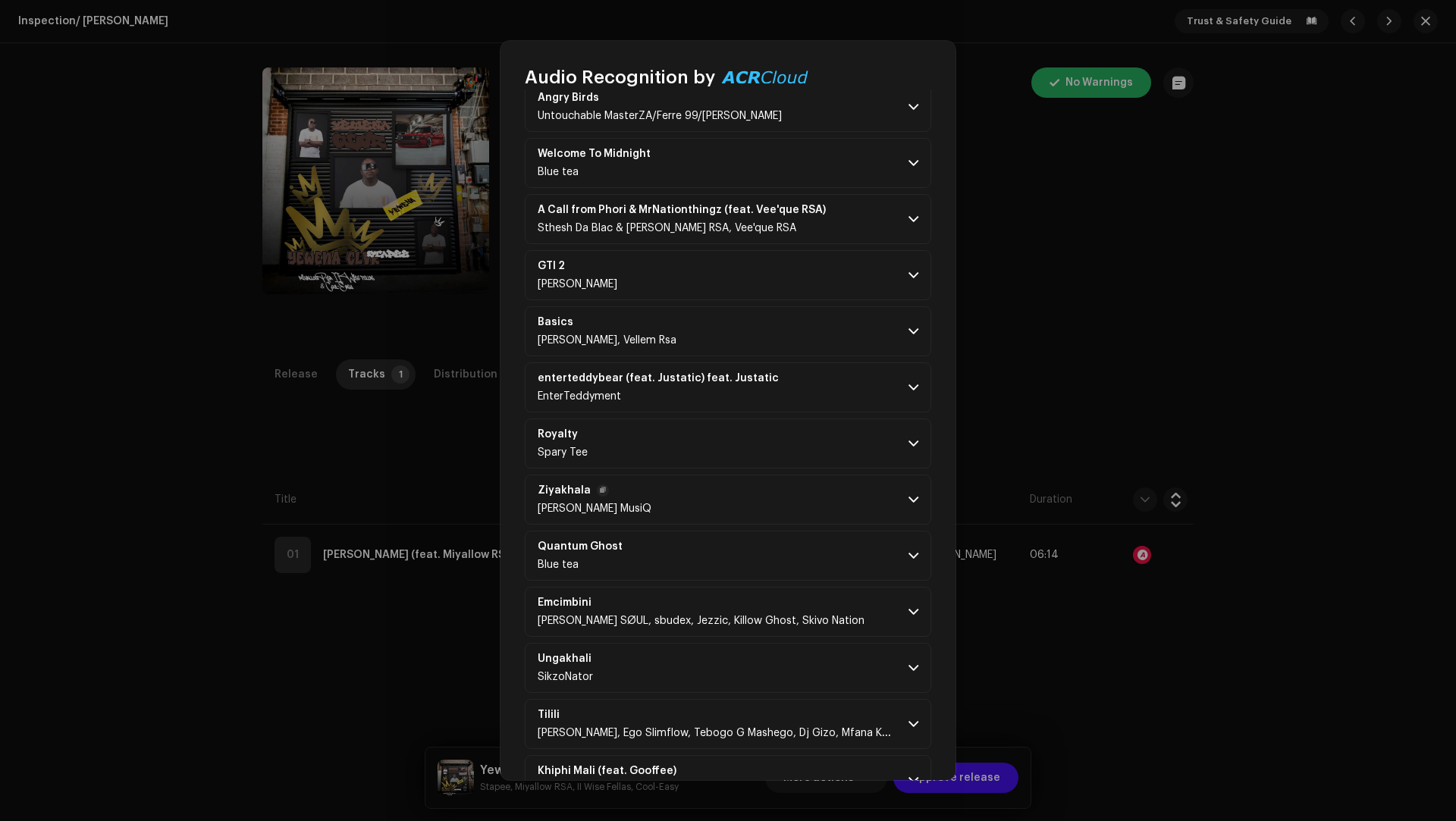
click at [781, 474] on p-accordion-header "Ziyakhala Cortez Gee MusiQ" at bounding box center [727, 499] width 406 height 50
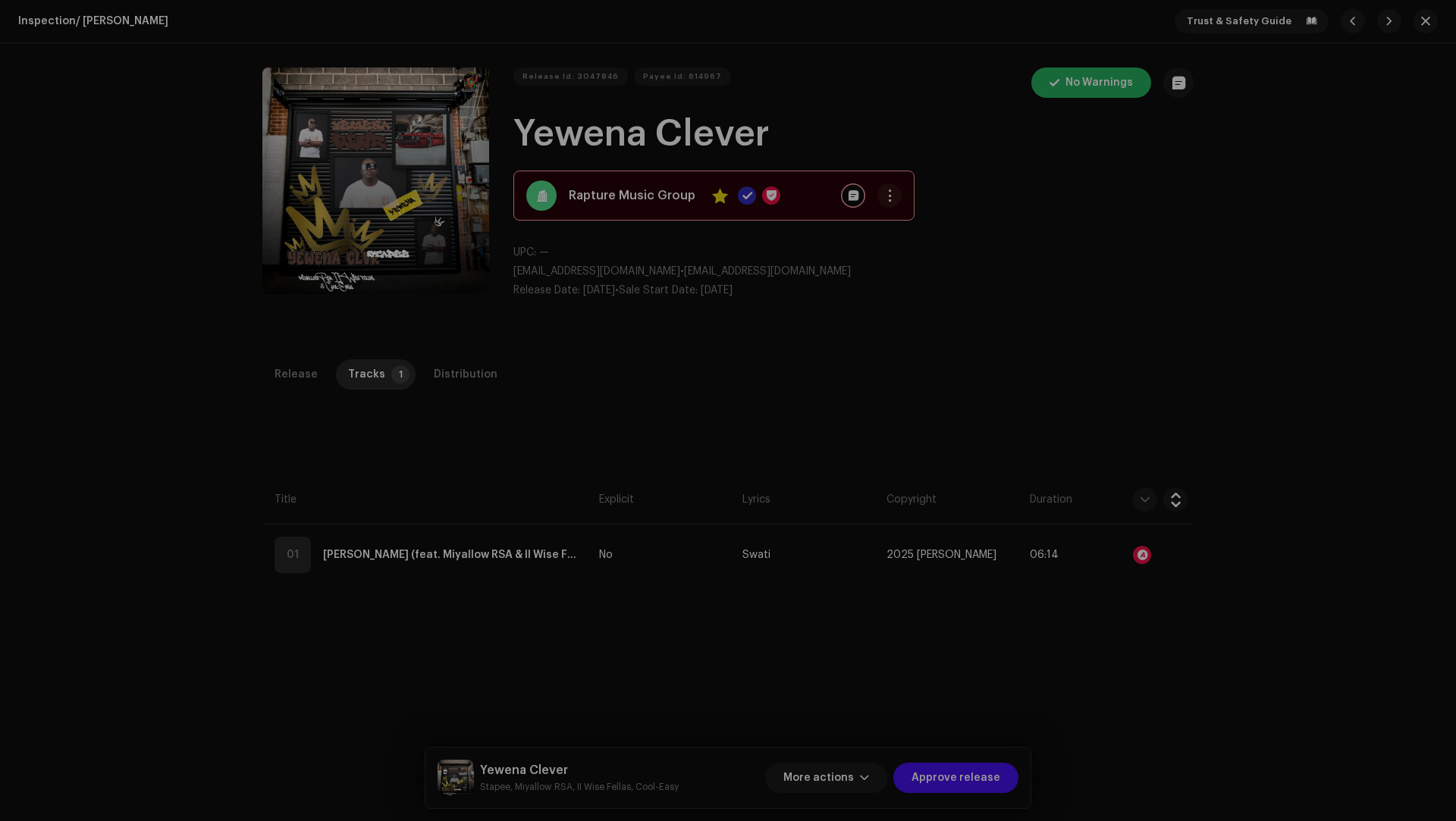
click at [1198, 632] on div "Audio Recognition by Remix/Sample 206 Cover Song 7 All results require review/l…" at bounding box center [728, 410] width 1456 height 821
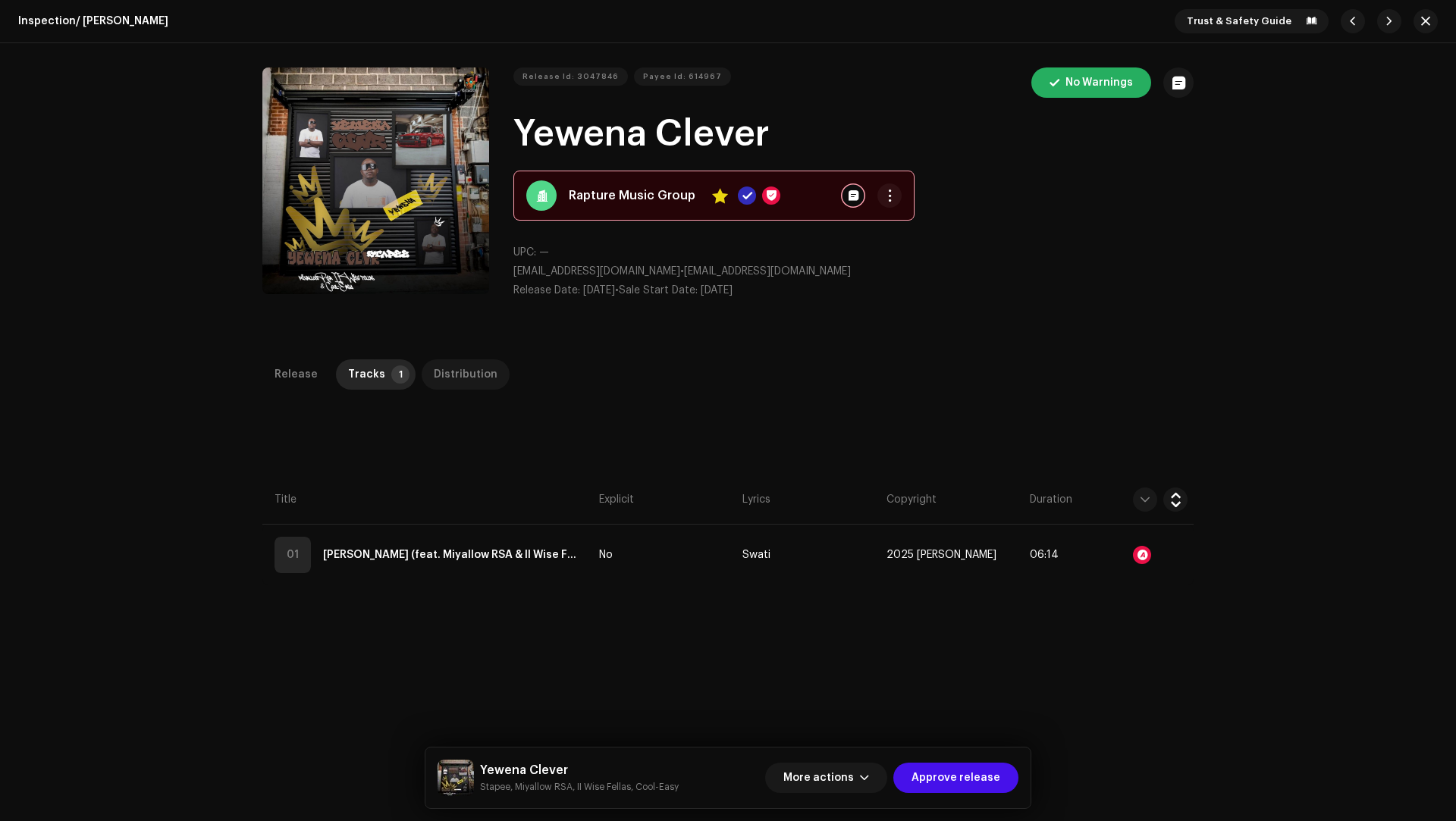
click at [470, 378] on div "Distribution" at bounding box center [465, 374] width 63 height 30
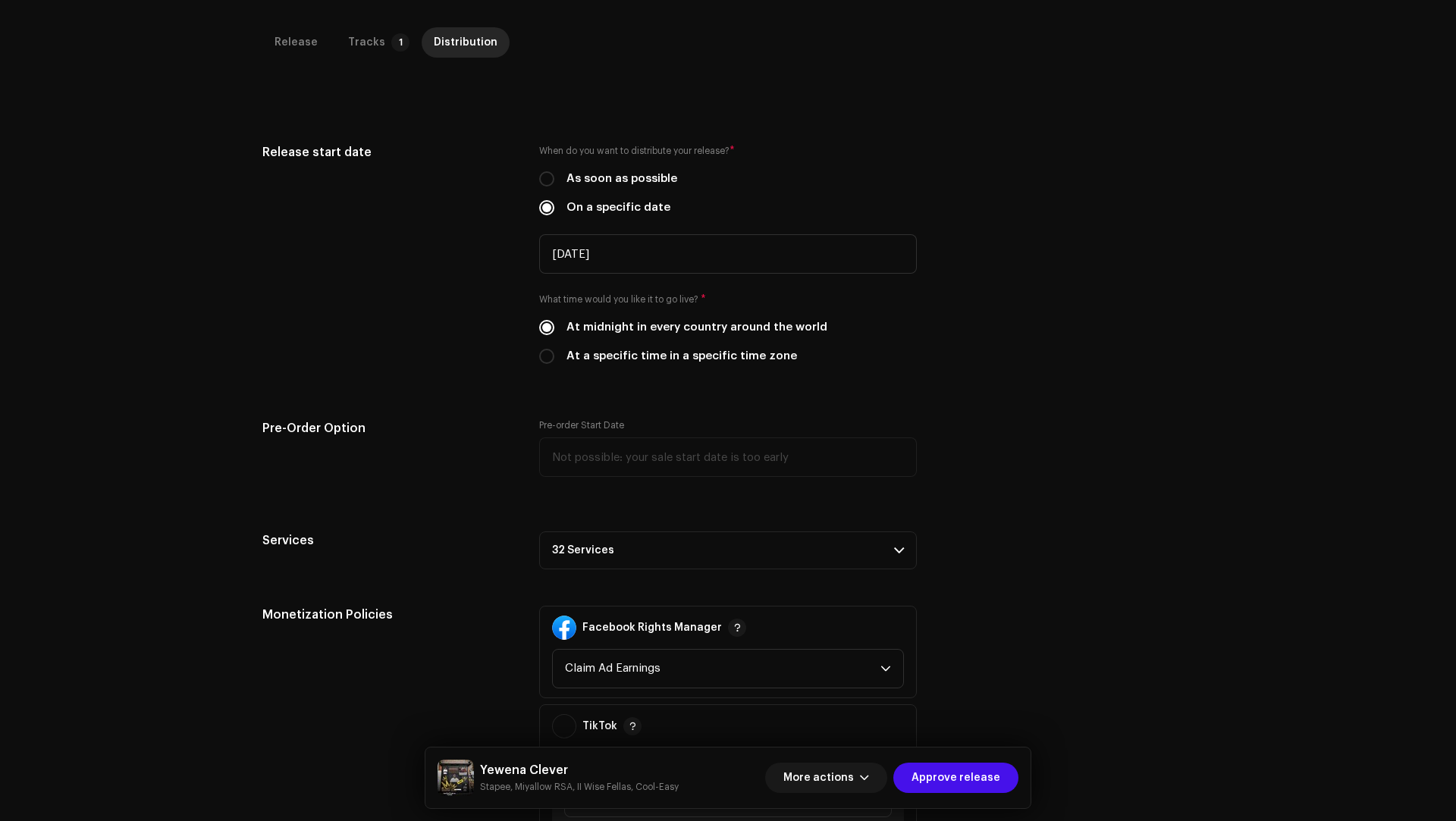
scroll to position [398, 0]
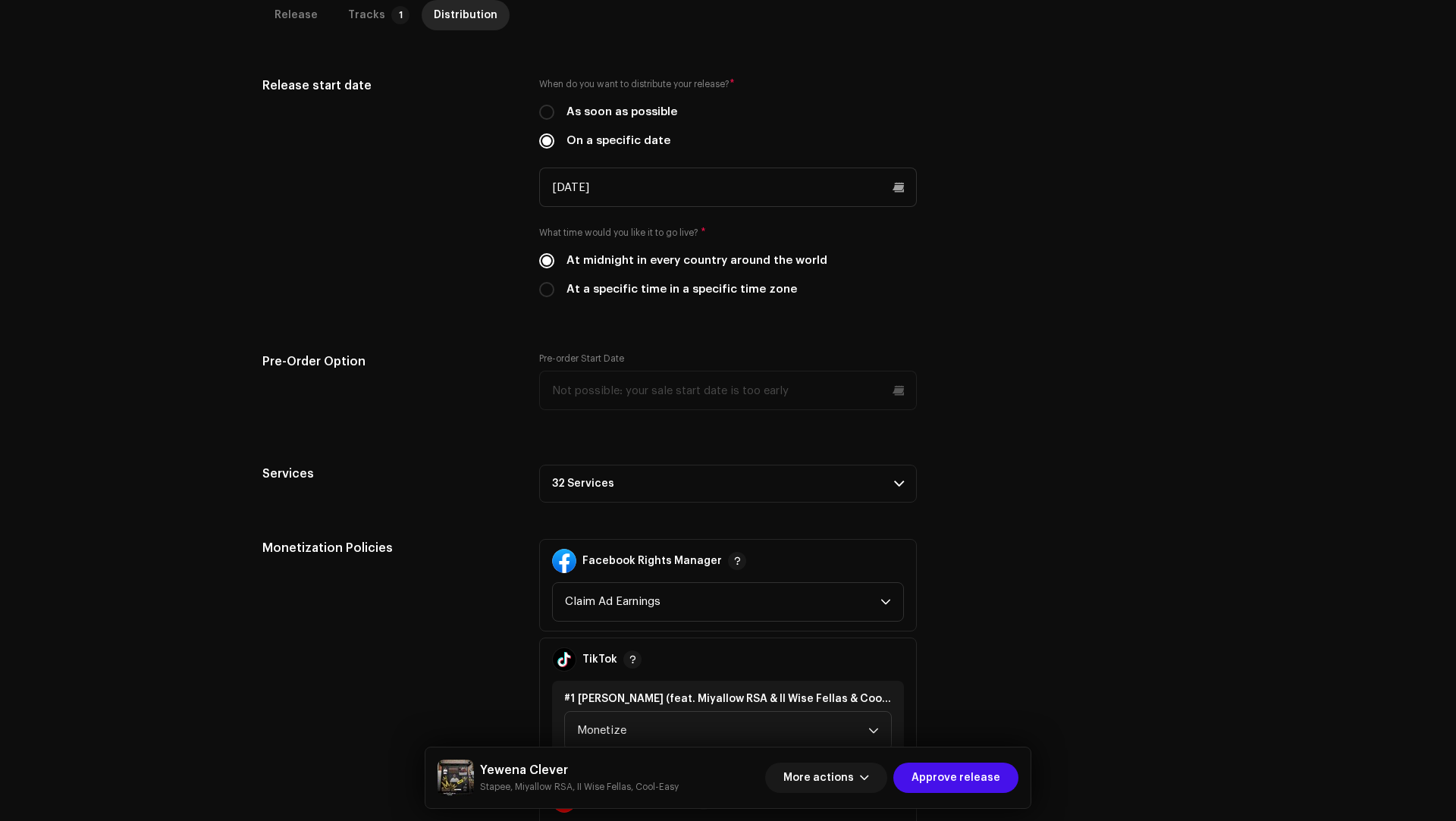
click at [594, 464] on p-accordion-header "32 Services" at bounding box center [727, 483] width 378 height 38
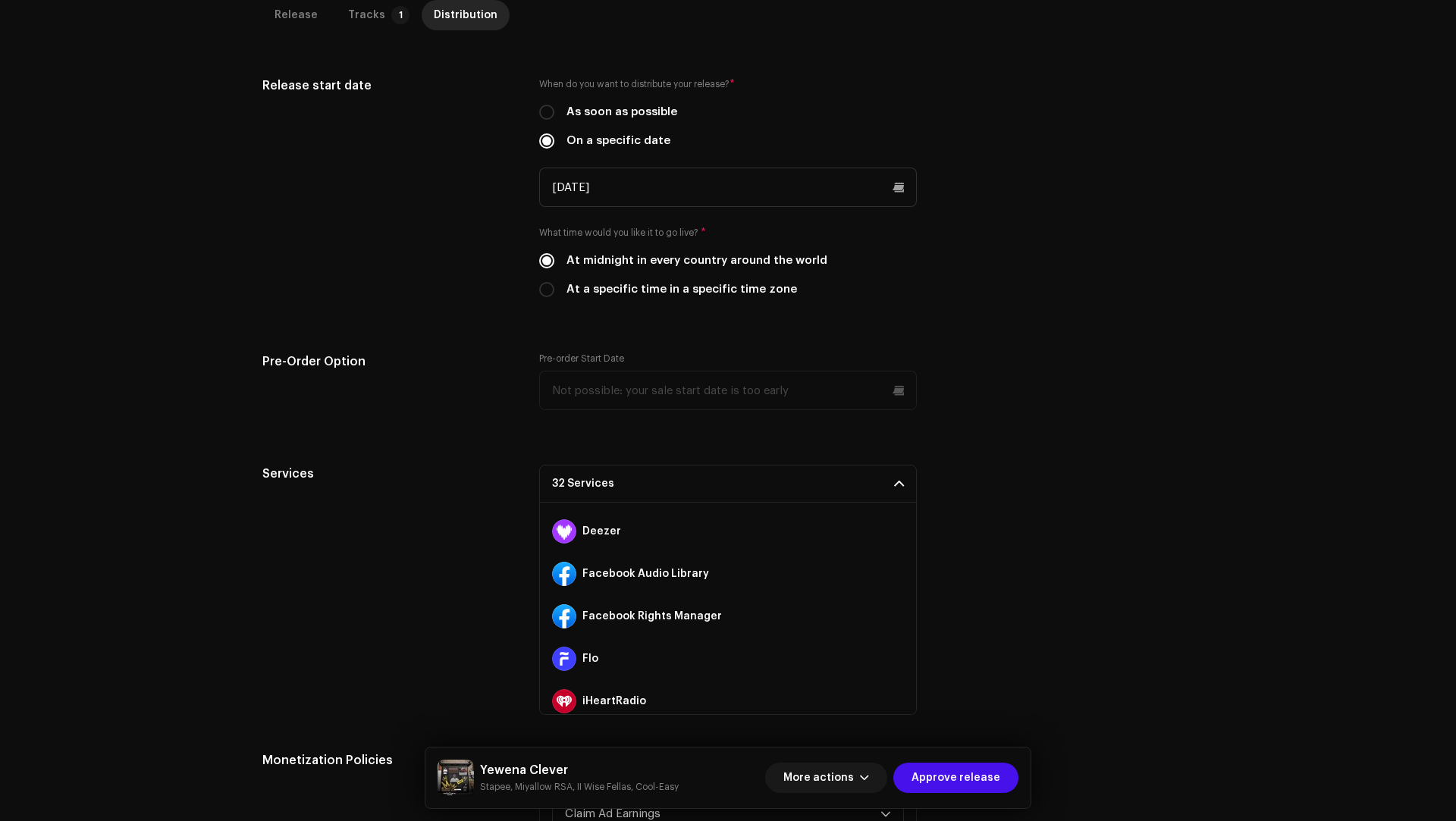
scroll to position [1146, 0]
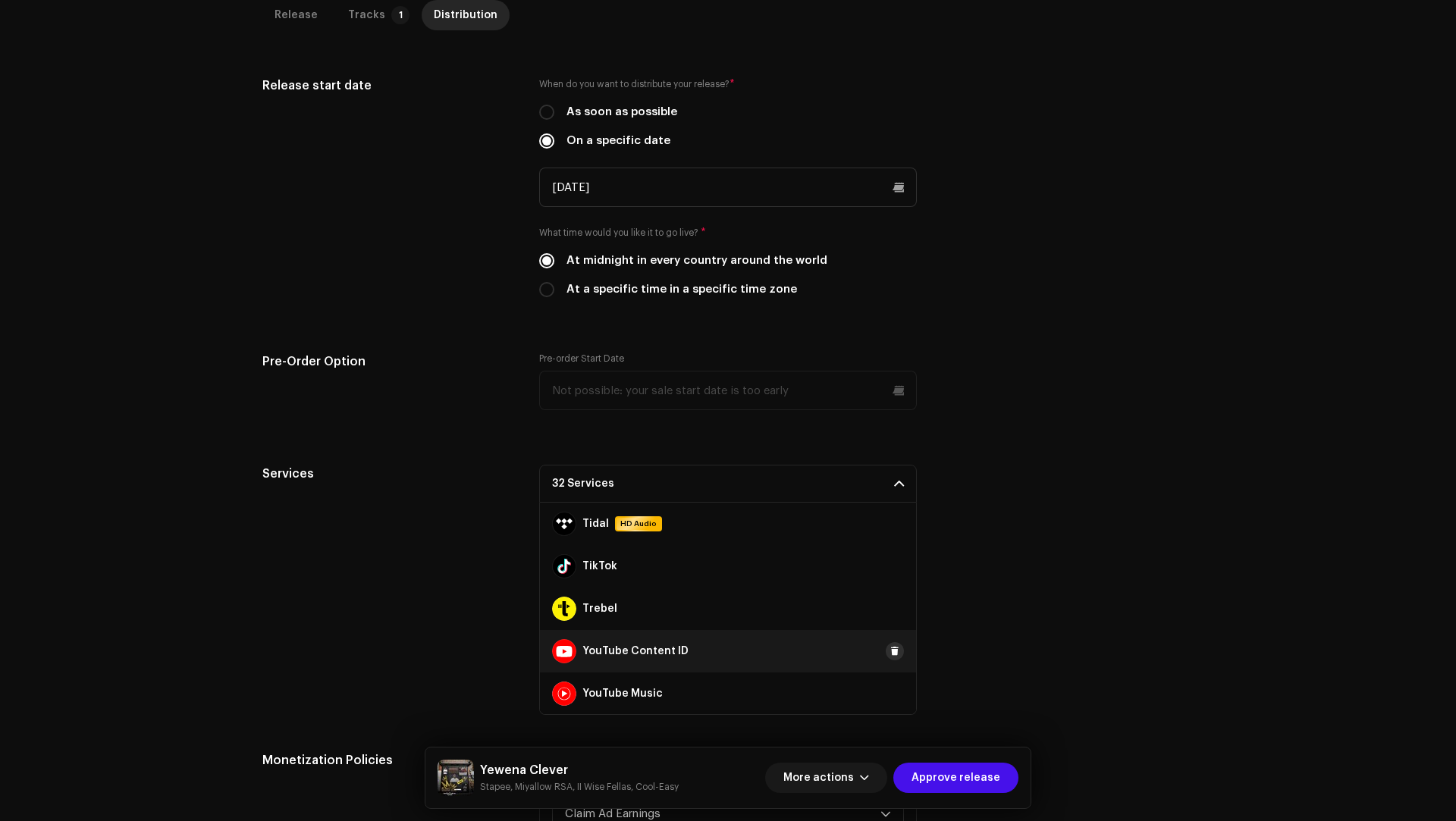
click at [890, 647] on span at bounding box center [894, 651] width 9 height 13
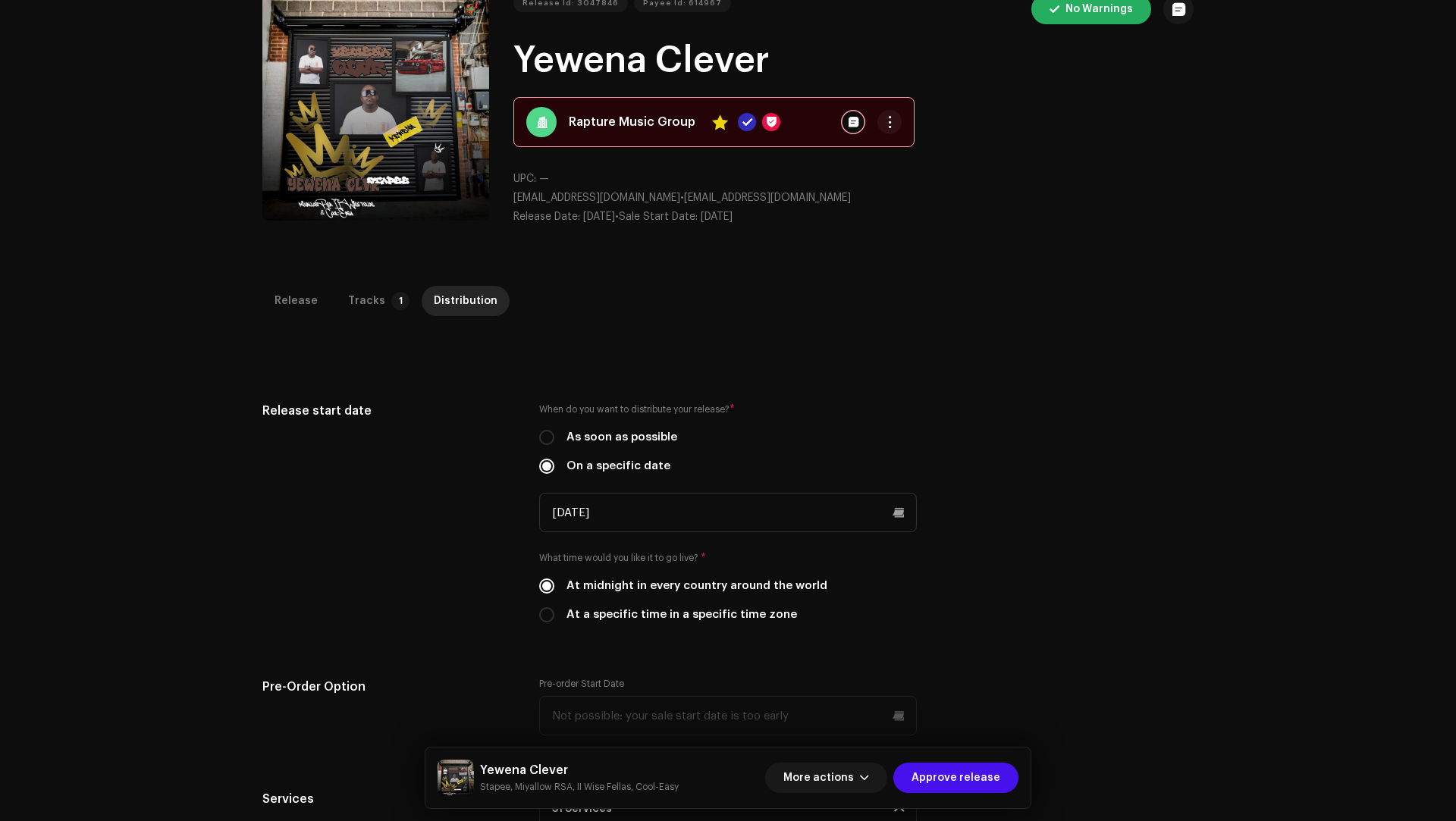
scroll to position [0, 0]
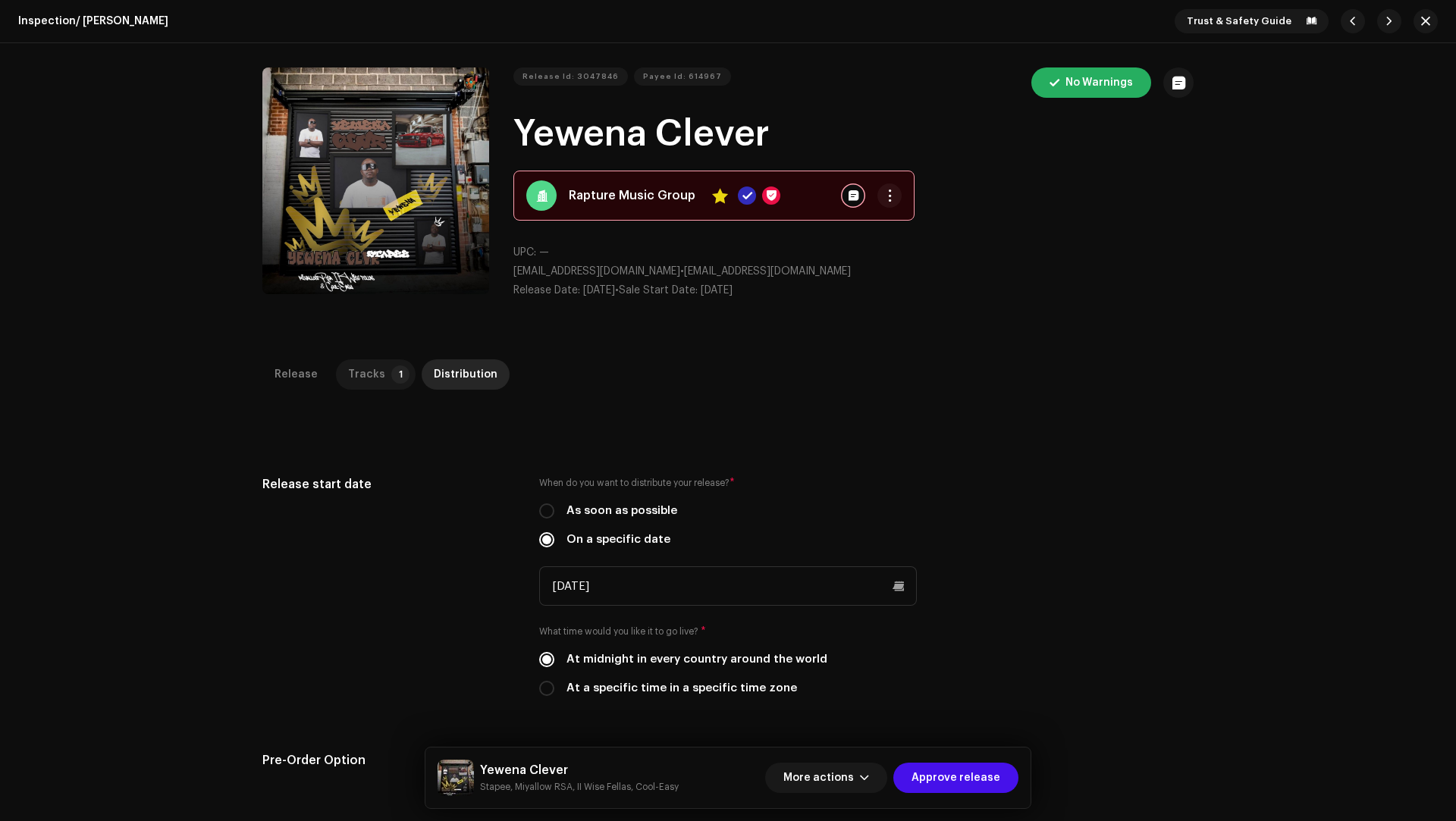
click at [374, 376] on p-tab "Tracks 1" at bounding box center [375, 374] width 79 height 30
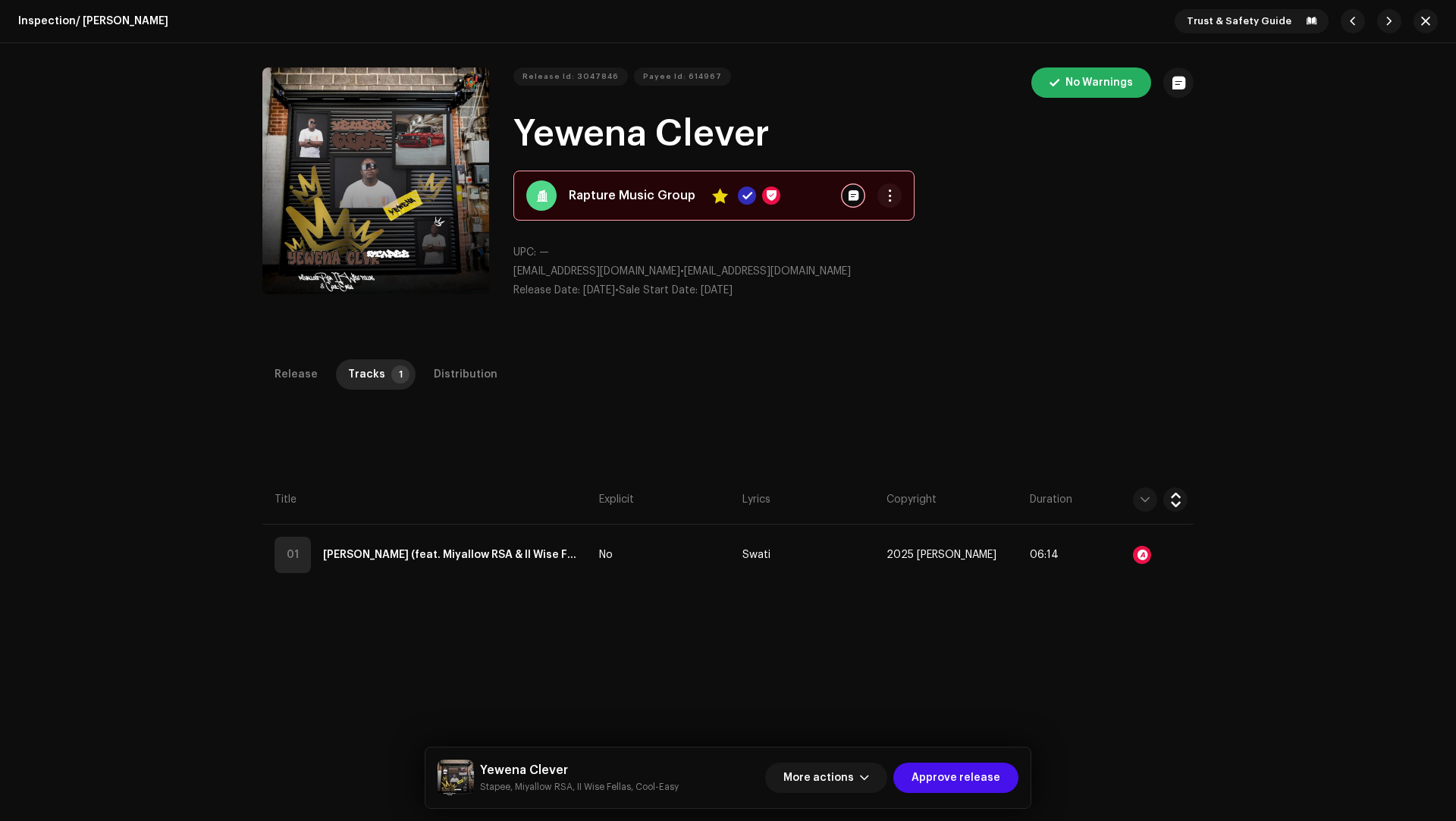
click at [502, 790] on small "Stapee, Miyallow RSA, II Wise Fellas, Cool-Easy" at bounding box center [580, 787] width 198 height 15
copy small "Stapee"
click at [535, 768] on h5 "Yewena Clever" at bounding box center [580, 770] width 198 height 18
drag, startPoint x: 535, startPoint y: 768, endPoint x: 500, endPoint y: 762, distance: 35.5
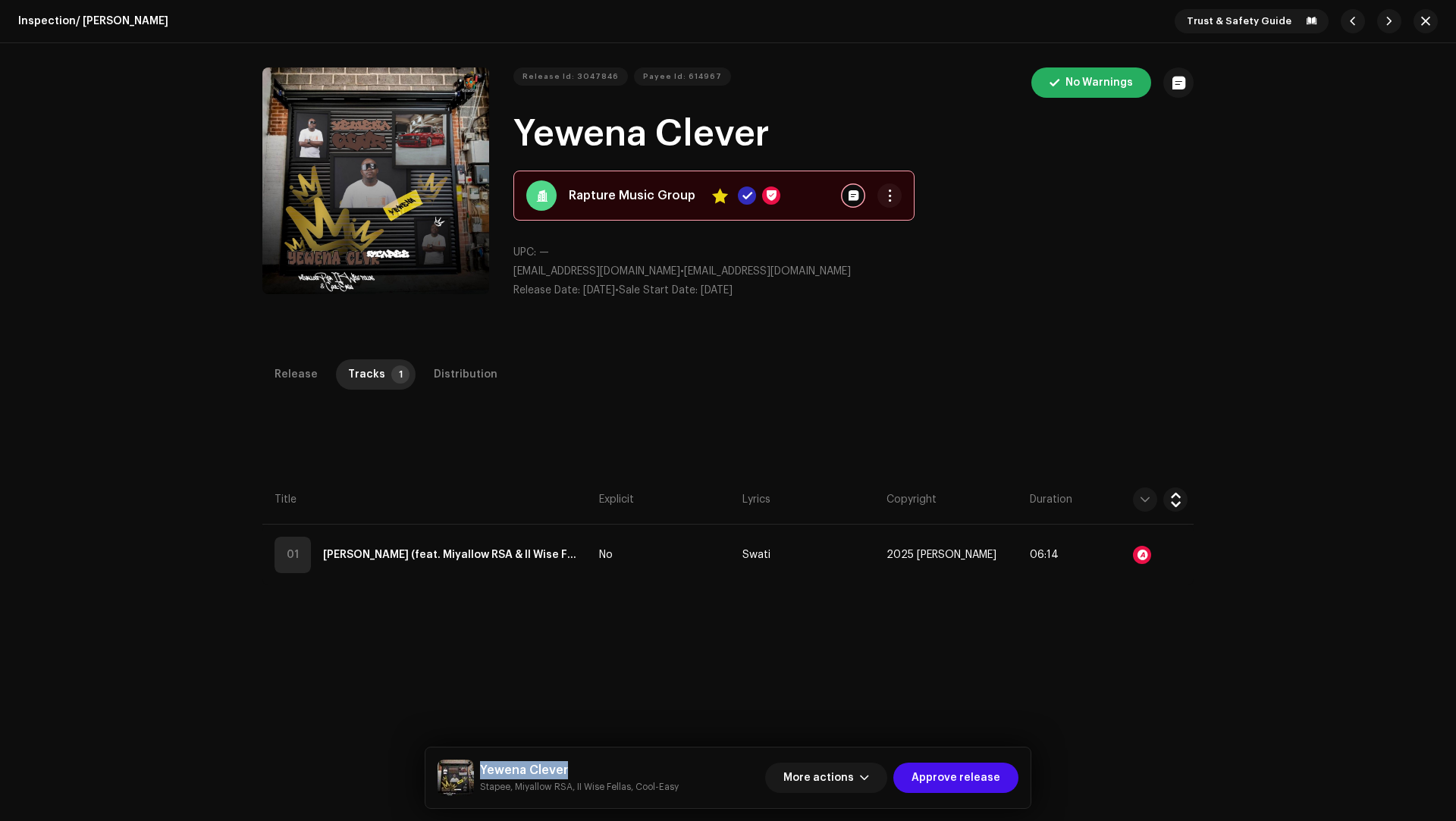
click at [500, 762] on h5 "Yewena Clever" at bounding box center [580, 770] width 198 height 18
copy h5 "Yewena Clever"
click at [538, 788] on small "Stapee, Miyallow RSA, II Wise Fellas, Cool-Easy" at bounding box center [580, 787] width 198 height 15
drag, startPoint x: 538, startPoint y: 788, endPoint x: 665, endPoint y: 784, distance: 127.1
click at [665, 784] on small "Stapee, Miyallow RSA, II Wise Fellas, Cool-Easy" at bounding box center [580, 787] width 198 height 15
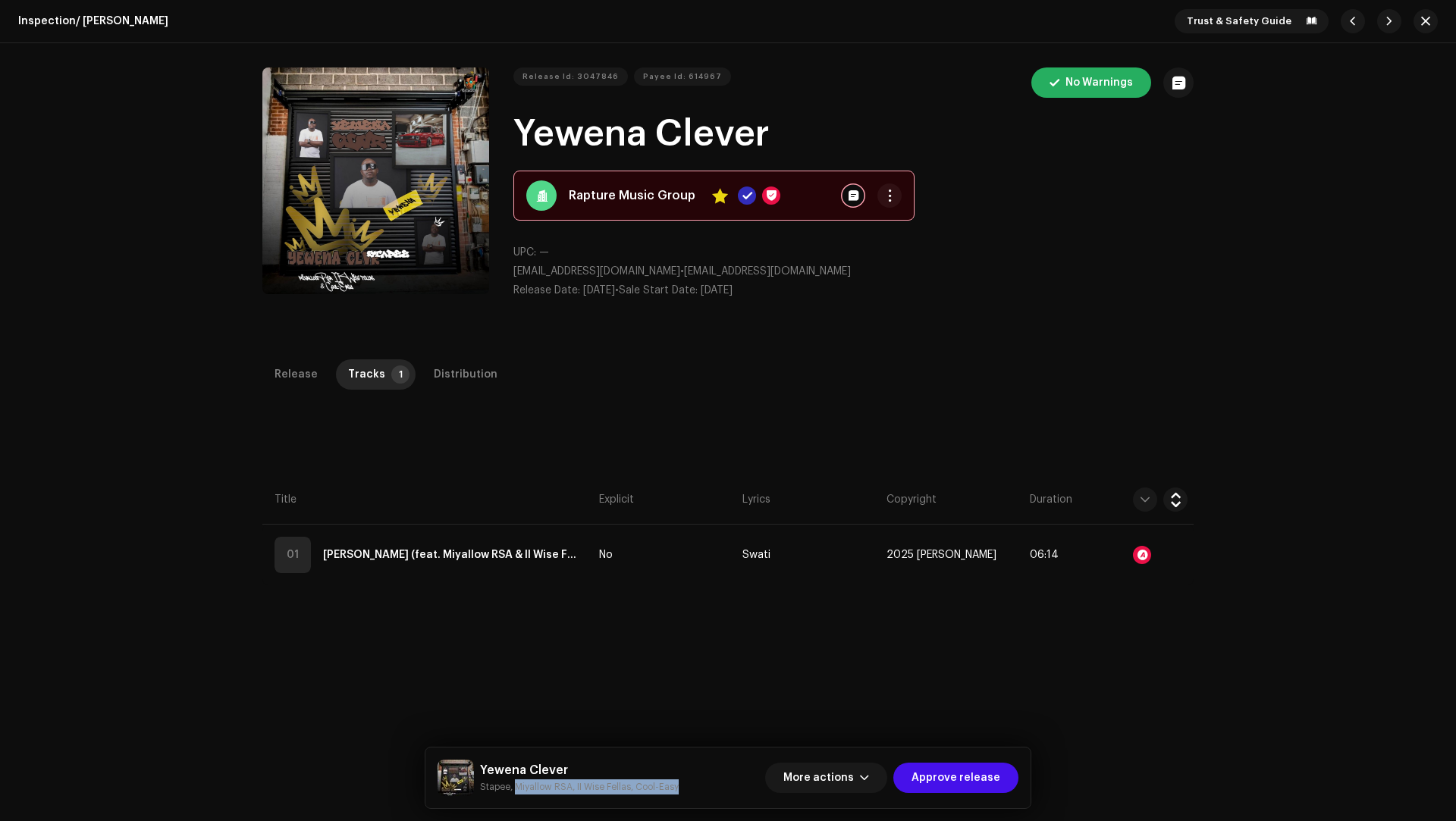
copy small "Miyallow RSA, II Wise Fellas, Cool-Easy"
click at [439, 388] on div "Distribution" at bounding box center [465, 374] width 63 height 30
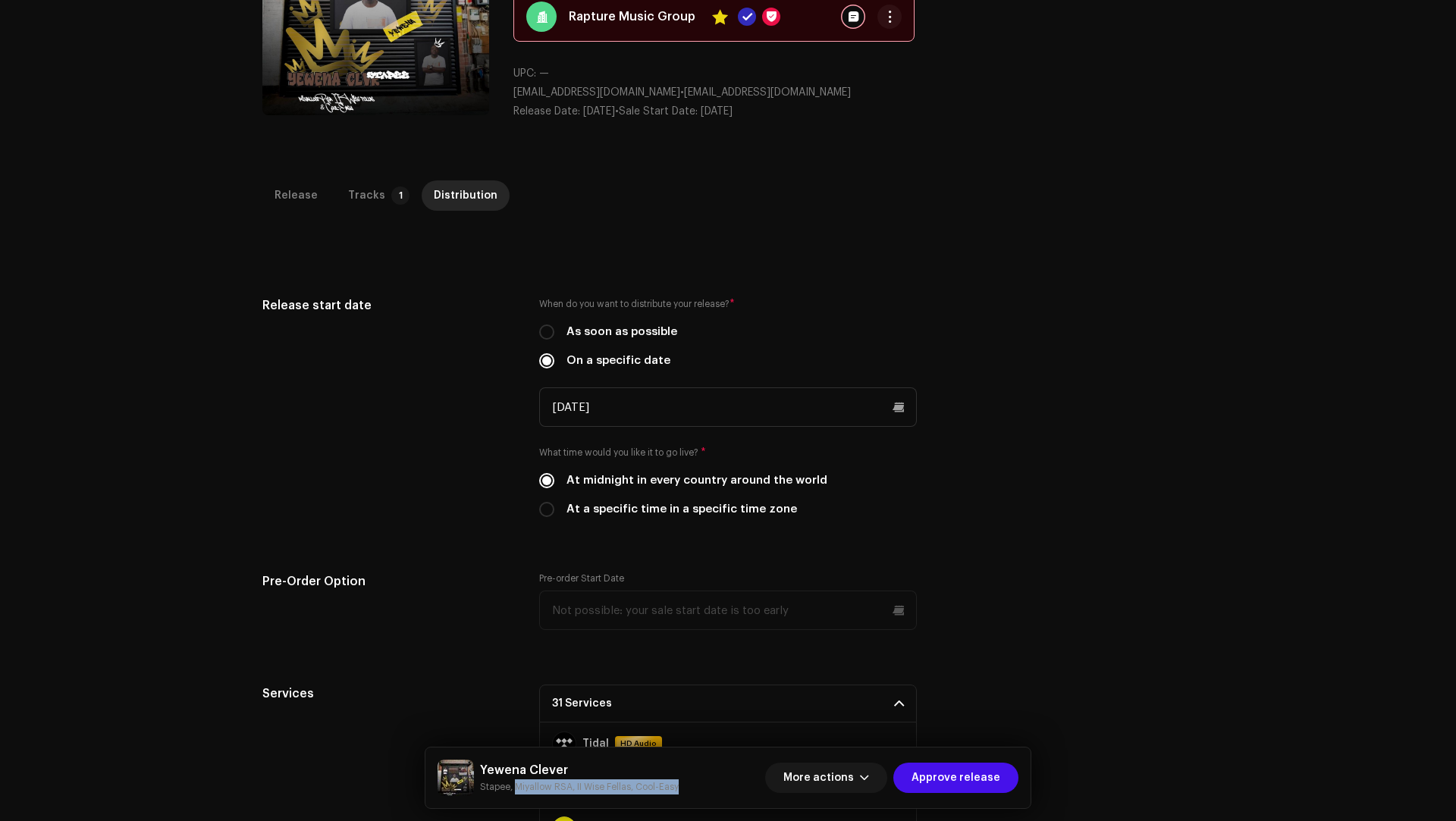
scroll to position [180, 0]
click at [438, 400] on div "Release start date" at bounding box center [389, 414] width 253 height 239
click at [998, 779] on span "Approve release" at bounding box center [956, 778] width 88 height 30
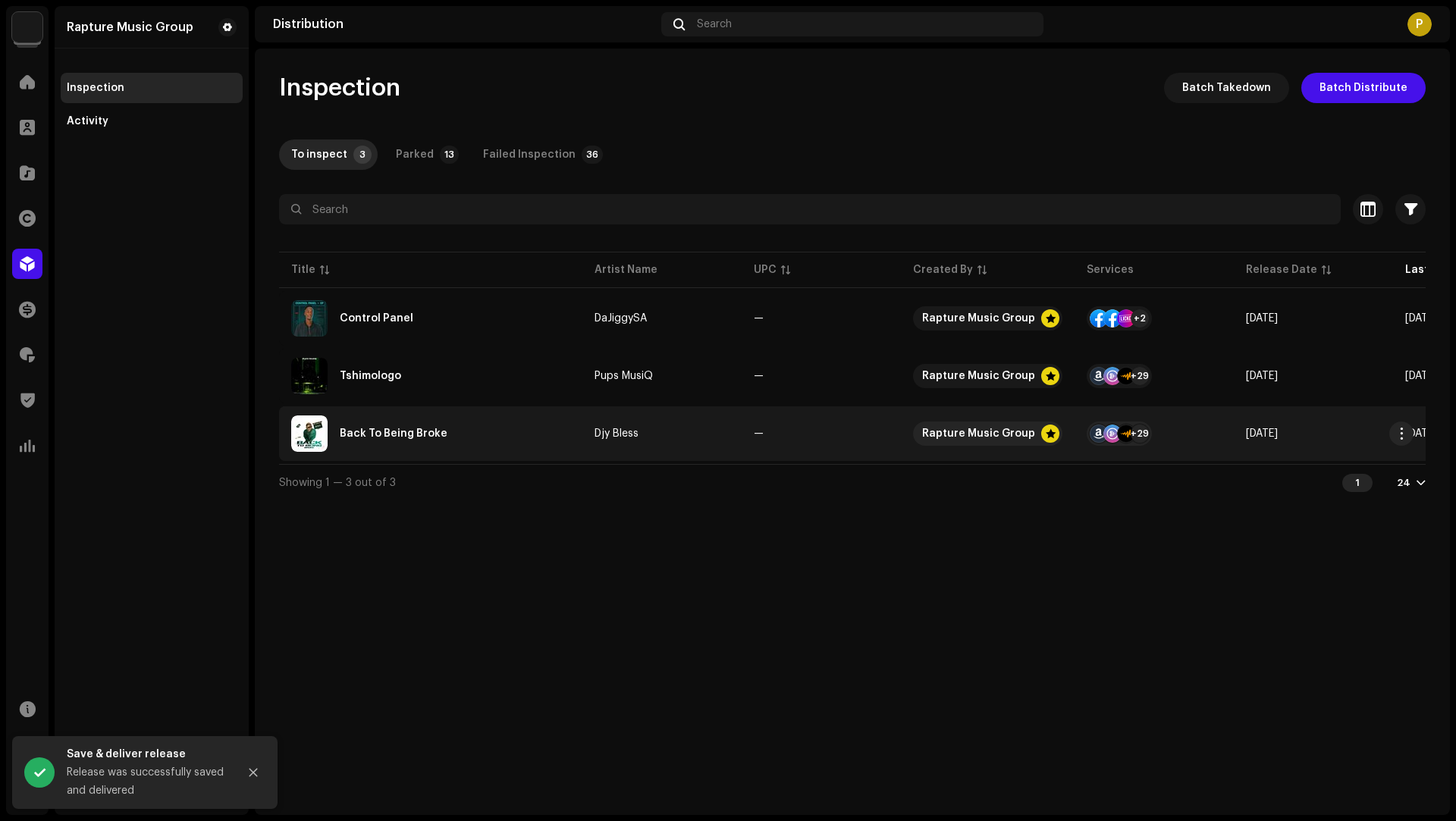
click at [510, 440] on div "Back To Being Broke" at bounding box center [430, 433] width 279 height 37
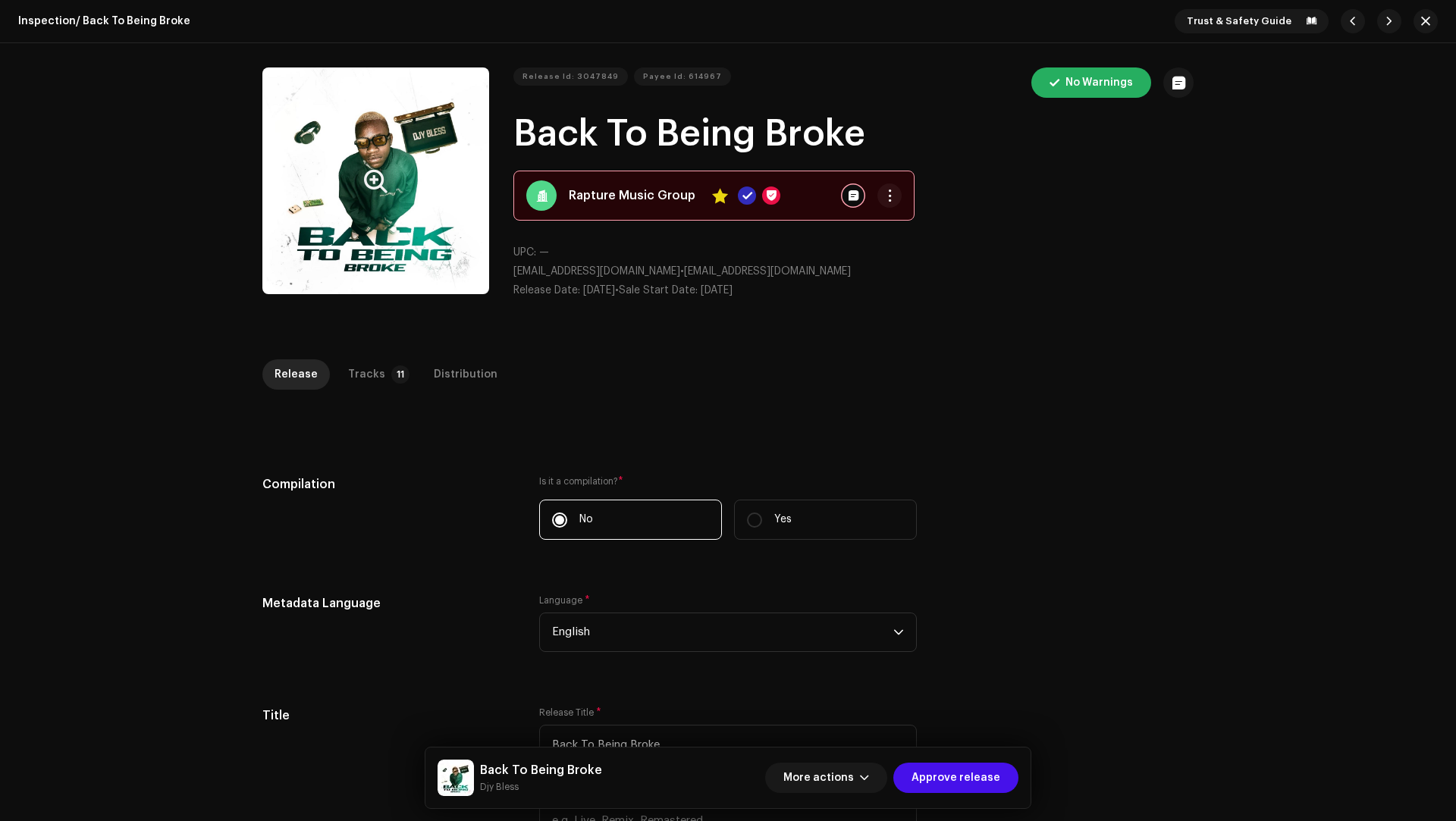
click at [452, 115] on button "Zoom Image" at bounding box center [376, 181] width 227 height 227
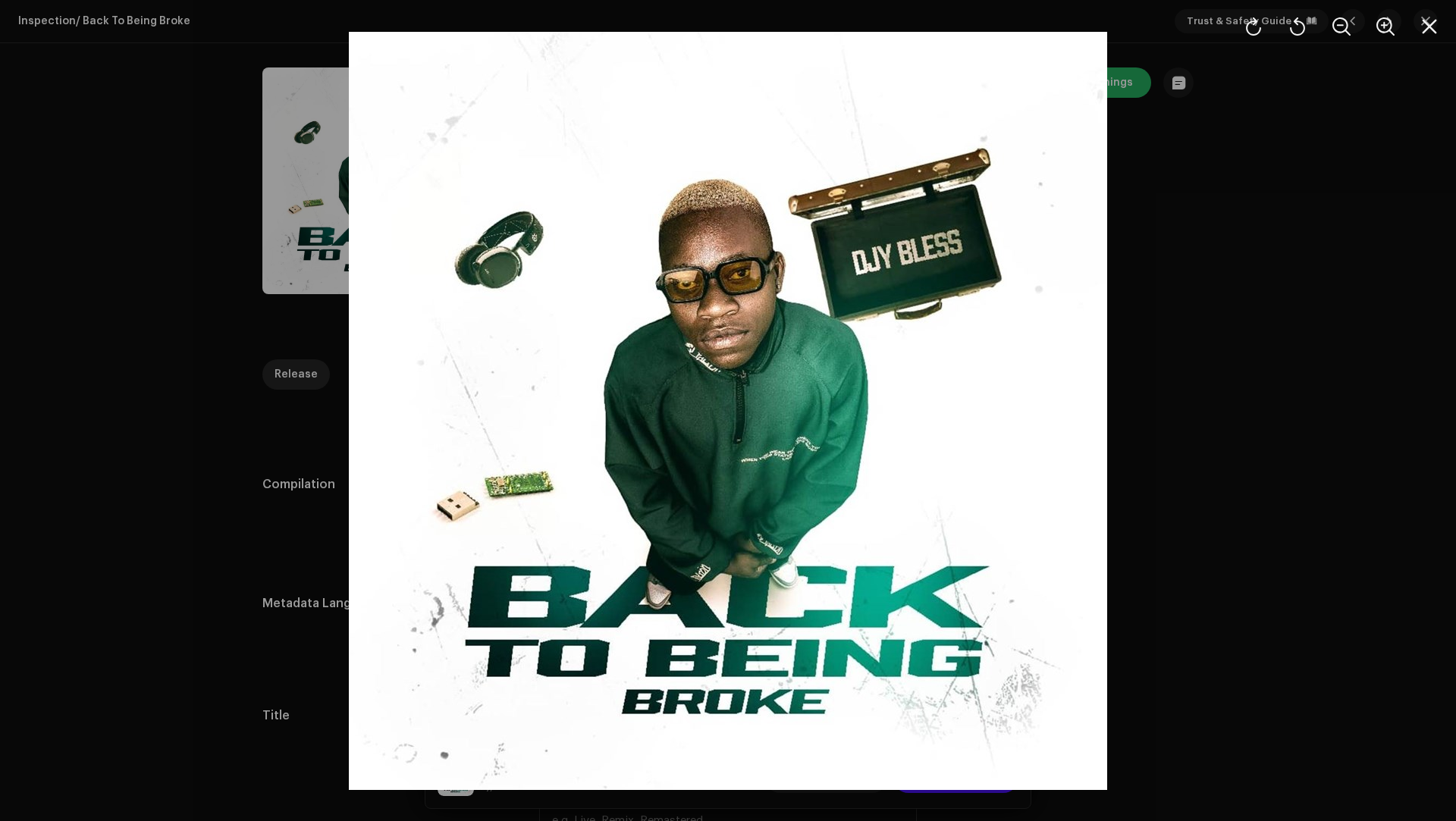
click at [143, 189] on div at bounding box center [728, 410] width 1456 height 821
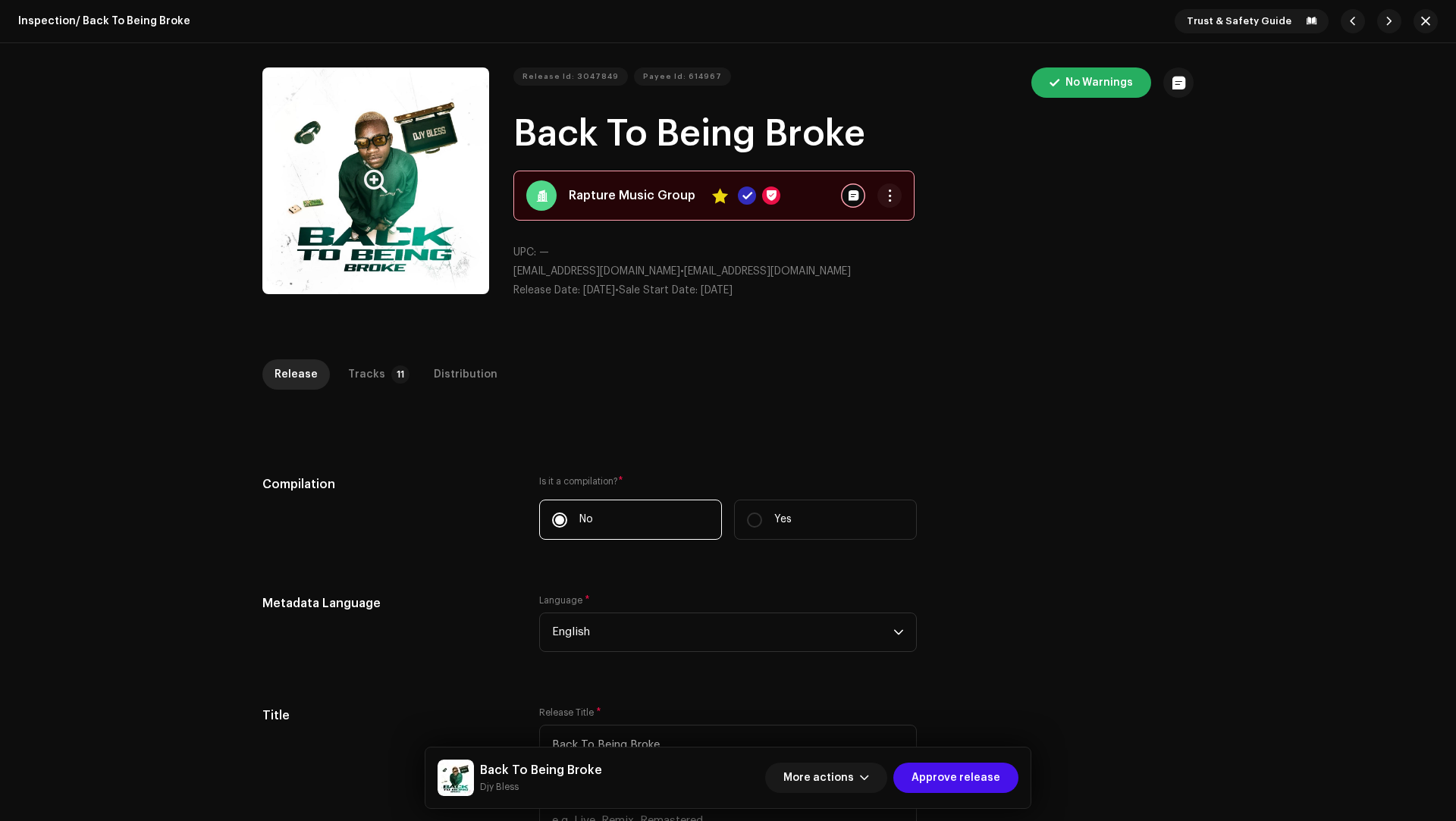
click at [497, 787] on small "Djy Bless" at bounding box center [541, 787] width 122 height 15
drag, startPoint x: 497, startPoint y: 787, endPoint x: 484, endPoint y: 773, distance: 19.1
click at [484, 773] on div "Back To Being Broke Djy Bless" at bounding box center [541, 778] width 122 height 33
copy div "Back To Being Broke Djy Bless"
click at [372, 375] on div "Tracks" at bounding box center [366, 374] width 38 height 30
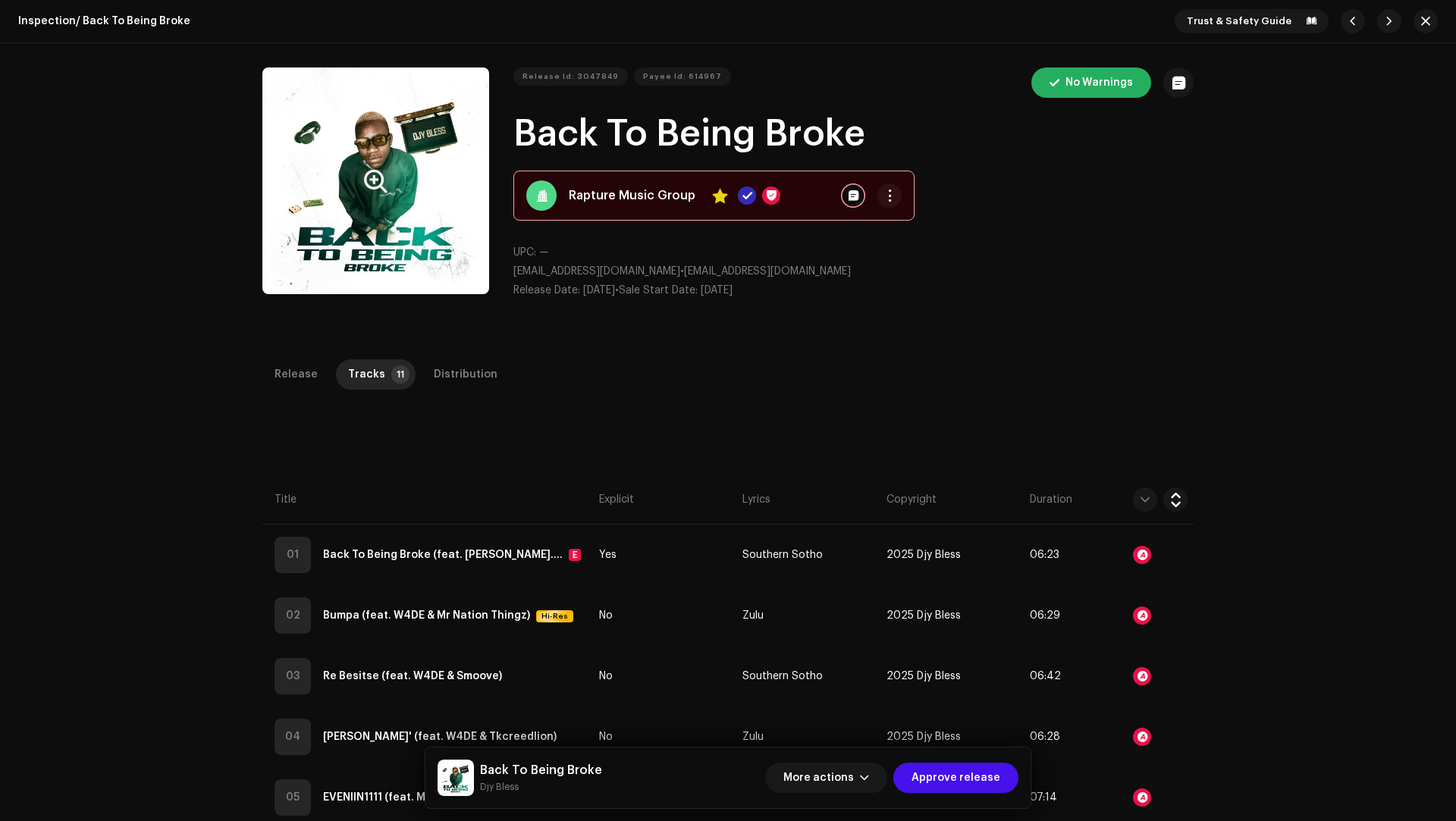
click at [1087, 389] on div "Release Tracks 11 Distribution" at bounding box center [728, 381] width 931 height 43
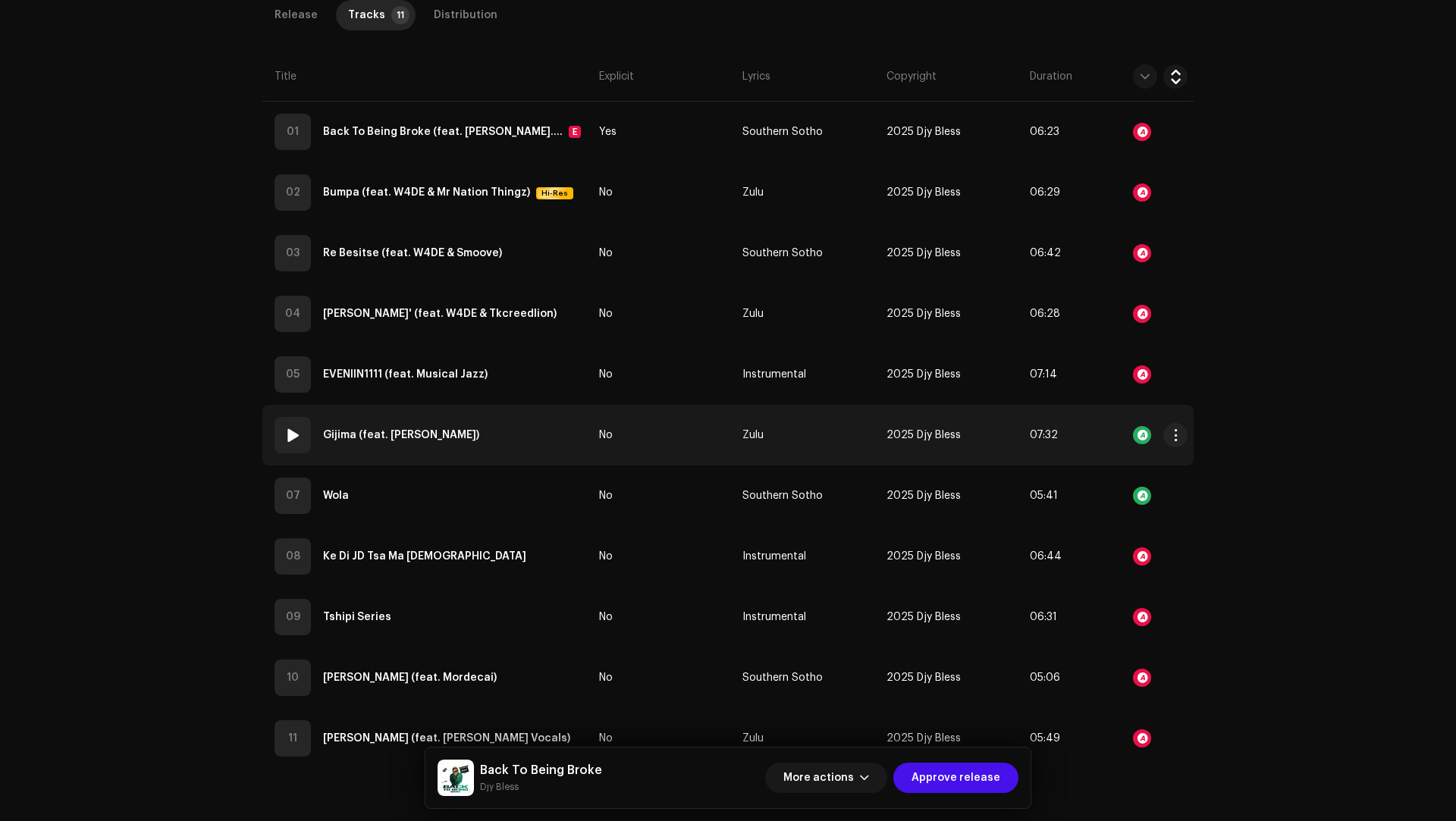
scroll to position [426, 0]
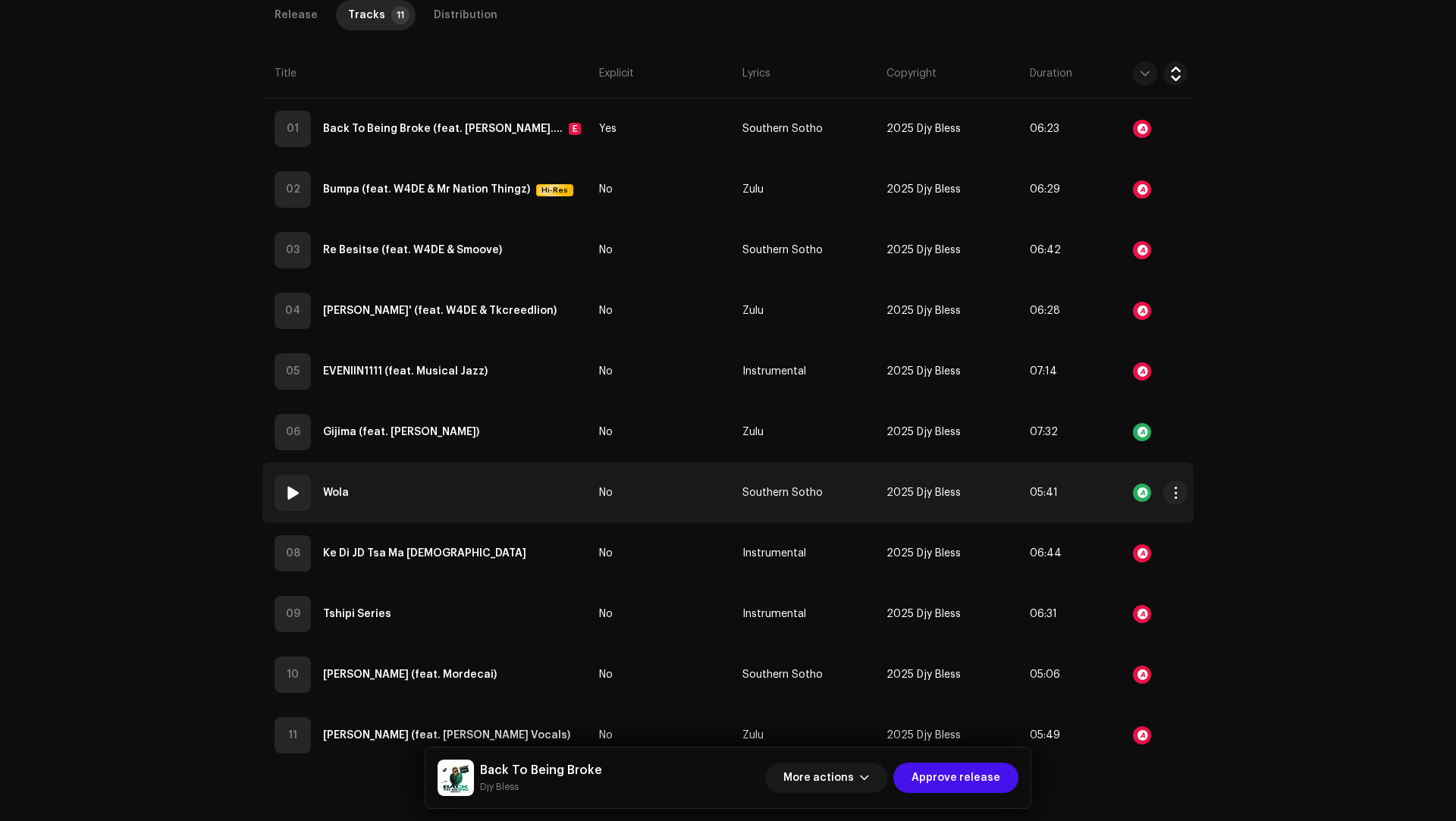
click at [444, 498] on td "07 Wola" at bounding box center [428, 493] width 330 height 61
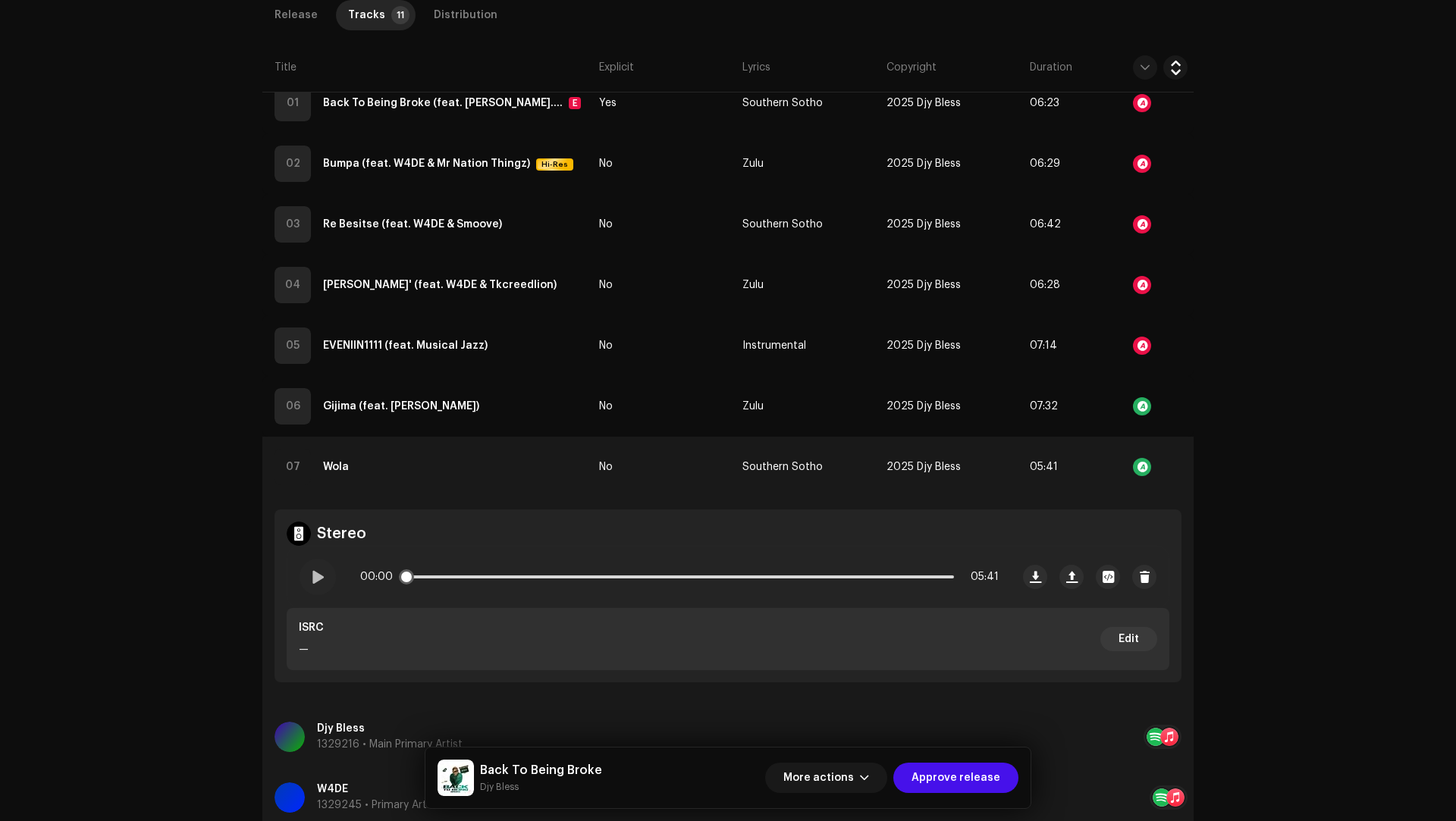
scroll to position [552, 0]
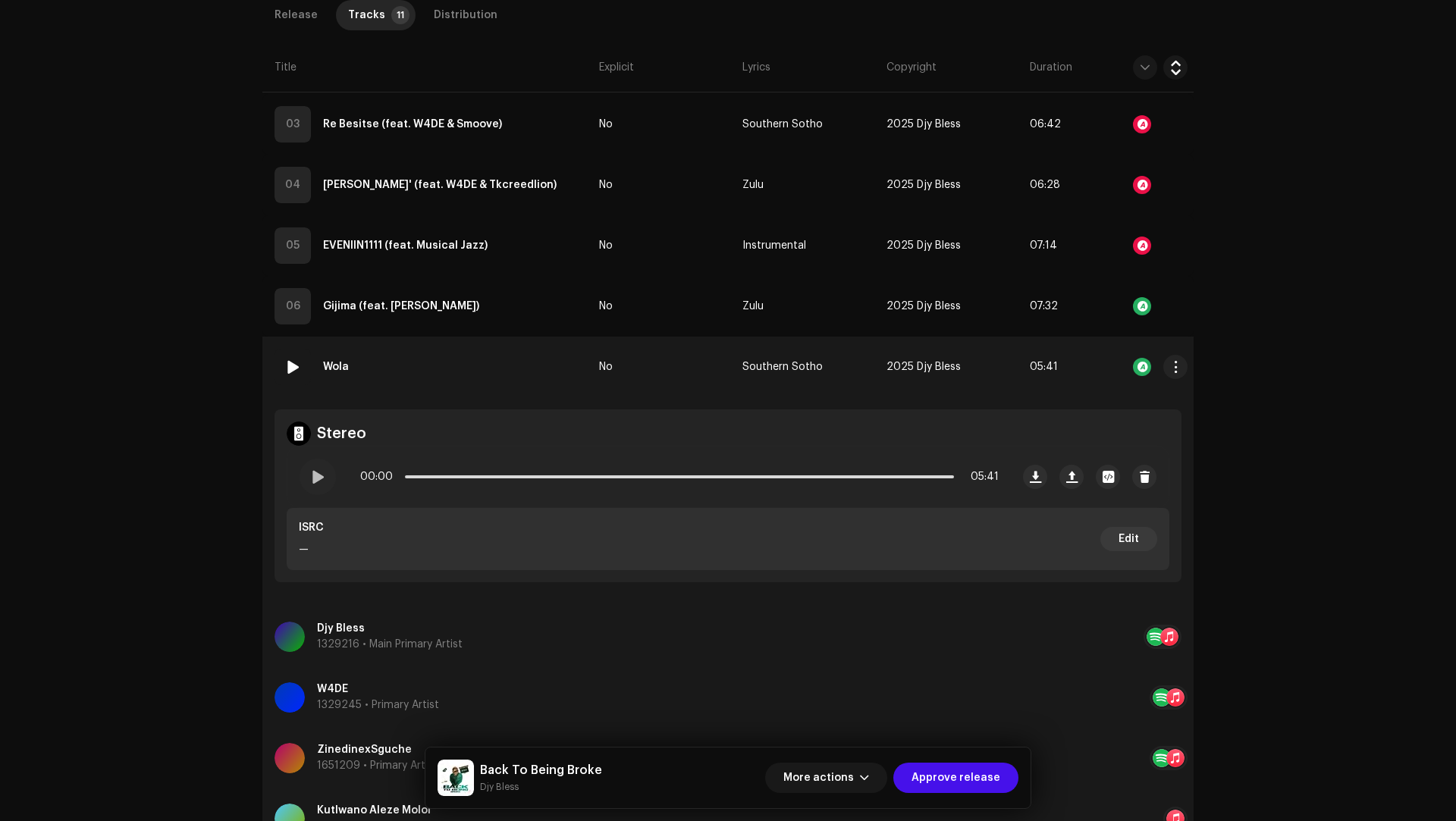
click at [480, 363] on td "07 Wola" at bounding box center [428, 367] width 330 height 61
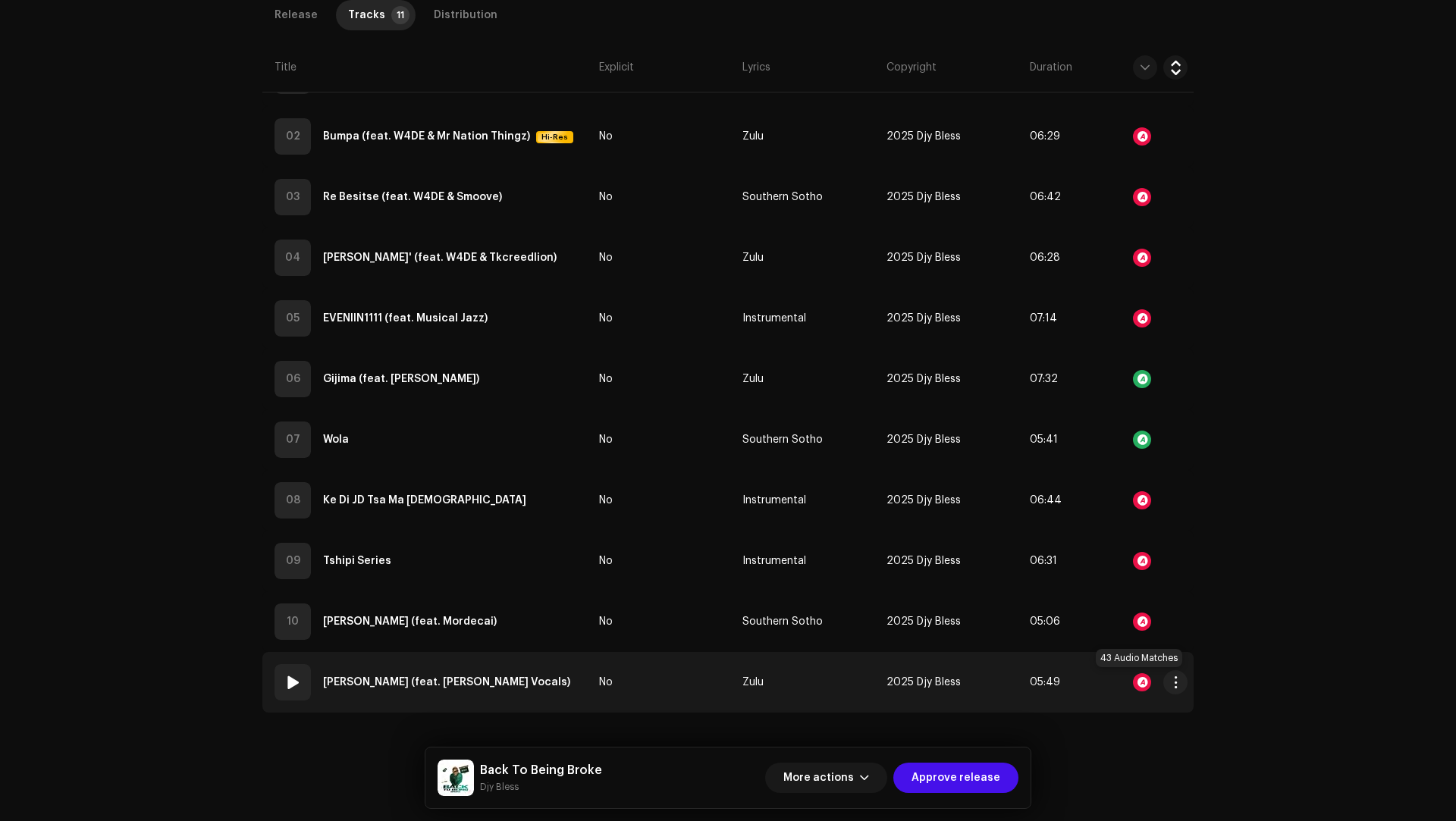
click at [1137, 680] on div at bounding box center [1142, 682] width 18 height 18
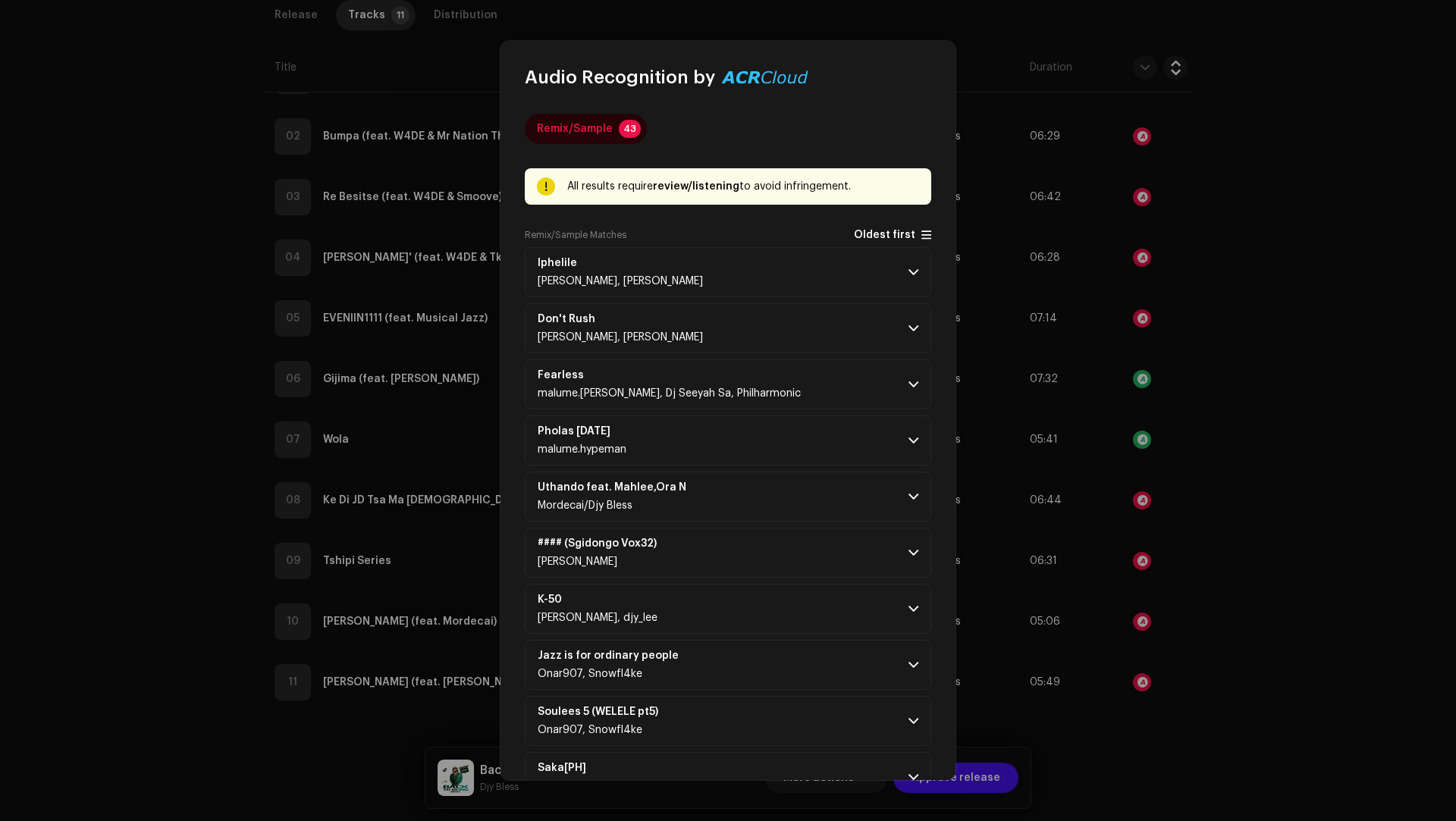
click at [873, 229] on span "Oldest first" at bounding box center [885, 235] width 62 height 12
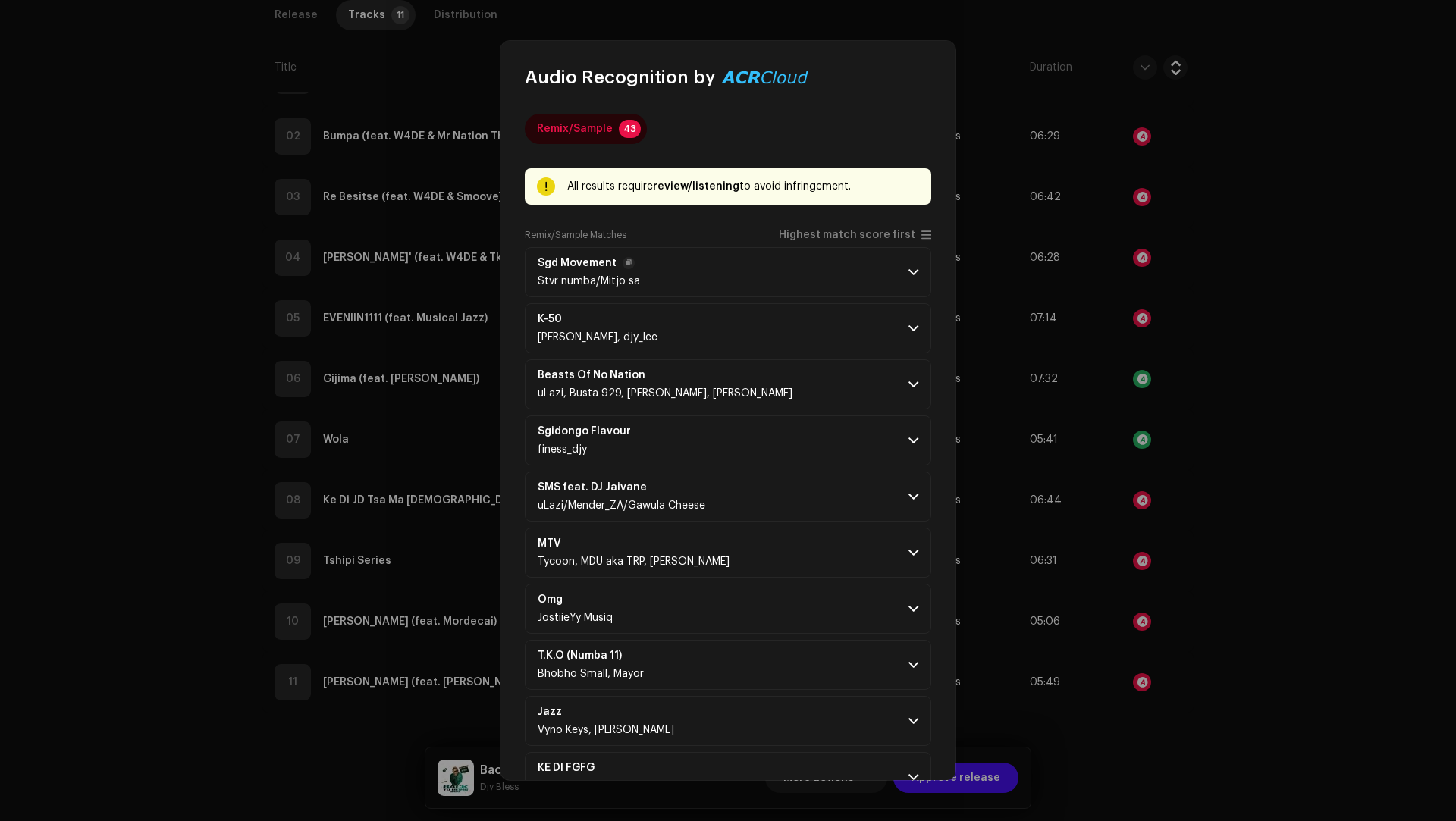
click at [856, 288] on p-accordion-header "Sgd Movement Stvr numba/Mitjo sa" at bounding box center [727, 272] width 406 height 50
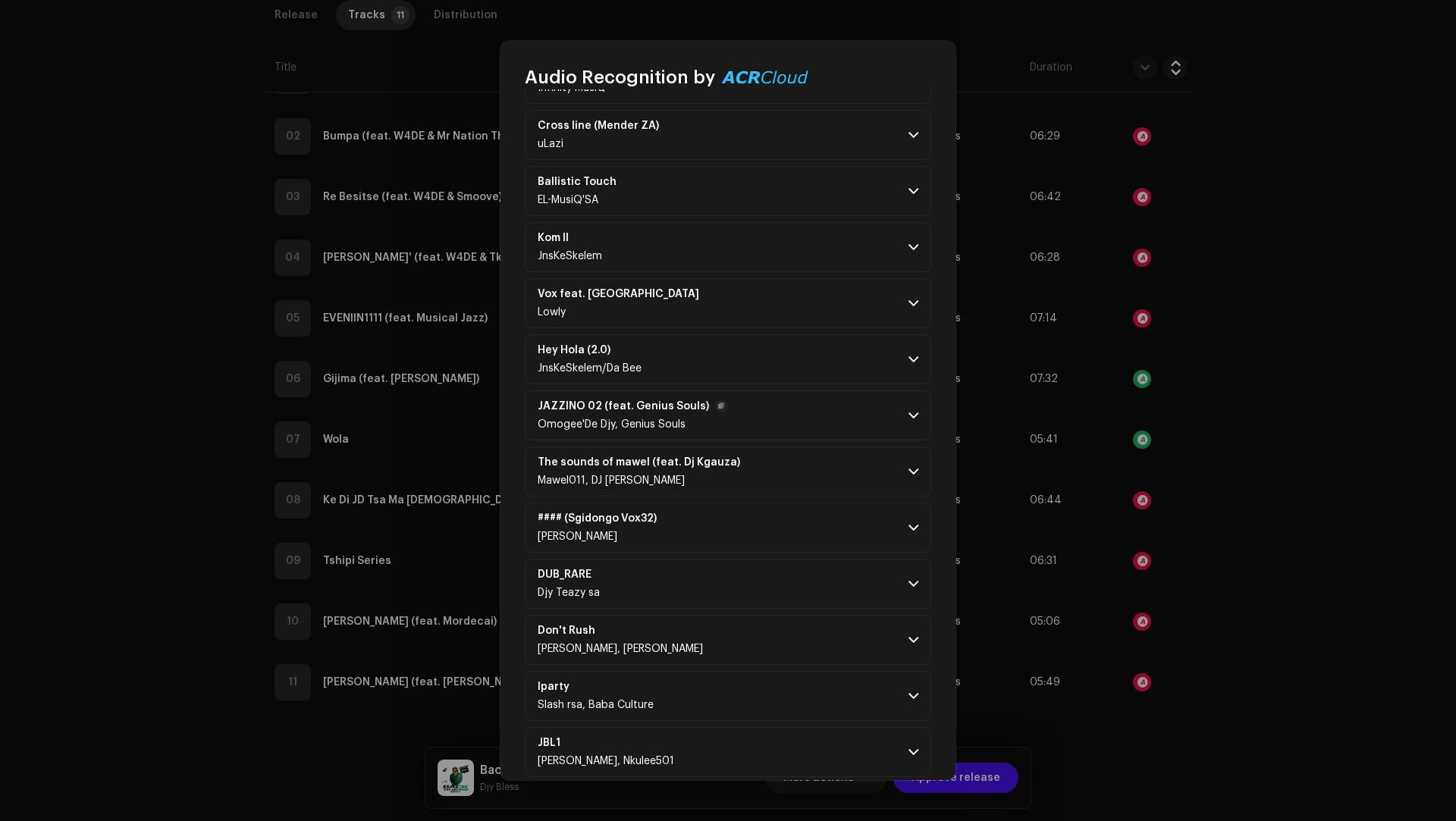
click at [799, 407] on p-accordion-header "JAZZINO 02 (feat. Genius Souls) Omogee'De Djy, Genius Souls" at bounding box center [727, 415] width 406 height 50
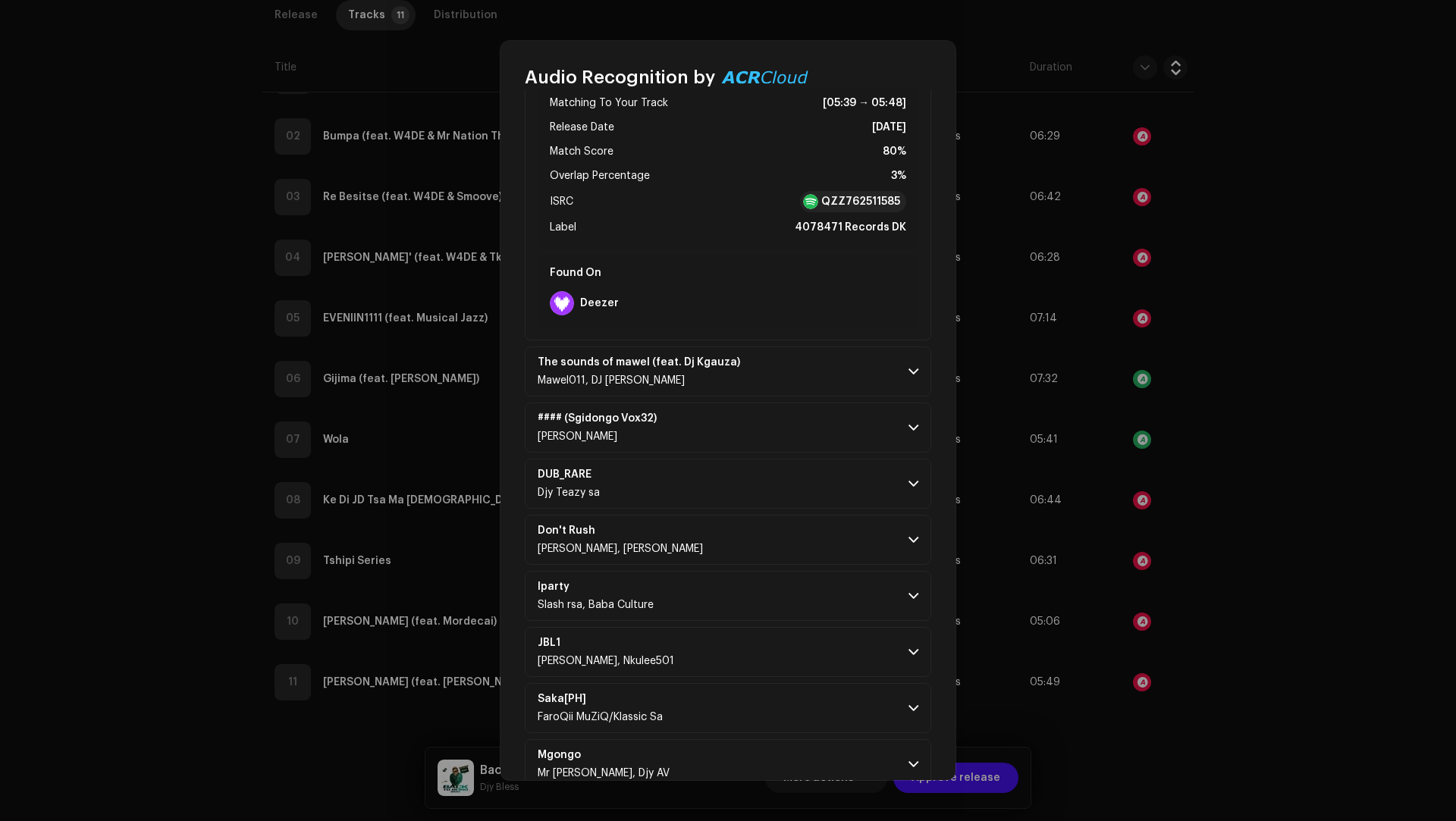
scroll to position [2182, 0]
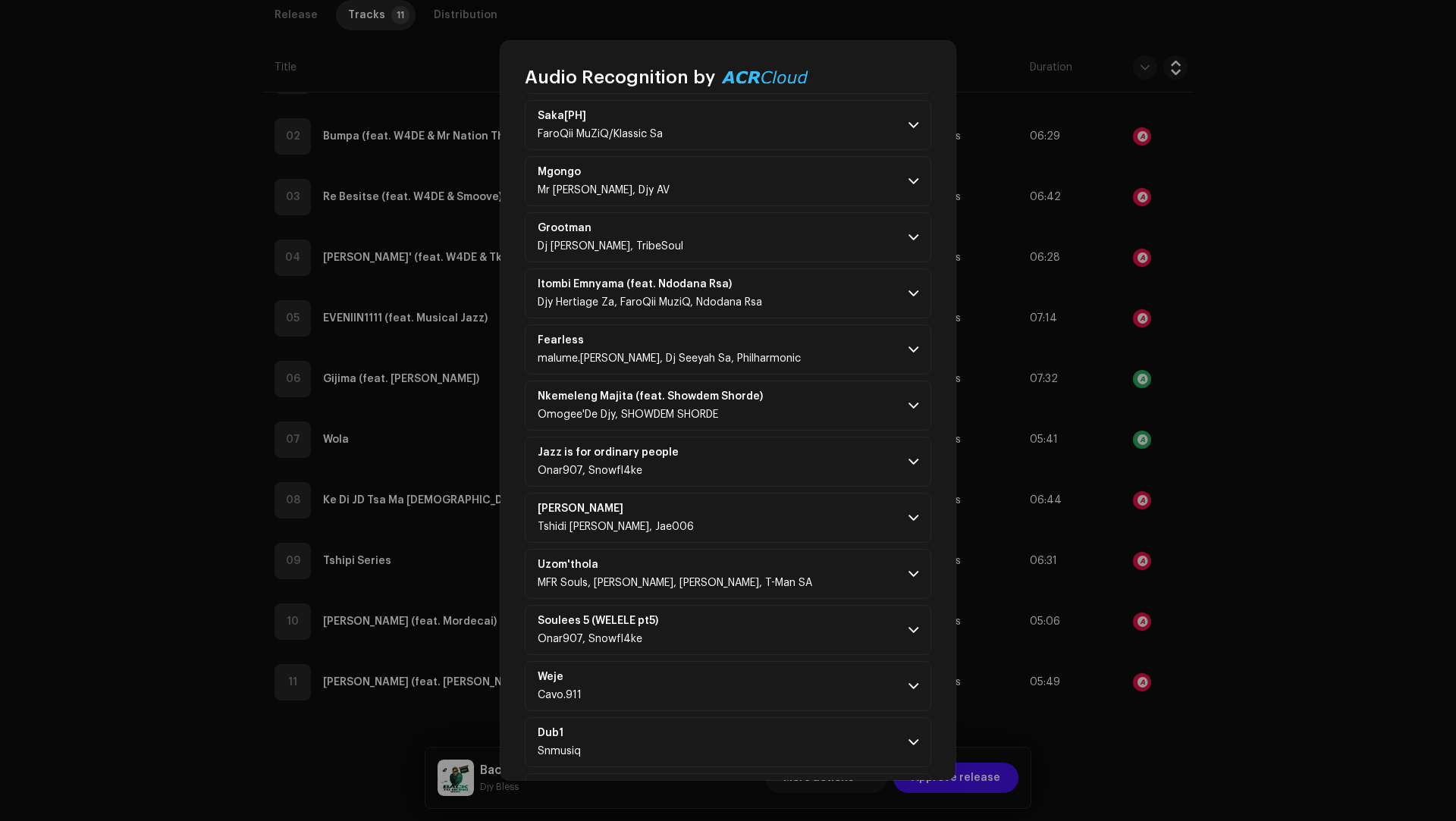
click at [798, 618] on p-accordion-header "Soulees 5 (WELELE pt5) Onar907, Snowfl4ke" at bounding box center [727, 630] width 406 height 50
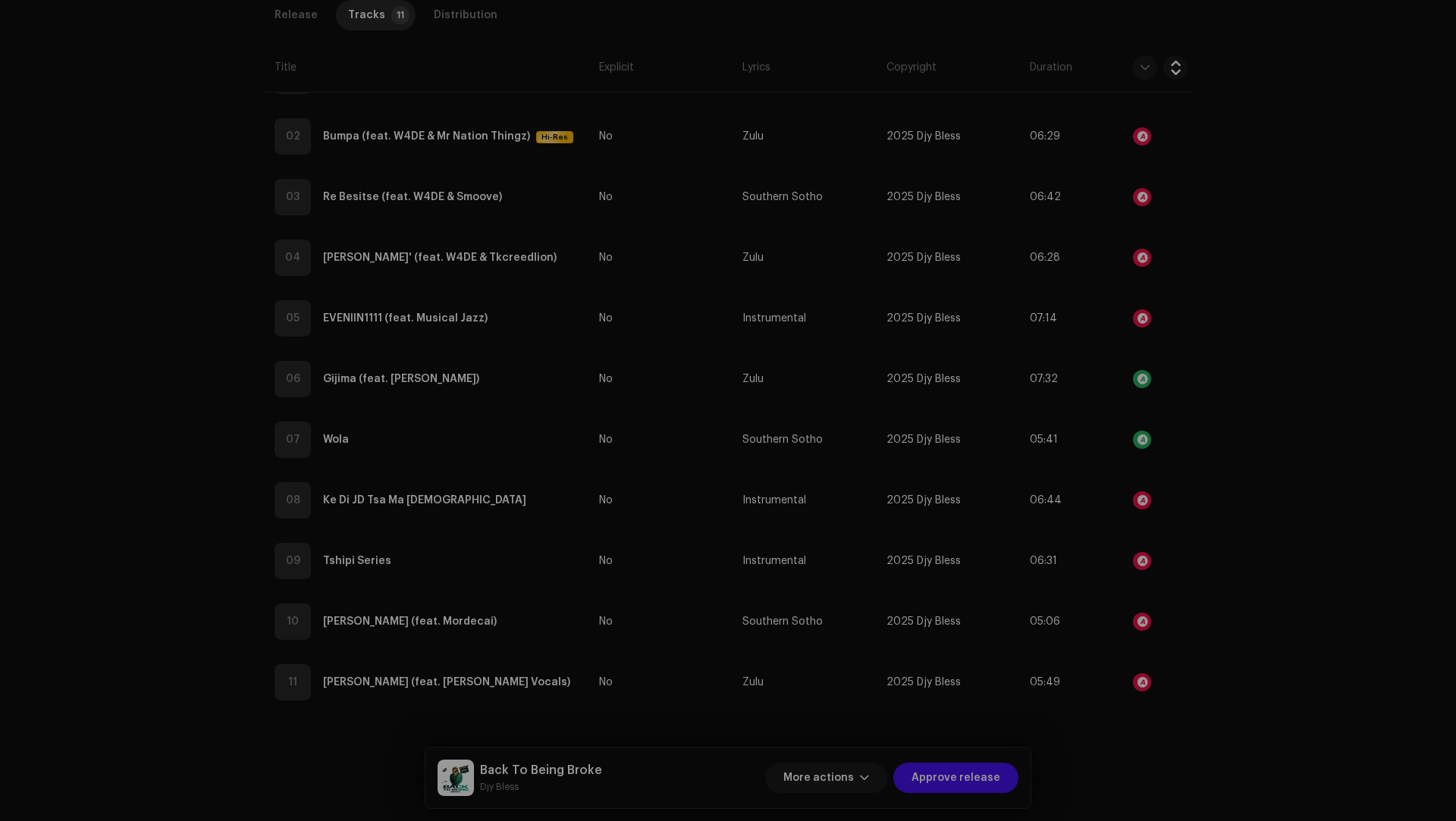
click at [1219, 644] on div "Audio Recognition by Remix/Sample 43 All results require review/listening to av…" at bounding box center [728, 410] width 1456 height 821
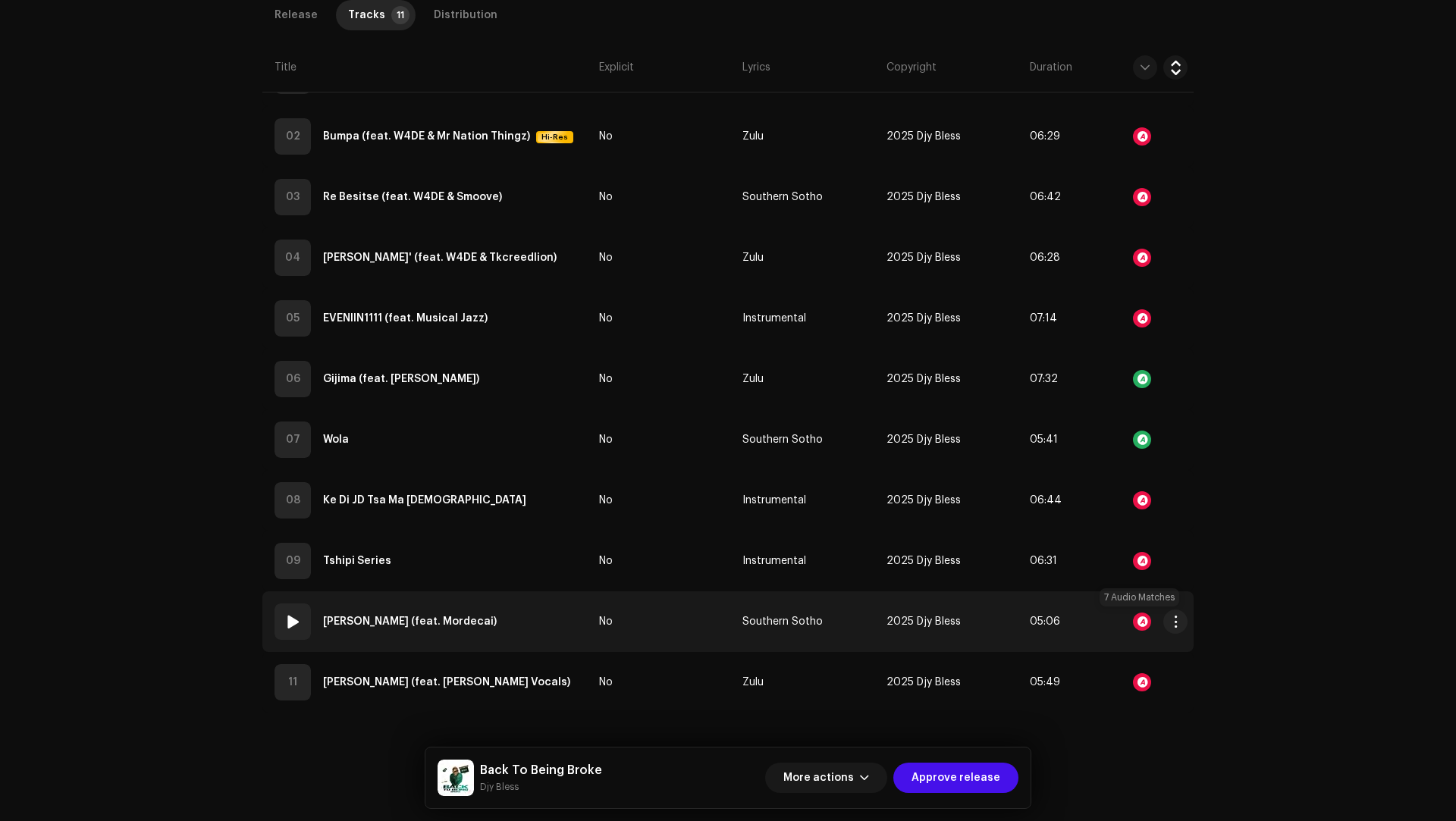
click at [1137, 620] on div at bounding box center [1142, 622] width 18 height 18
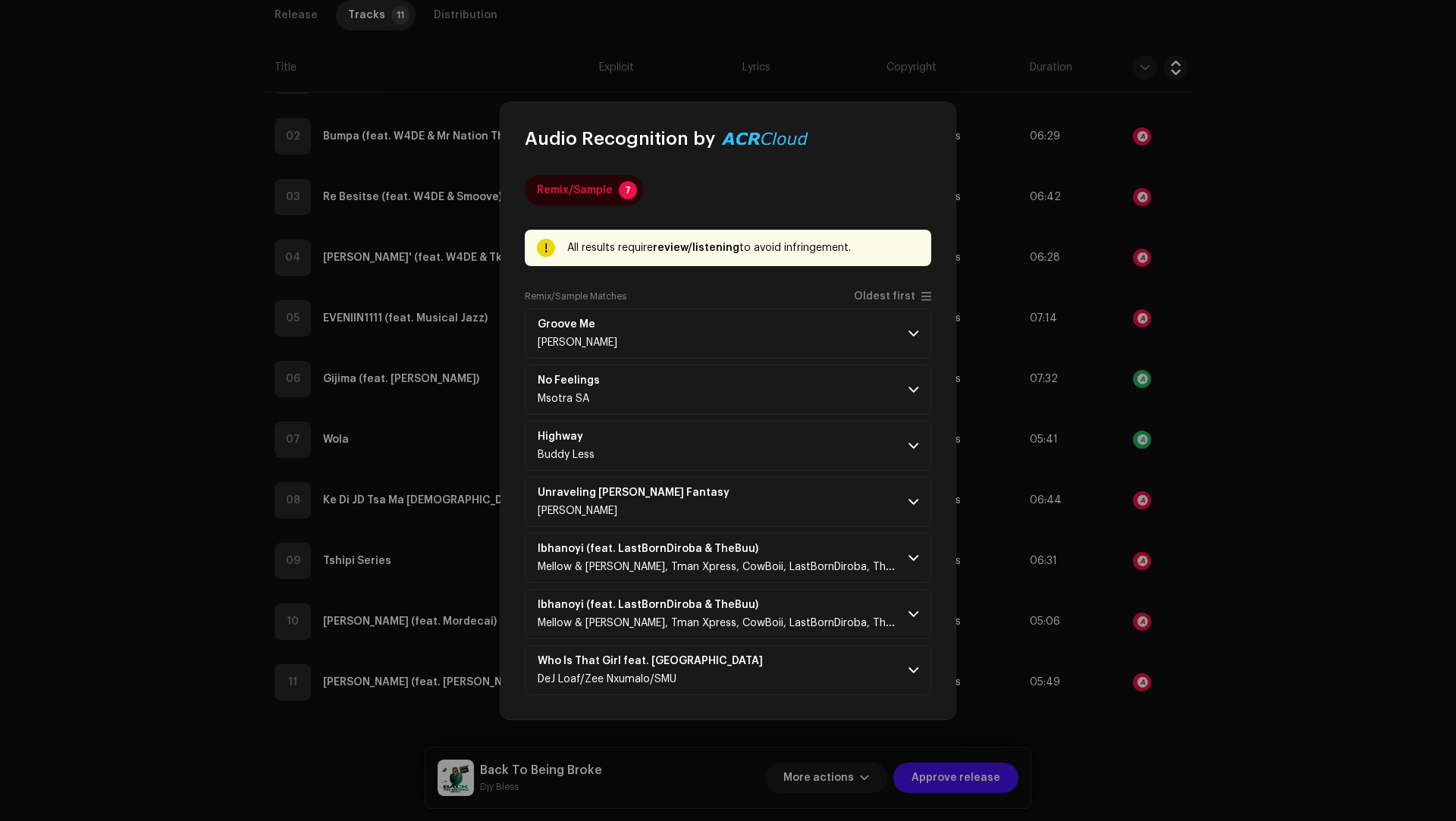
click at [871, 290] on div "Remix/Sample 7 All results require review/listening to avoid infringement. Remi…" at bounding box center [727, 435] width 406 height 520
click at [879, 306] on div "Remix/Sample Matches Oldest first" at bounding box center [727, 299] width 406 height 18
click at [879, 298] on span "Oldest first" at bounding box center [885, 297] width 62 height 12
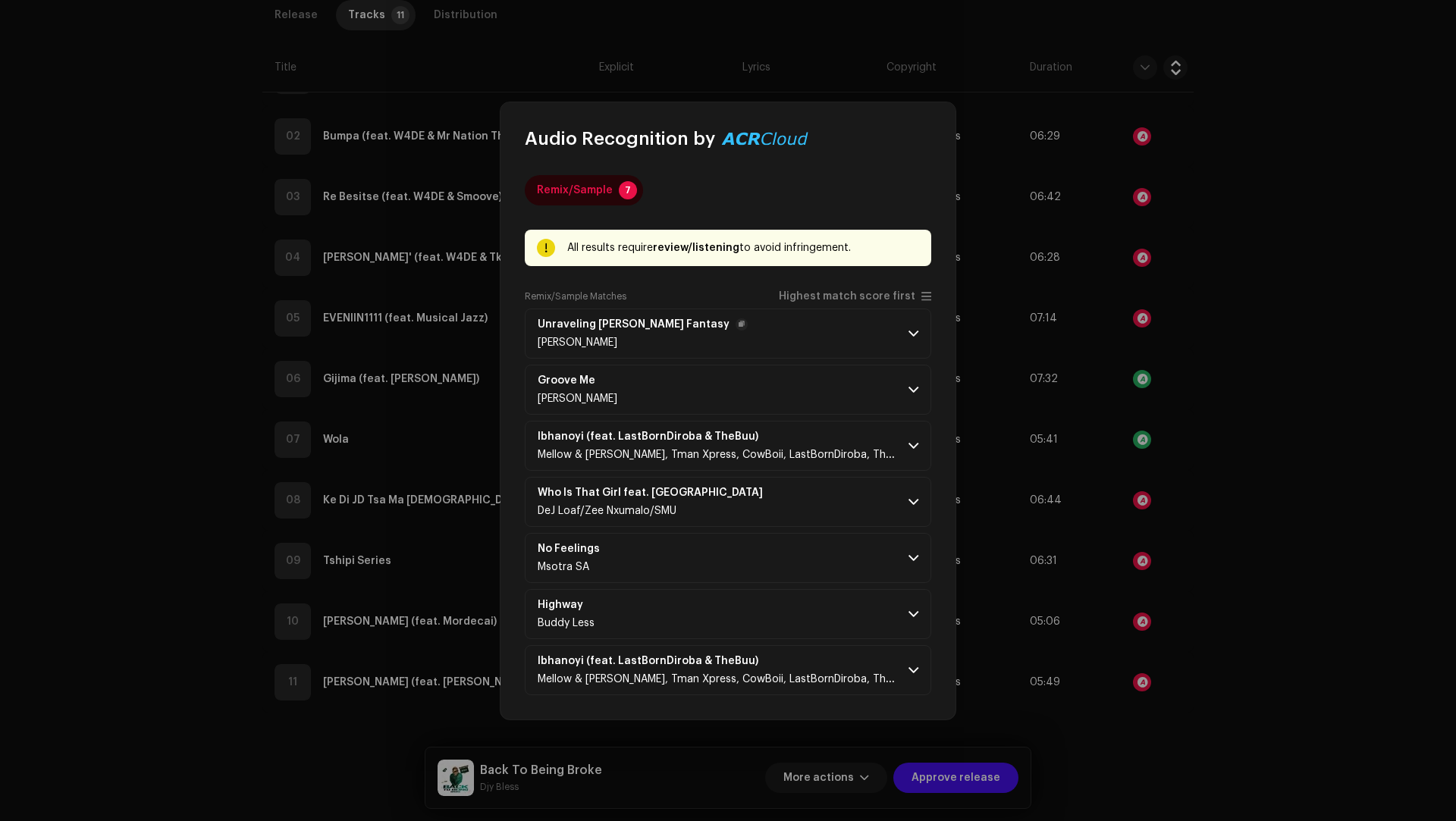
click at [866, 334] on p-accordion-header "Unraveling Alder's Fantasy Saldi Septianor" at bounding box center [727, 333] width 406 height 50
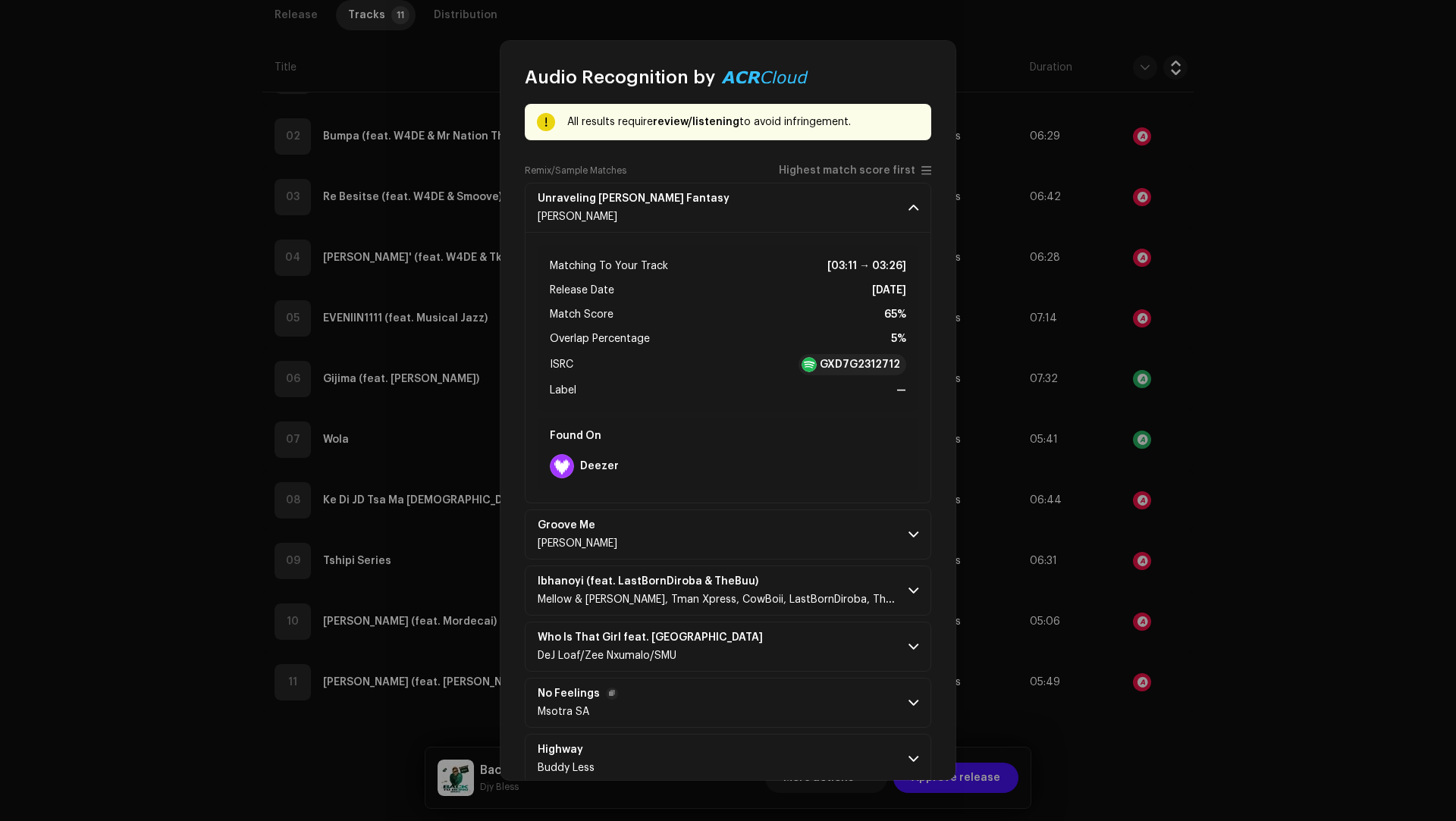
scroll to position [145, 0]
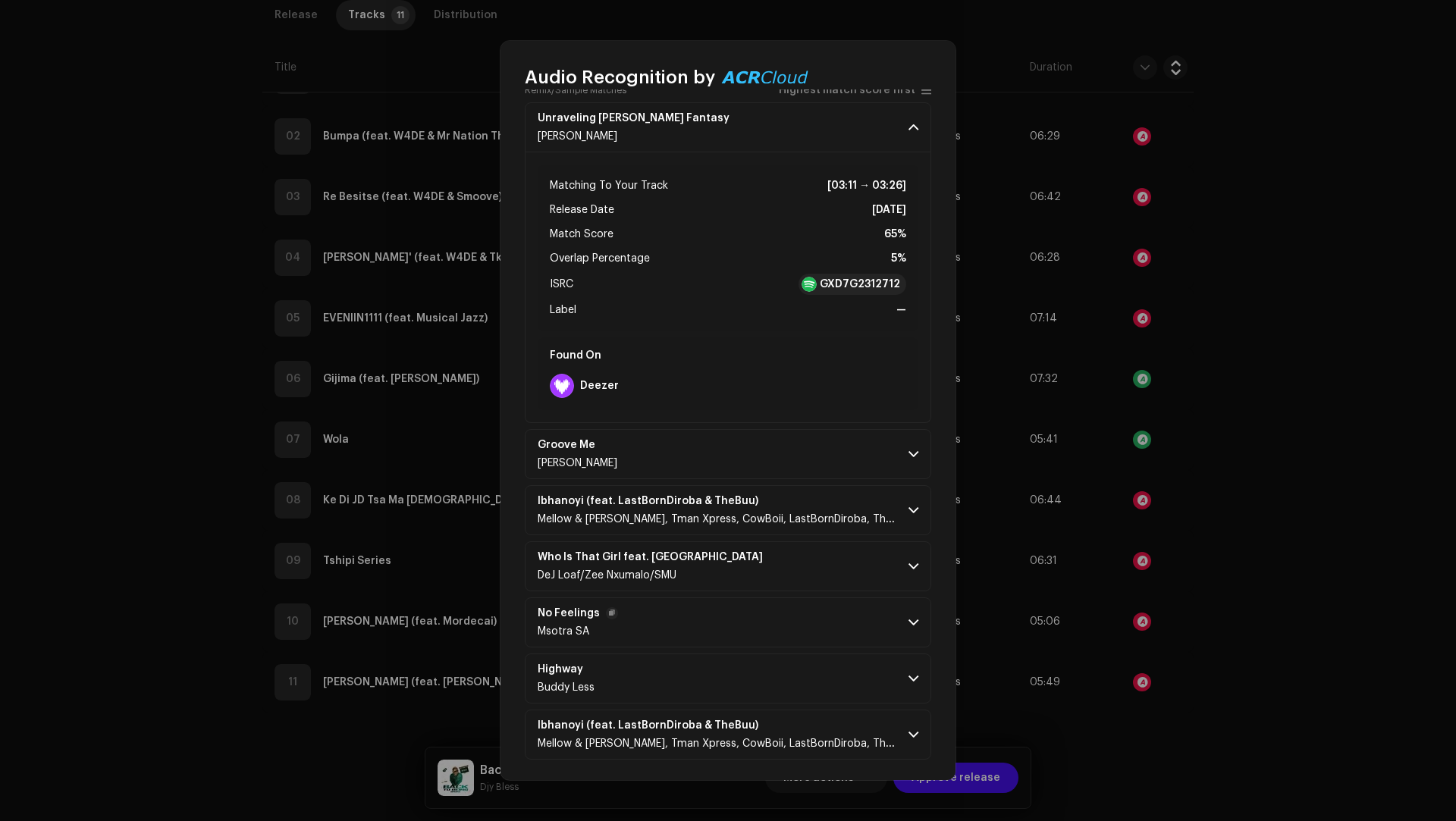
click at [785, 607] on p-accordion-header "No Feelings Msotra SA" at bounding box center [727, 622] width 406 height 50
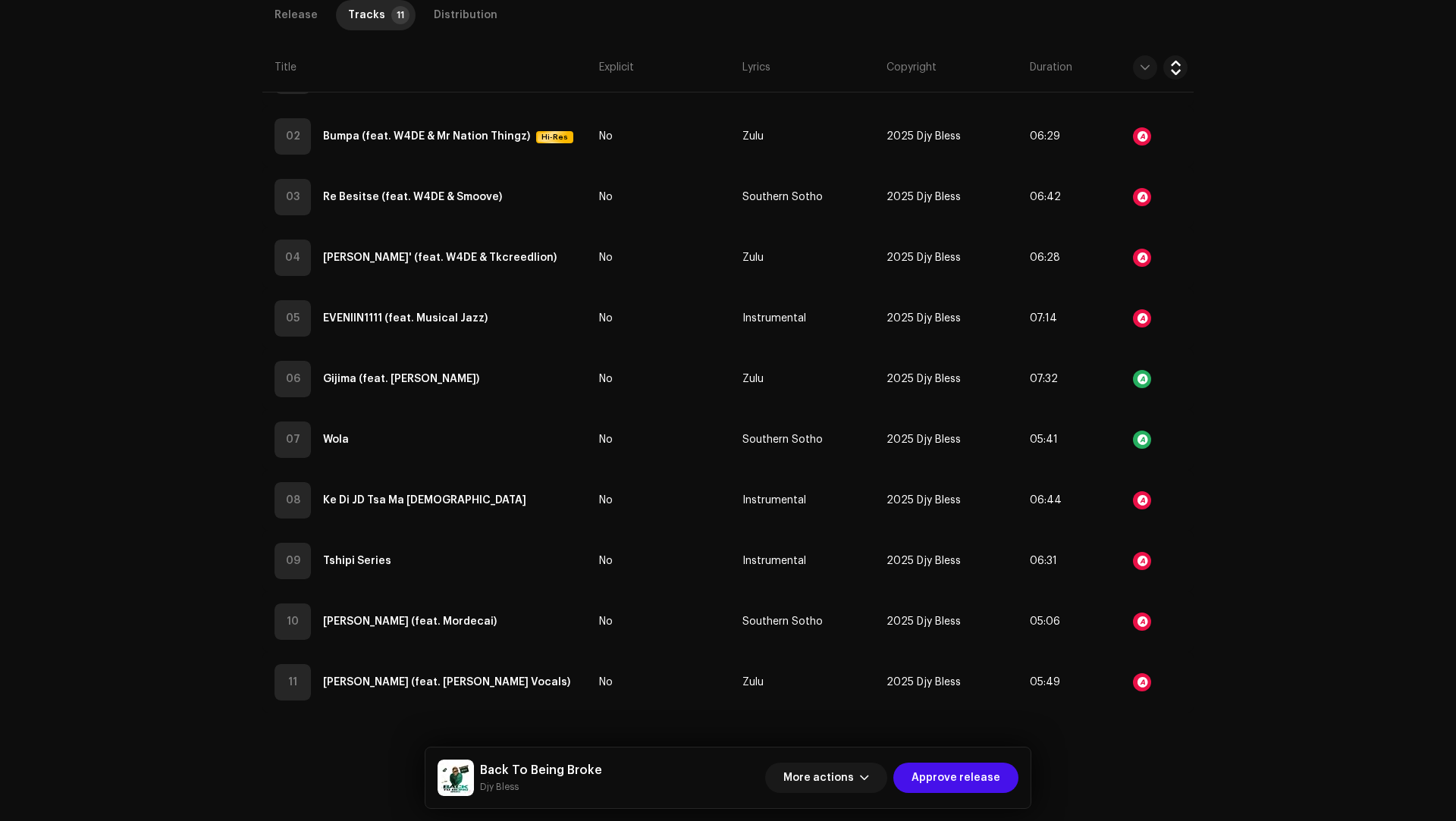
click at [1259, 618] on div "Audio Recognition by Remix/Sample 7 All results require review/listening to avo…" at bounding box center [728, 410] width 1456 height 821
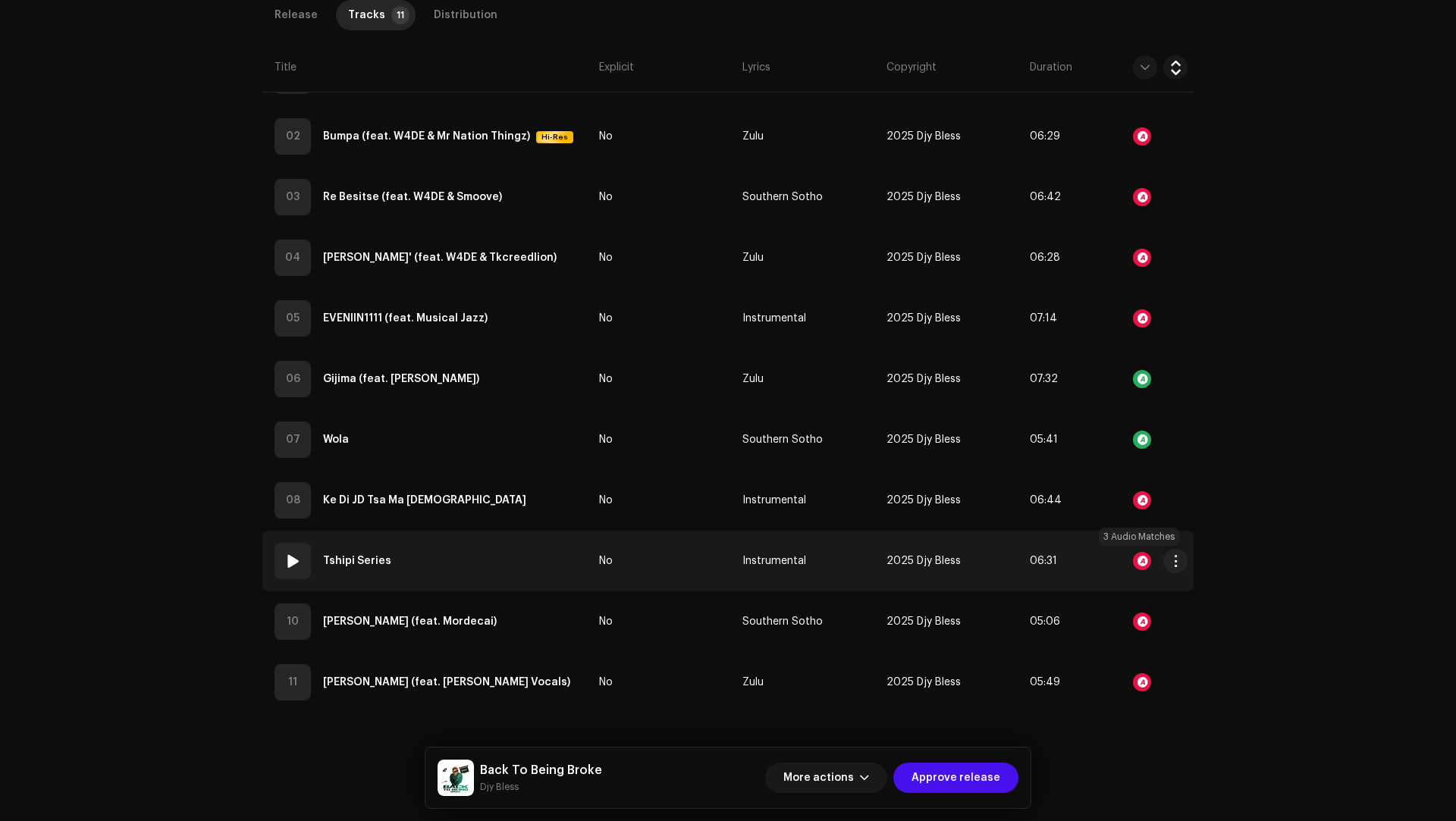
click at [1134, 556] on div at bounding box center [1142, 561] width 18 height 18
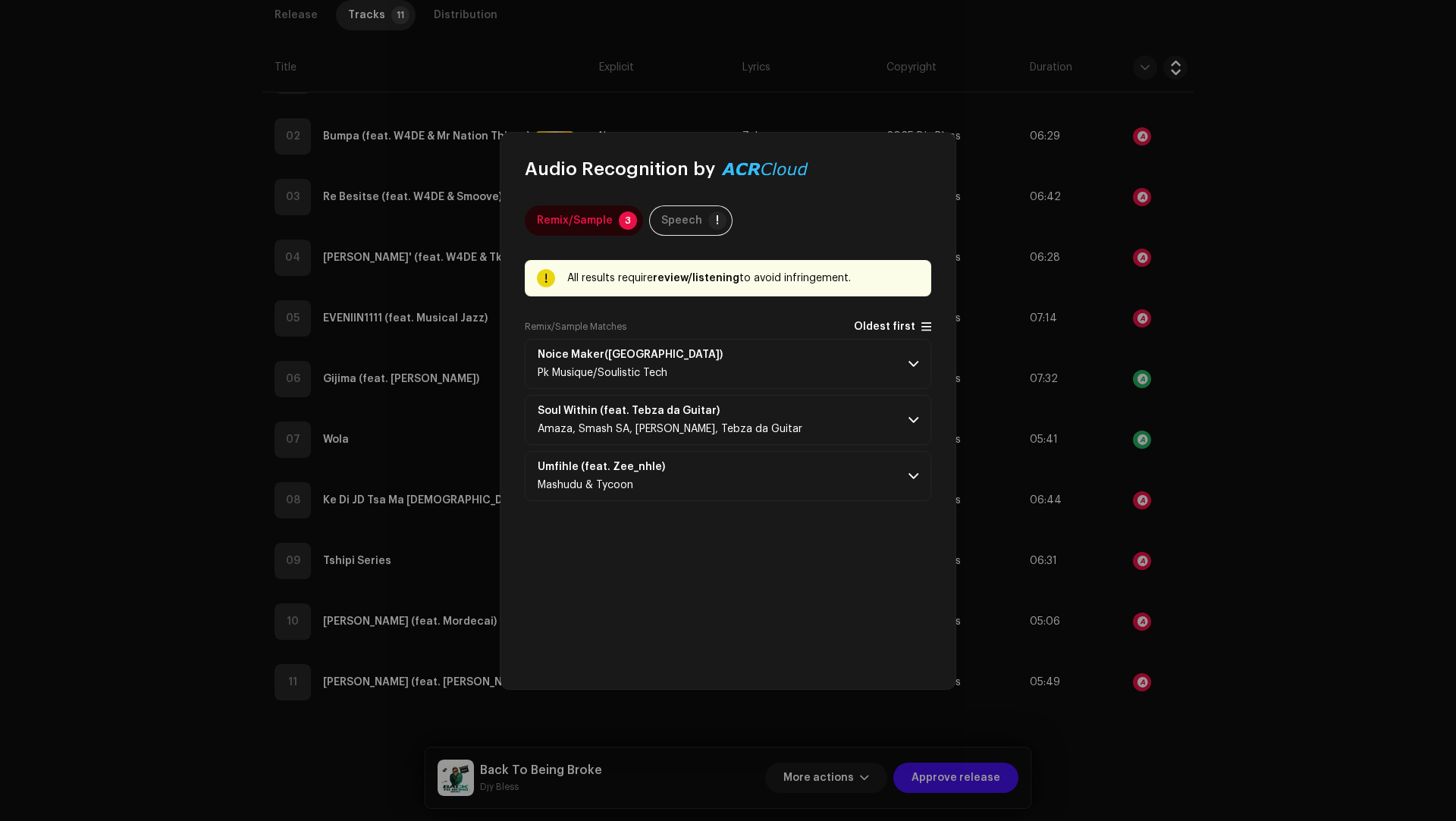
click at [881, 328] on span "Oldest first" at bounding box center [885, 328] width 62 height 12
click at [854, 363] on p-accordion-header "Noice Maker(Sgidongo) Pk Musique/Soulistic Tech" at bounding box center [727, 363] width 406 height 50
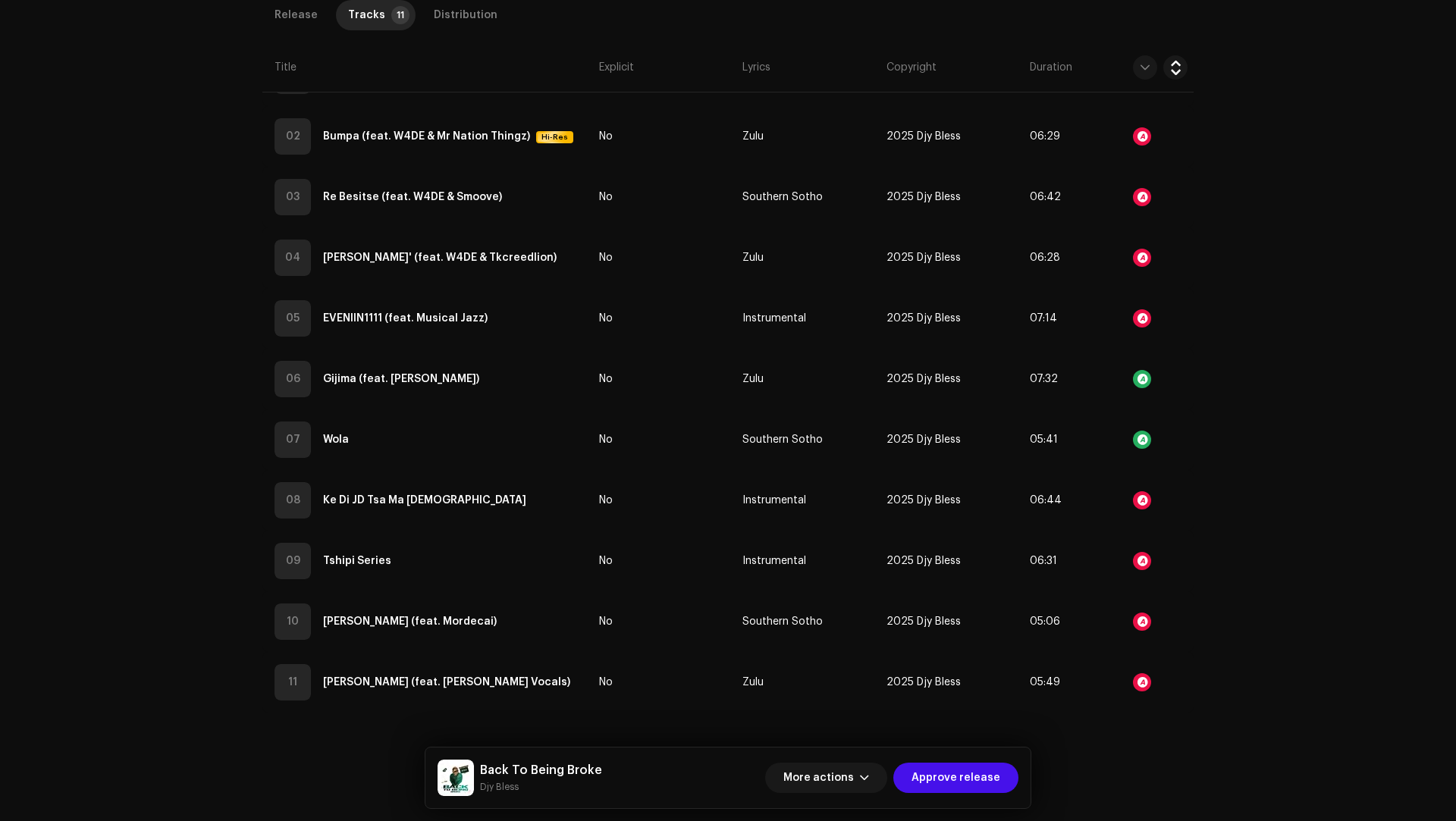
click at [1238, 488] on div "Audio Recognition by Remix/Sample 3 Speech ! All results require review/listeni…" at bounding box center [728, 410] width 1456 height 821
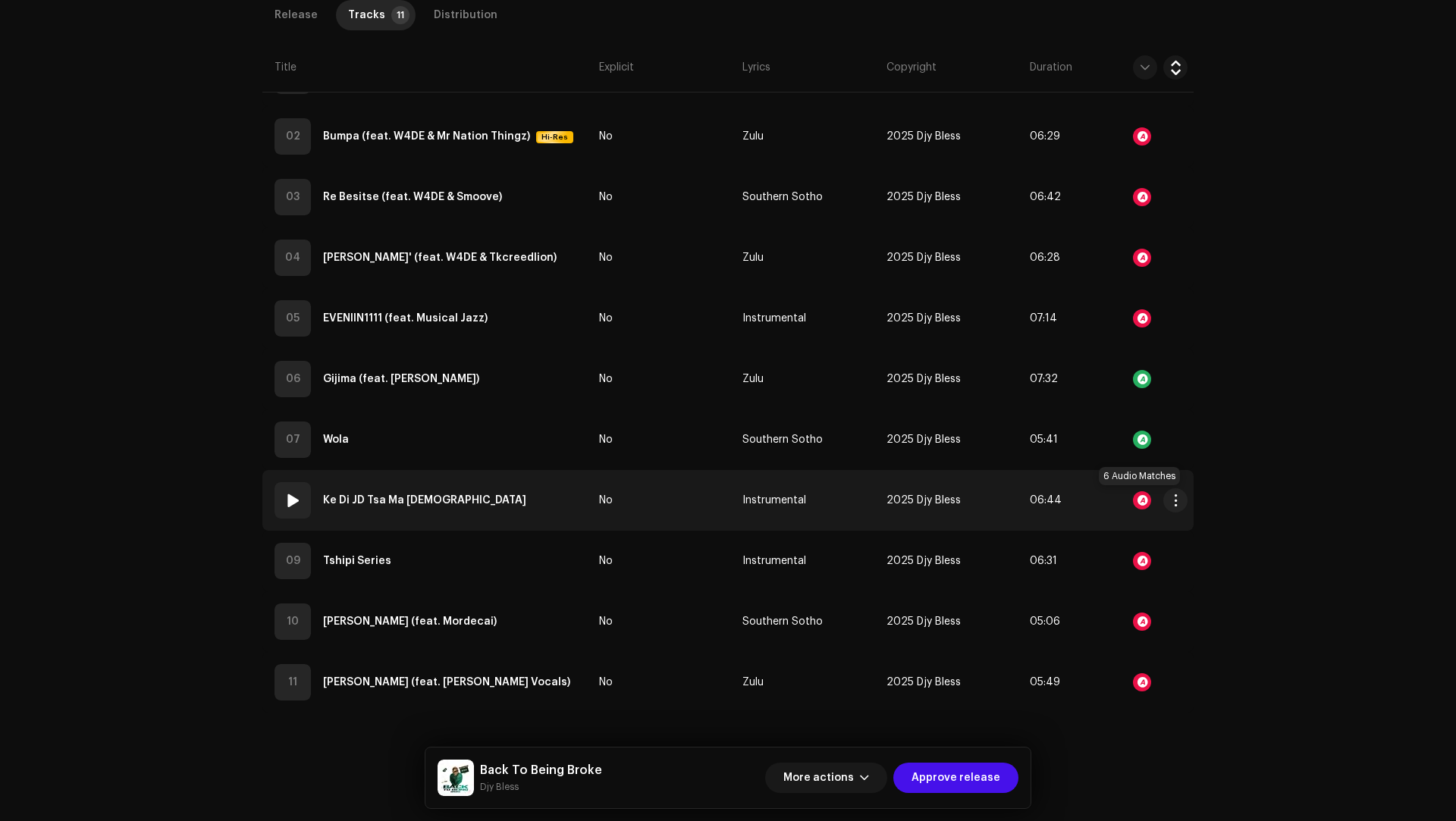
click at [1139, 497] on div at bounding box center [1142, 500] width 18 height 18
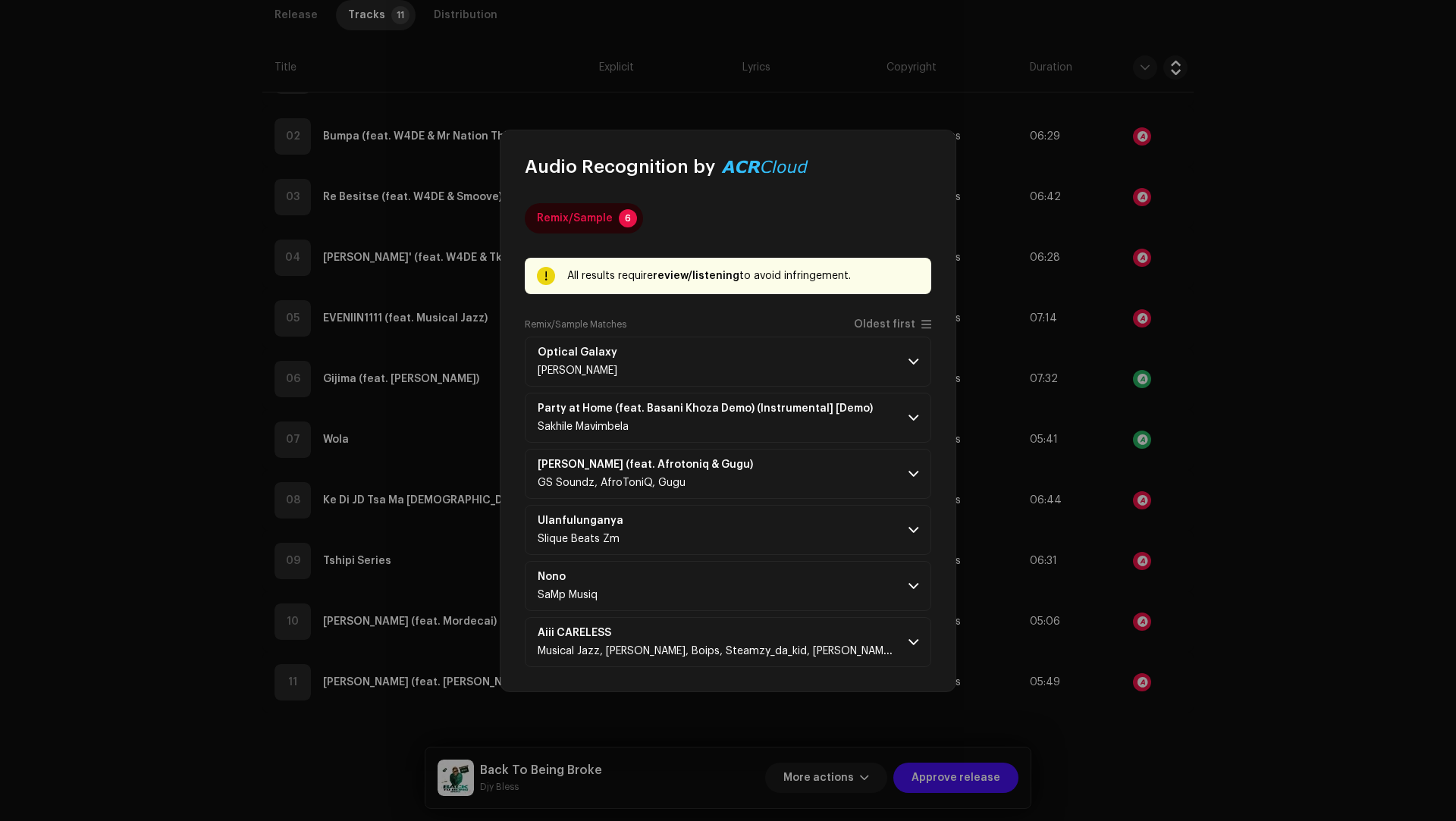
click at [887, 331] on div "Remix/Sample Matches Oldest first" at bounding box center [727, 328] width 406 height 18
click at [884, 323] on span "Oldest first" at bounding box center [885, 325] width 62 height 12
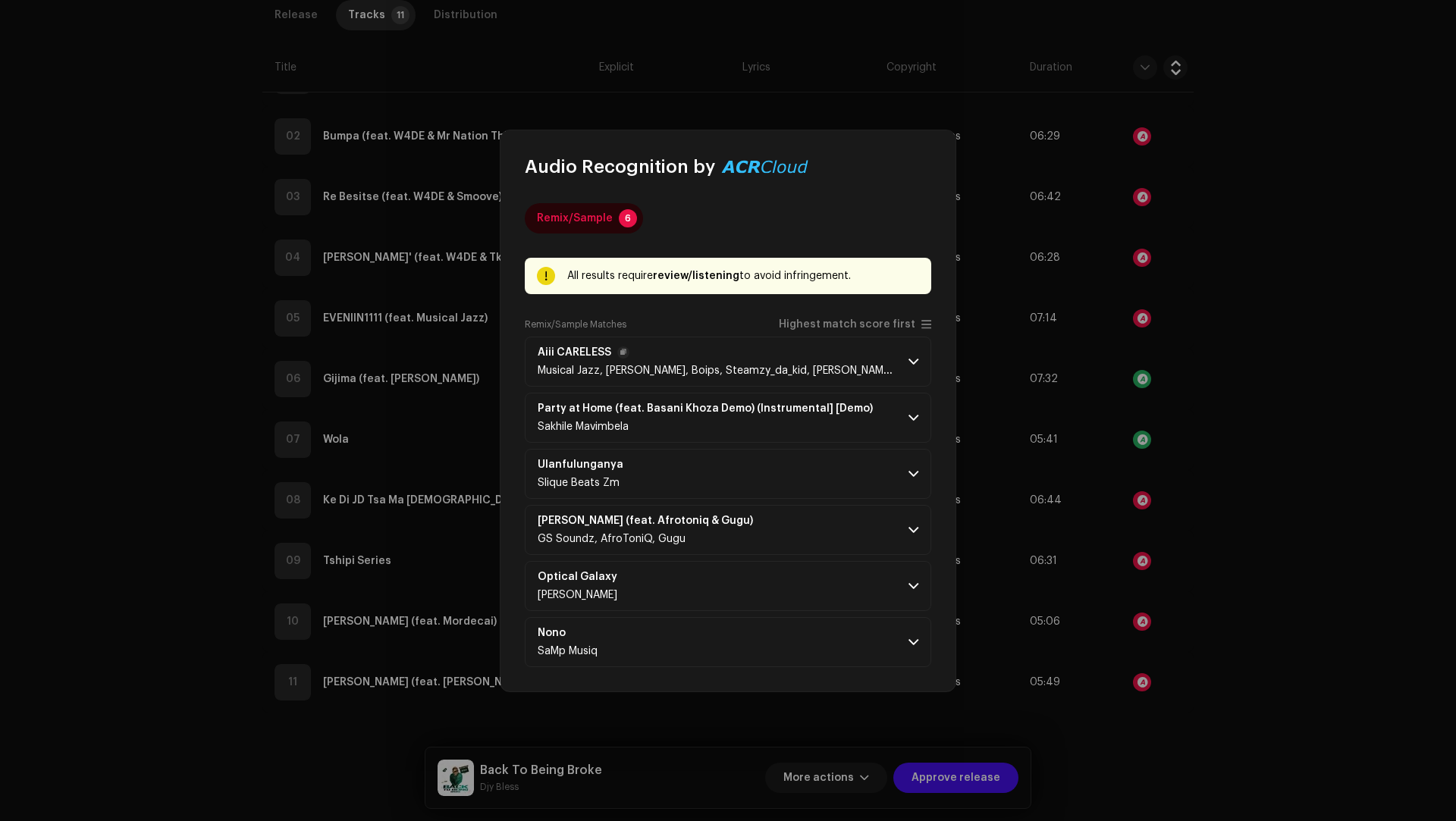
click at [863, 348] on span "Aiii CARELESS" at bounding box center [717, 353] width 359 height 13
click at [680, 379] on p-accordion-header "Aiii CARELESS Musical Jazz, JayJayy, Boips, Steamzy_da_kid, Brodie.Bro, Mordecai" at bounding box center [727, 362] width 406 height 50
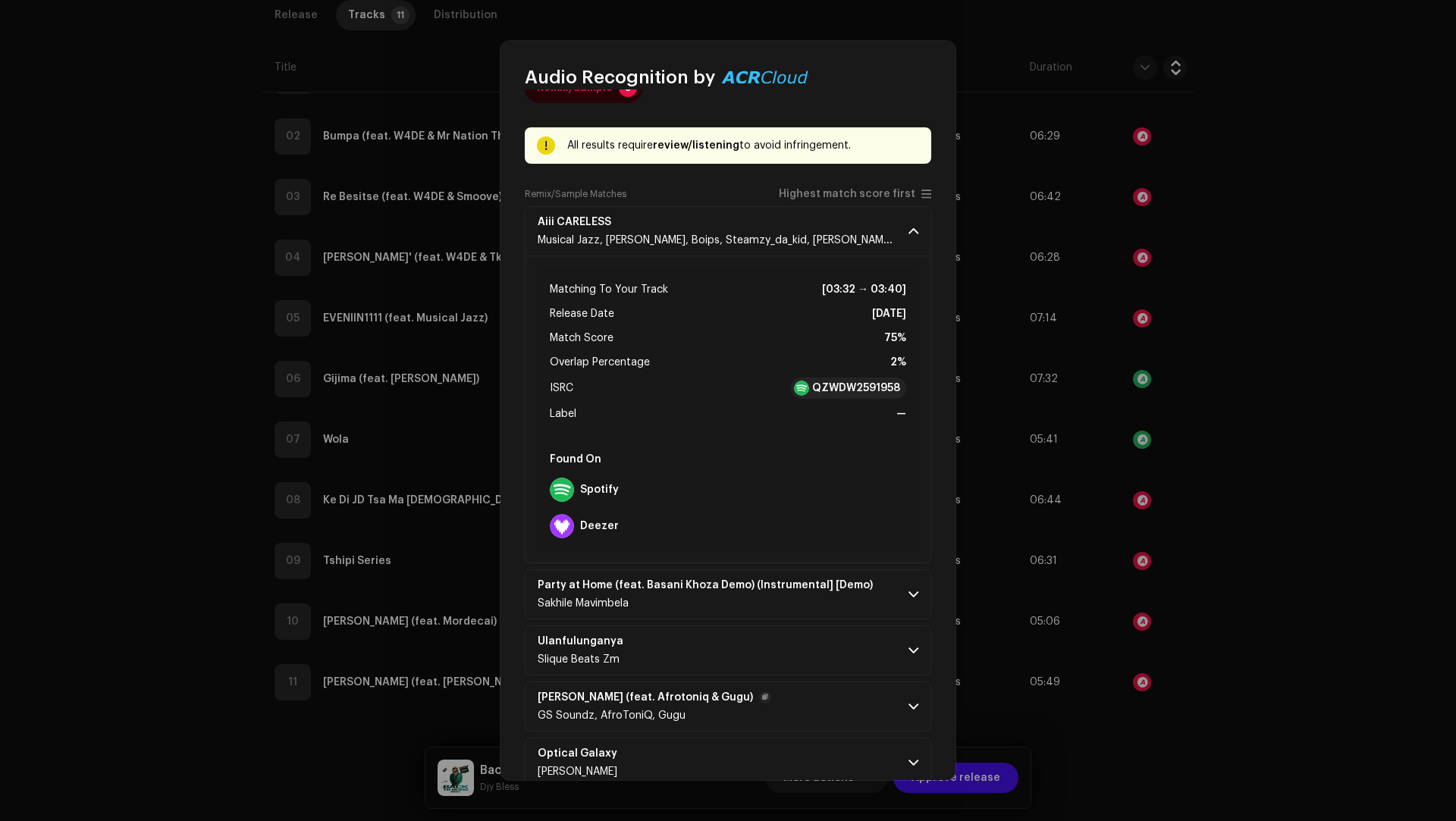
scroll to position [126, 0]
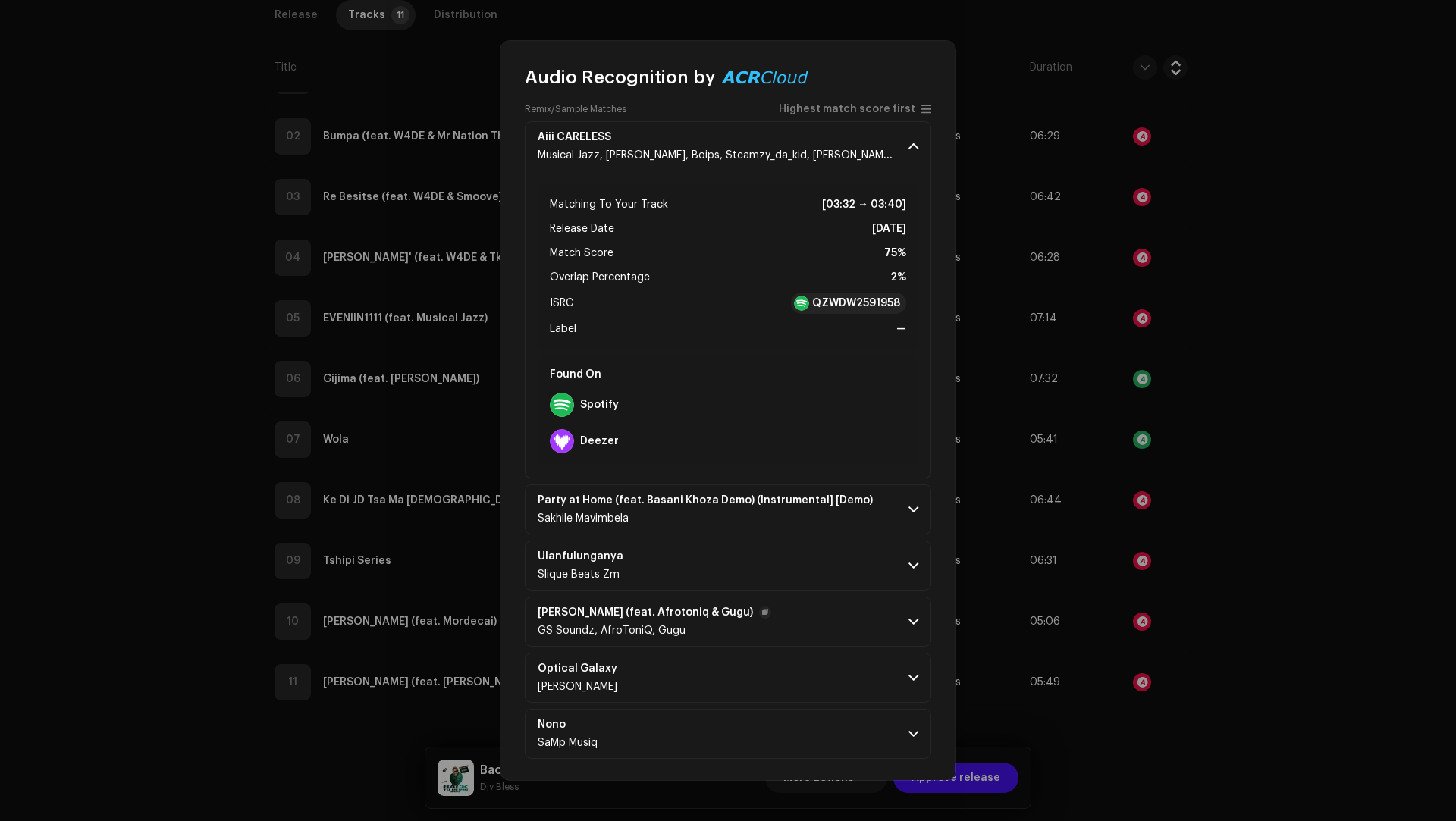
click at [780, 626] on p-accordion-header "Awu Bambeki (feat. Afrotoniq & Gugu) GS Soundz, AfroToniQ, Gugu" at bounding box center [727, 622] width 406 height 50
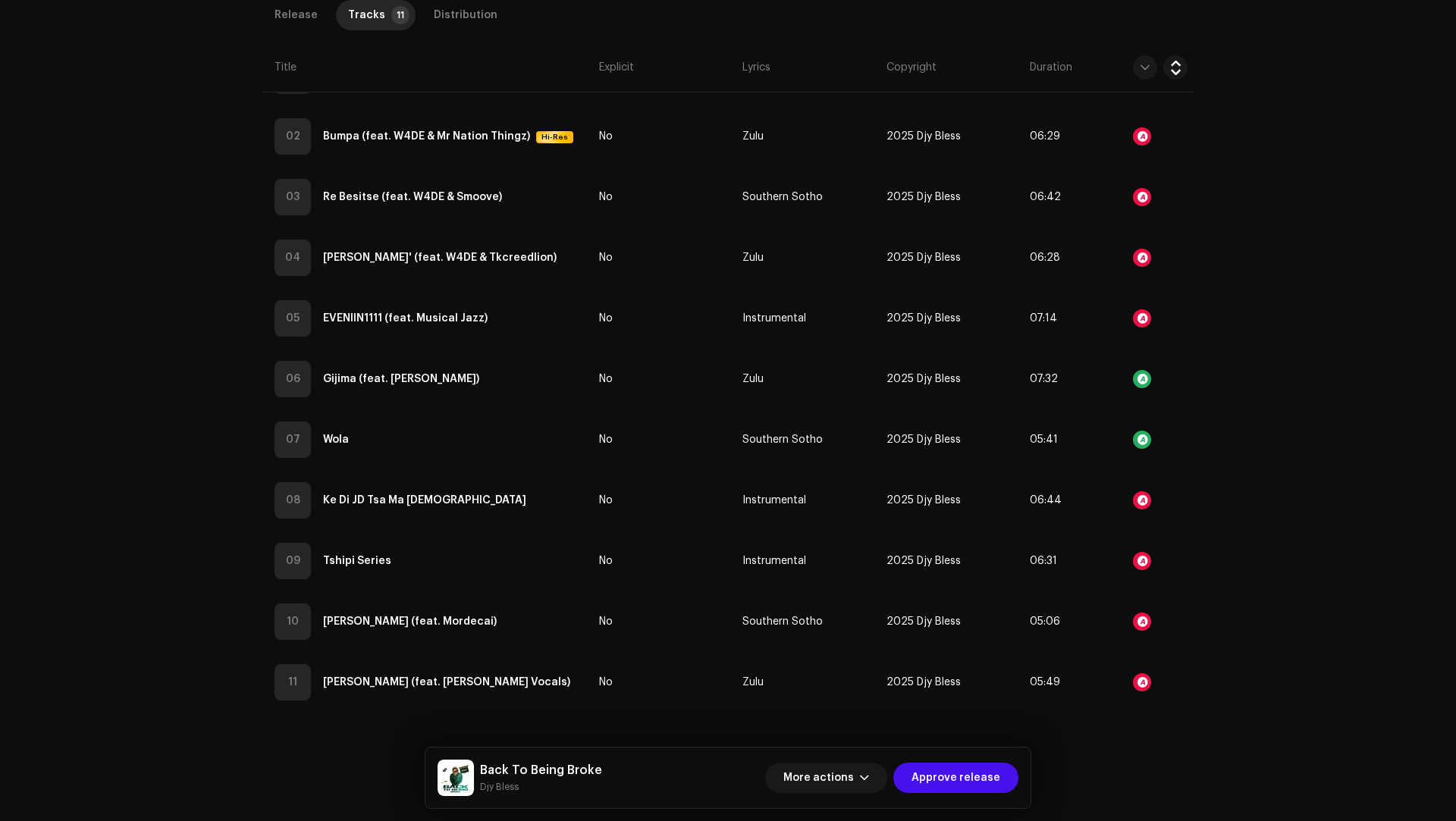
click at [1172, 588] on div "Audio Recognition by Remix/Sample 6 All results require review/listening to avo…" at bounding box center [728, 410] width 1456 height 821
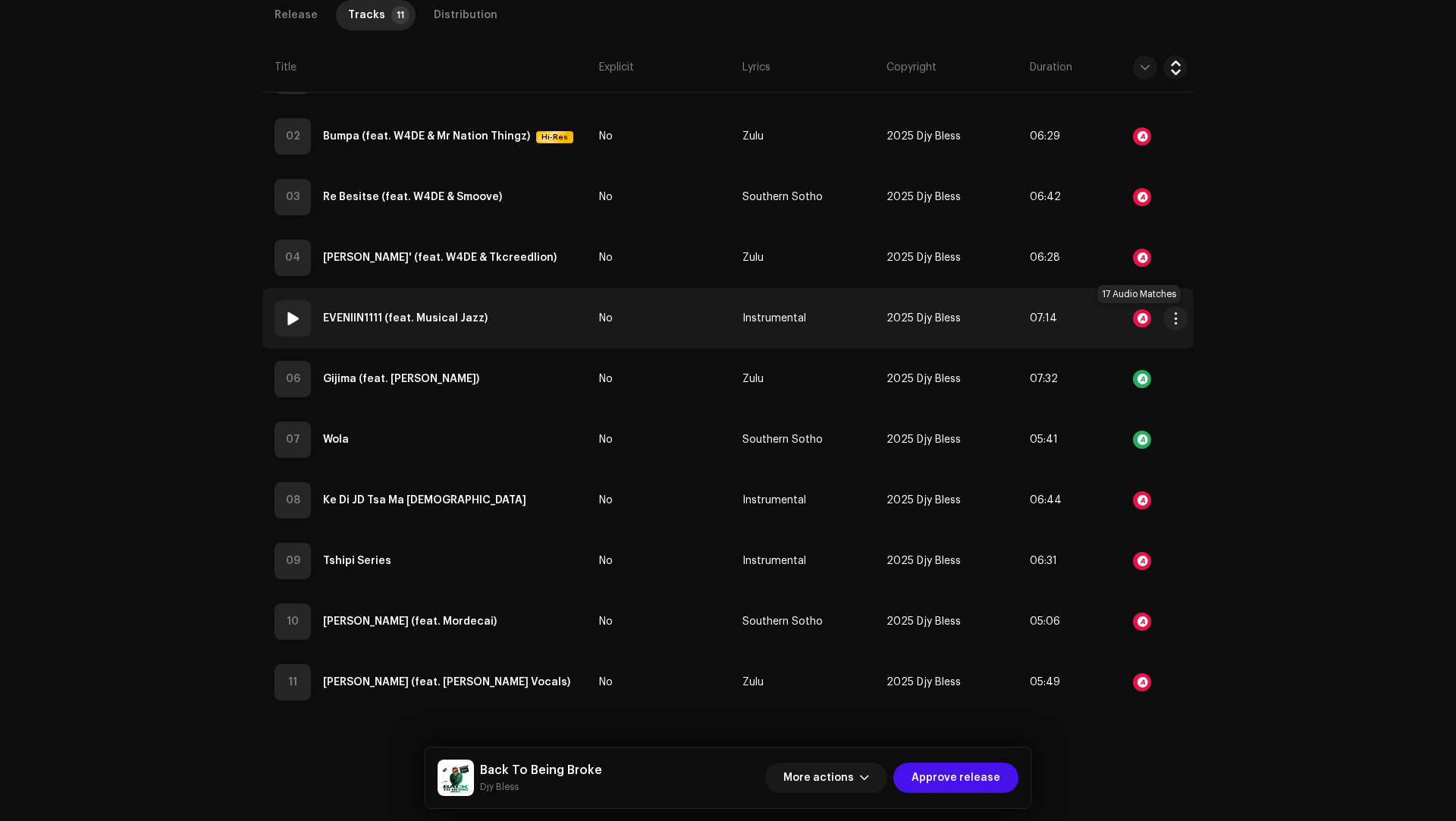
click at [1140, 316] on div at bounding box center [1142, 318] width 18 height 18
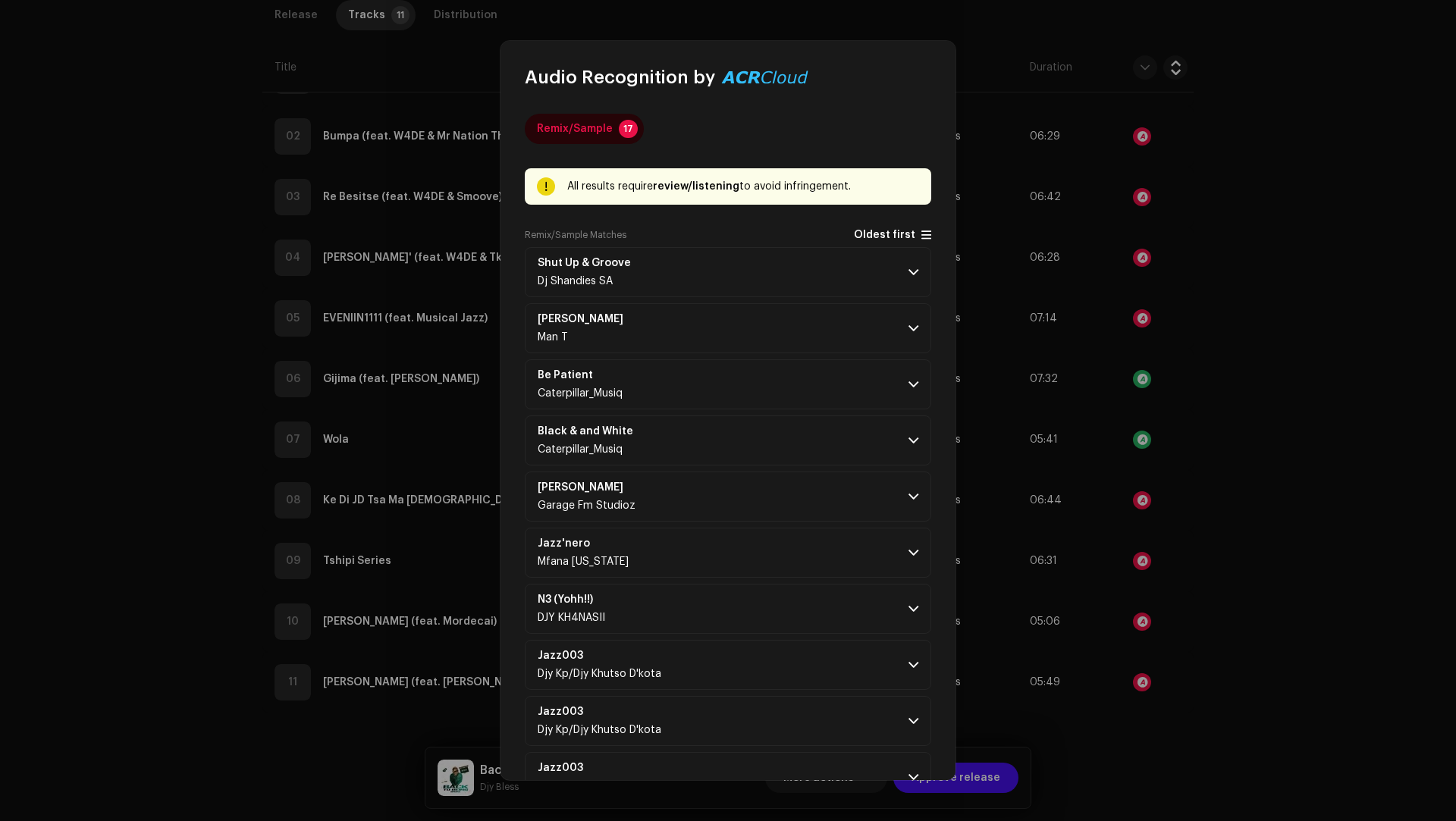
click at [868, 233] on span "Oldest first" at bounding box center [885, 235] width 62 height 12
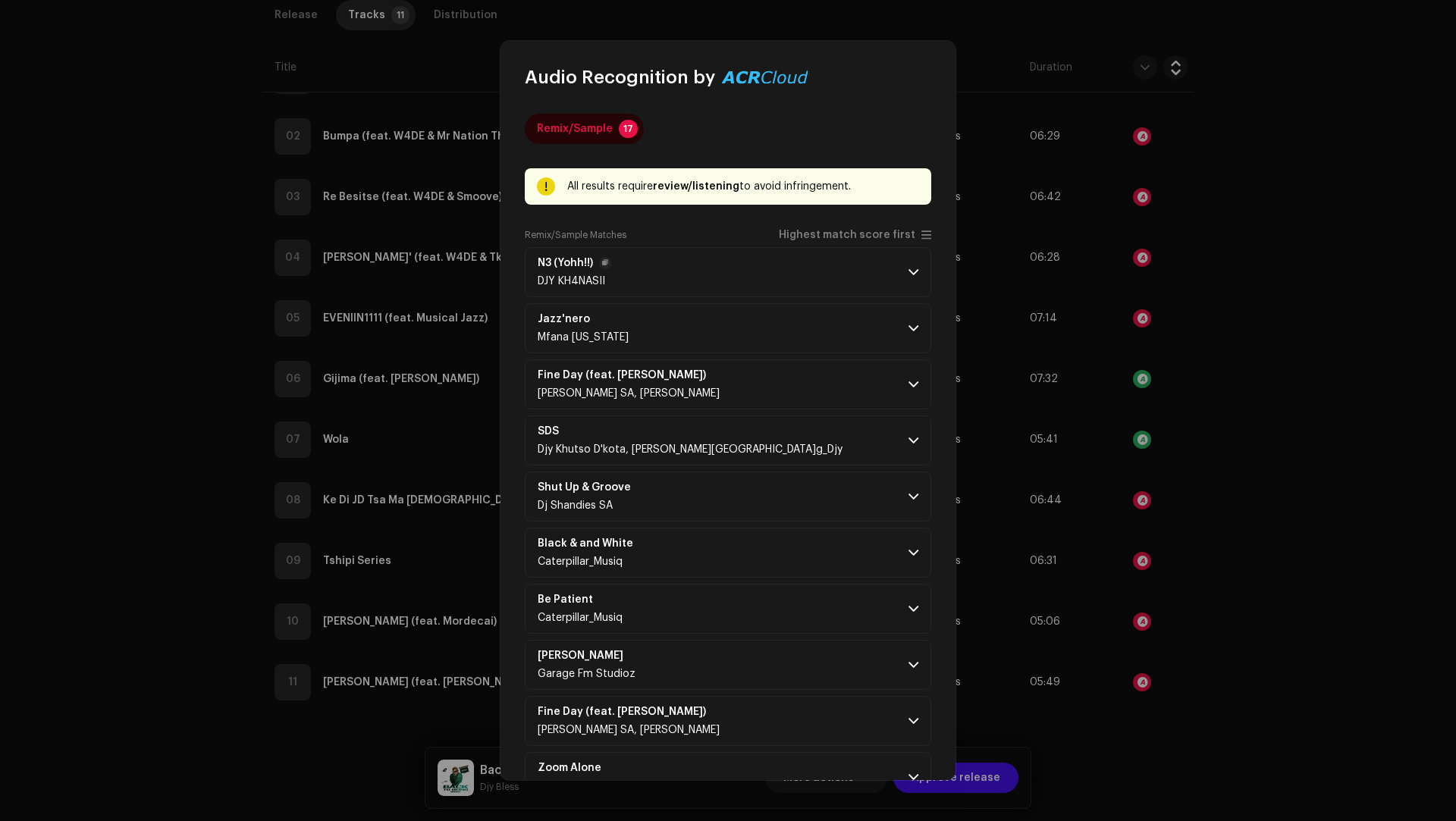
click at [814, 261] on p-accordion-header "N3 (Yohh!!) DJY KH4NASII" at bounding box center [727, 272] width 406 height 50
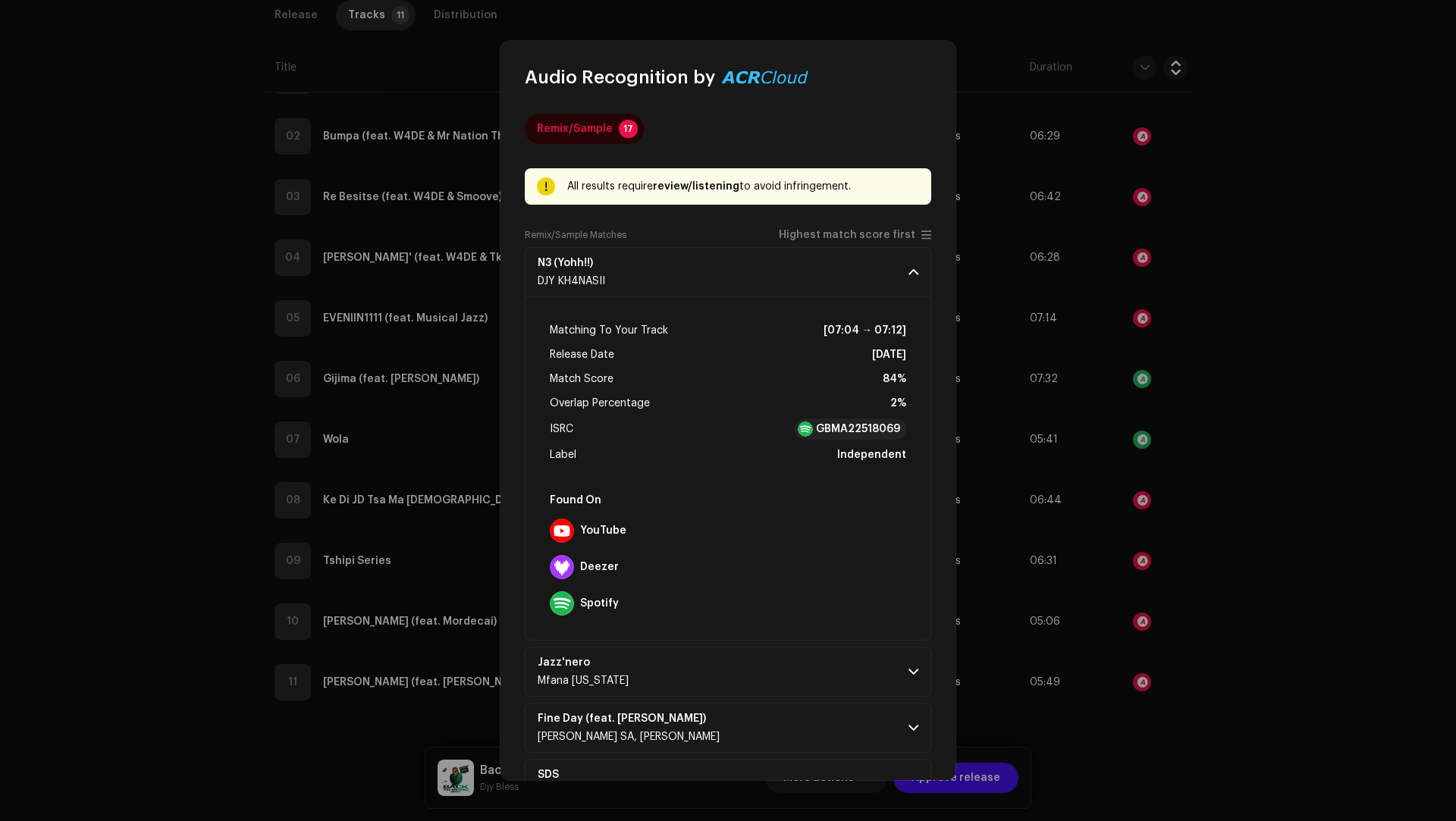
scroll to position [697, 0]
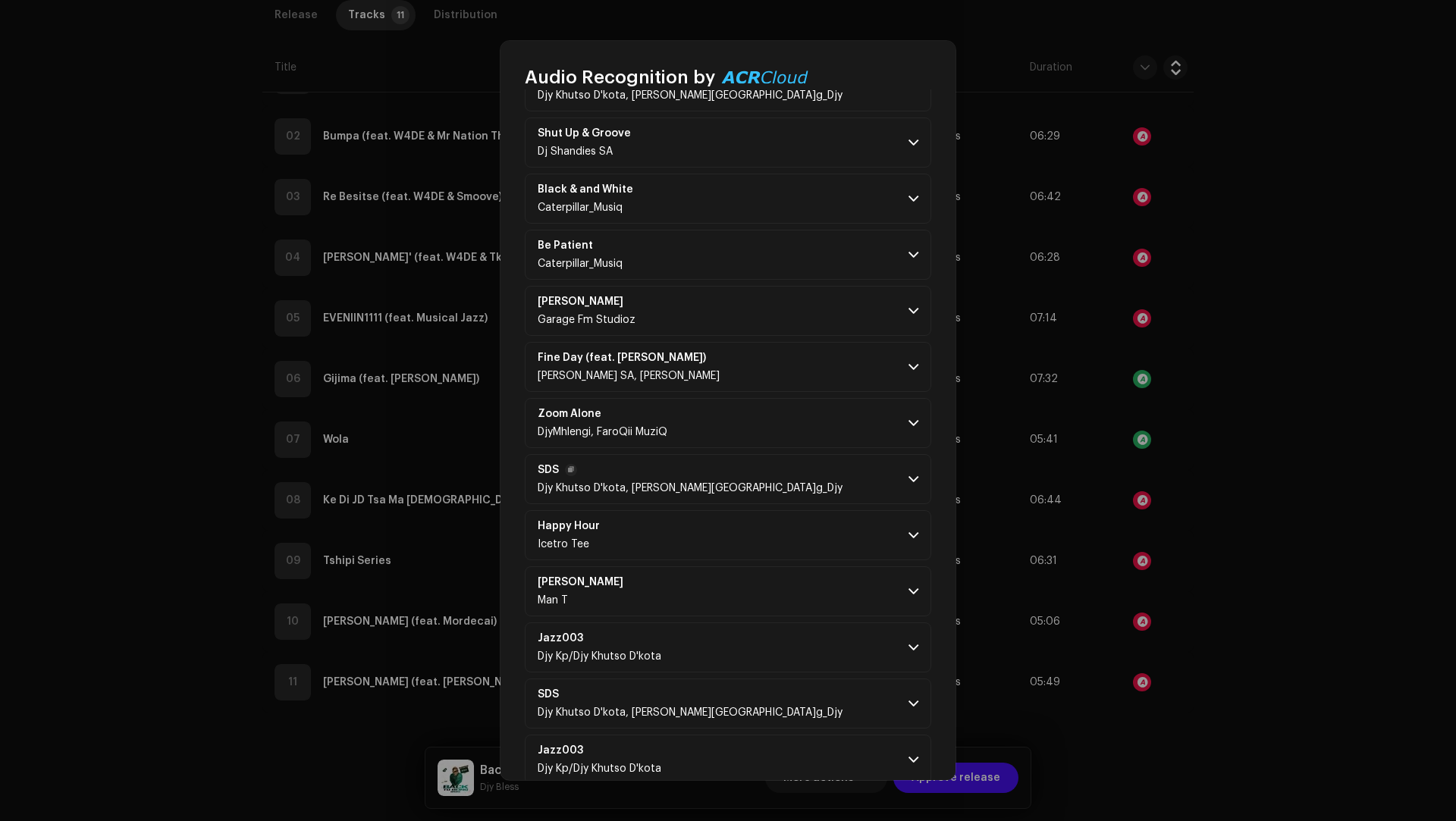
click at [761, 475] on p-accordion-header "SDS Djy Khutso D'kota, AmoD.g_Djy" at bounding box center [727, 479] width 406 height 50
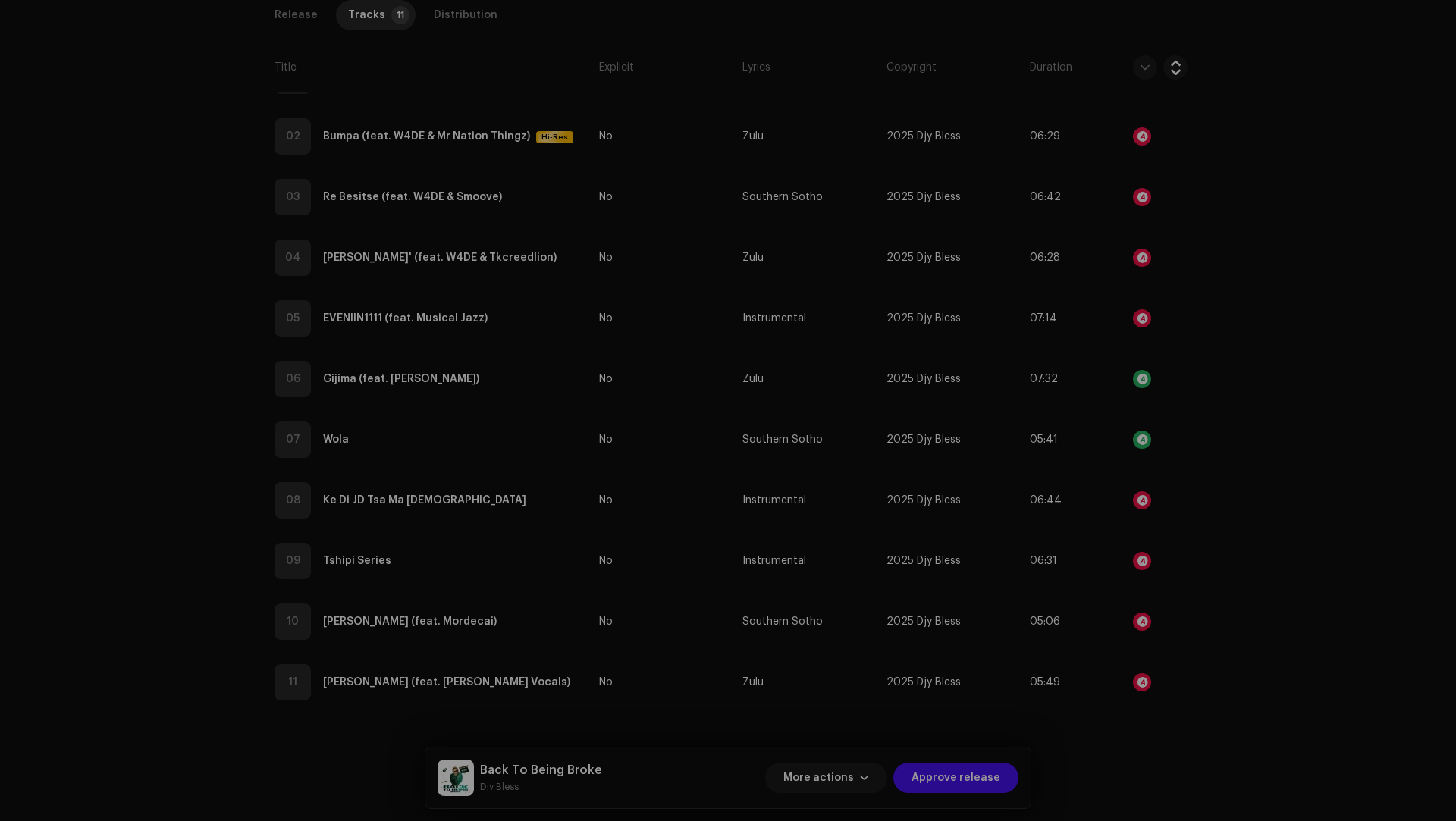
scroll to position [1159, 0]
click at [1236, 507] on div "Audio Recognition by Remix/Sample 17 All results require review/listening to av…" at bounding box center [728, 410] width 1456 height 821
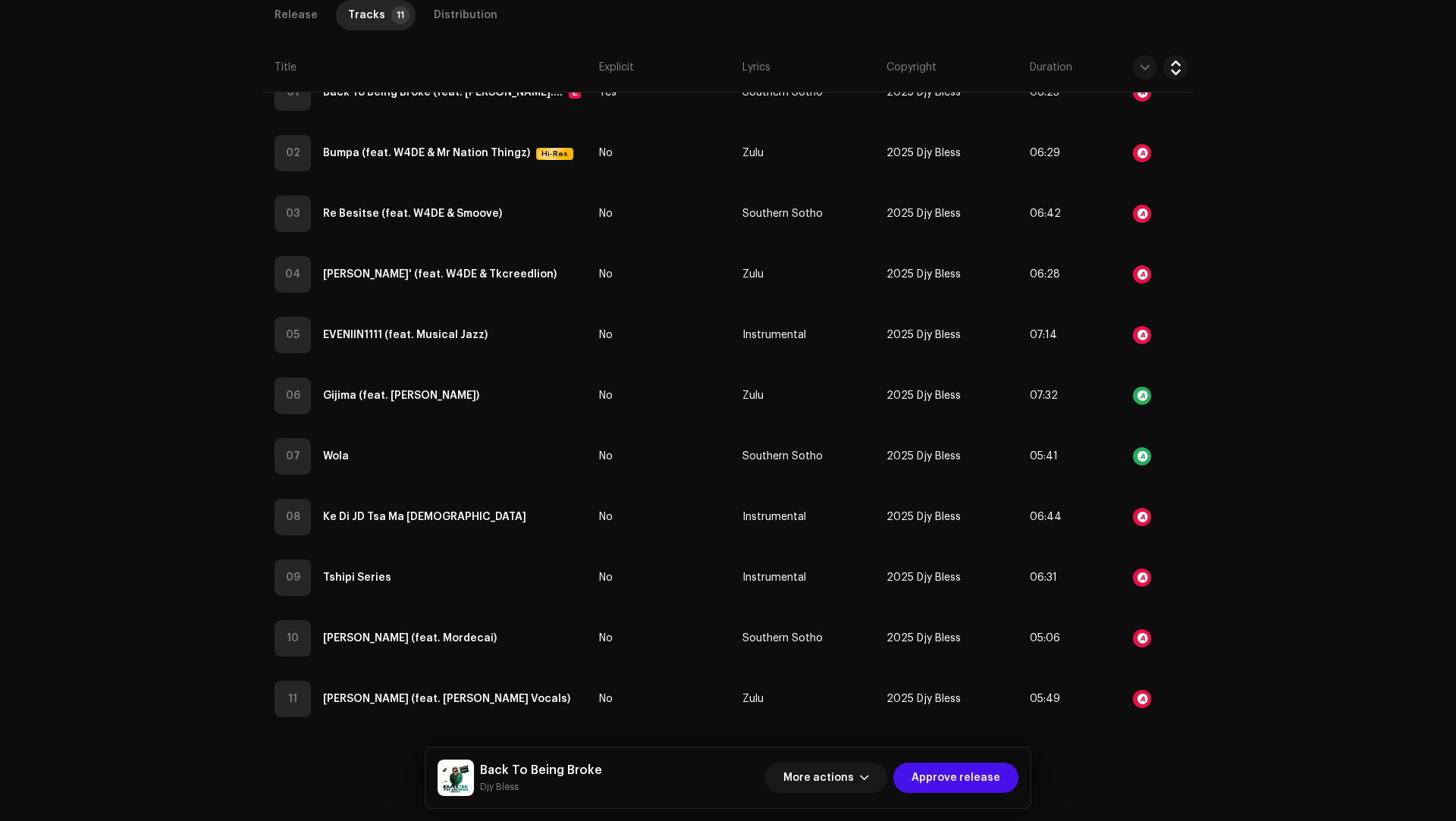
scroll to position [447, 0]
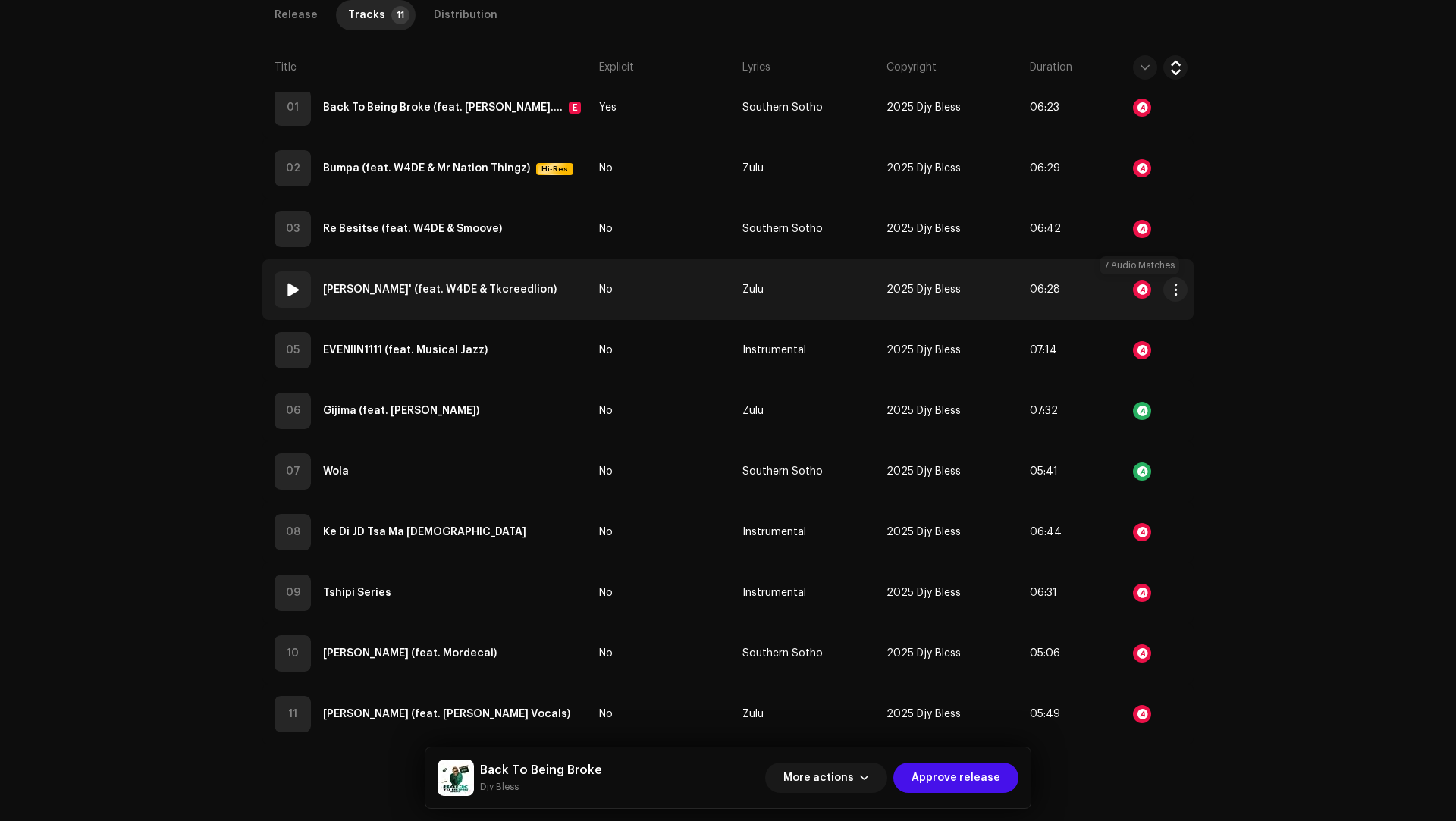
click at [1137, 288] on div at bounding box center [1142, 289] width 18 height 18
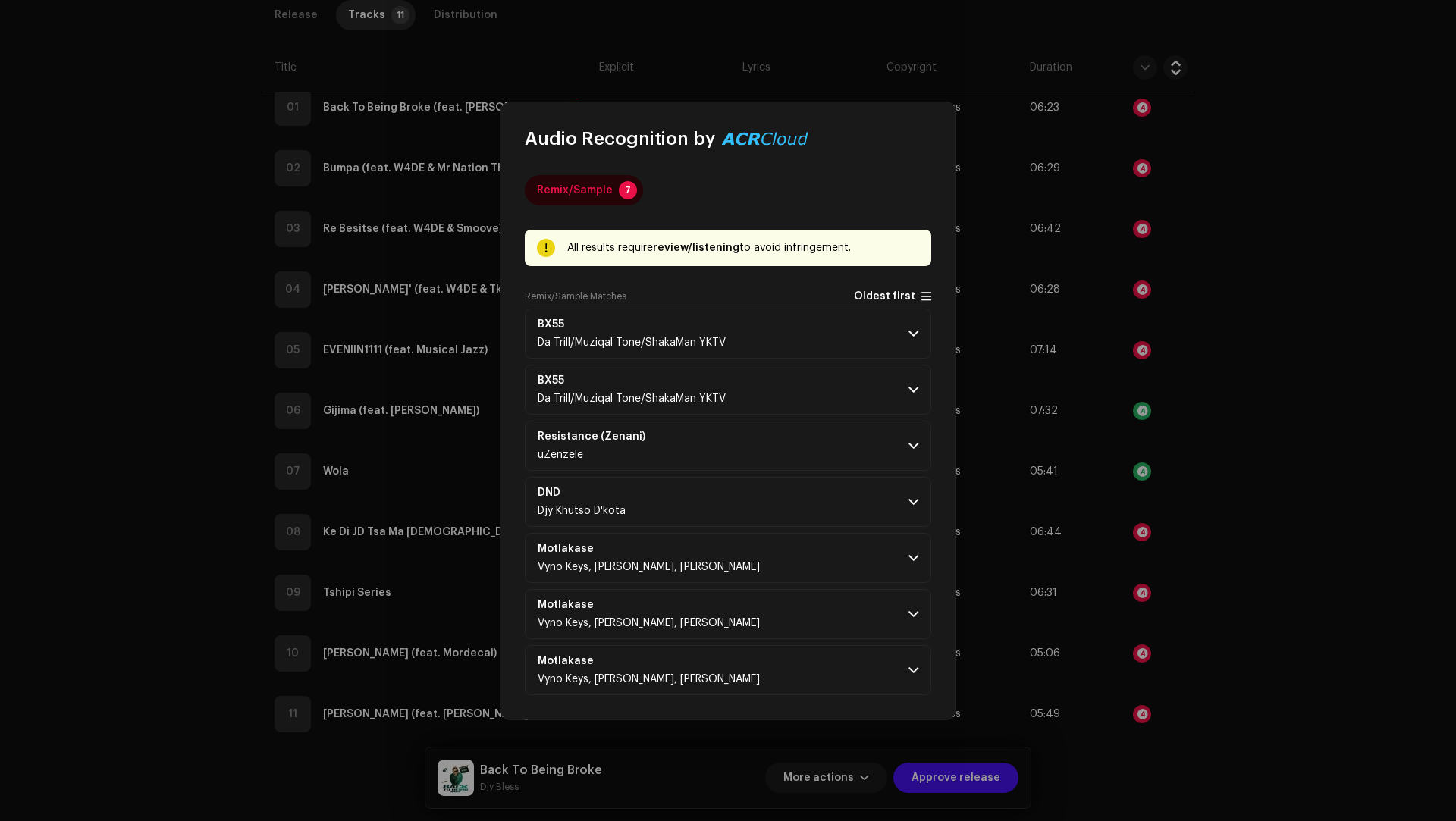
click at [874, 298] on span "Oldest first" at bounding box center [885, 297] width 62 height 12
click at [839, 338] on p-accordion-header "Motlakase Vyno Keys, Ndibo Ndibs, Deejay Hoodie" at bounding box center [727, 333] width 406 height 50
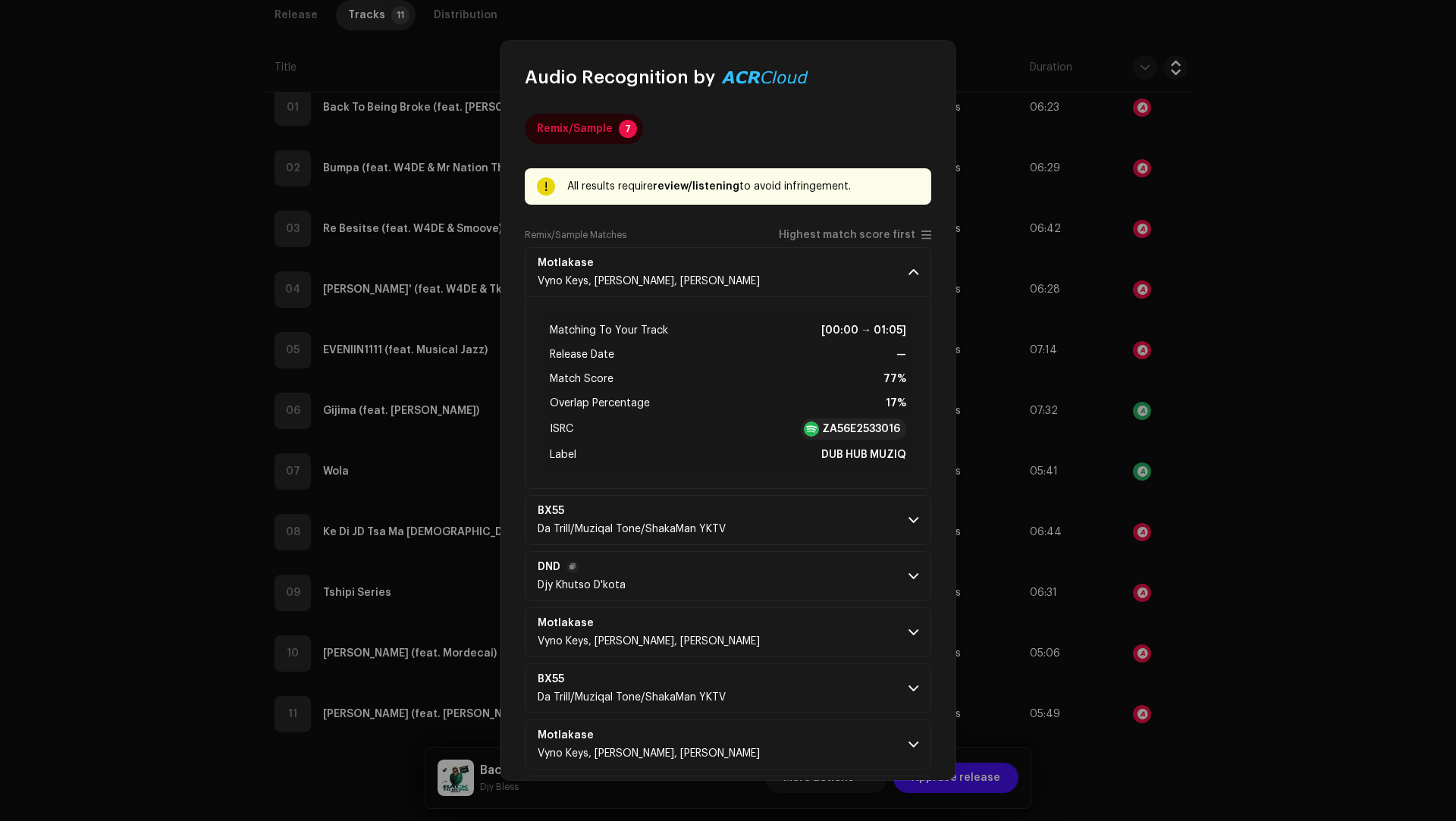
click at [776, 588] on p-accordion-header "DND Djy Khutso D'kota" at bounding box center [727, 576] width 406 height 50
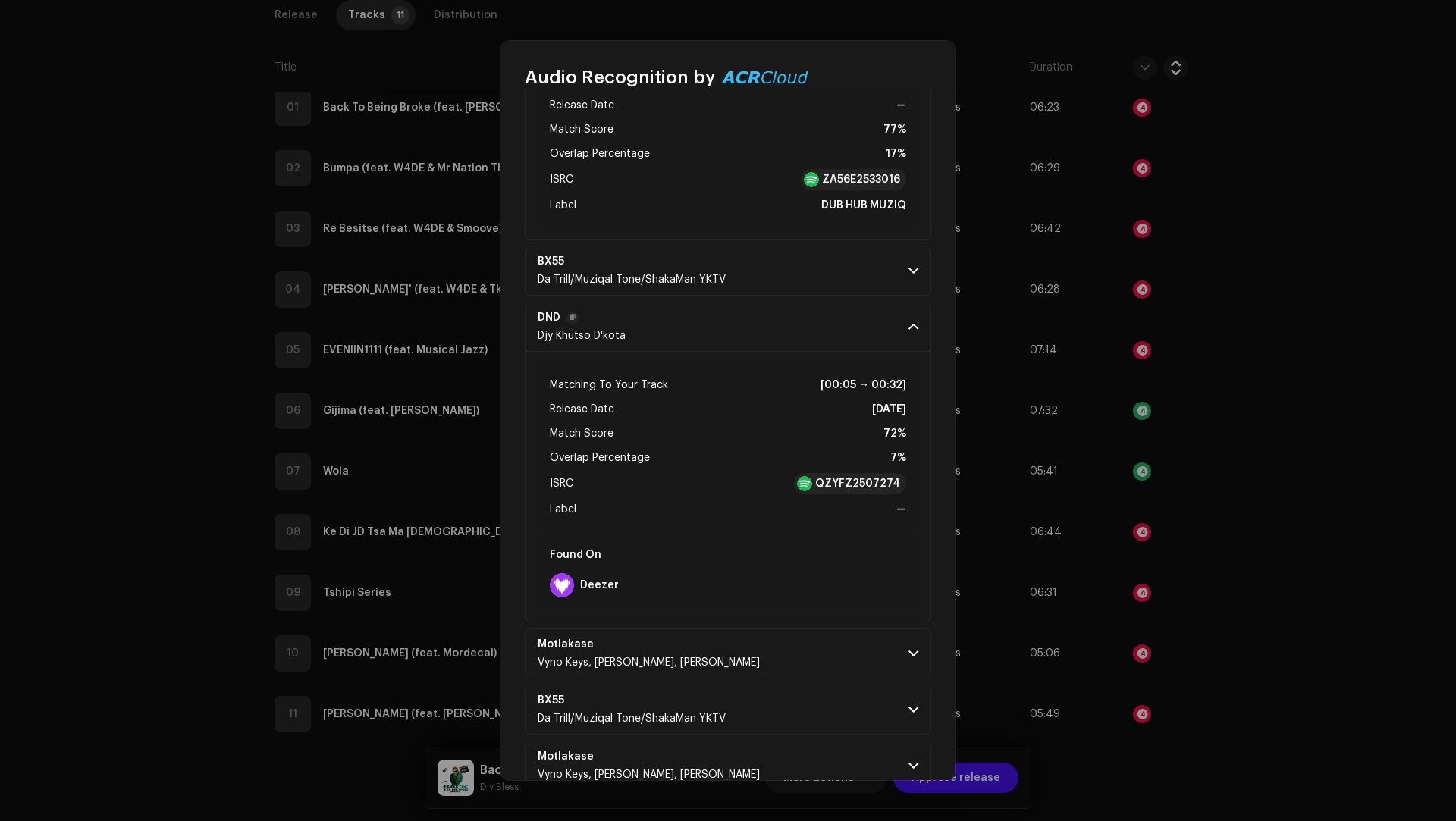
scroll to position [158, 0]
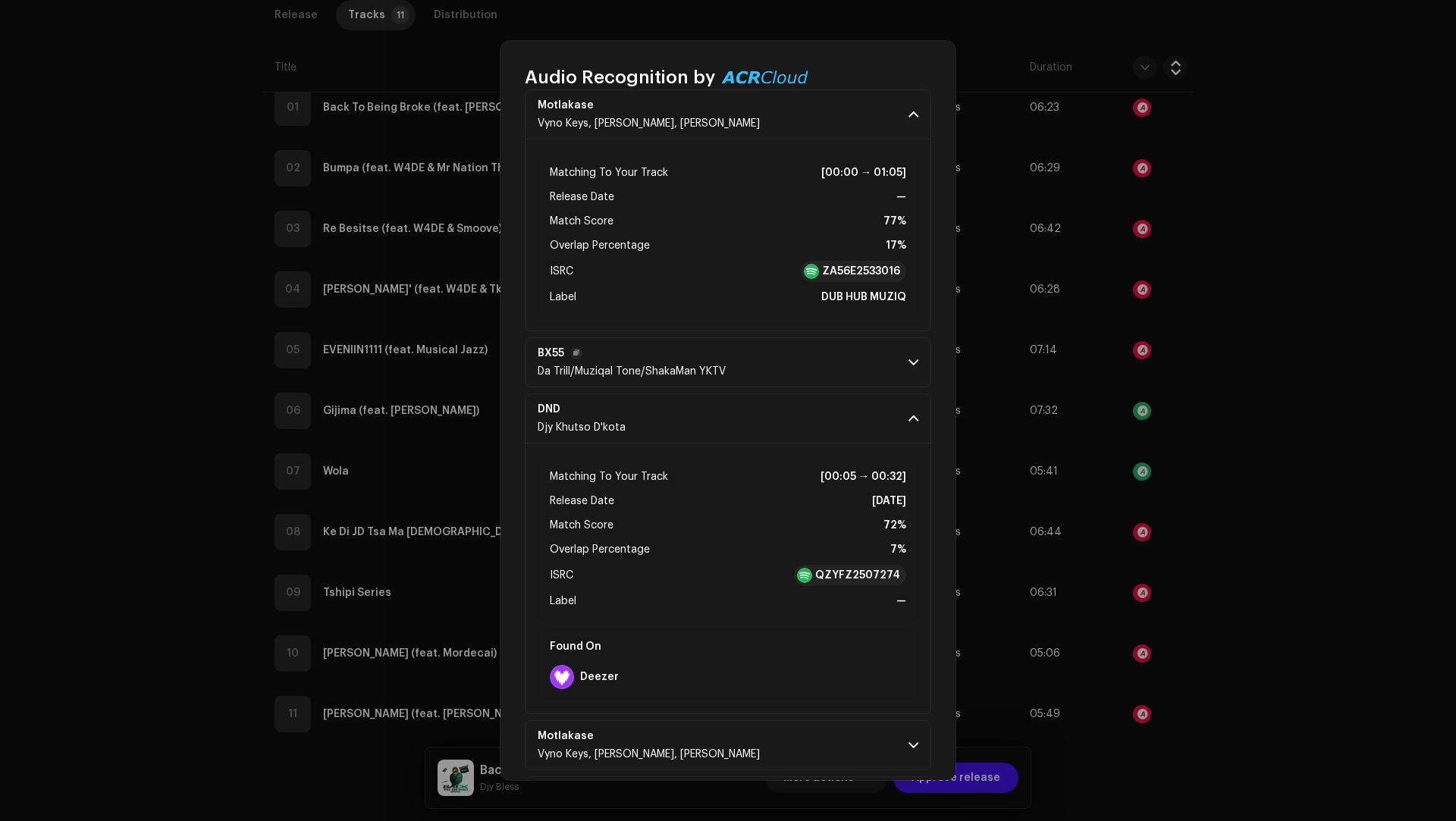
click at [806, 360] on p-accordion-header "BX55 Da Trill/Muziqal Tone/ShakaMan YKTV" at bounding box center [727, 363] width 406 height 50
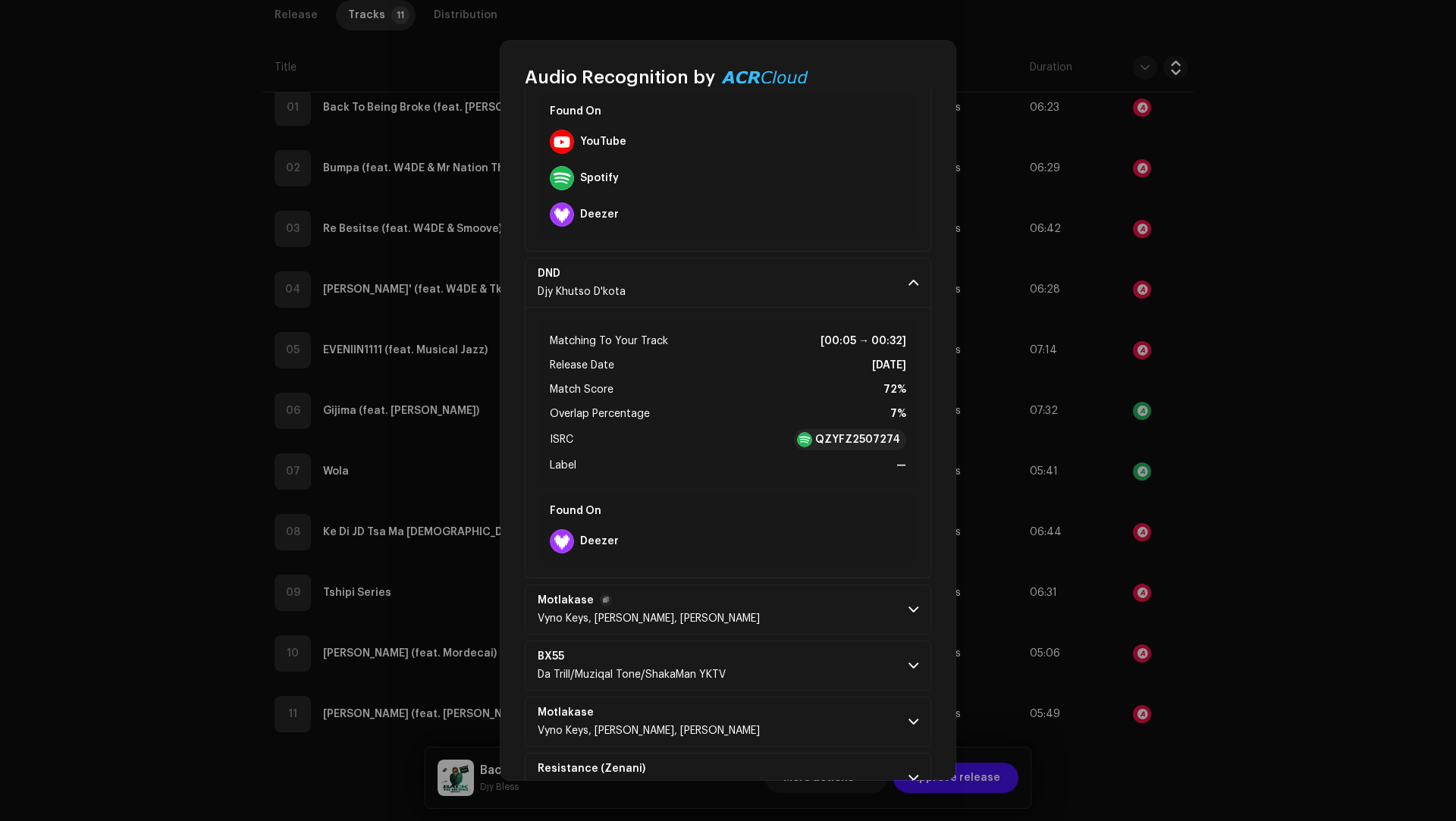
scroll to position [679, 0]
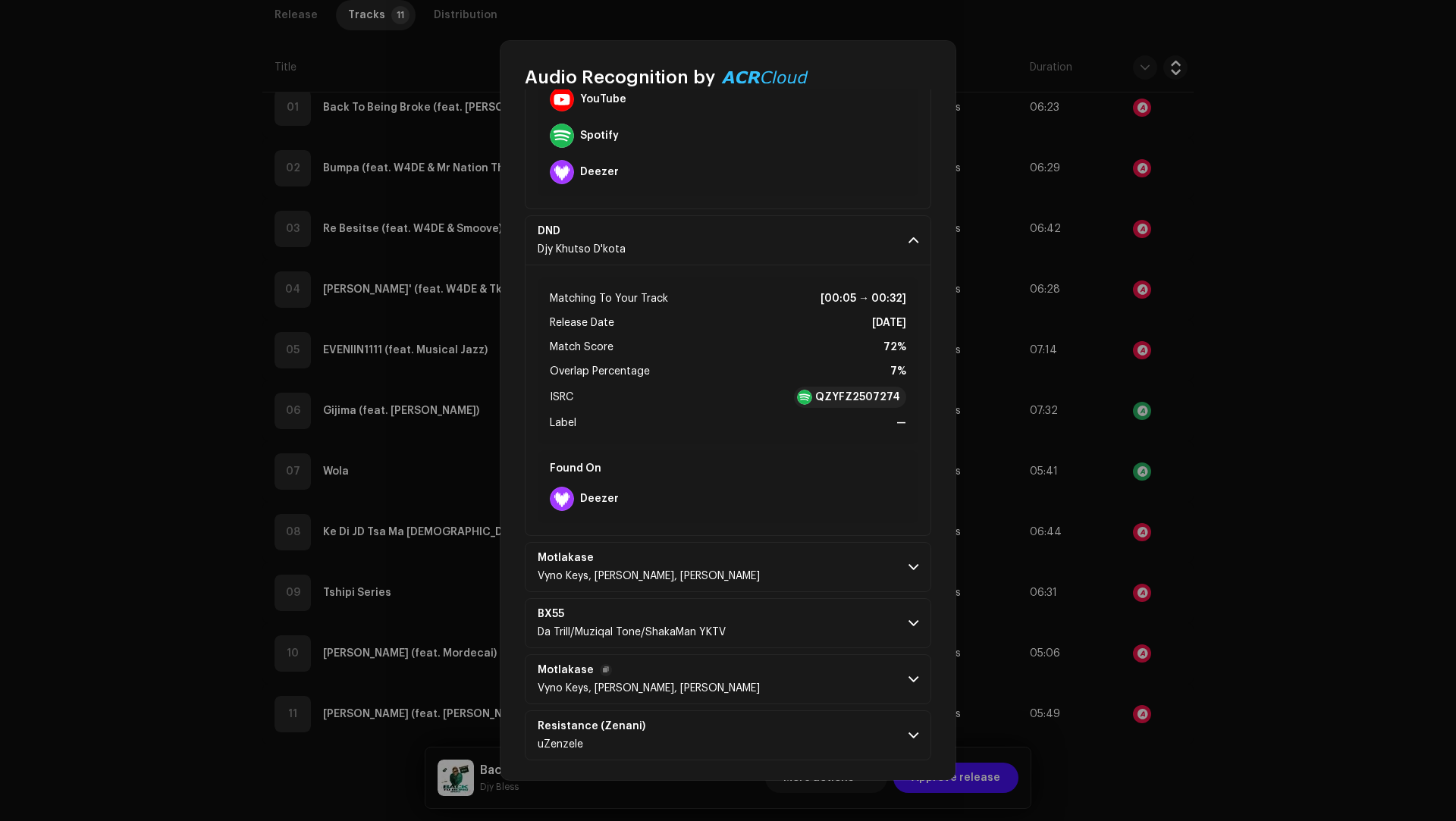
click at [816, 657] on p-accordion-header "Motlakase Vyno Keys, Ndibo Ndibs, Deejay Hoodie" at bounding box center [727, 679] width 406 height 50
click at [813, 618] on p-accordion-header "BX55 Da Trill/Muziqal Tone/ShakaMan YKTV" at bounding box center [727, 623] width 406 height 50
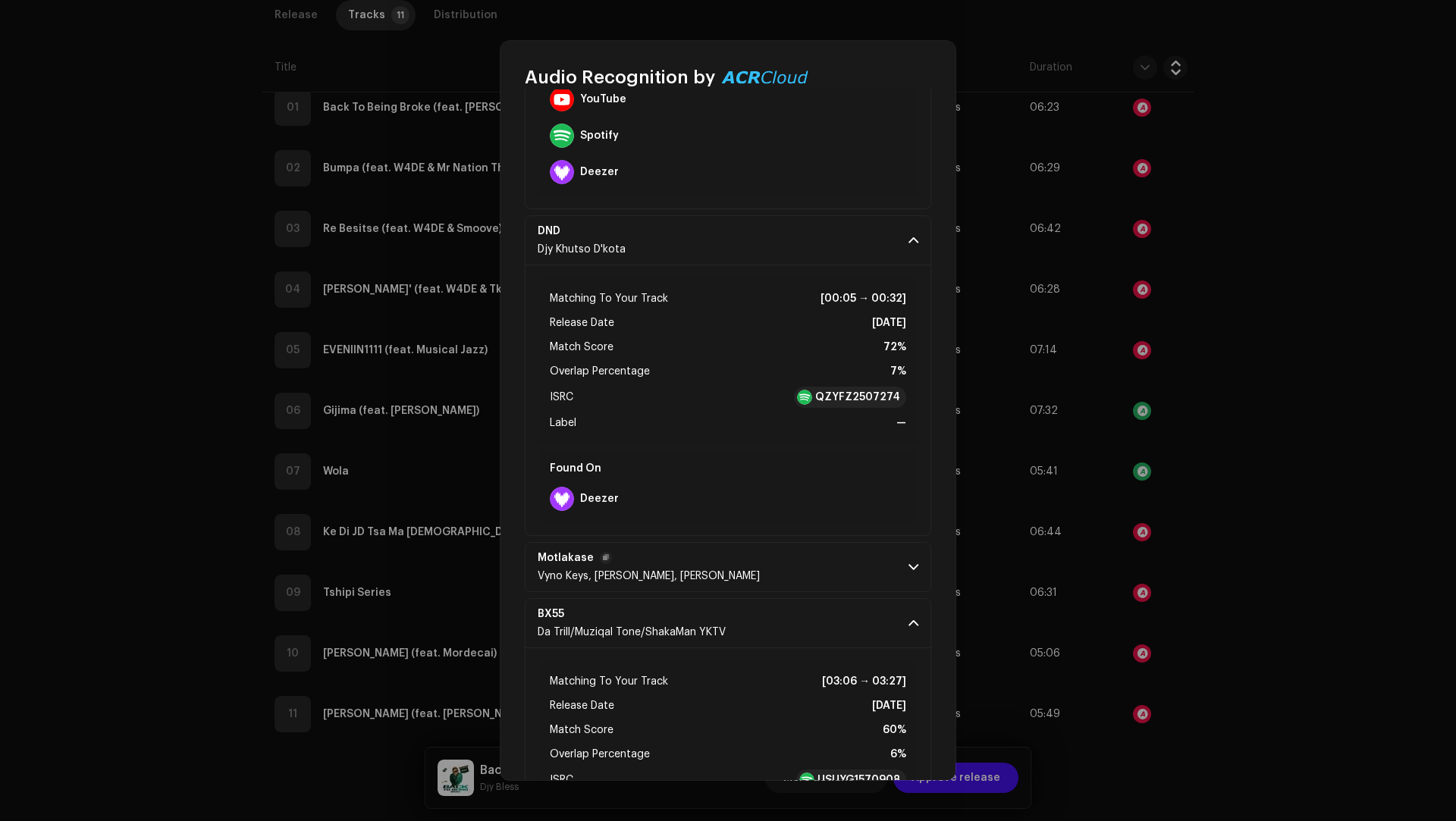
click at [824, 558] on p-accordion-header "Motlakase Vyno Keys, Ndibo Ndibs, Deejay Hoodie" at bounding box center [727, 567] width 406 height 50
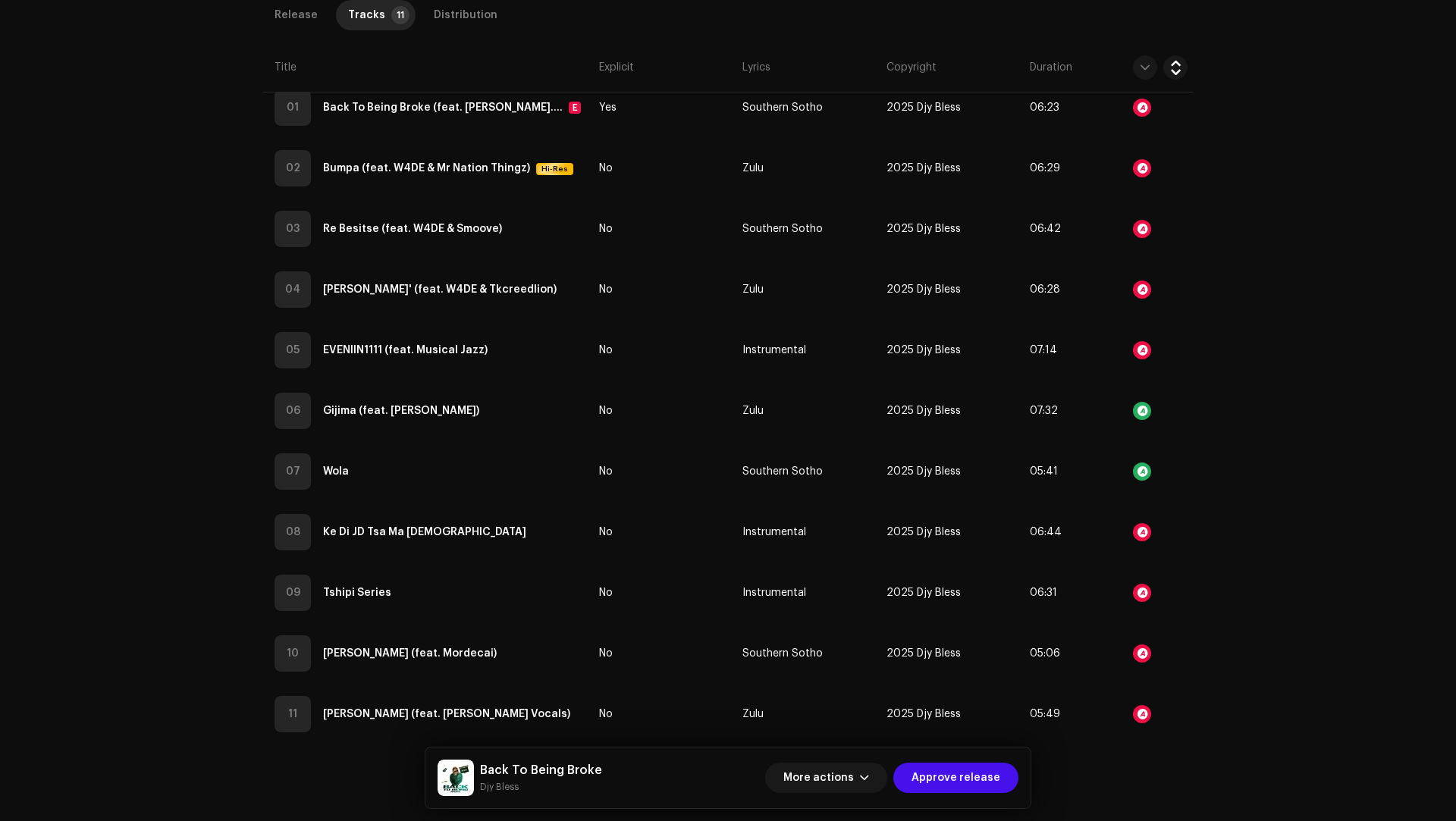
click at [1258, 562] on div "Audio Recognition by Remix/Sample 7 All results require review/listening to avo…" at bounding box center [728, 410] width 1456 height 821
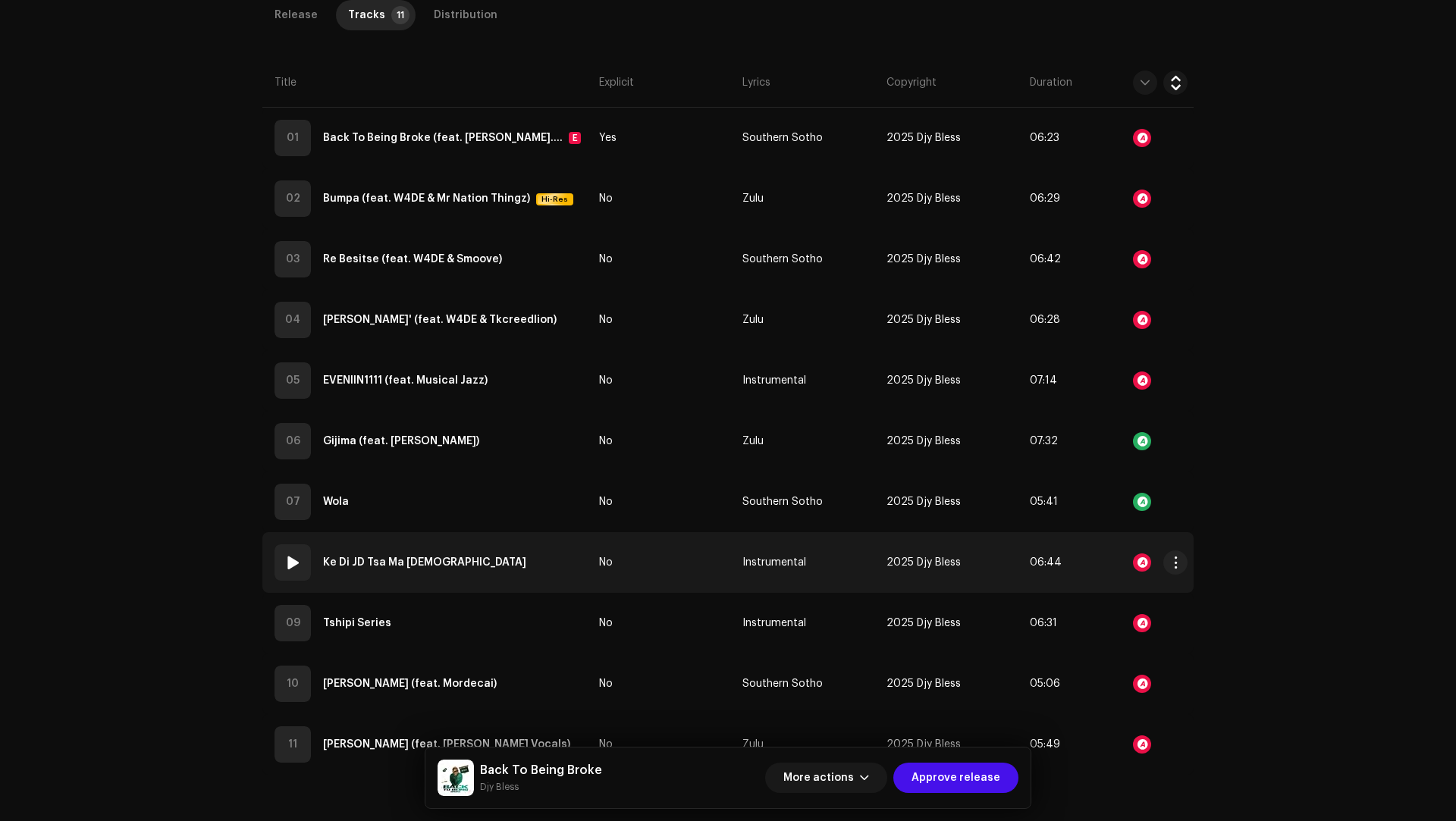
scroll to position [415, 0]
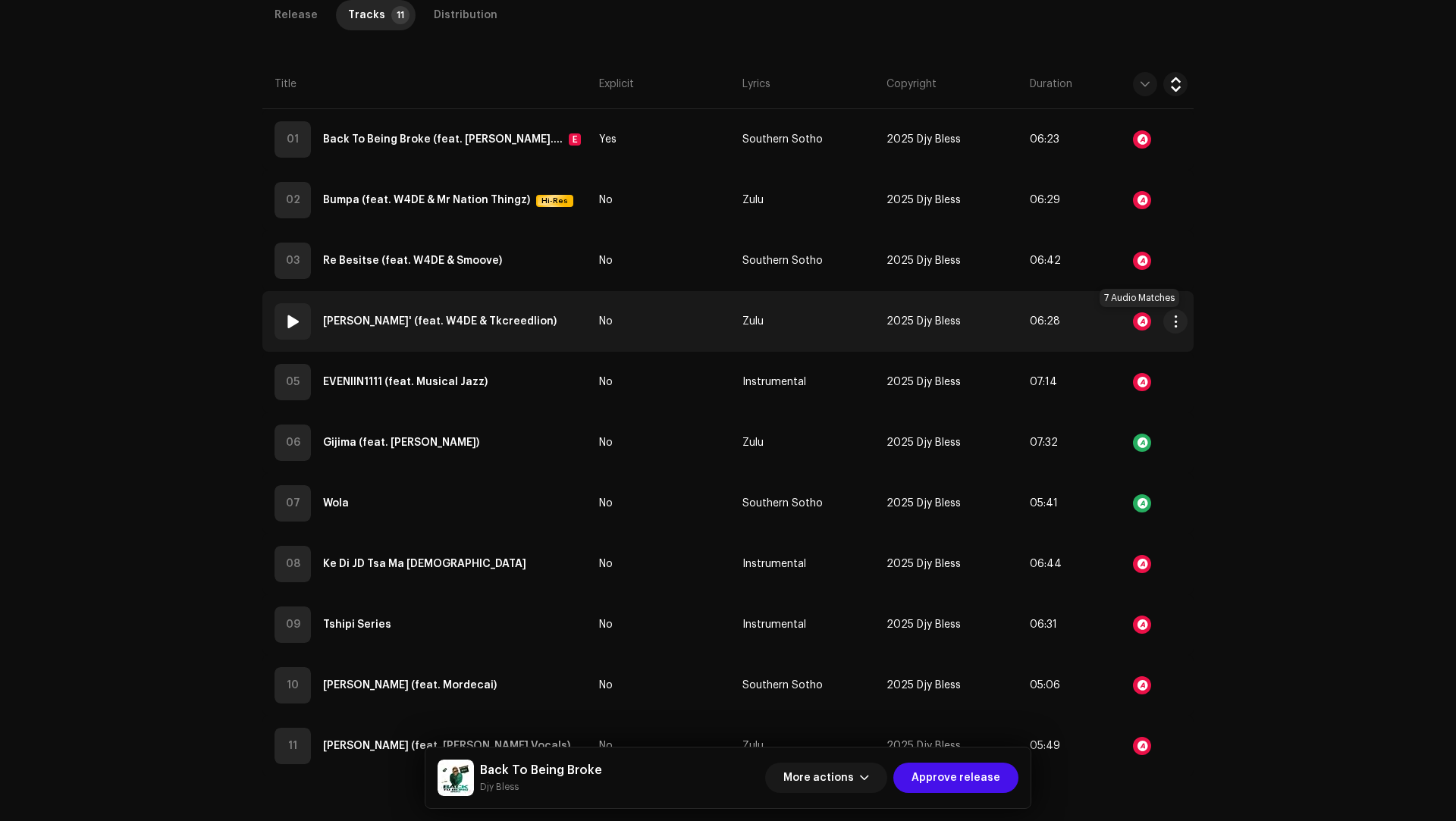
click at [1140, 322] on div at bounding box center [1142, 322] width 18 height 18
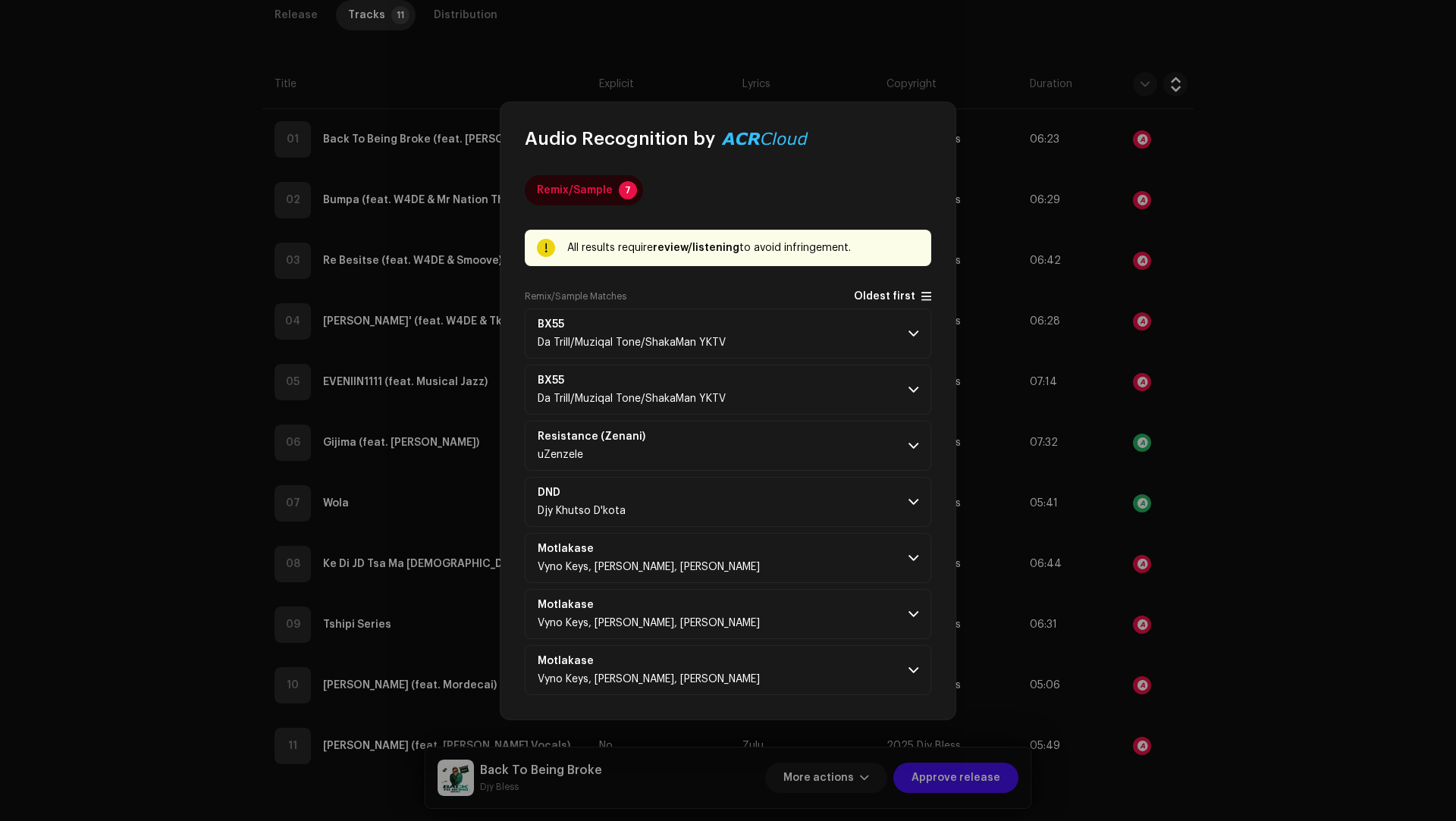
click at [895, 295] on span "Oldest first" at bounding box center [885, 297] width 62 height 12
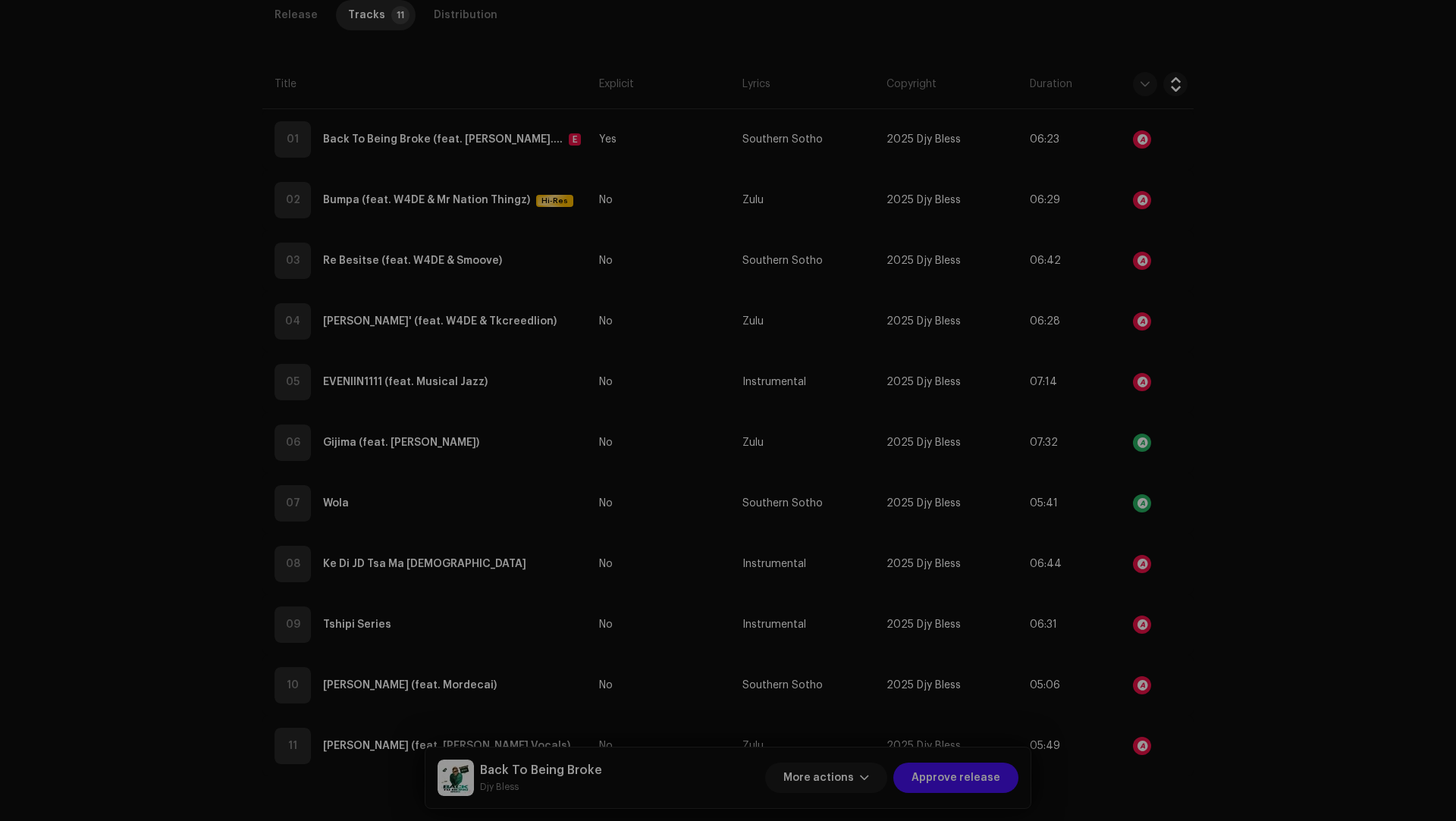
click at [1176, 297] on div "Audio Recognition by Remix/Sample 7 All results require review/listening to avo…" at bounding box center [728, 410] width 1456 height 821
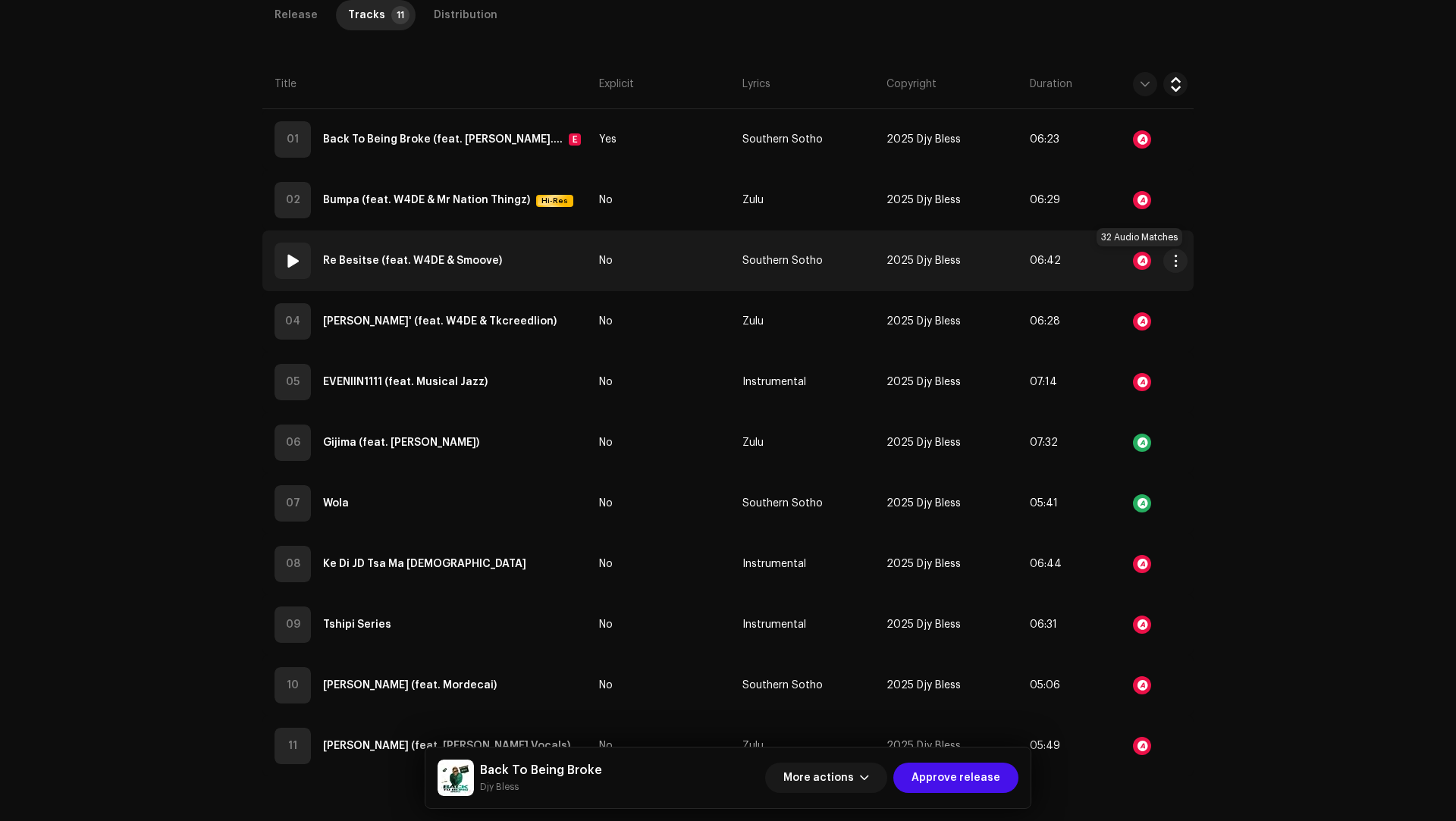
click at [1142, 255] on div at bounding box center [1142, 261] width 18 height 18
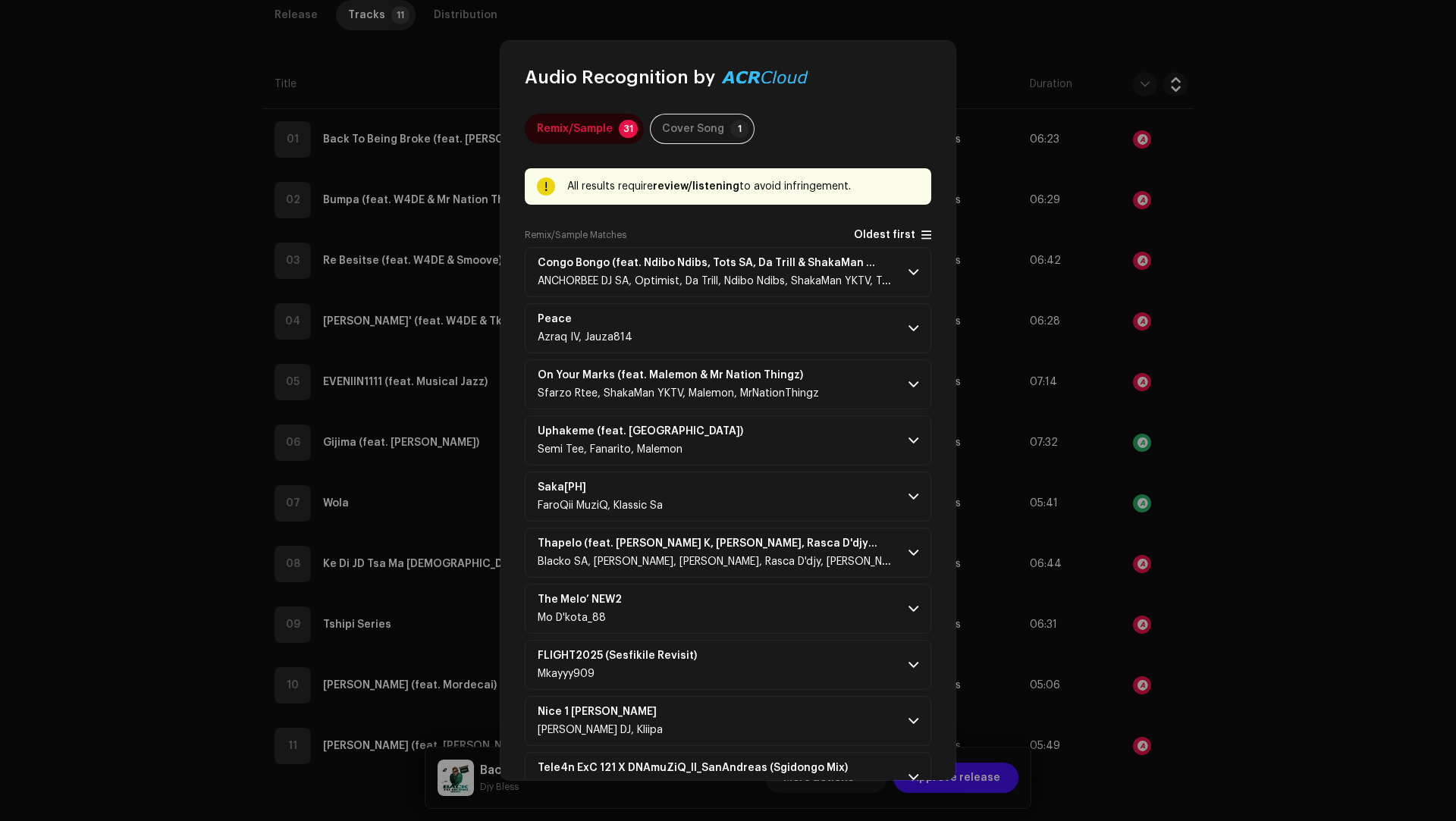
drag, startPoint x: 836, startPoint y: 257, endPoint x: 870, endPoint y: 235, distance: 40.5
click at [870, 235] on span "Oldest first" at bounding box center [885, 235] width 62 height 12
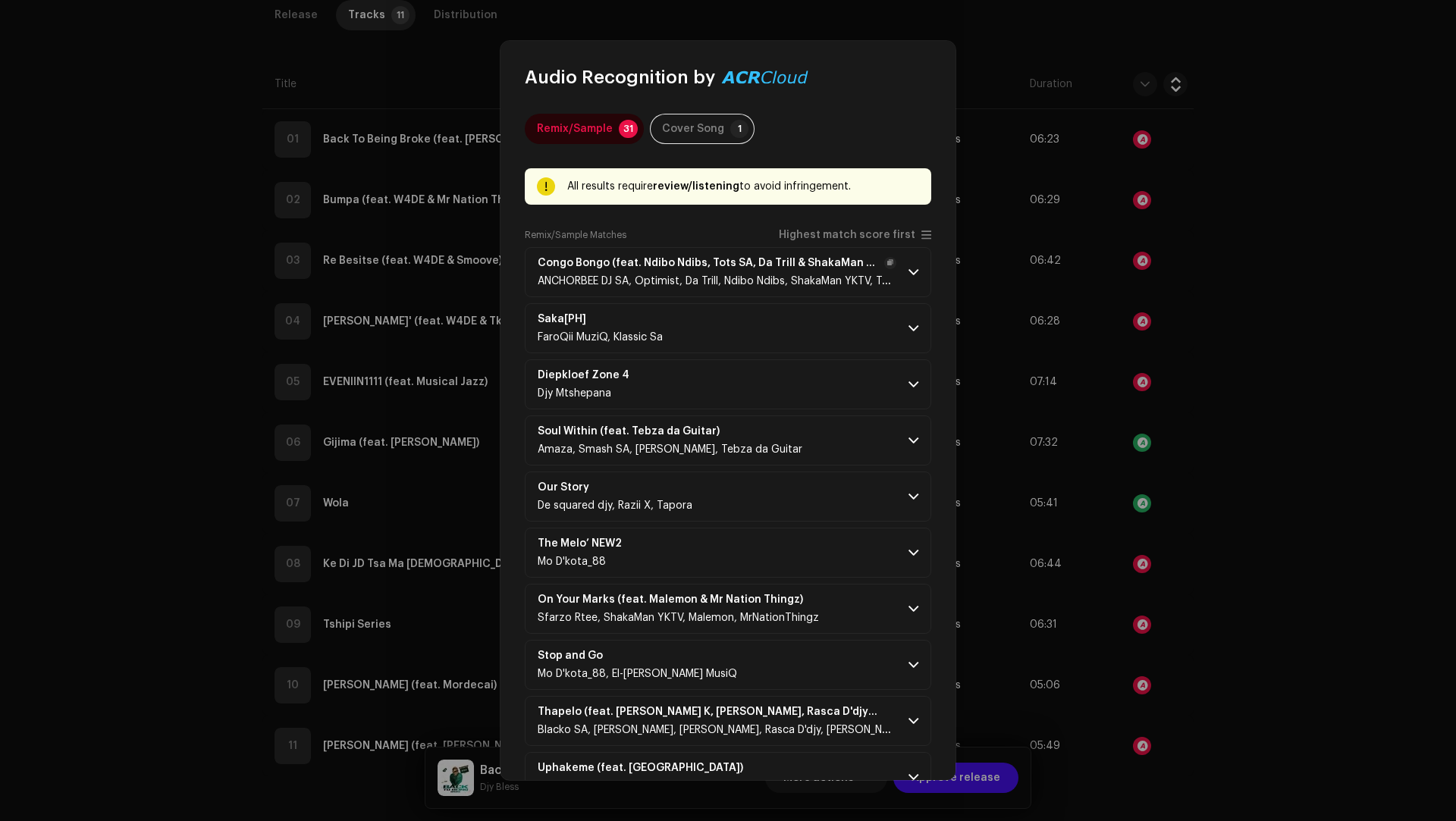
click at [839, 273] on div "Congo Bongo (feat. Ndibo Ndibs, Tots SA, Da Trill & ShakaMan YKTV) ANCHORBEE DJ…" at bounding box center [717, 272] width 359 height 30
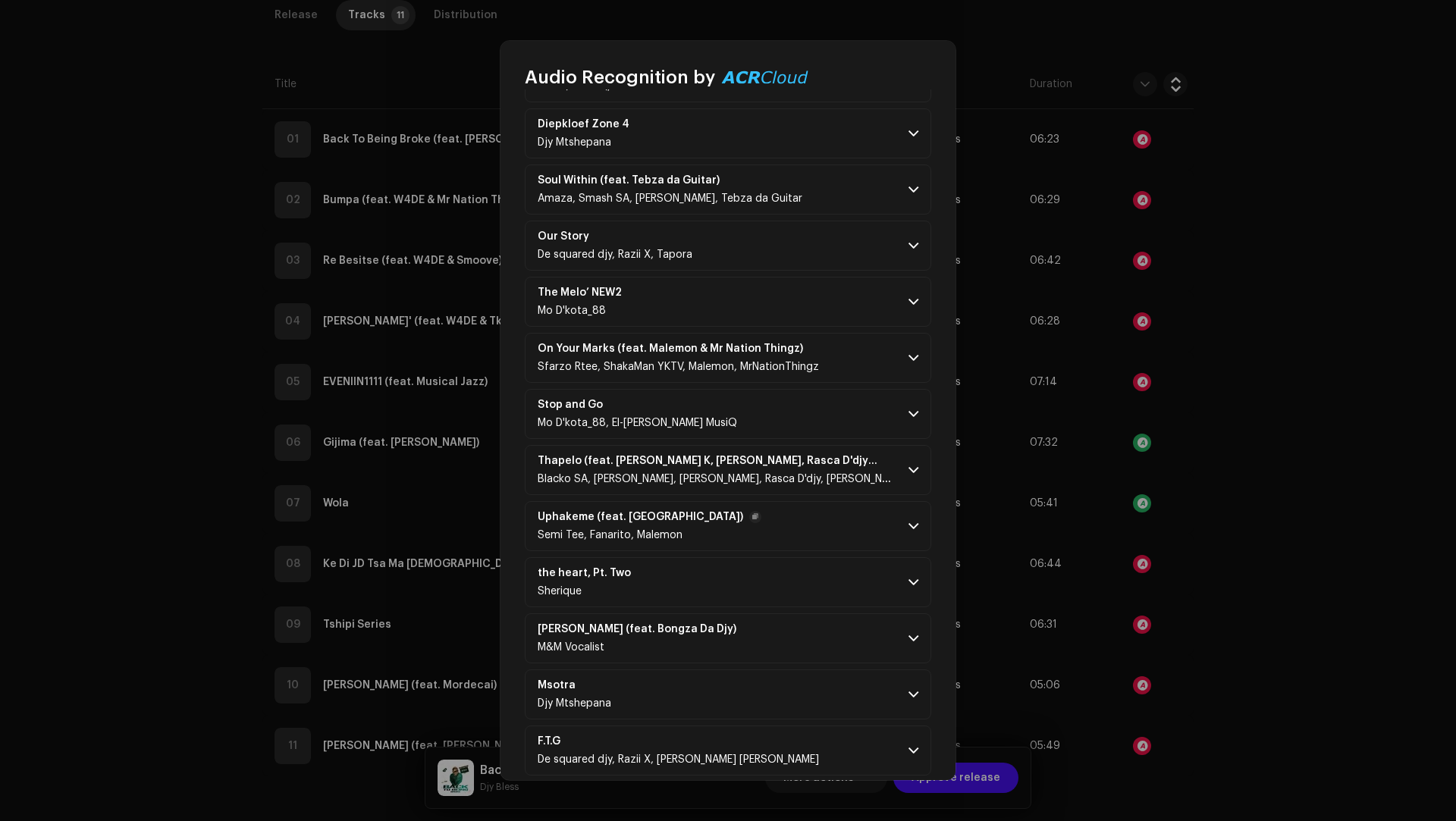
scroll to position [685, 0]
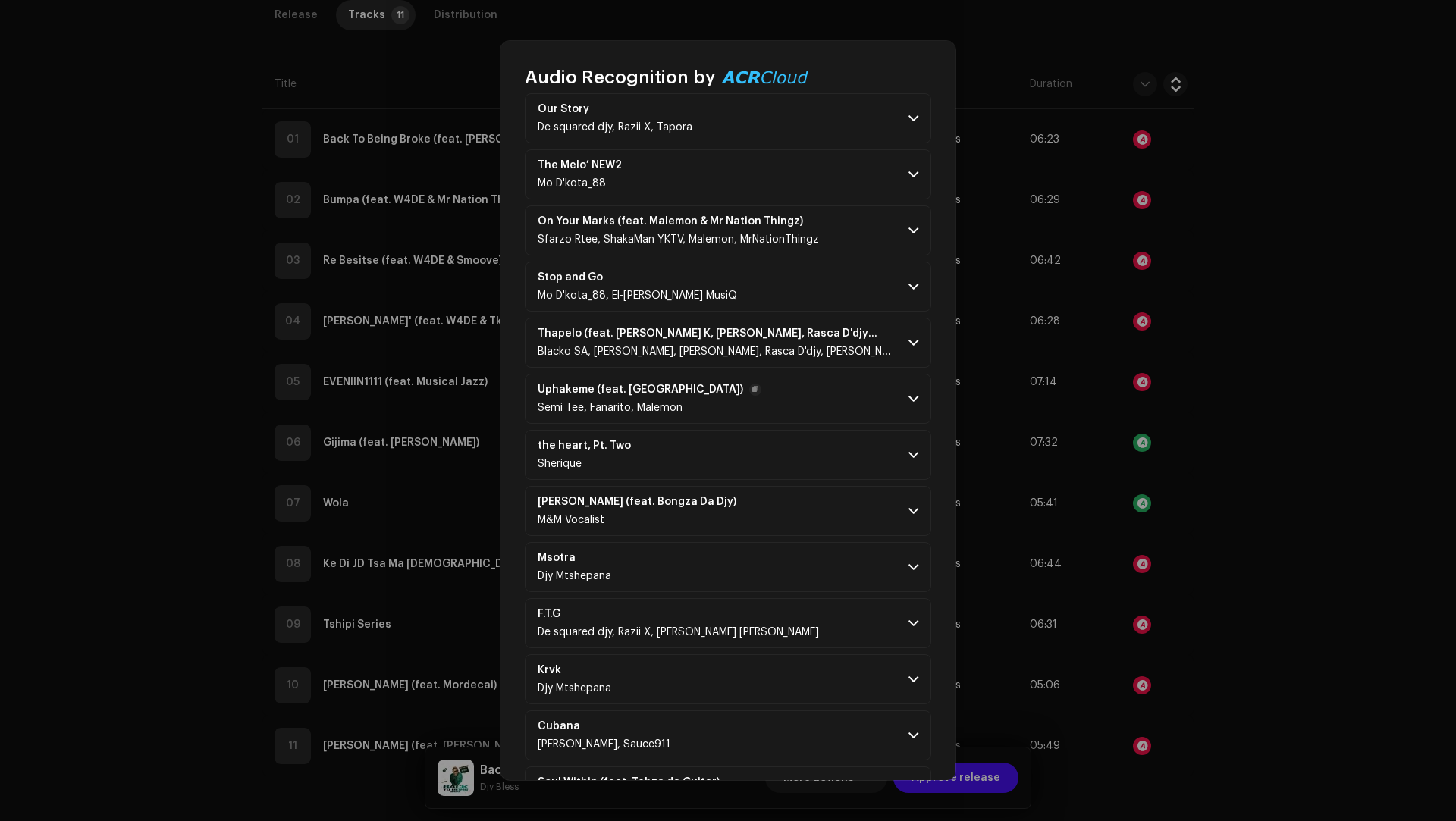
click at [766, 405] on p-accordion-header "Uphakeme (feat. Malemon) Semi Tee, Fanarito, Malemon" at bounding box center [727, 398] width 406 height 50
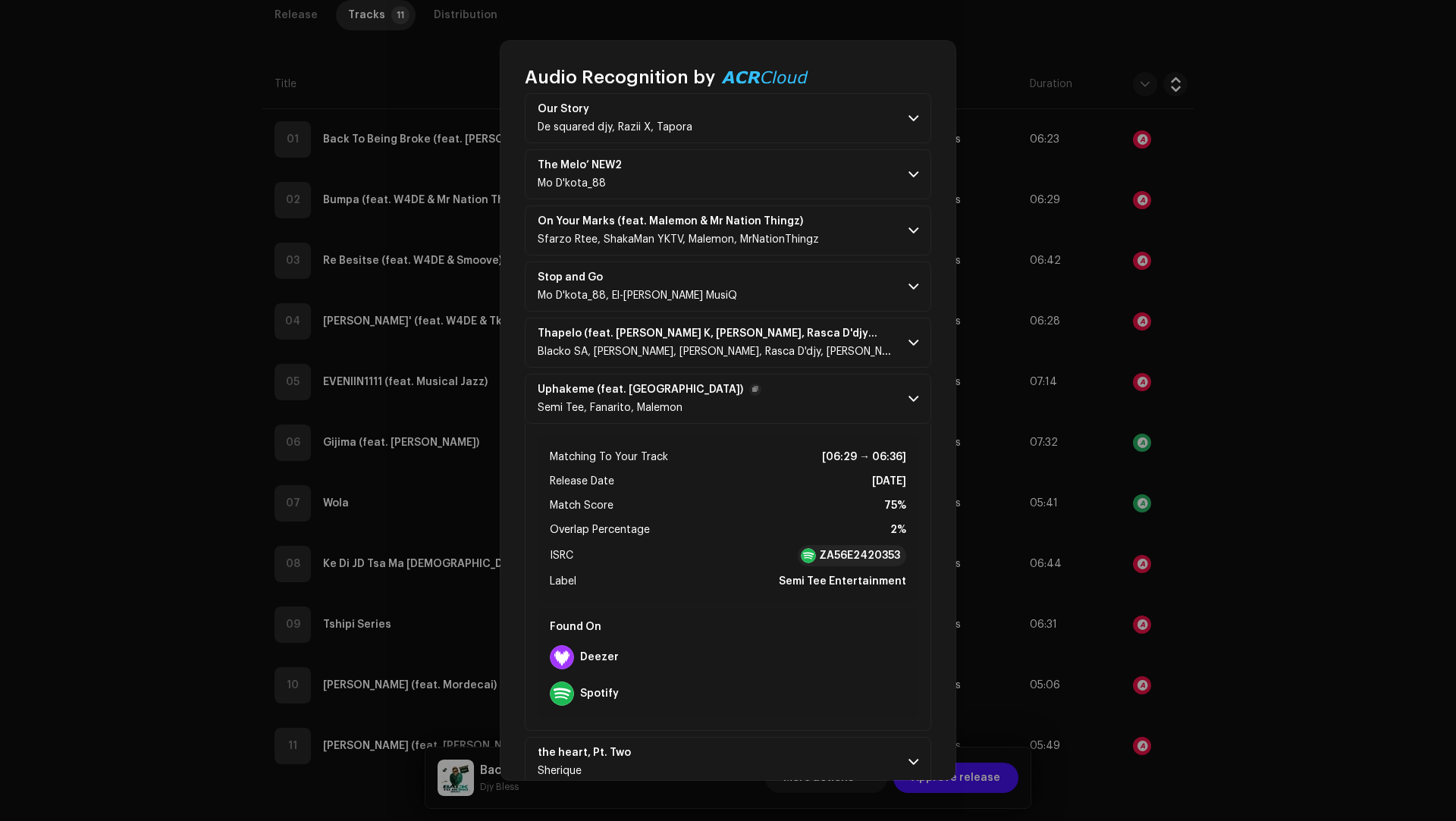
click at [766, 405] on p-accordion-header "Uphakeme (feat. Malemon) Semi Tee, Fanarito, Malemon" at bounding box center [727, 398] width 406 height 50
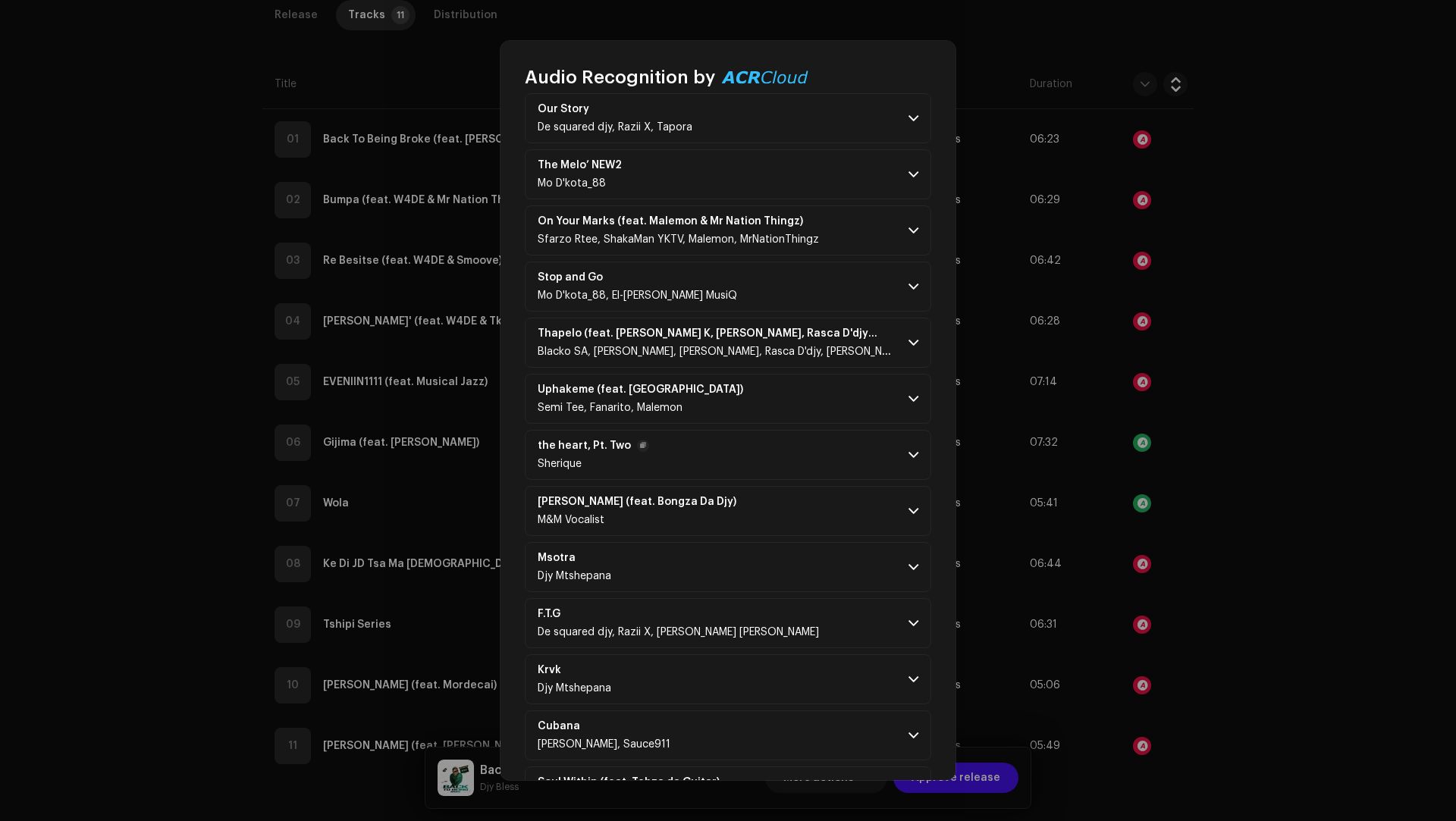
click at [817, 438] on p-accordion-header "the heart, Pt. Two Sherique" at bounding box center [727, 455] width 406 height 50
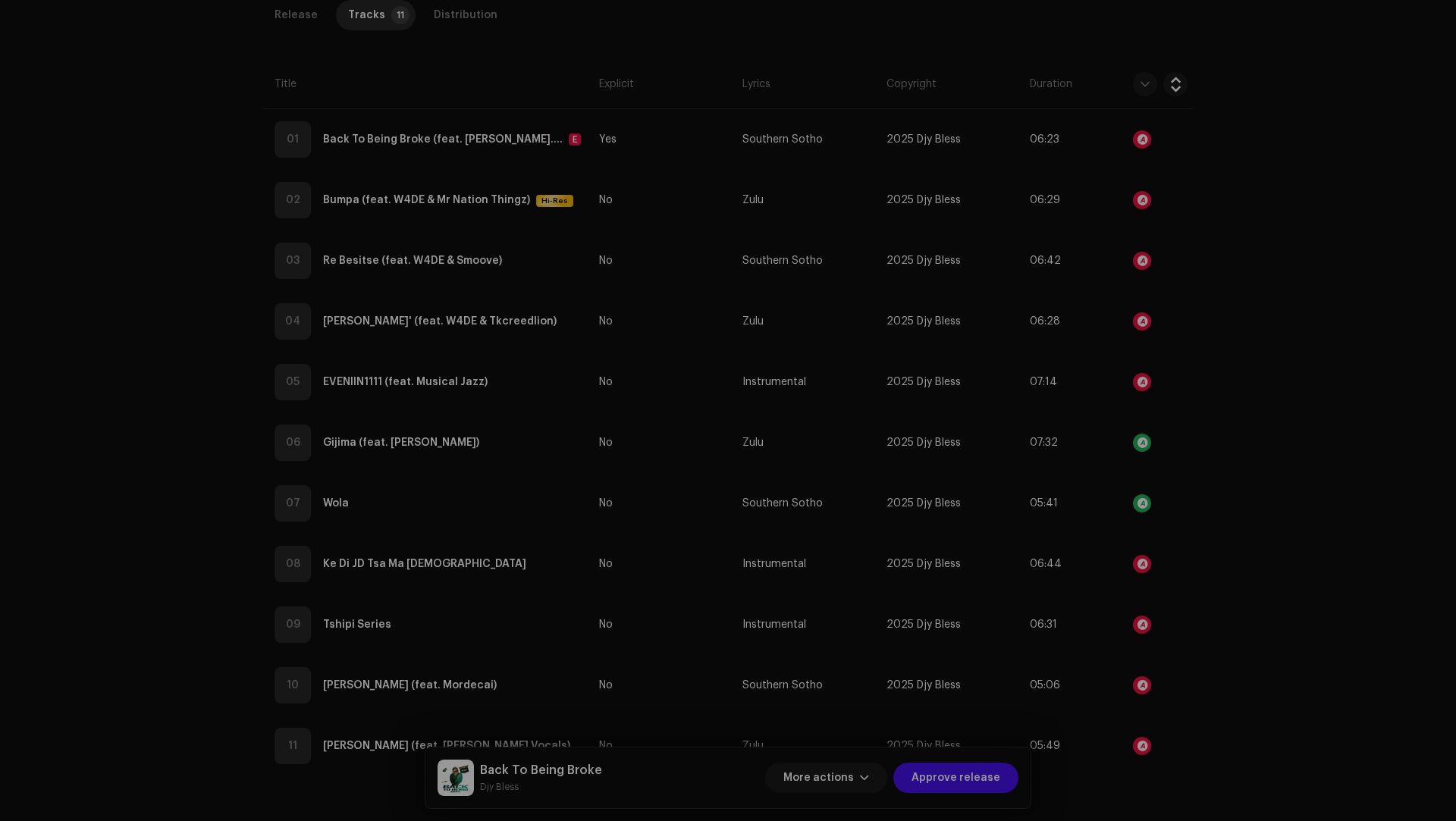
click at [1172, 401] on div "Audio Recognition by Remix/Sample 31 Cover Song 1 All results require review/li…" at bounding box center [728, 410] width 1456 height 821
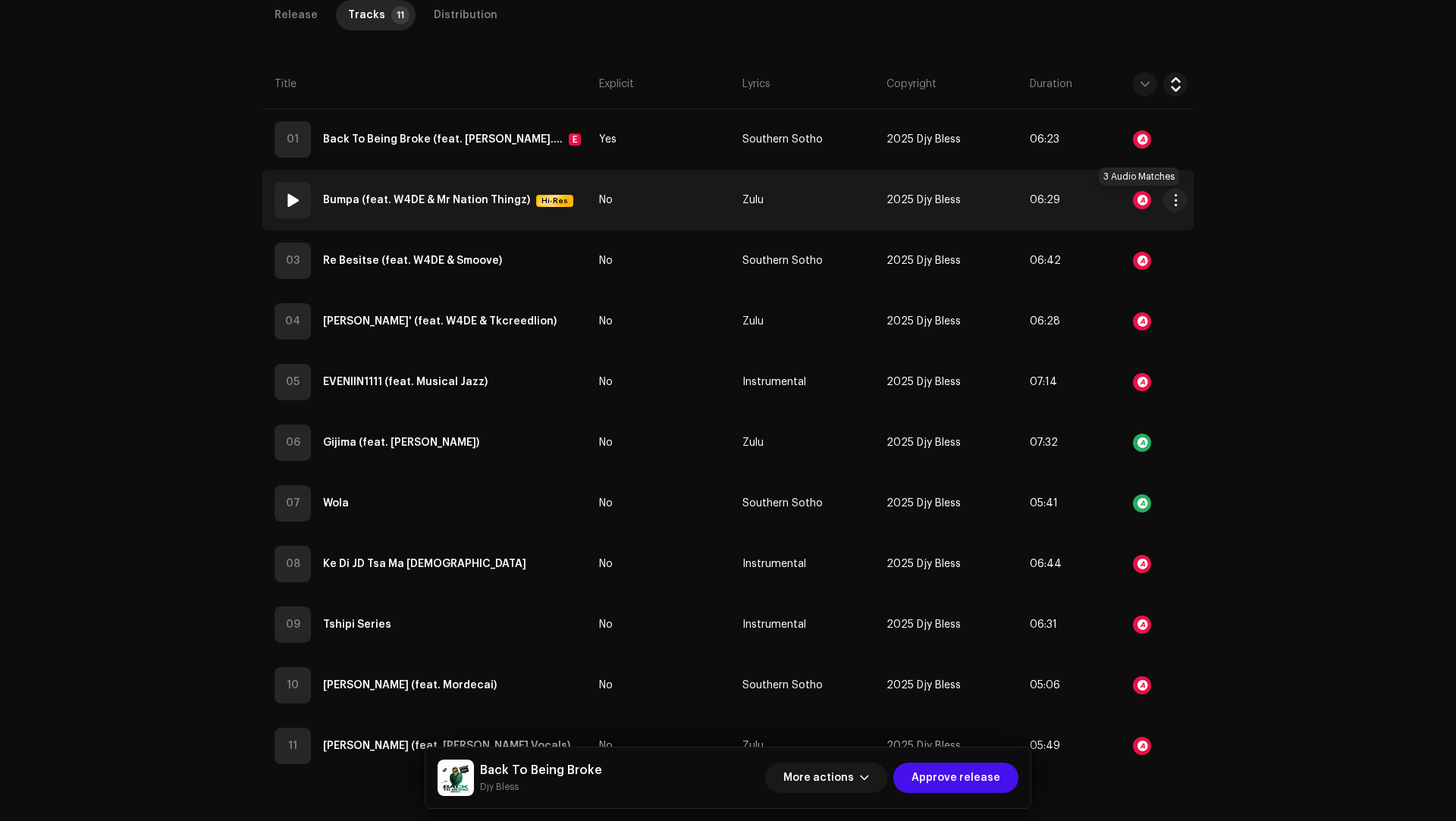
click at [1137, 203] on div at bounding box center [1142, 200] width 18 height 18
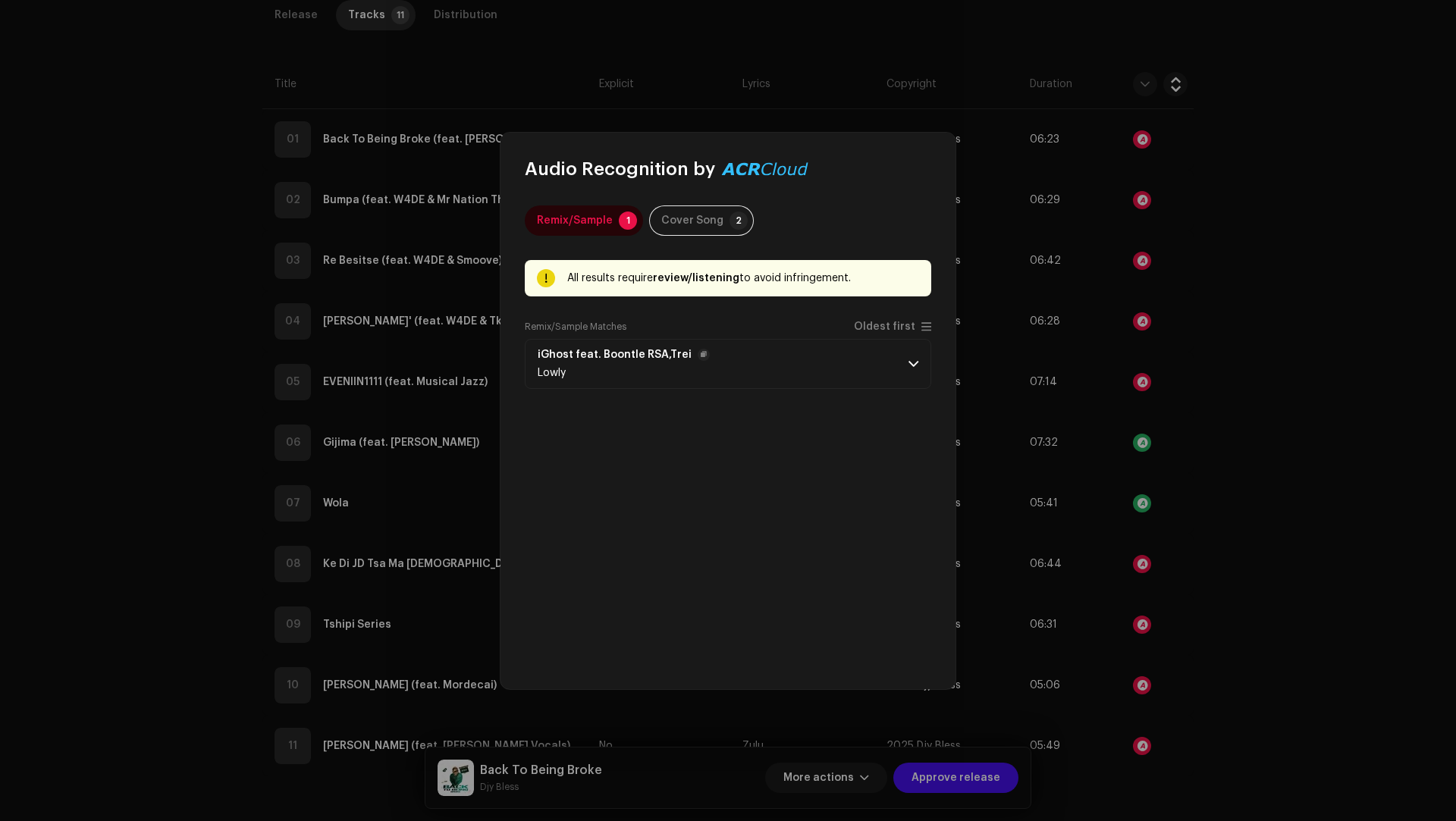
click at [836, 363] on p-accordion-header "iGhost feat. Boontle RSA,Trei Lowly" at bounding box center [727, 363] width 406 height 50
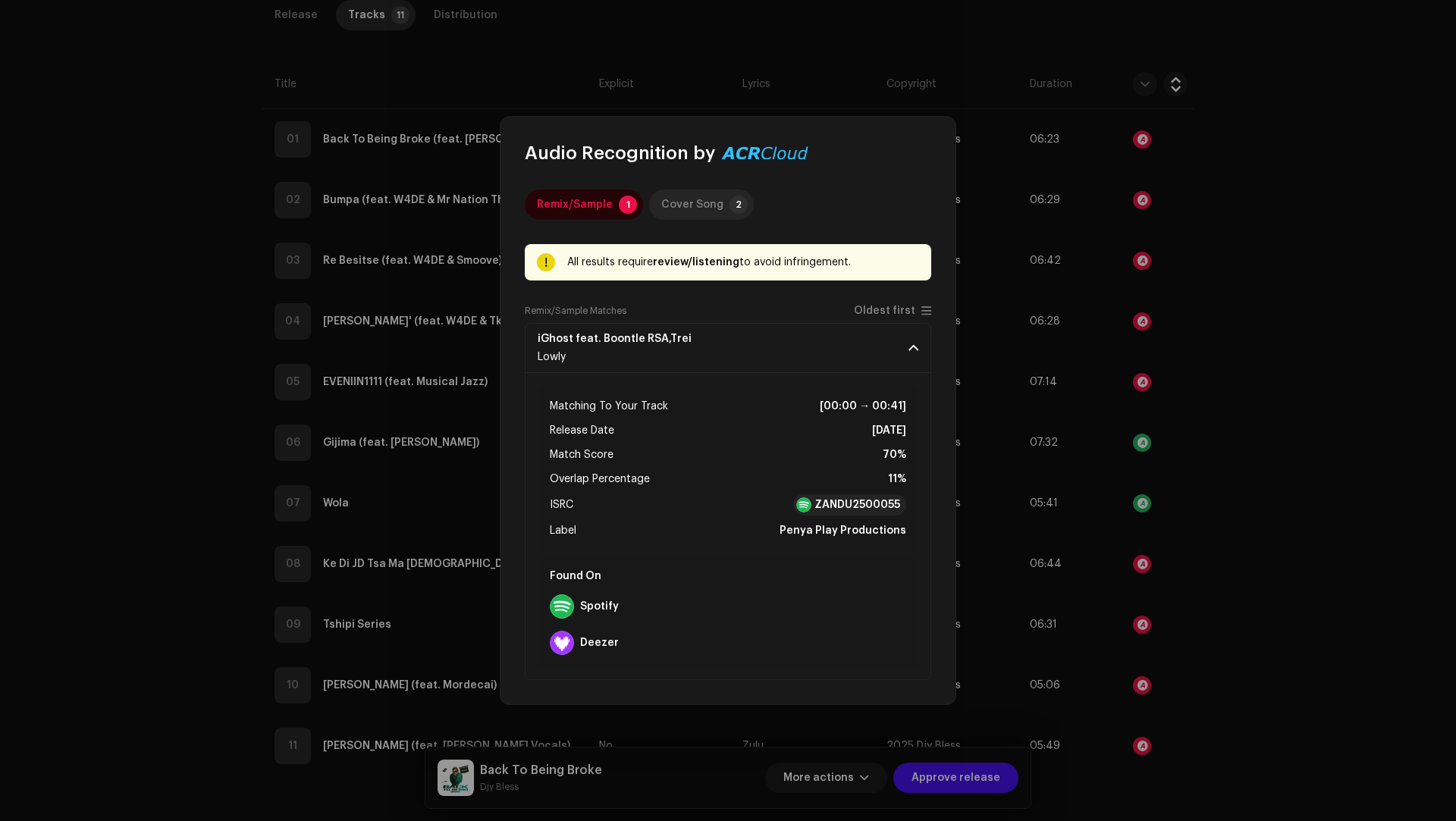
click at [697, 209] on div "Cover Song" at bounding box center [692, 204] width 63 height 30
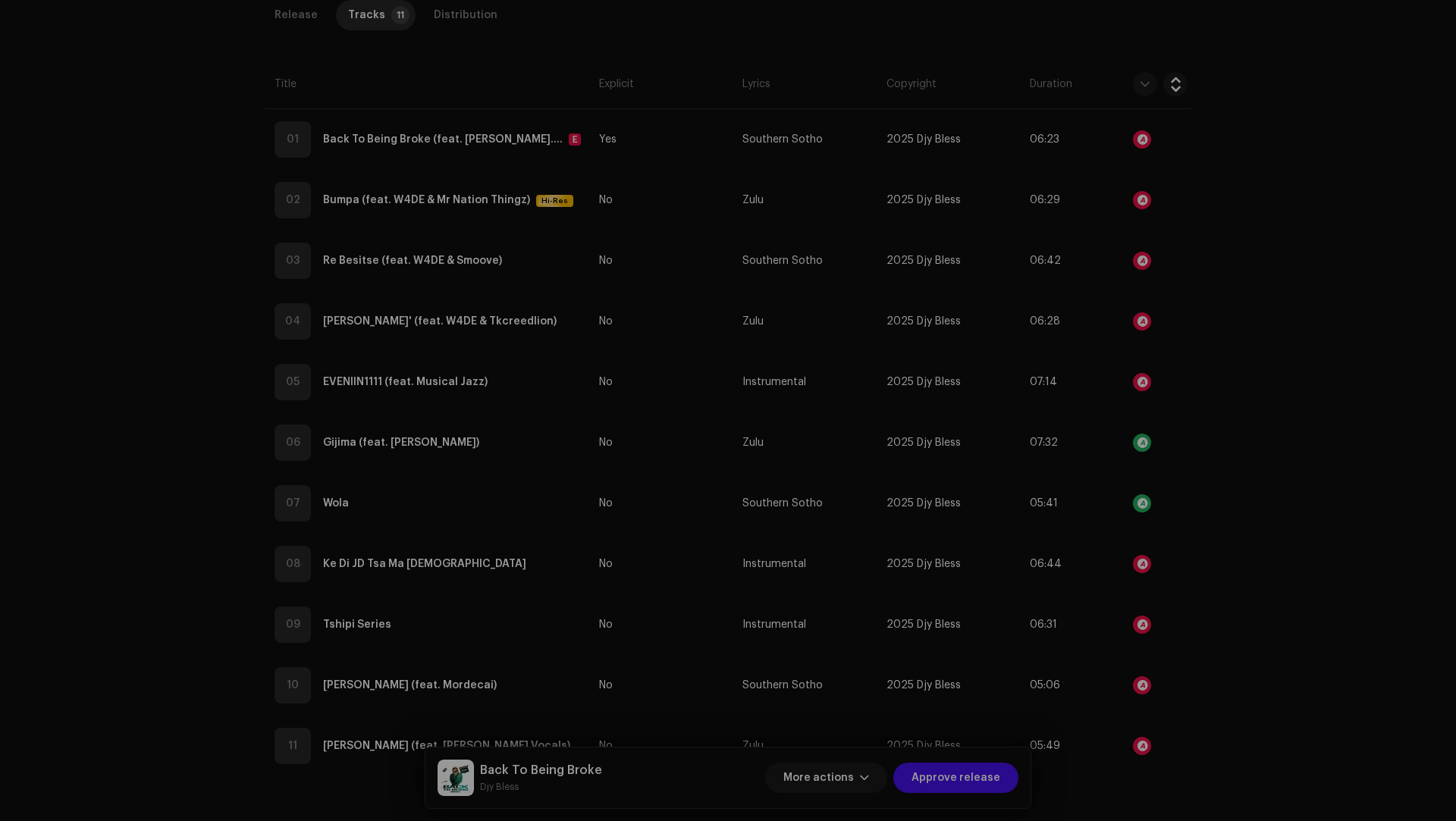
click at [1191, 428] on div "Audio Recognition by Remix/Sample 1 Cover Song 2 All results require review/lis…" at bounding box center [728, 410] width 1456 height 821
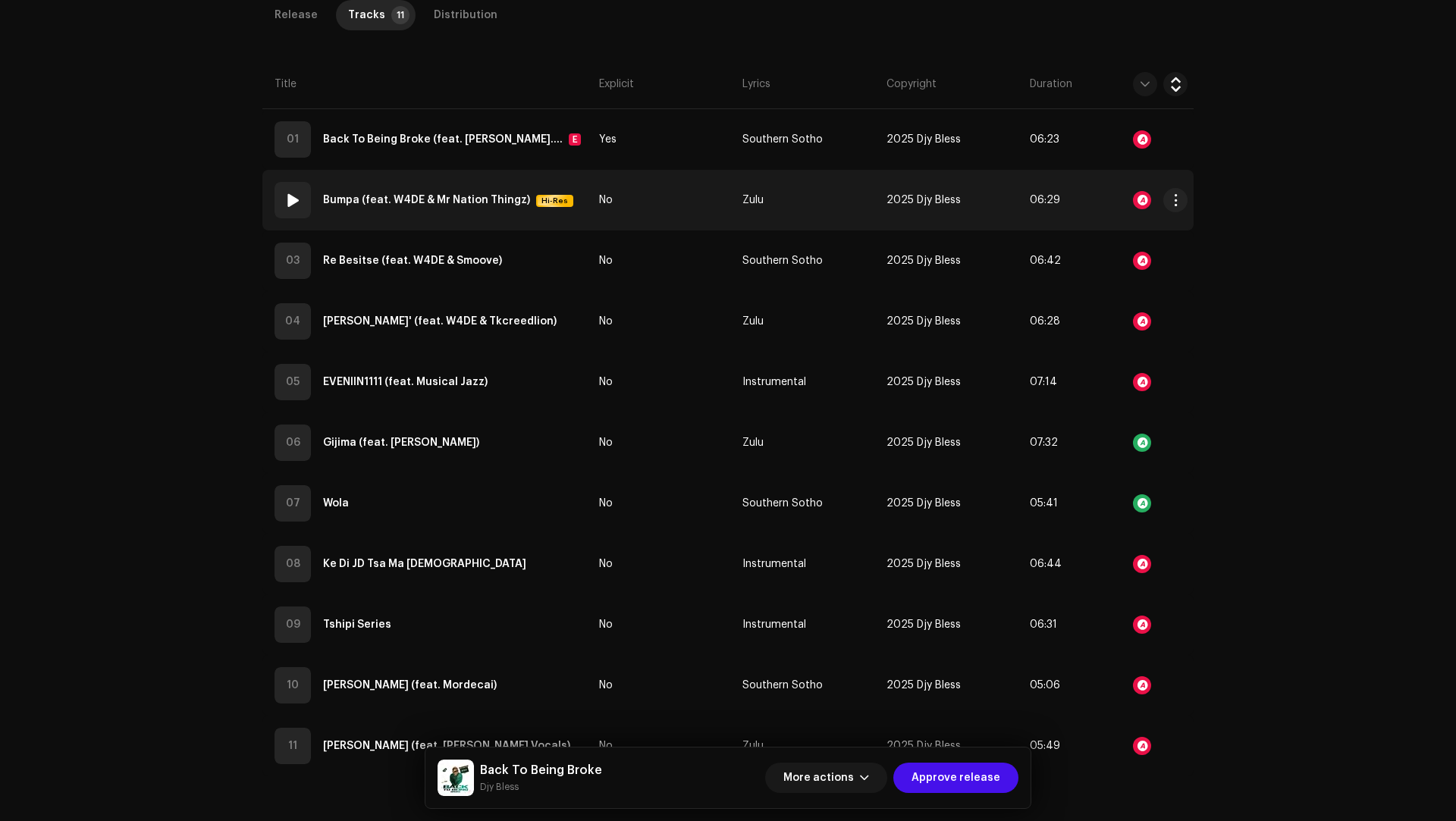
click at [653, 213] on td "No" at bounding box center [665, 200] width 143 height 61
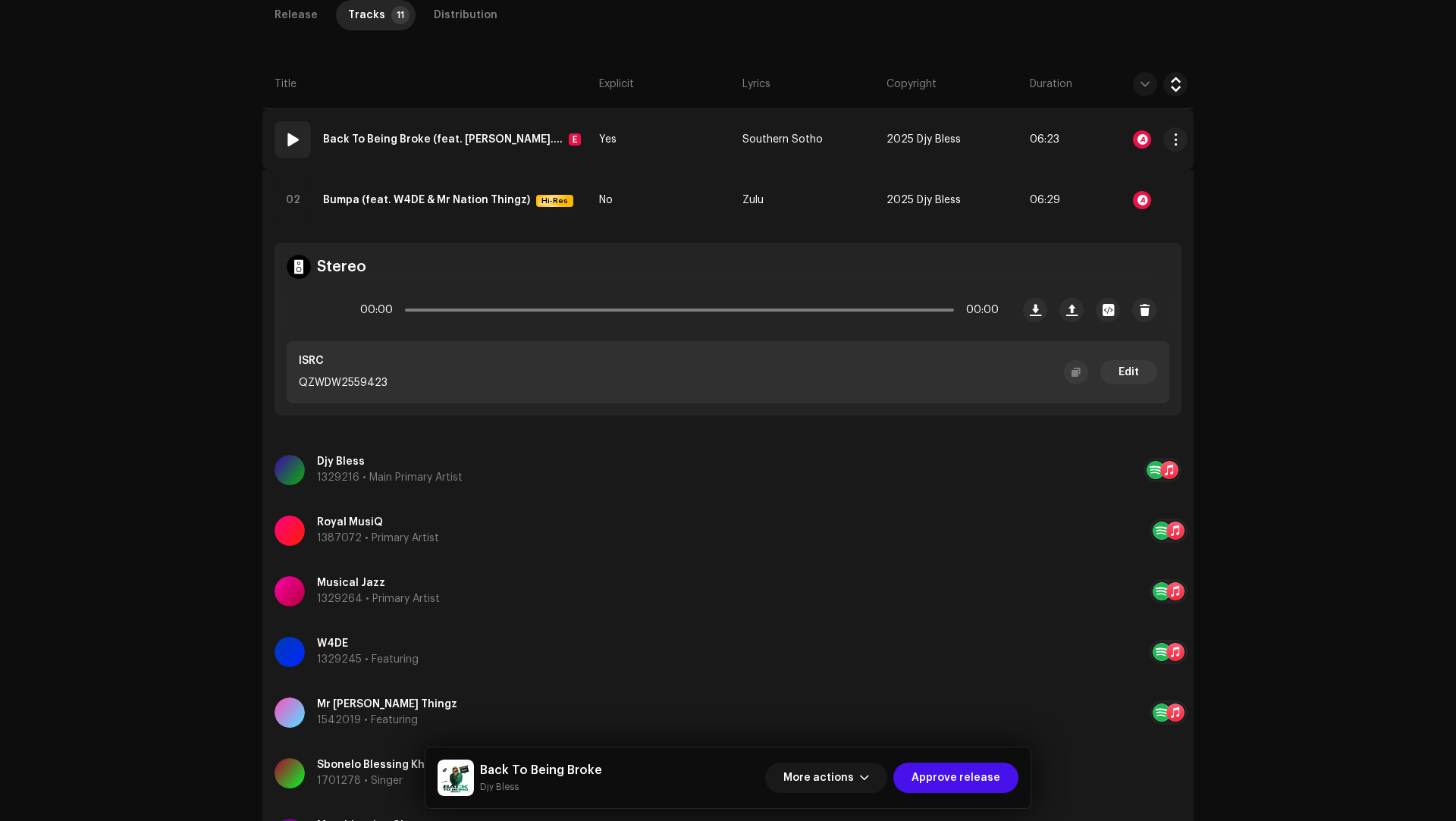
click at [666, 152] on td "Yes" at bounding box center [665, 139] width 143 height 61
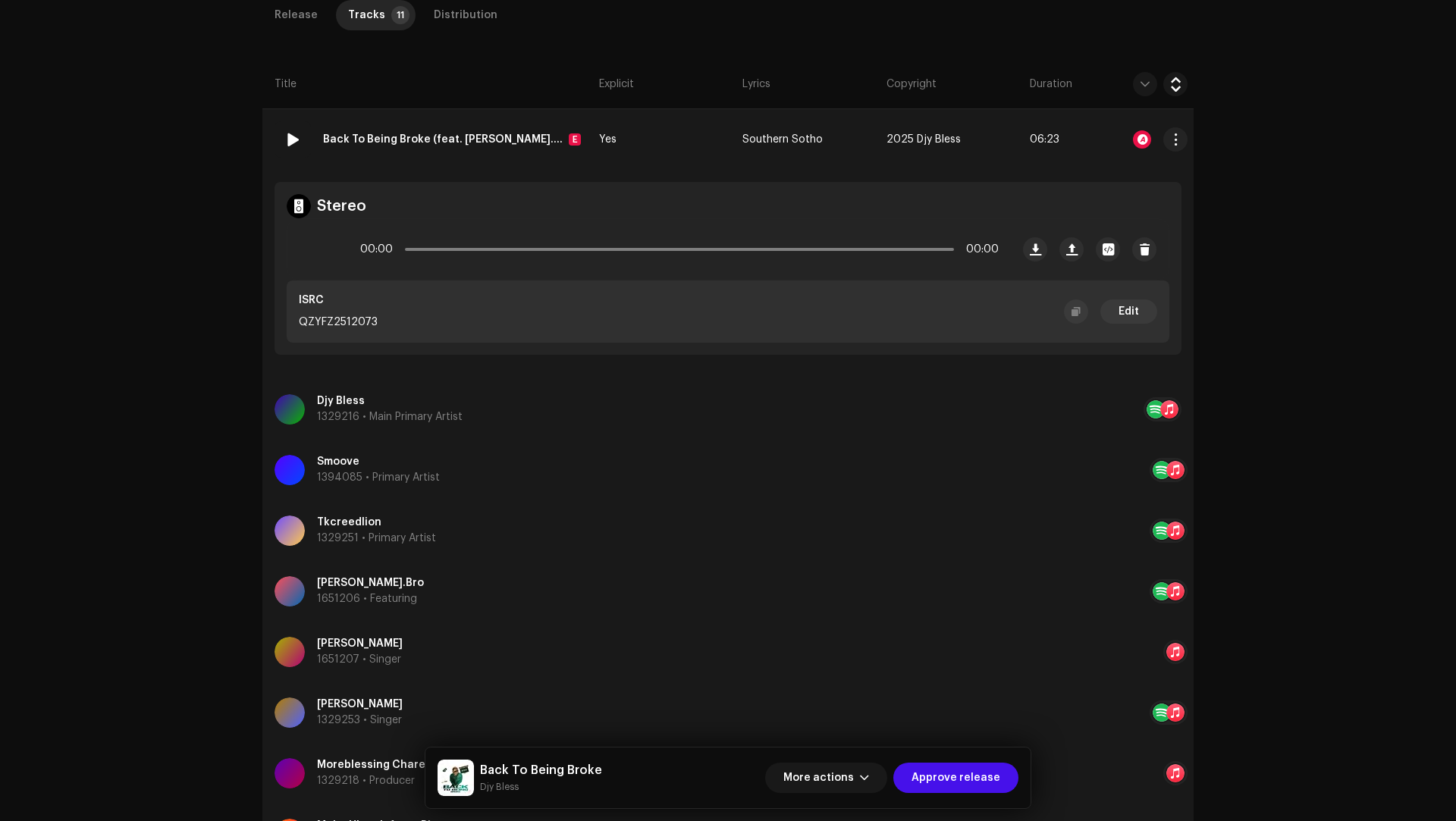
click at [671, 146] on td "Yes" at bounding box center [665, 139] width 143 height 61
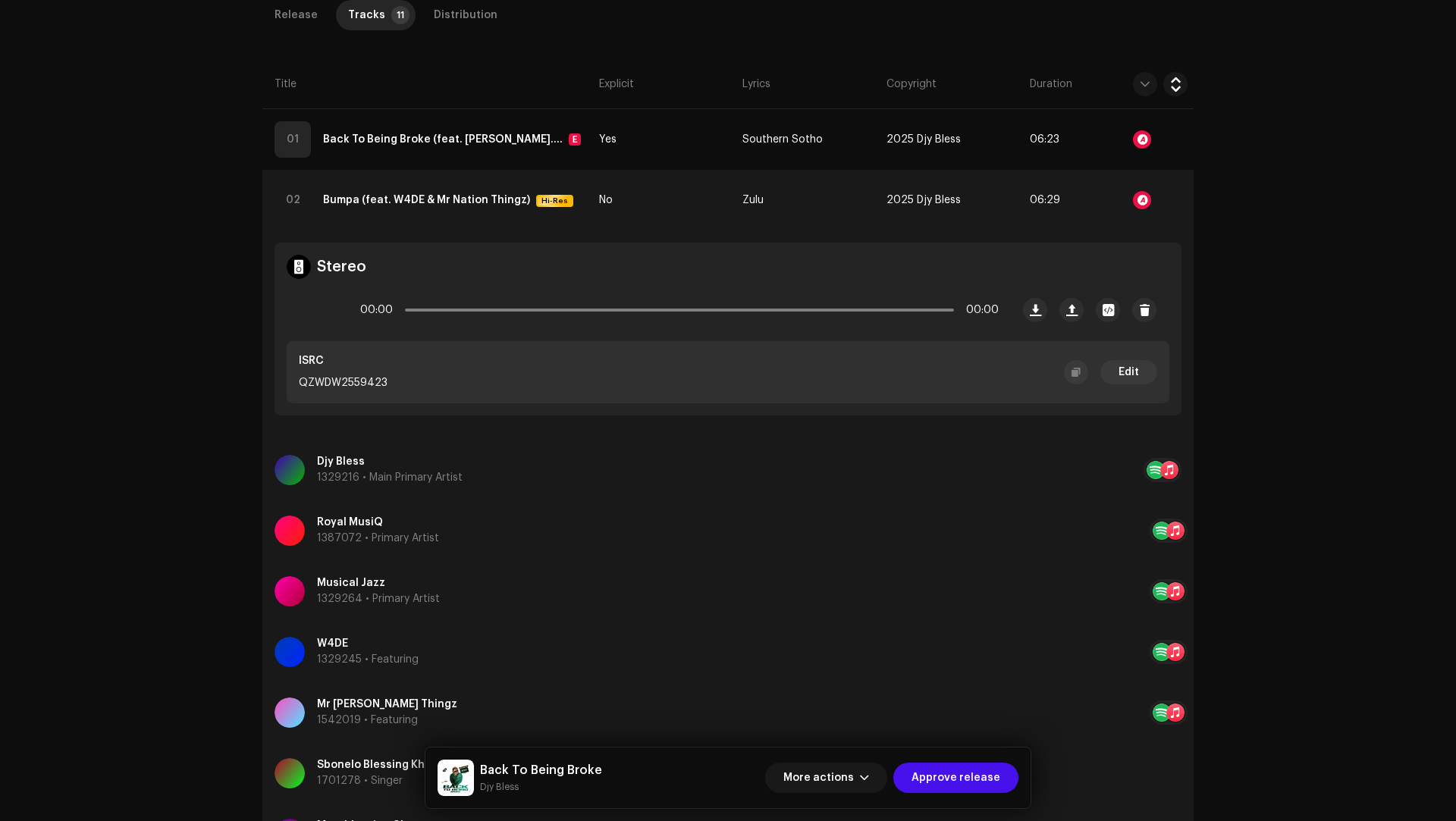
click at [586, 488] on div "Djy Bless 1329216 • Main Primary Artist" at bounding box center [709, 469] width 869 height 54
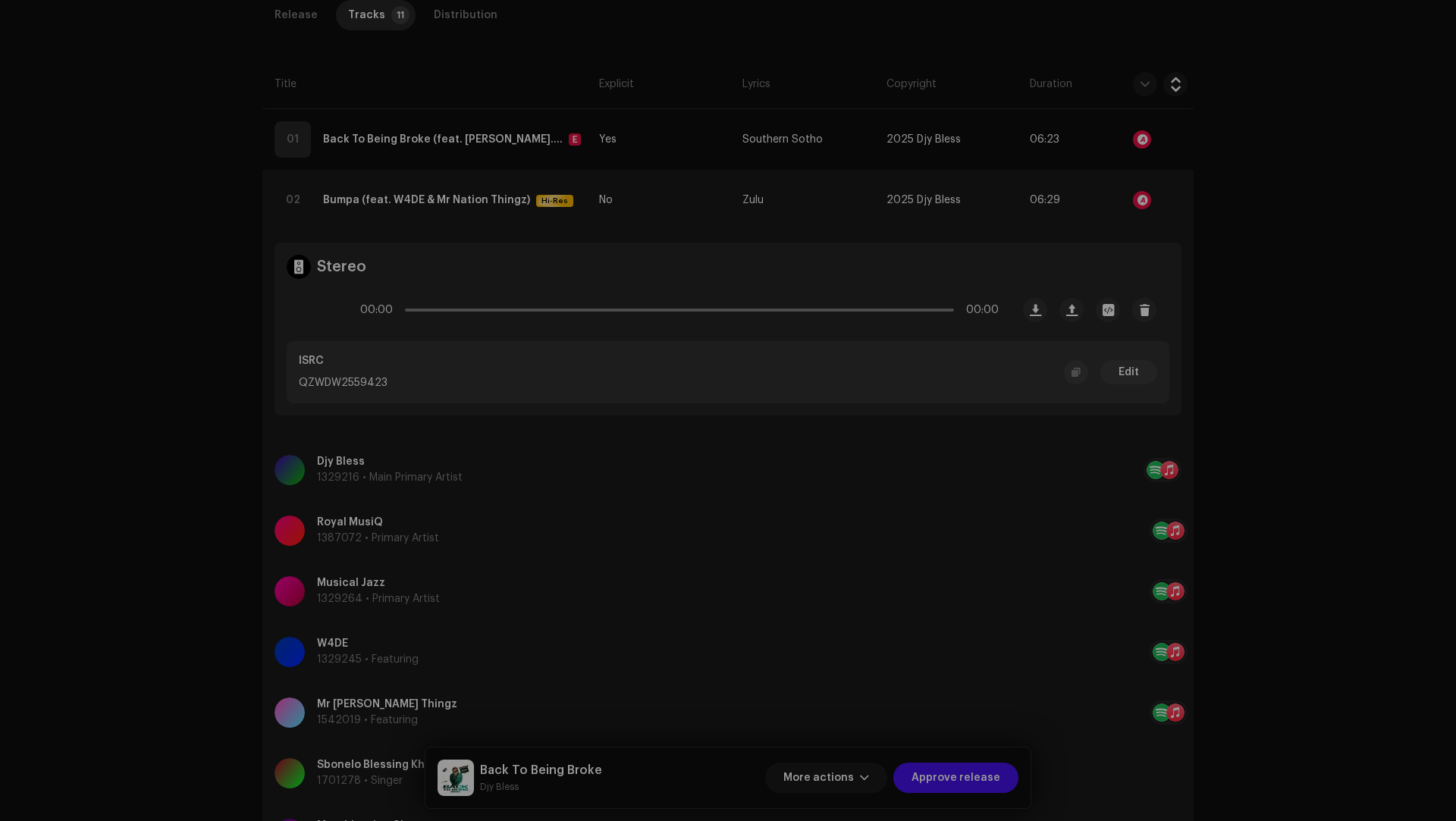
drag, startPoint x: 325, startPoint y: 490, endPoint x: 318, endPoint y: 491, distance: 7.1
click at [325, 491] on div "Update Main Primary Artist Cancel Update" at bounding box center [728, 410] width 1456 height 821
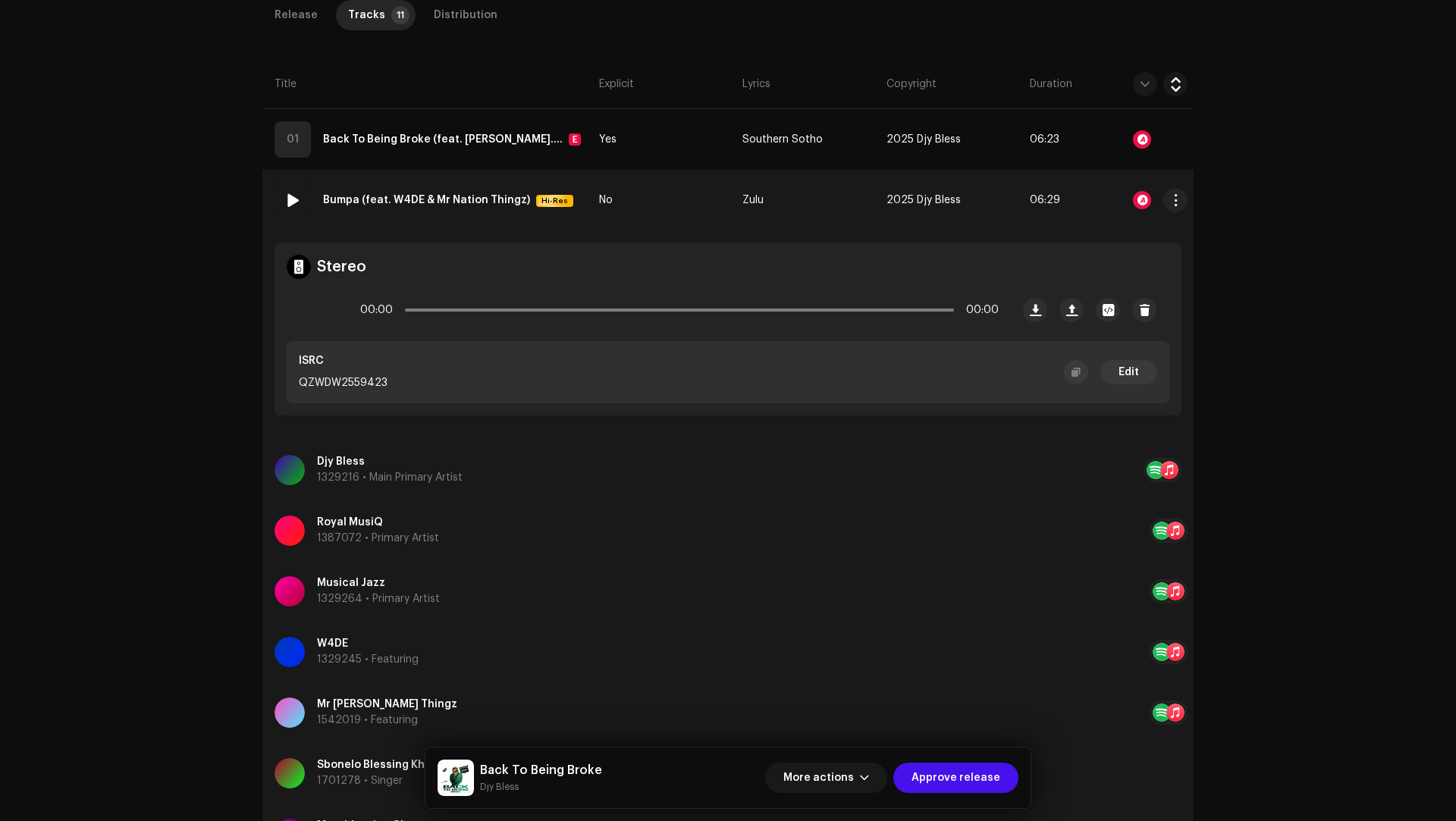
click at [659, 204] on td "No" at bounding box center [665, 200] width 143 height 61
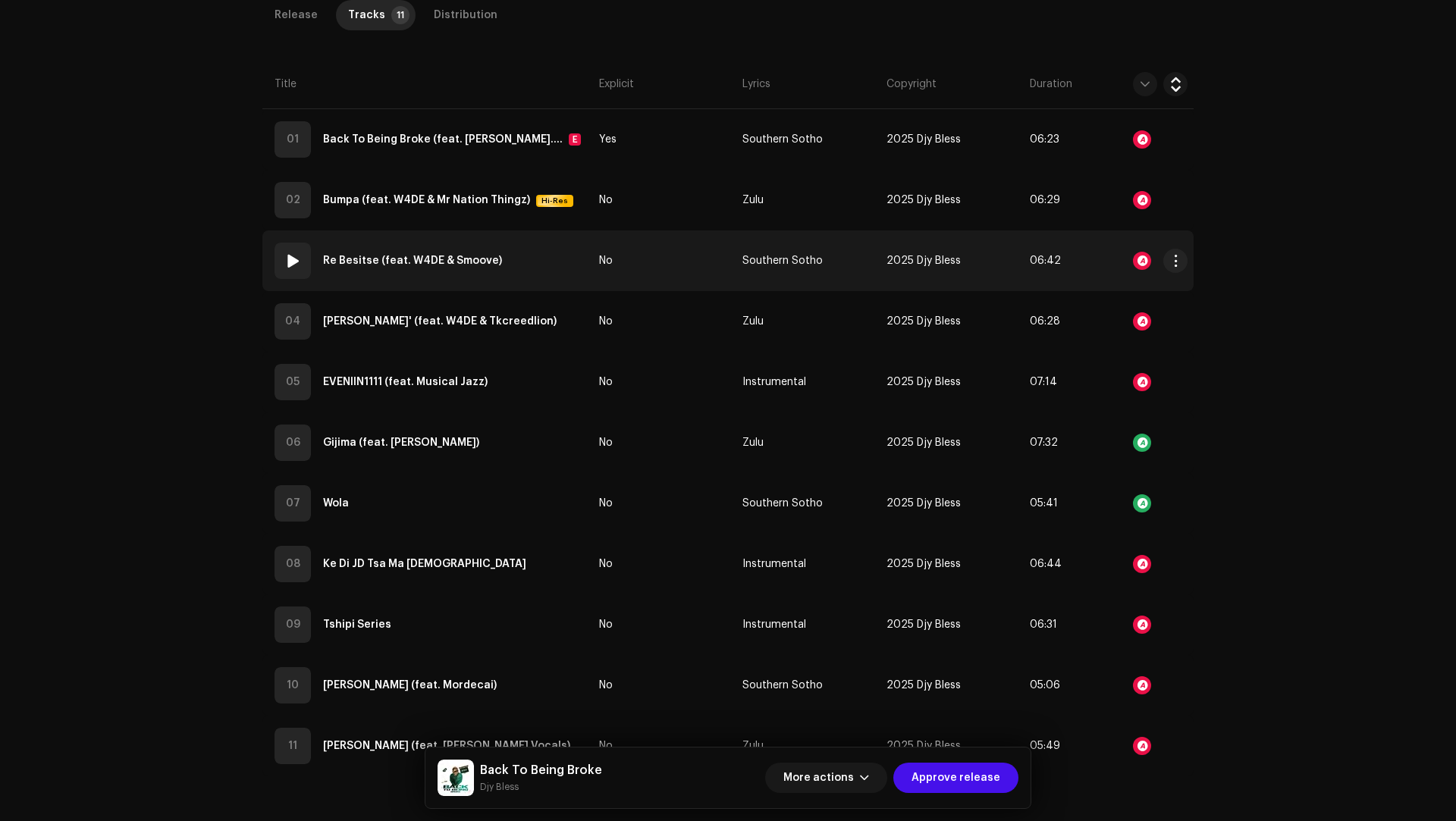
click at [664, 264] on td "No" at bounding box center [665, 260] width 143 height 61
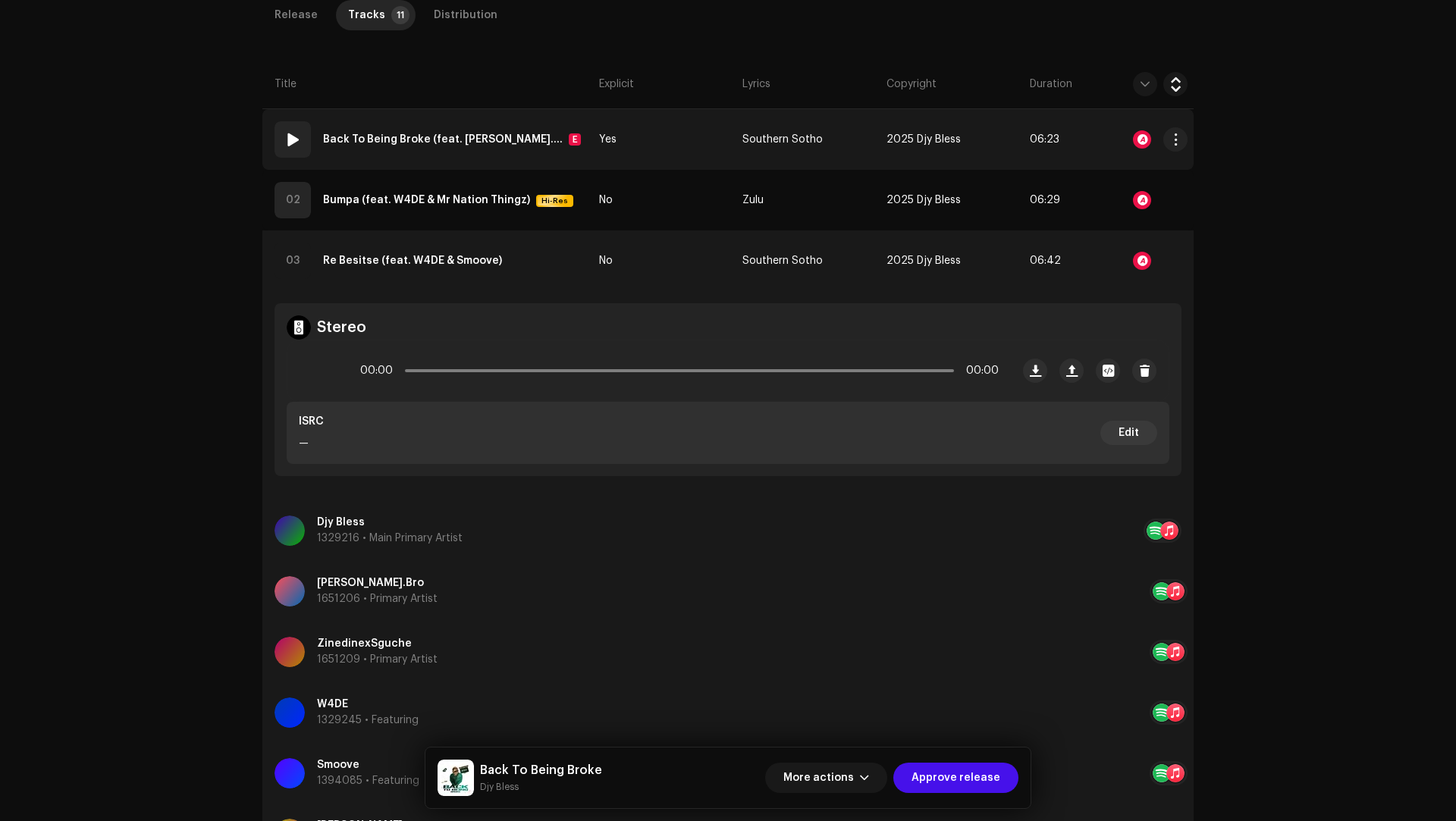
click at [665, 151] on td "Yes" at bounding box center [665, 139] width 143 height 61
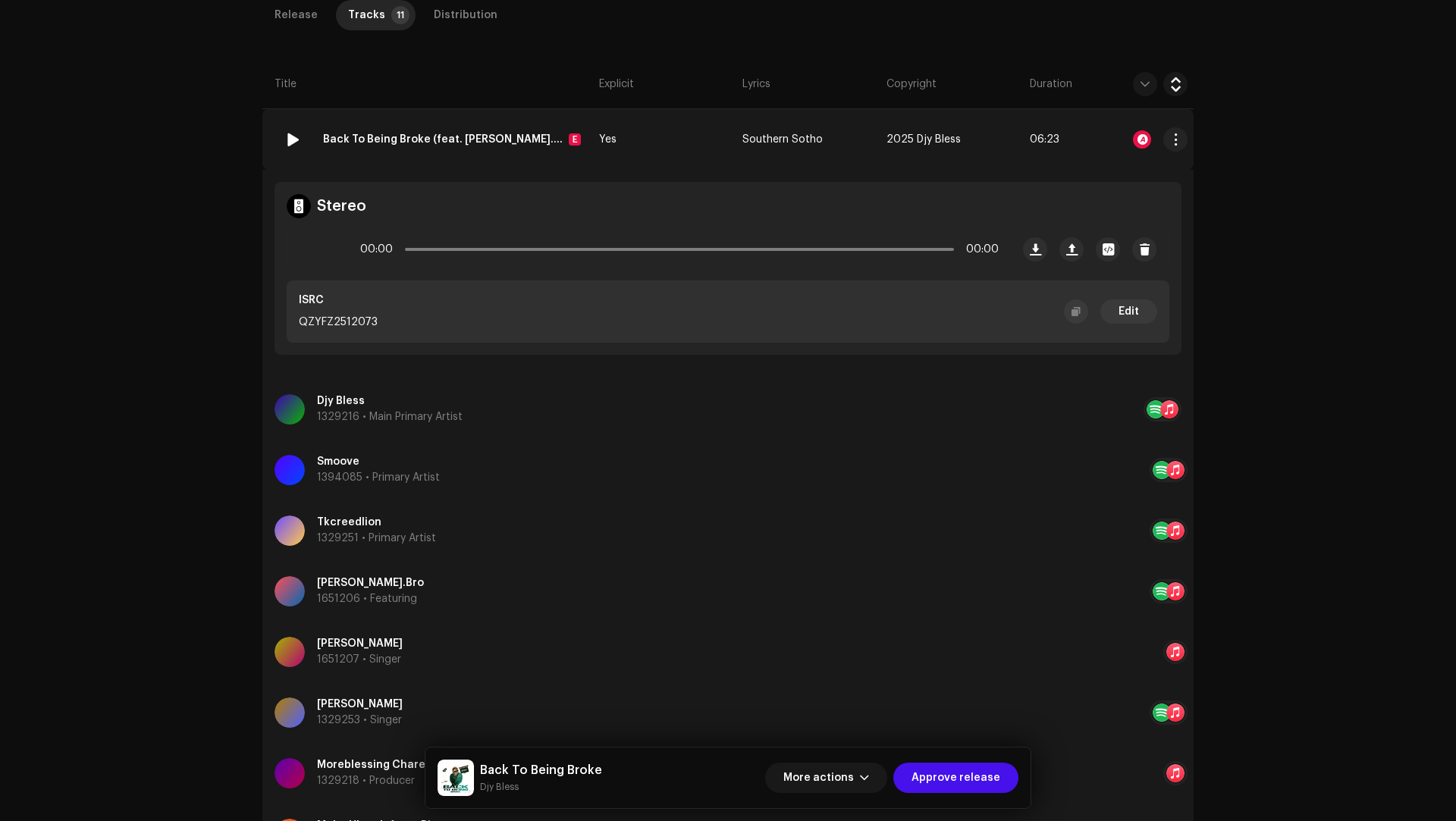
click at [665, 151] on td "Yes" at bounding box center [665, 139] width 143 height 61
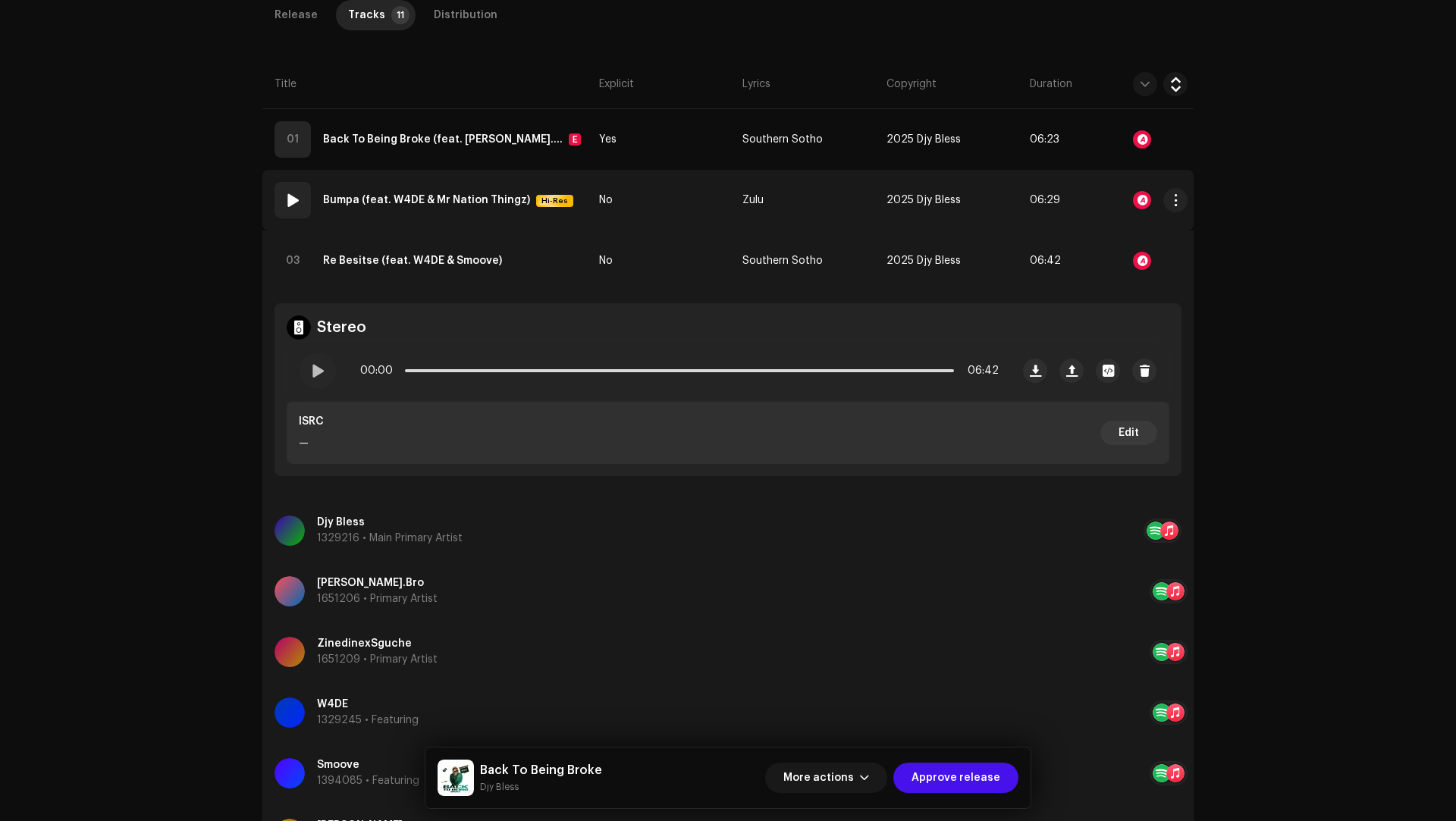
click at [657, 208] on td "No" at bounding box center [665, 200] width 143 height 61
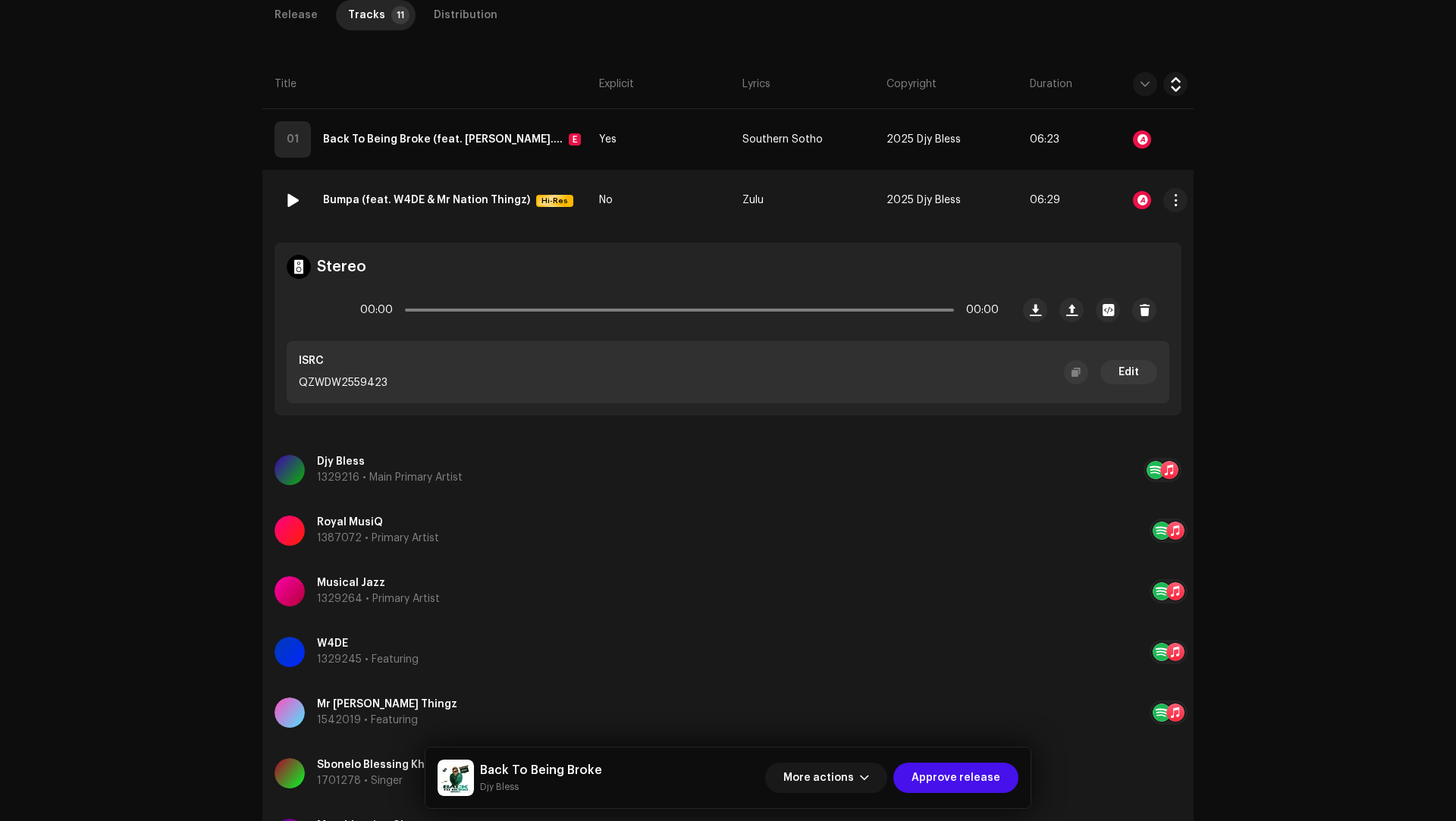
click at [657, 208] on td "No" at bounding box center [665, 200] width 143 height 61
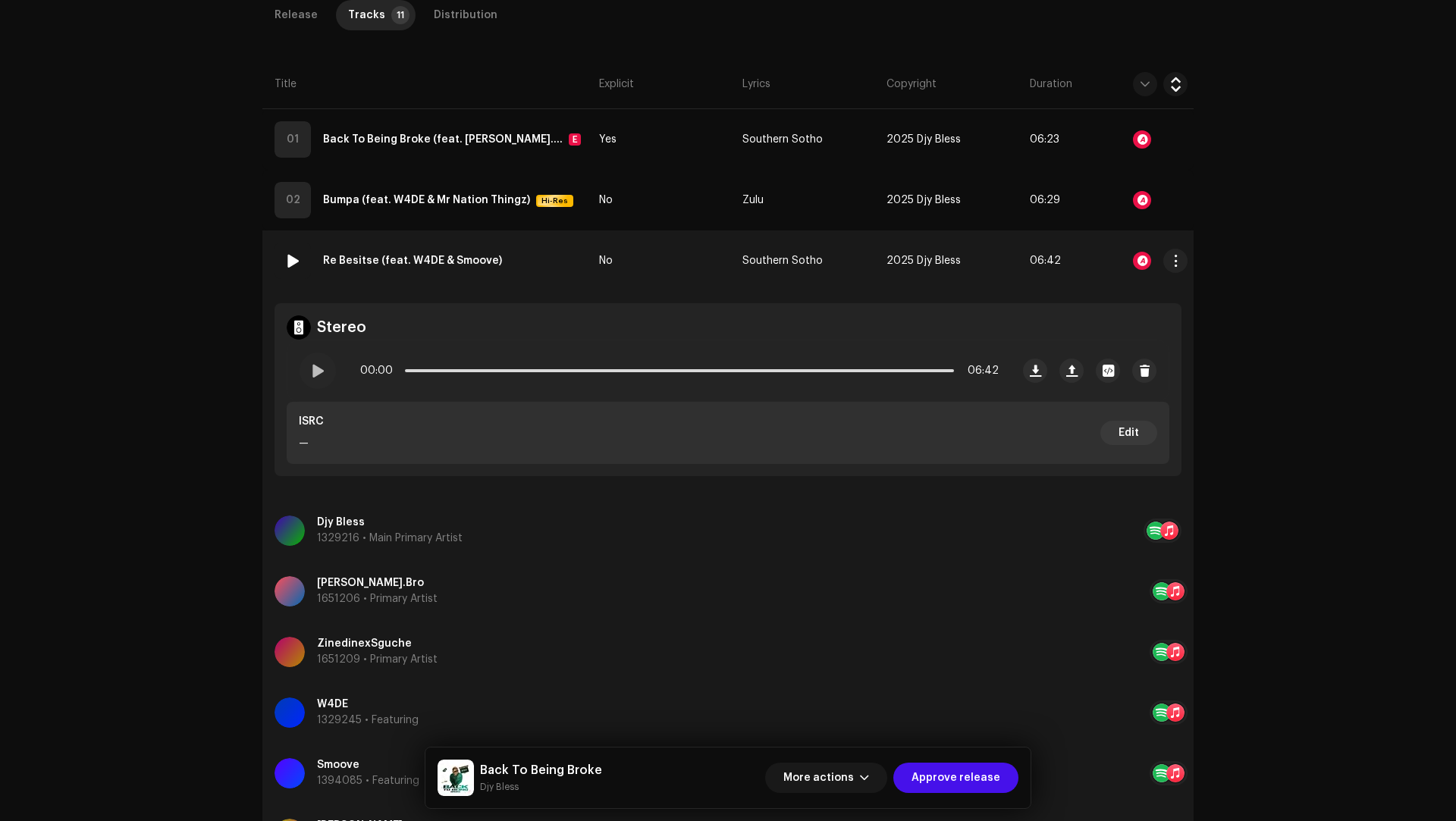
click at [640, 261] on td "No" at bounding box center [665, 260] width 143 height 61
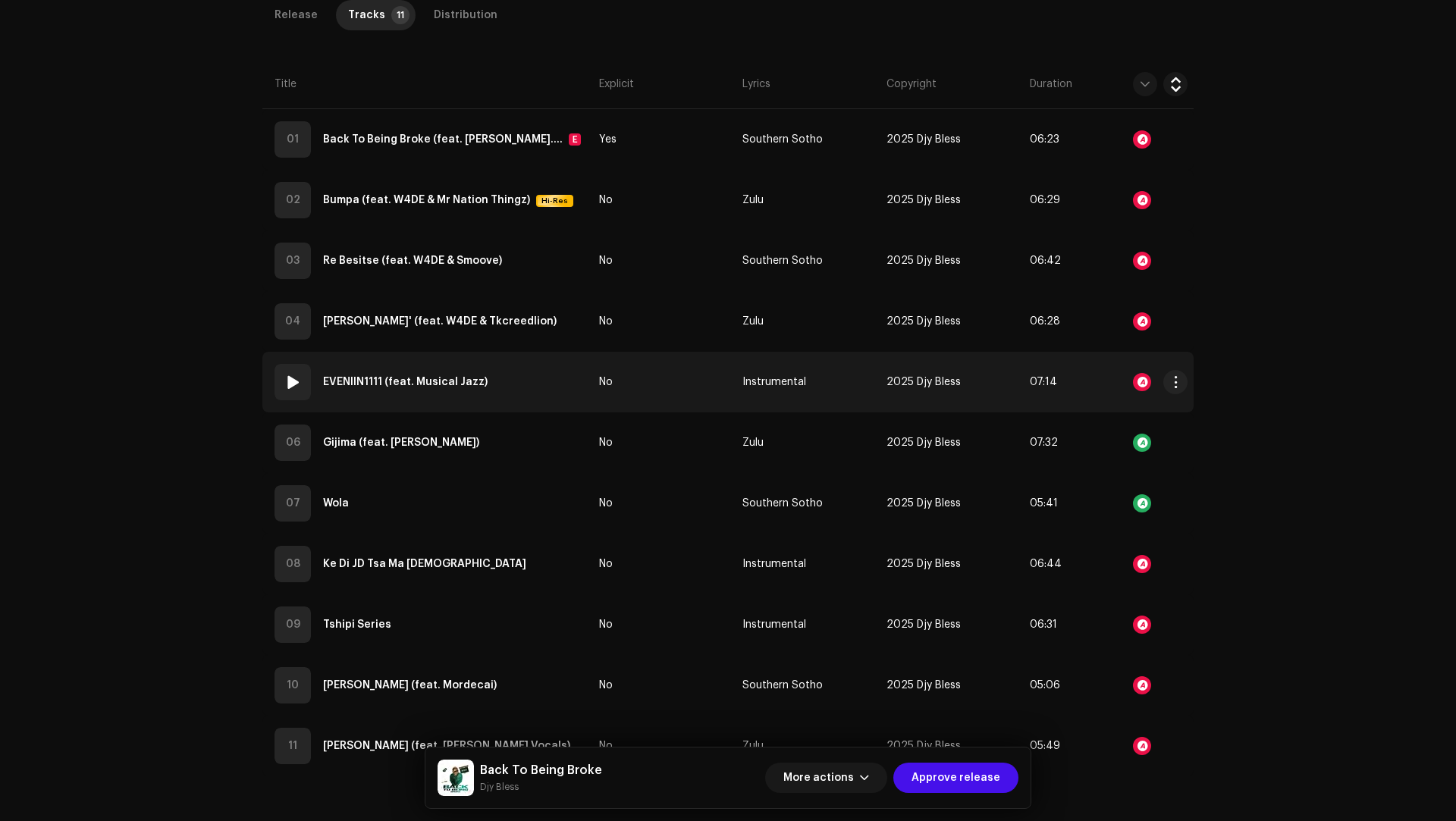
click at [655, 352] on td "No" at bounding box center [665, 382] width 143 height 61
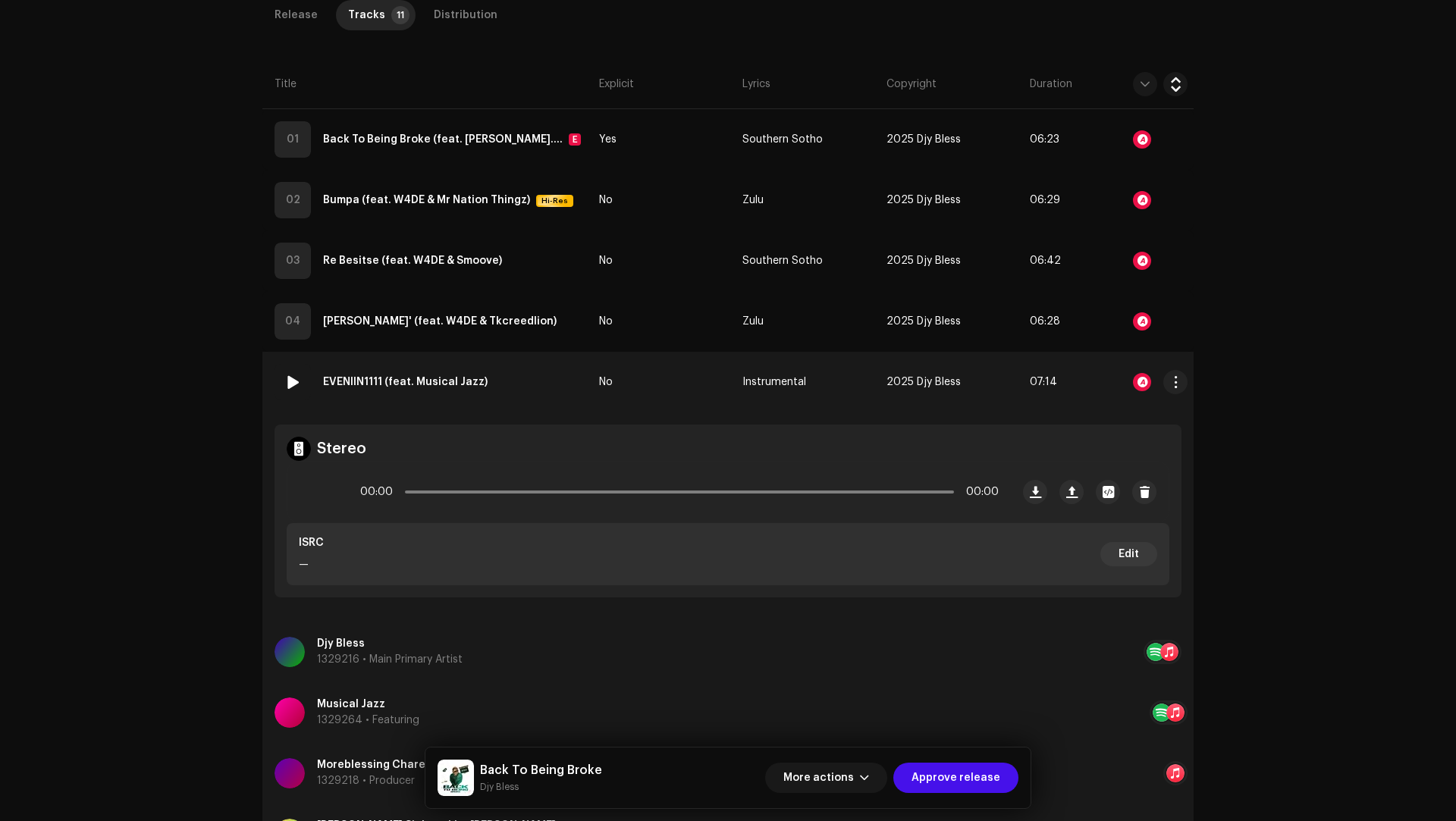
click at [675, 372] on td "No" at bounding box center [665, 382] width 143 height 61
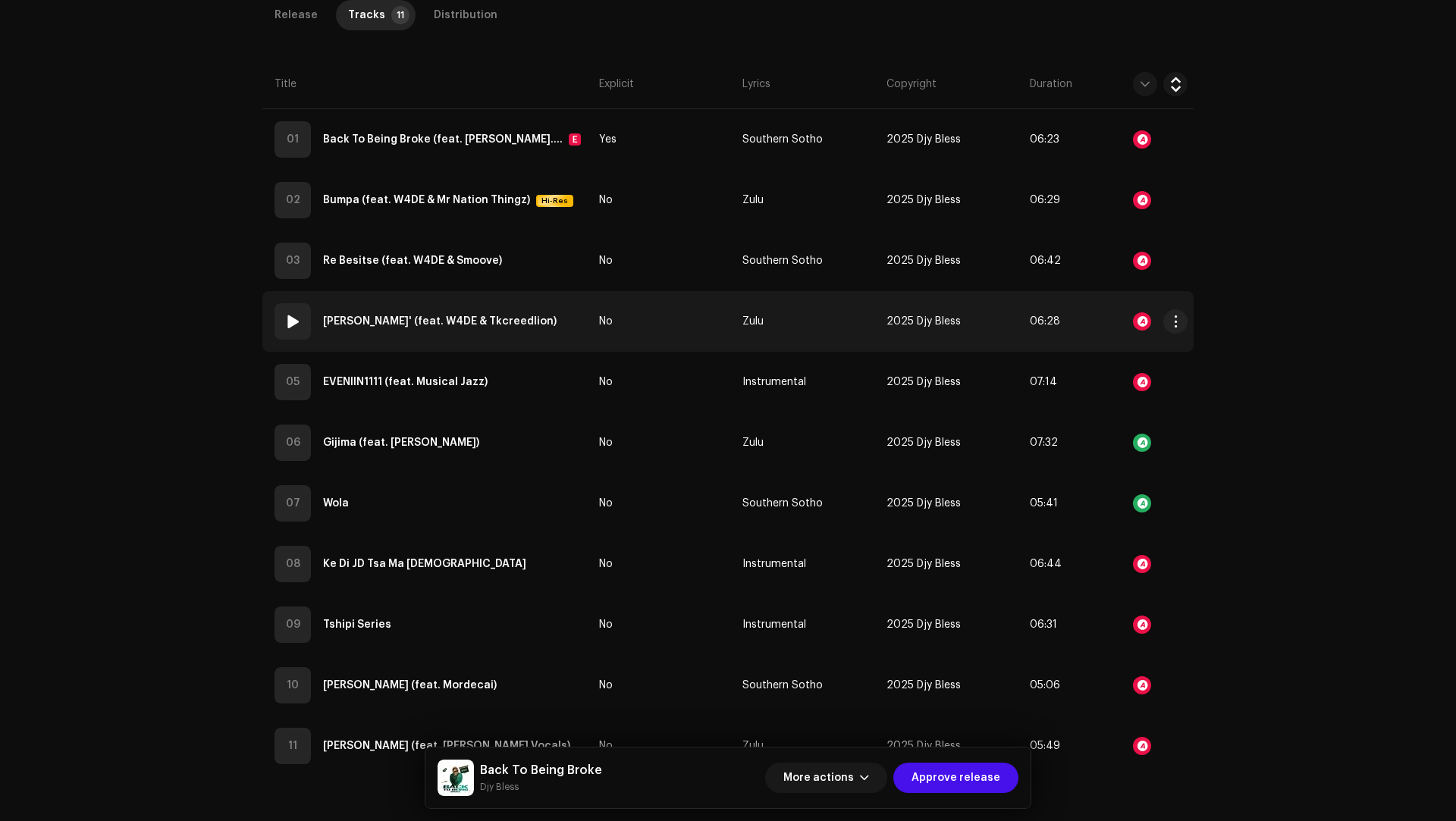
click at [672, 322] on td "No" at bounding box center [665, 321] width 143 height 61
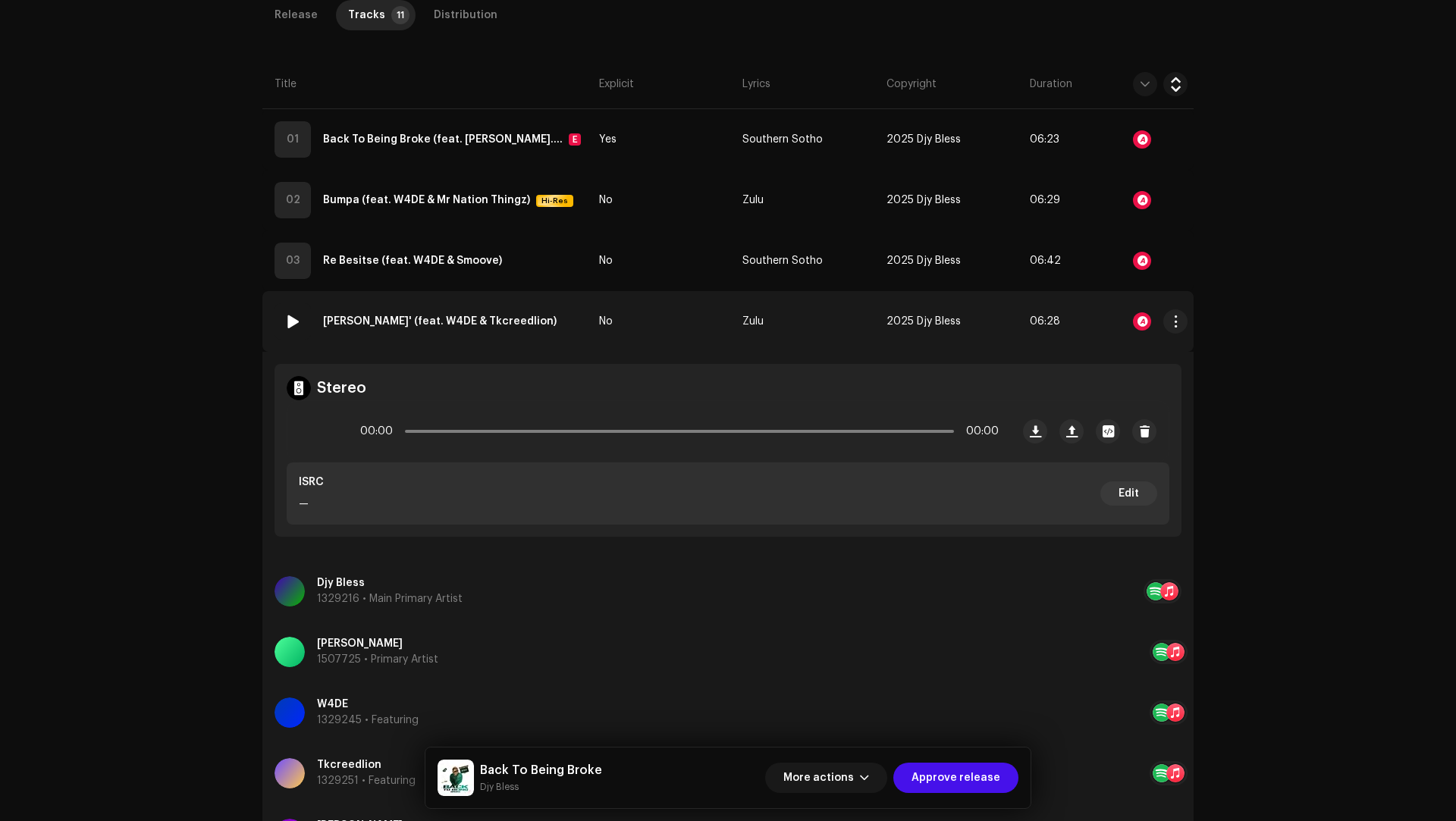
click at [672, 322] on td "No" at bounding box center [665, 321] width 143 height 61
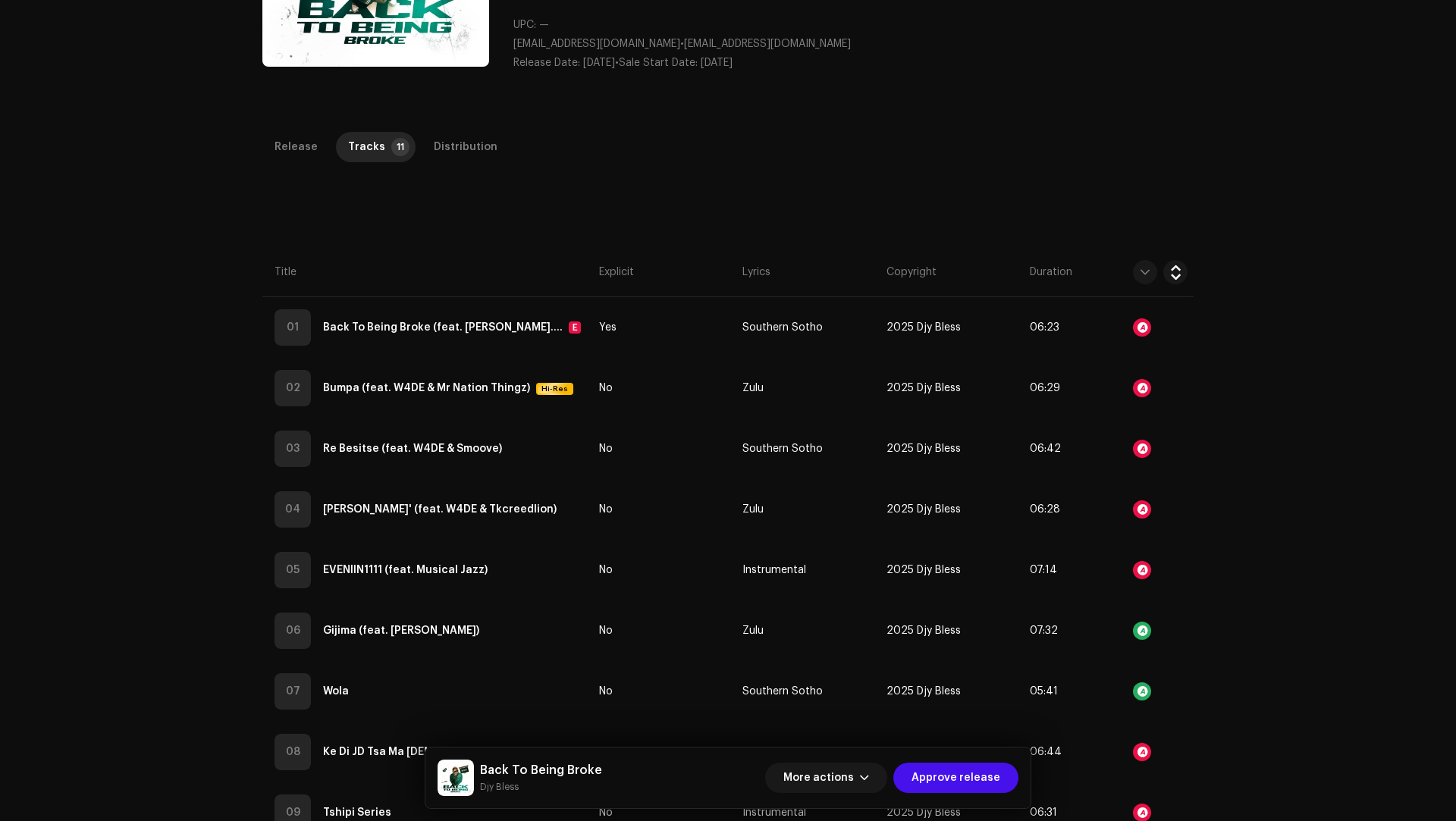
scroll to position [70, 0]
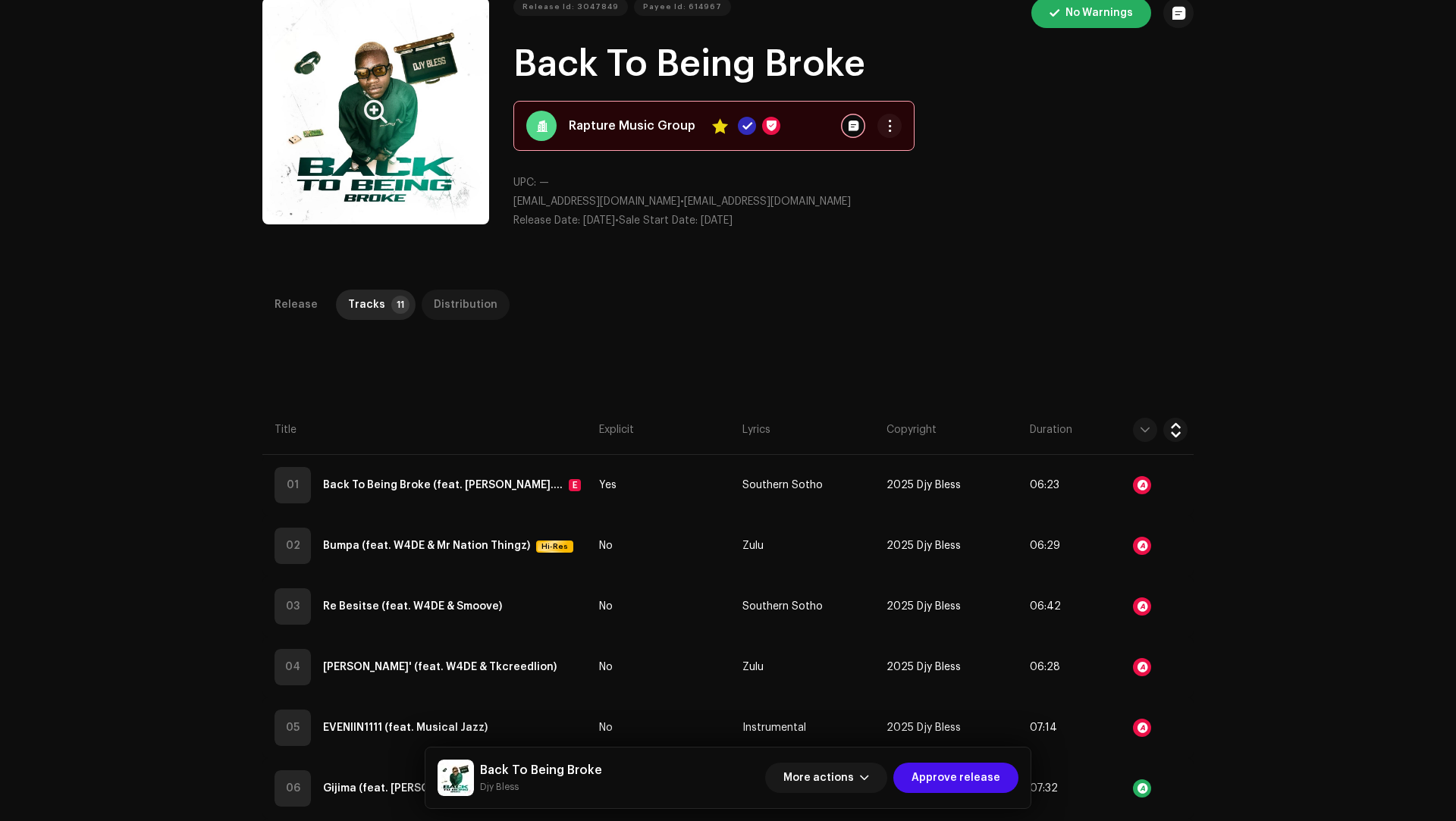
click at [439, 300] on div "Distribution" at bounding box center [465, 304] width 63 height 30
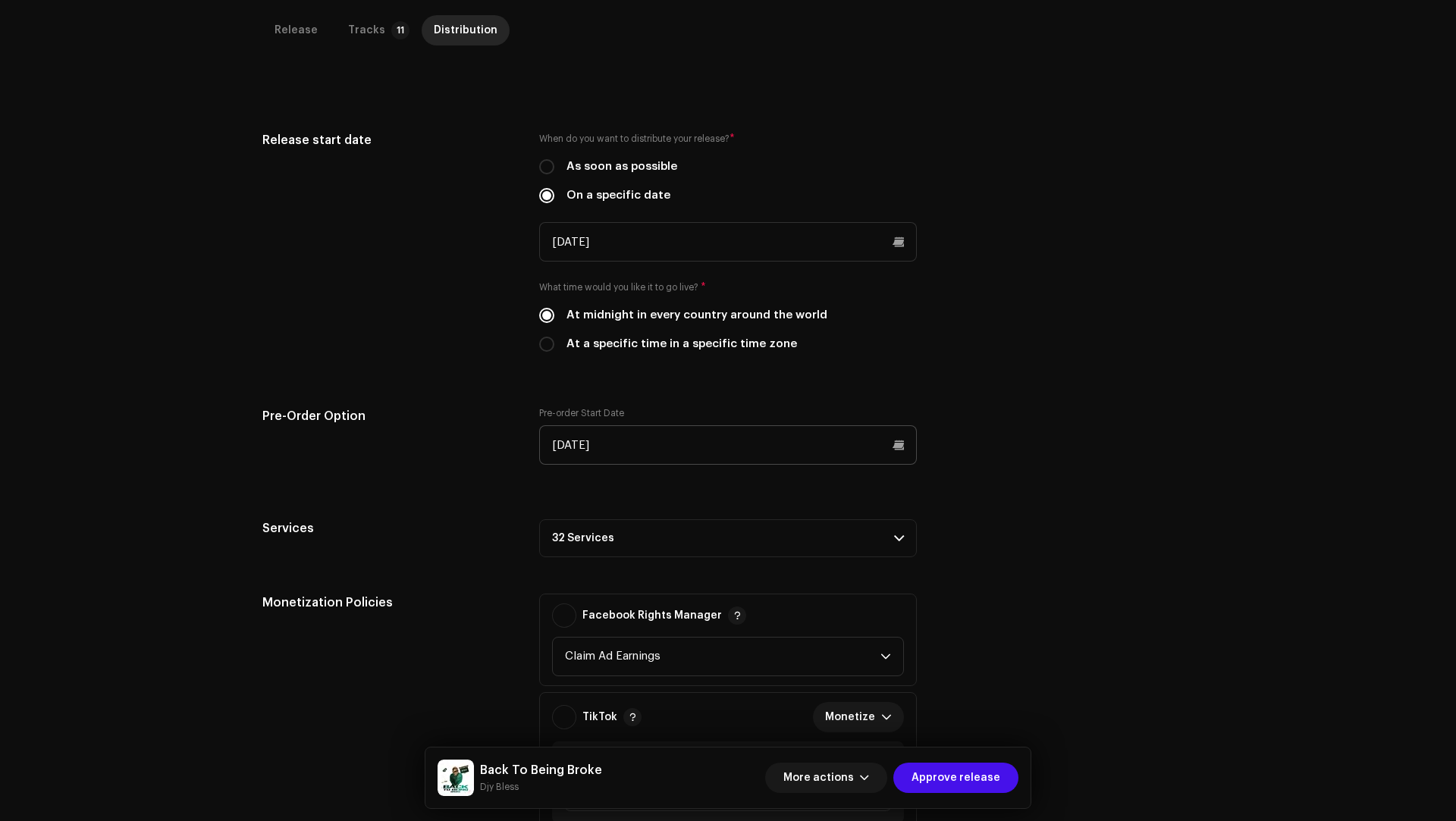
scroll to position [357, 0]
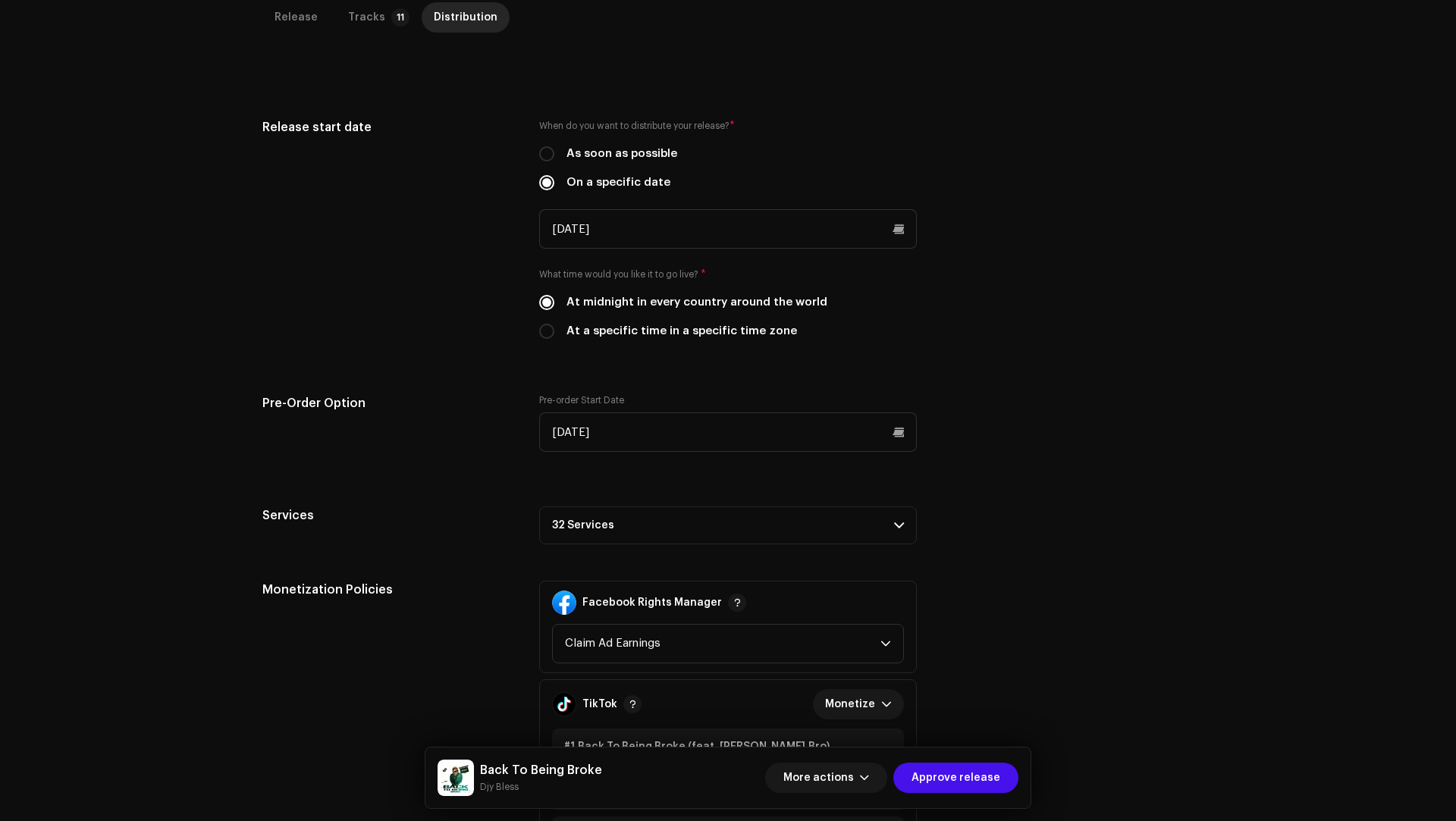
click at [603, 334] on label "At a specific time in a specific time zone" at bounding box center [681, 331] width 230 height 17
click at [555, 334] on input "At a specific time in a specific time zone" at bounding box center [546, 331] width 15 height 15
radio input "true"
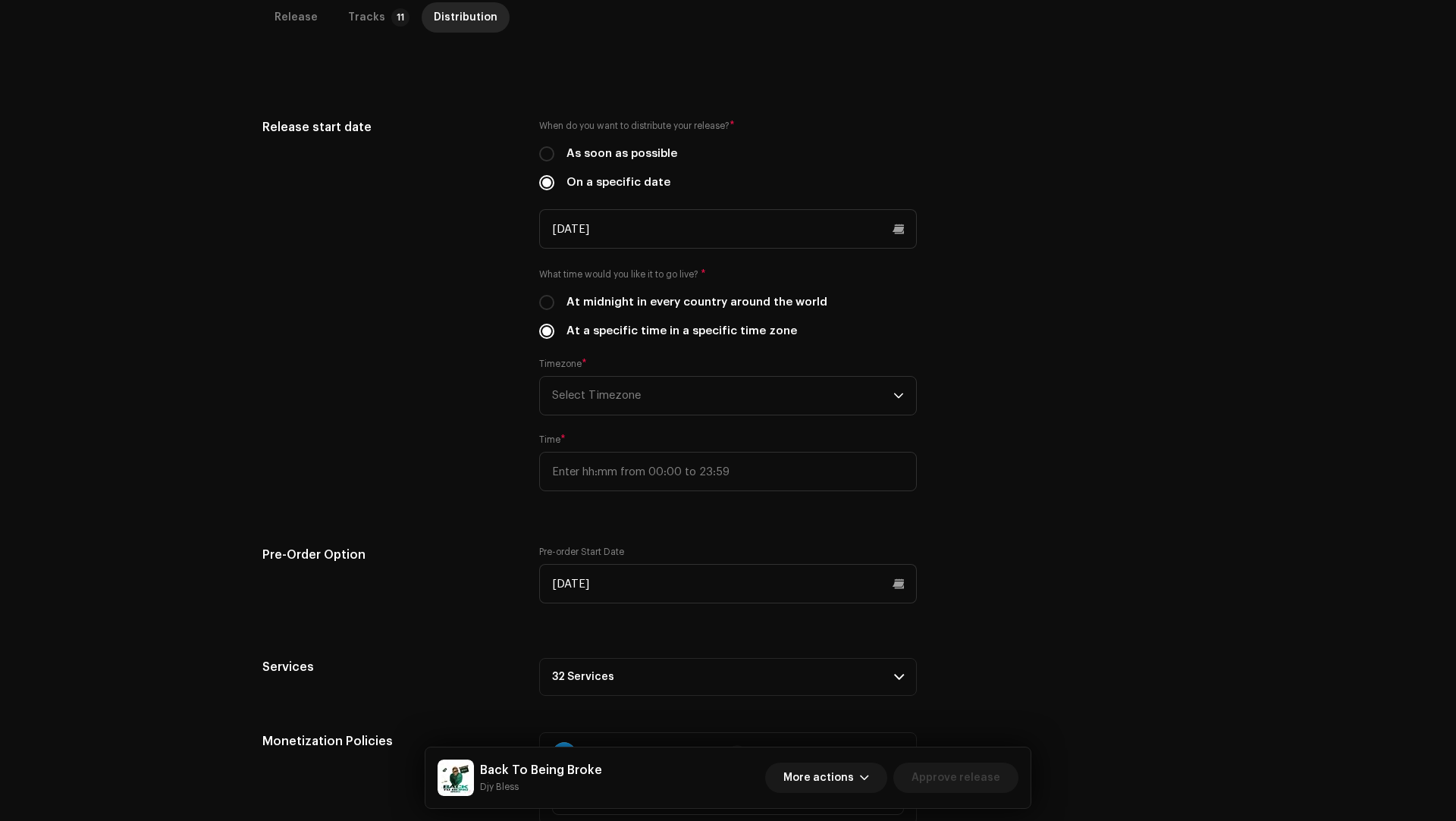
click at [605, 423] on div "When do you want to distribute your release? * As soon as possible On a specifi…" at bounding box center [727, 313] width 378 height 391
click at [605, 398] on span "Select Timezone" at bounding box center [722, 395] width 341 height 38
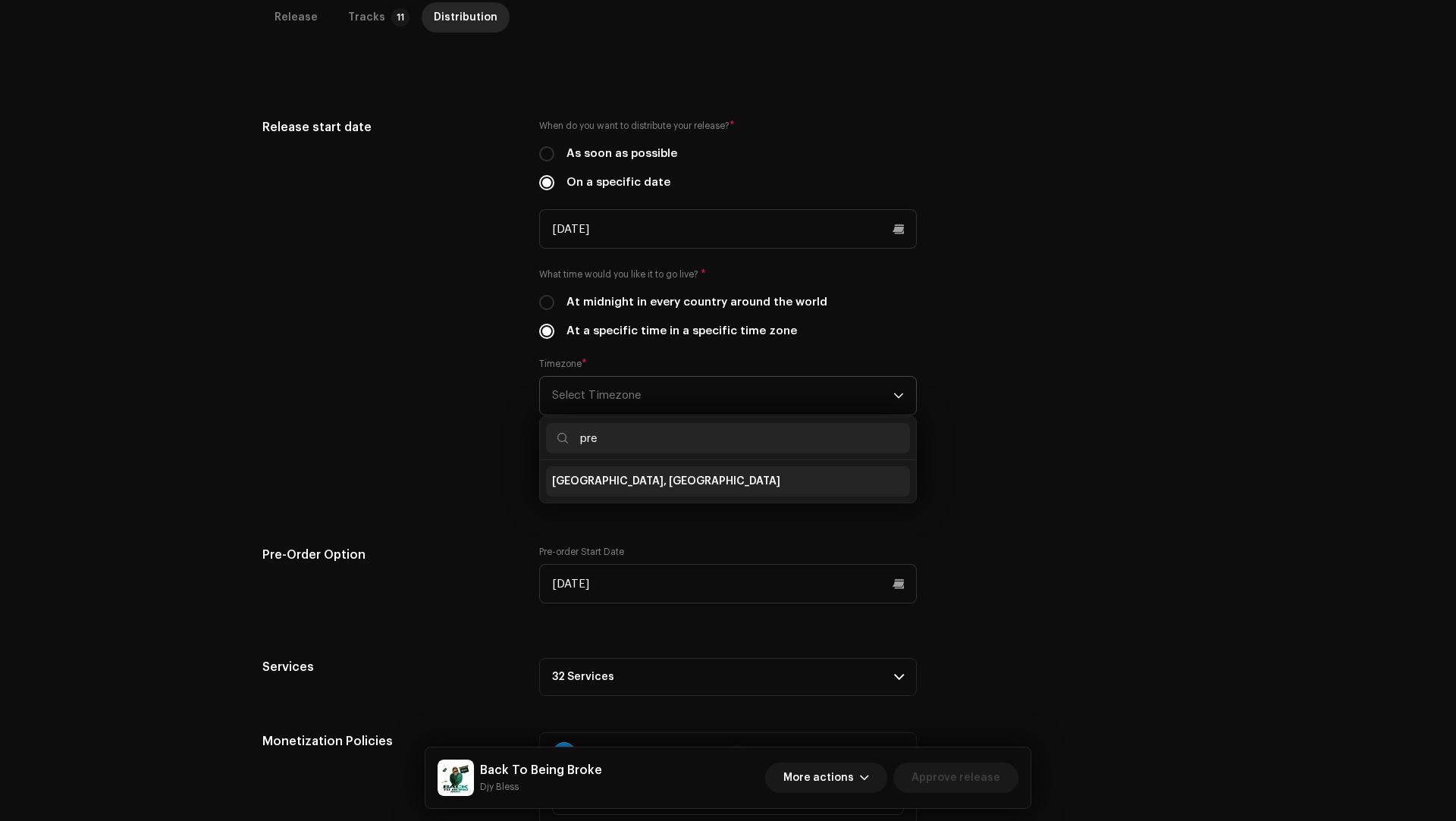
type input "pre"
click at [636, 467] on li "Harare, Pretoria" at bounding box center [728, 481] width 364 height 30
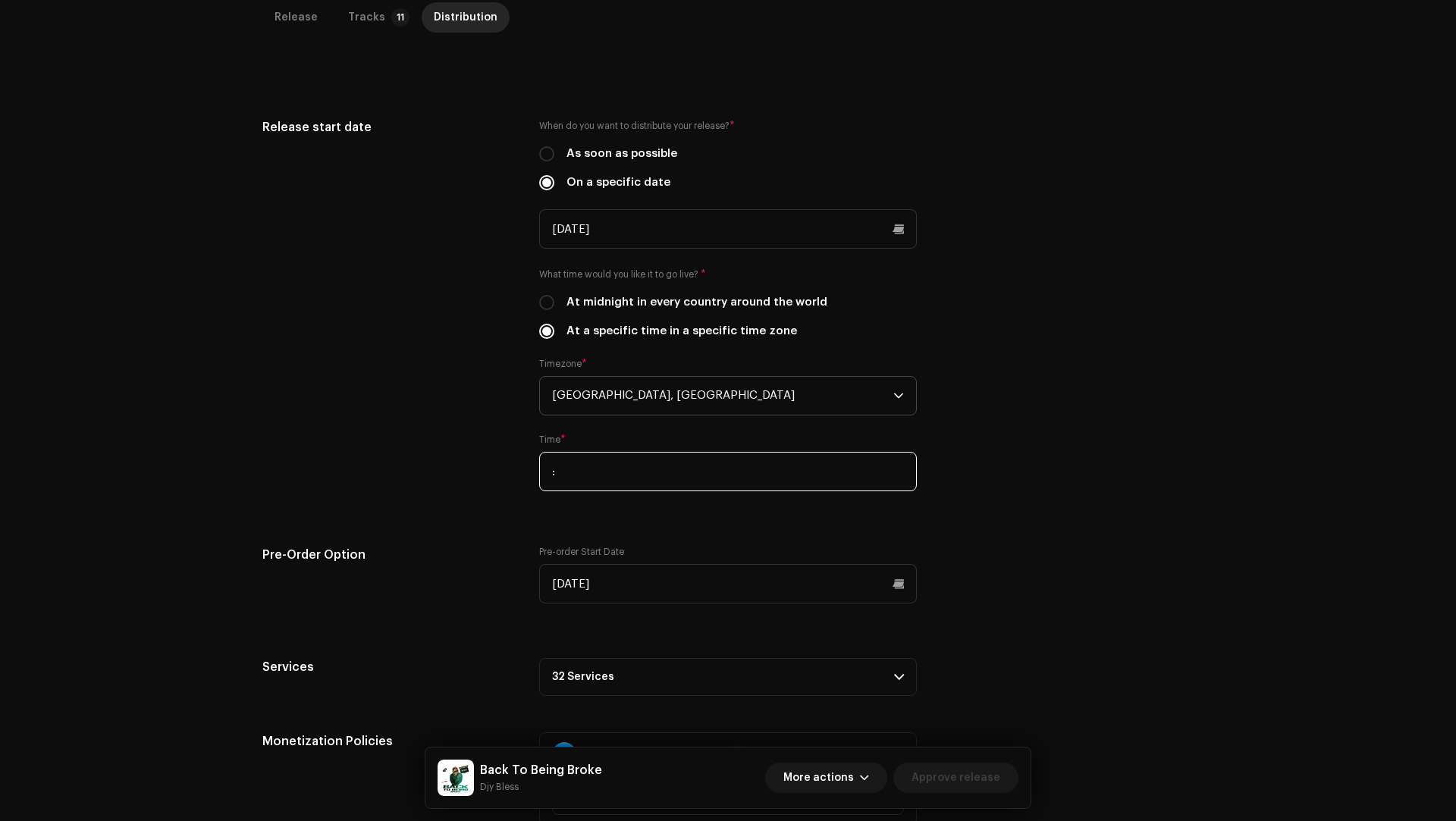
click at [548, 469] on input ":" at bounding box center [727, 471] width 378 height 39
type input "00:00"
click at [444, 427] on div "Release start date" at bounding box center [389, 313] width 253 height 391
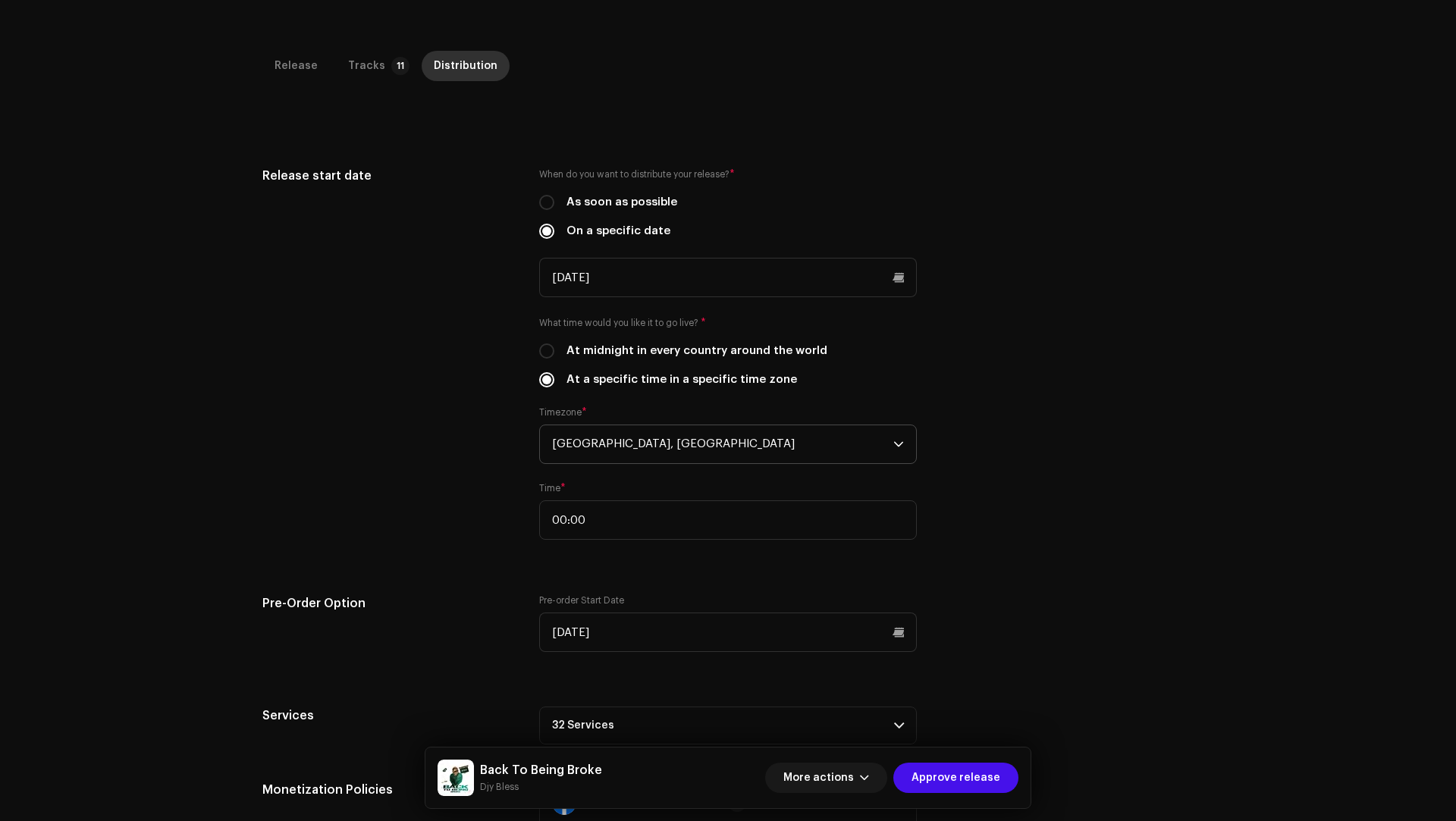
scroll to position [23, 0]
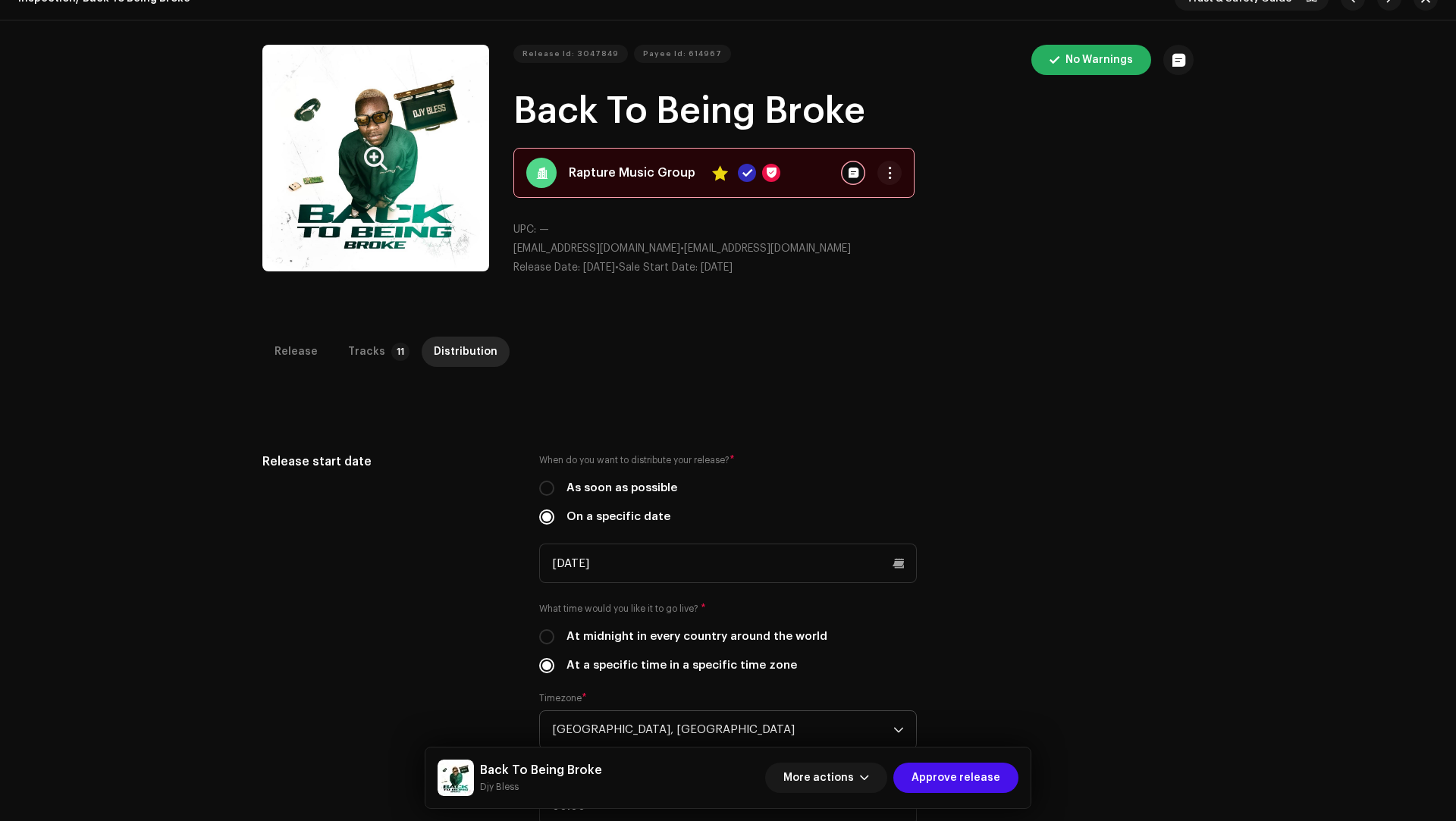
drag, startPoint x: 949, startPoint y: 772, endPoint x: 865, endPoint y: 465, distance: 318.3
click at [949, 771] on span "Approve release" at bounding box center [956, 778] width 88 height 30
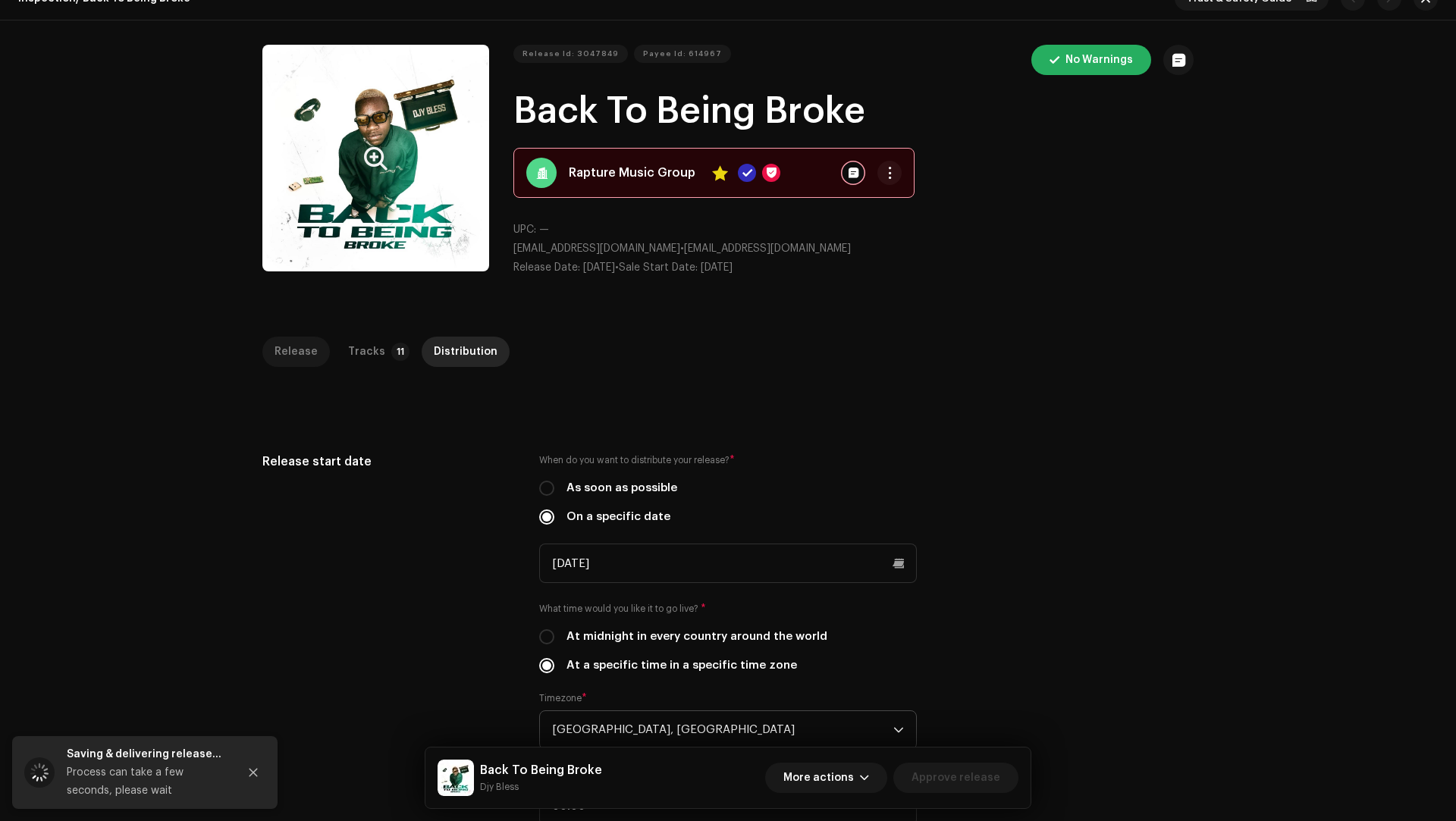
click at [291, 351] on div "Release" at bounding box center [296, 352] width 43 height 30
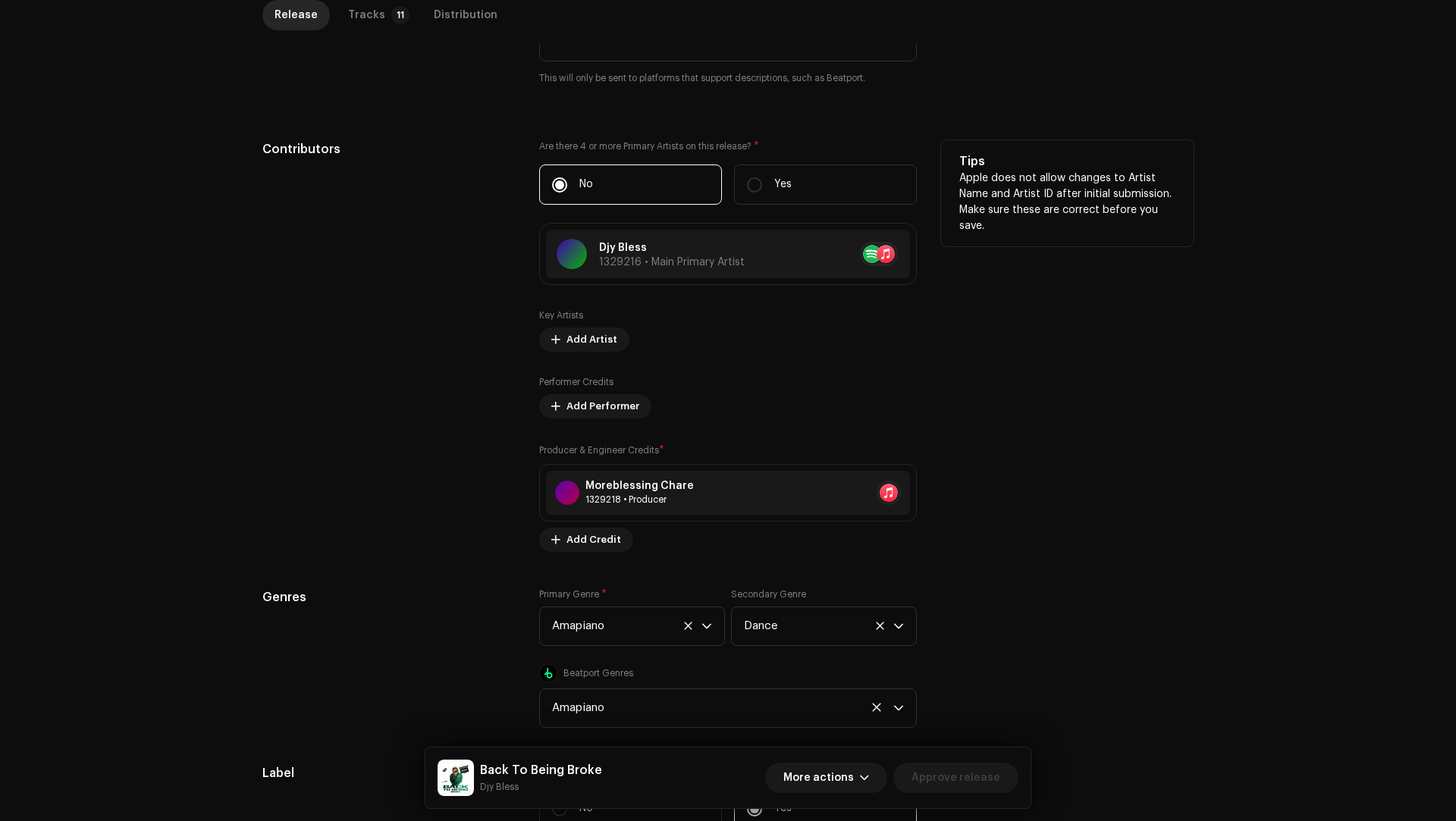
scroll to position [648, 0]
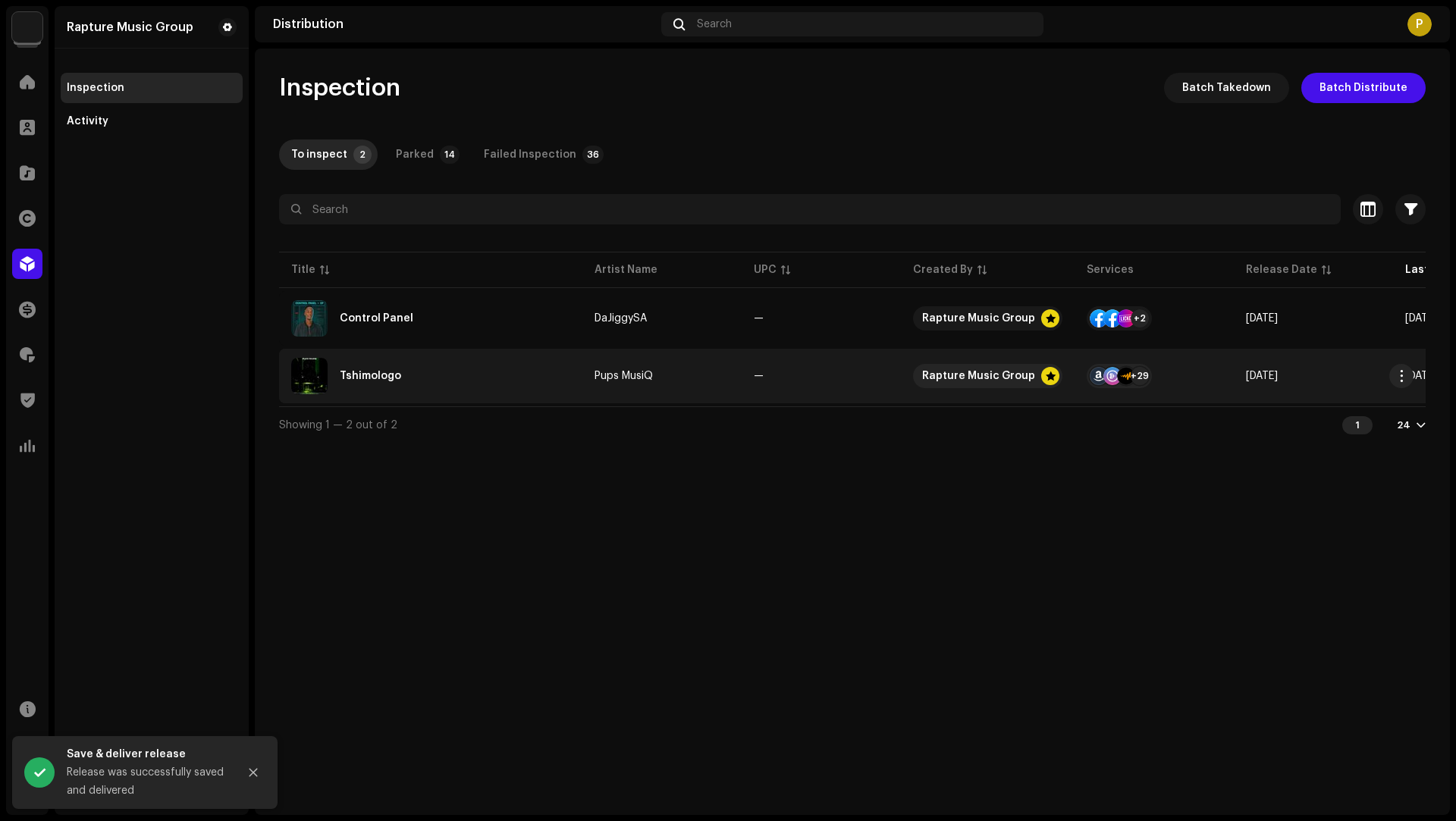
click at [477, 369] on div "Tshimologo" at bounding box center [430, 376] width 279 height 37
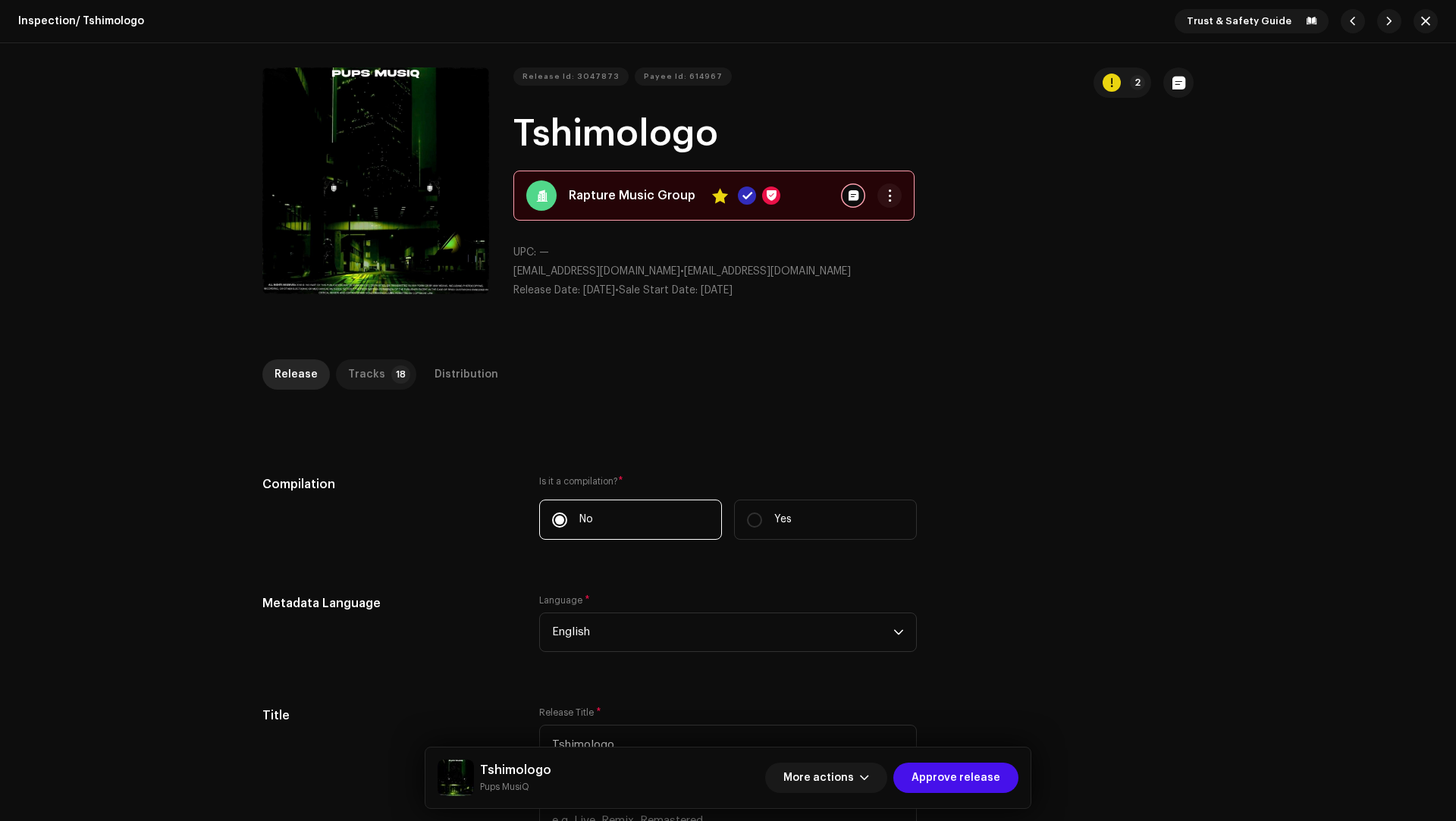
click at [364, 375] on div "Tracks" at bounding box center [366, 374] width 38 height 30
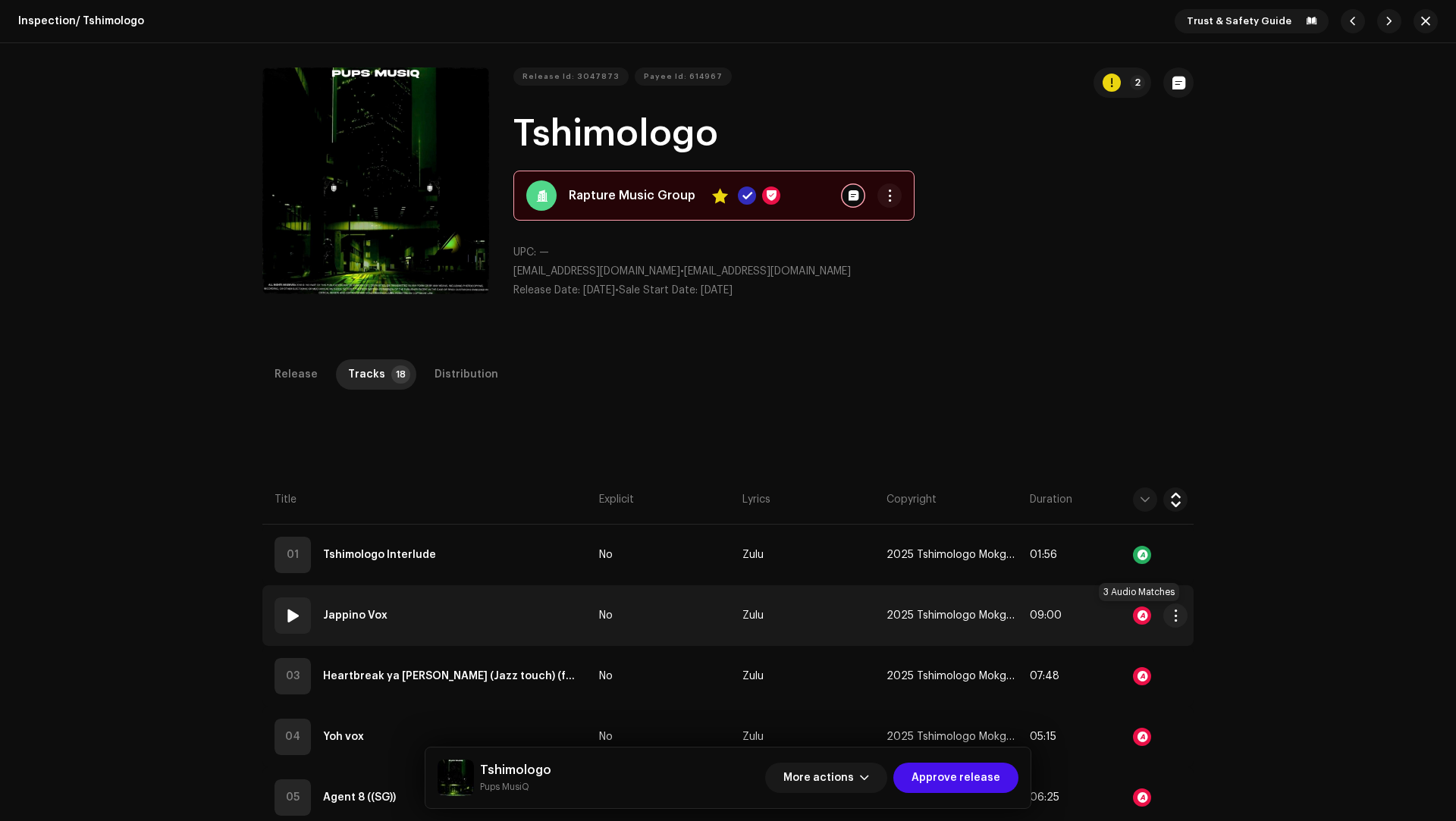
click at [1132, 611] on div at bounding box center [1142, 615] width 18 height 18
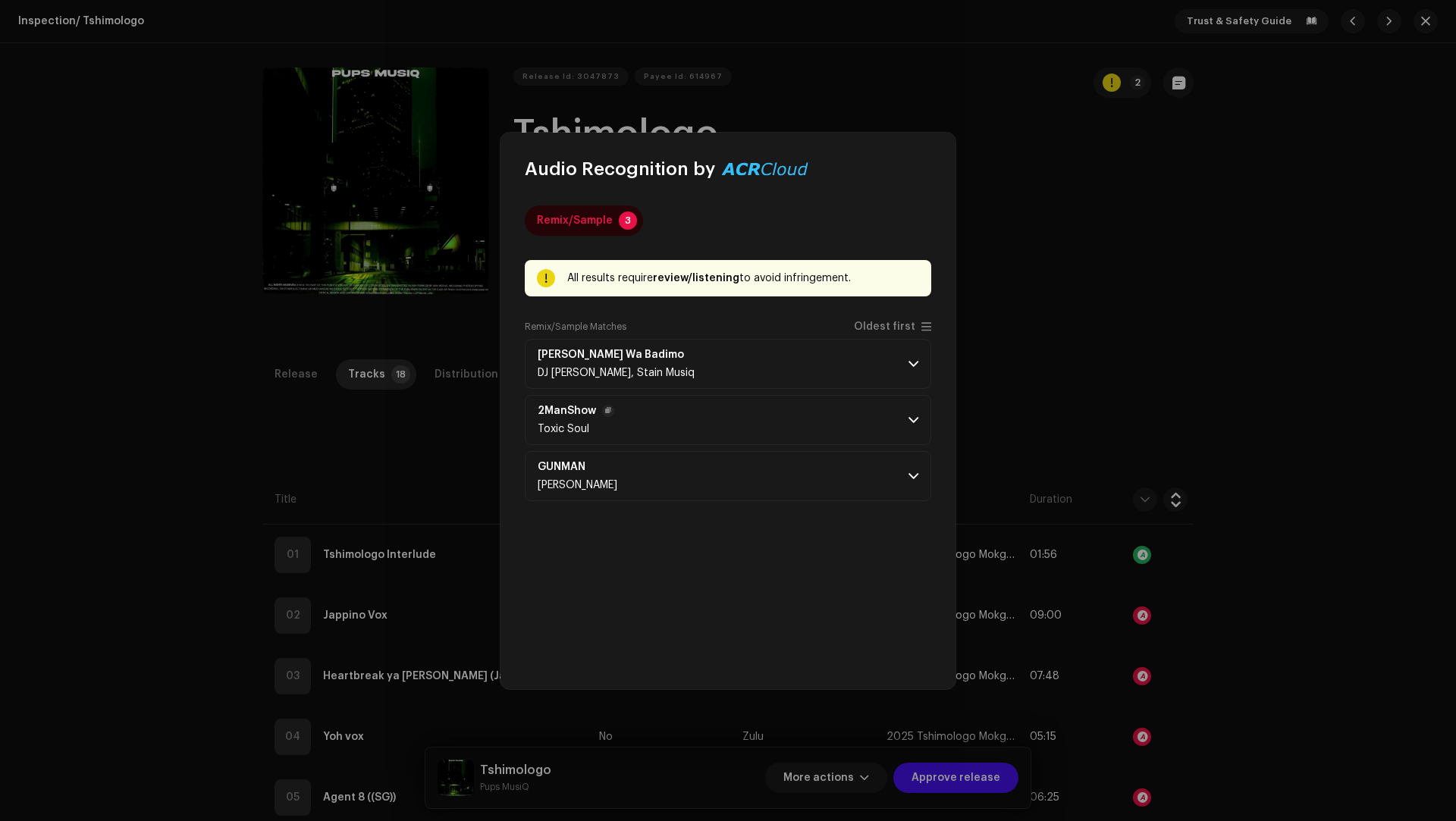
drag, startPoint x: 873, startPoint y: 330, endPoint x: 857, endPoint y: 347, distance: 23.3
click at [873, 330] on span "Oldest first" at bounding box center [885, 328] width 62 height 12
click at [836, 358] on p-accordion-header "2ManShow Toxic Soul" at bounding box center [727, 363] width 406 height 50
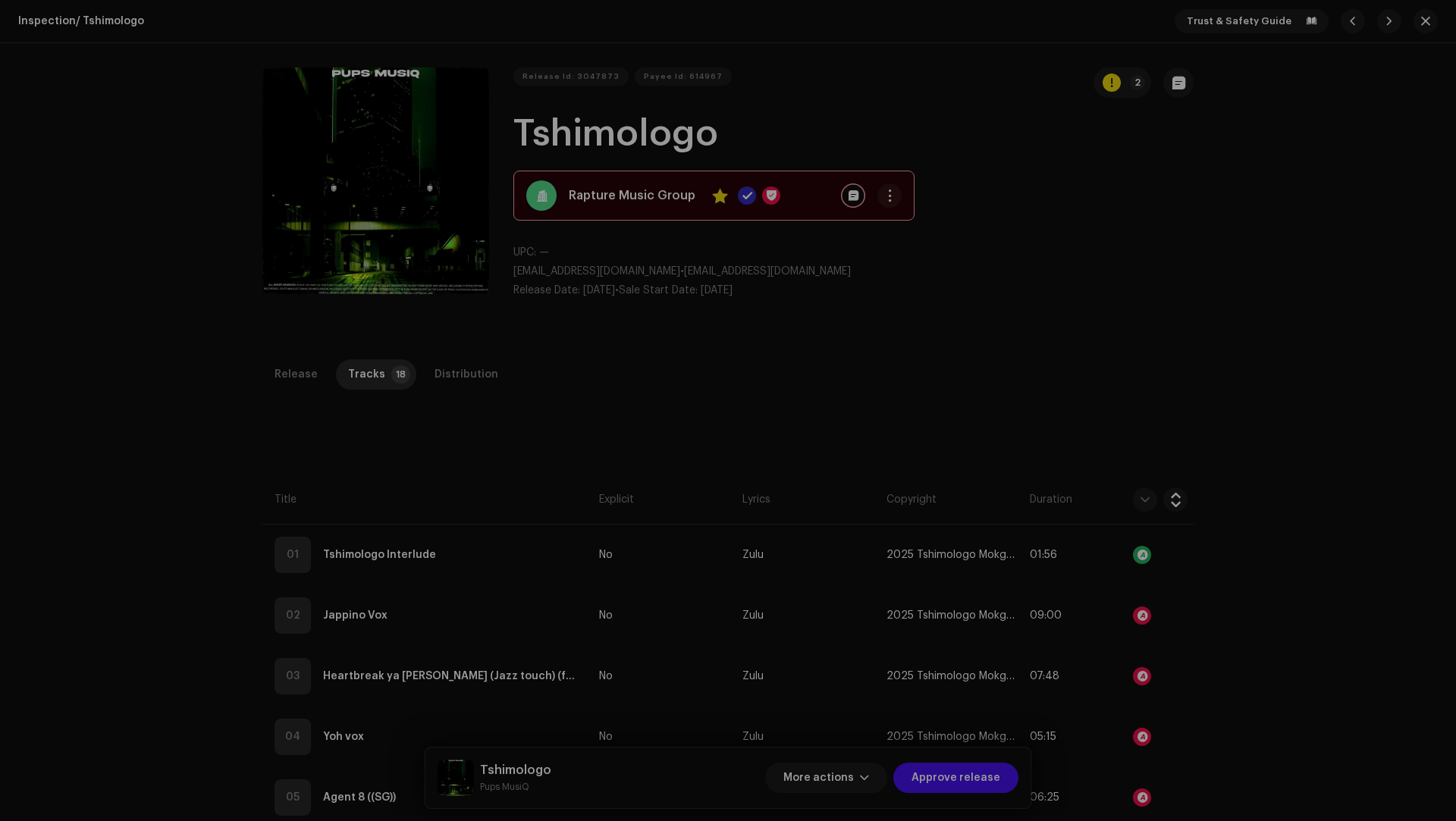
click at [1293, 581] on div "Audio Recognition by Remix/Sample 3 All results require review/listening to avo…" at bounding box center [728, 410] width 1456 height 821
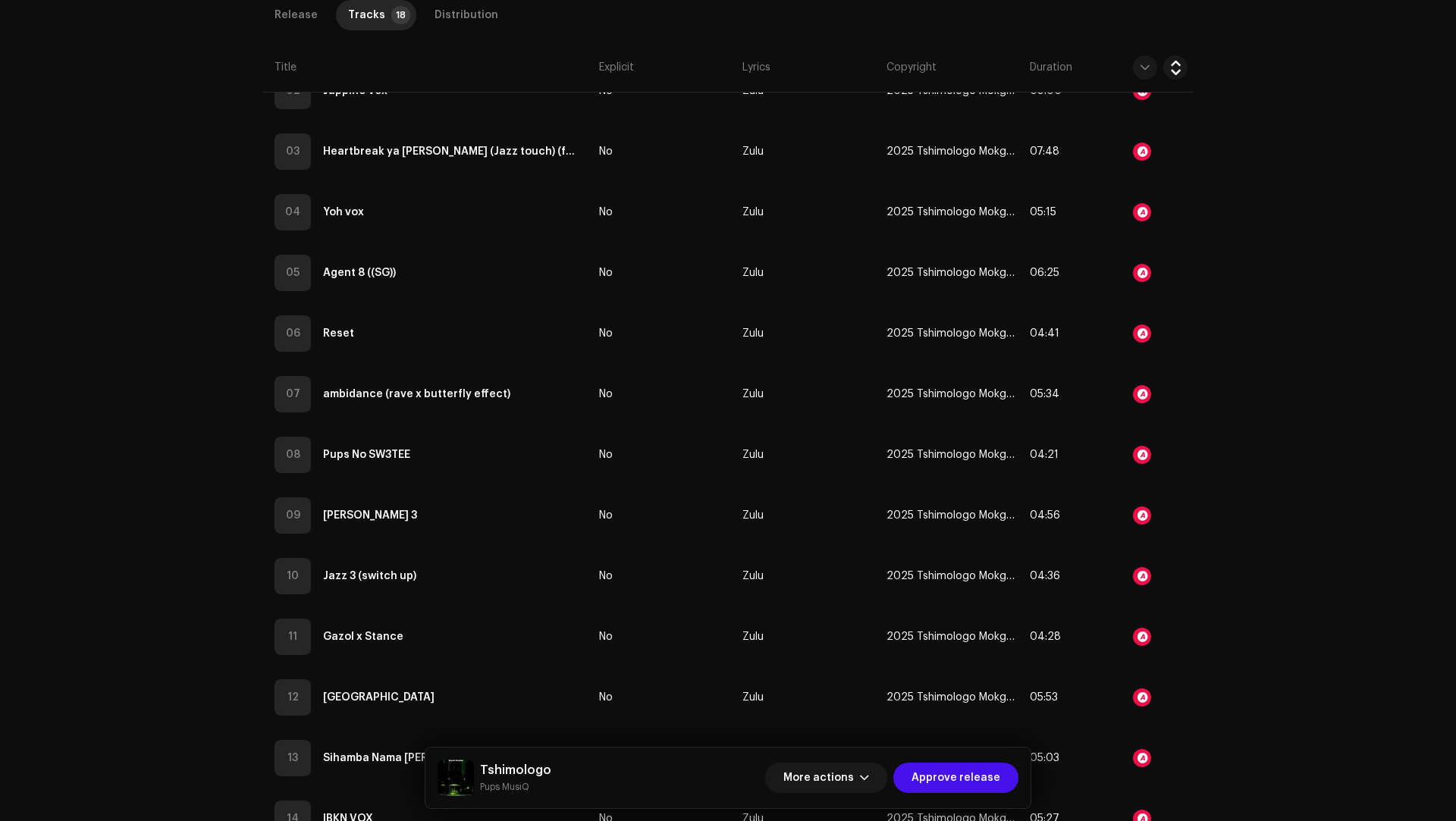
scroll to position [683, 0]
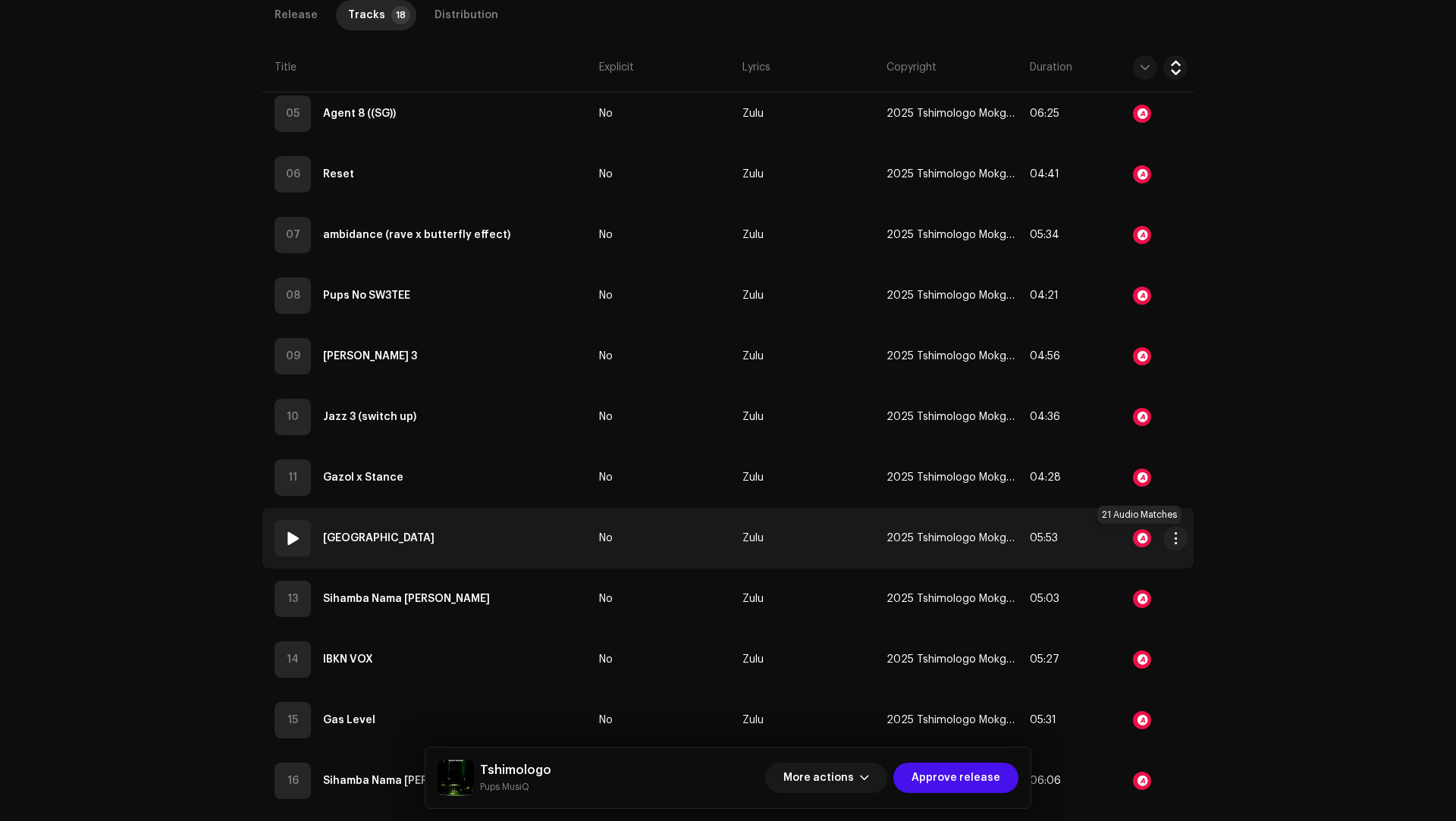
click at [1139, 536] on div at bounding box center [1142, 538] width 18 height 18
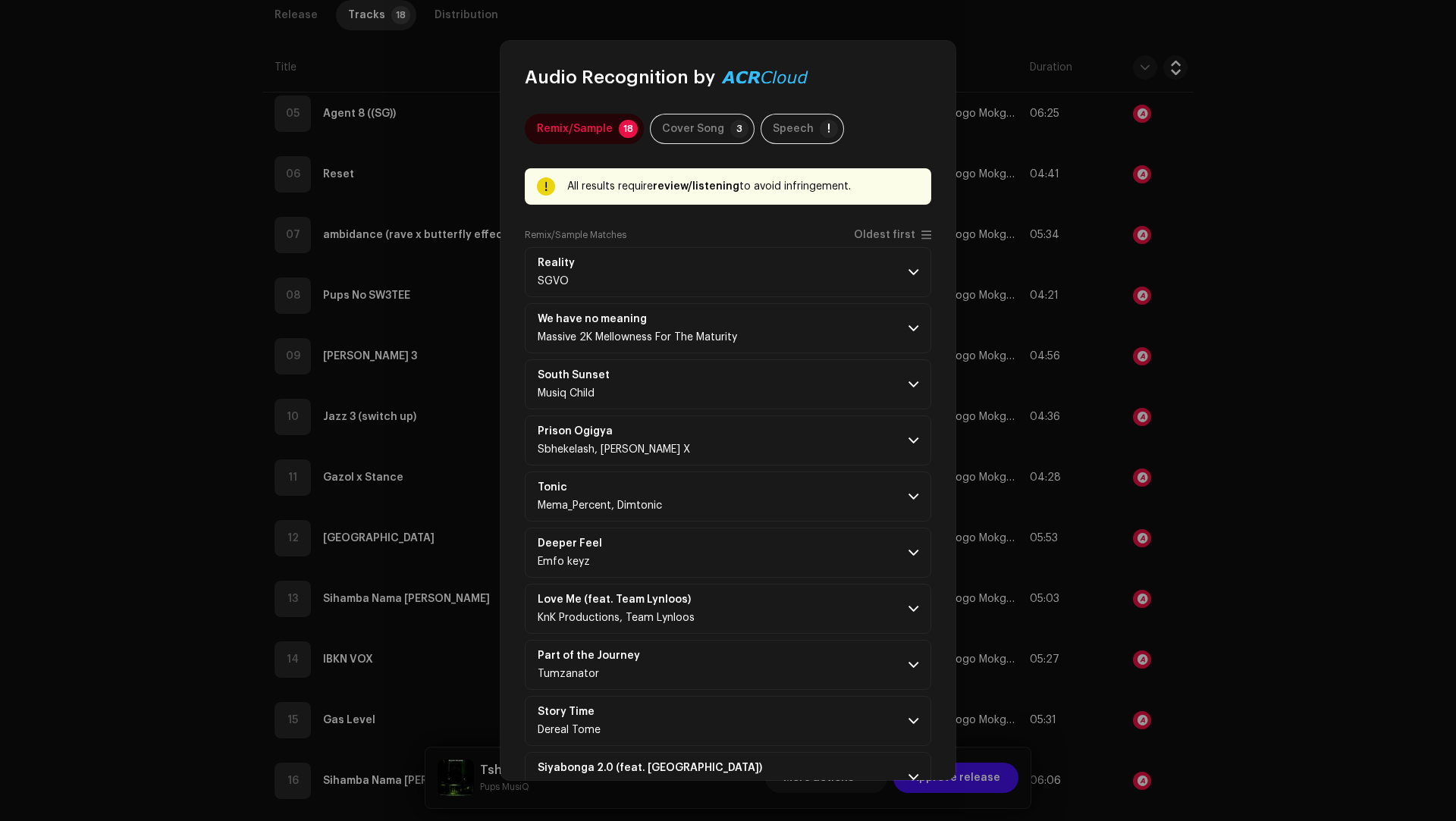
click at [882, 244] on div "Remix/Sample Matches Oldest first" at bounding box center [727, 238] width 406 height 18
click at [873, 243] on div "Remix/Sample Matches Oldest first" at bounding box center [727, 238] width 406 height 18
click at [872, 231] on span "Oldest first" at bounding box center [885, 235] width 62 height 12
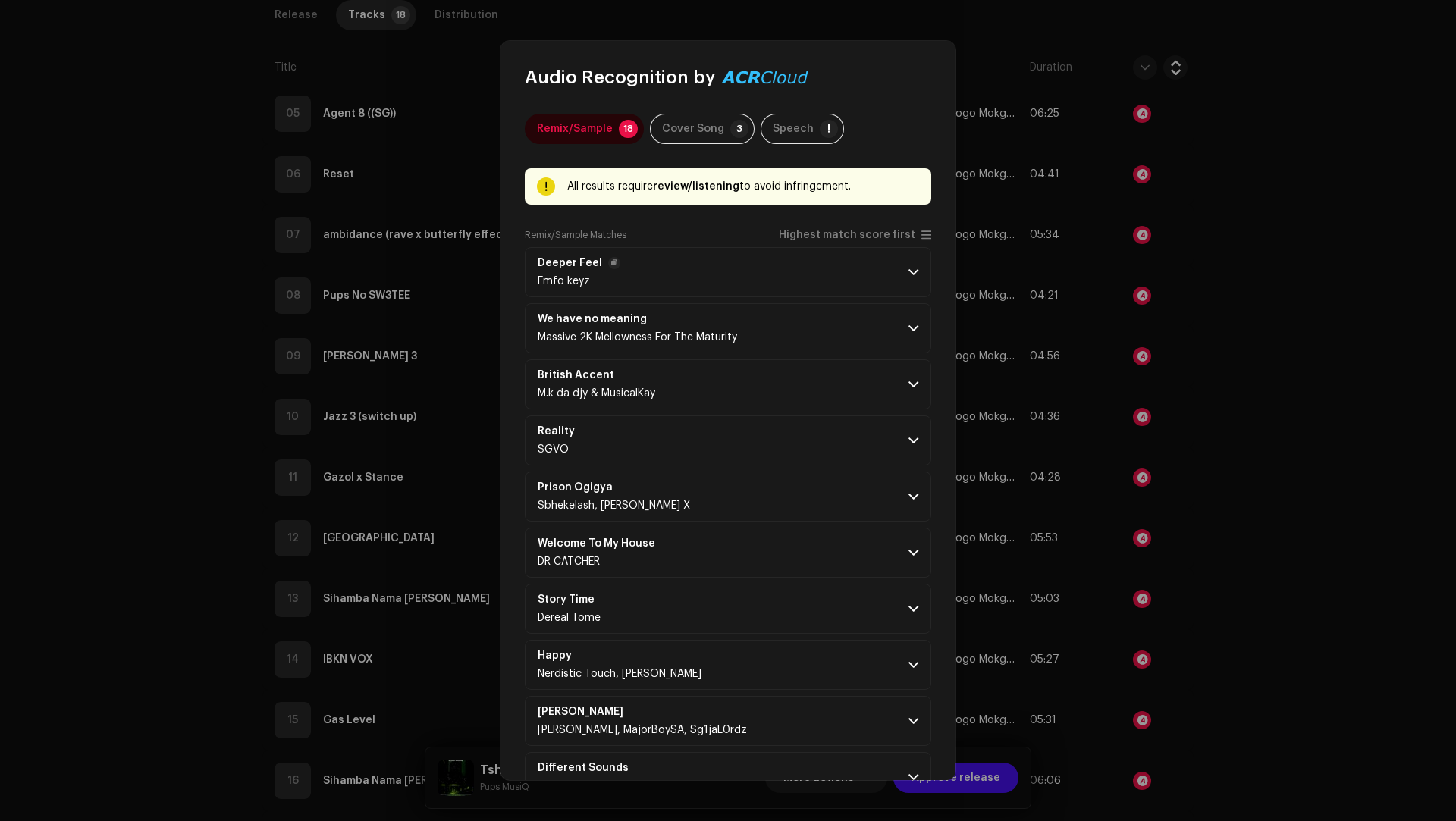
click at [869, 287] on p-accordion-header "Deeper Feel Emfo keyz" at bounding box center [727, 272] width 406 height 50
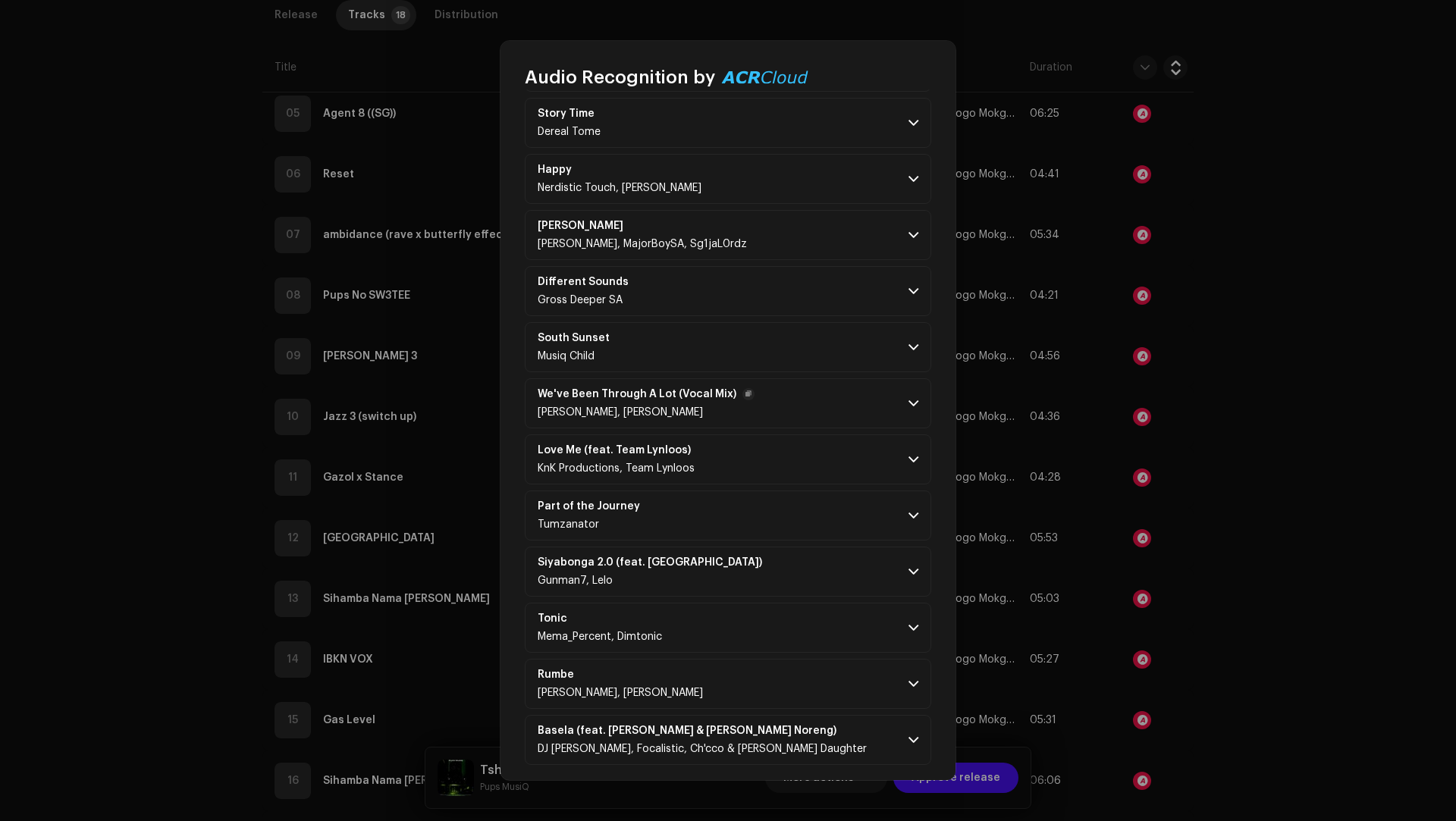
click at [750, 416] on p-accordion-header "We've Been Through A Lot (Vocal Mix) Clyde Zeibs, Mitch M" at bounding box center [727, 403] width 406 height 50
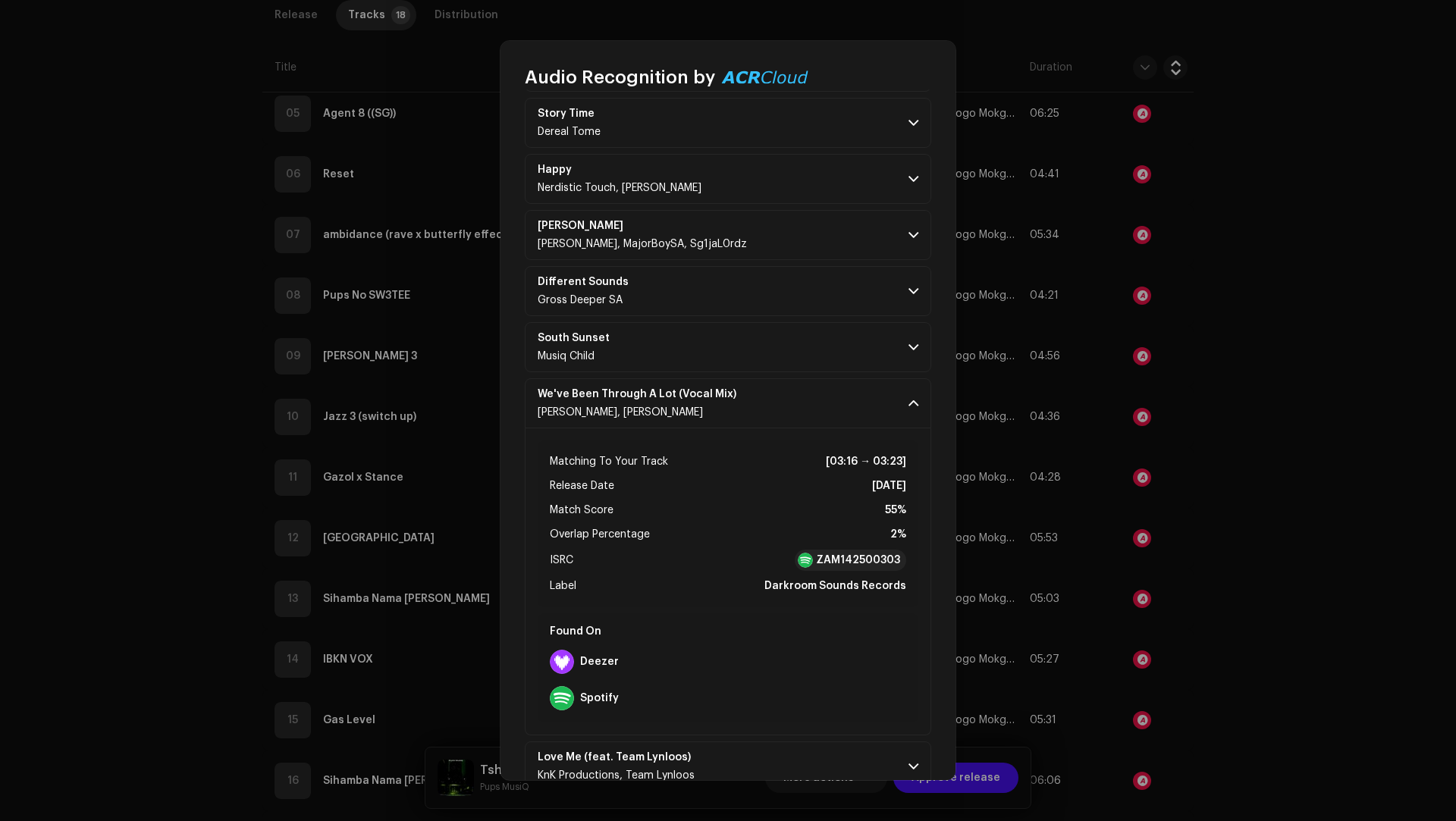
scroll to position [1135, 0]
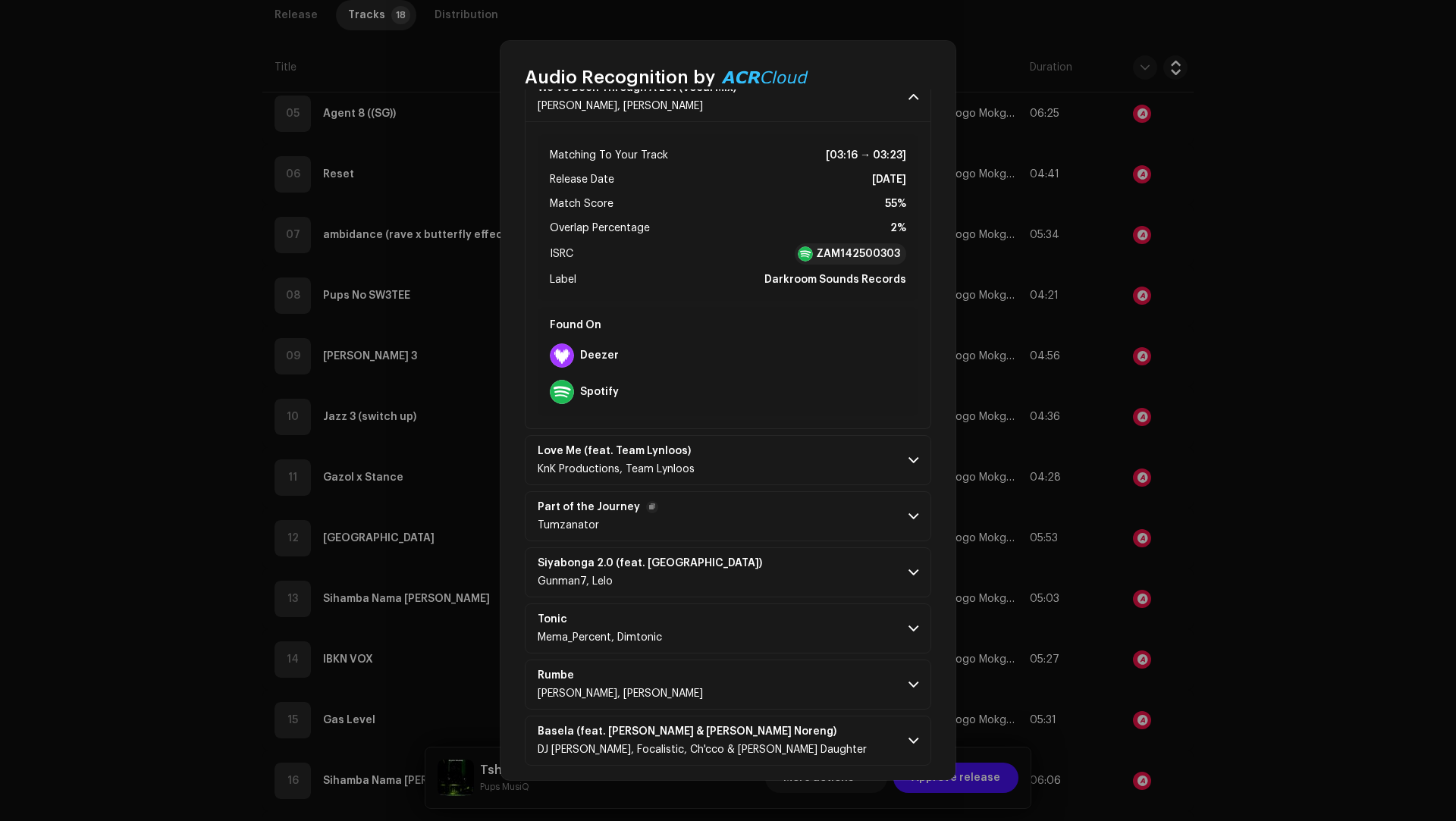
click at [765, 491] on p-accordion-header "Part of the Journey Tumzanator" at bounding box center [727, 516] width 406 height 50
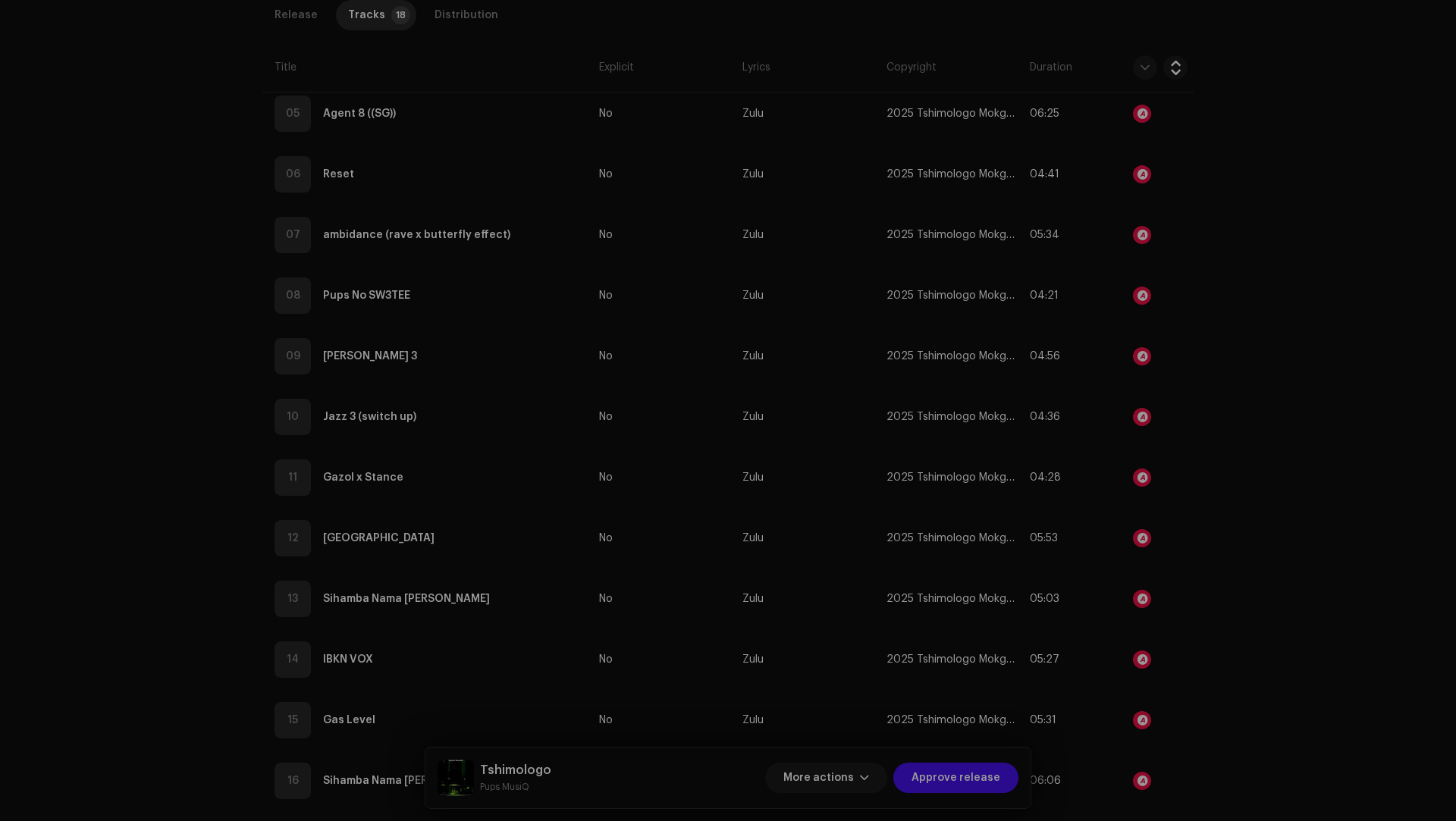
click at [1242, 528] on div "Audio Recognition by Remix/Sample 18 Cover Song 3 Speech ! All results require …" at bounding box center [728, 410] width 1456 height 821
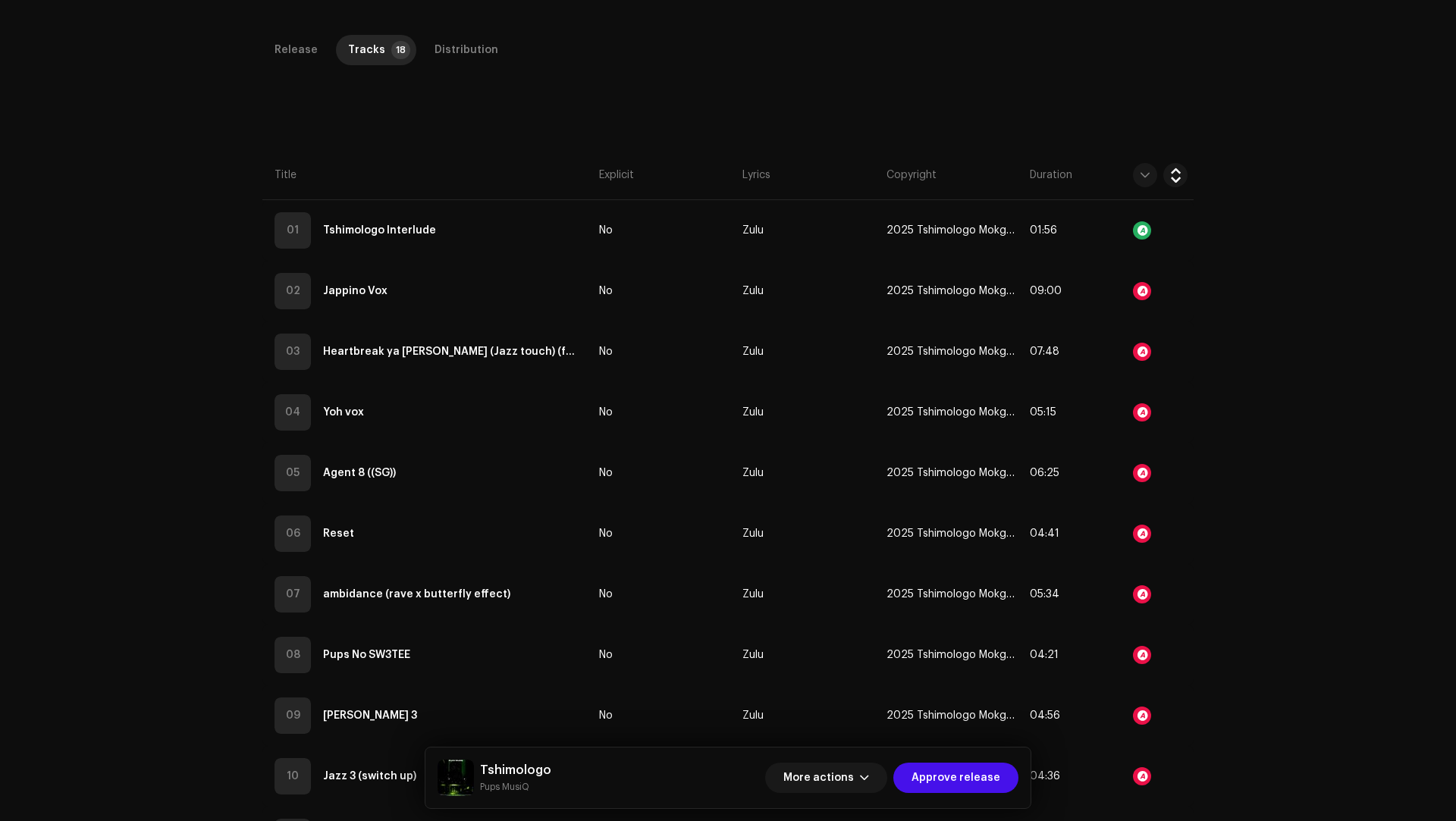
scroll to position [258, 0]
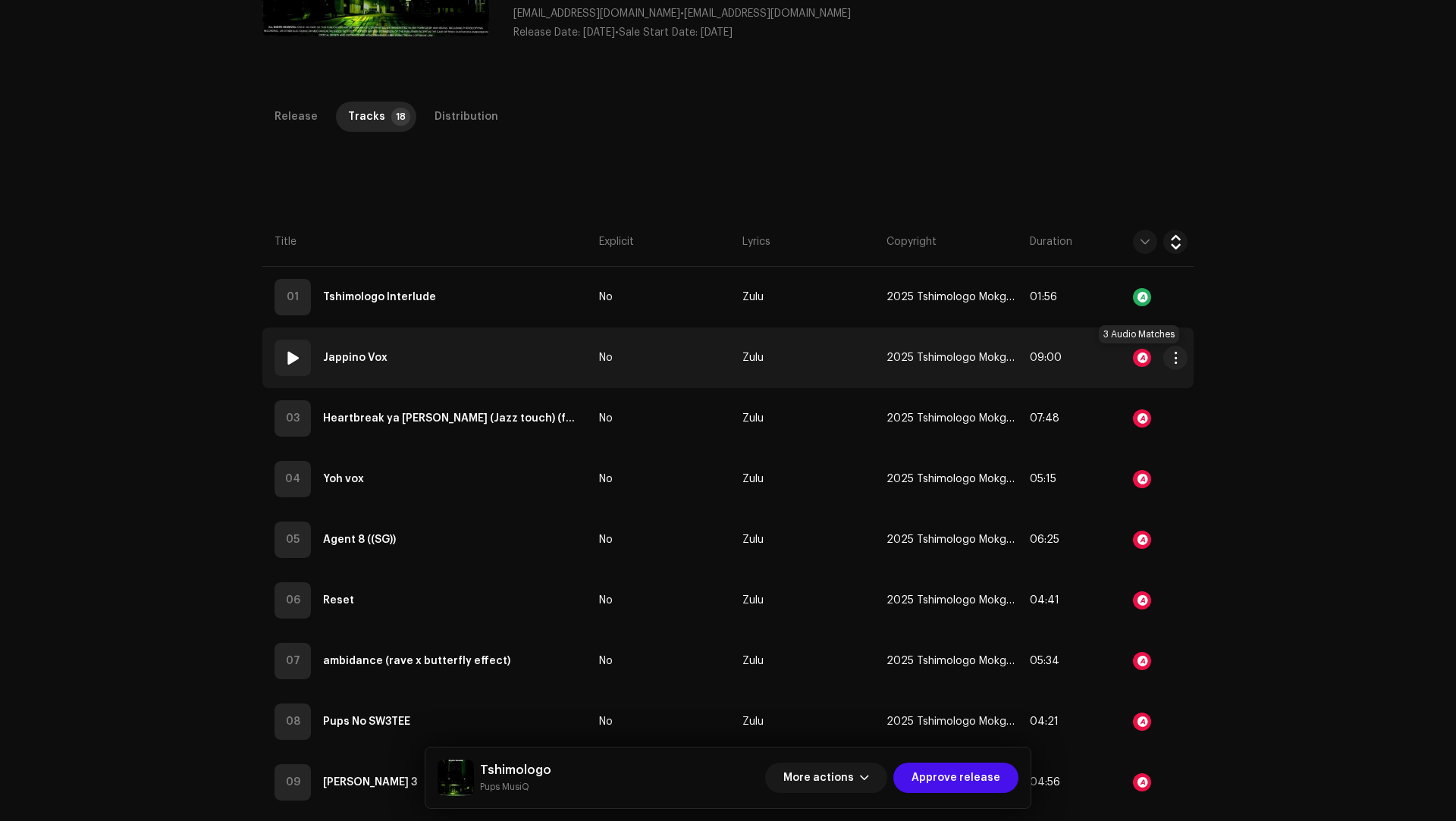
click at [1137, 355] on div at bounding box center [1142, 358] width 18 height 18
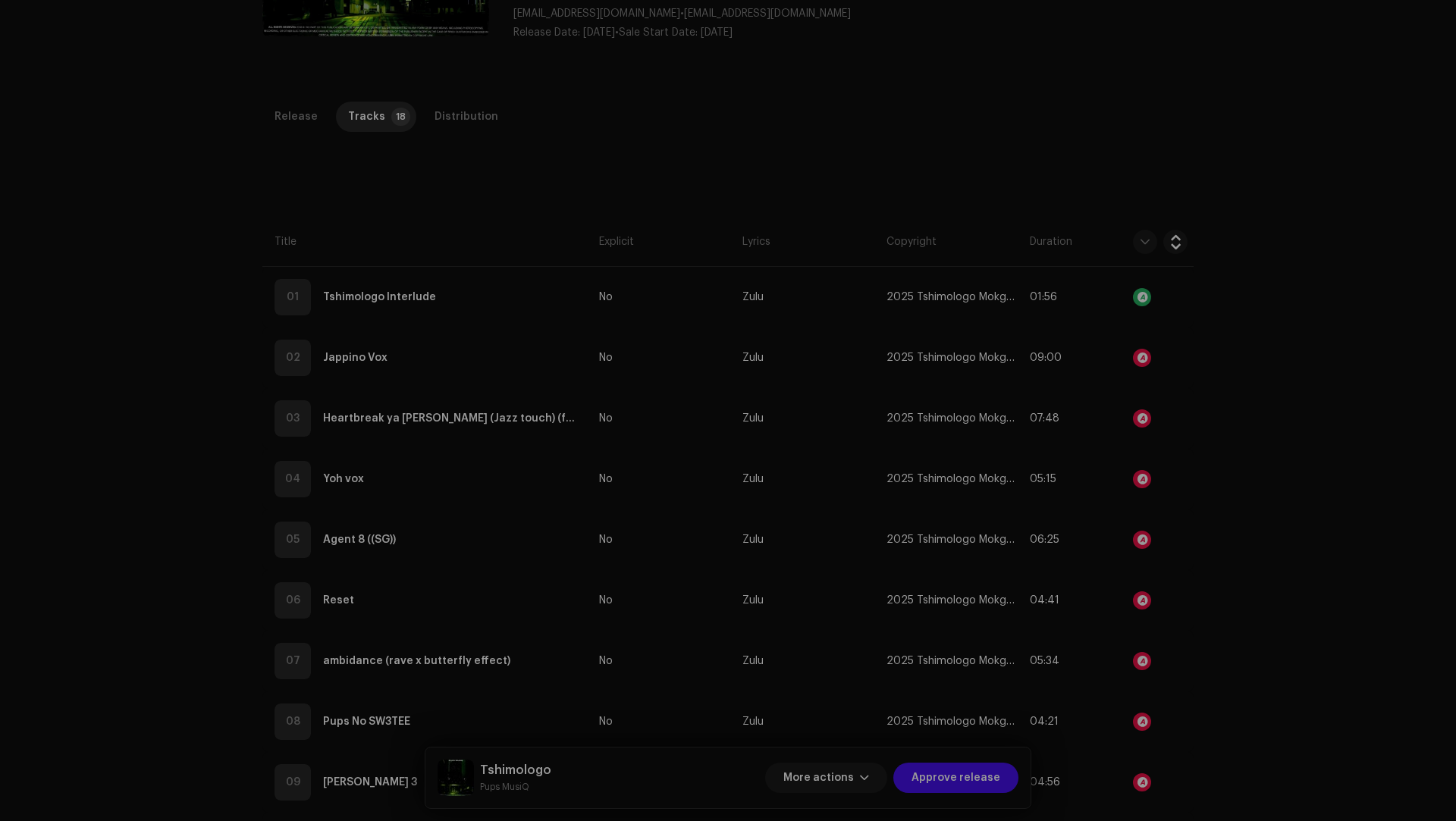
click at [1194, 536] on div "Audio Recognition by Remix/Sample 3 All results require review/listening to avo…" at bounding box center [728, 410] width 1456 height 821
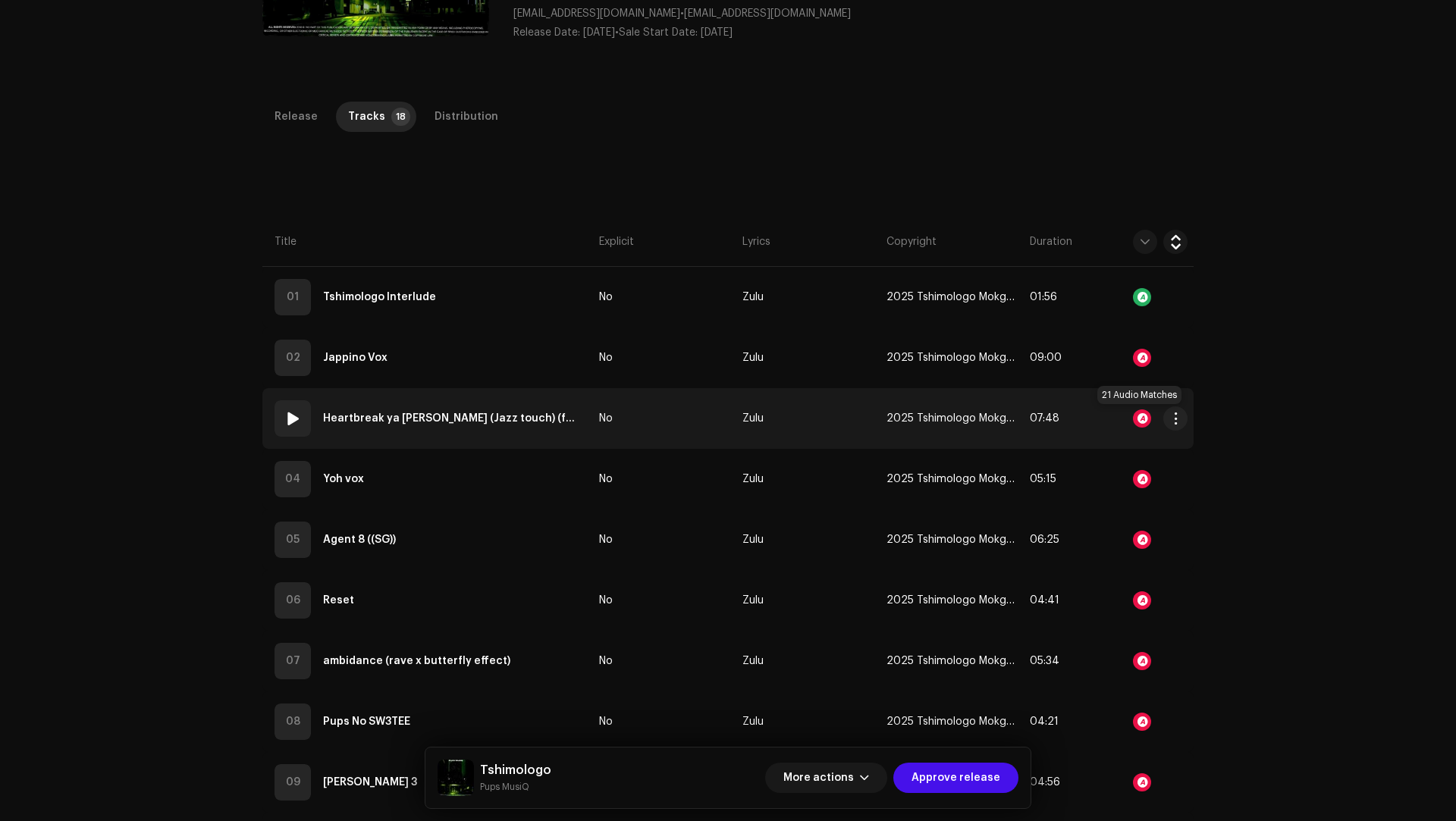
click at [1137, 420] on div at bounding box center [1142, 418] width 18 height 18
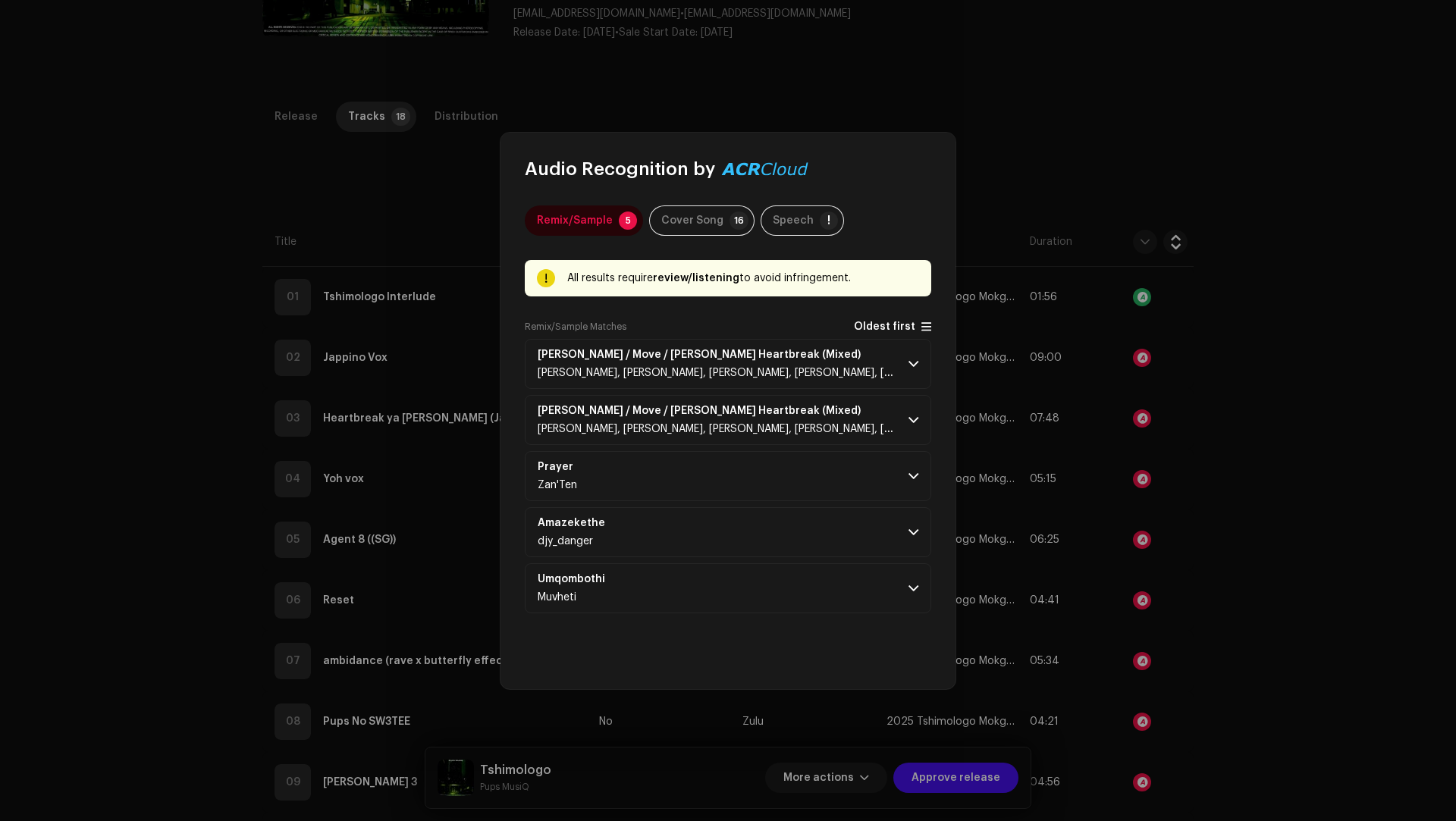
click at [881, 326] on span "Oldest first" at bounding box center [885, 328] width 62 height 12
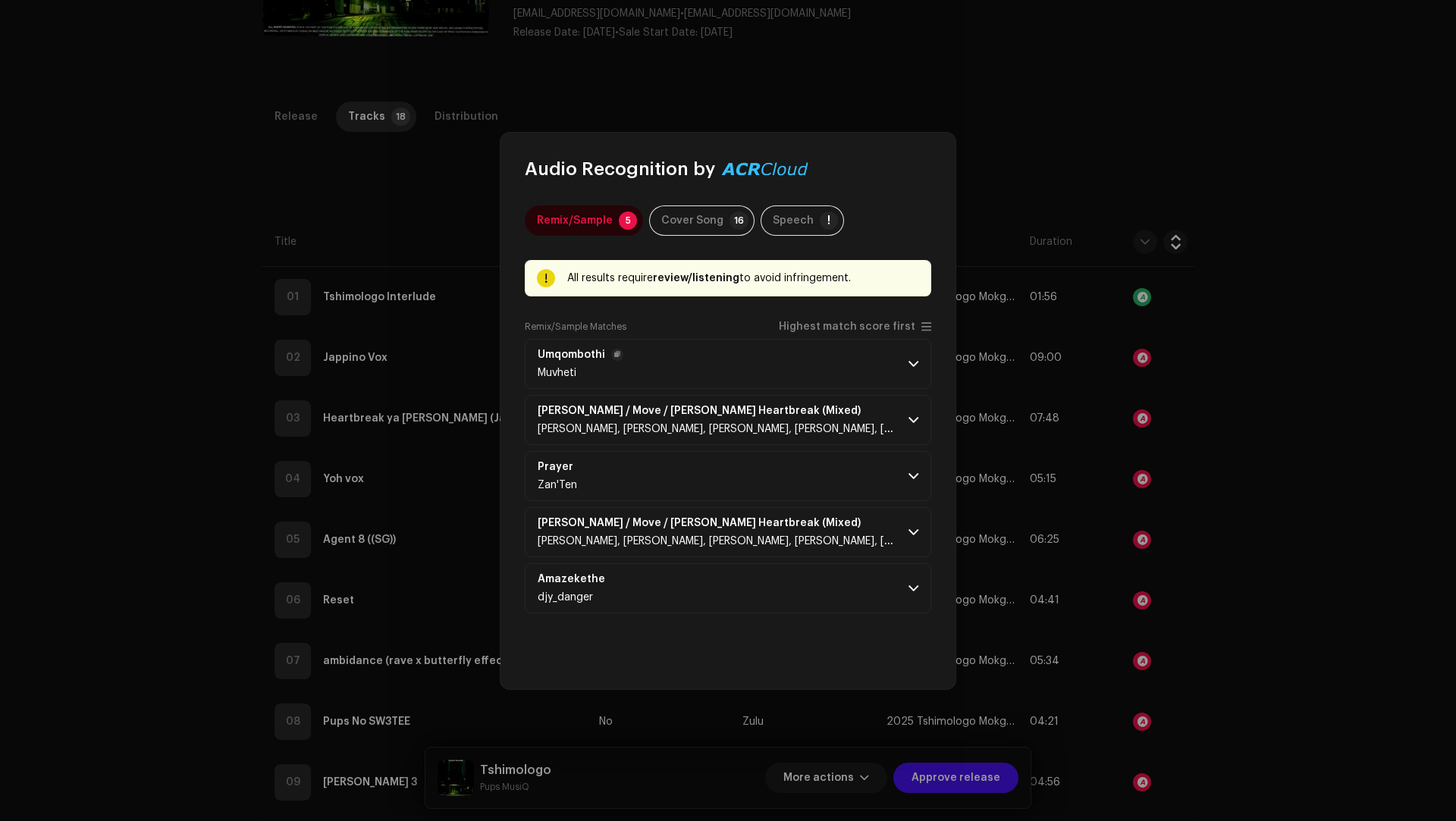
click at [826, 373] on p-accordion-header "Umqombothi Muvheti" at bounding box center [727, 363] width 406 height 50
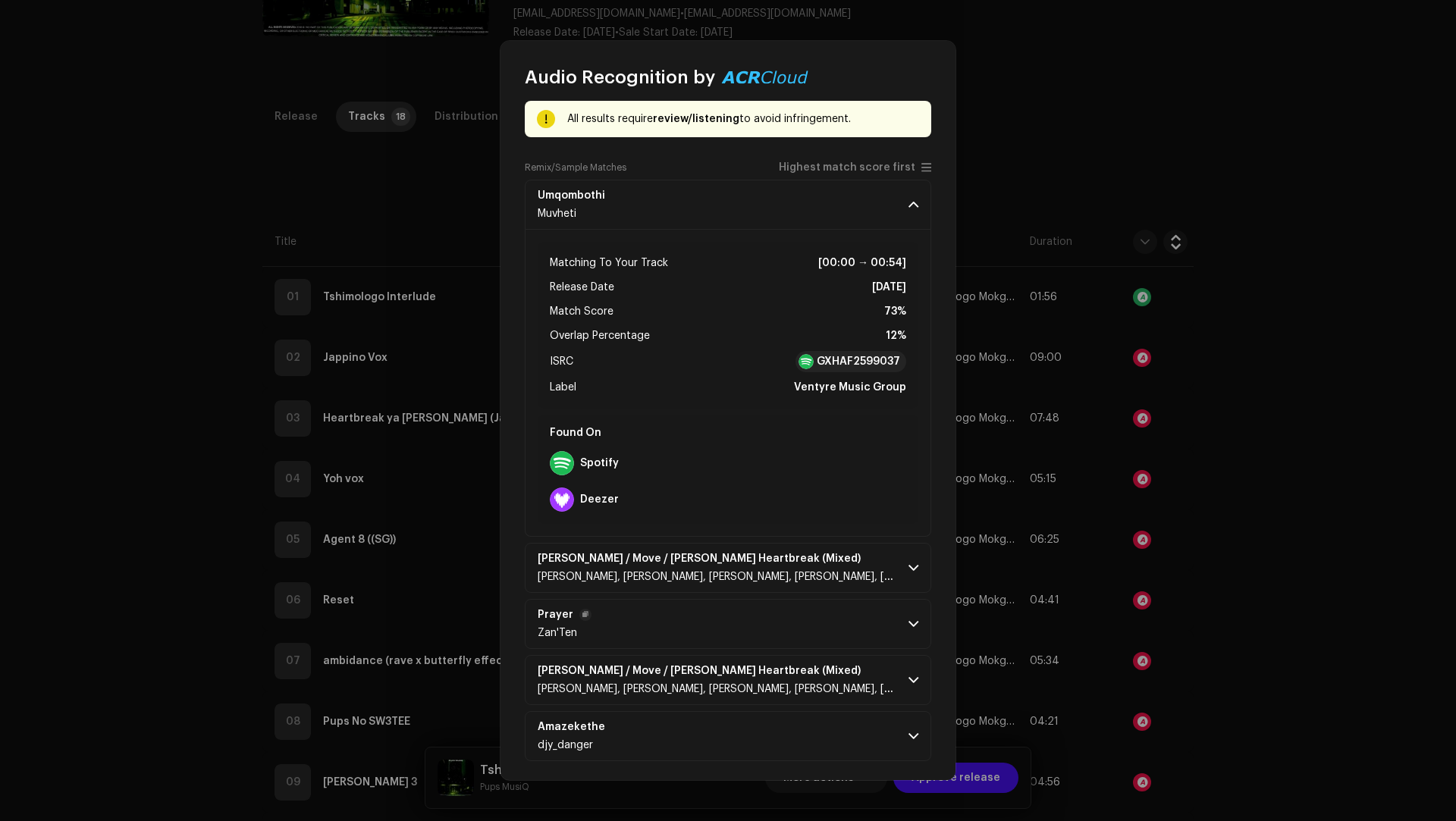
scroll to position [70, 0]
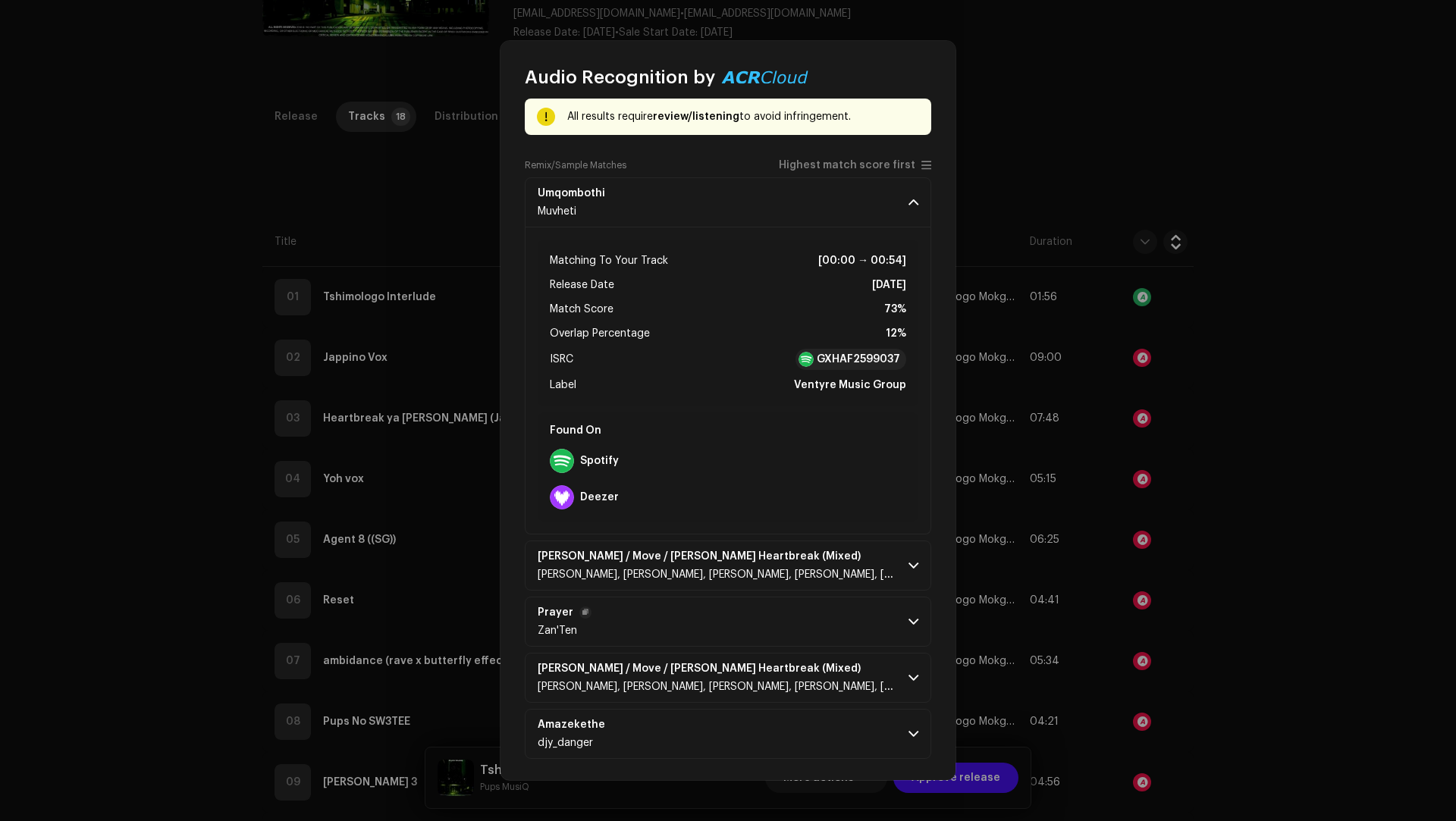
click at [719, 609] on p-accordion-header "Prayer Zan'Ten" at bounding box center [727, 622] width 406 height 50
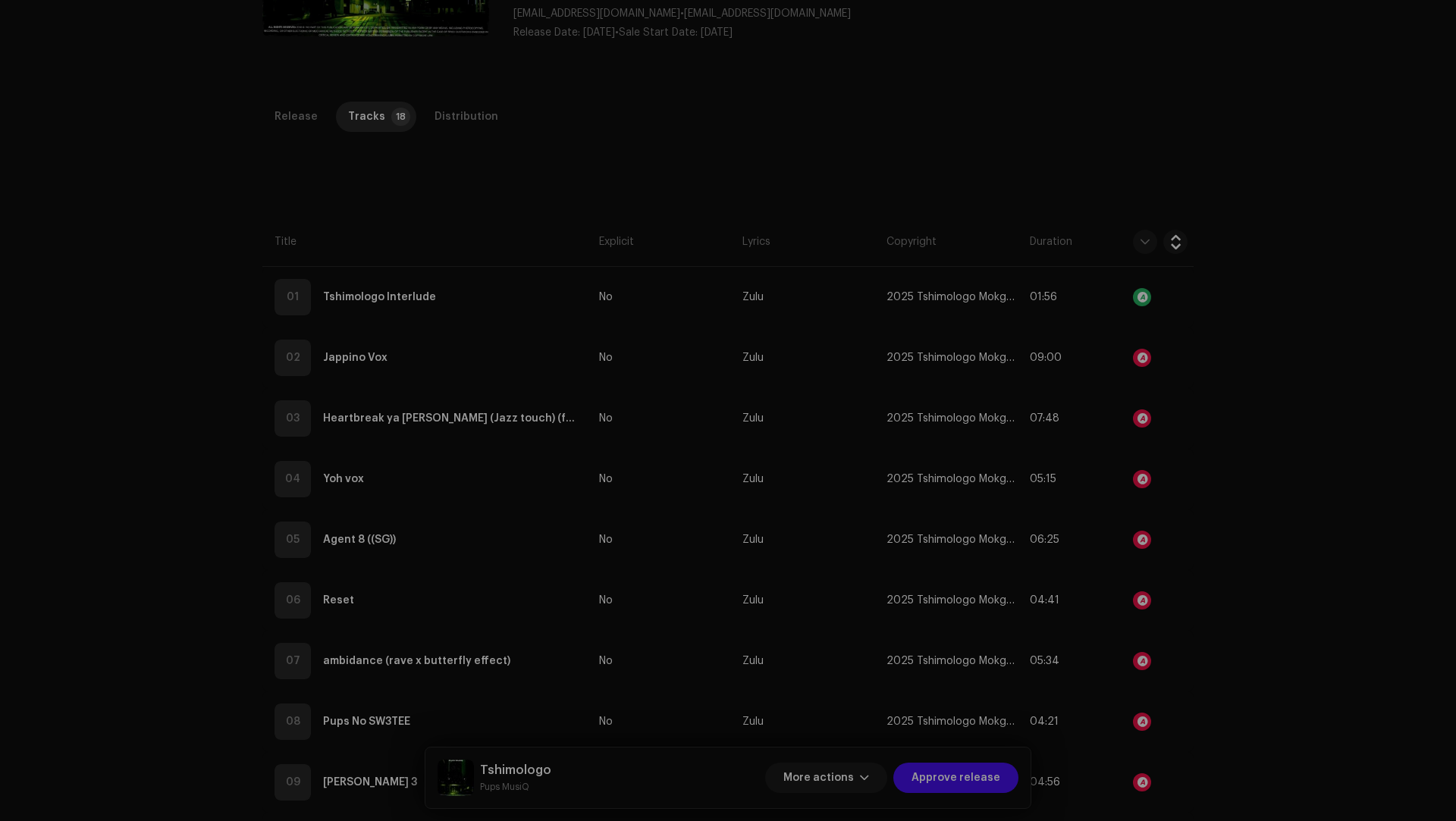
click at [1335, 633] on div "Audio Recognition by Remix/Sample 5 Cover Song 16 Speech ! All results require …" at bounding box center [728, 410] width 1456 height 821
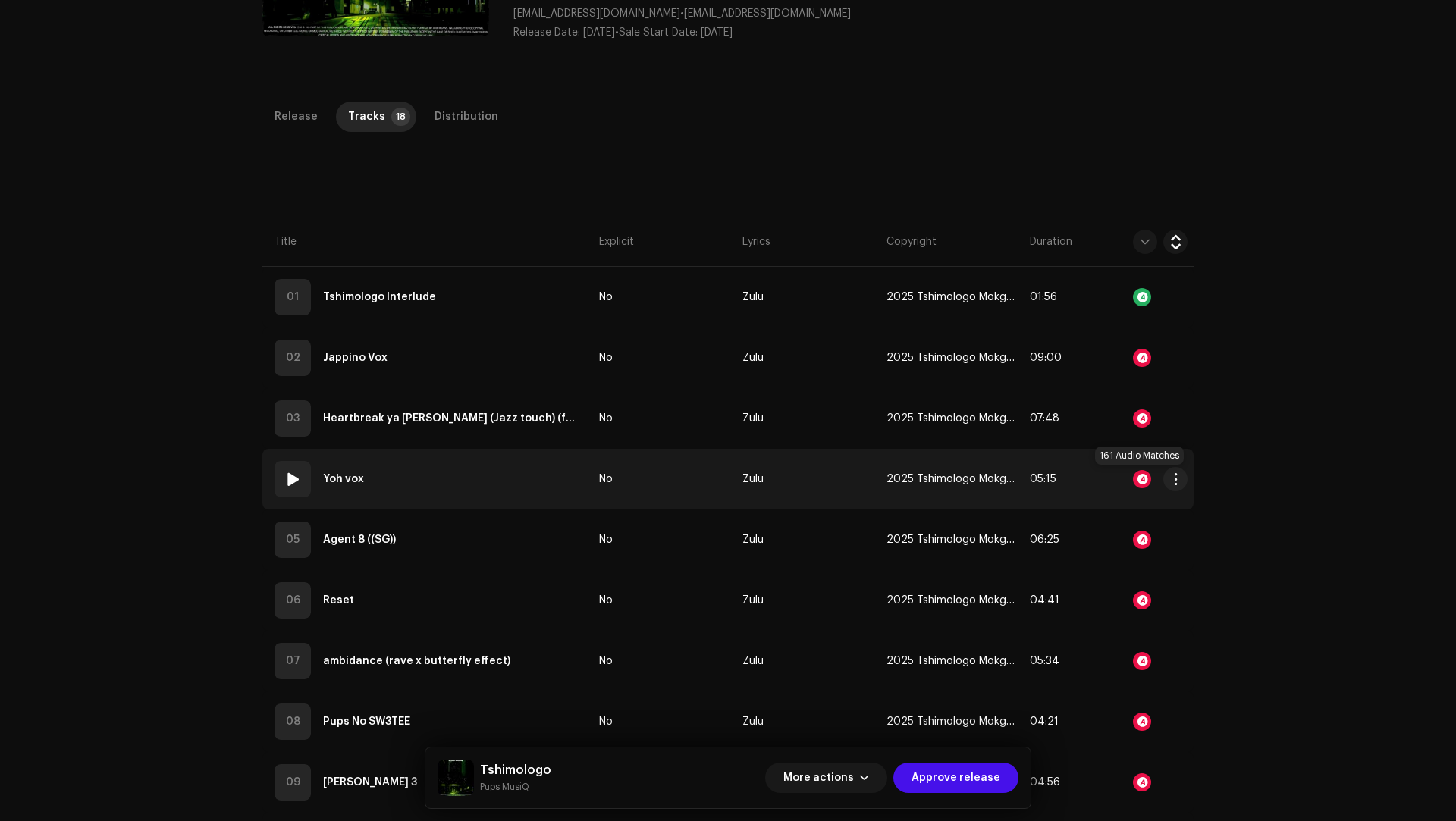
click at [1137, 483] on div at bounding box center [1142, 479] width 18 height 18
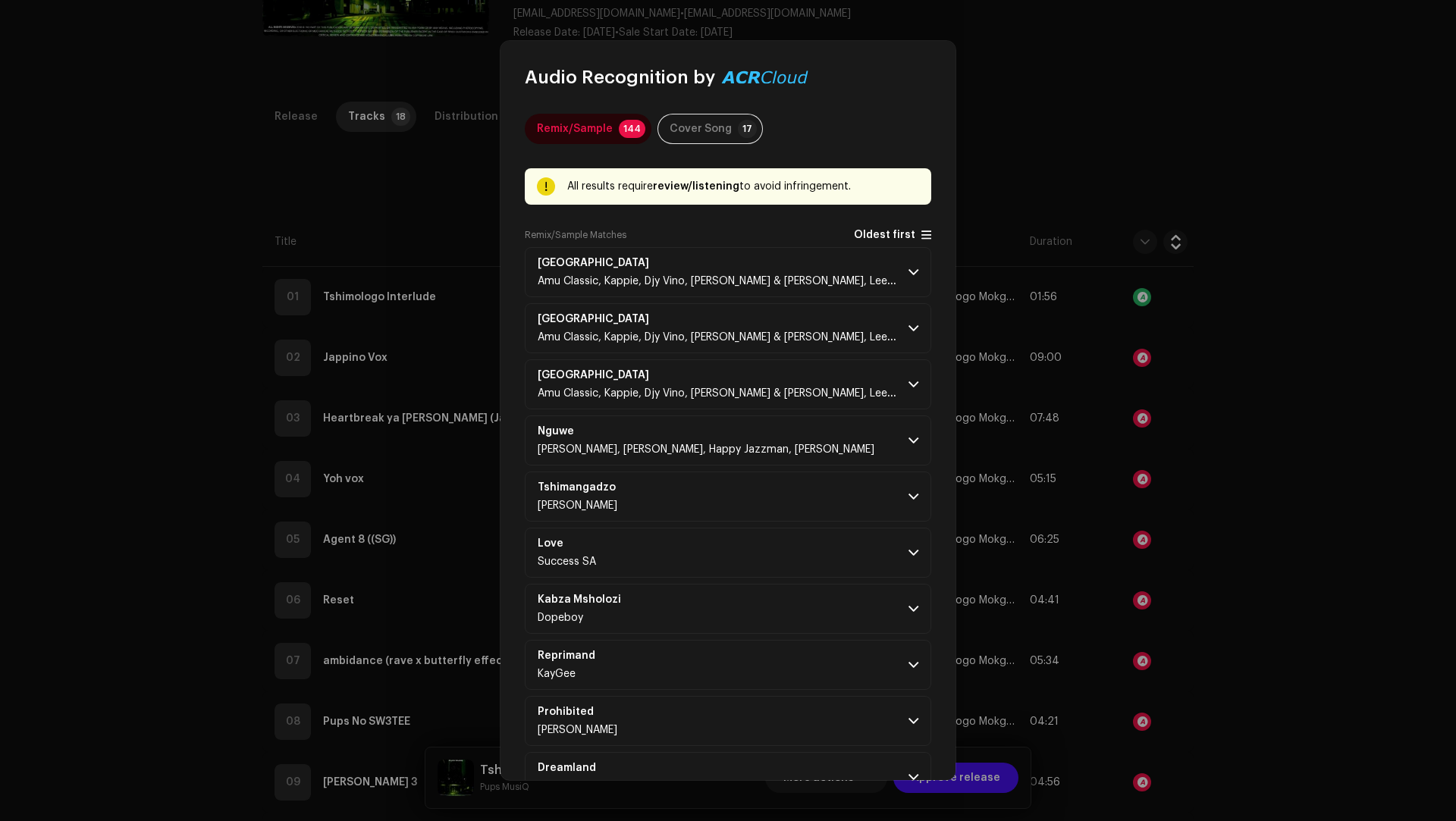
click at [871, 232] on span "Oldest first" at bounding box center [885, 235] width 62 height 12
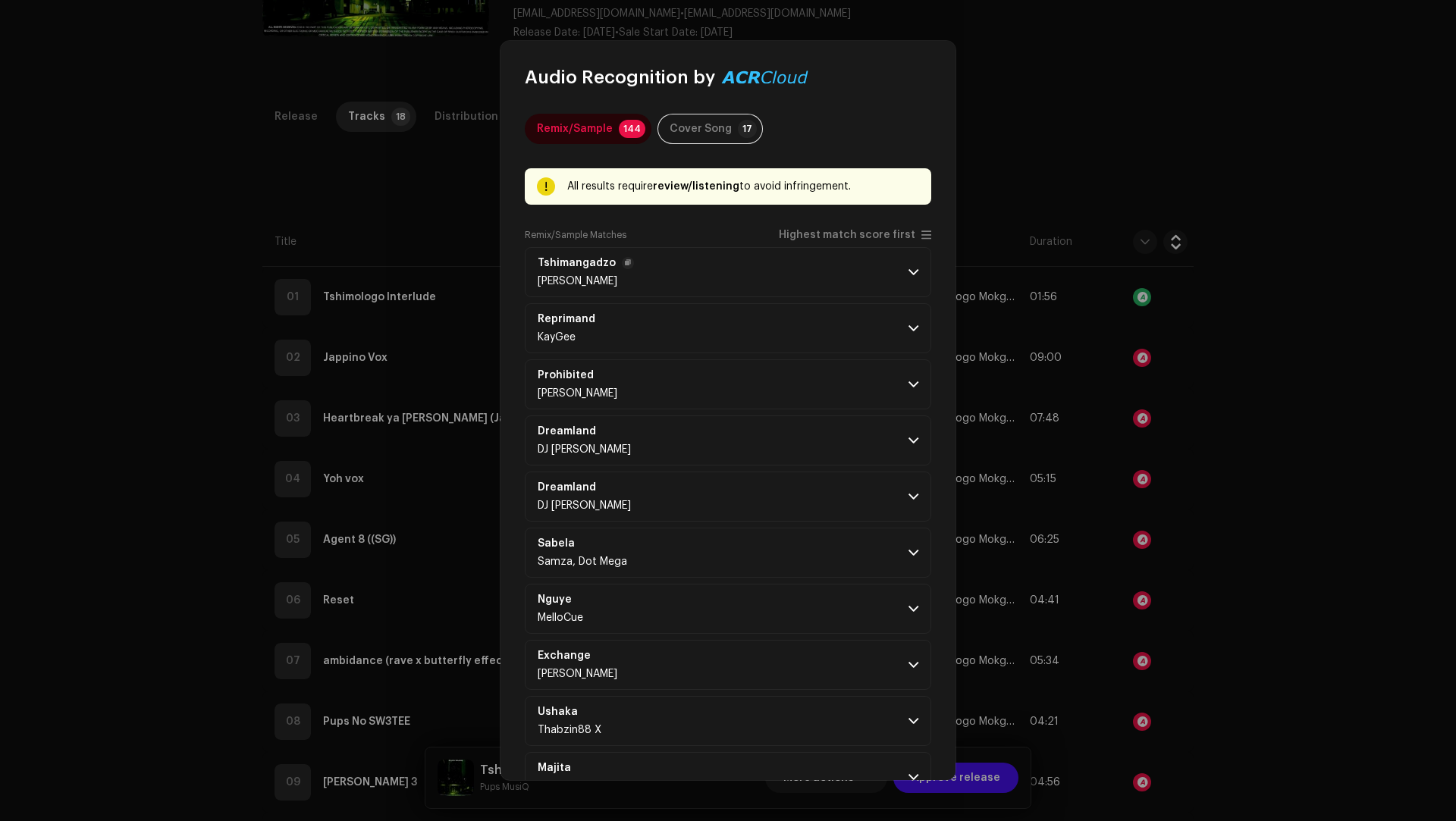
click at [831, 280] on p-accordion-header "Tshimangadzo Sidney" at bounding box center [727, 272] width 406 height 50
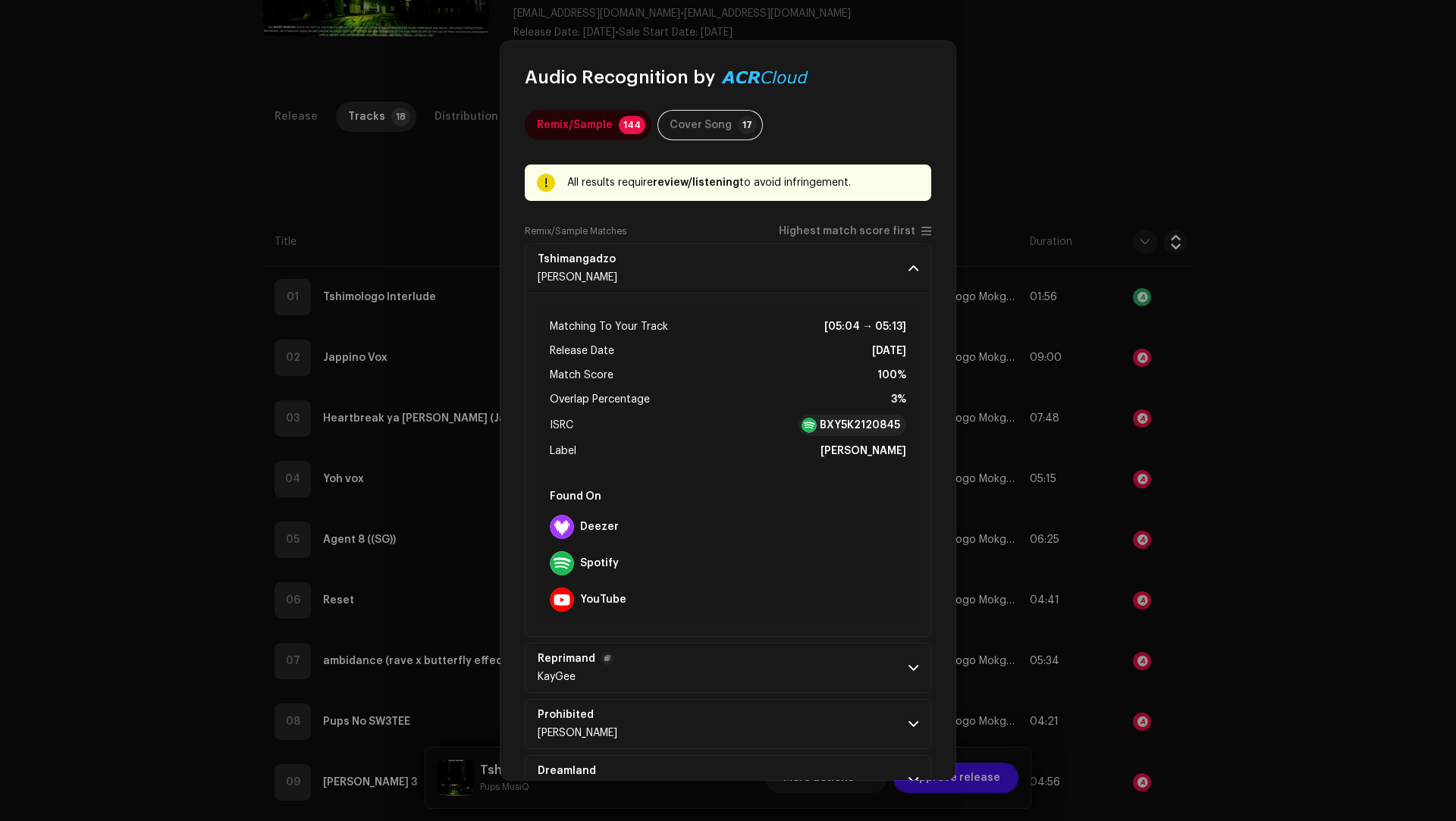
click at [748, 659] on p-accordion-header "Reprimand KayGee" at bounding box center [727, 668] width 406 height 50
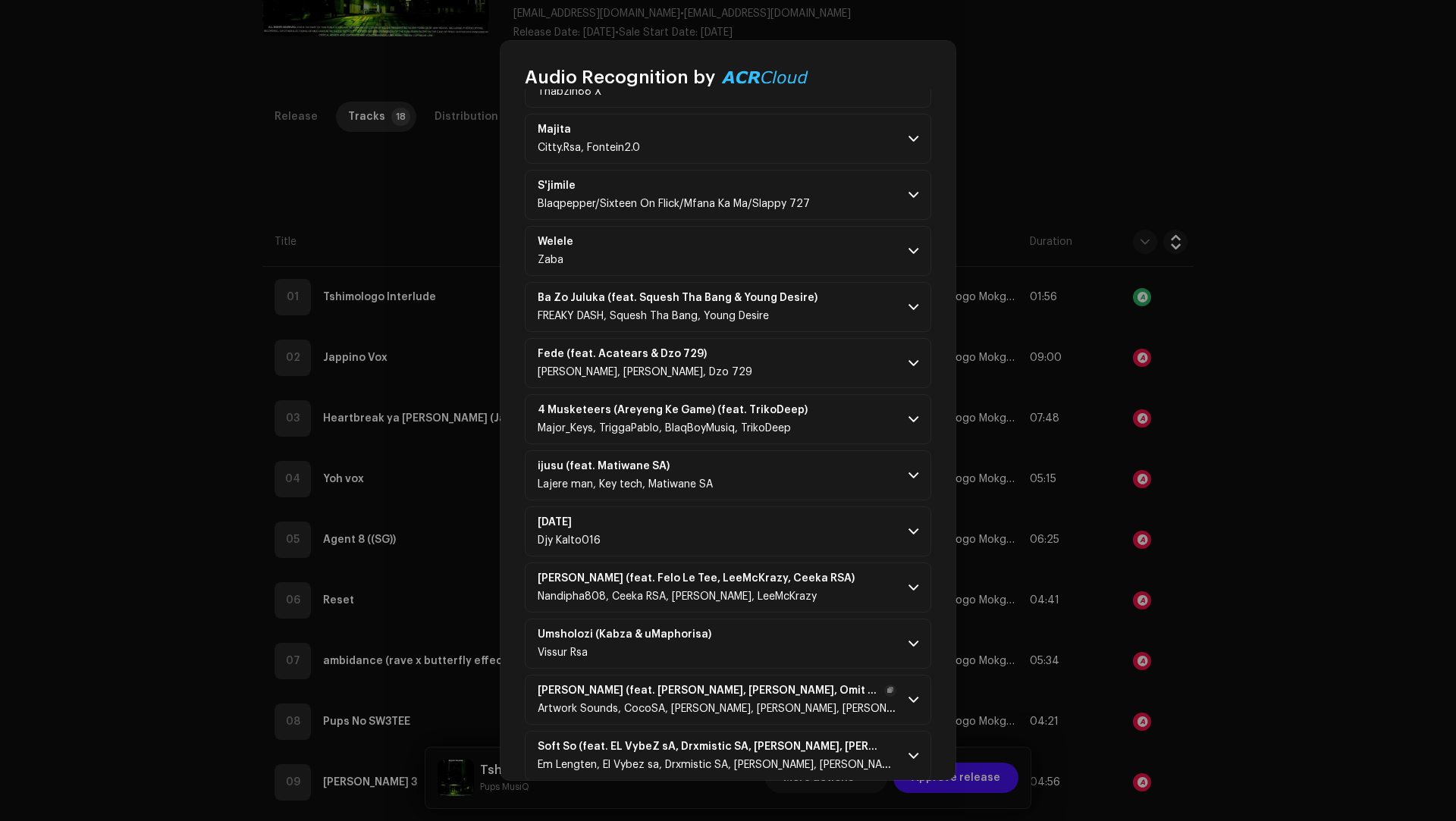
scroll to position [1984, 0]
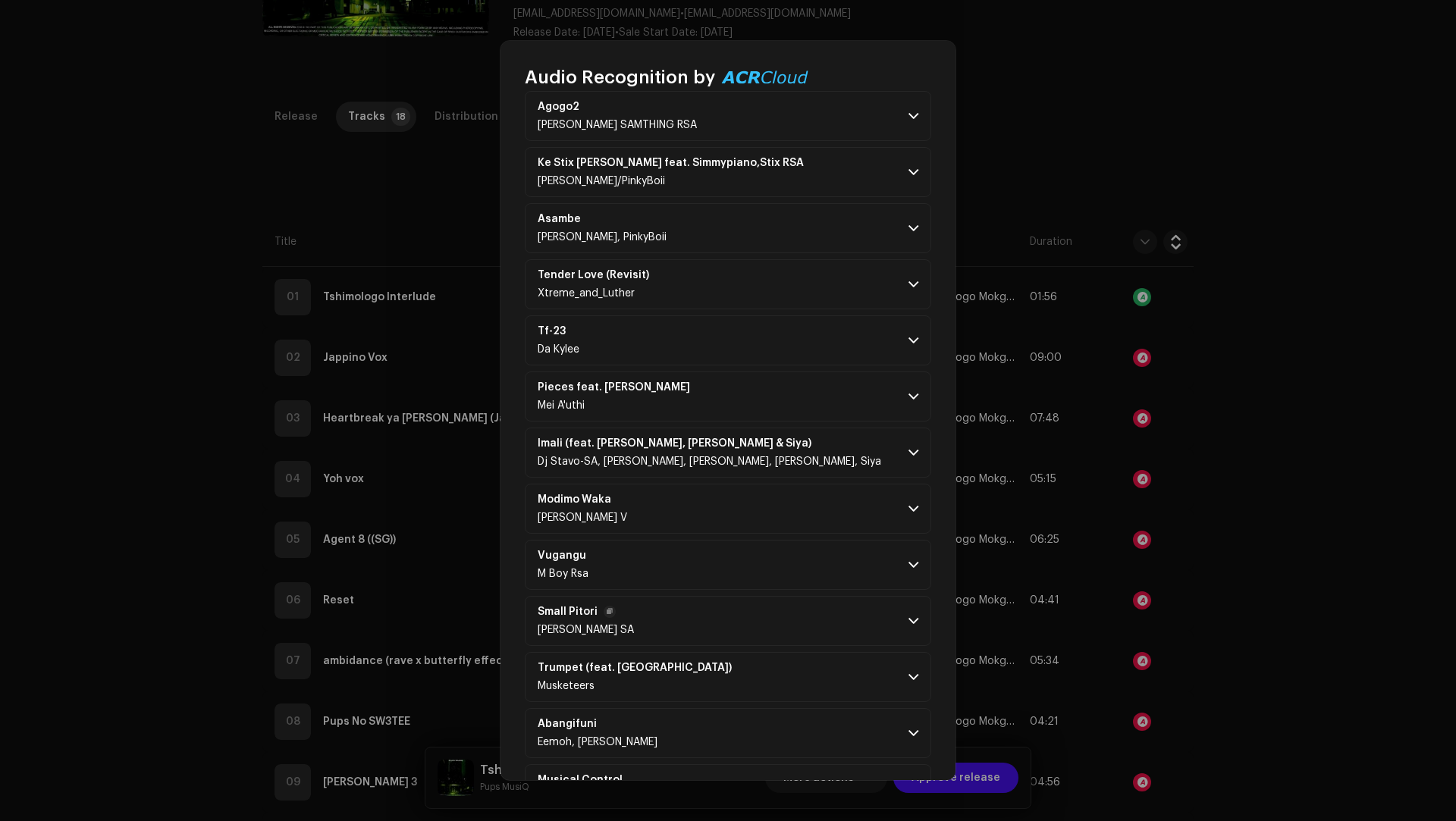
click at [745, 613] on p-accordion-header "Small Pitori Maddy Kitt SA" at bounding box center [727, 621] width 406 height 50
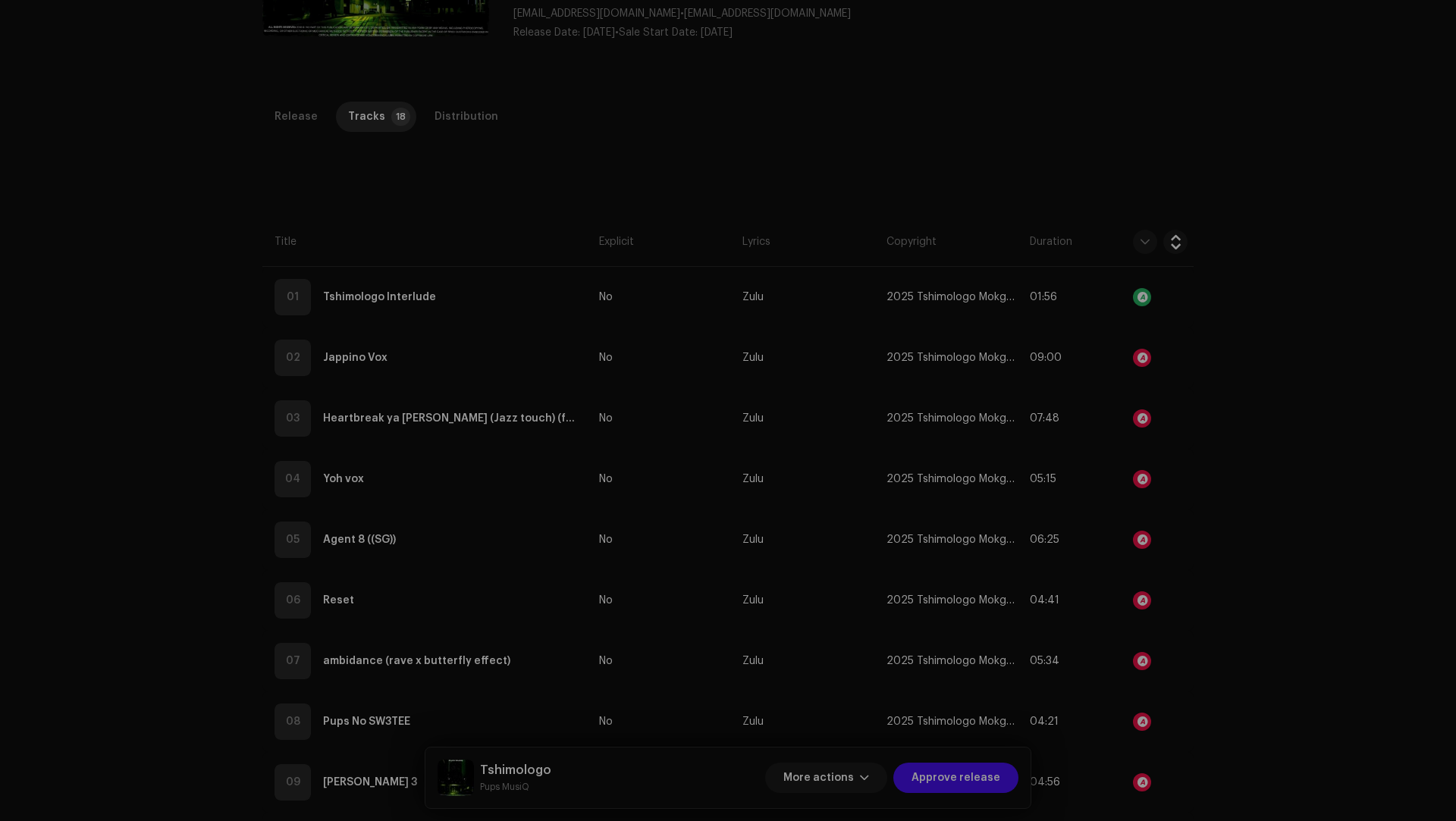
click at [1308, 590] on div "Audio Recognition by Remix/Sample 144 Cover Song 17 All results require review/…" at bounding box center [728, 410] width 1456 height 821
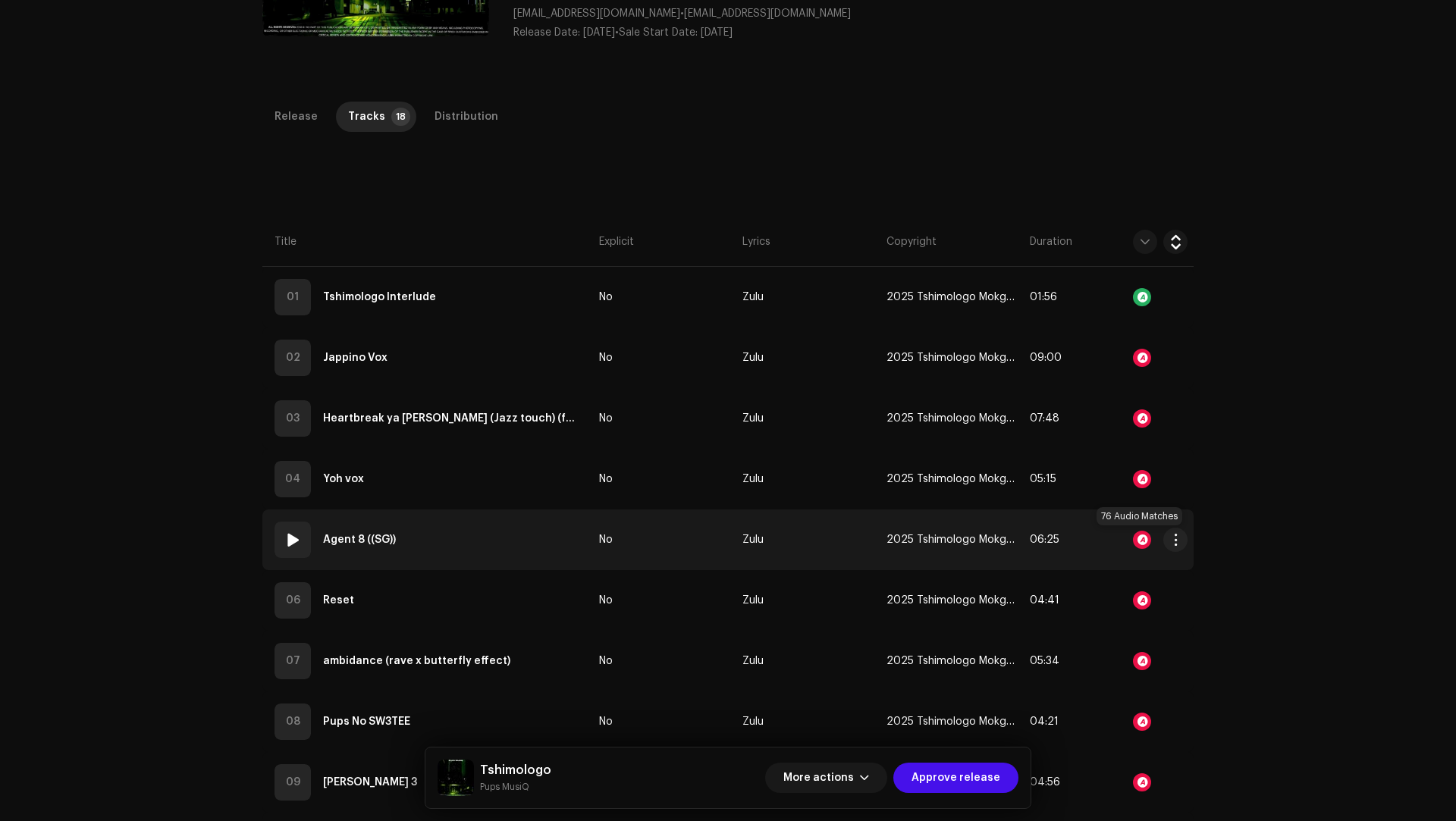
click at [1134, 540] on div at bounding box center [1142, 539] width 18 height 18
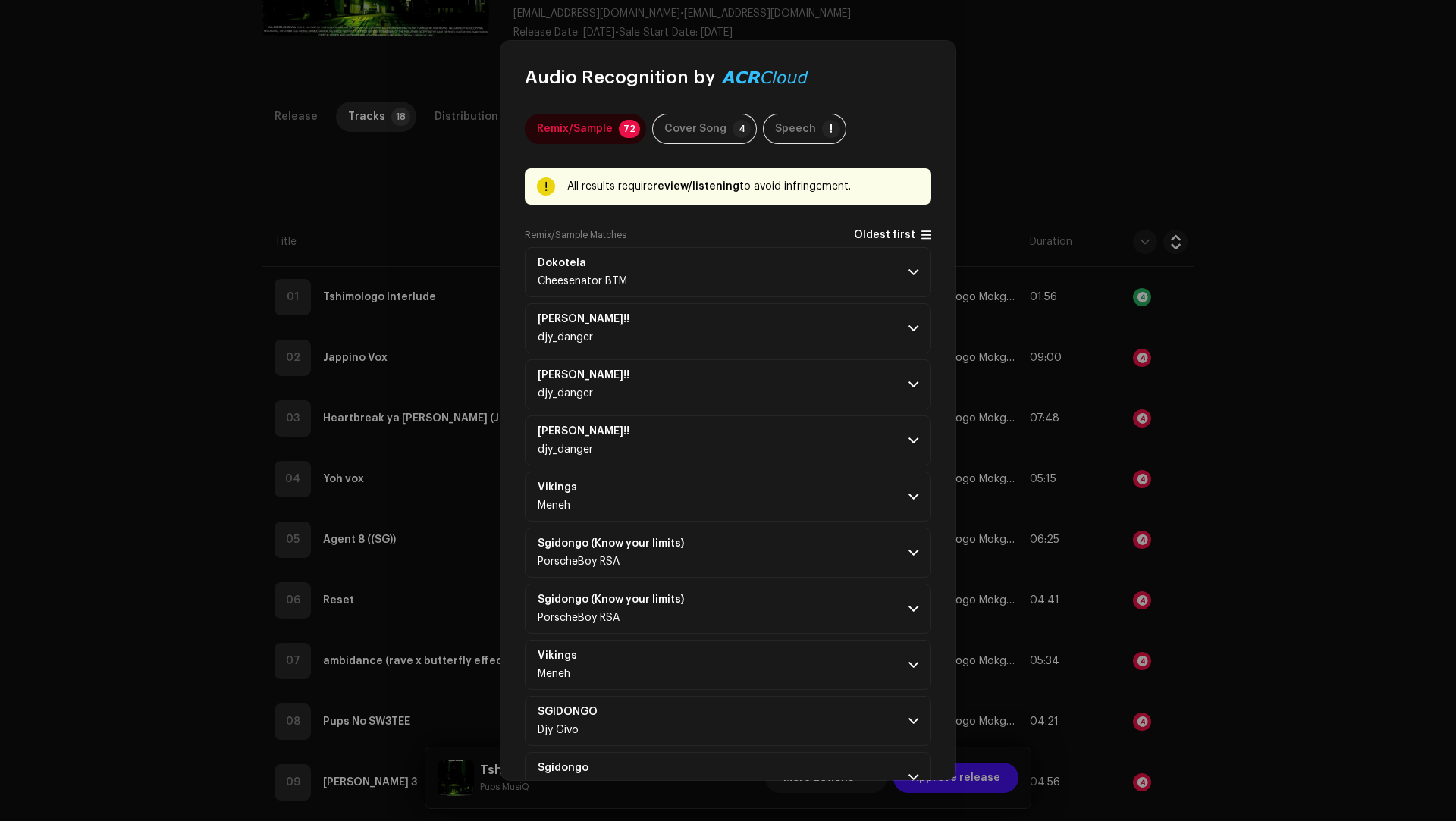
click at [881, 238] on span "Oldest first" at bounding box center [885, 235] width 62 height 12
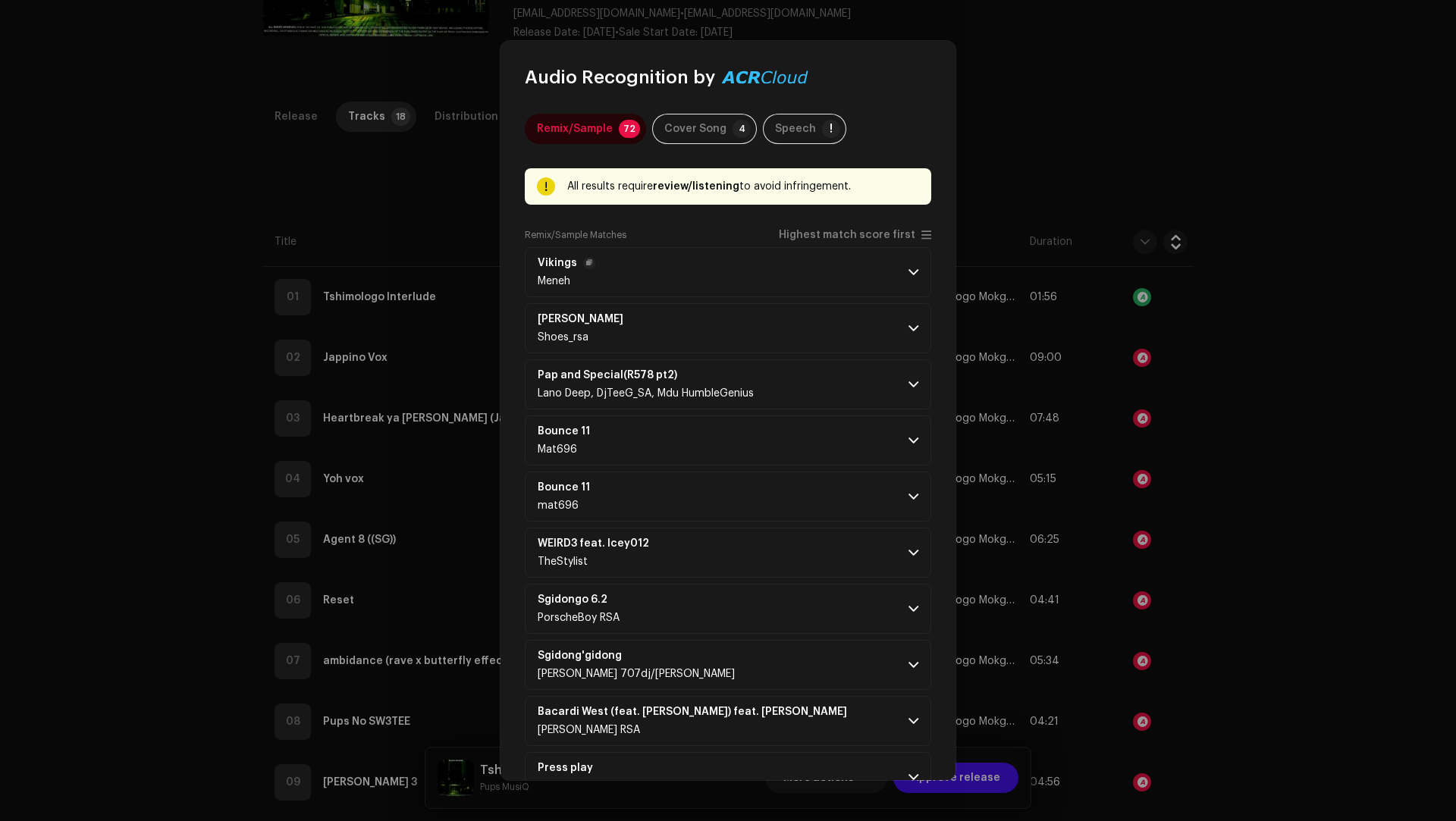
click at [826, 280] on p-accordion-header "Vikings Meneh" at bounding box center [727, 272] width 406 height 50
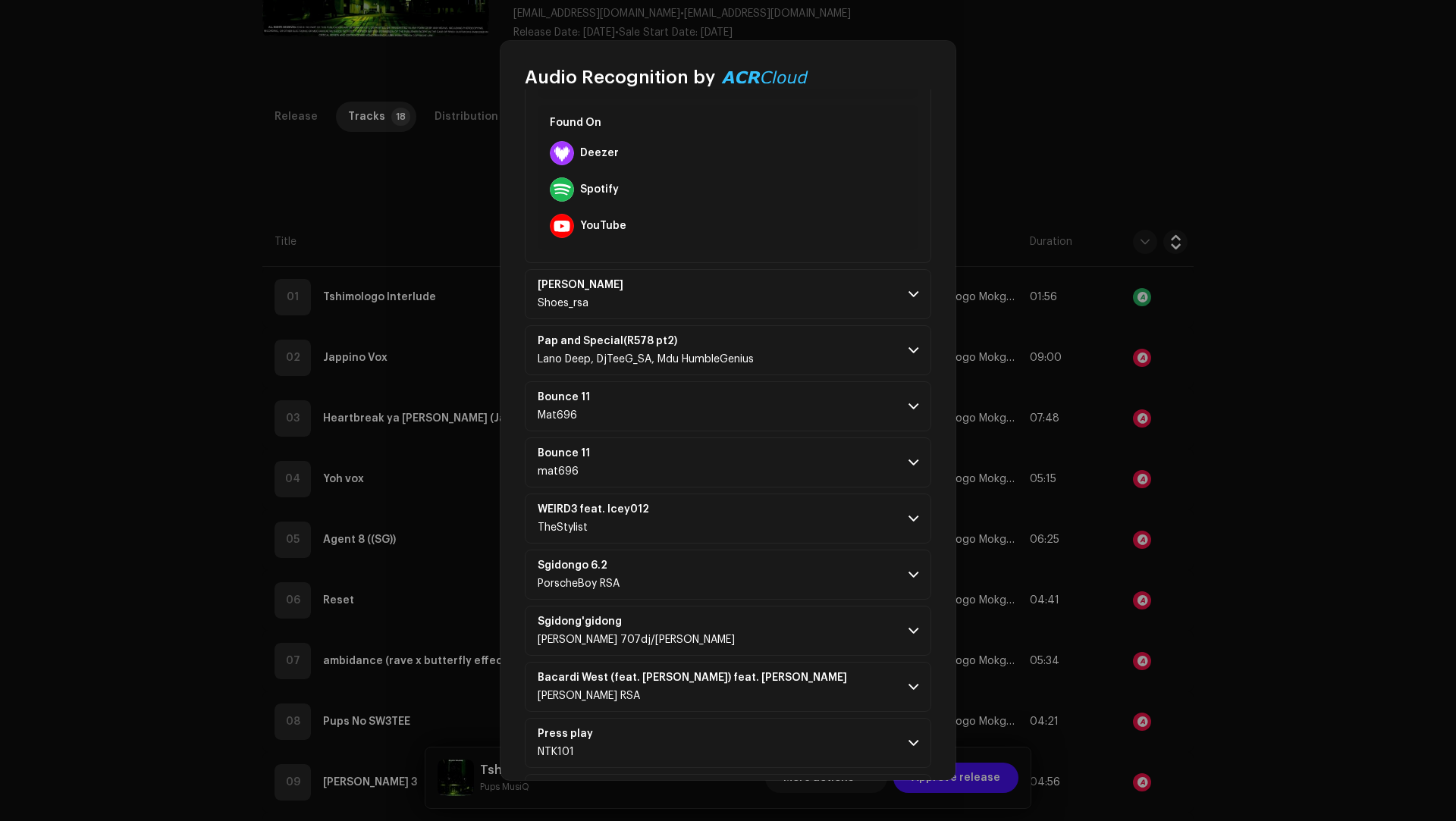
scroll to position [913, 0]
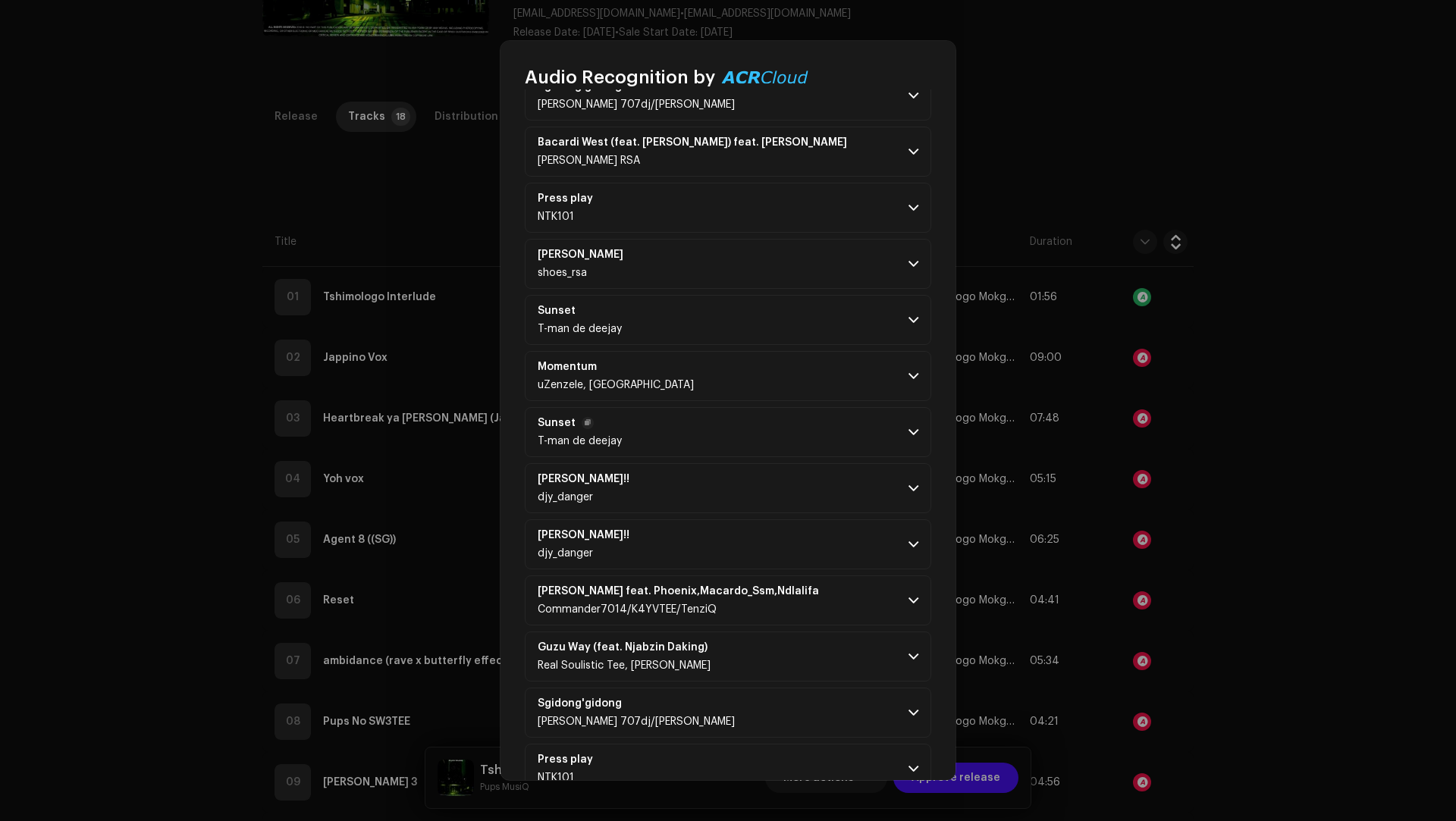
click at [788, 417] on p-accordion-header "Sunset T-man de deejay" at bounding box center [727, 432] width 406 height 50
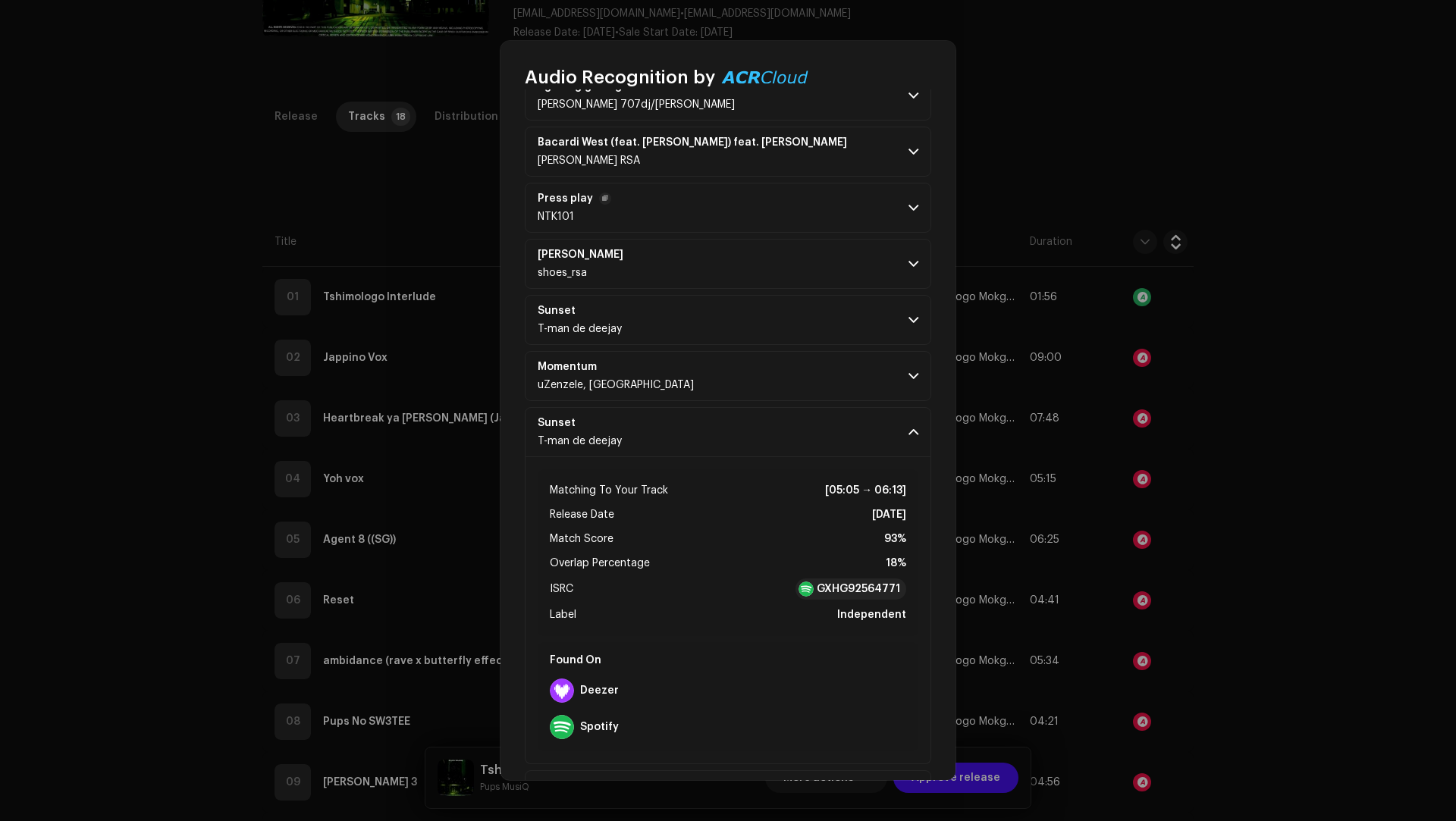
click at [749, 223] on p-accordion-header "Press play NTK101" at bounding box center [727, 208] width 406 height 50
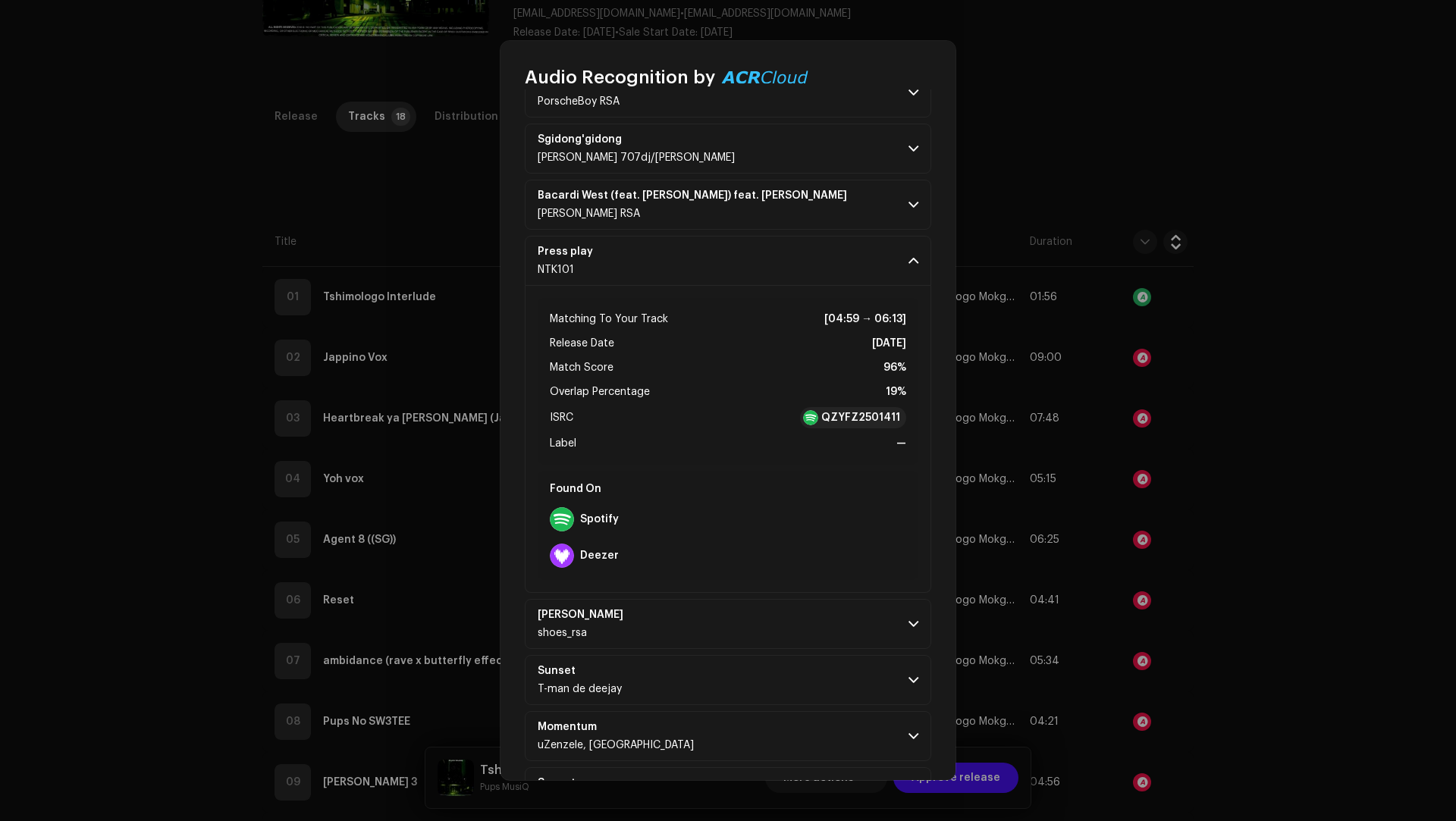
scroll to position [612, 0]
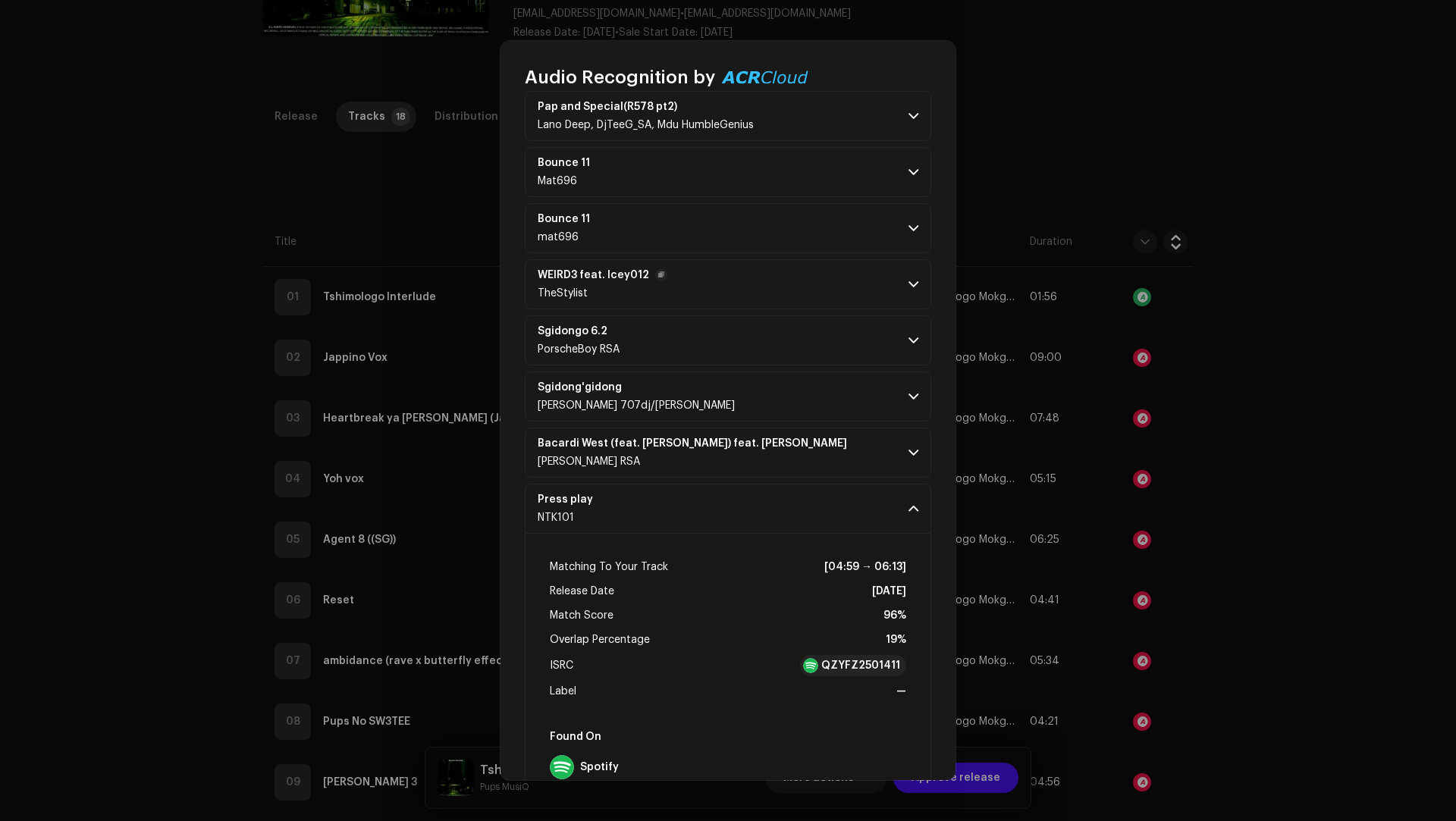
click at [751, 288] on p-accordion-header "WEIRD3 feat. Icey012 TheStylist" at bounding box center [727, 284] width 406 height 50
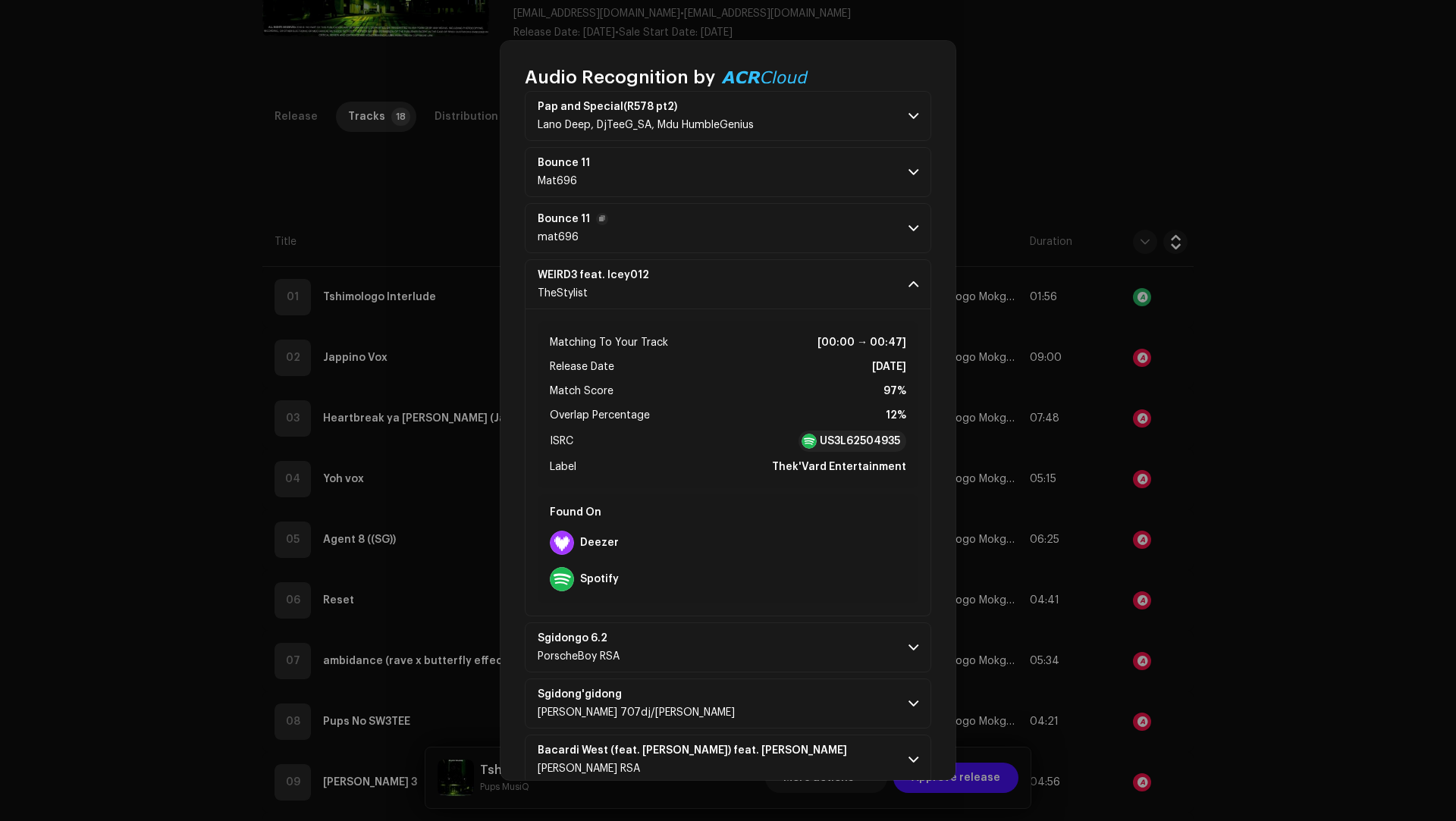
click at [741, 209] on p-accordion-header "Bounce 11 mat696" at bounding box center [727, 228] width 406 height 50
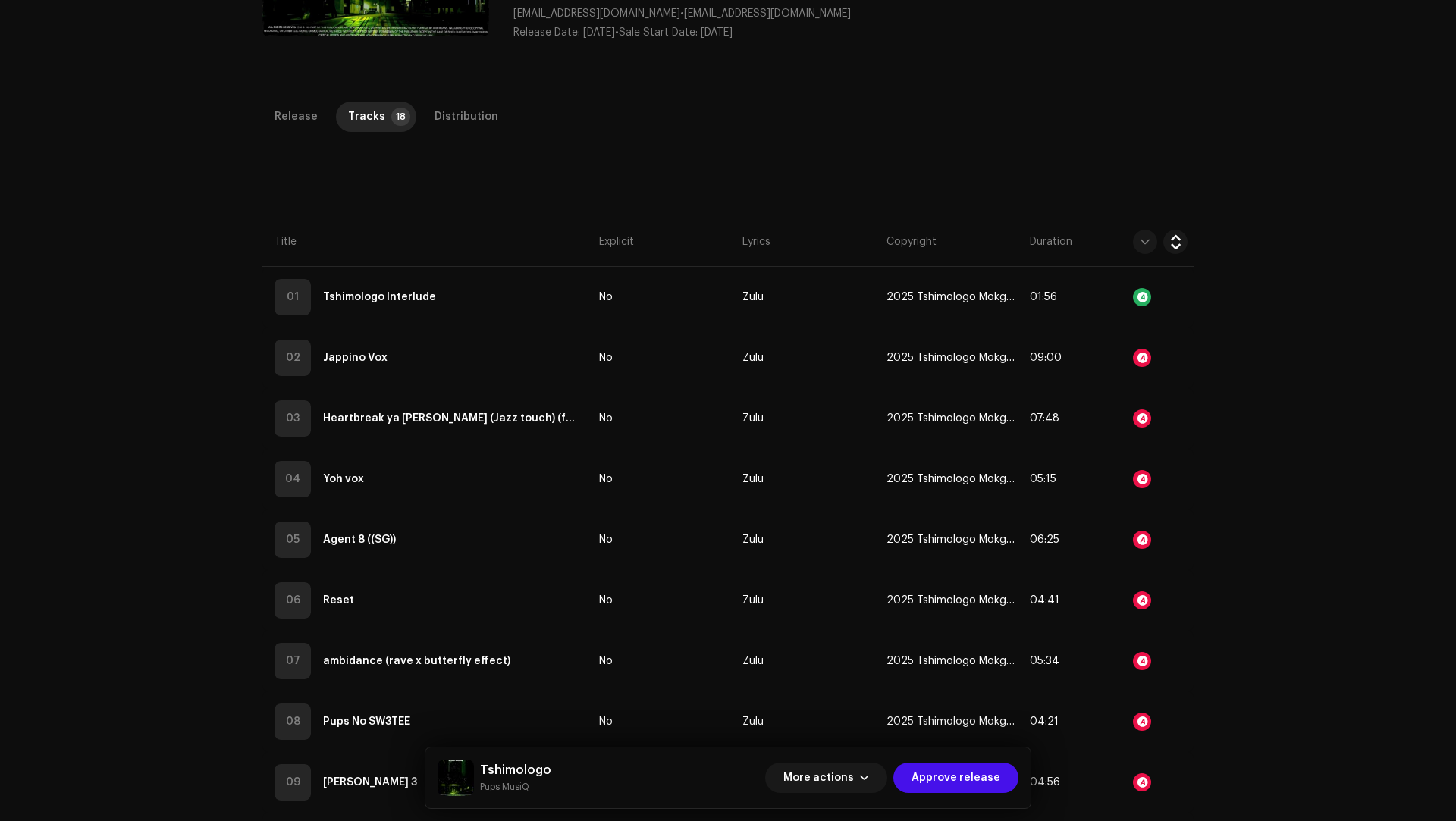
click at [1217, 318] on div "Audio Recognition by Remix/Sample 72 Cover Song 4 Speech ! All results require …" at bounding box center [728, 410] width 1456 height 821
click at [455, 122] on div "Distribution" at bounding box center [466, 117] width 63 height 30
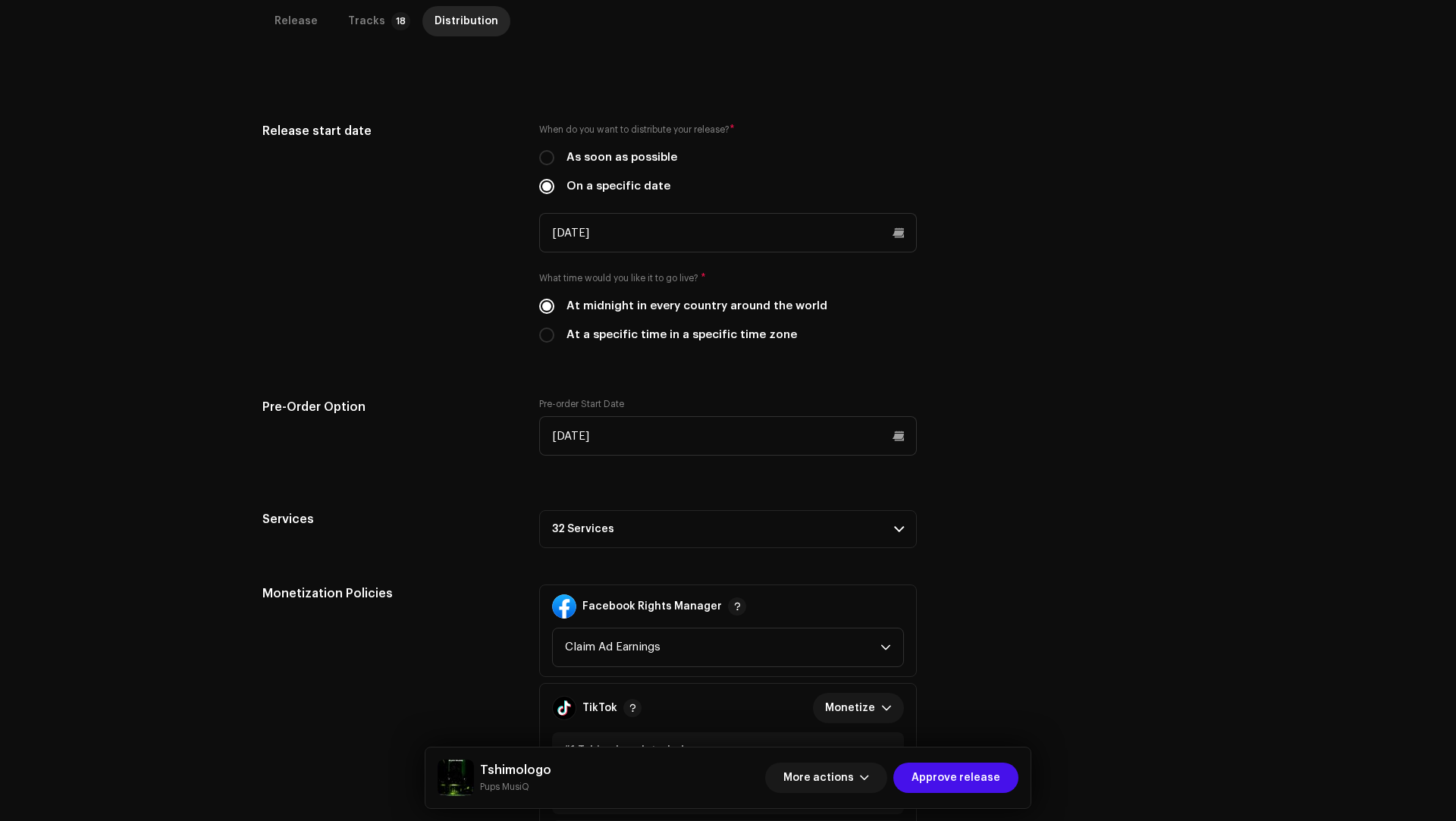
scroll to position [599, 0]
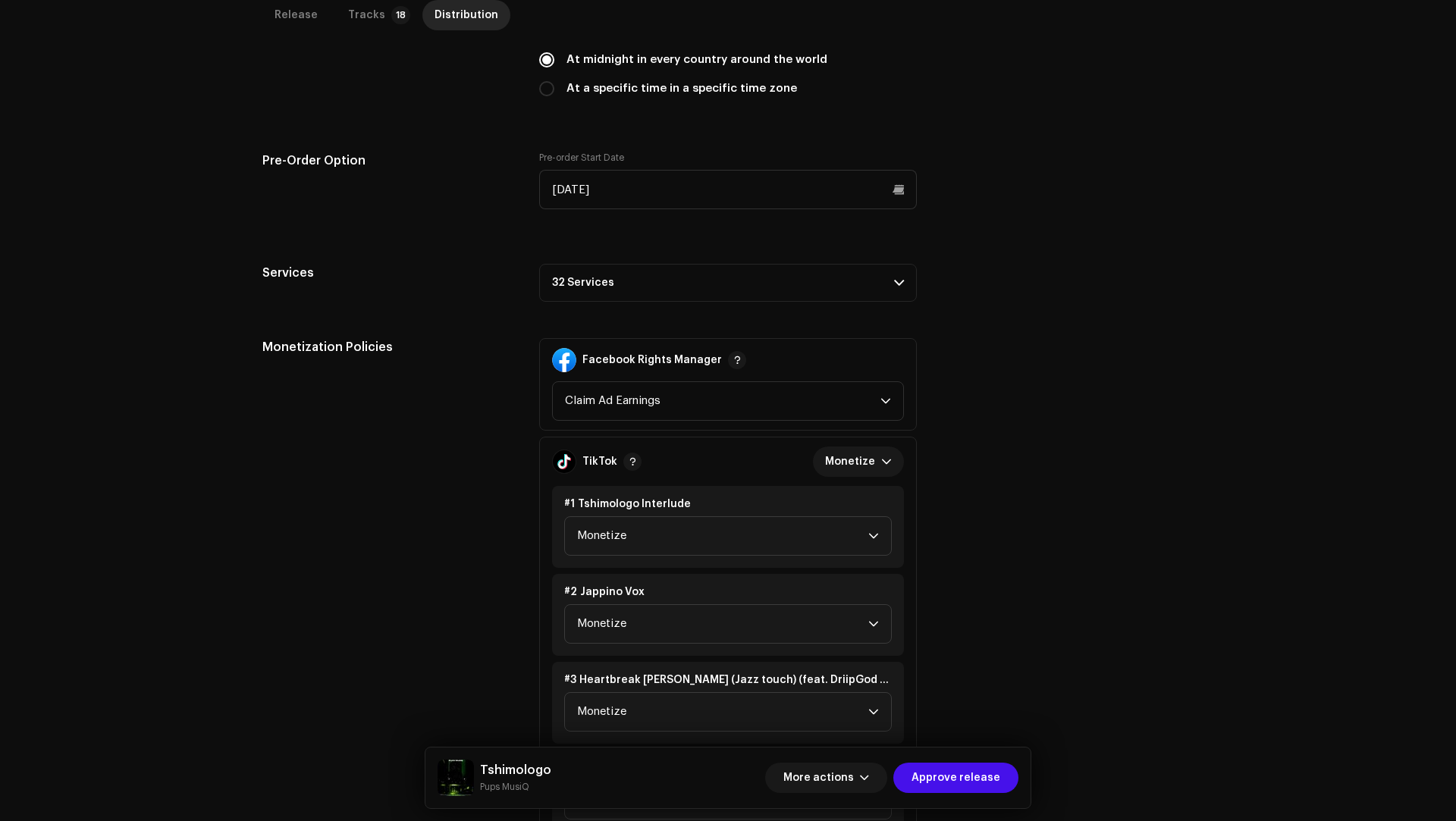
click at [639, 268] on p-accordion-header "32 Services" at bounding box center [727, 282] width 378 height 38
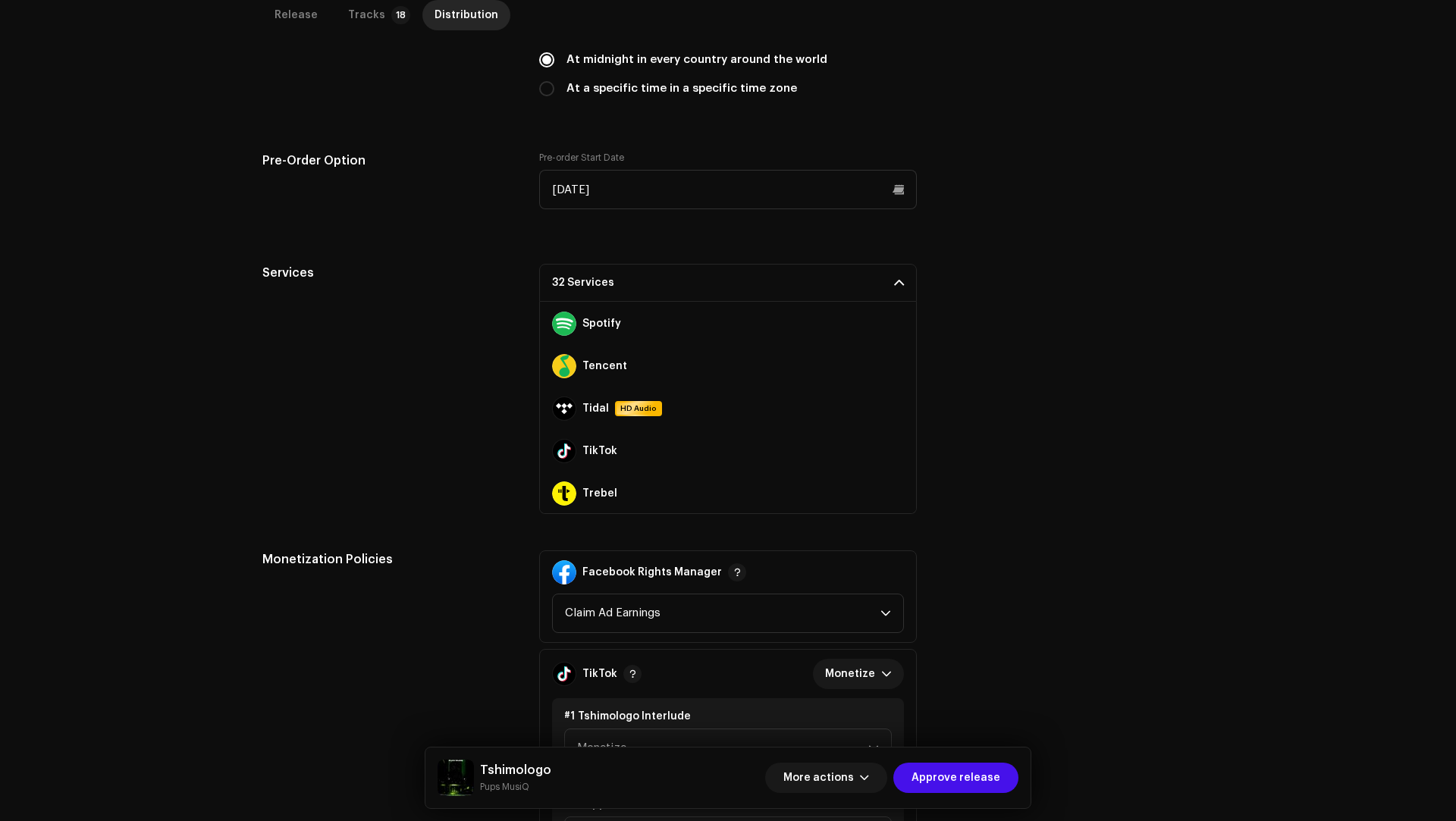
scroll to position [1146, 0]
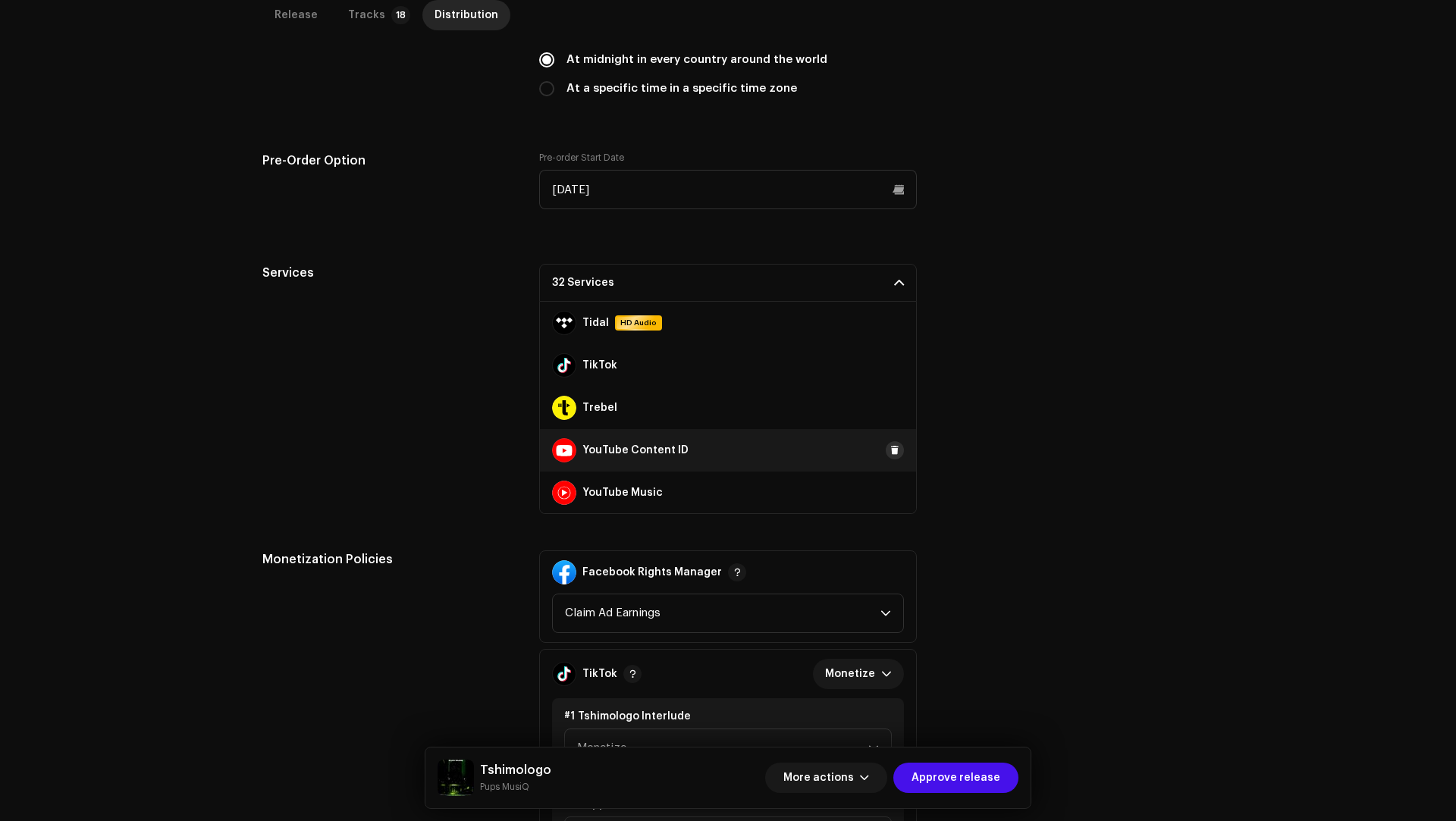
click at [890, 448] on span at bounding box center [894, 450] width 9 height 13
click at [890, 360] on span at bounding box center [894, 365] width 9 height 13
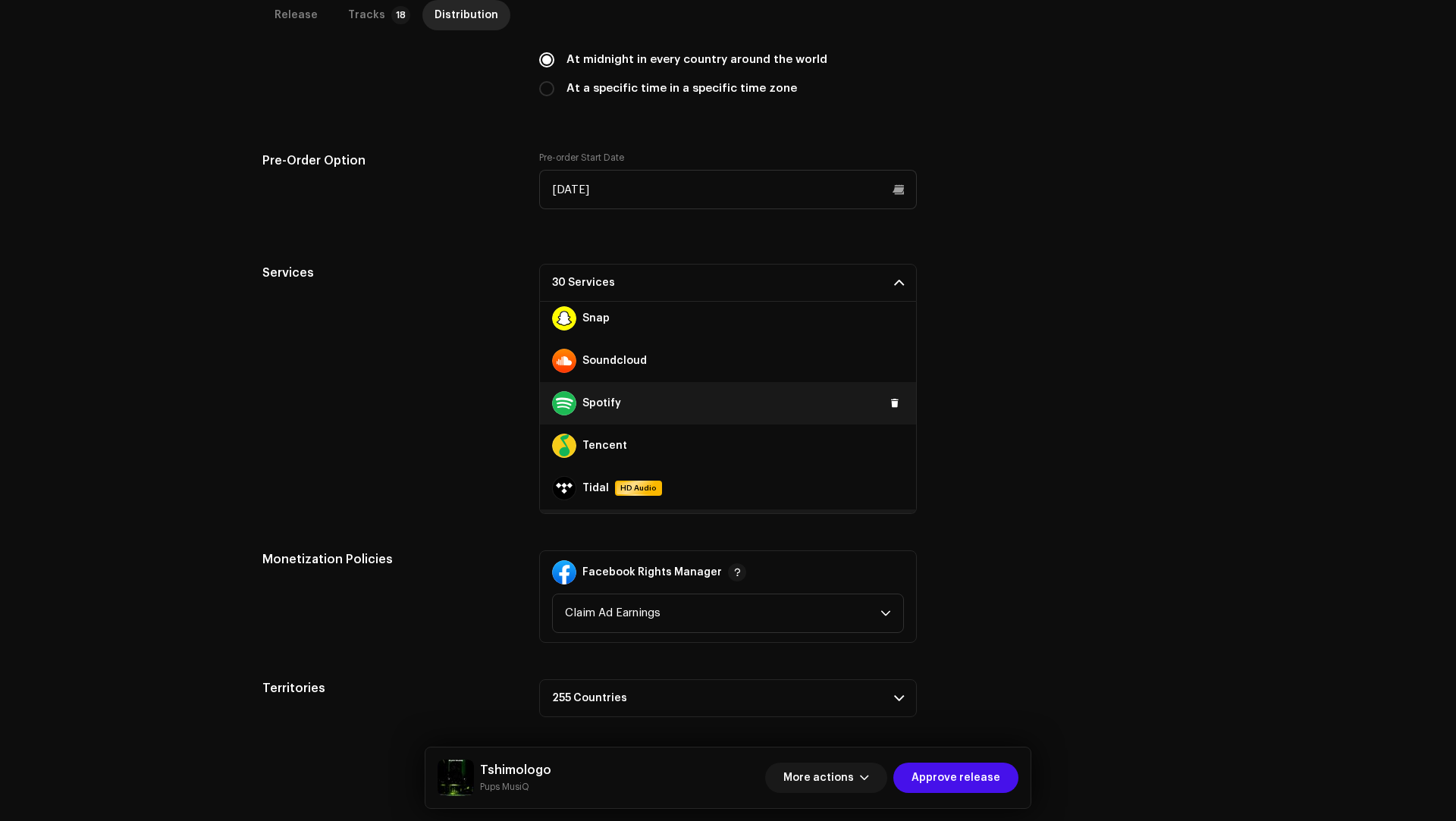
scroll to position [959, 0]
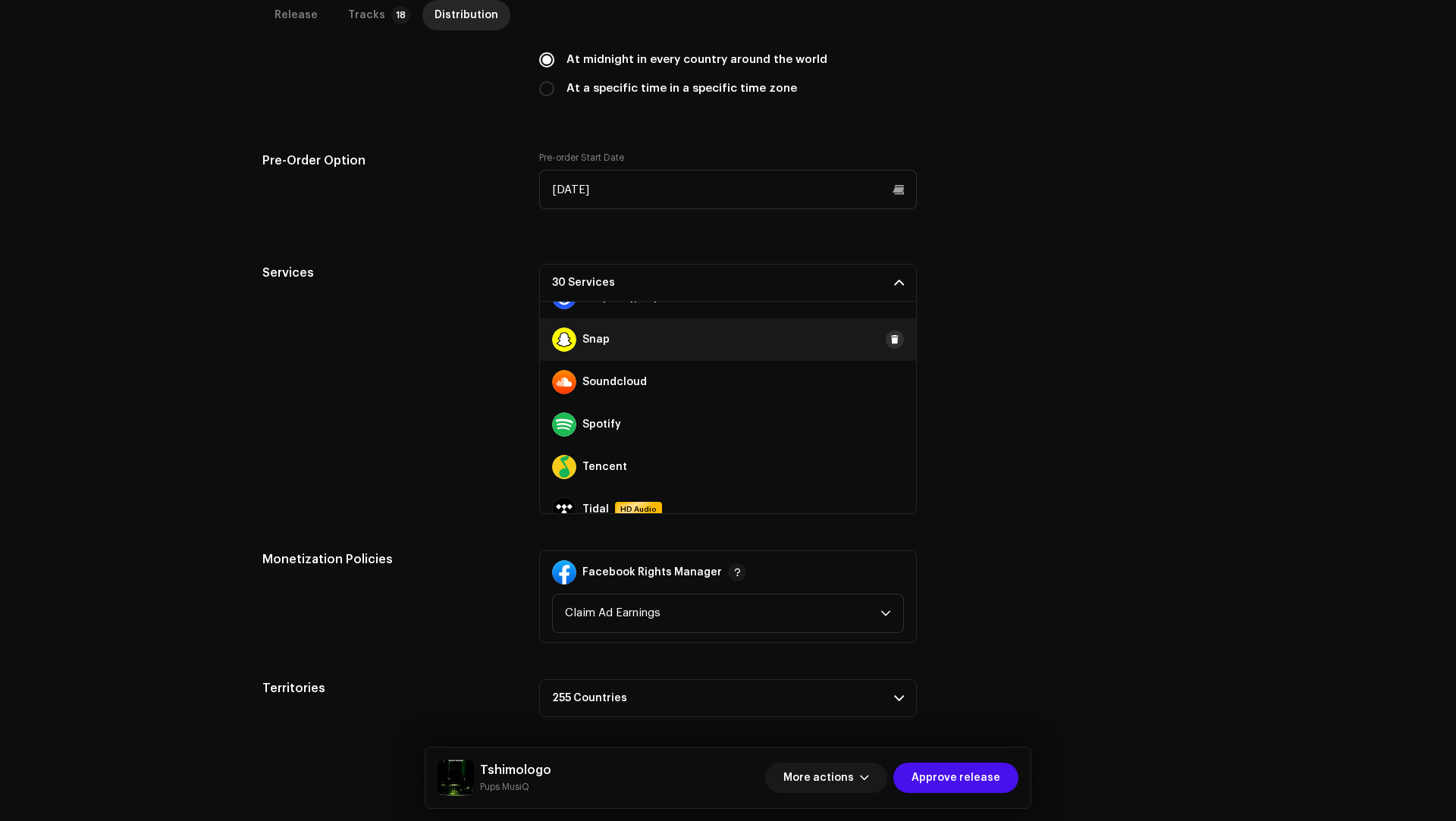
click at [890, 336] on span at bounding box center [894, 339] width 9 height 13
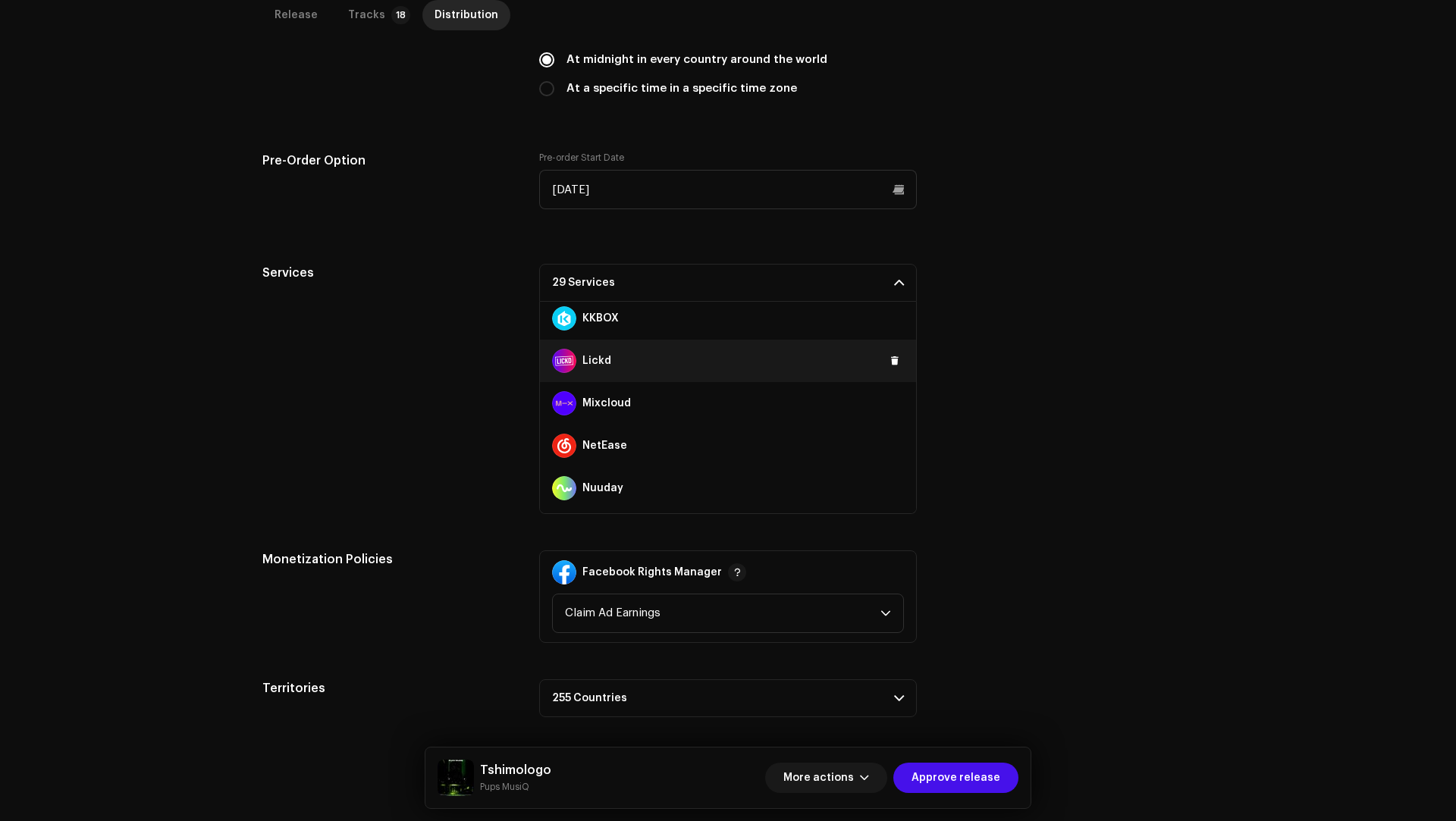
scroll to position [639, 0]
click at [891, 359] on button at bounding box center [895, 363] width 18 height 18
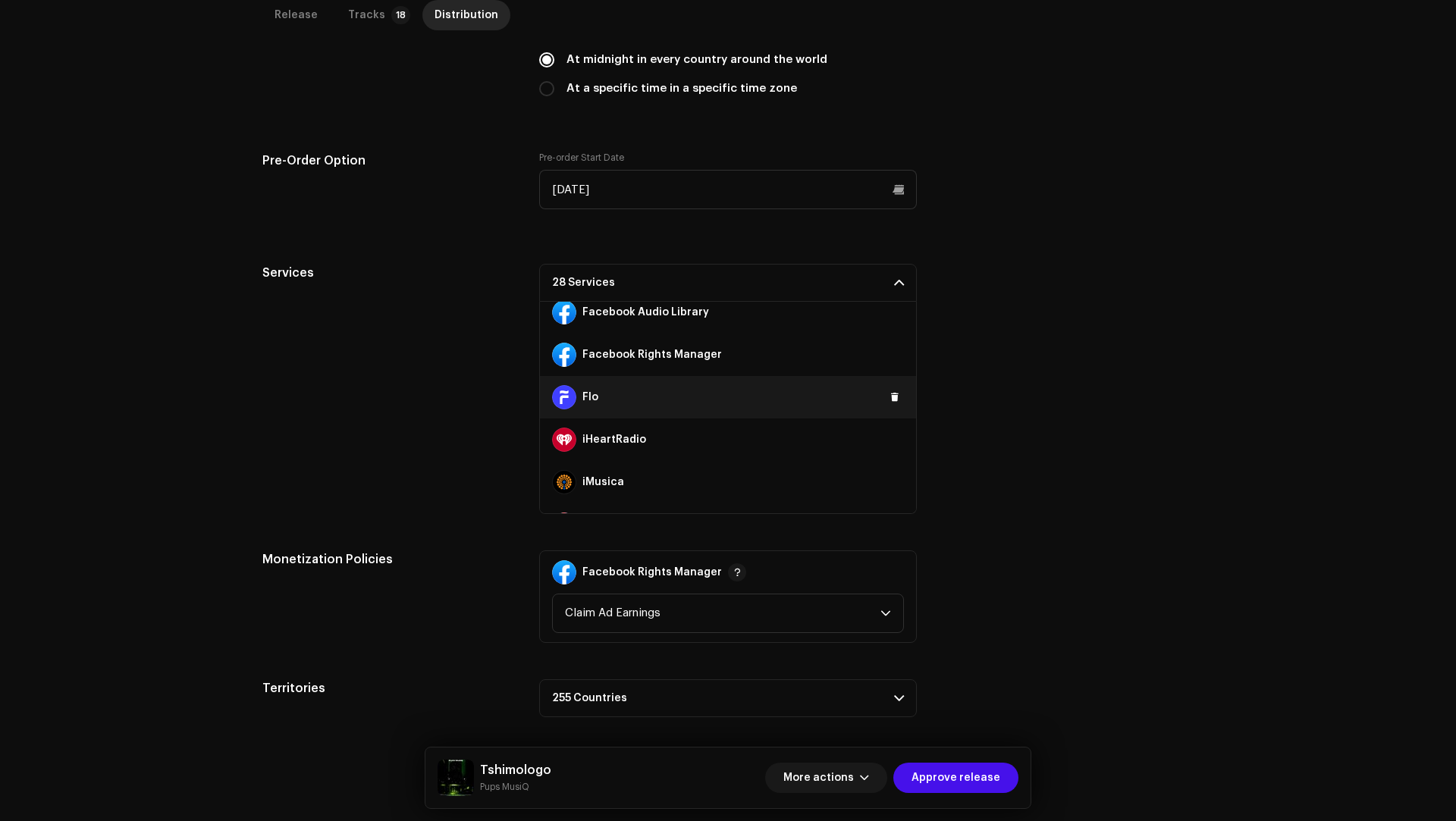
scroll to position [308, 0]
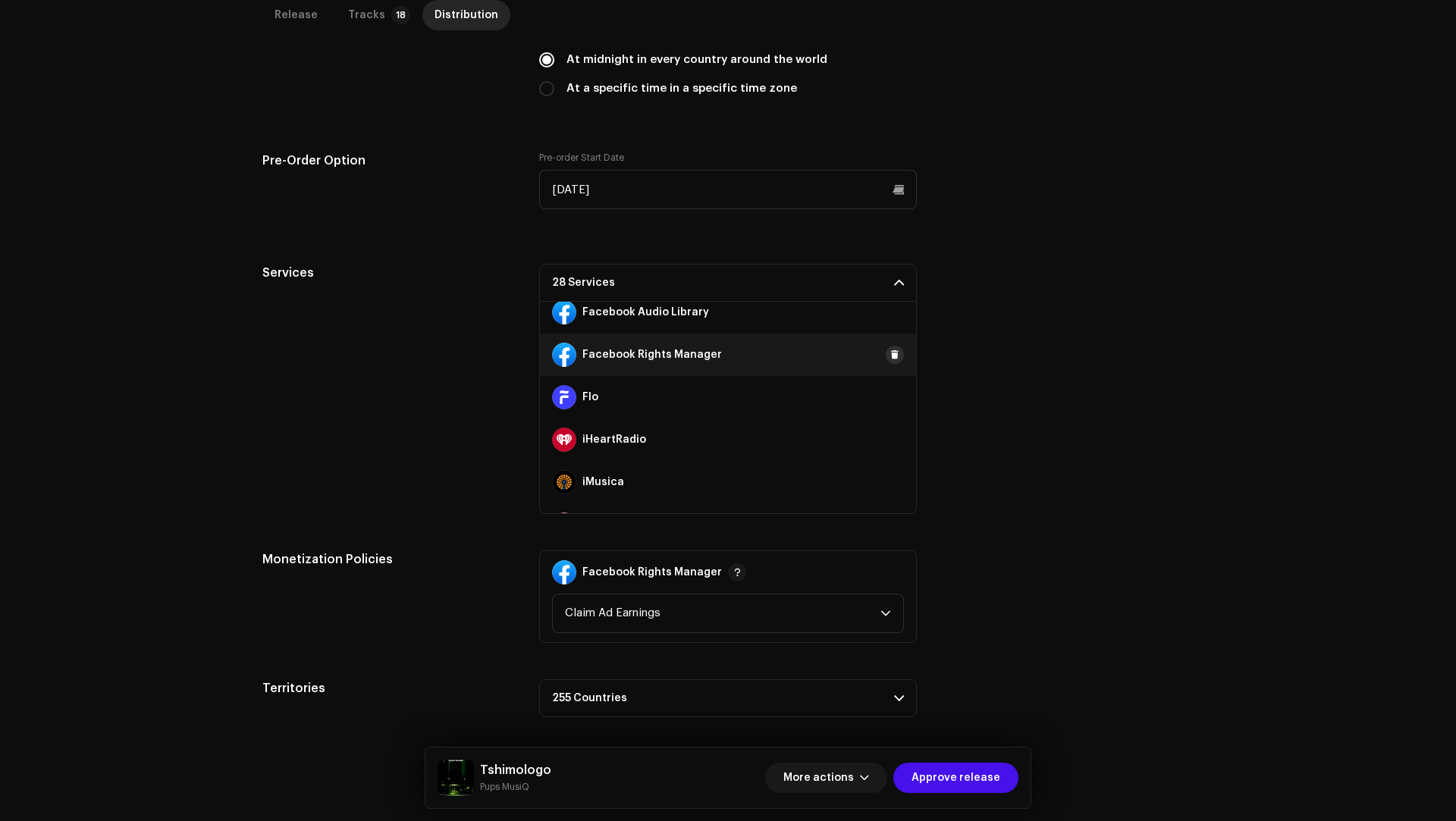
click at [890, 353] on span at bounding box center [894, 354] width 9 height 13
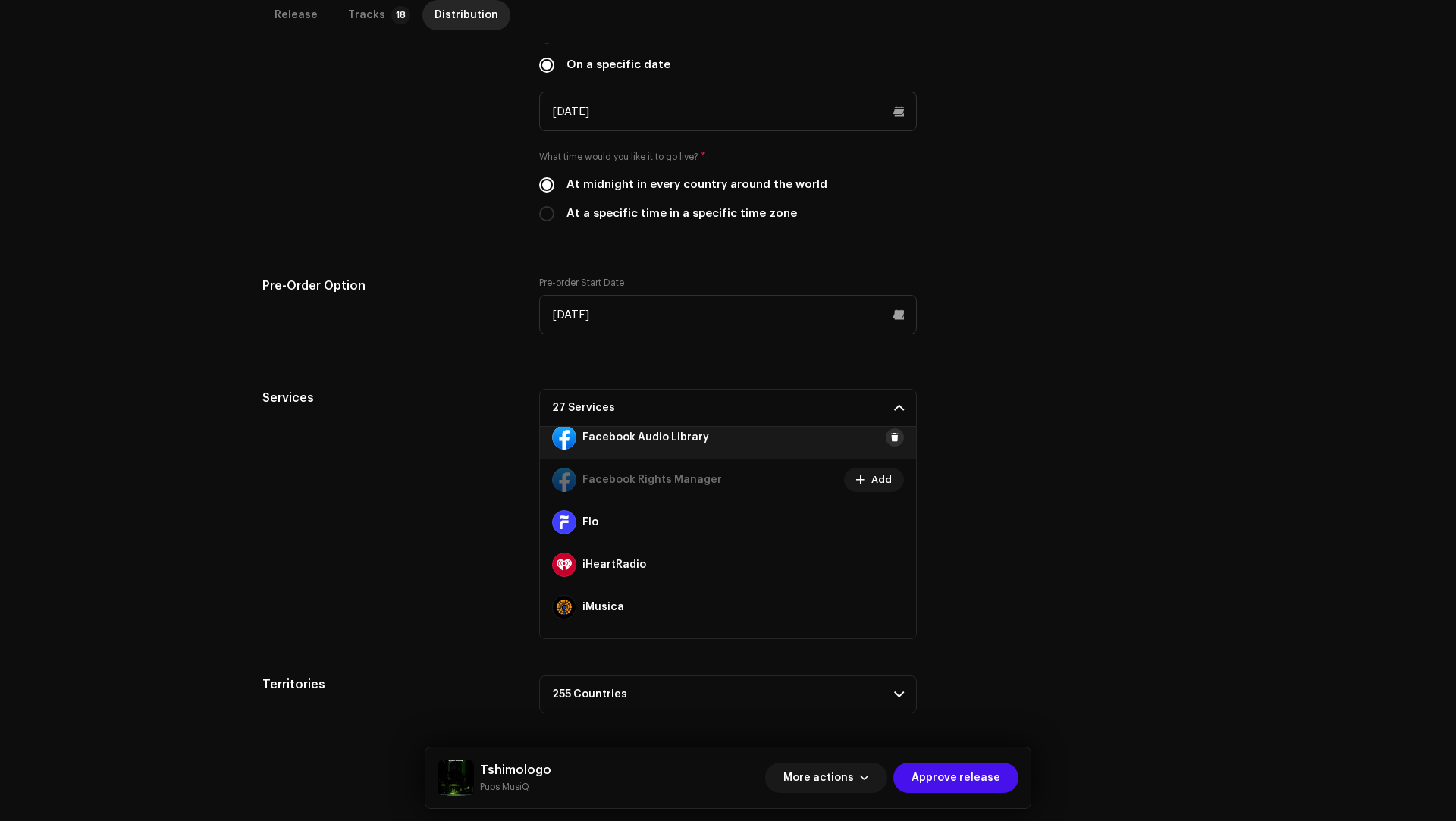
click at [886, 437] on button at bounding box center [895, 438] width 18 height 18
click at [508, 786] on small "Pups MusiQ" at bounding box center [515, 787] width 71 height 15
drag, startPoint x: 508, startPoint y: 786, endPoint x: 480, endPoint y: 773, distance: 30.9
click at [480, 773] on div "Tshimologo Pups MusiQ" at bounding box center [515, 778] width 71 height 33
copy div "Tshimologo Pups MusiQ"
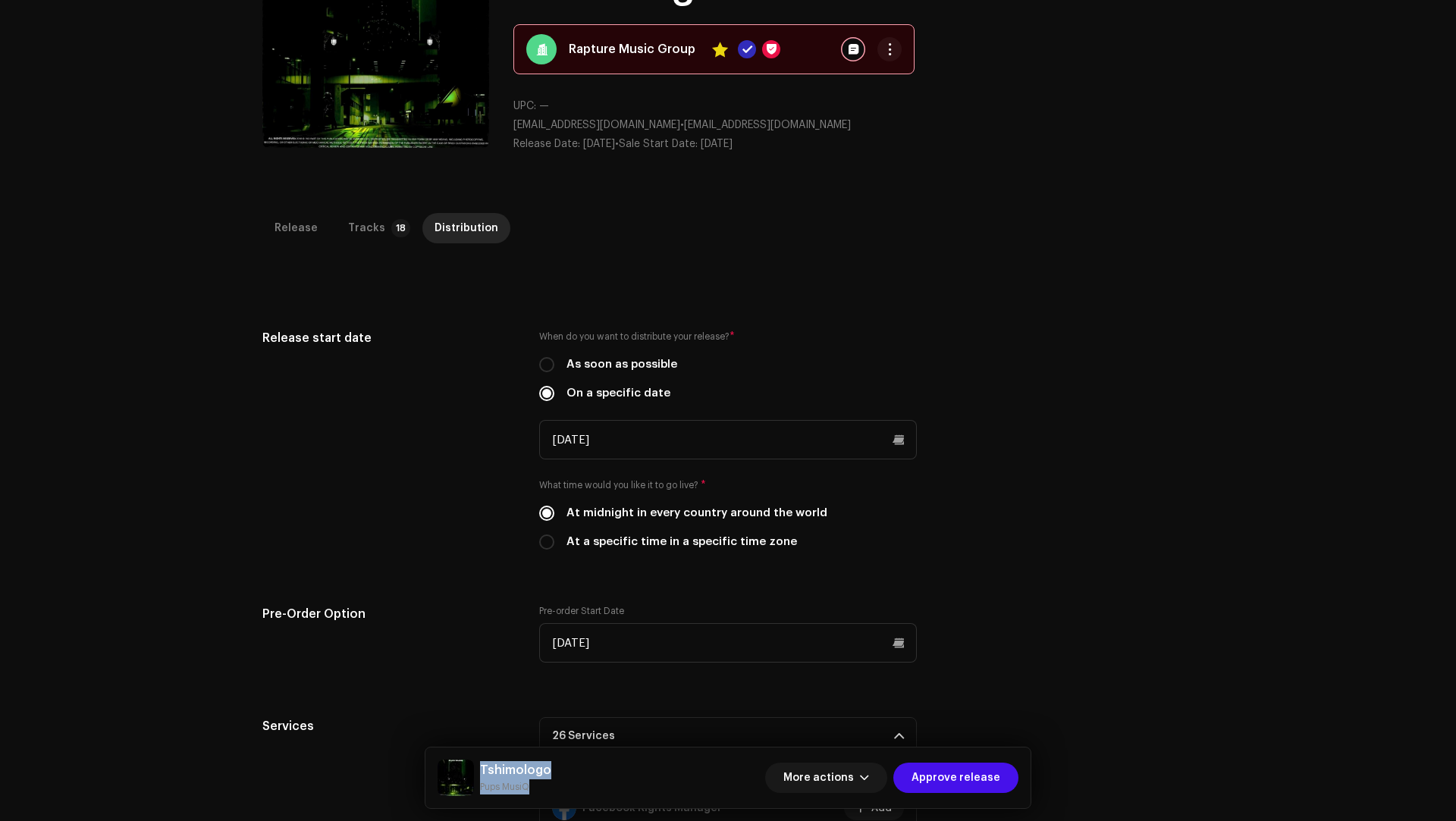
scroll to position [145, 0]
click at [381, 513] on div "Release start date" at bounding box center [389, 449] width 253 height 239
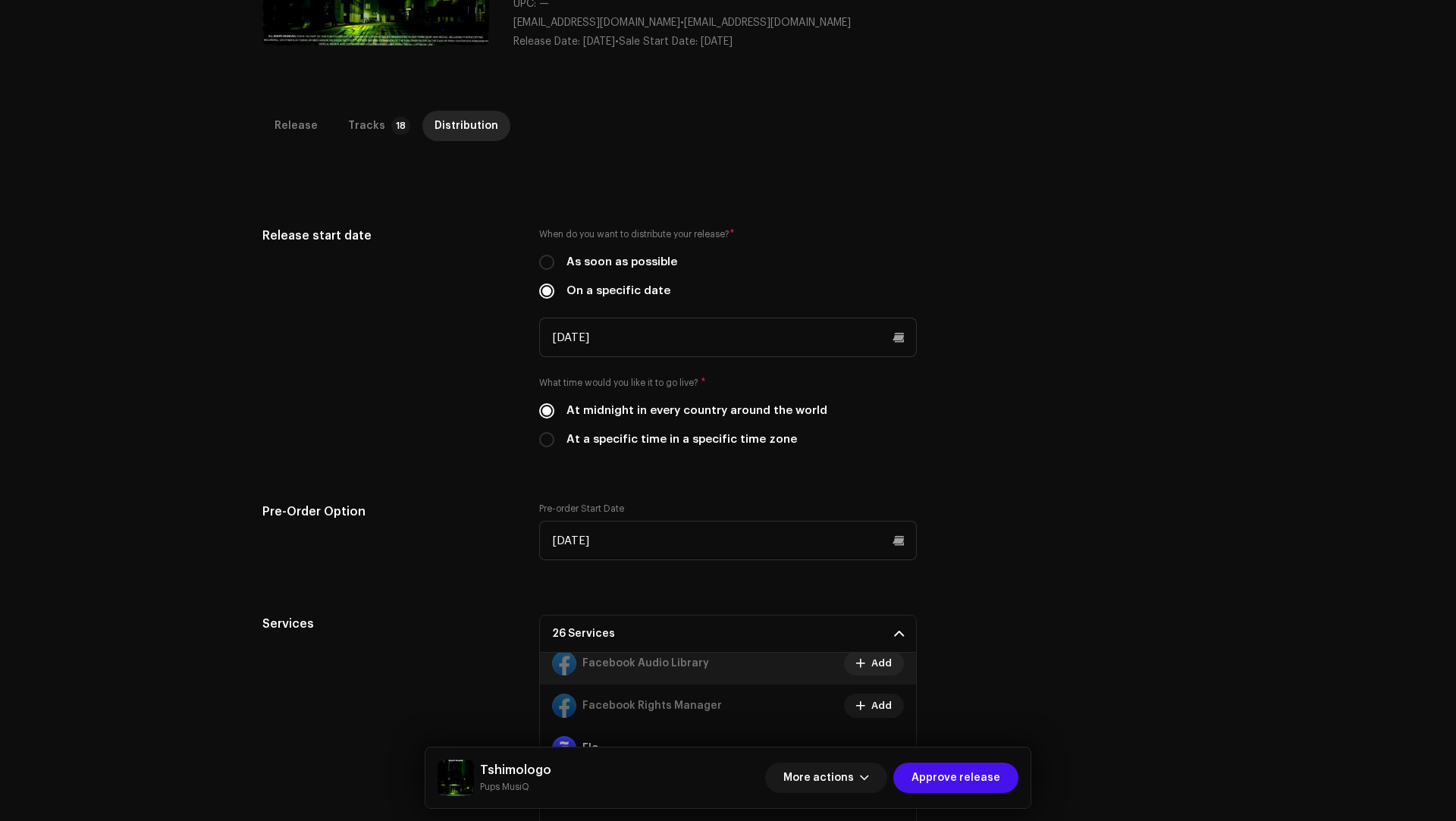
scroll to position [474, 0]
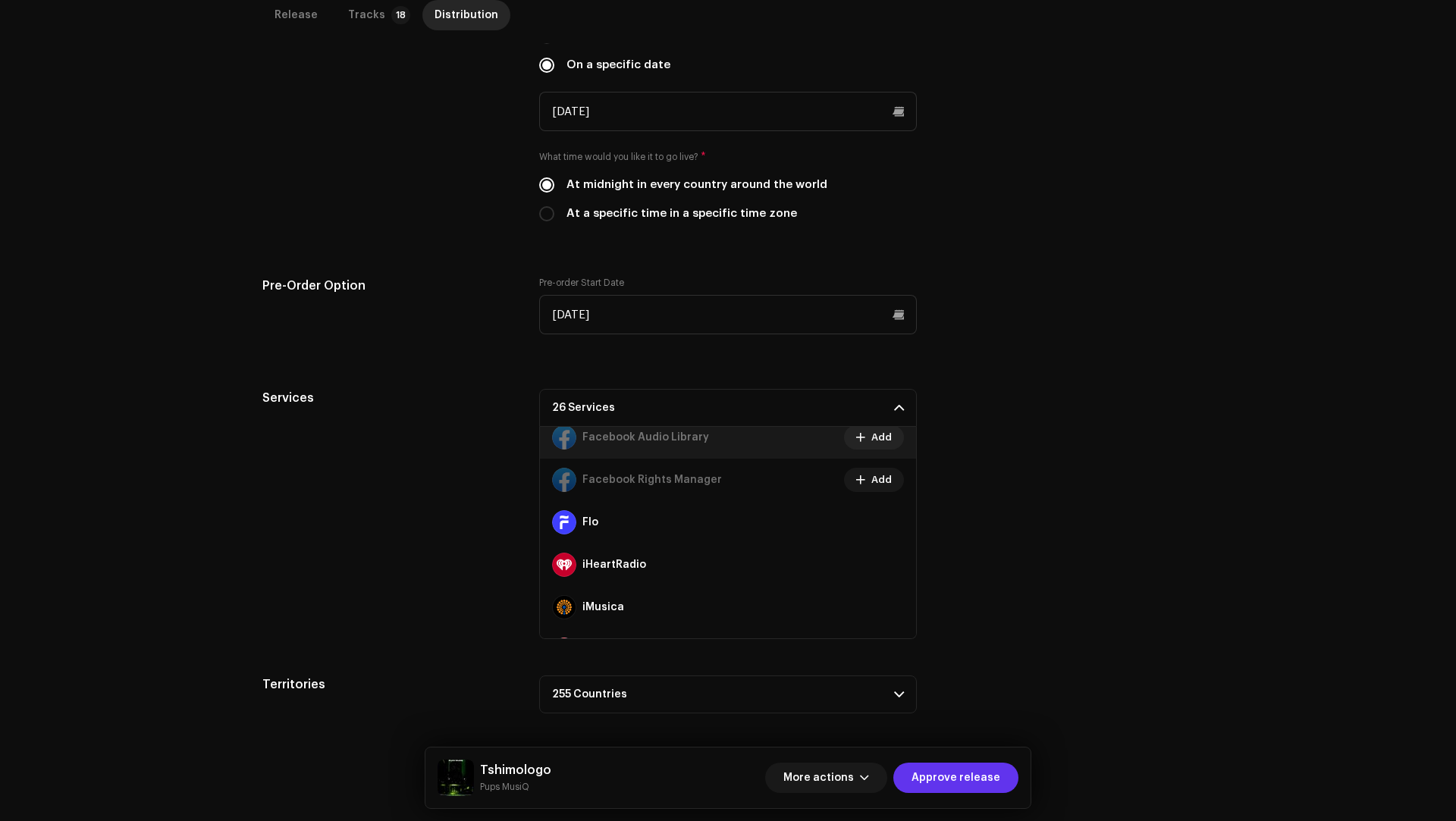
click at [969, 775] on span "Approve release" at bounding box center [956, 778] width 88 height 30
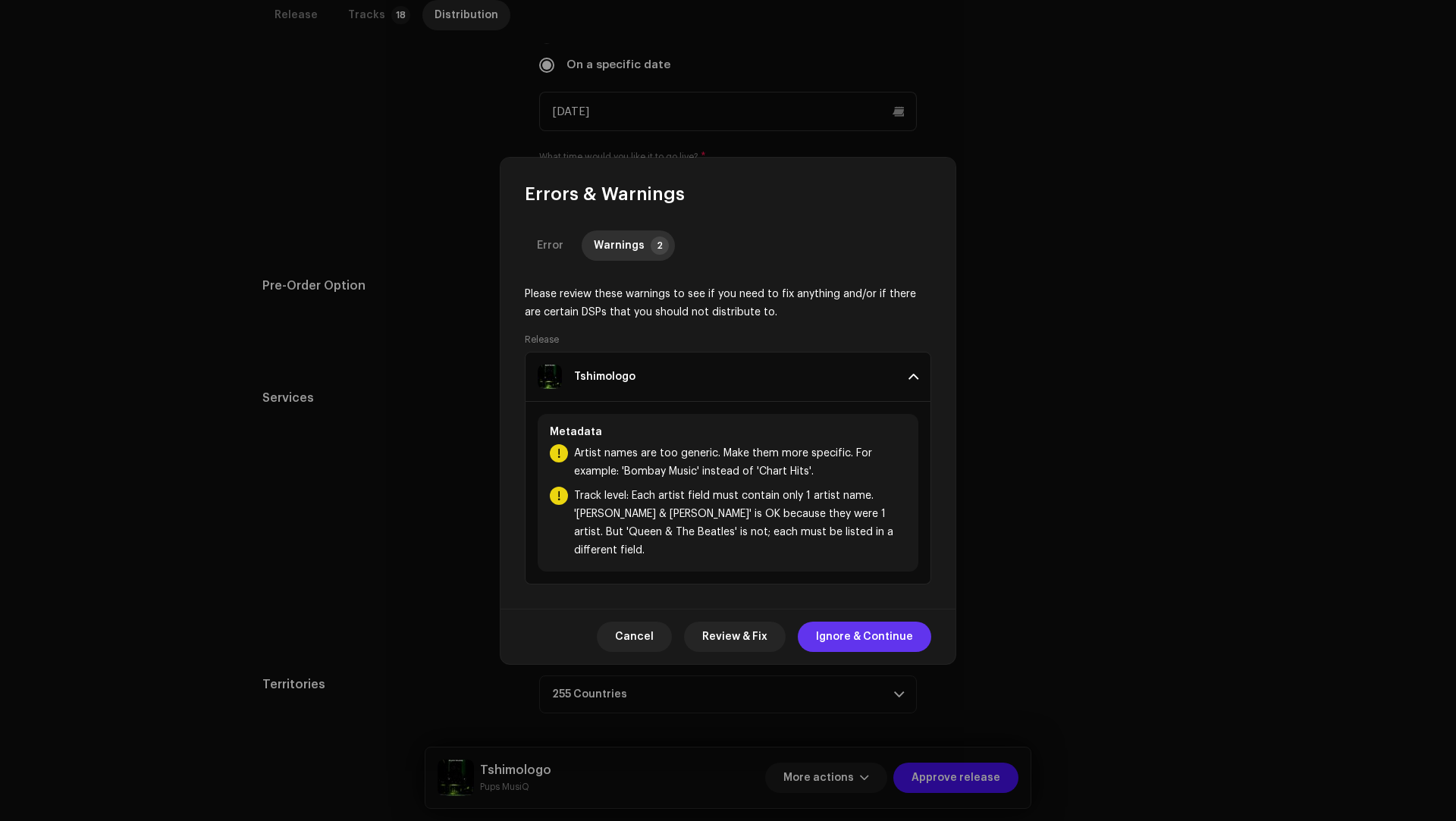
click at [869, 625] on span "Ignore & Continue" at bounding box center [864, 637] width 97 height 30
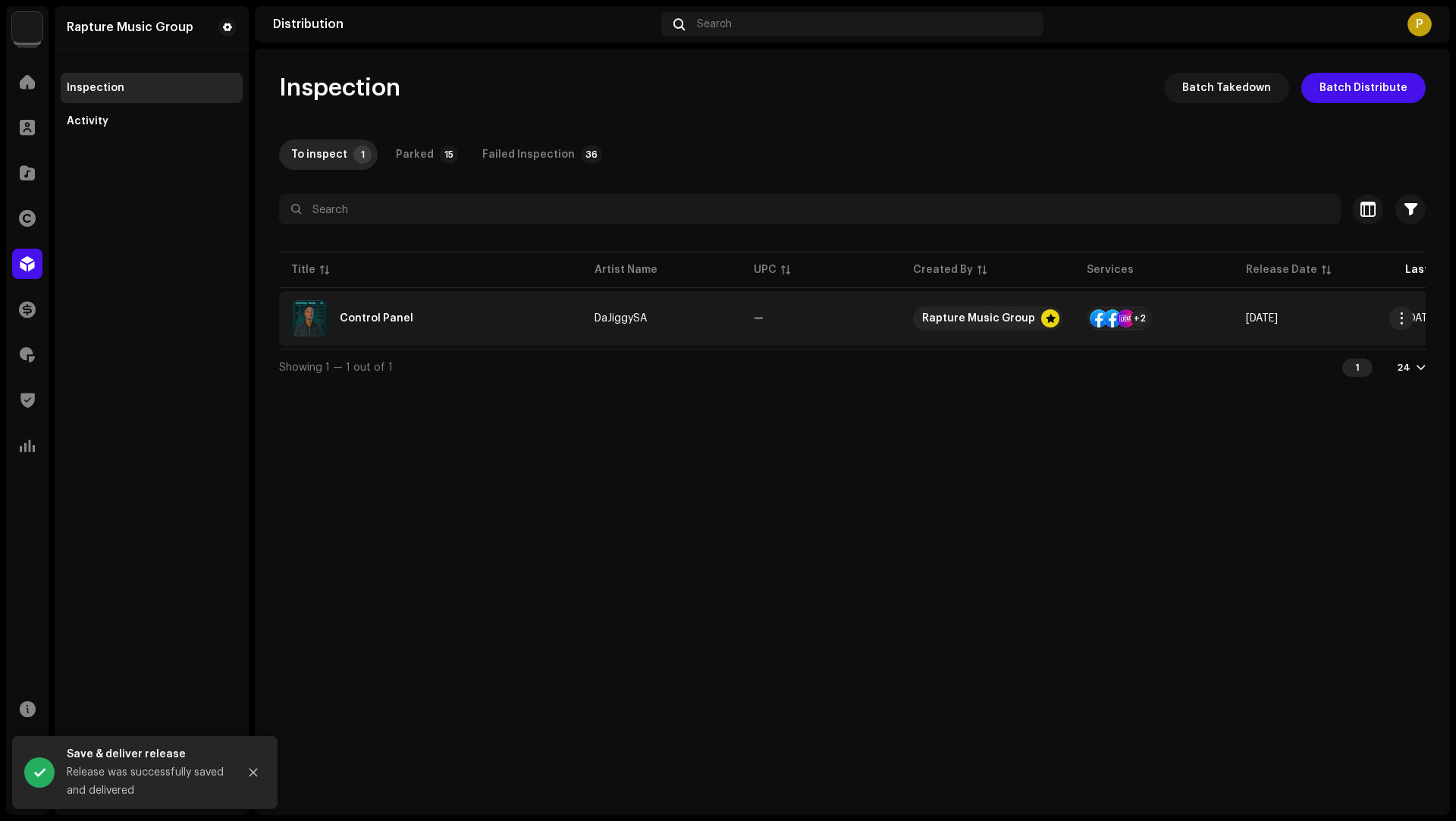
click at [499, 306] on div "Control Panel" at bounding box center [430, 318] width 279 height 37
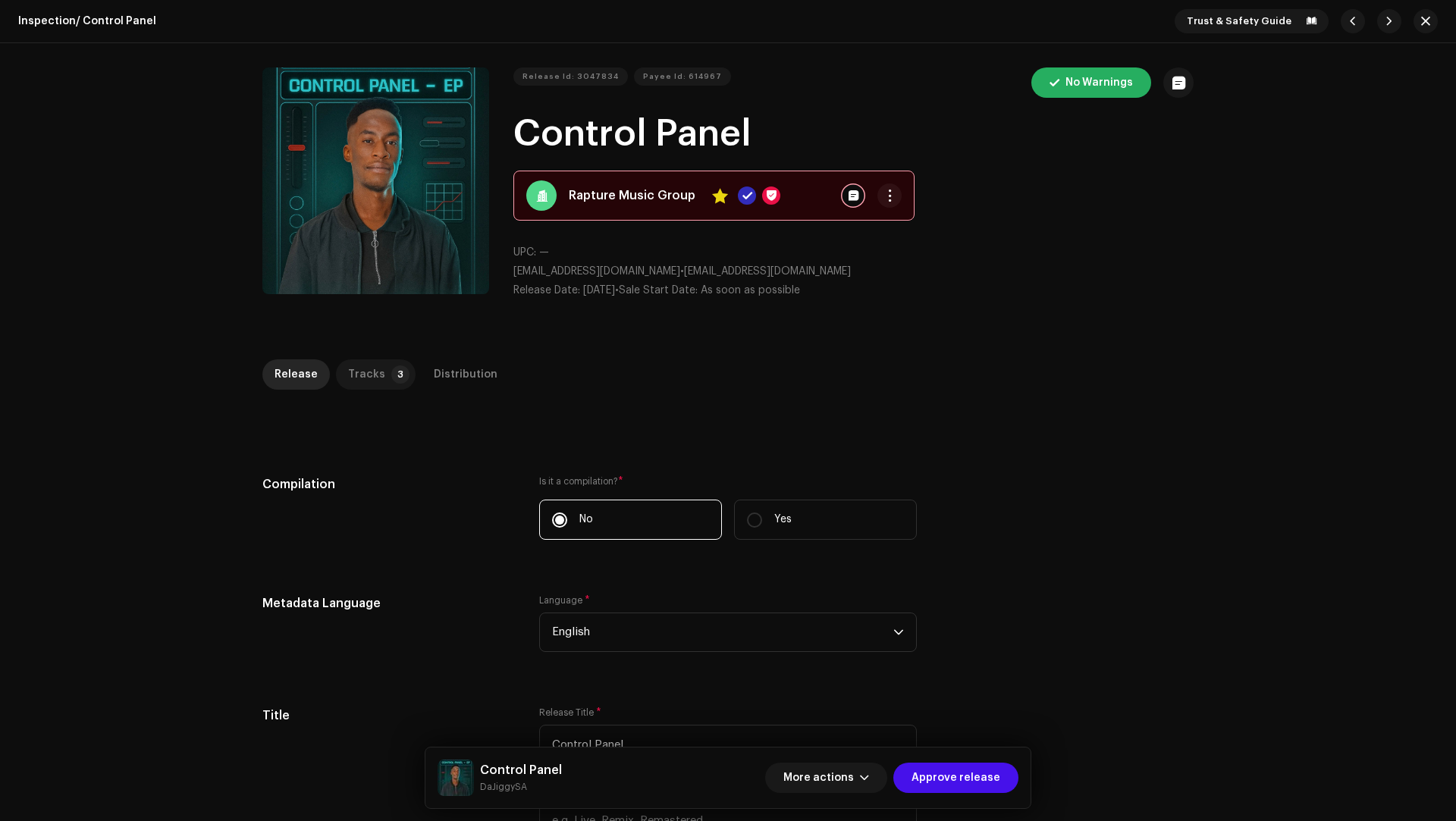
click at [362, 382] on div "Tracks" at bounding box center [366, 374] width 38 height 30
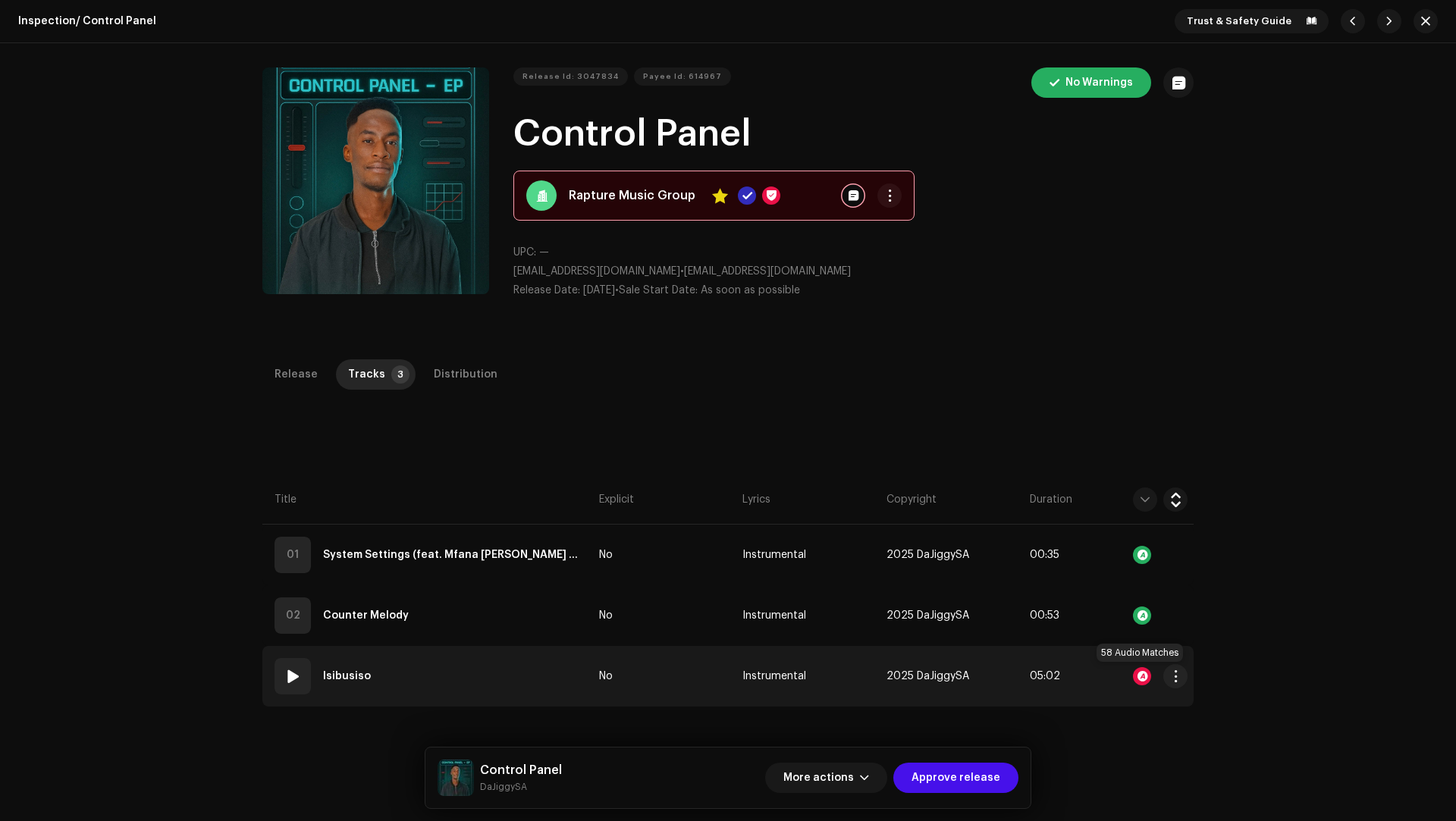
click at [1133, 672] on div at bounding box center [1142, 676] width 18 height 18
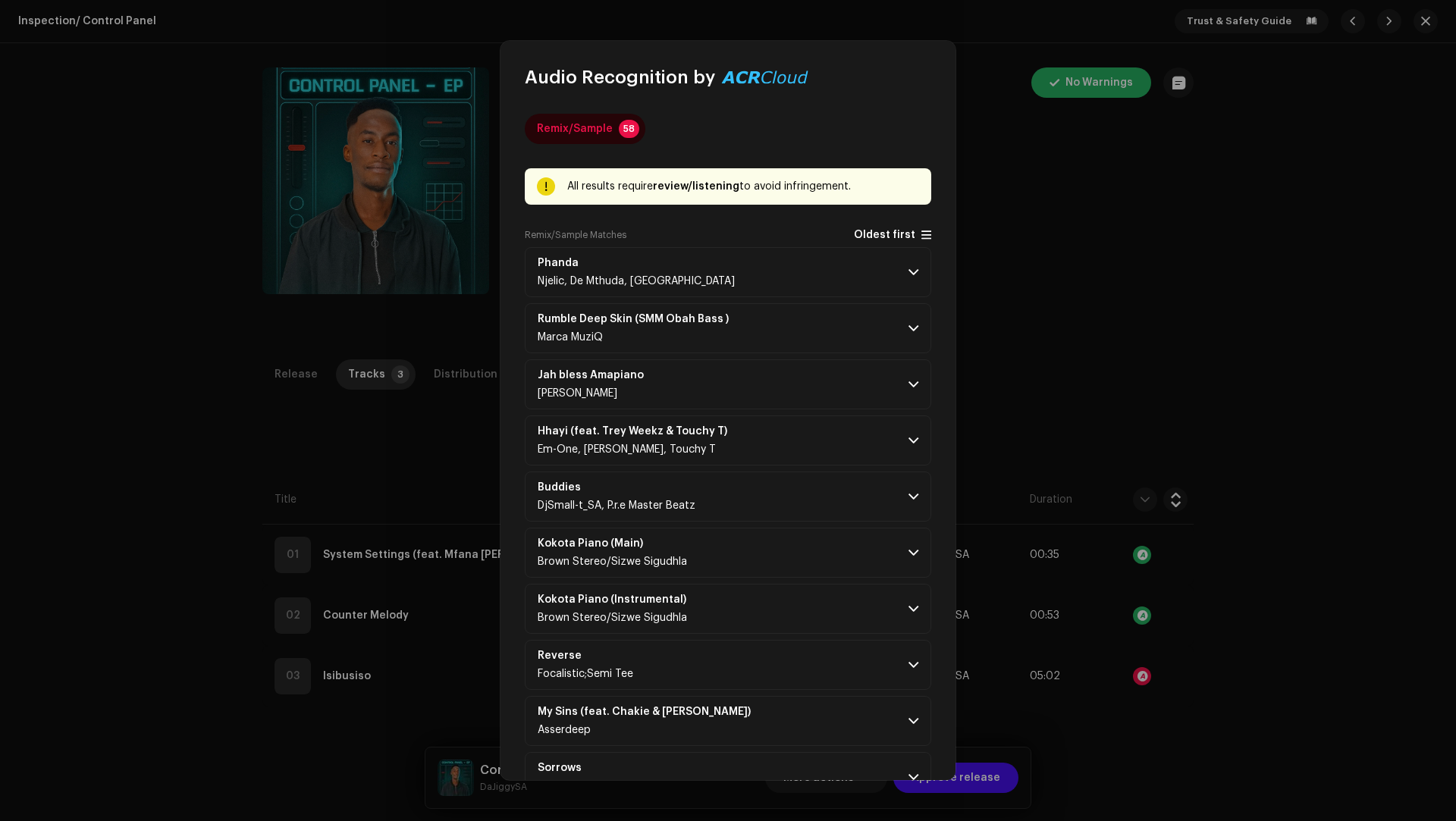
click at [885, 233] on span "Oldest first" at bounding box center [885, 235] width 62 height 12
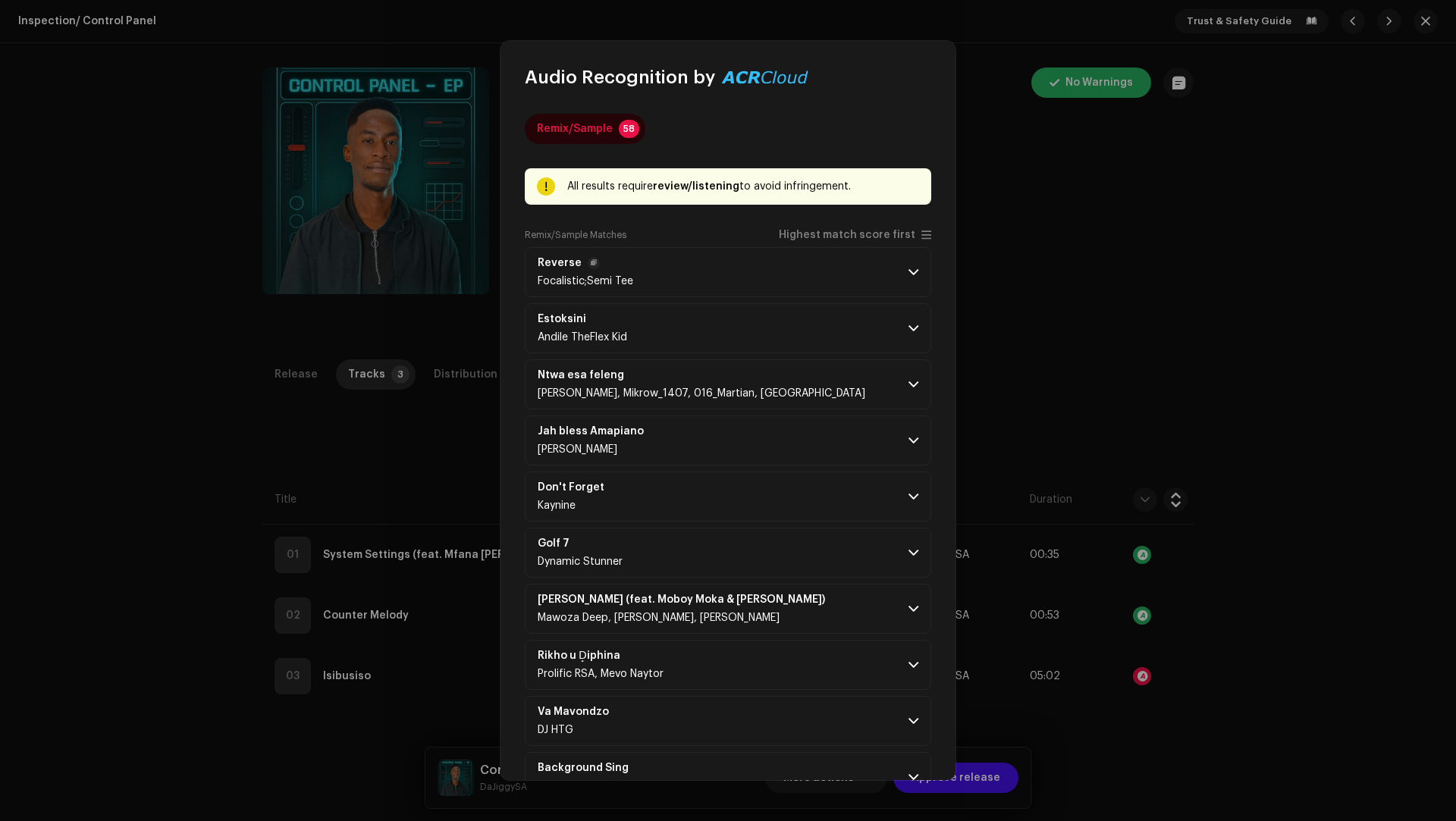
click at [836, 279] on p-accordion-header "Reverse Focalistic;Semi Tee" at bounding box center [727, 272] width 406 height 50
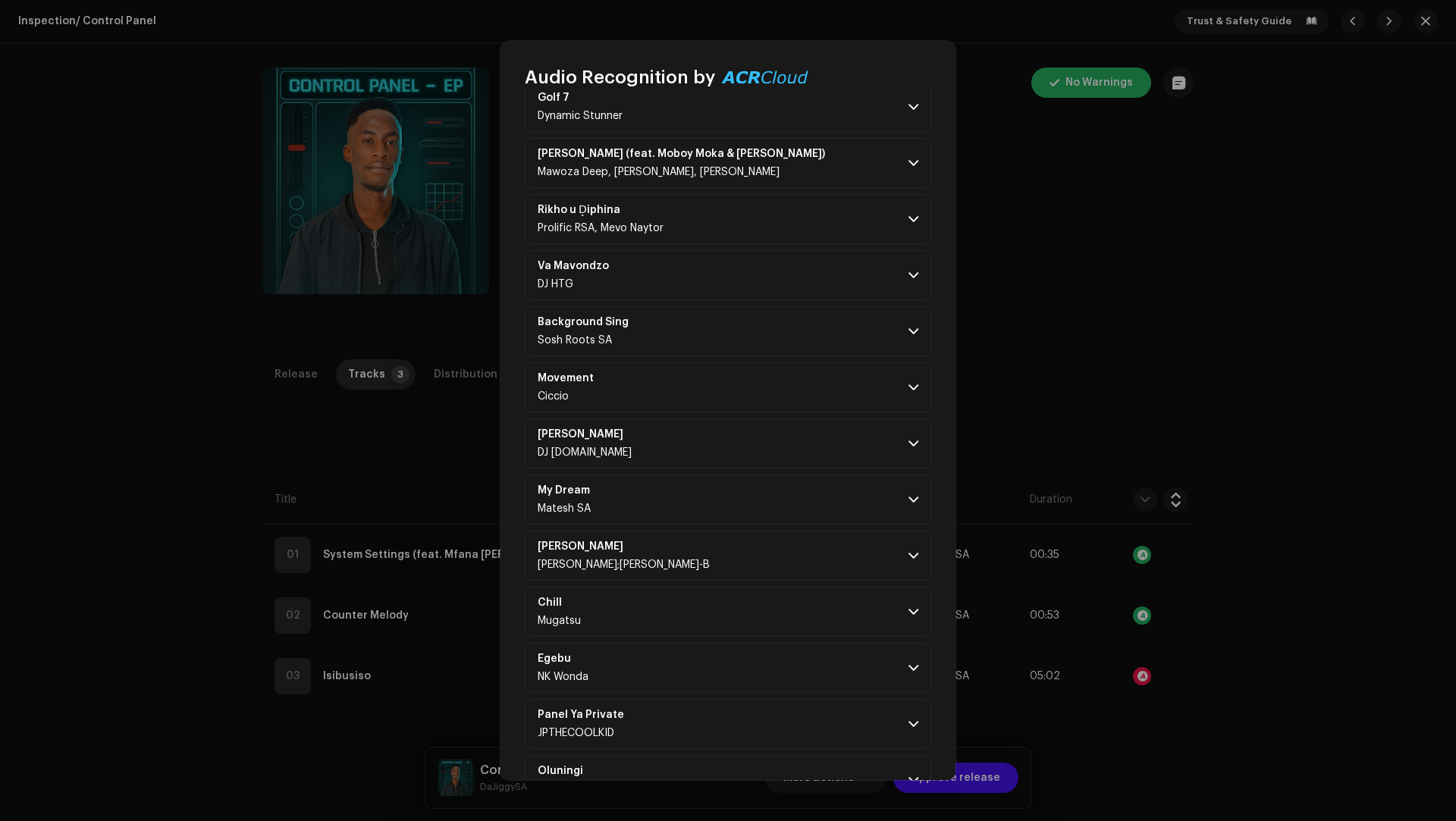
scroll to position [1267, 0]
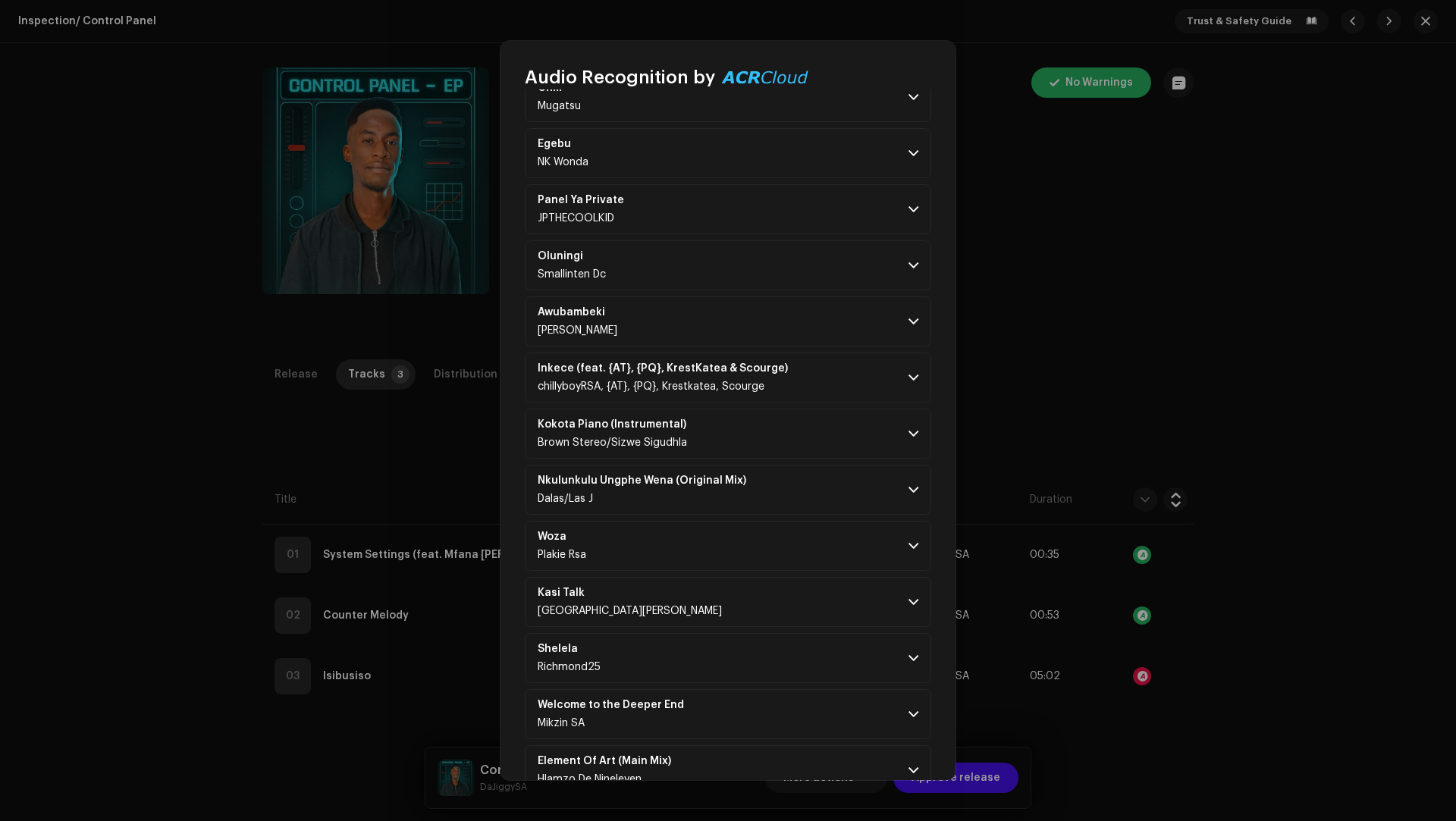
click at [797, 393] on p-accordion "Reverse Focalistic;Semi Tee Matching To Your Track [00:00 → 00:35] Release Date…" at bounding box center [727, 756] width 406 height 3553
click at [806, 464] on p-accordion-header "Nkulunkulu Ungphe Wena (Original Mix) Dalas/Las J" at bounding box center [727, 489] width 406 height 50
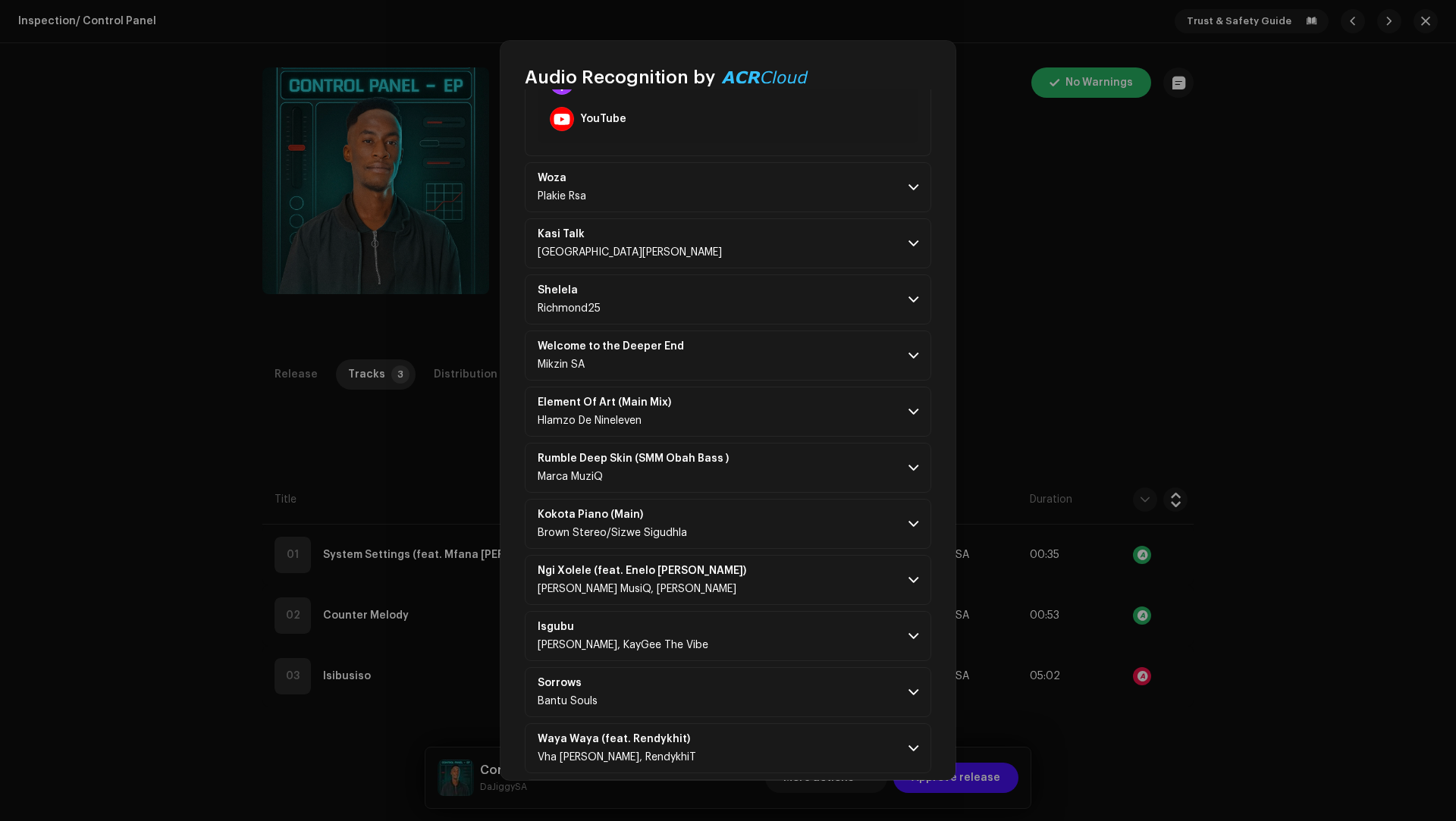
scroll to position [2528, 0]
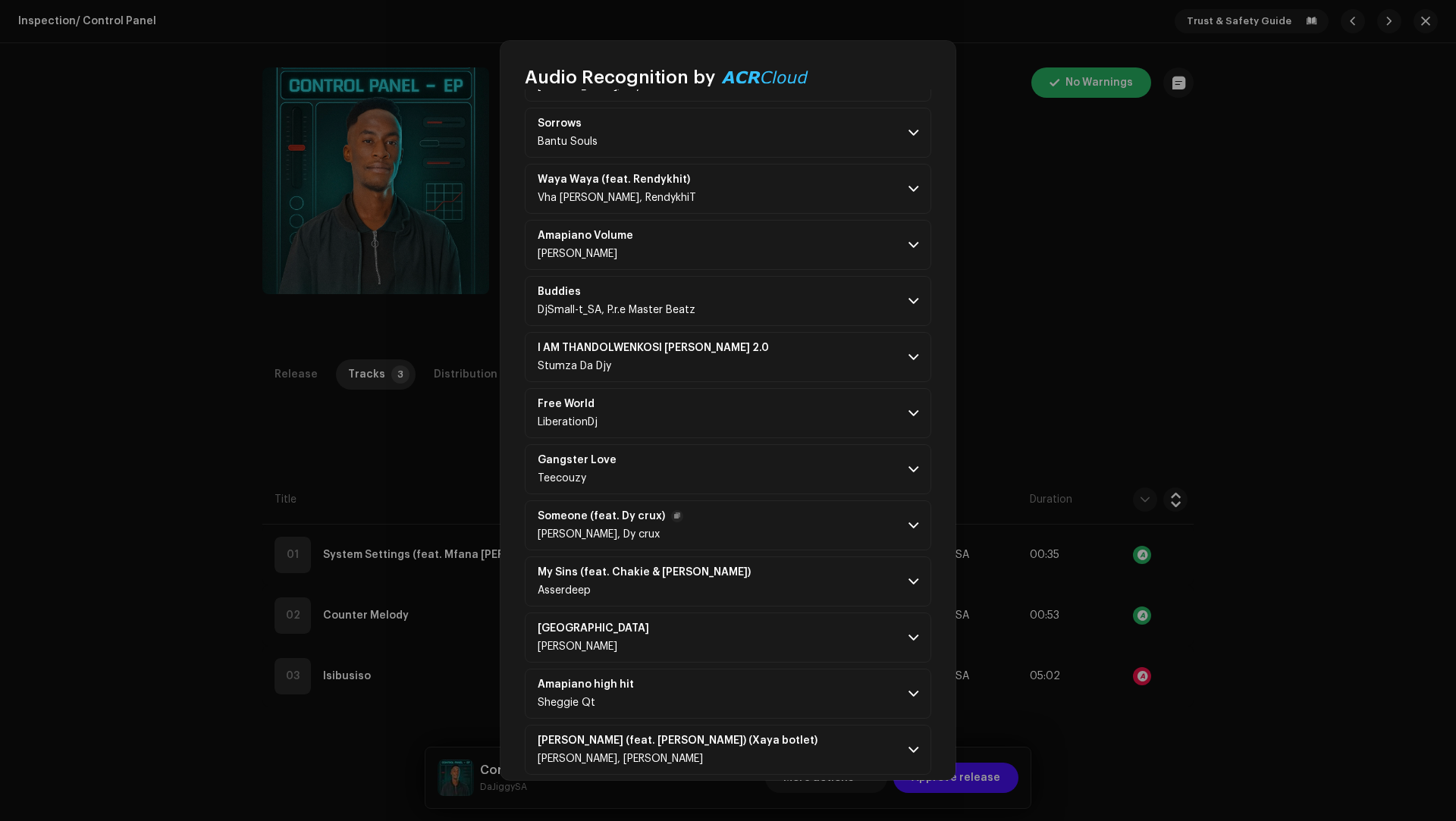
click at [813, 500] on p-accordion-header "Someone (feat. Dy crux) Tracy J, Dy crux" at bounding box center [727, 525] width 406 height 50
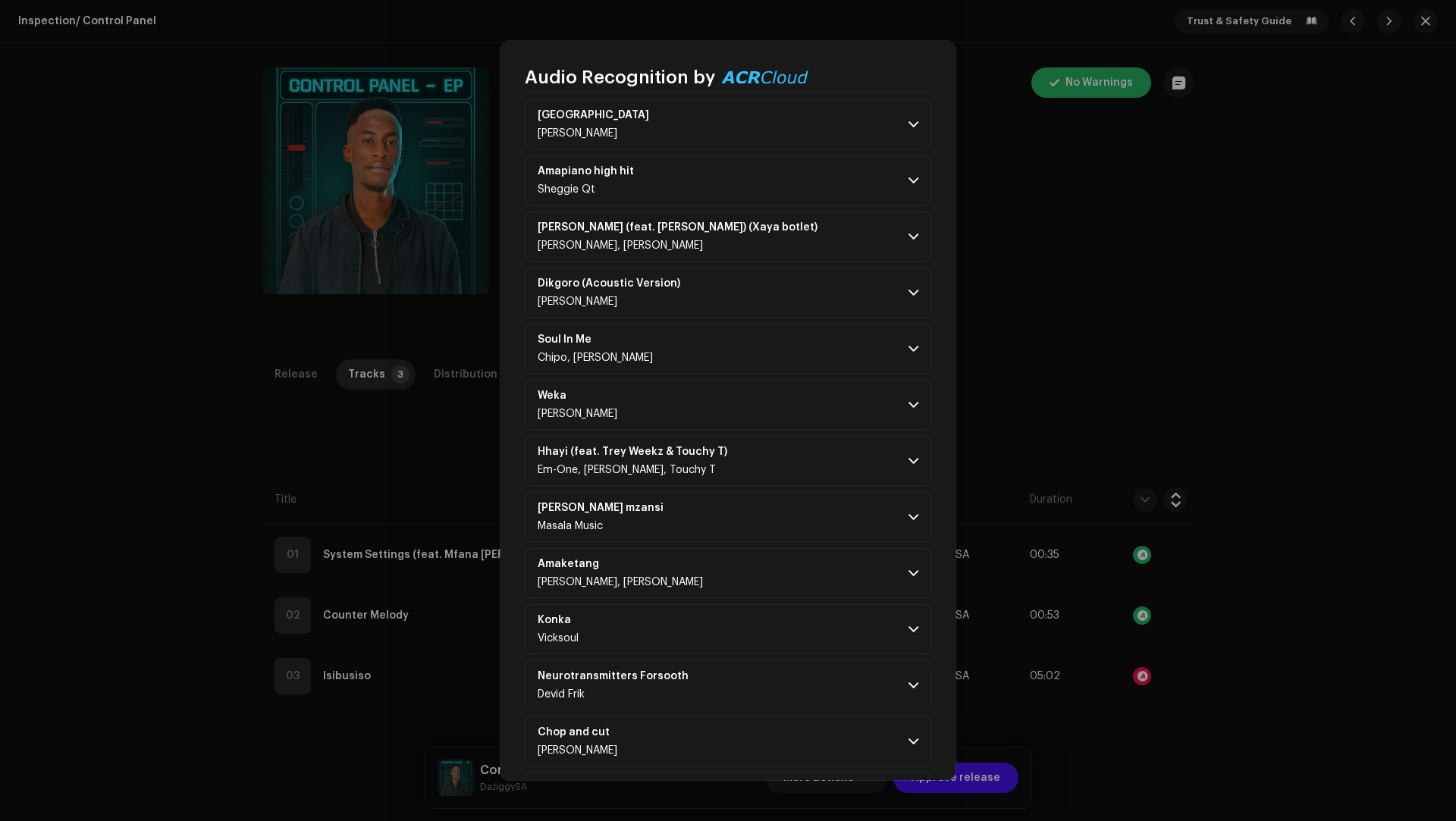
scroll to position [3628, 0]
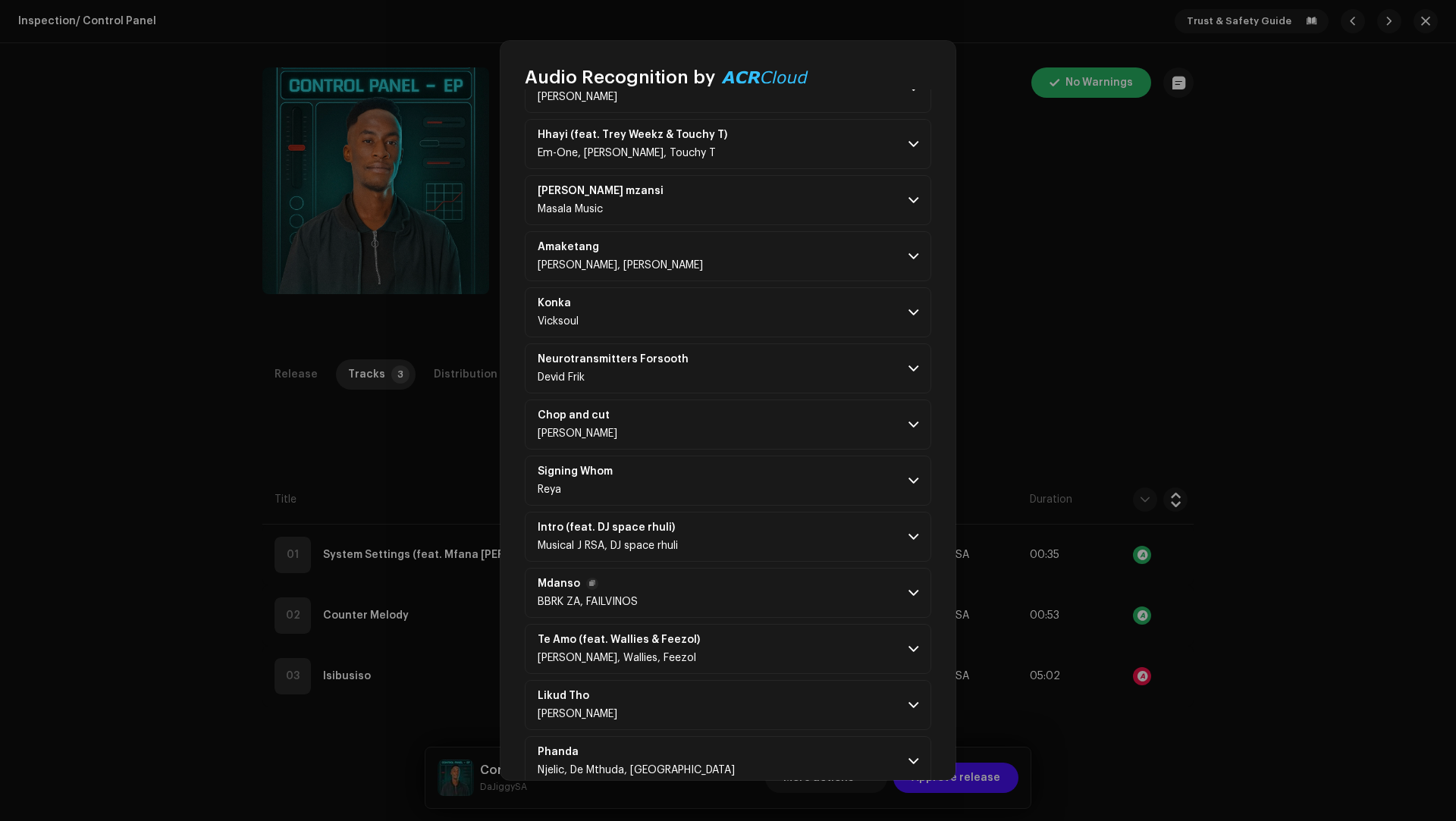
click at [814, 568] on p-accordion-header "Mdanso BBRK ZA, FAILVINOS" at bounding box center [727, 593] width 406 height 50
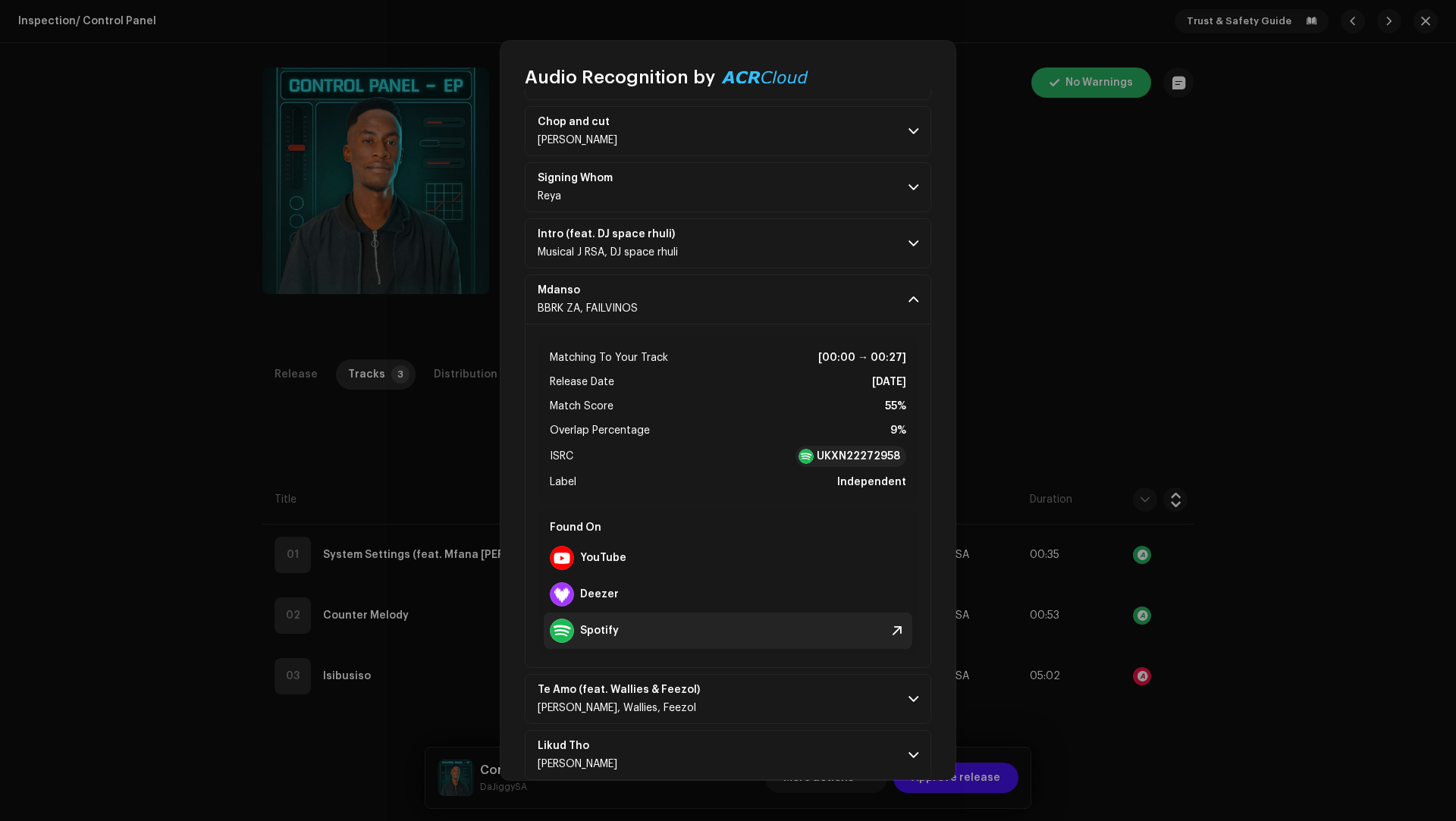
scroll to position [3972, 0]
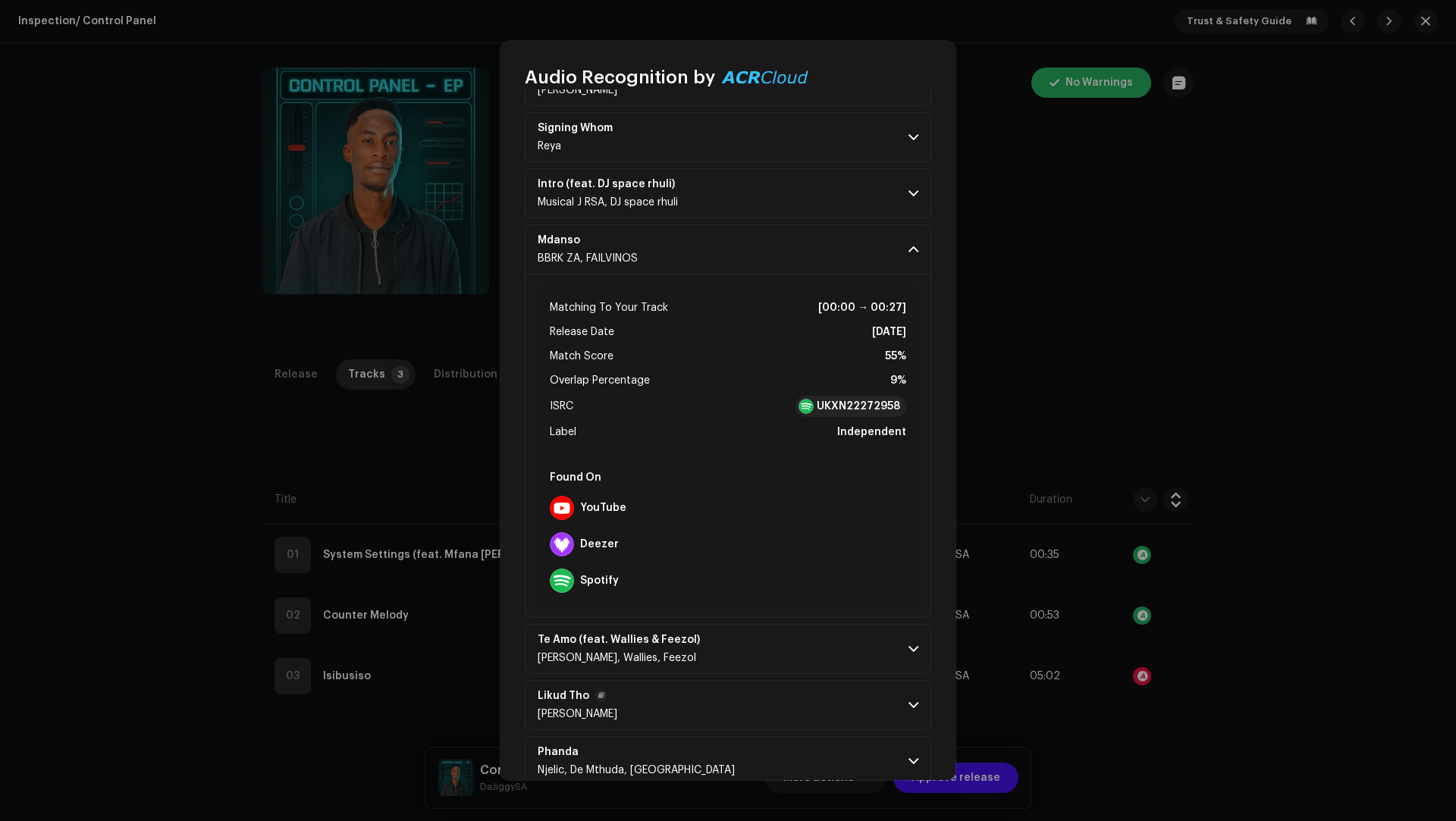
click at [810, 685] on p-accordion-header "Likud Tho Simmy Junn" at bounding box center [727, 705] width 406 height 50
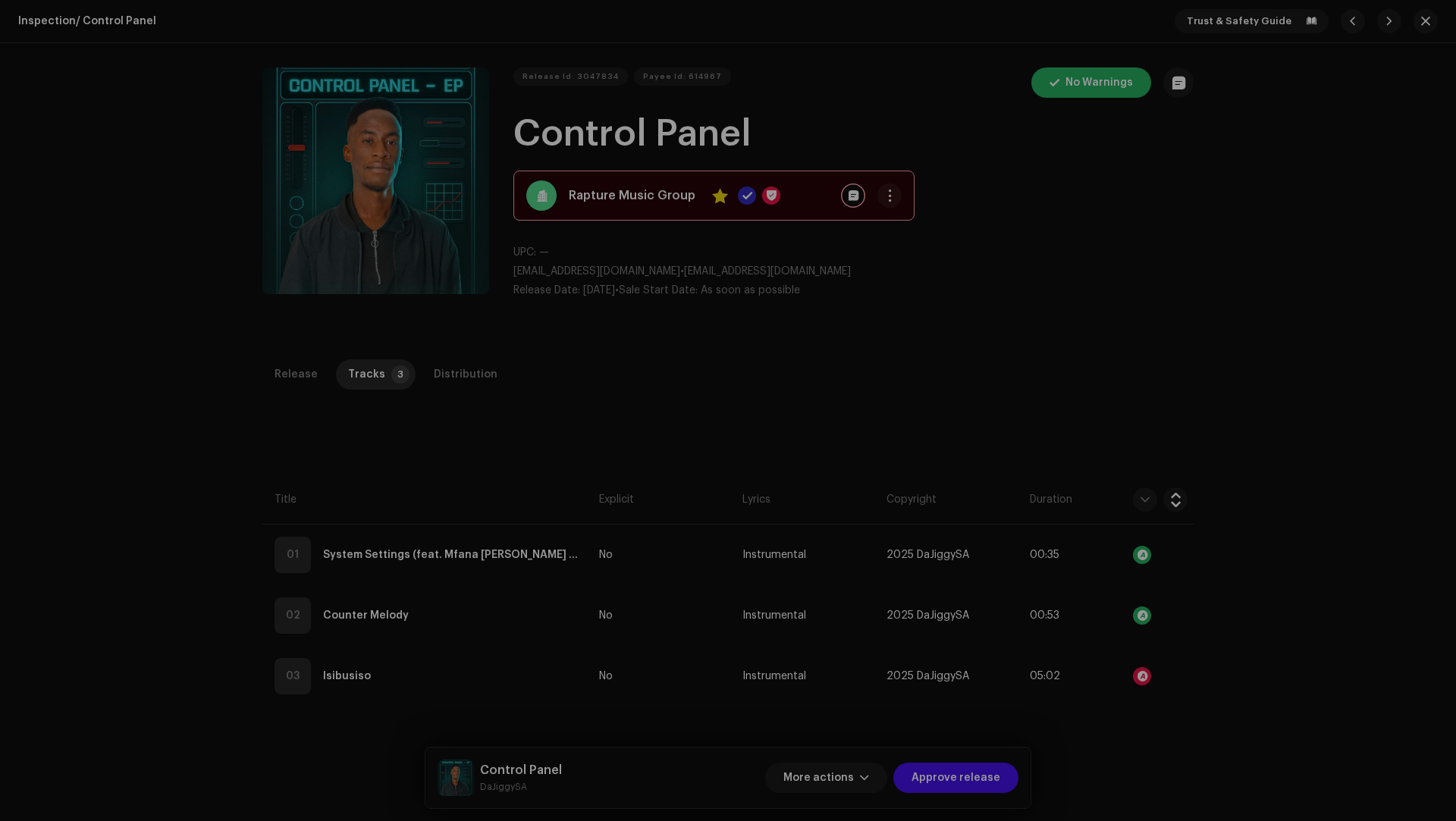
click at [1253, 763] on div "Audio Recognition by Remix/Sample 58 All results require review/listening to av…" at bounding box center [728, 410] width 1456 height 821
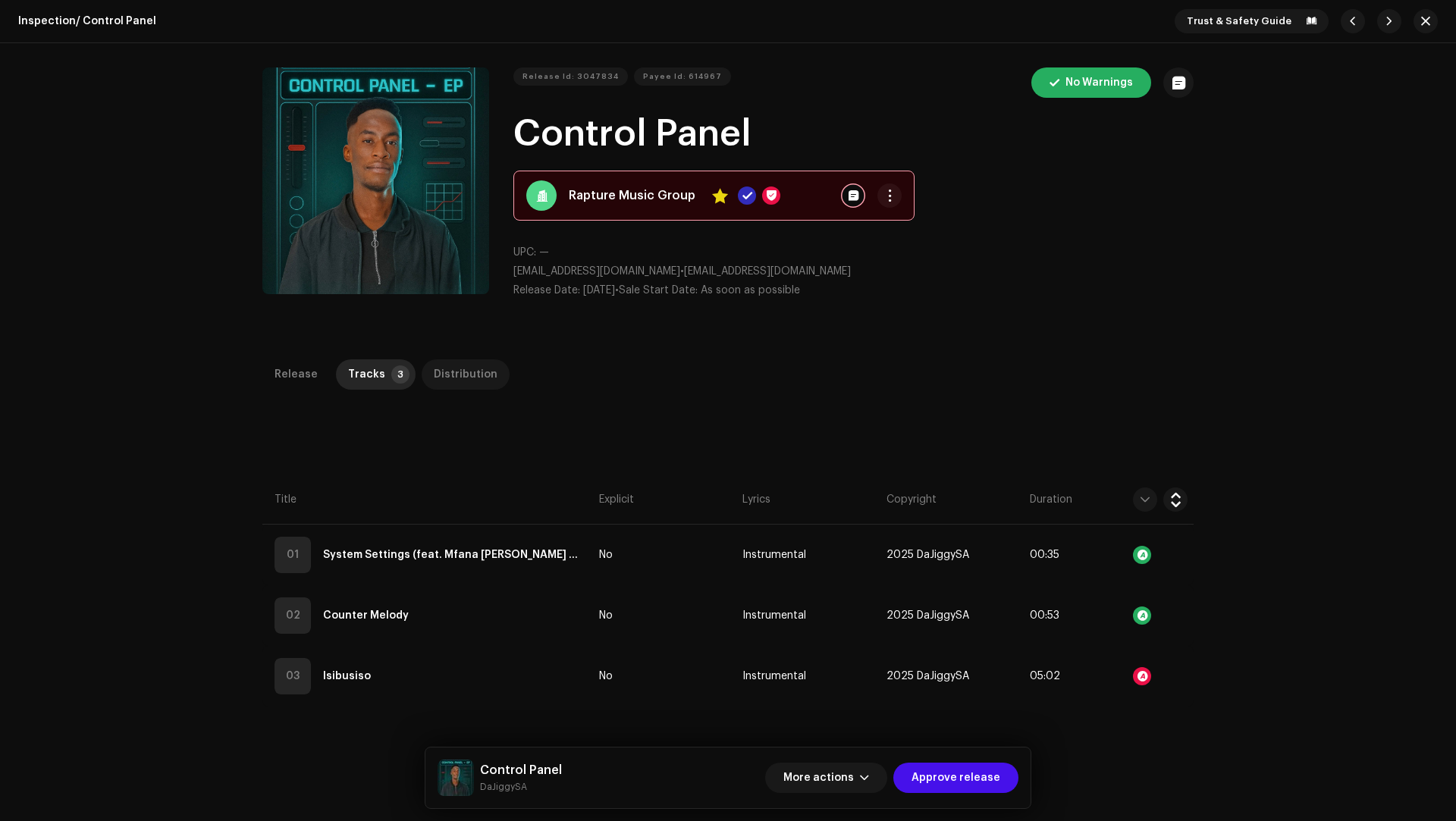
click at [439, 374] on div "Distribution" at bounding box center [465, 374] width 63 height 30
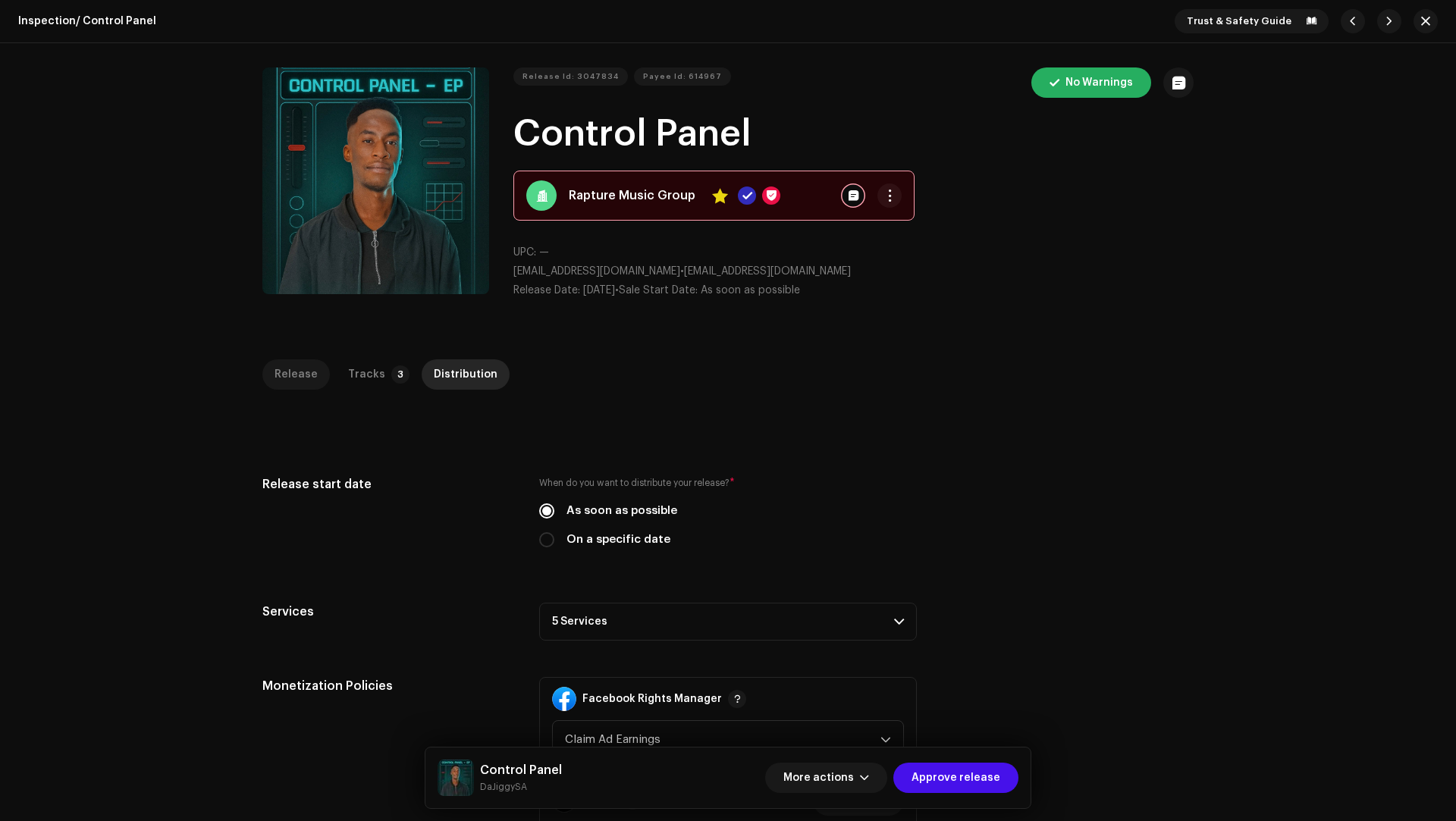
click at [299, 370] on div "Release" at bounding box center [296, 374] width 43 height 30
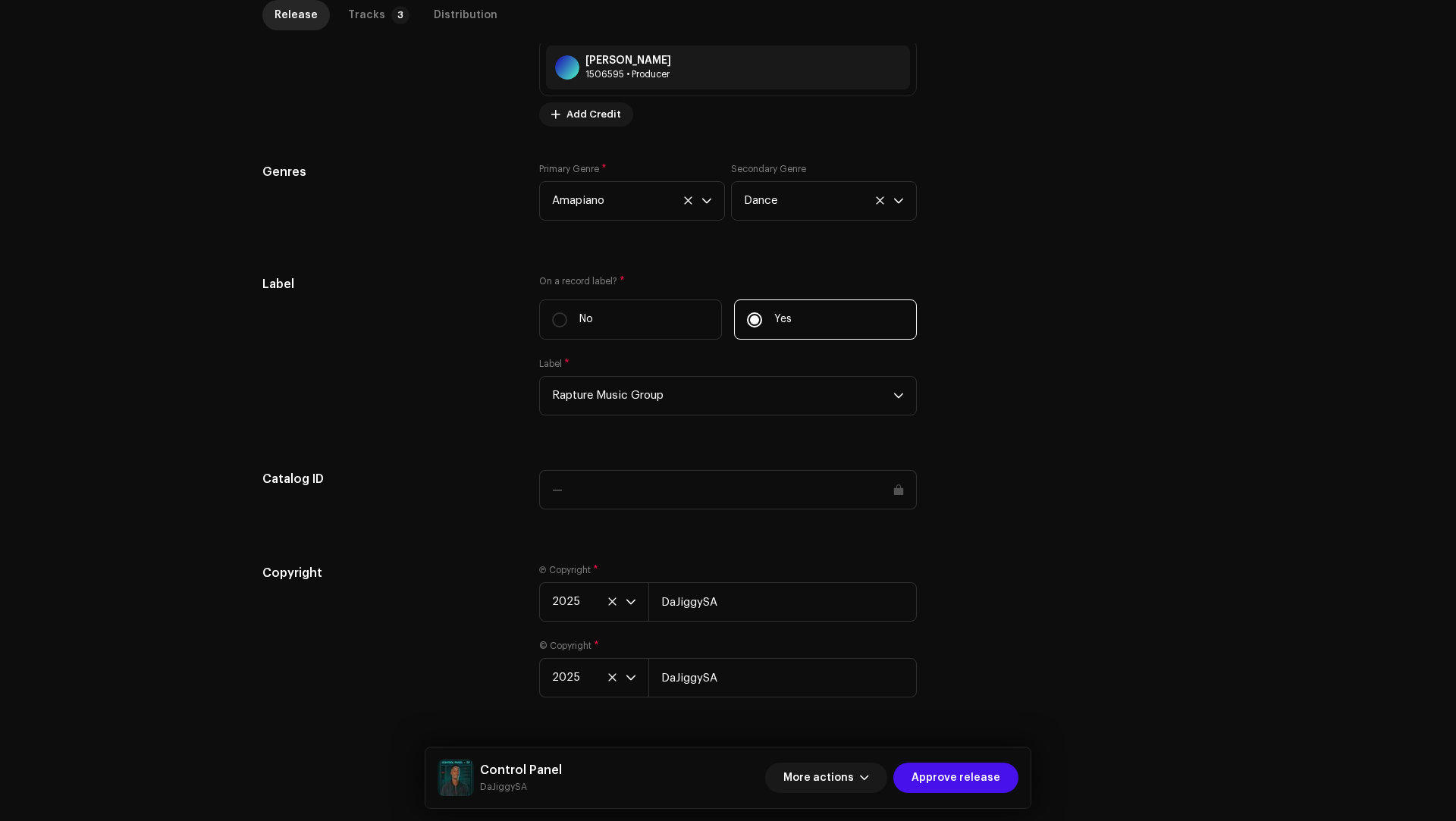
scroll to position [1204, 0]
click at [982, 780] on span "Approve release" at bounding box center [956, 778] width 88 height 30
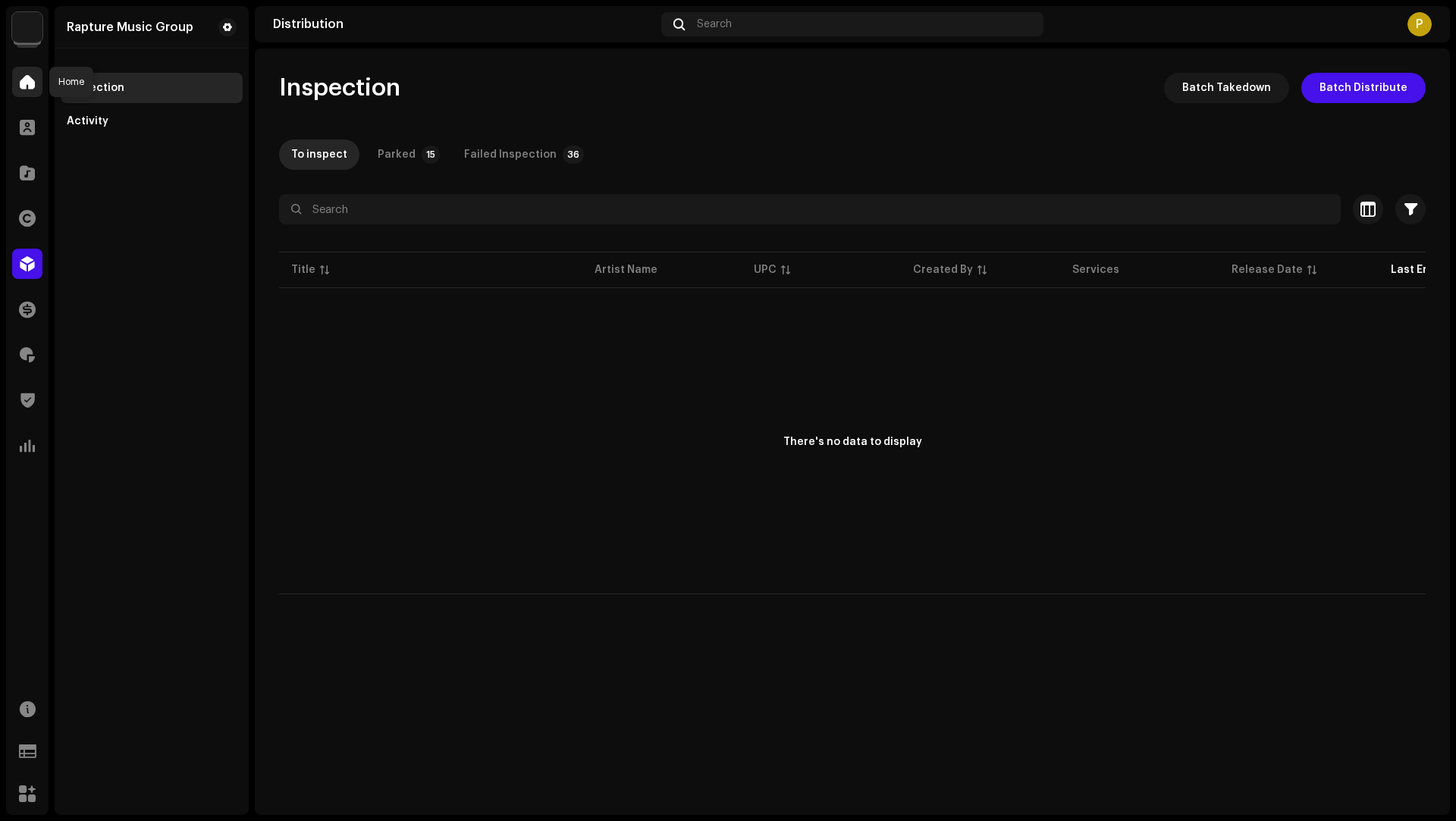
click at [19, 76] on div at bounding box center [28, 82] width 30 height 30
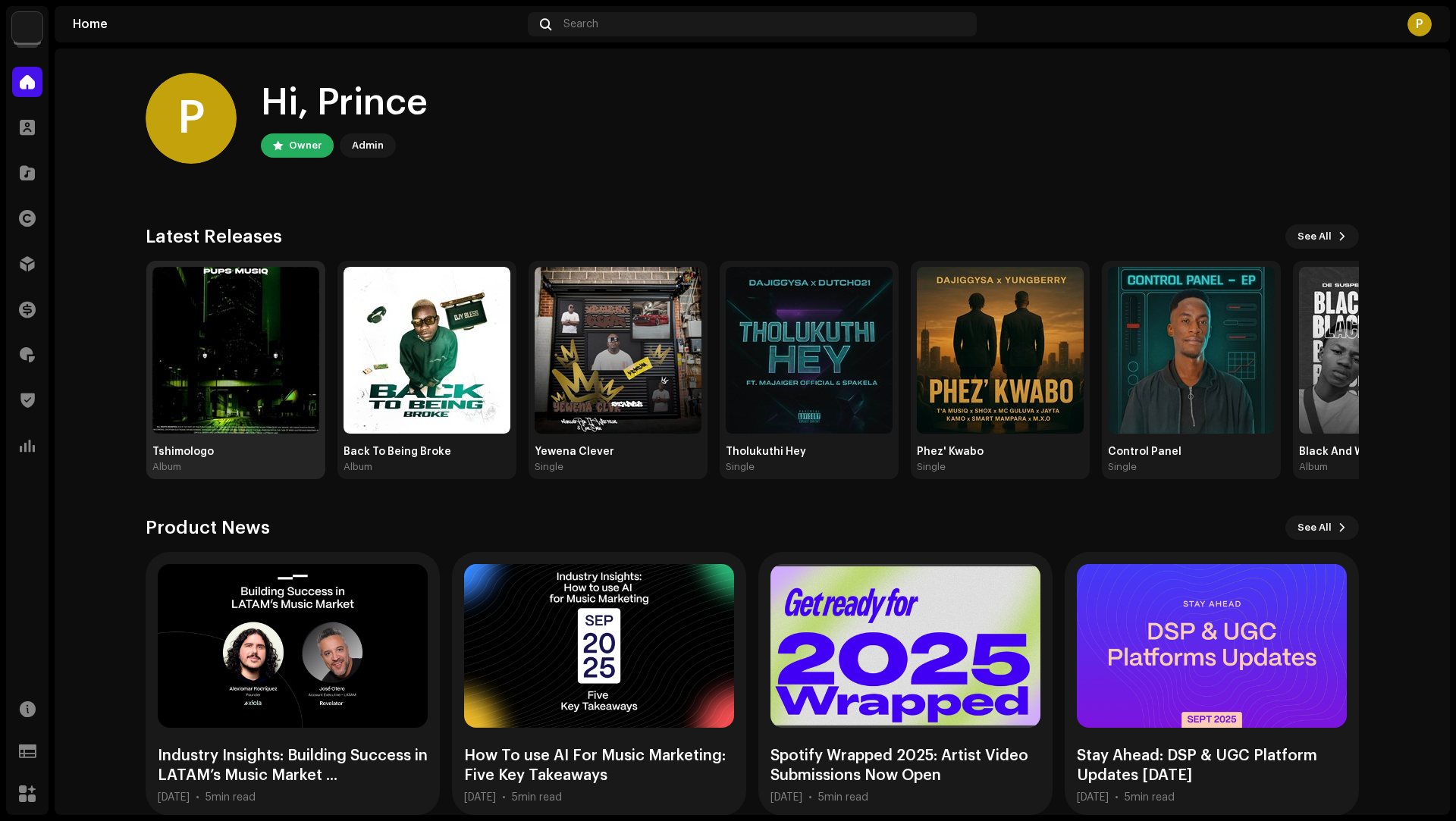
drag, startPoint x: 279, startPoint y: 338, endPoint x: 299, endPoint y: 347, distance: 21.9
click at [279, 338] on img at bounding box center [236, 350] width 167 height 167
click at [214, 347] on img at bounding box center [235, 350] width 167 height 167
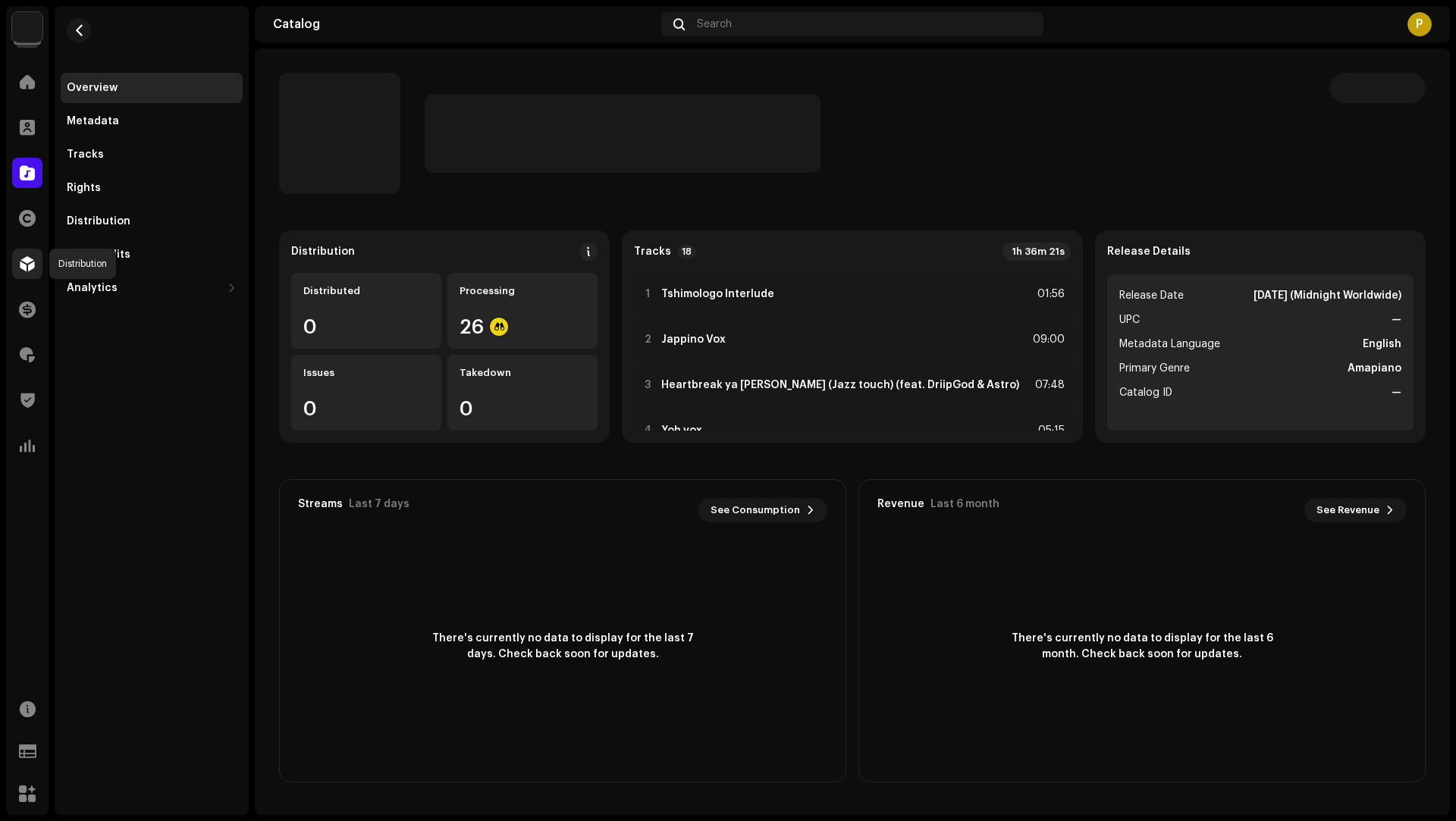
click at [29, 261] on span at bounding box center [28, 263] width 15 height 13
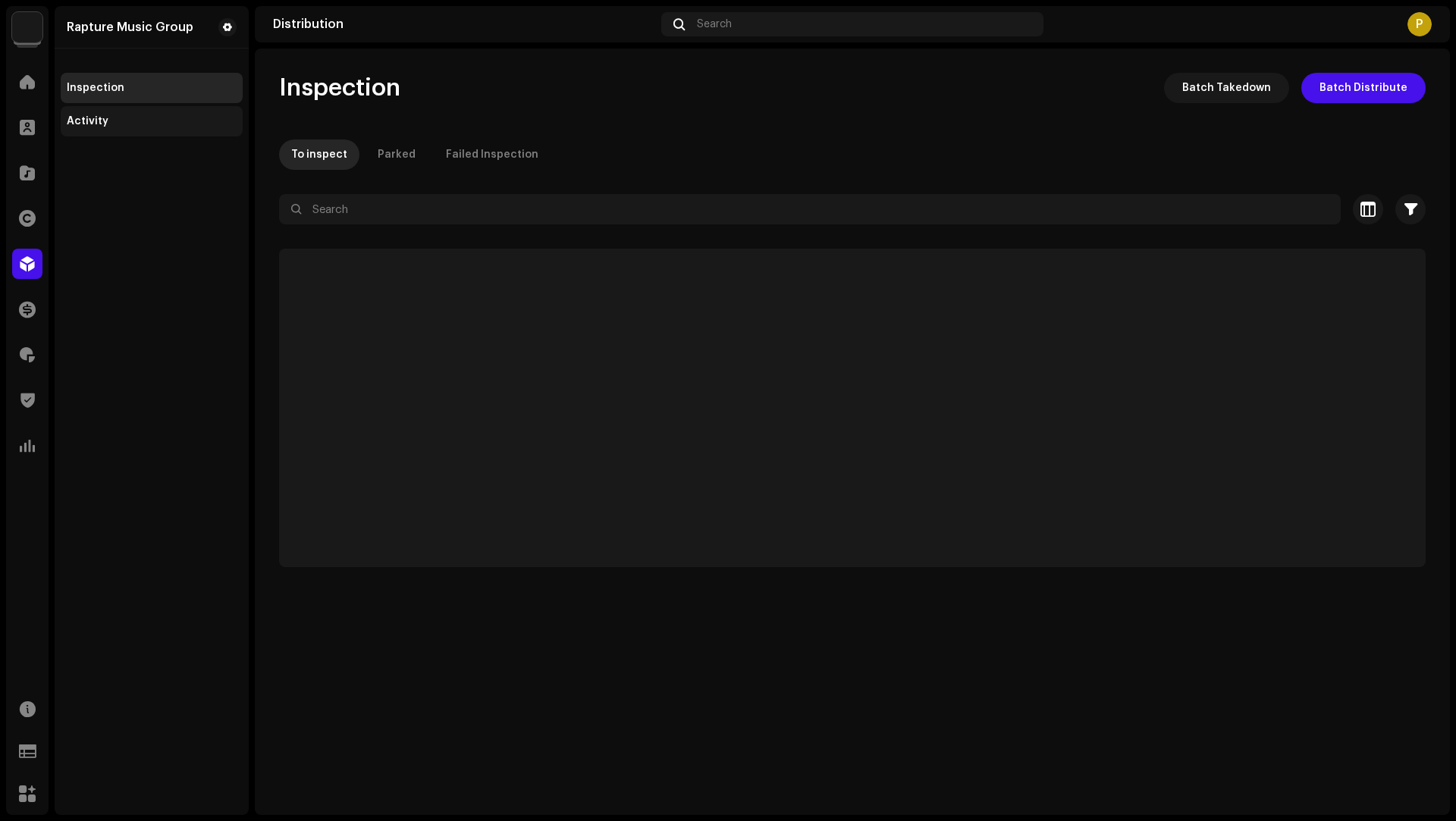
click at [115, 112] on div "Activity" at bounding box center [152, 121] width 182 height 30
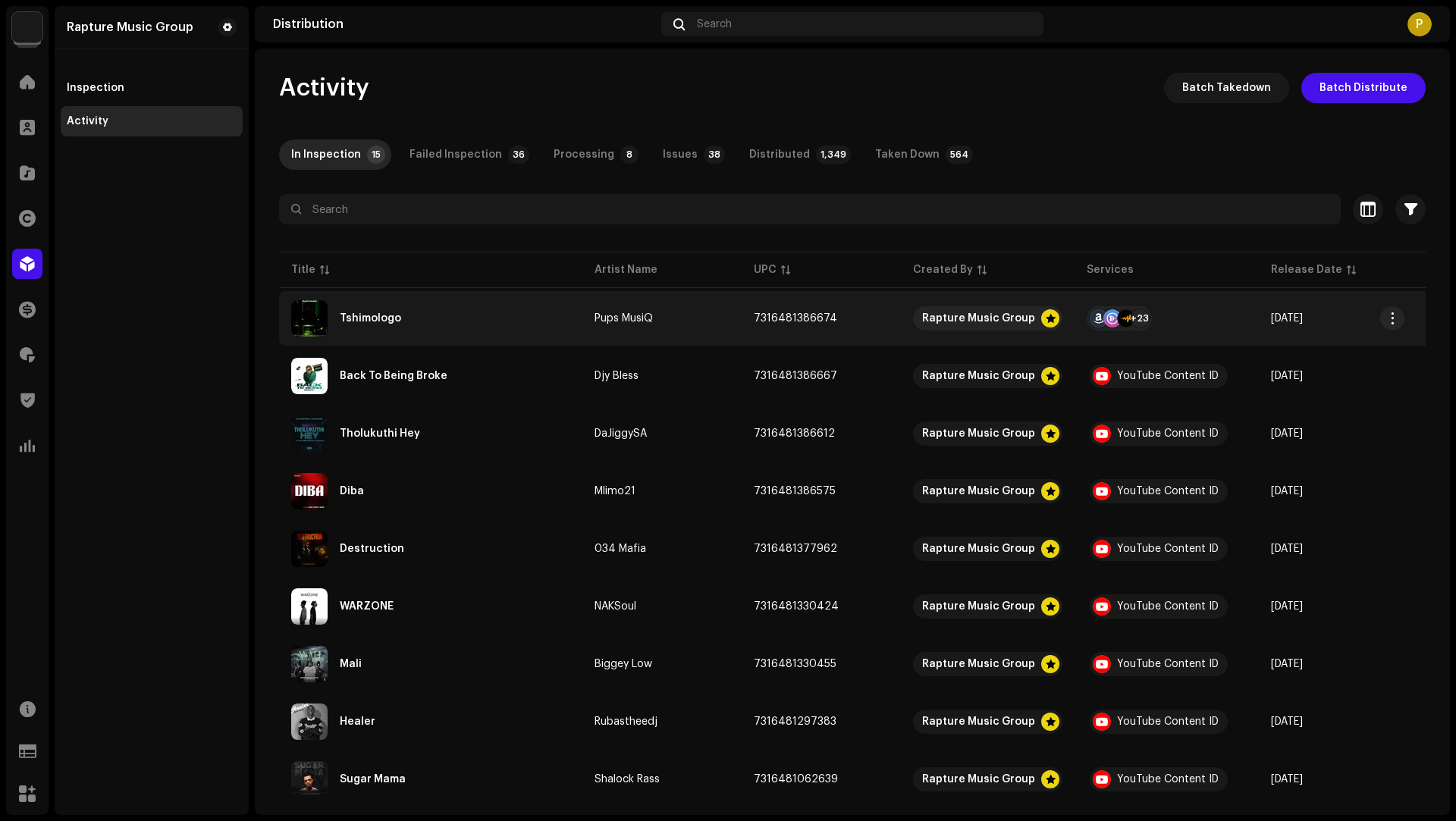
copy span "7316481386674"
drag, startPoint x: 872, startPoint y: 314, endPoint x: 747, endPoint y: 318, distance: 125.1
click at [747, 318] on td "7316481386674" at bounding box center [821, 318] width 159 height 54
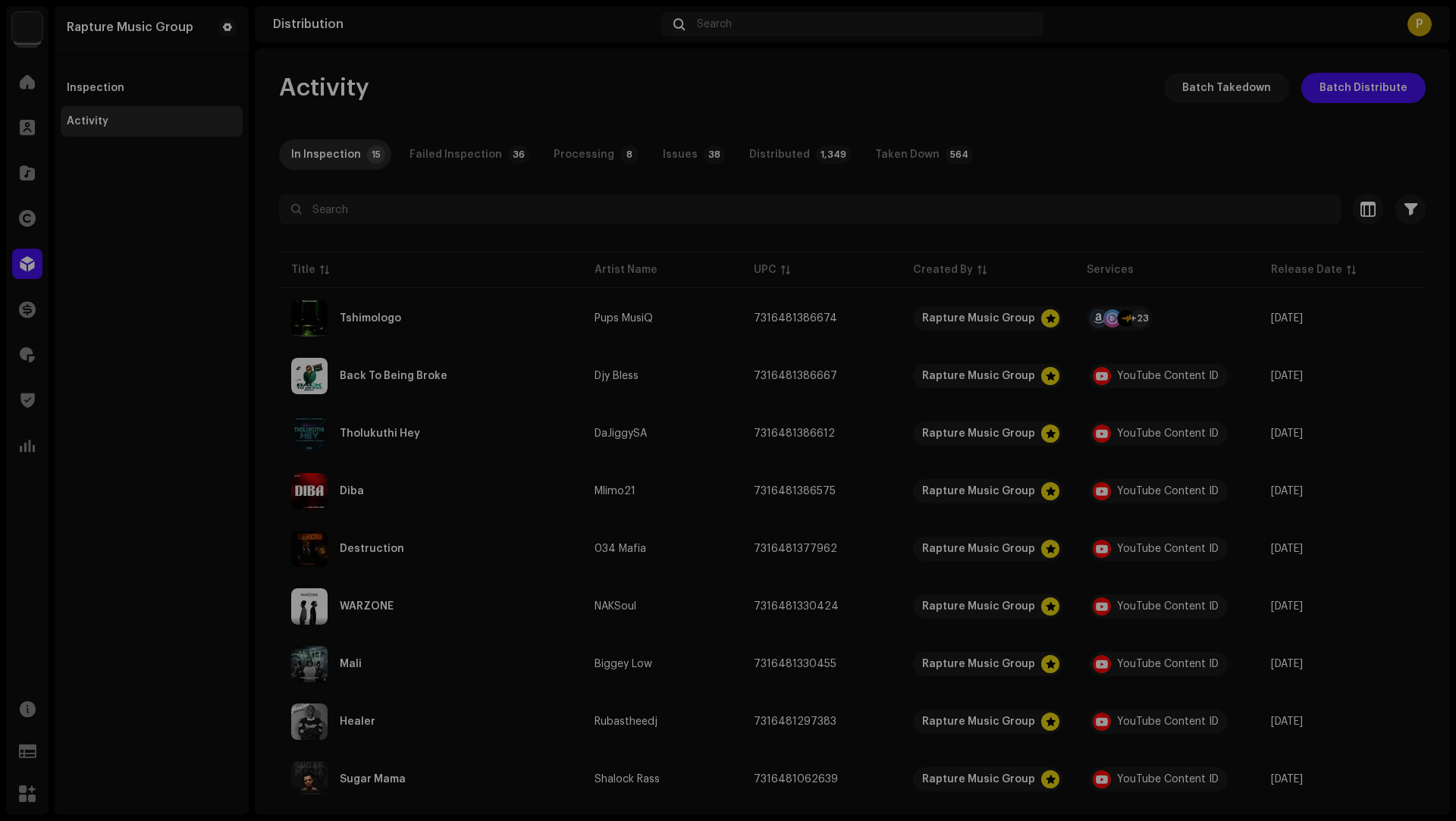
click at [121, 323] on div "Tshimologo Pups MusiQ Service Last Enqueued Last Delivered Status Amazon HD Aud…" at bounding box center [728, 410] width 1456 height 821
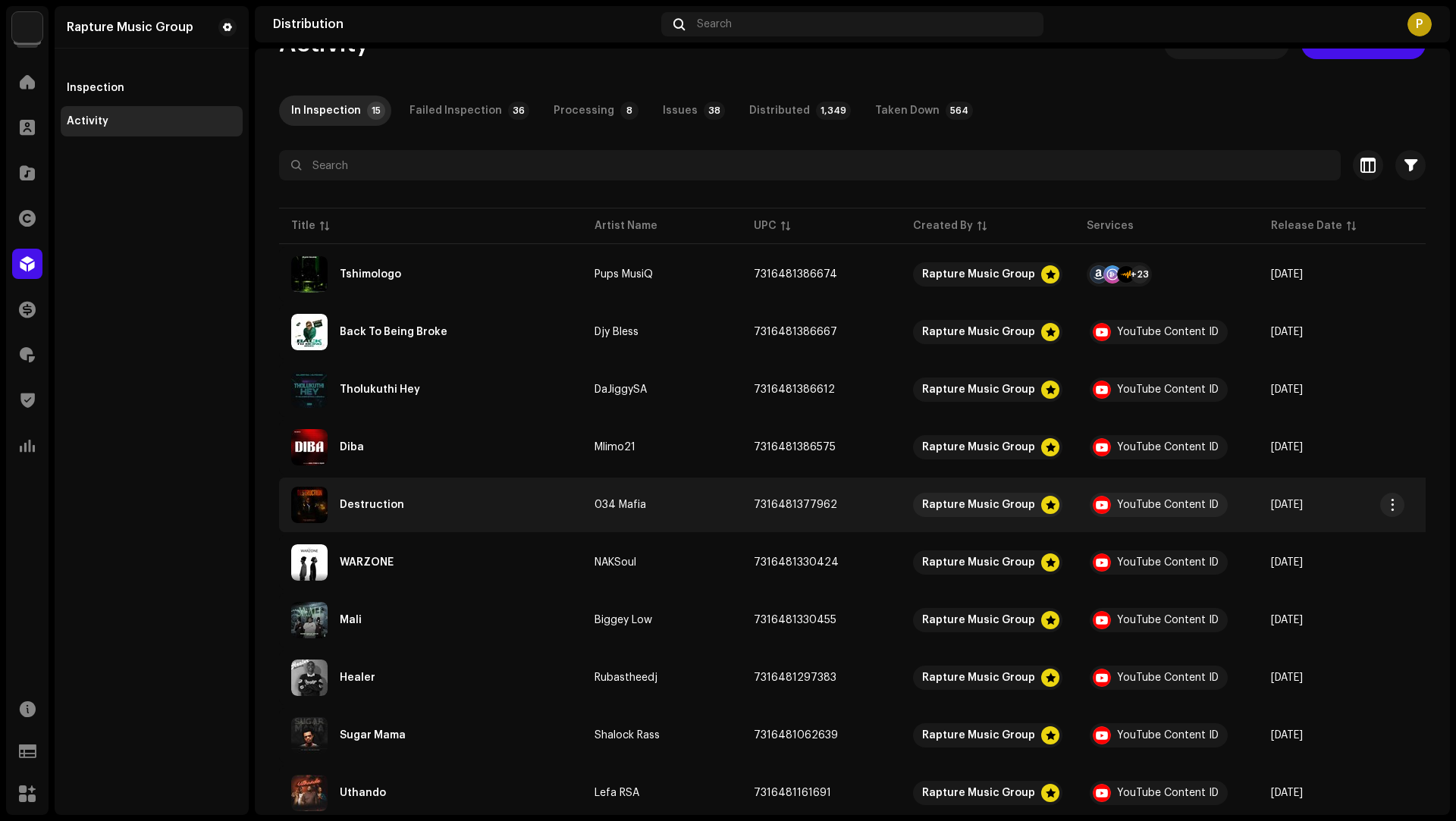
scroll to position [24, 0]
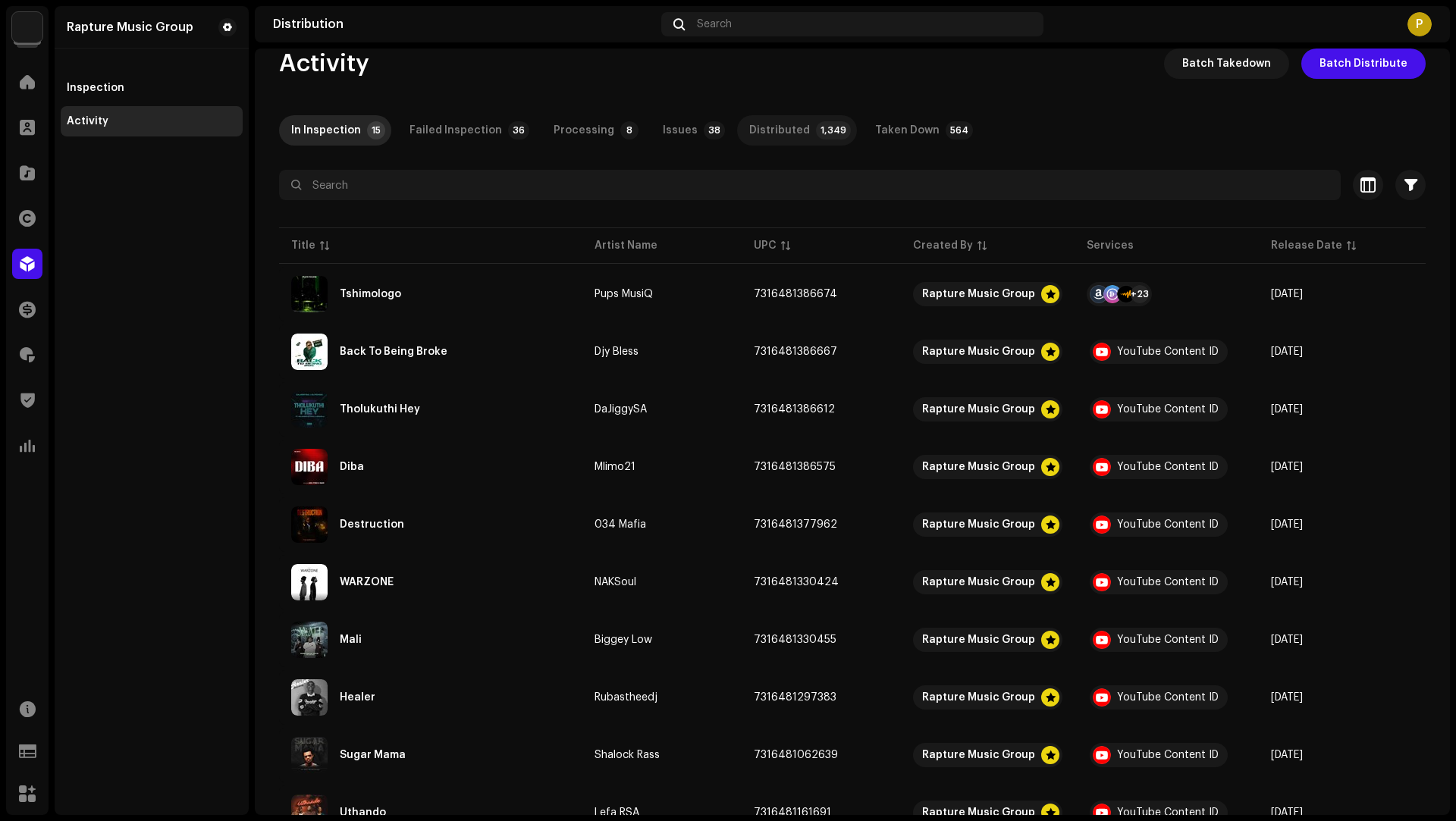
click at [758, 132] on div "Distributed" at bounding box center [779, 130] width 61 height 30
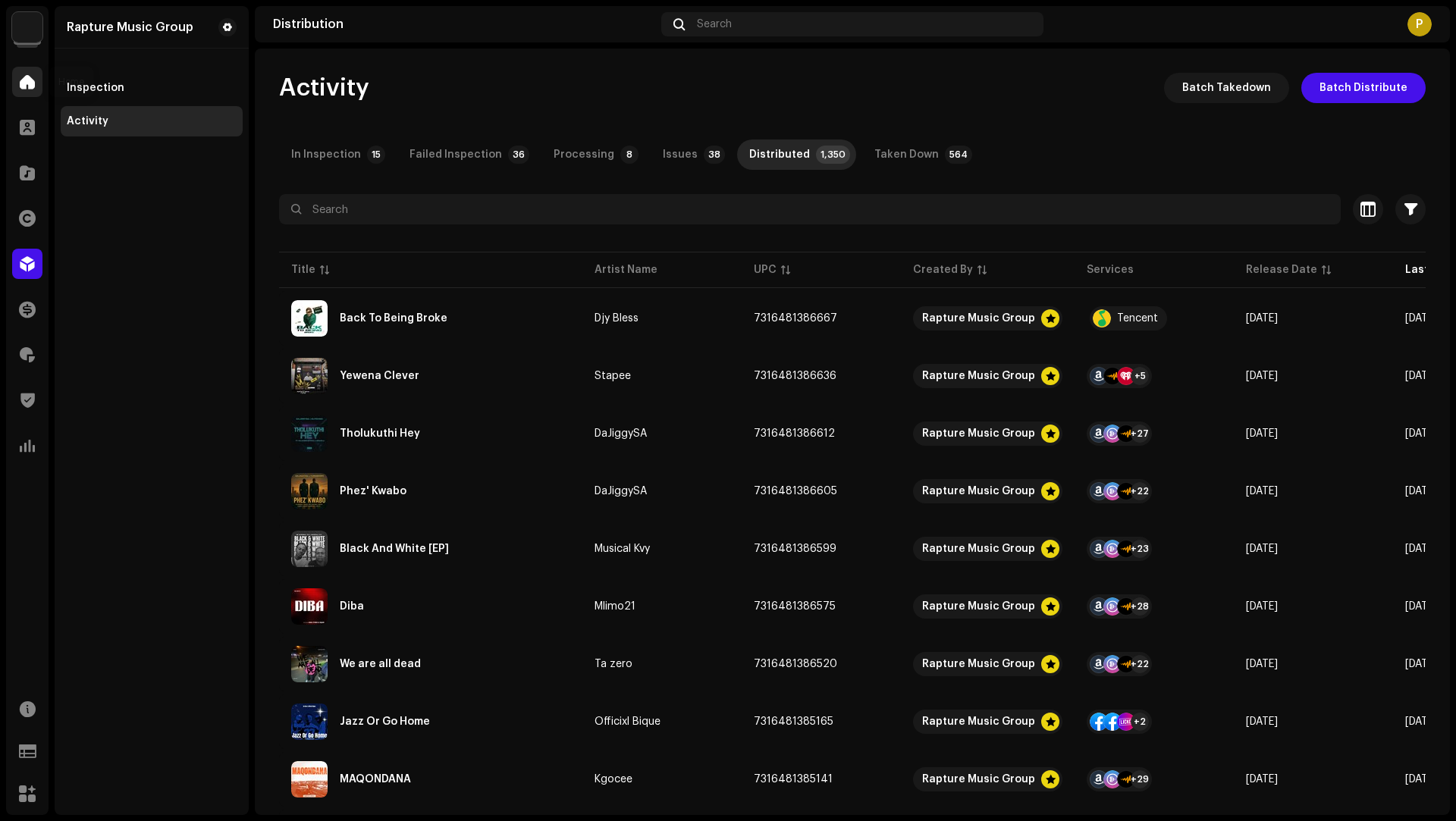
click at [17, 80] on div at bounding box center [28, 82] width 30 height 30
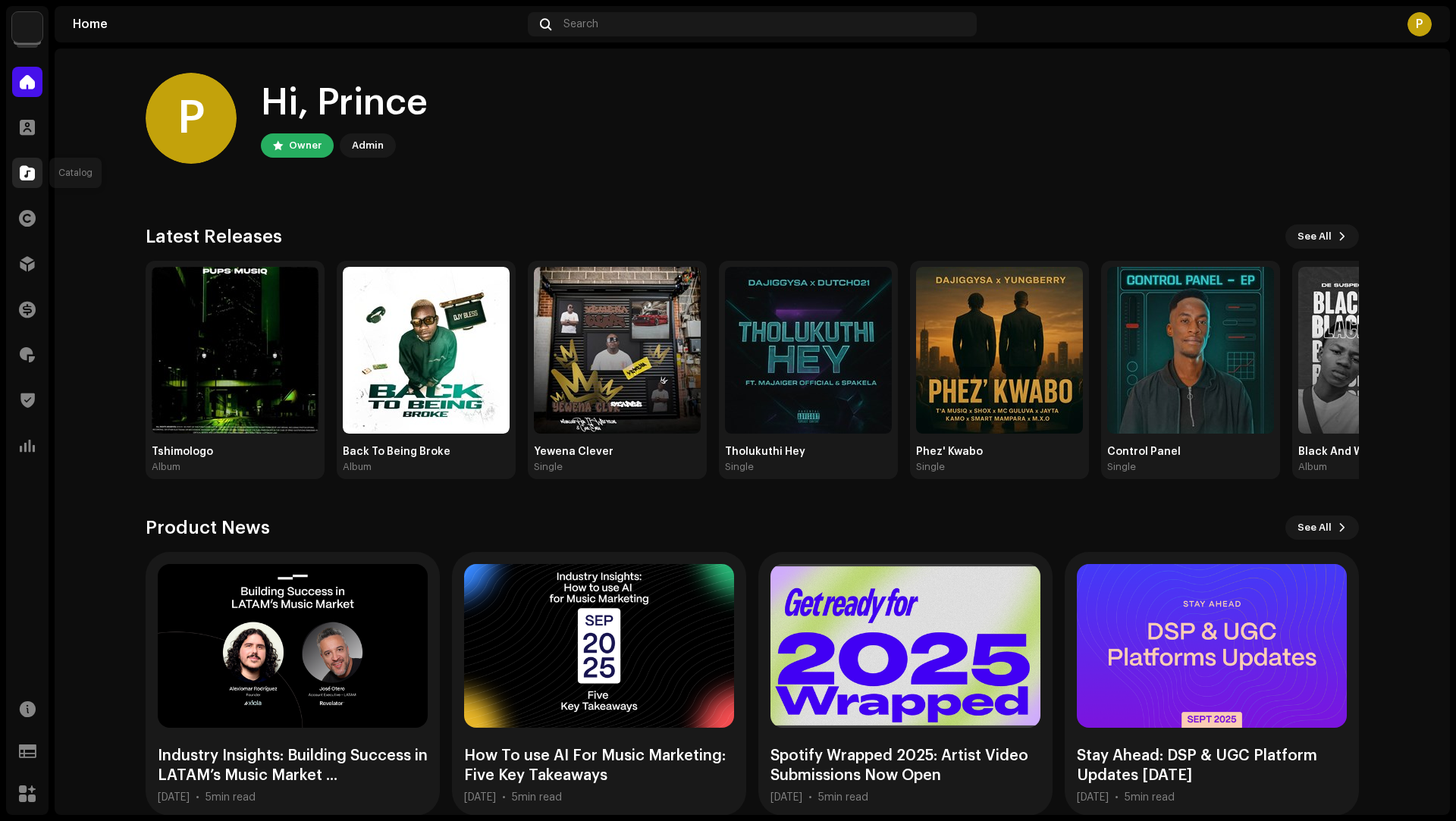
click at [20, 168] on span at bounding box center [28, 173] width 15 height 13
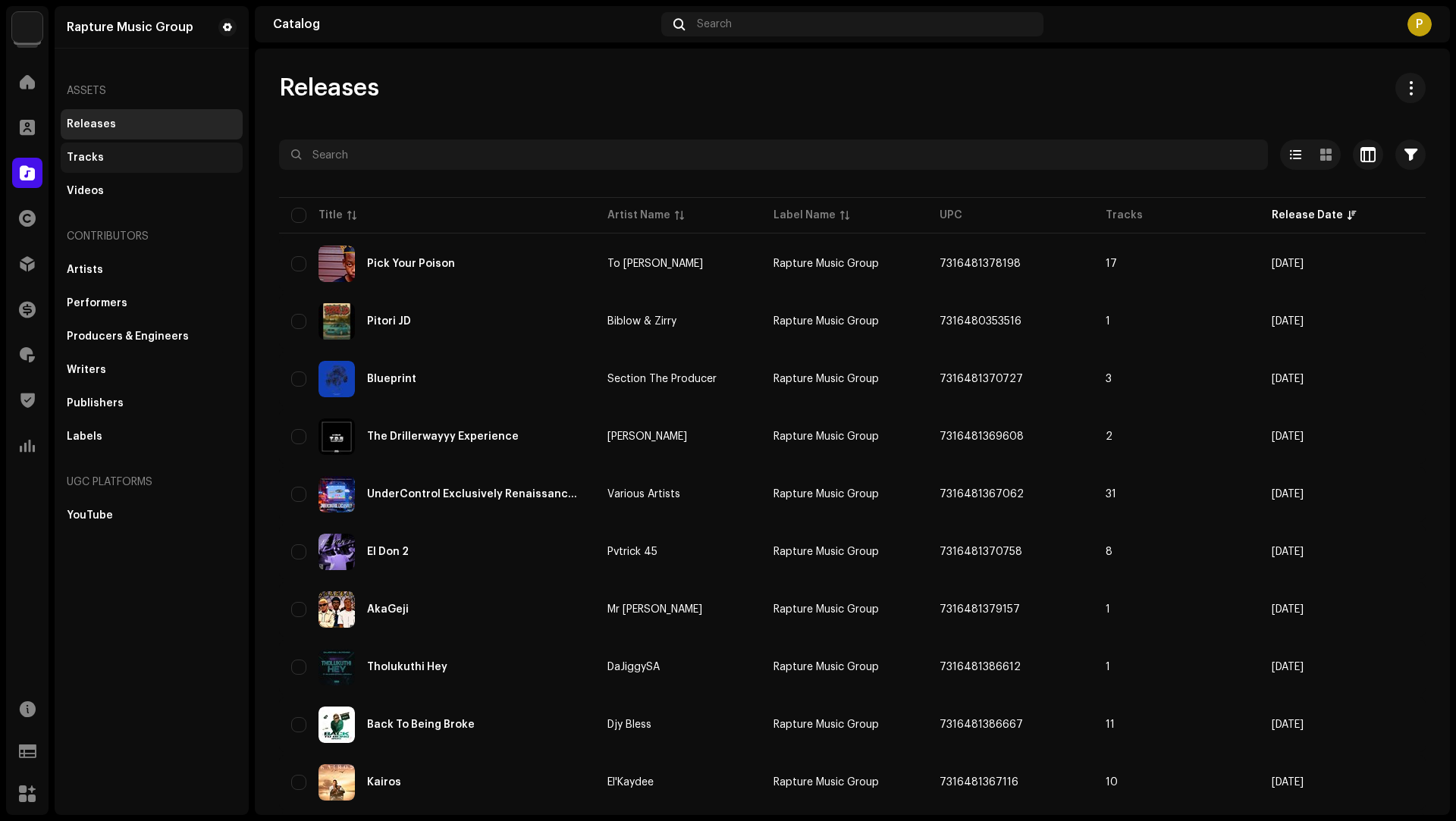
click at [95, 163] on div "Tracks" at bounding box center [85, 158] width 38 height 13
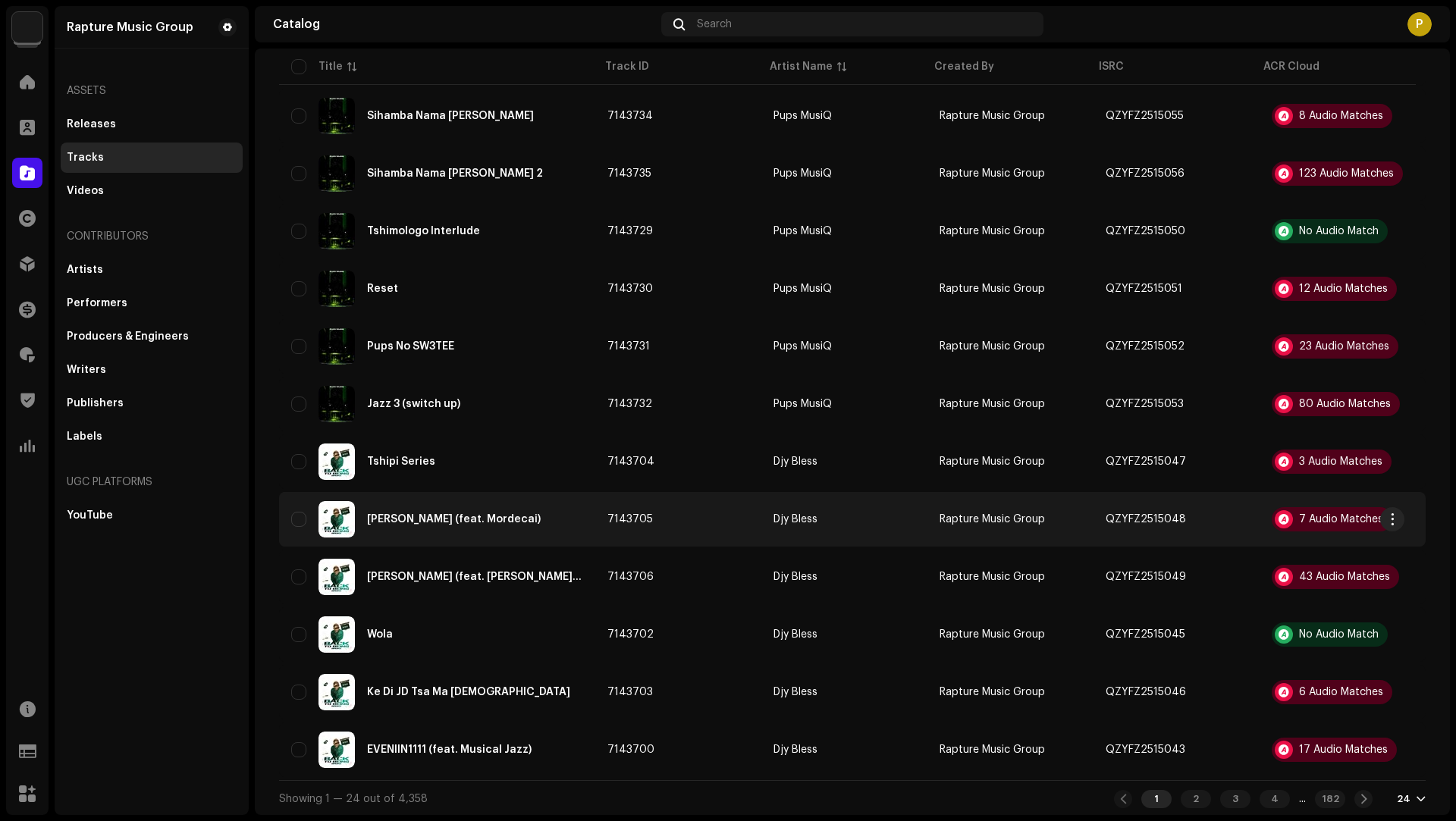
scroll to position [844, 0]
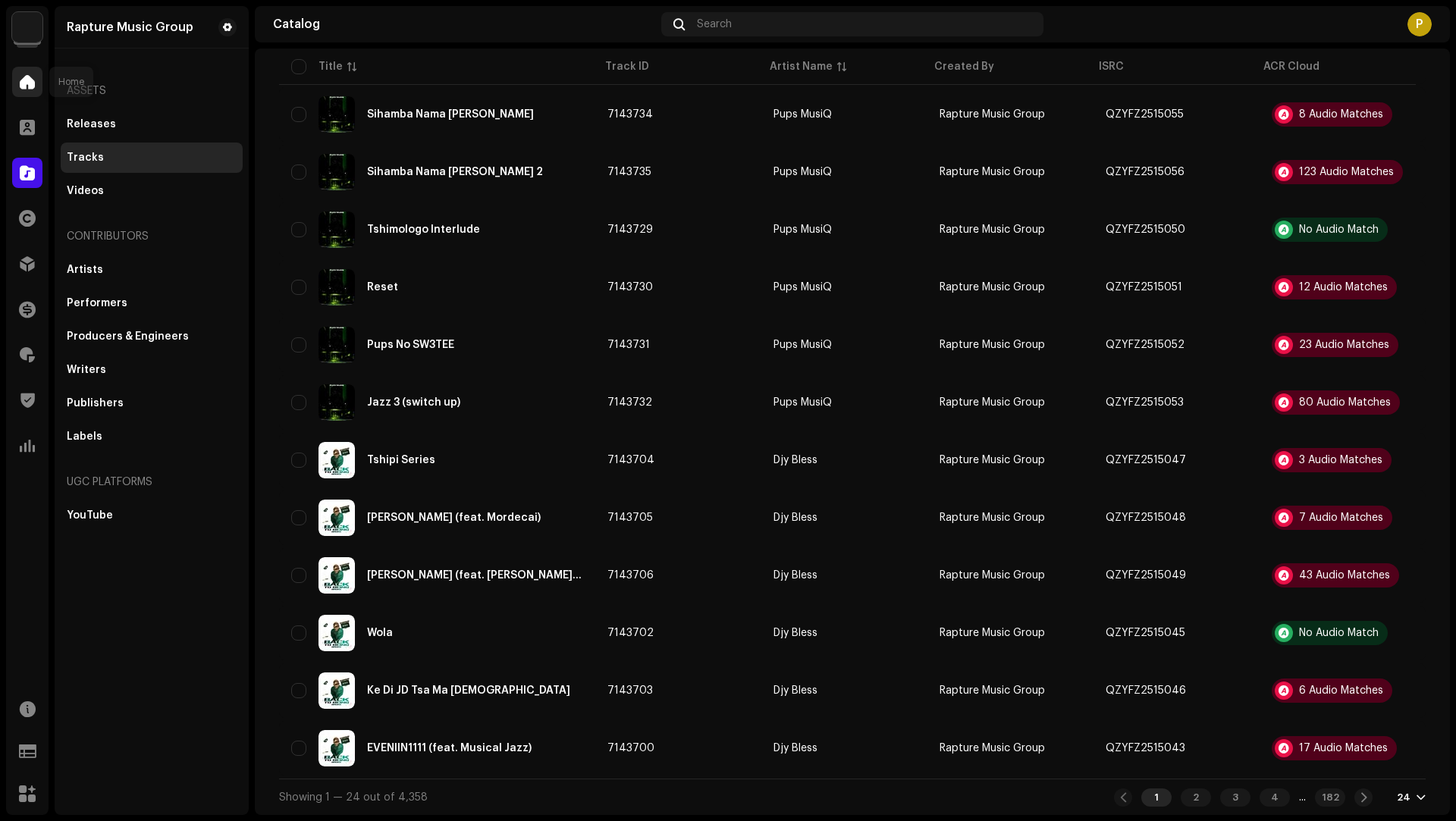
click at [24, 85] on span at bounding box center [28, 82] width 15 height 13
